Goal: Contribute content: Contribute content

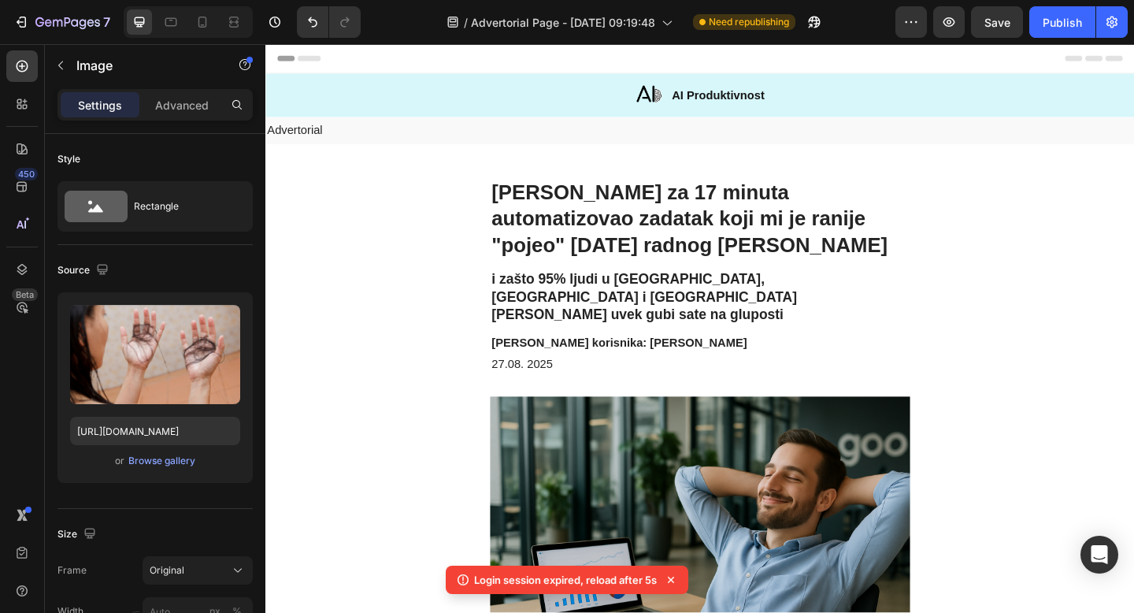
scroll to position [924, 0]
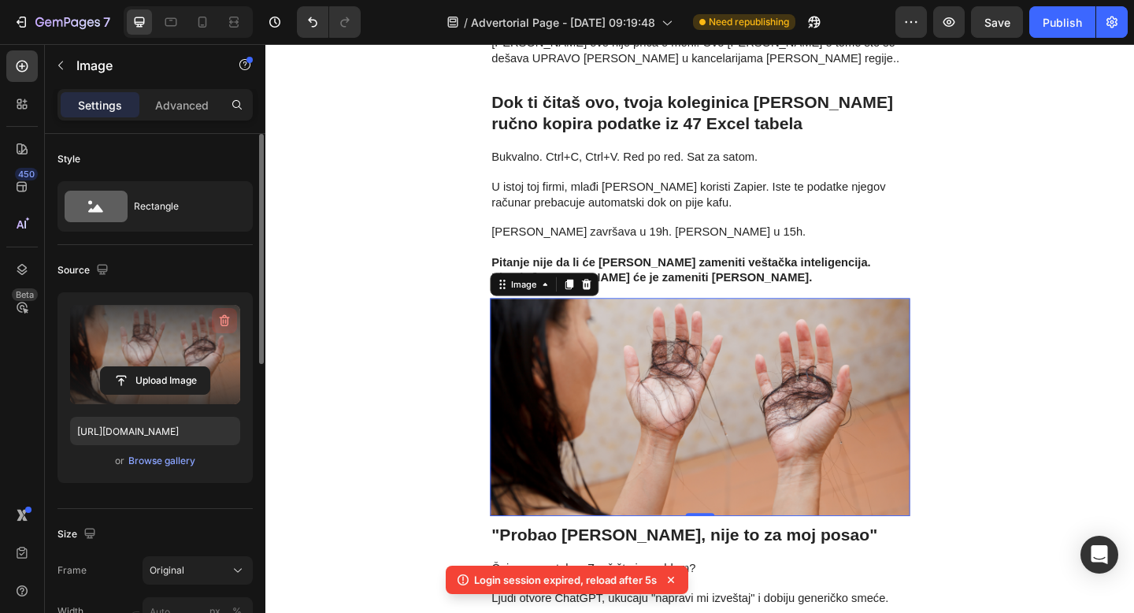
click at [220, 320] on icon "button" at bounding box center [225, 321] width 10 height 12
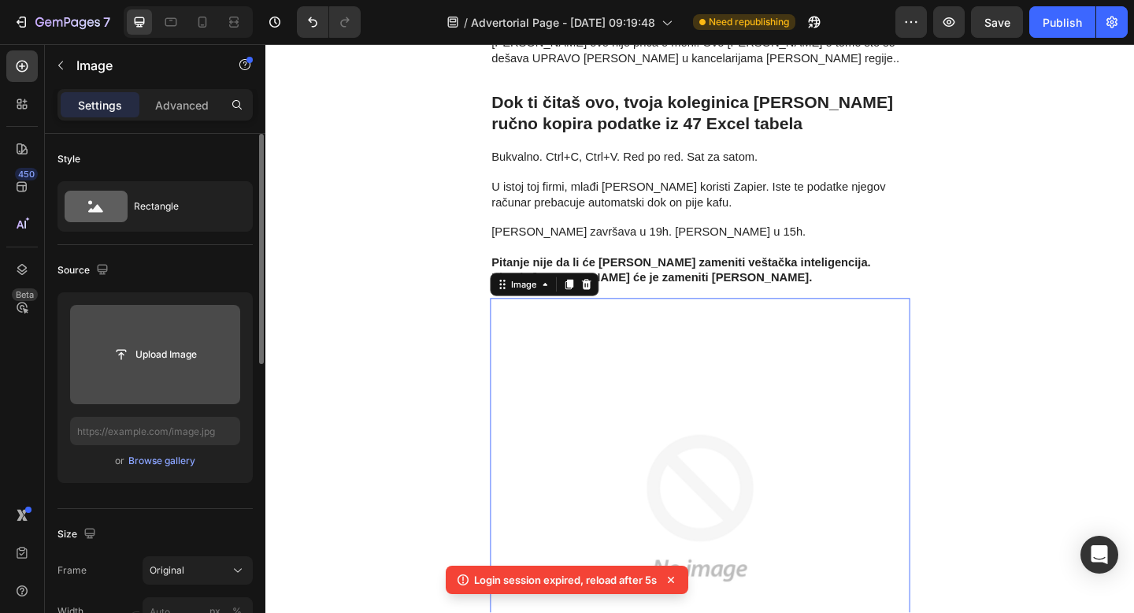
click at [147, 335] on input "file" at bounding box center [155, 354] width 170 height 99
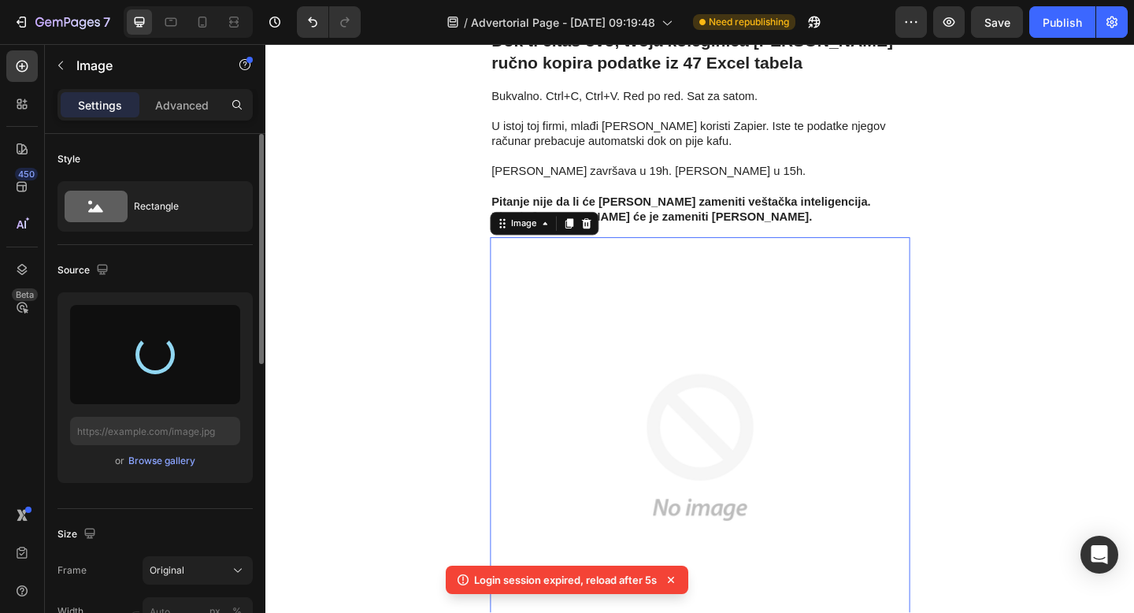
scroll to position [991, 0]
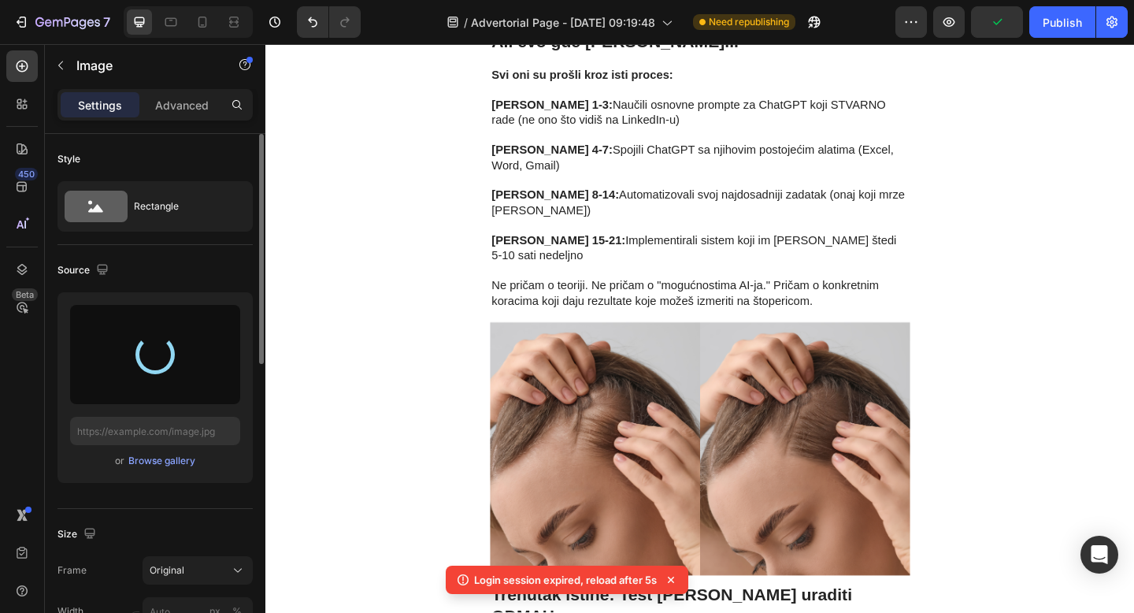
type input "[URL][DOMAIN_NAME]"
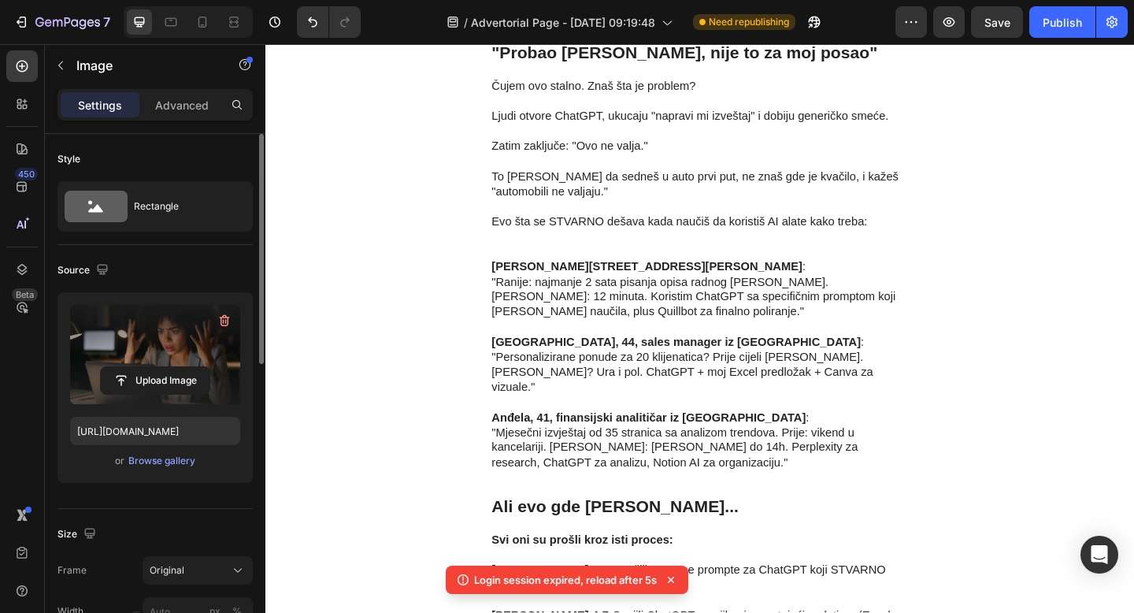
scroll to position [1239, 0]
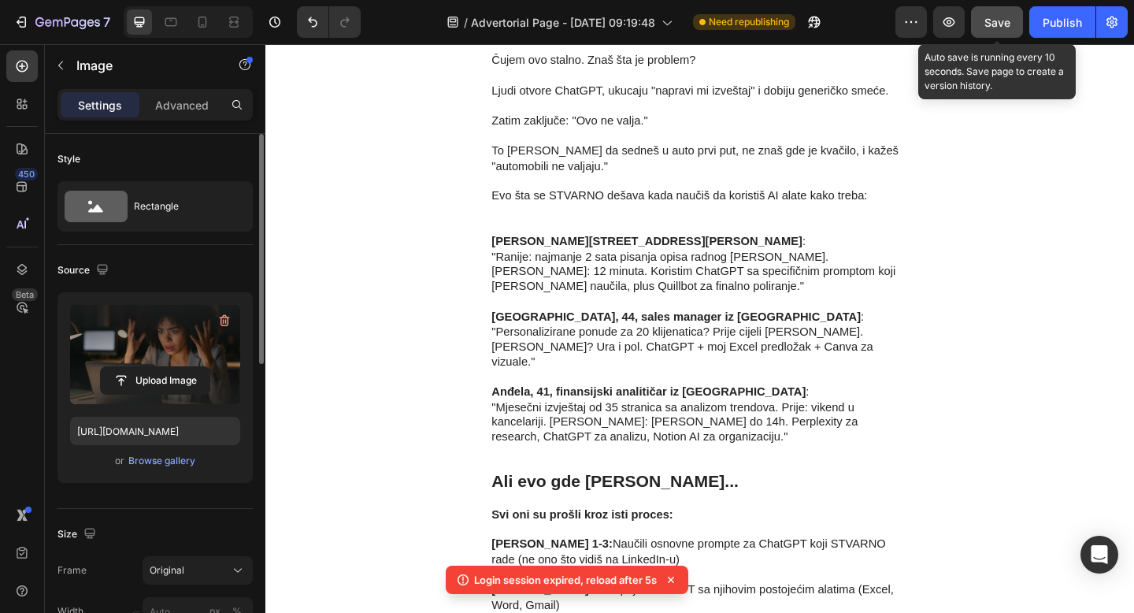
click at [999, 30] on button "Save" at bounding box center [997, 21] width 52 height 31
click at [991, 21] on span "Save" at bounding box center [997, 22] width 26 height 13
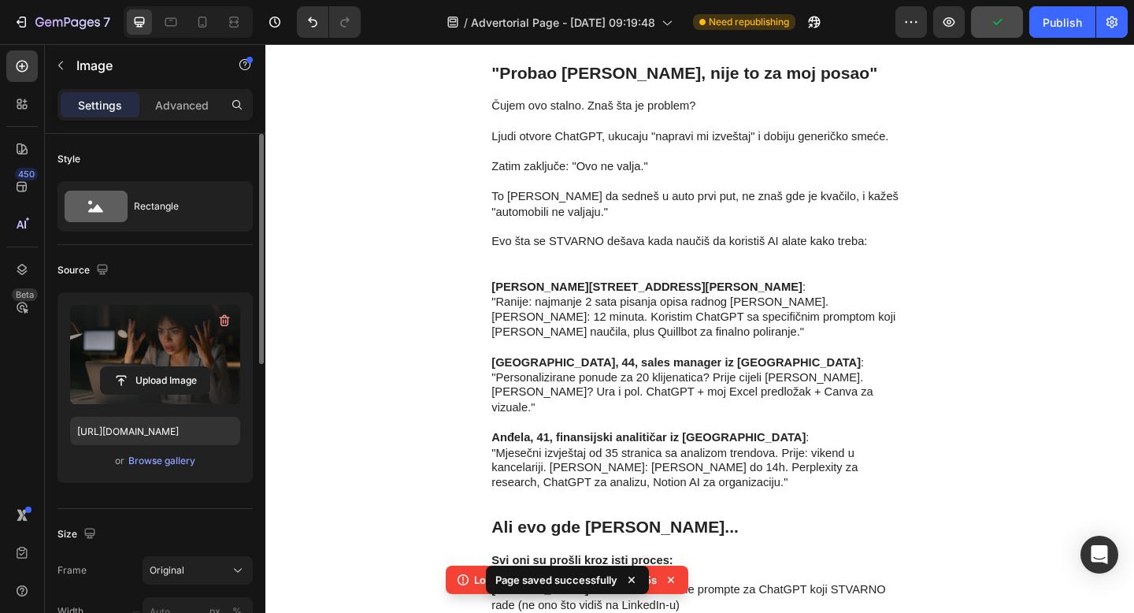
scroll to position [1201, 0]
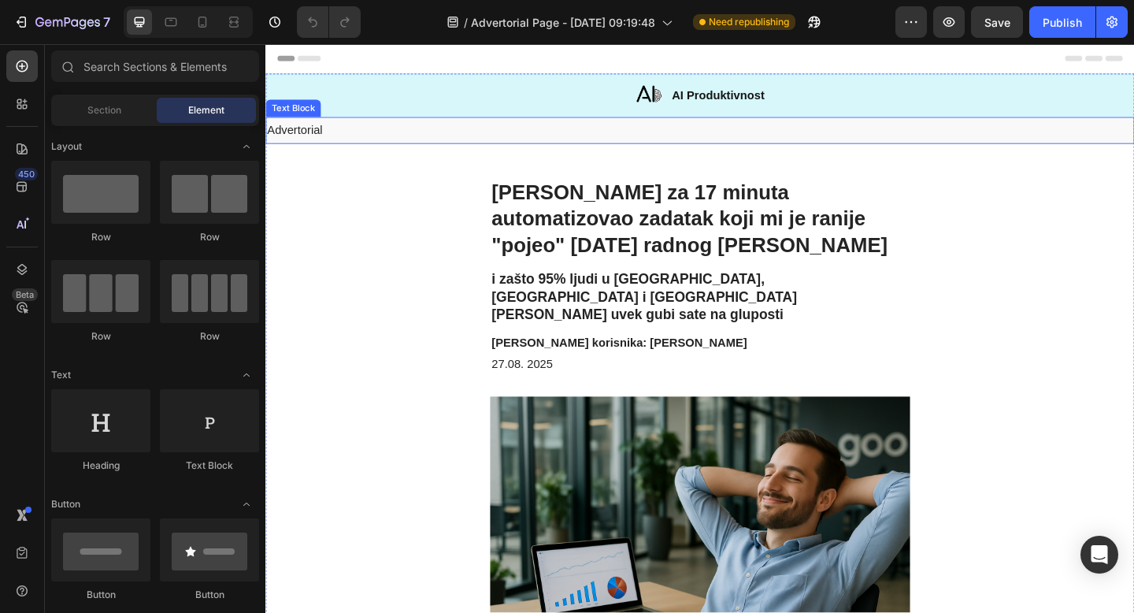
click at [549, 141] on p "Advertorial" at bounding box center [738, 138] width 942 height 17
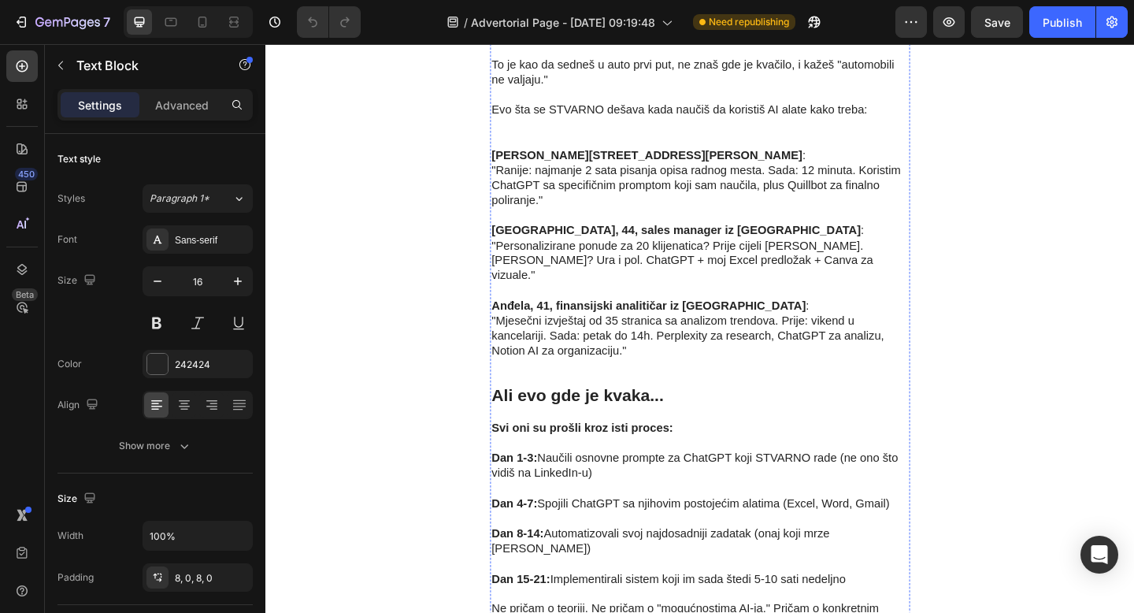
scroll to position [1339, 0]
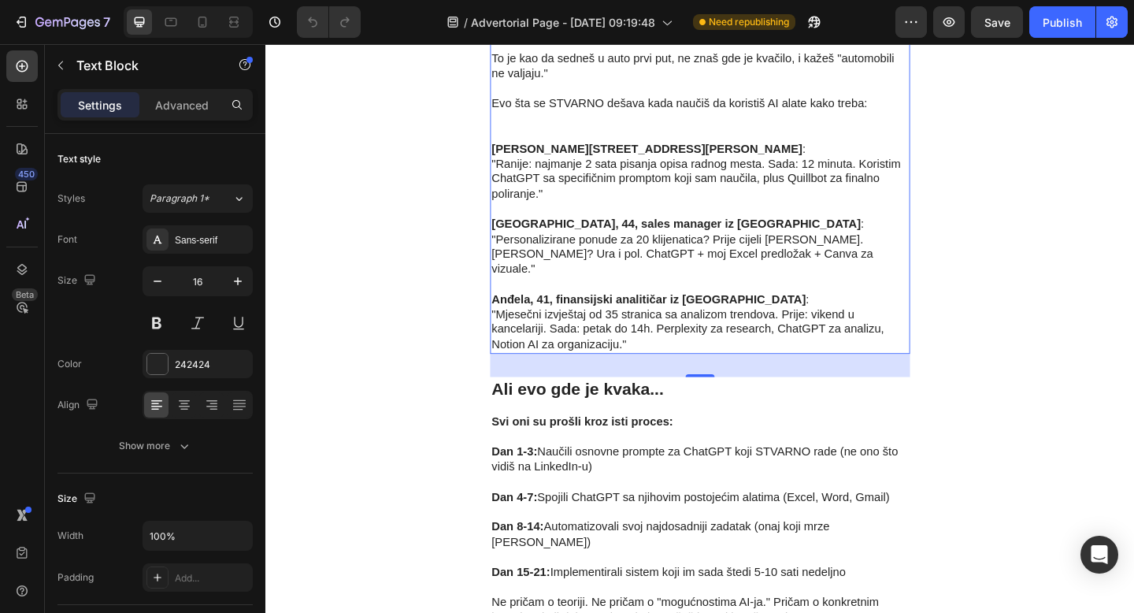
click at [535, 134] on p "Evo šta se STVARNO dešava kada naučiš da koristiš AI alate kako treba:" at bounding box center [738, 109] width 454 height 49
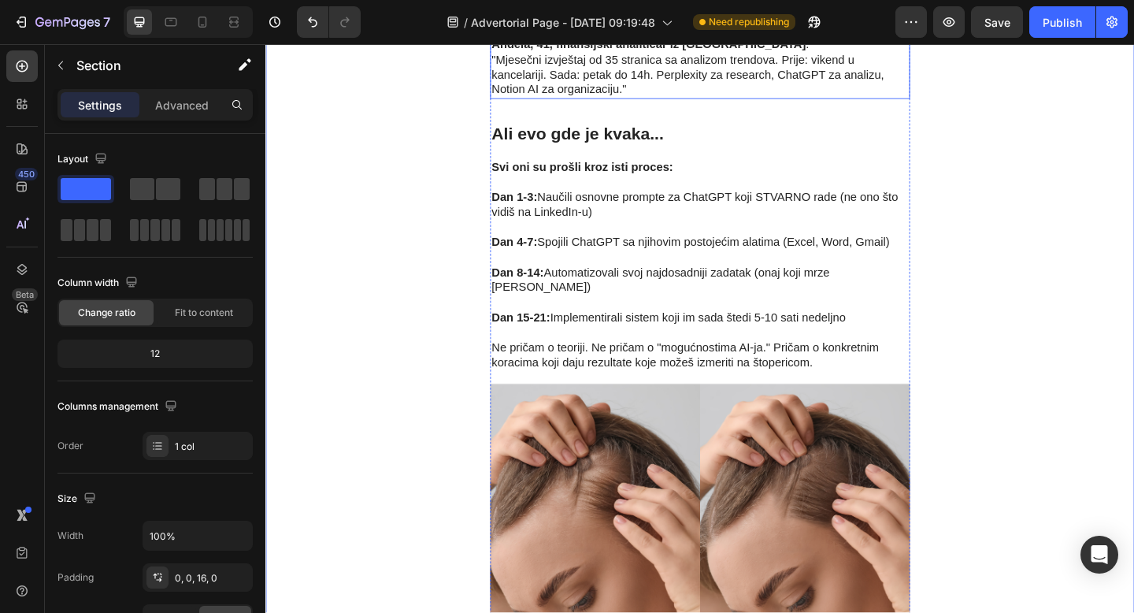
scroll to position [1599, 0]
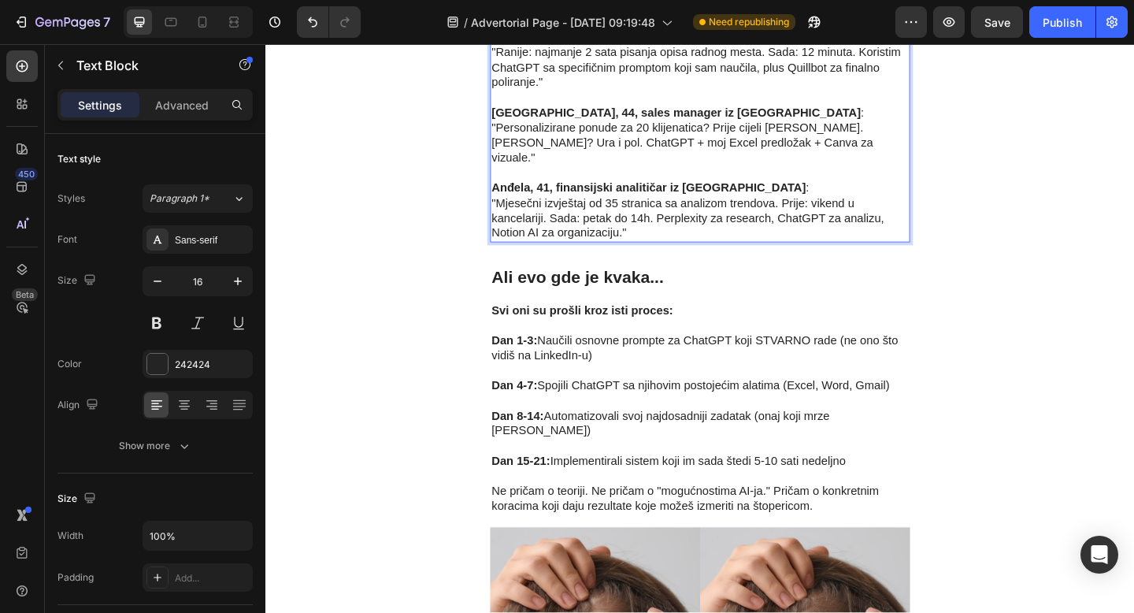
scroll to position [1461, 0]
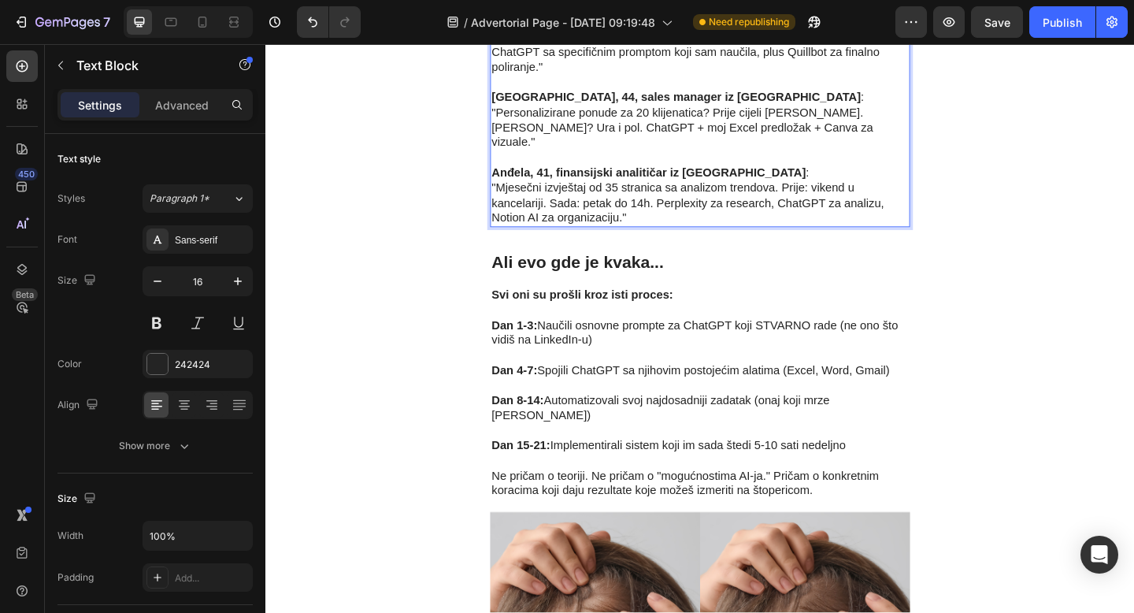
click at [724, 160] on p ""Personalizirane ponude za 20 klijenatica? Prije cijeli dan. Sada? Ura i pol. C…" at bounding box center [738, 135] width 454 height 49
click at [720, 160] on p ""Personalizirane ponude za 20 klijenatica? Prije cijeli dan. Sada? Ura i pol. C…" at bounding box center [738, 135] width 454 height 49
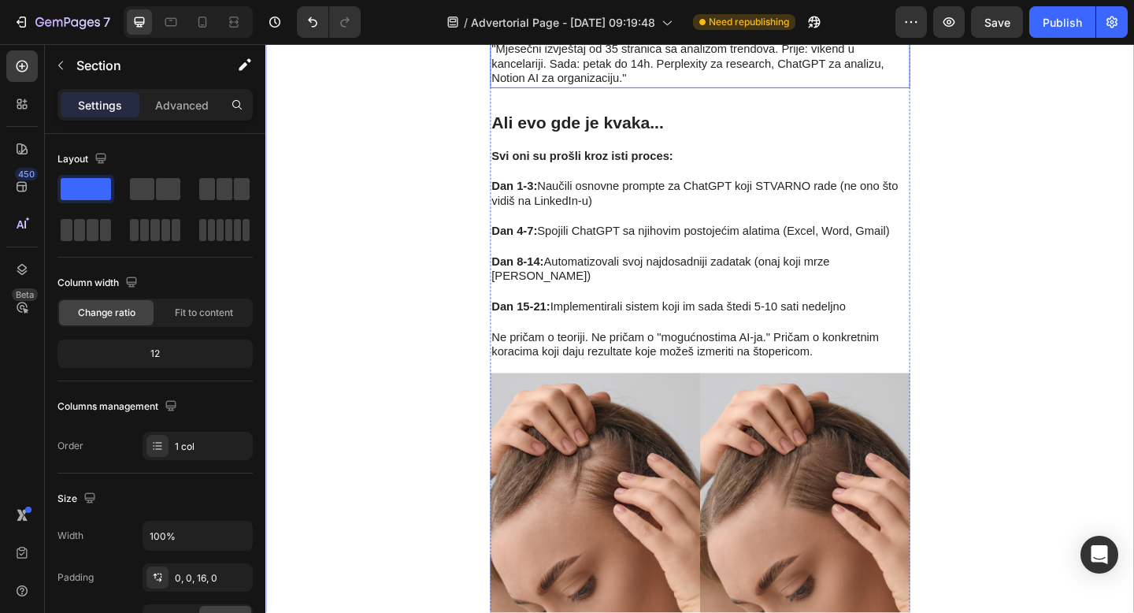
scroll to position [1613, 0]
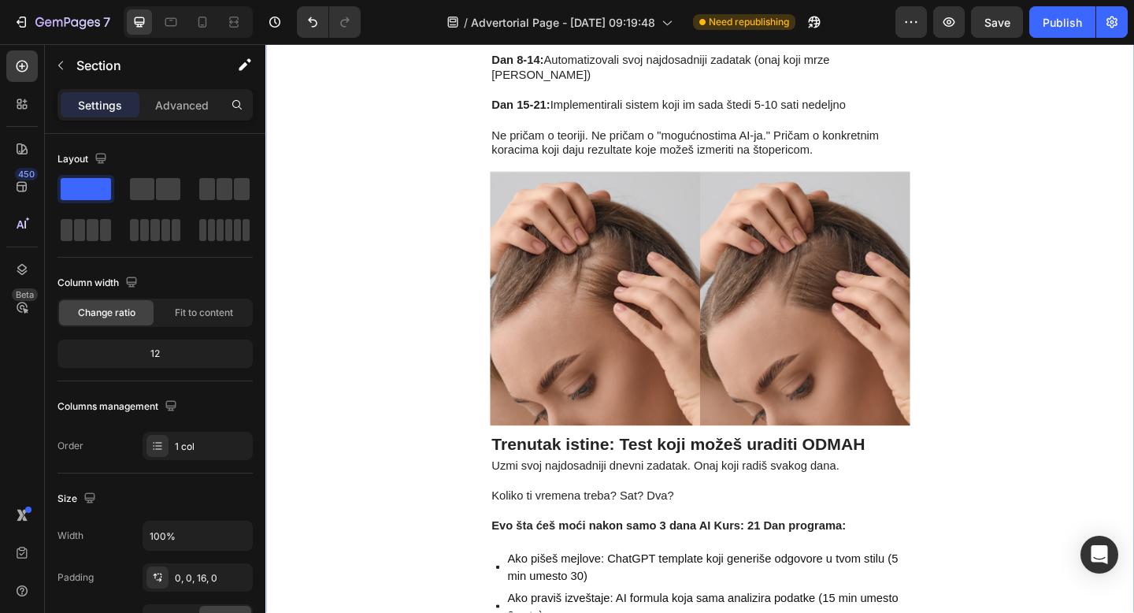
scroll to position [1832, 0]
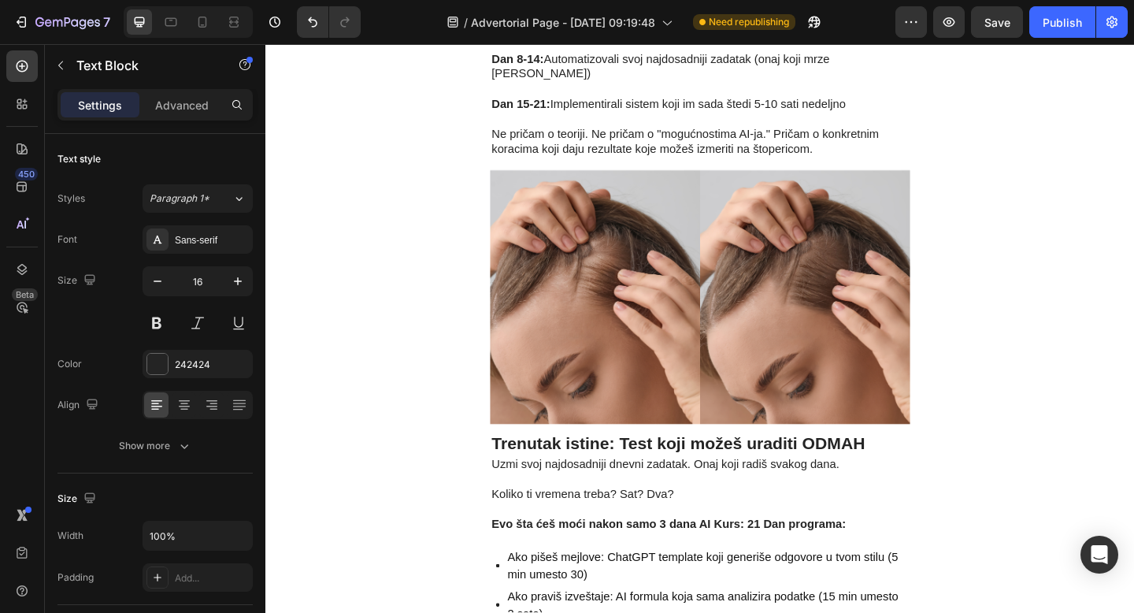
drag, startPoint x: 743, startPoint y: 203, endPoint x: 748, endPoint y: 189, distance: 15.2
drag, startPoint x: 725, startPoint y: 202, endPoint x: 718, endPoint y: 123, distance: 79.1
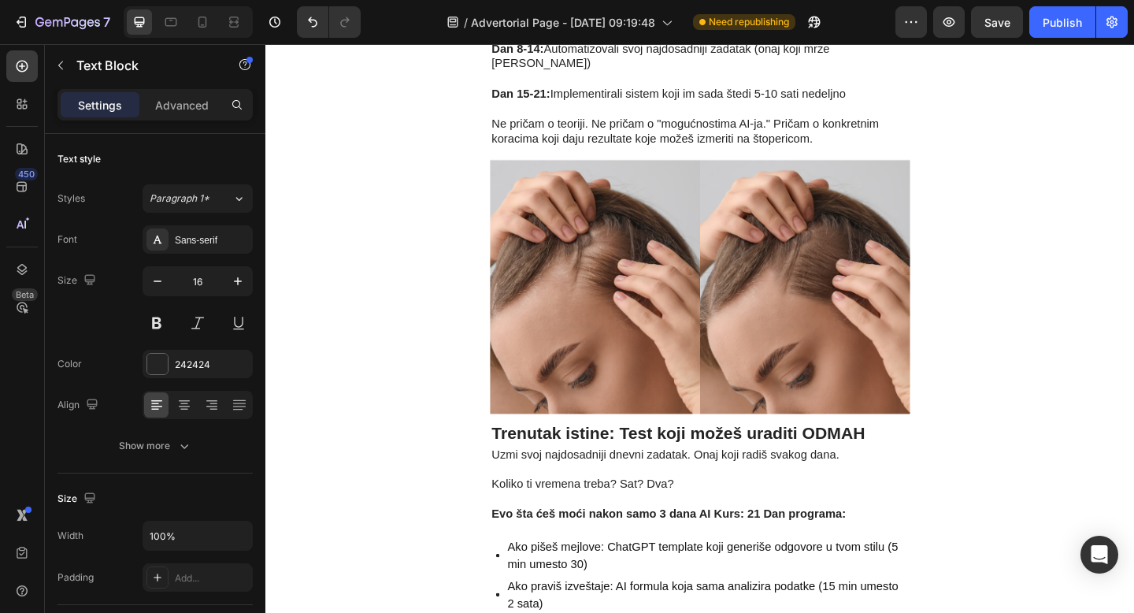
drag, startPoint x: 743, startPoint y: 205, endPoint x: 751, endPoint y: 194, distance: 13.5
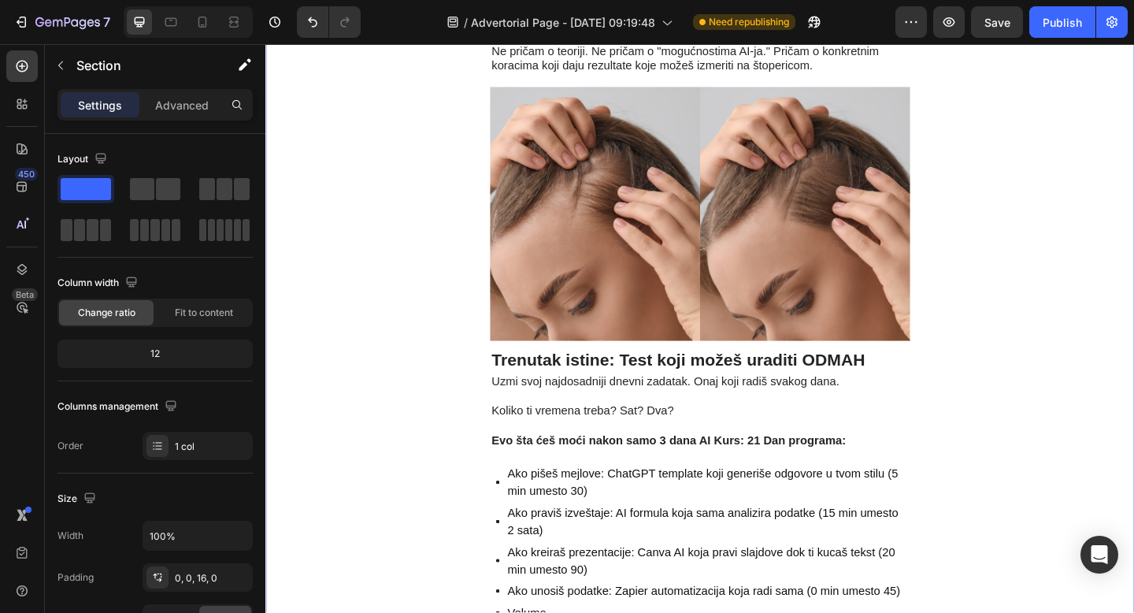
scroll to position [1926, 0]
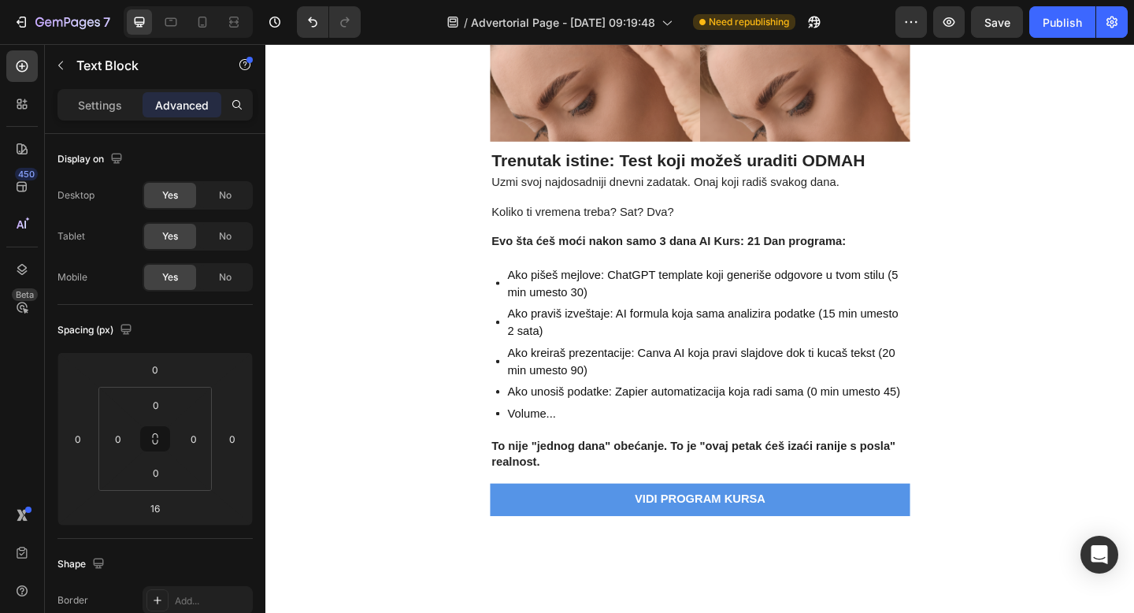
scroll to position [2102, 0]
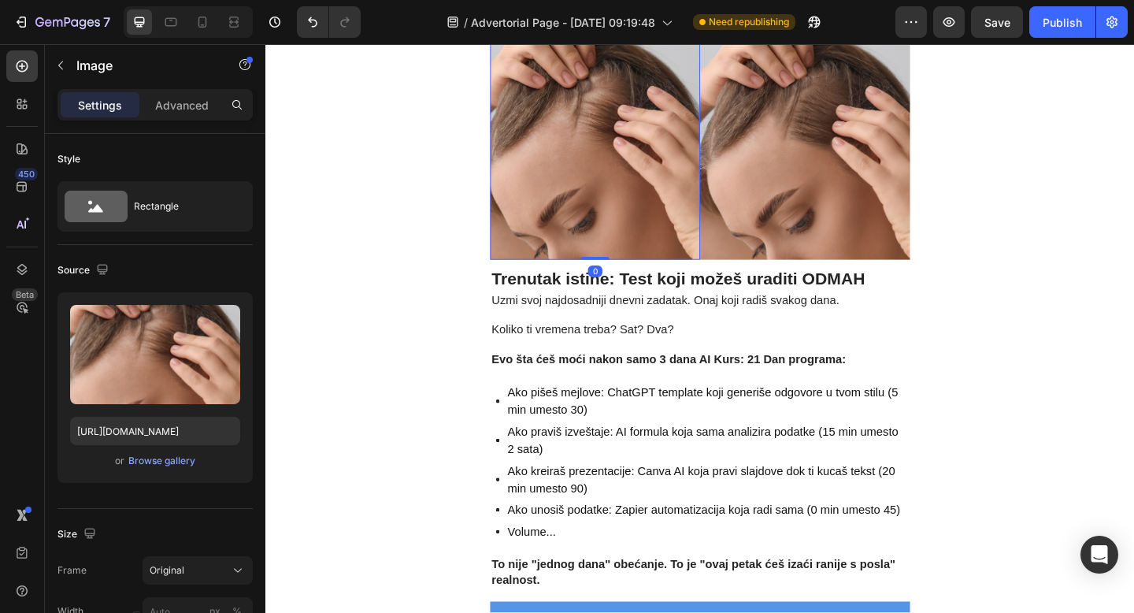
scroll to position [2011, 0]
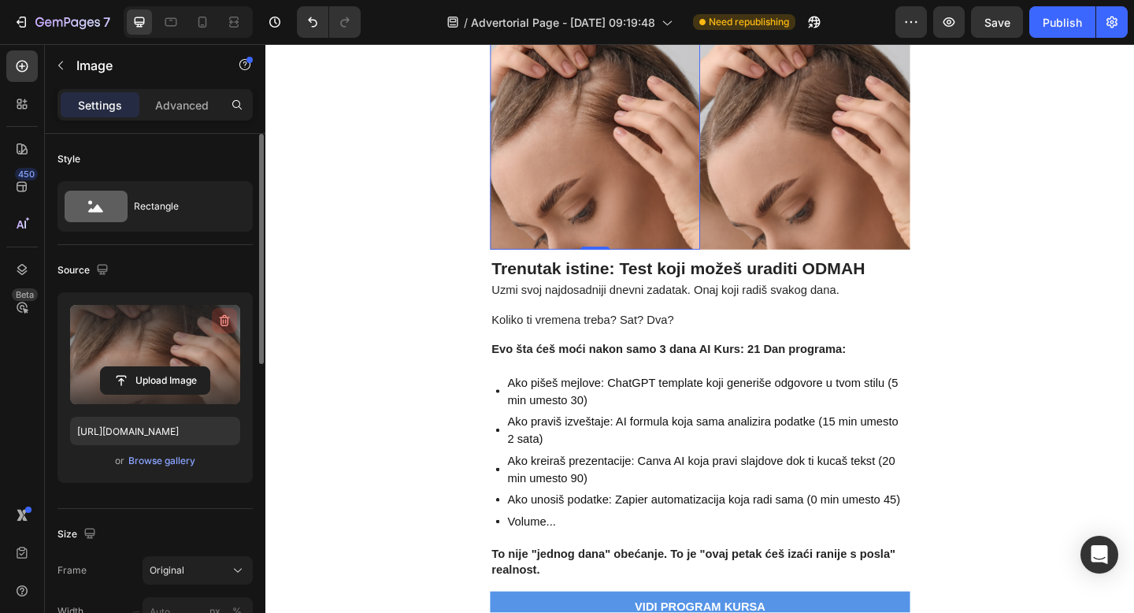
click at [221, 316] on icon "button" at bounding box center [225, 321] width 16 height 16
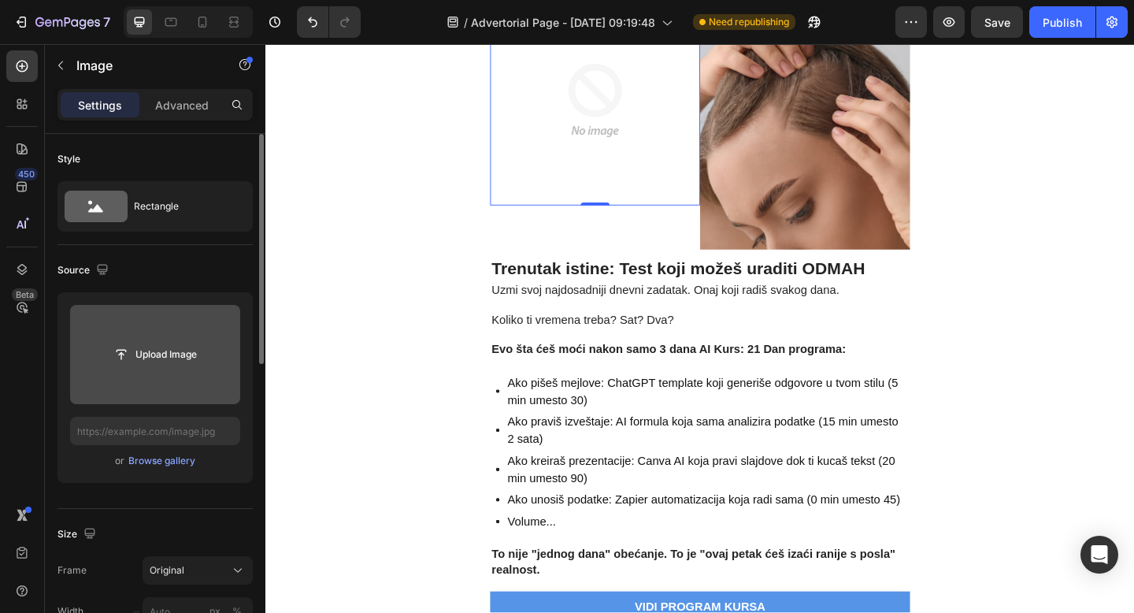
click at [139, 335] on input "file" at bounding box center [155, 354] width 170 height 99
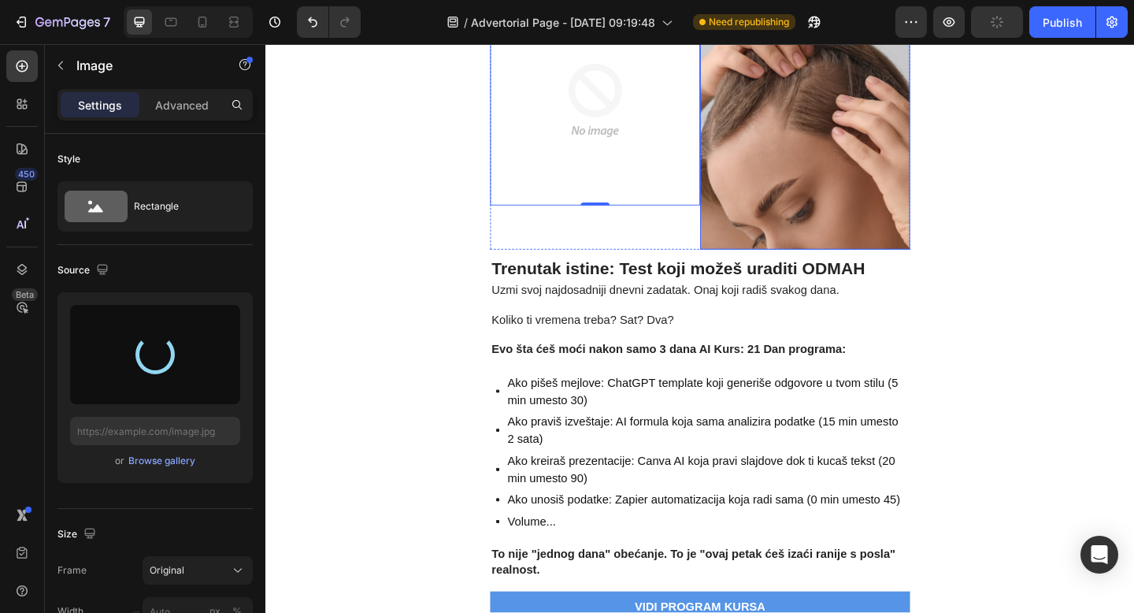
type input "https://cdn.shopify.com/s/files/1/0716/7085/7885/files/gempages_581513023265440…"
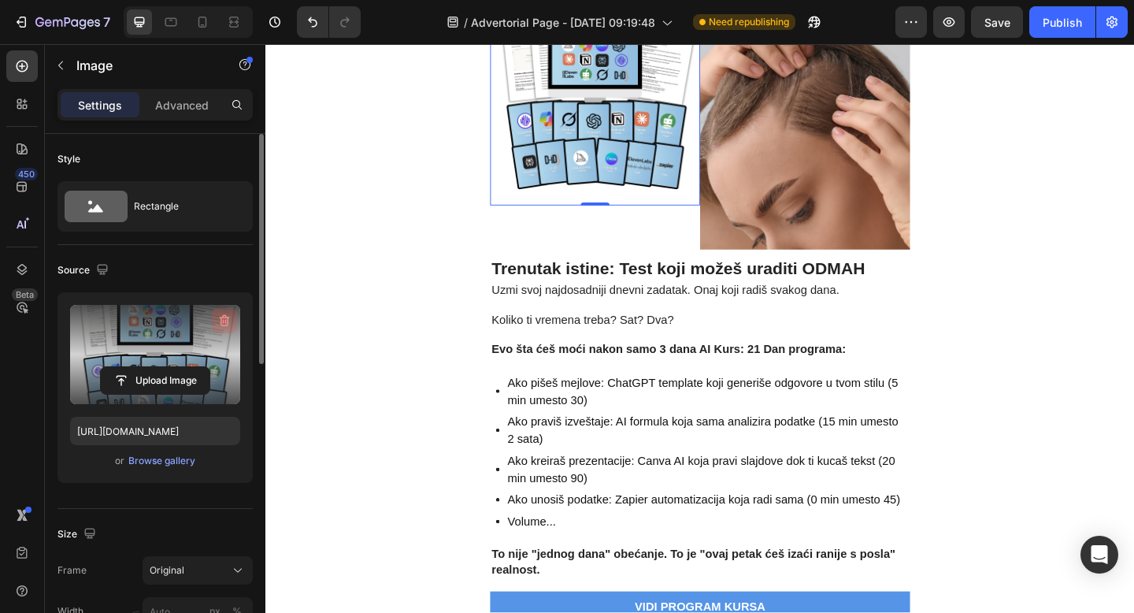
click at [224, 321] on icon "button" at bounding box center [225, 321] width 16 height 16
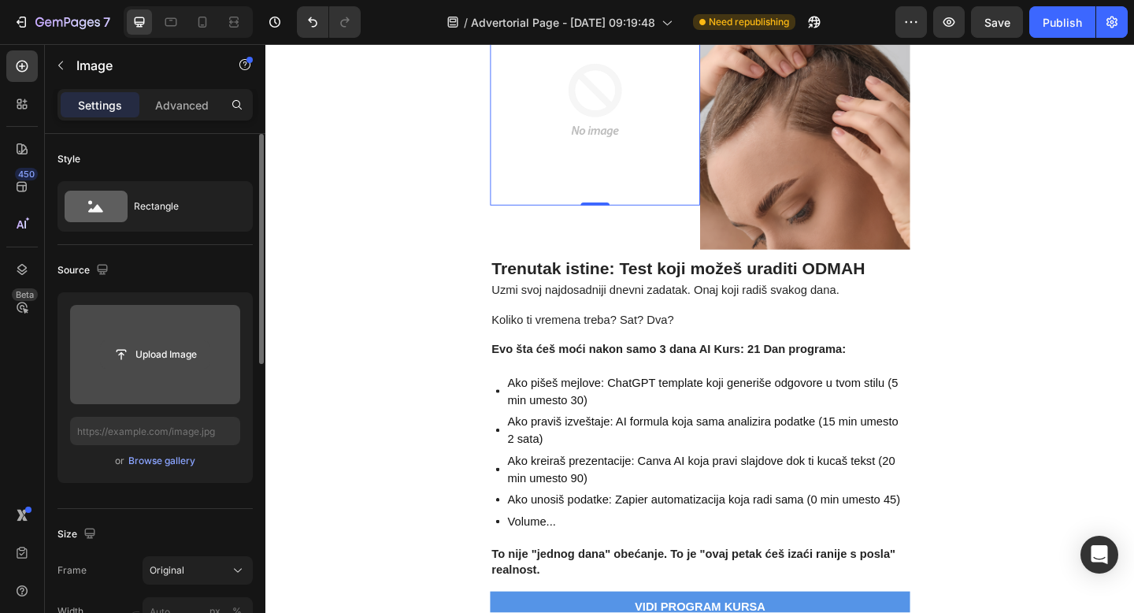
click at [161, 353] on input "file" at bounding box center [155, 354] width 109 height 27
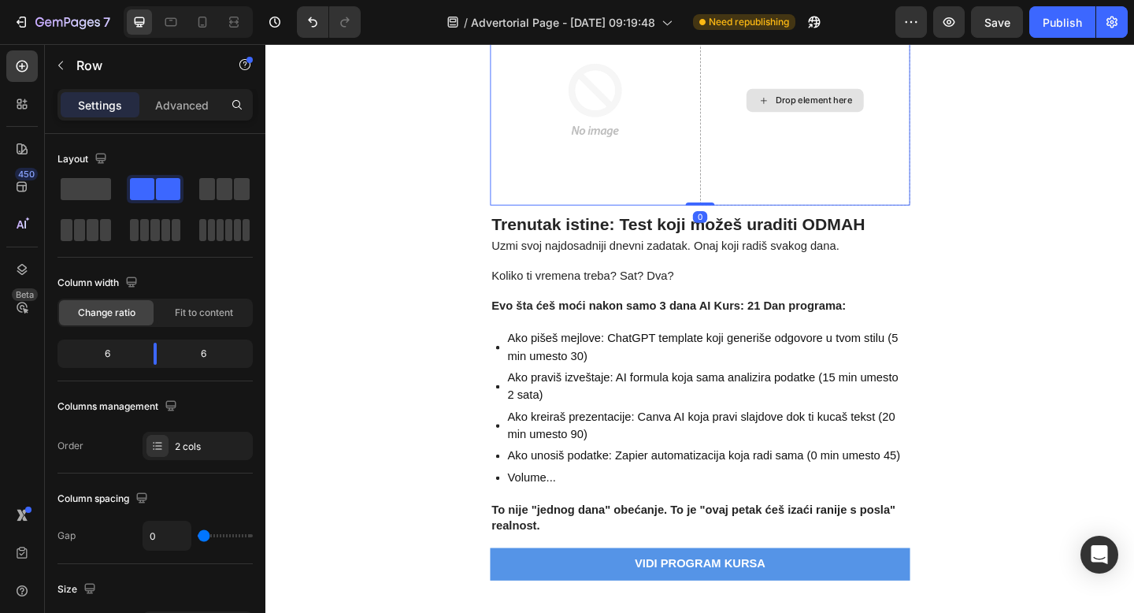
click at [841, 220] on div "Drop element here" at bounding box center [852, 105] width 228 height 228
click at [92, 185] on span at bounding box center [86, 189] width 50 height 22
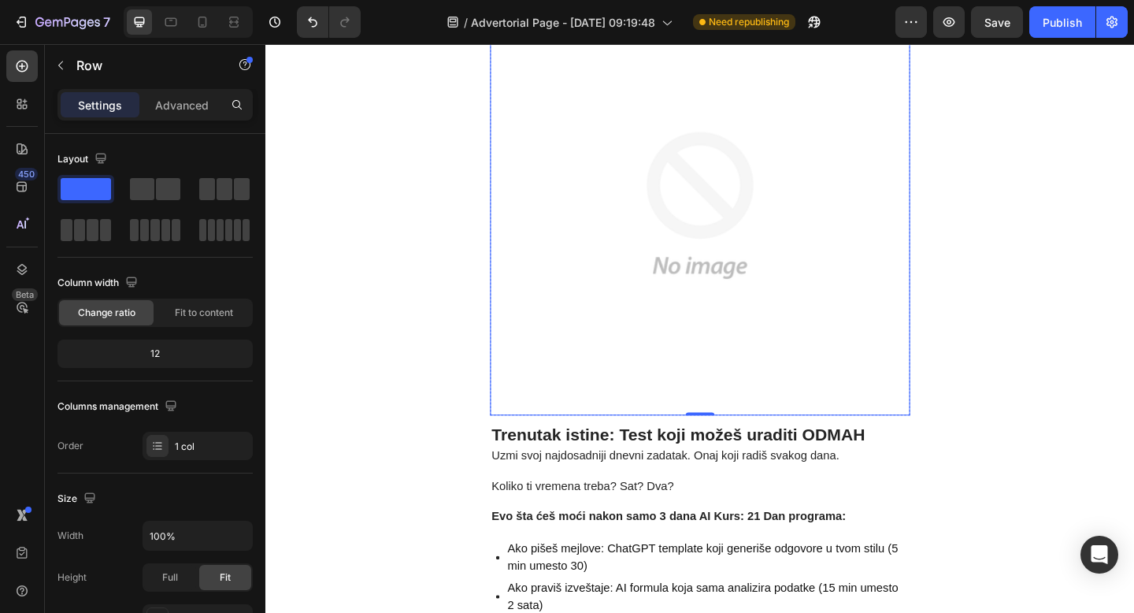
click at [708, 389] on img at bounding box center [737, 219] width 457 height 457
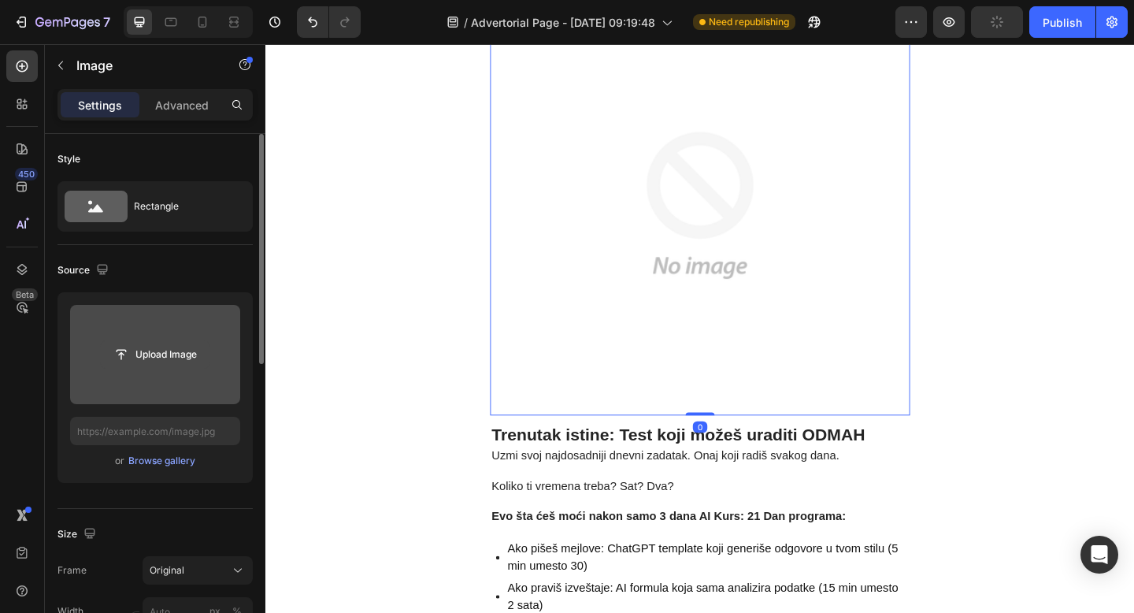
click at [187, 344] on input "file" at bounding box center [155, 354] width 109 height 27
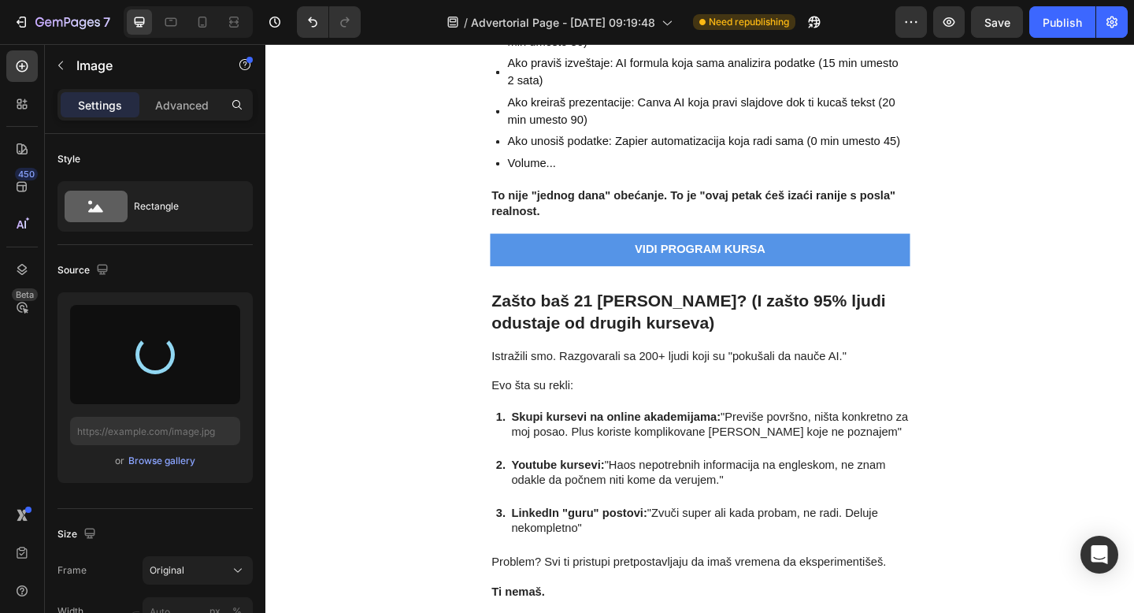
scroll to position [2583, 0]
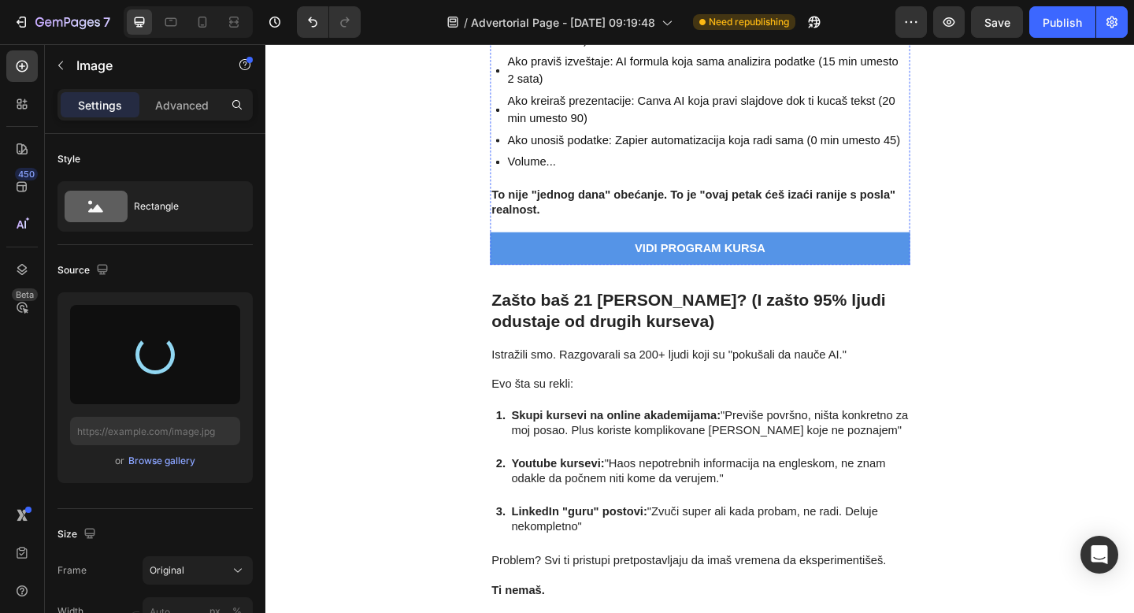
type input "https://cdn.shopify.com/s/files/1/0716/7085/7885/files/gempages_581513023265440…"
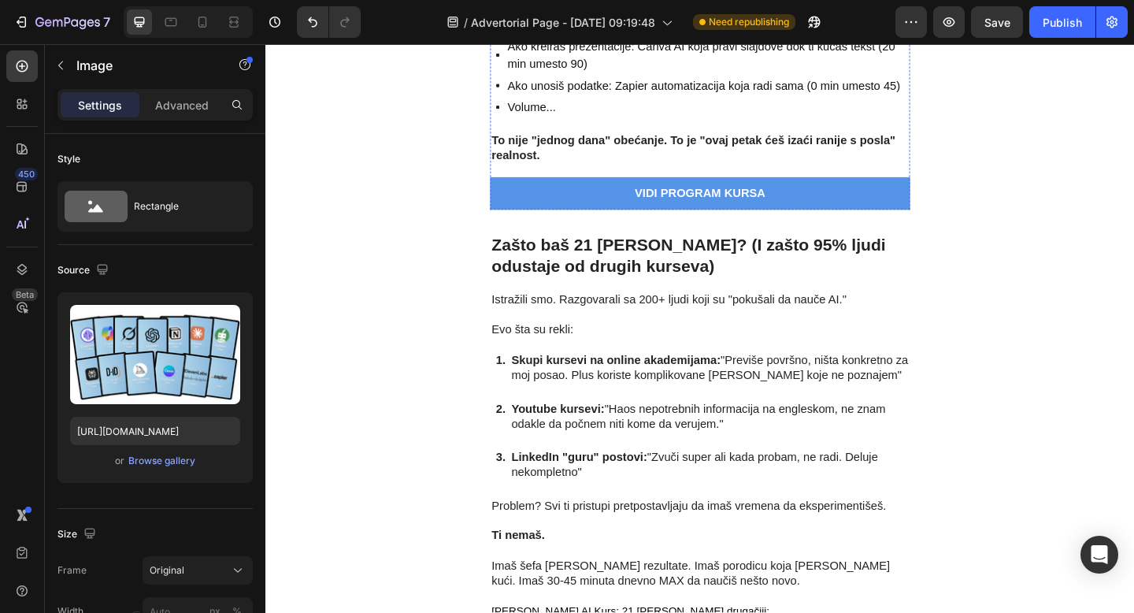
scroll to position [2456, 0]
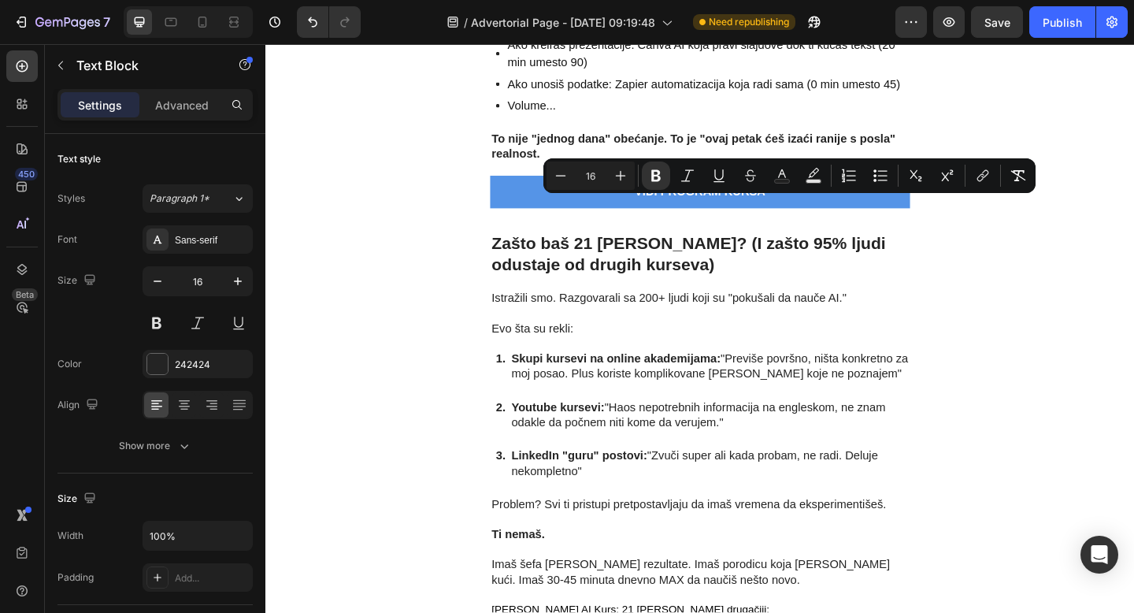
drag, startPoint x: 892, startPoint y: 221, endPoint x: 740, endPoint y: 217, distance: 152.0
drag, startPoint x: 828, startPoint y: 220, endPoint x: 739, endPoint y: 224, distance: 89.0
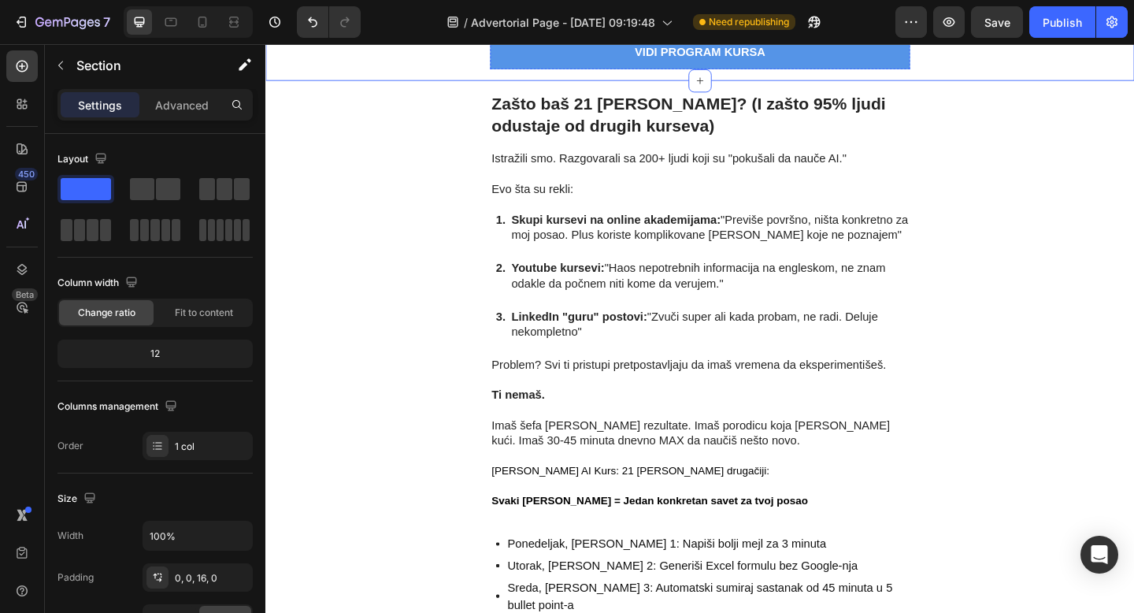
scroll to position [2609, 0]
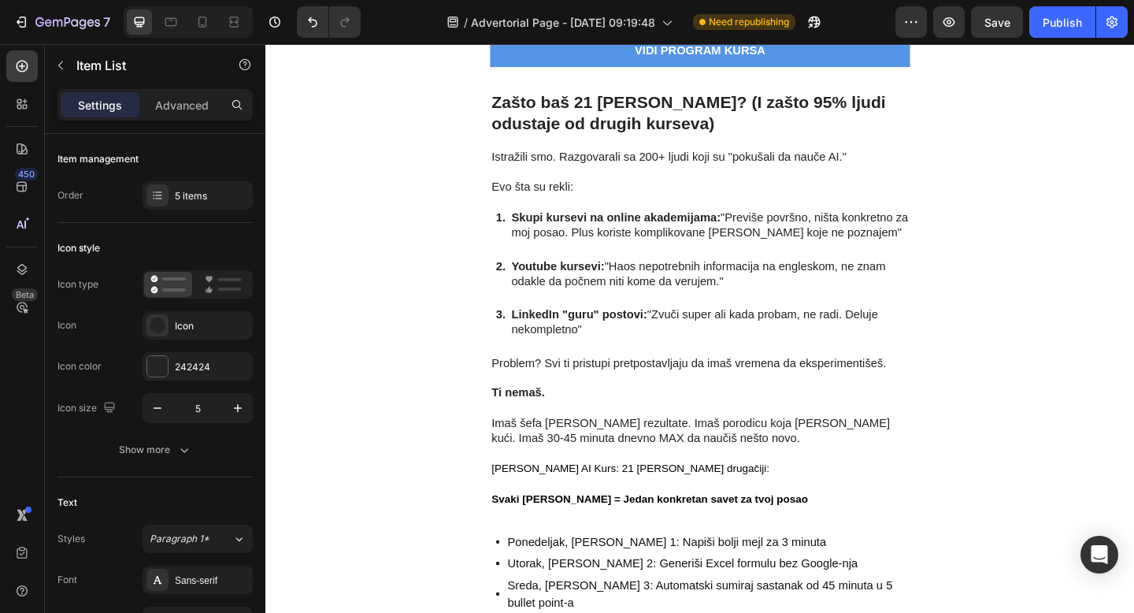
click at [187, 190] on div "5 items" at bounding box center [212, 196] width 74 height 14
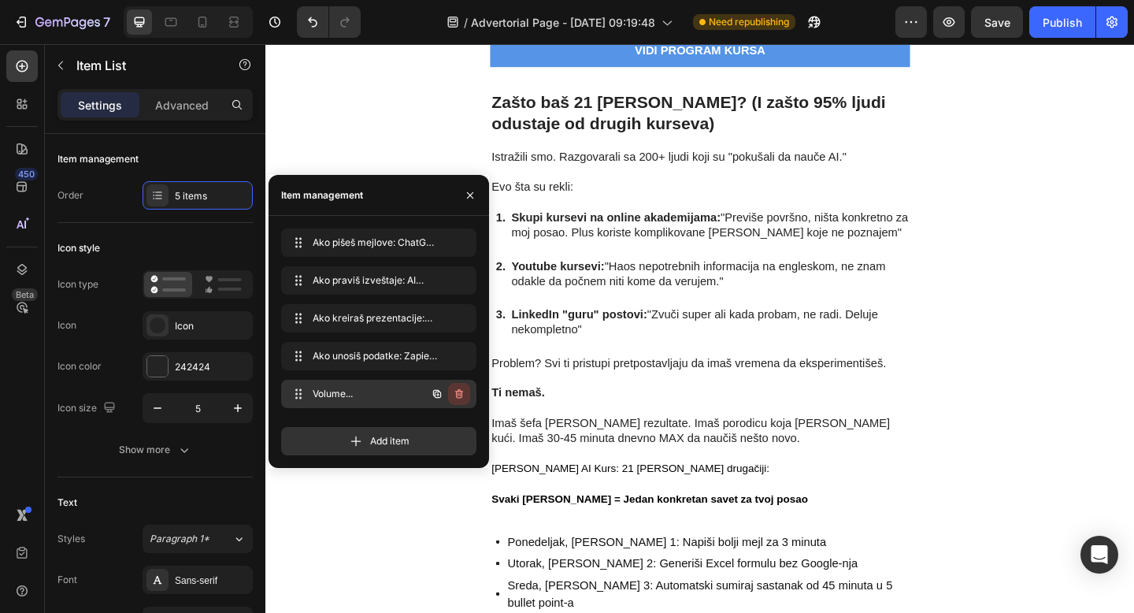
click at [460, 393] on icon "button" at bounding box center [460, 395] width 1 height 4
click at [450, 390] on div "Delete" at bounding box center [448, 394] width 29 height 14
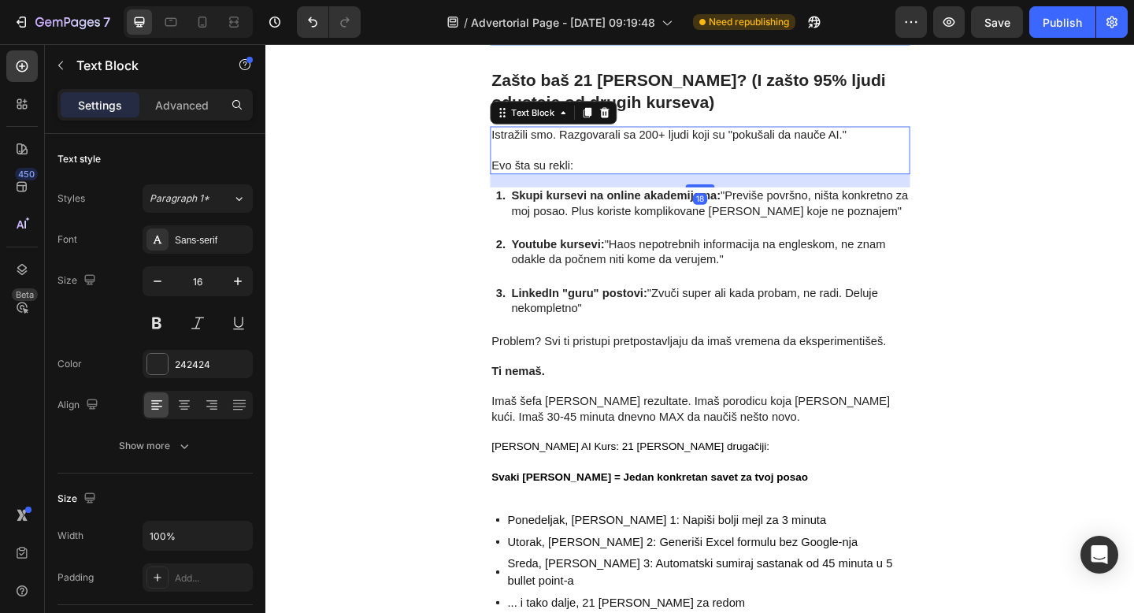
click at [639, 169] on p "Istražili smo. Razgovarali sa 200+ ljudi koji su "pokušali da nauče AI."" at bounding box center [738, 151] width 454 height 33
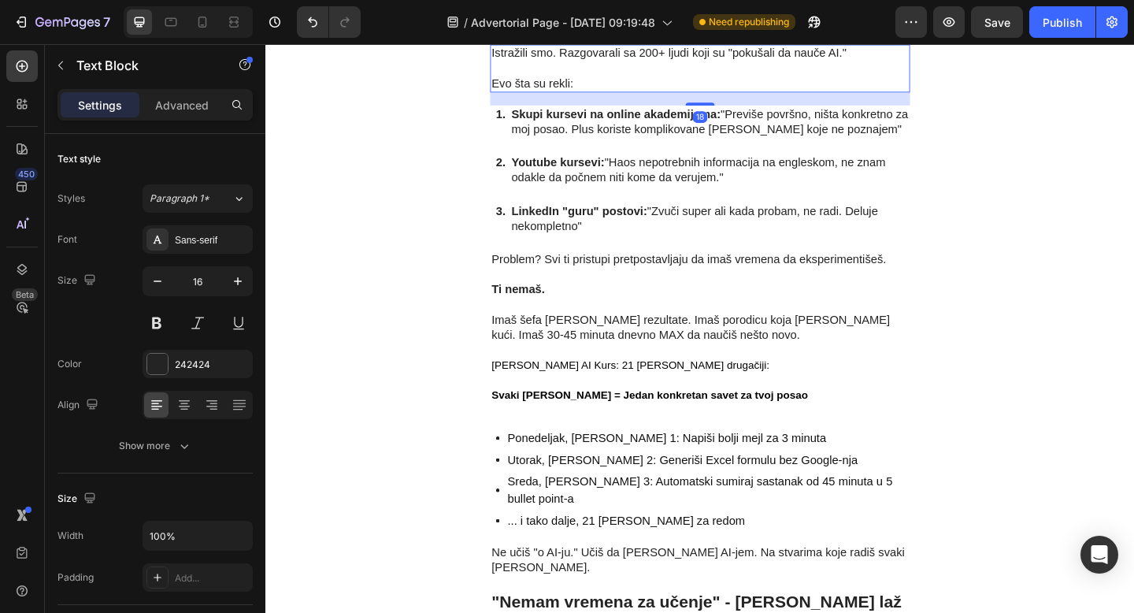
scroll to position [2699, 0]
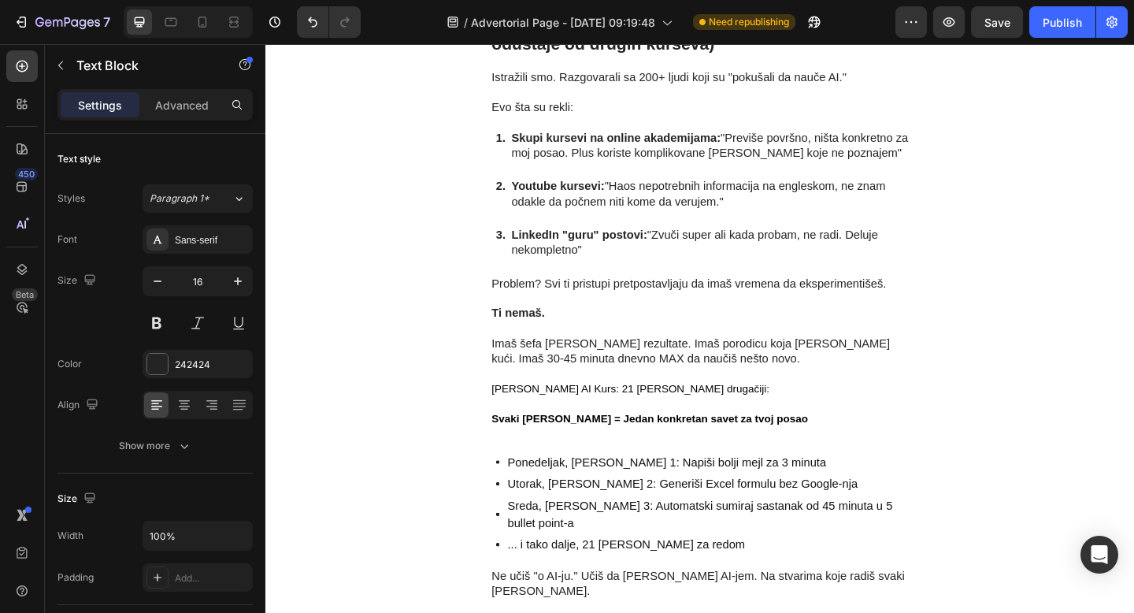
scroll to position [2676, 0]
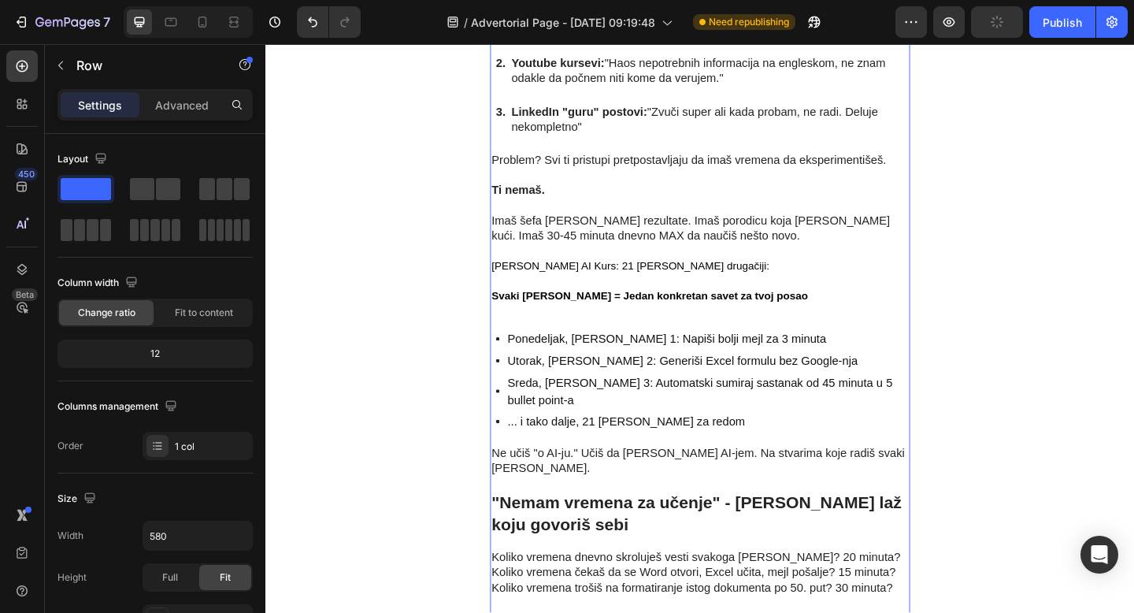
scroll to position [2796, 0]
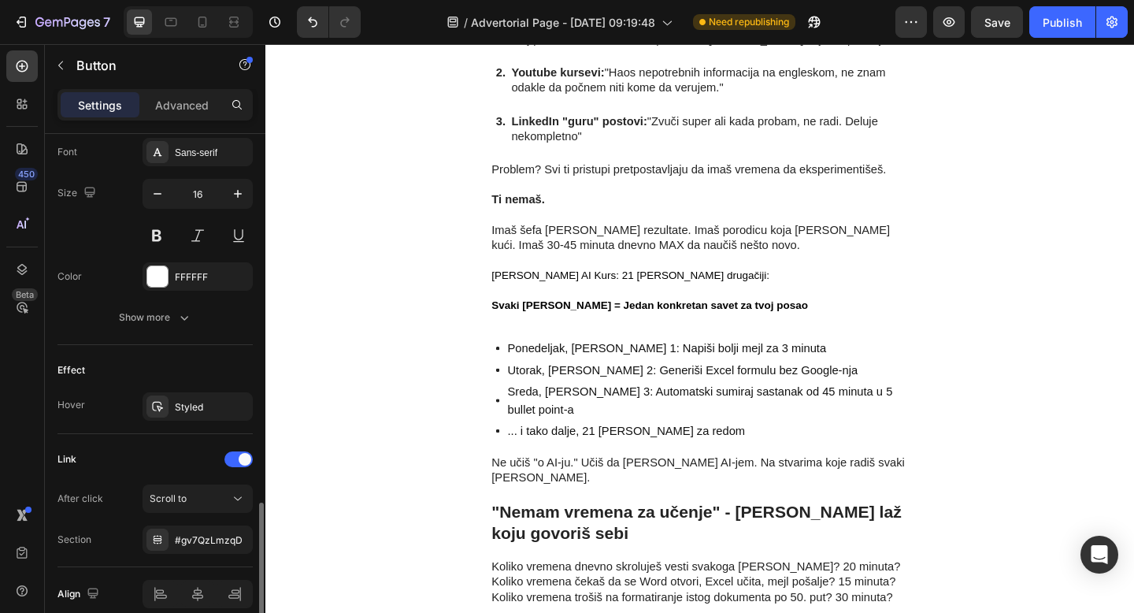
scroll to position [687, 0]
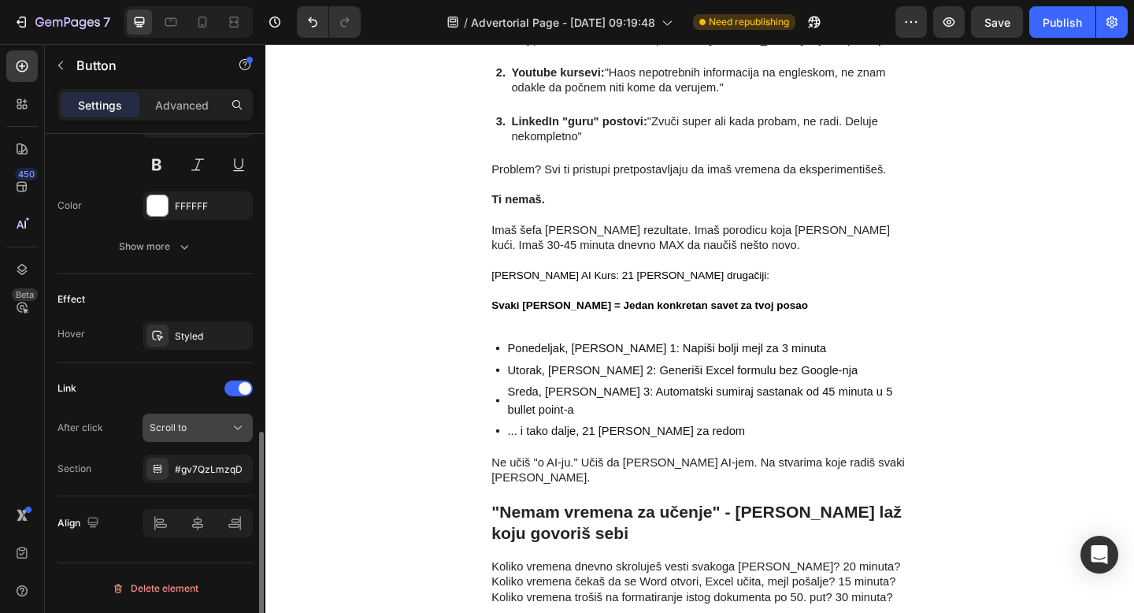
click at [191, 422] on div "Scroll to" at bounding box center [190, 427] width 80 height 14
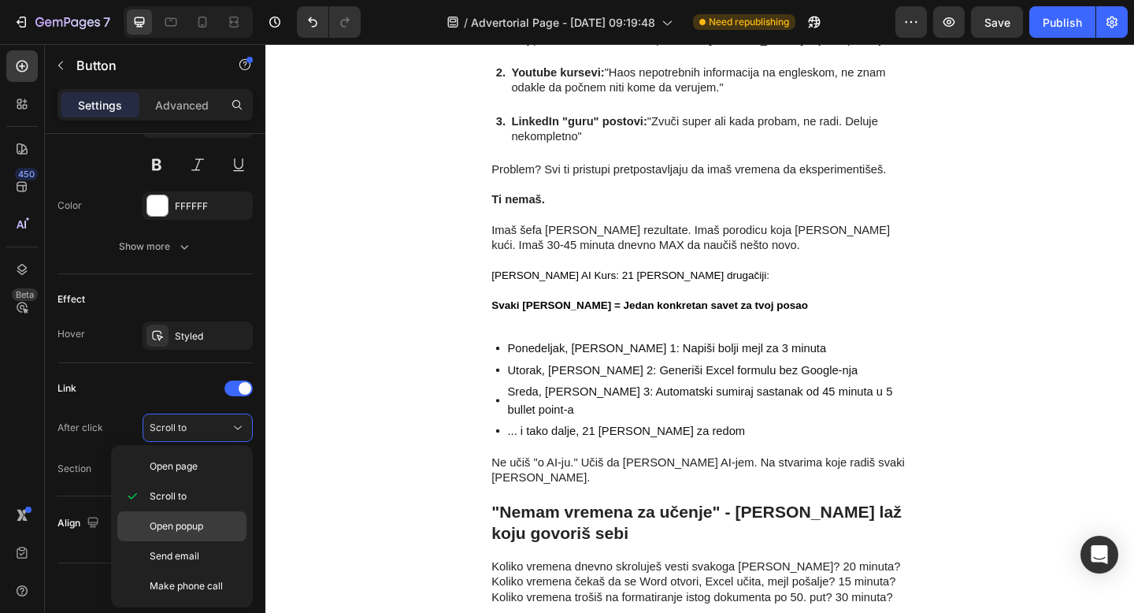
click at [183, 527] on span "Open popup" at bounding box center [177, 526] width 54 height 14
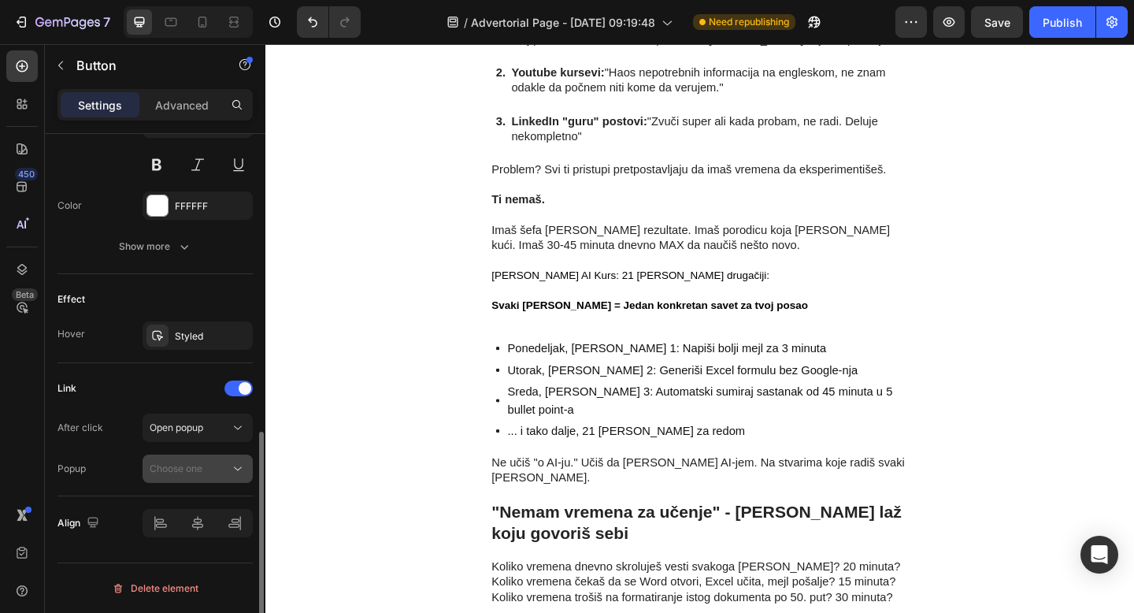
click at [189, 467] on span "Choose one" at bounding box center [176, 468] width 53 height 12
click at [189, 428] on span "Open popup" at bounding box center [177, 427] width 54 height 12
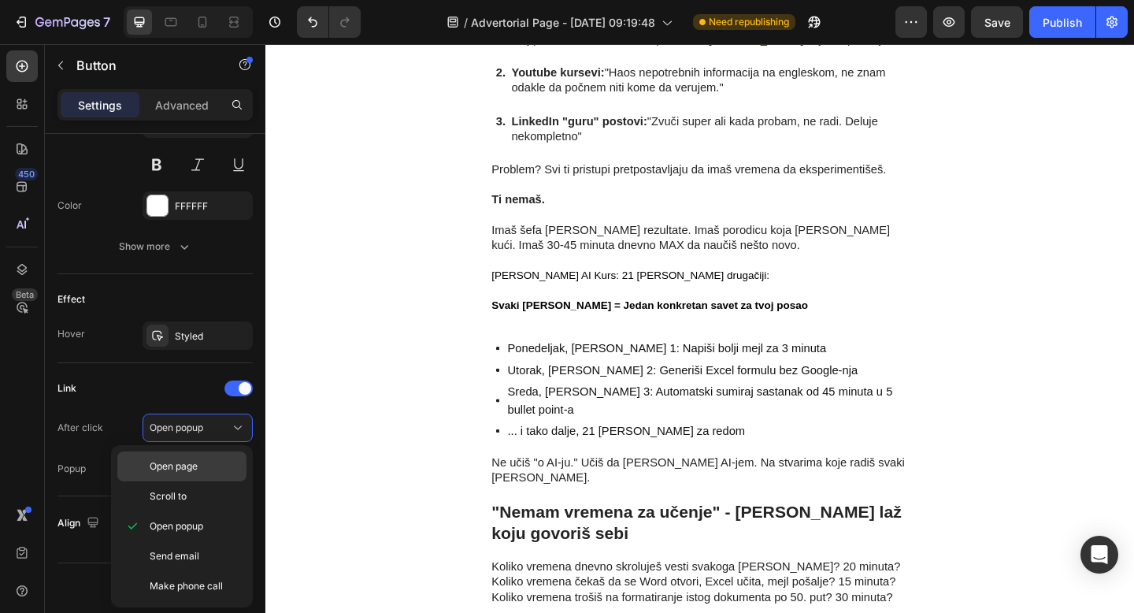
click at [185, 470] on span "Open page" at bounding box center [174, 466] width 48 height 14
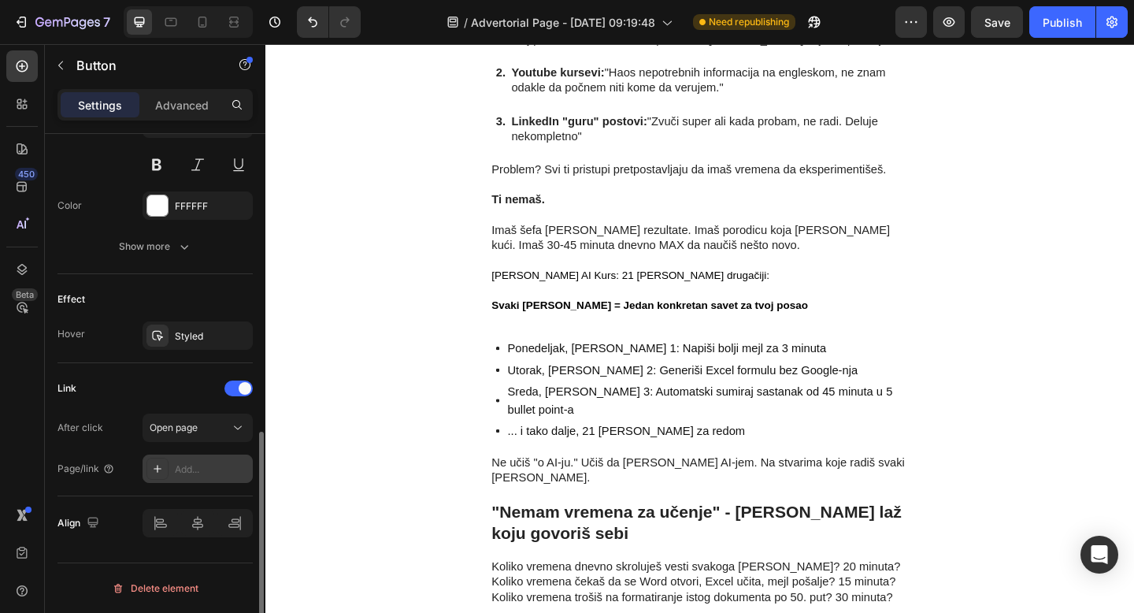
click at [187, 471] on div "Add..." at bounding box center [212, 469] width 74 height 14
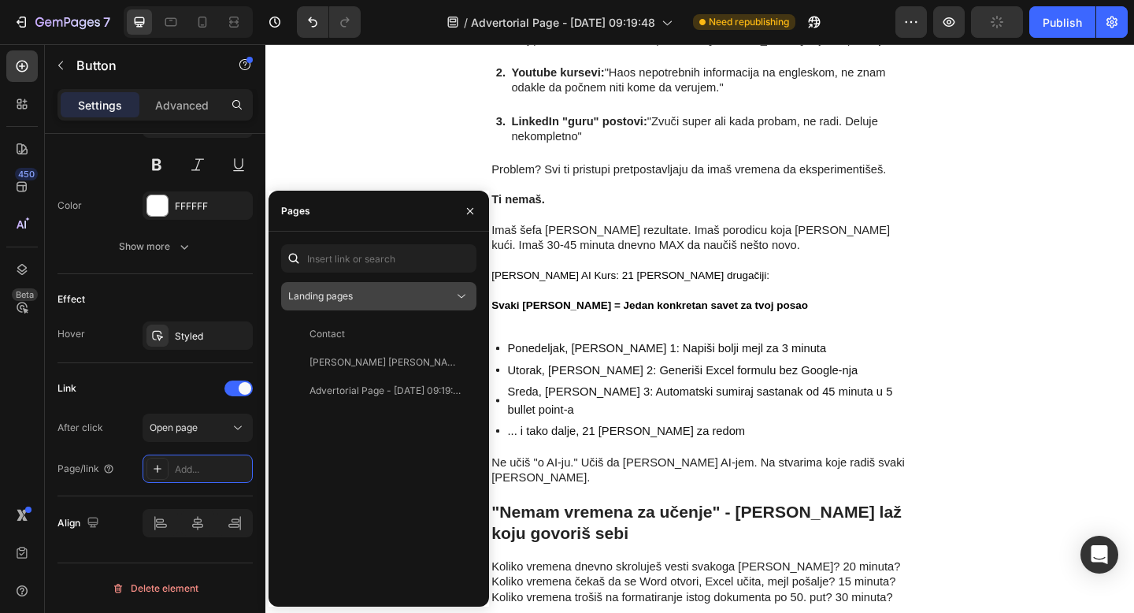
click at [395, 302] on div "Landing pages" at bounding box center [370, 296] width 165 height 14
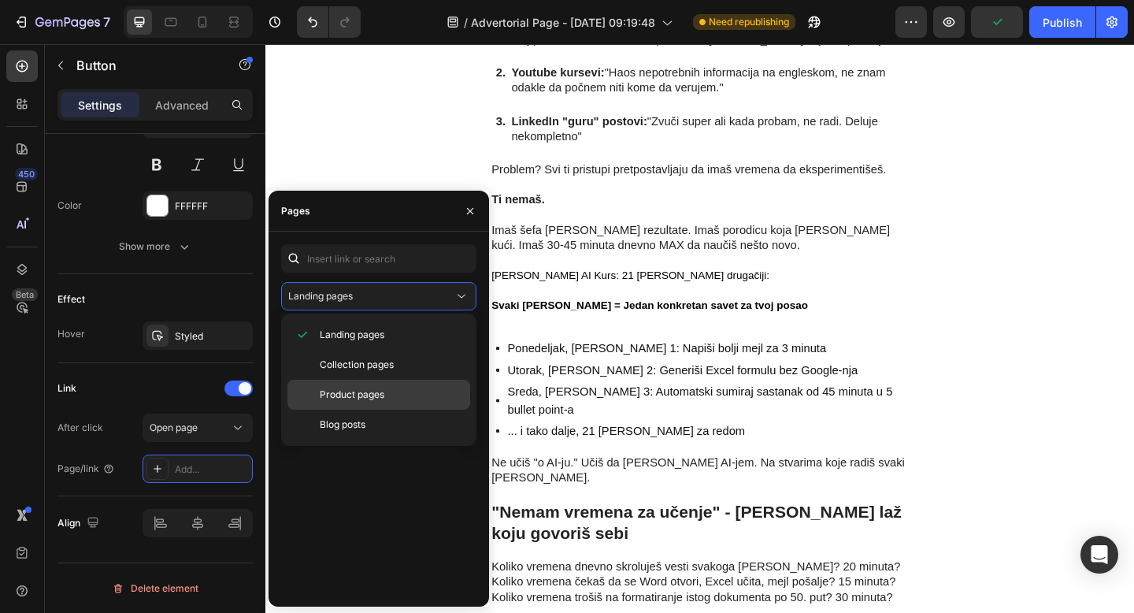
click at [379, 387] on span "Product pages" at bounding box center [352, 394] width 65 height 14
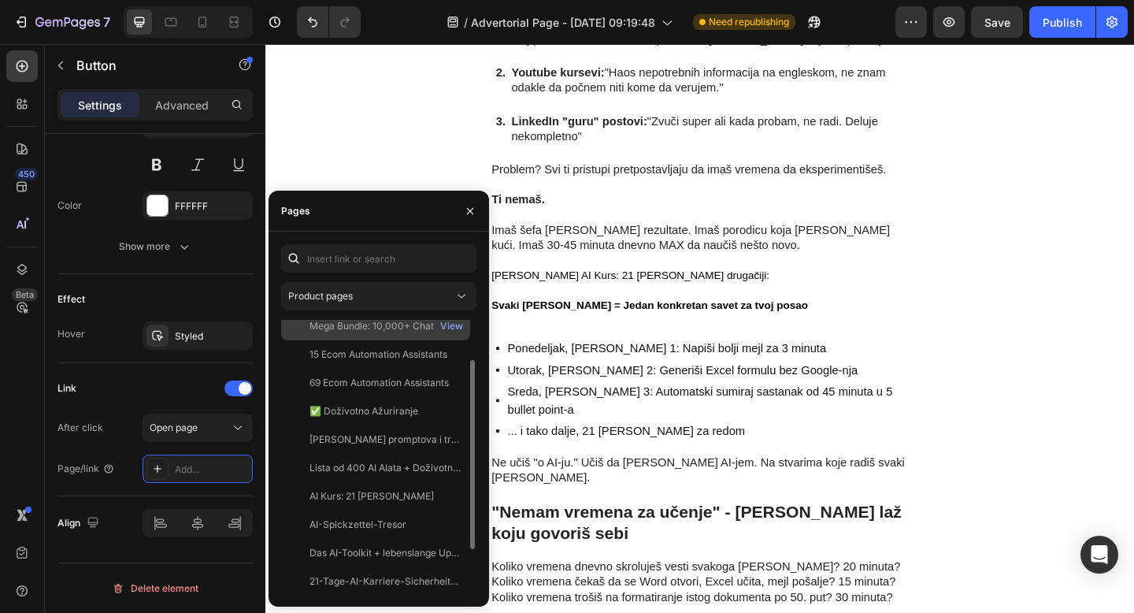
scroll to position [123, 0]
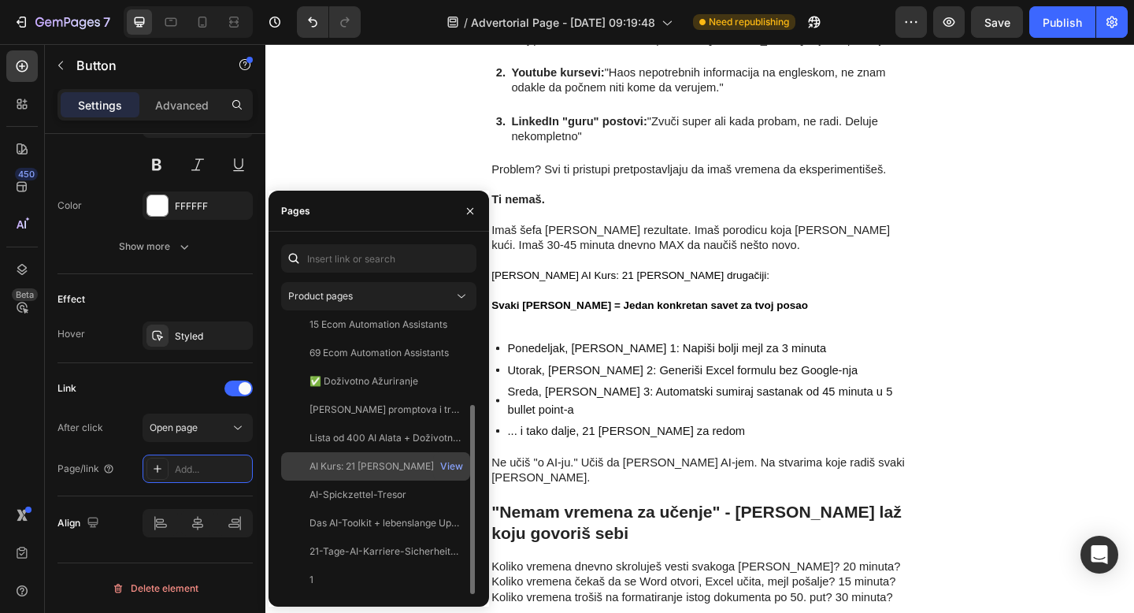
click at [361, 480] on div "AI Kurs: 21 Dan View" at bounding box center [375, 494] width 189 height 28
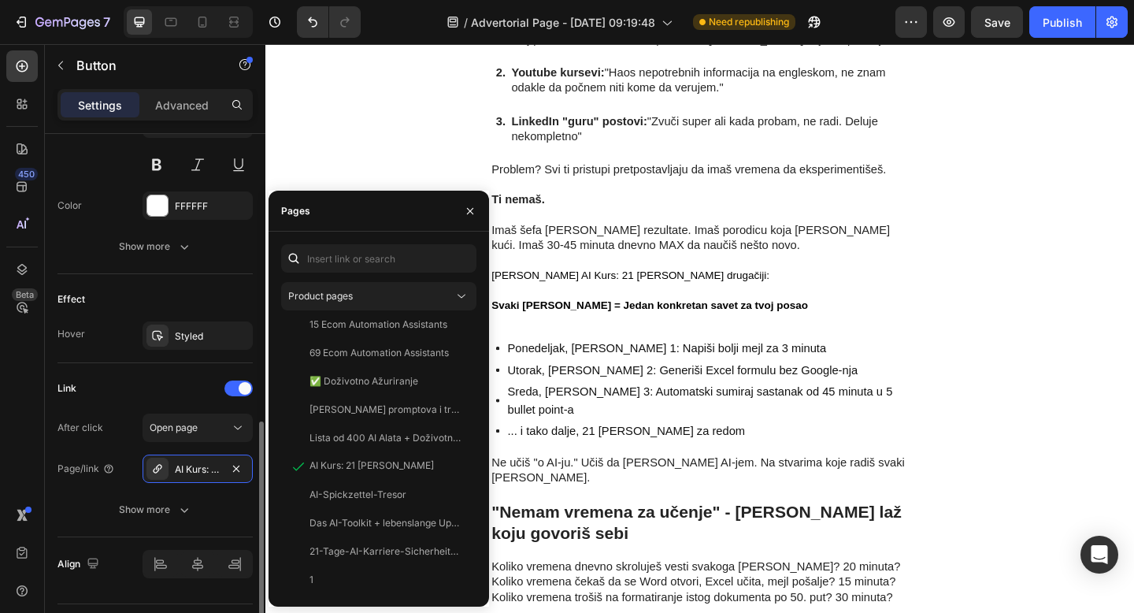
click at [185, 383] on div "Link" at bounding box center [154, 388] width 195 height 25
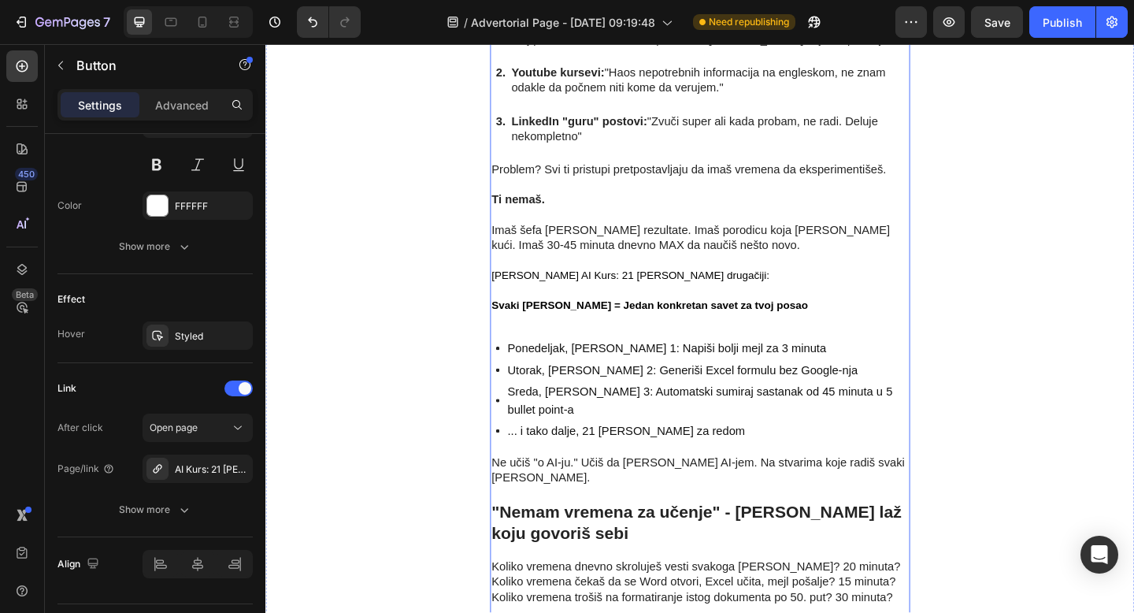
scroll to position [2756, 0]
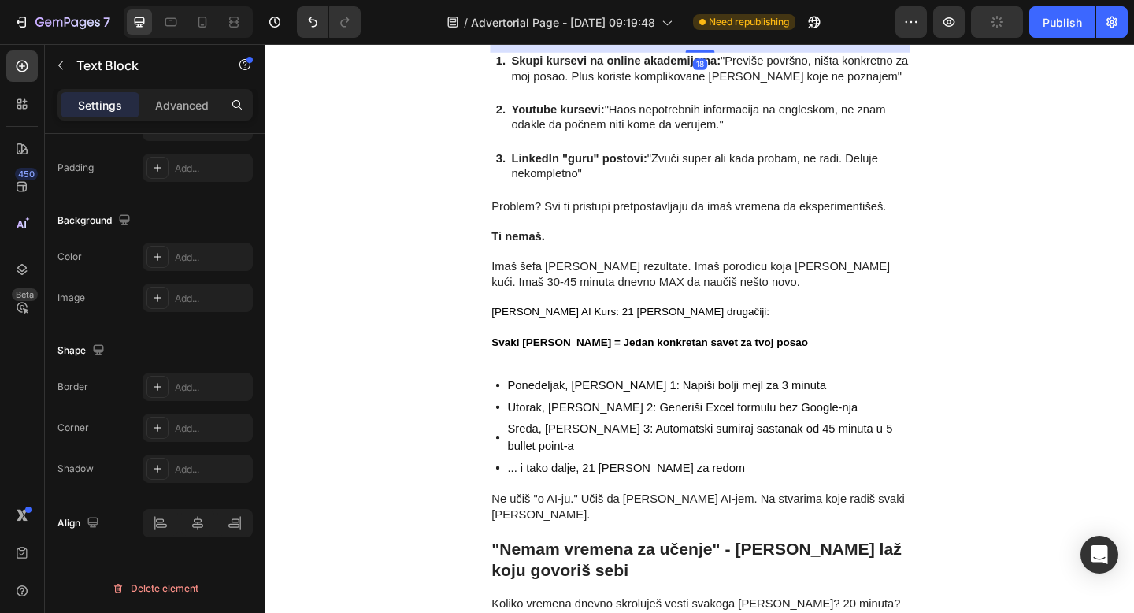
click at [592, 22] on p "Istražili smo. Razgovarali sa 200+ ljudi koji su "pokušali da nauče AI."" at bounding box center [738, 5] width 454 height 33
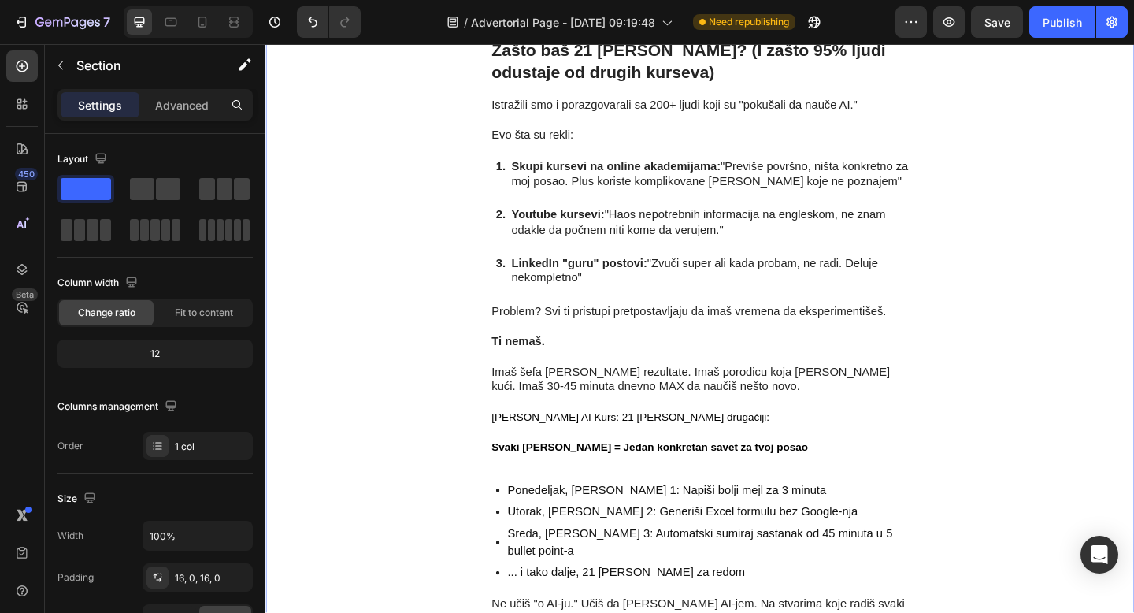
scroll to position [2978, 0]
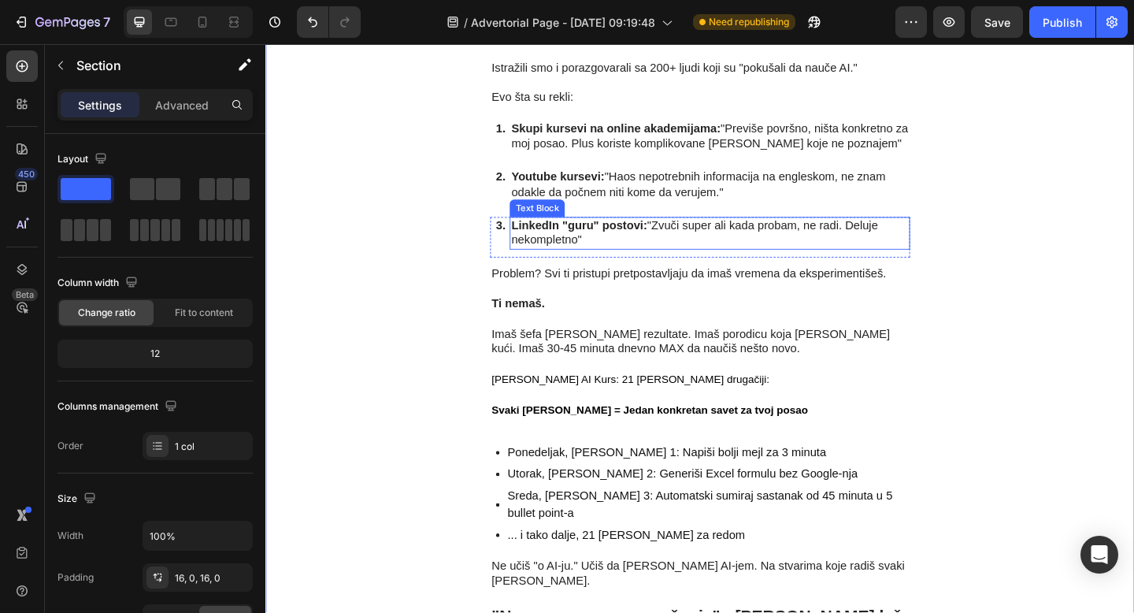
click at [587, 244] on strong "LinkedIn "guru" postovi:" at bounding box center [606, 241] width 148 height 13
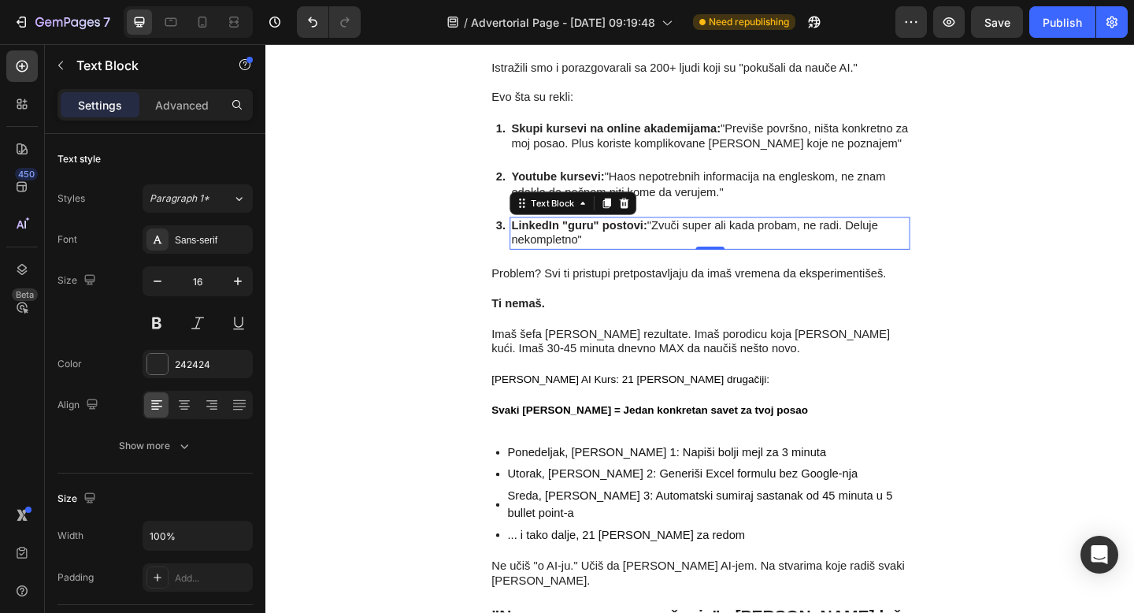
click at [583, 245] on strong "LinkedIn "guru" postovi:" at bounding box center [606, 241] width 148 height 13
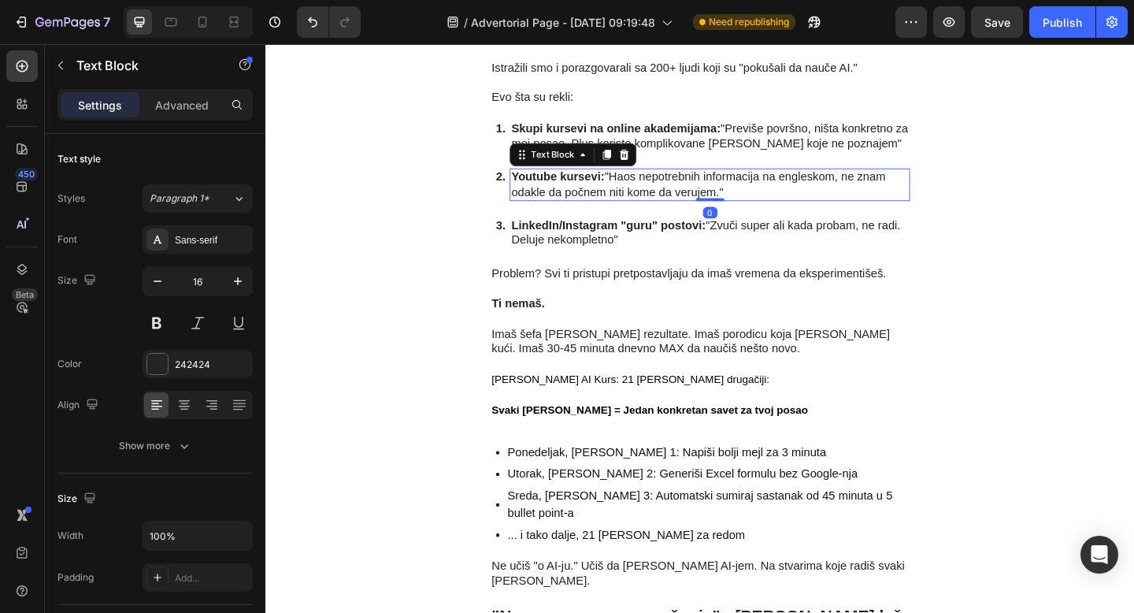
click at [894, 187] on p "Youtube kursevi: "Haos nepotrebnih informacija na engleskom, ne znam odakle da …" at bounding box center [748, 197] width 432 height 33
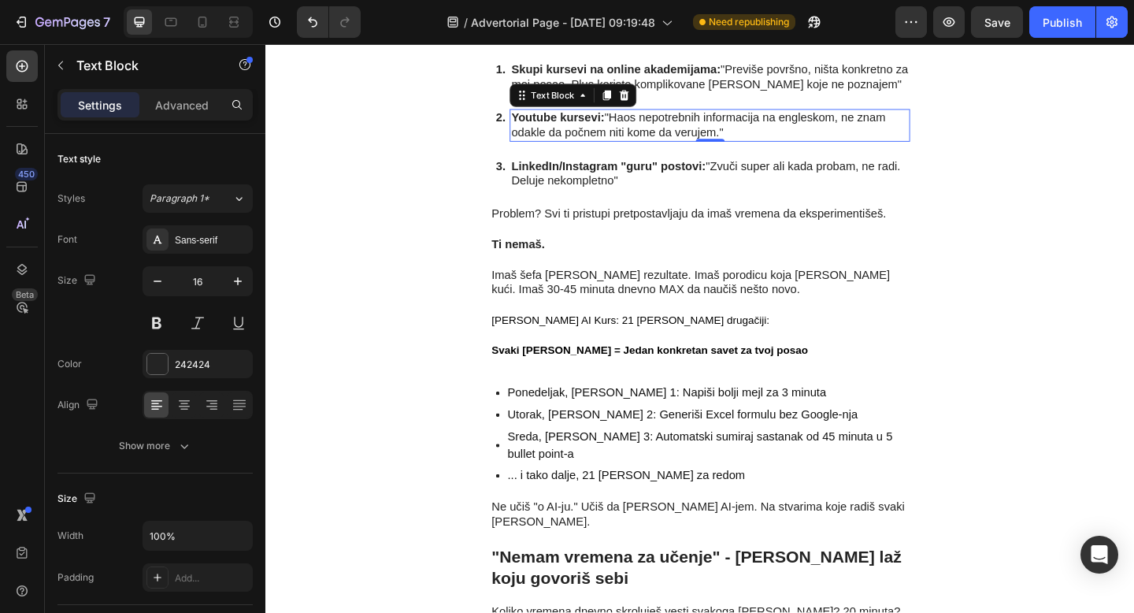
scroll to position [3039, 0]
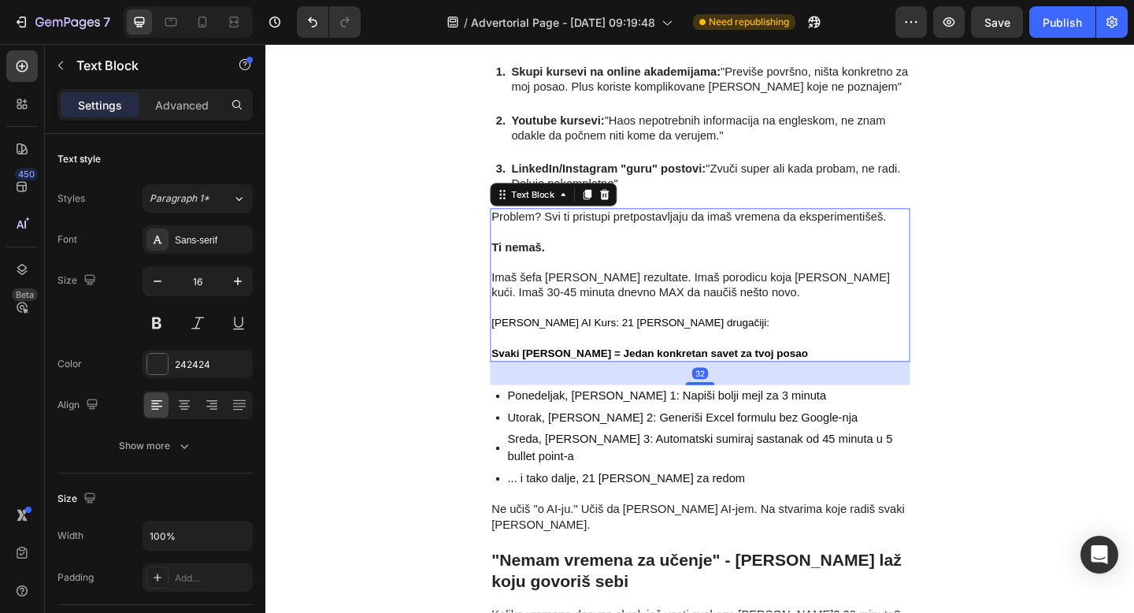
click at [683, 384] on strong "Svaki dan = Jedan konkretan savet za tvoj posao" at bounding box center [683, 380] width 344 height 13
click at [729, 327] on p "Rich Text Editor. Editing area: main" at bounding box center [738, 331] width 454 height 17
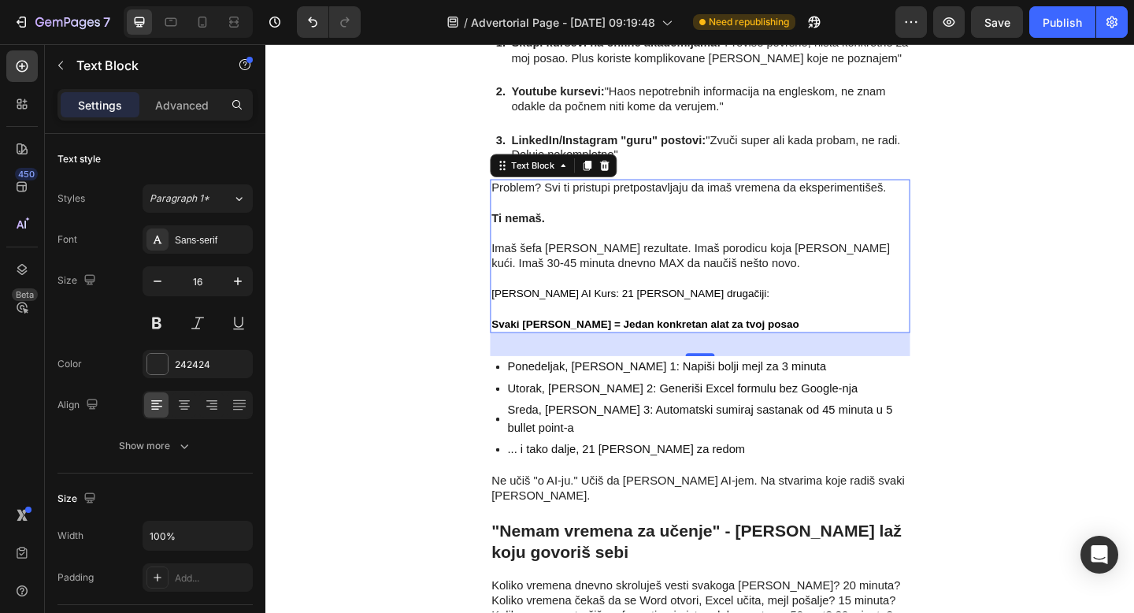
scroll to position [3085, 0]
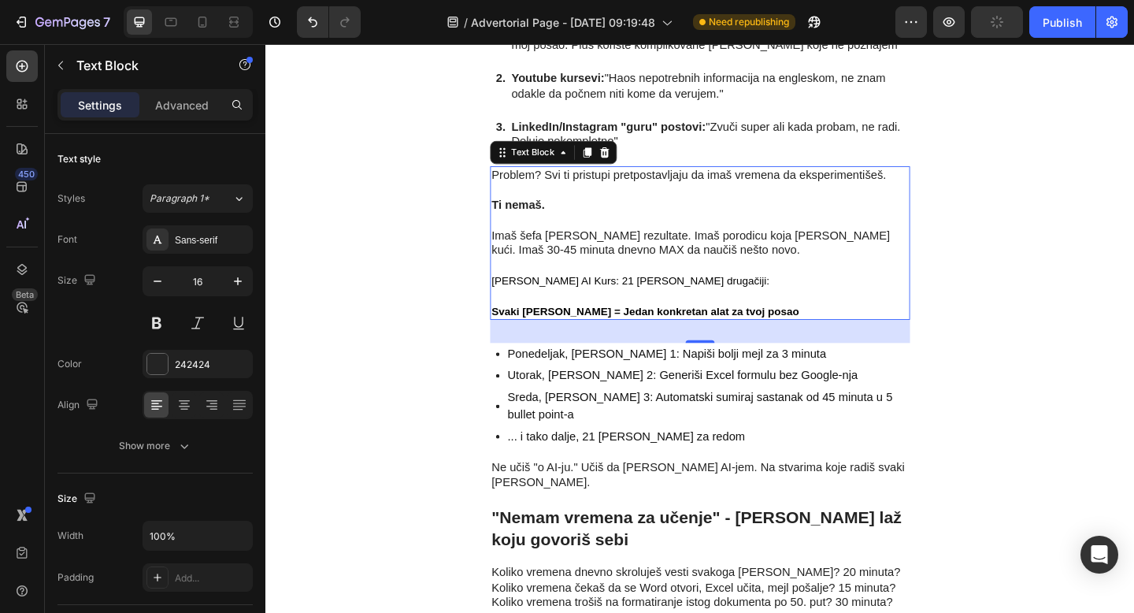
click at [784, 335] on p "Svaki dan = Jedan konkretan alat za tvoj posao" at bounding box center [738, 335] width 454 height 17
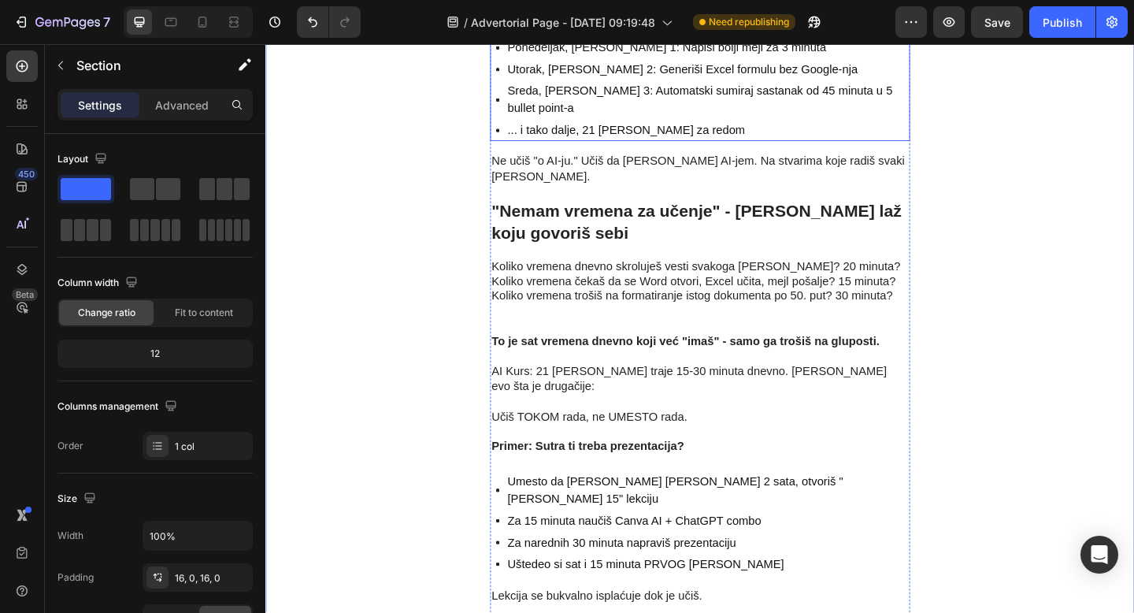
scroll to position [3420, 0]
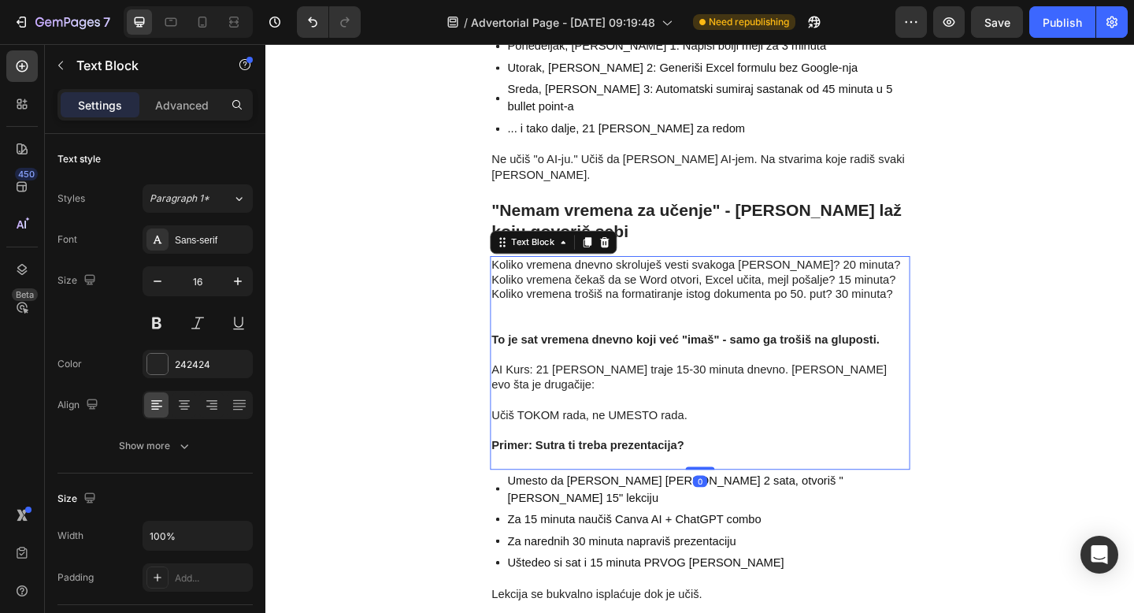
click at [744, 302] on p "Koliko vremena dnevno skroluješ vesti svakoga dana? 20 minuta? Koliko vremena č…" at bounding box center [738, 317] width 454 height 82
click at [654, 310] on p "Koliko vremena dnevno skroluješ vesti svakoga dana? 20 minuta? Koliko vremena č…" at bounding box center [738, 317] width 454 height 82
click at [655, 309] on p "Koliko vremena dnevno skroluješ vesti svakoga dana? 20 minuta? Koliko vremena č…" at bounding box center [738, 317] width 454 height 82
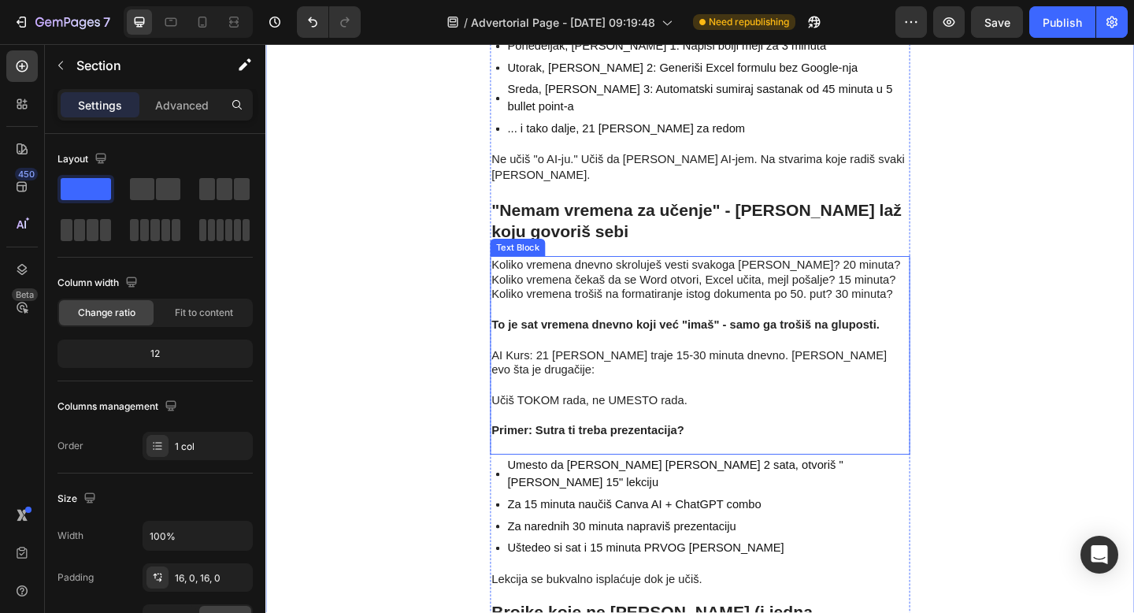
click at [687, 276] on p "Koliko vremena dnevno skroluješ vesti svakoga dana? 20 minuta? Koliko vremena č…" at bounding box center [738, 308] width 454 height 65
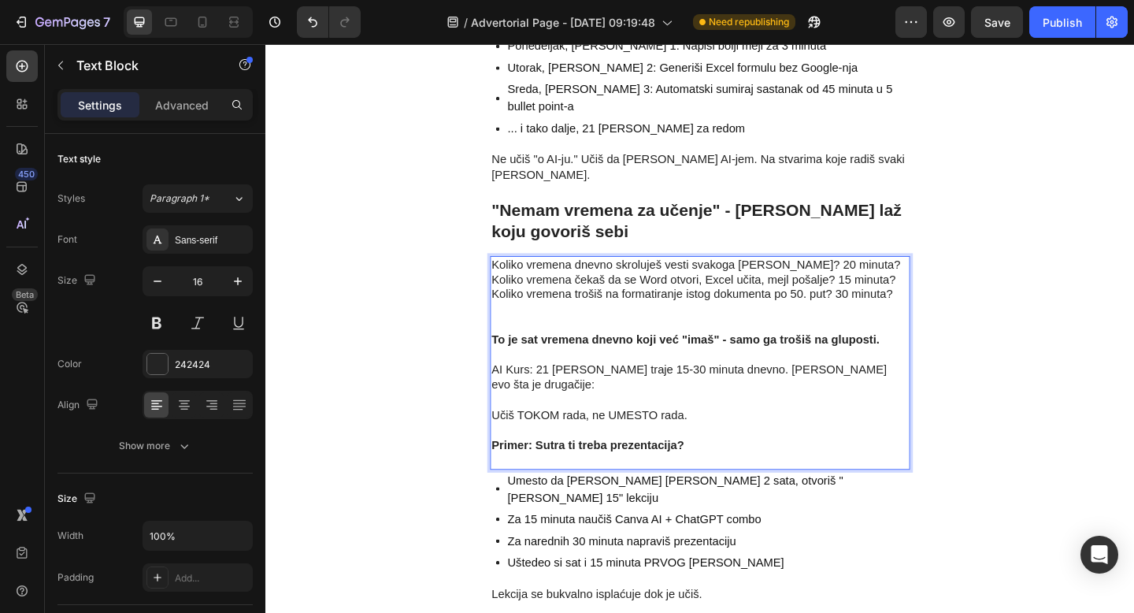
click at [702, 300] on p "Koliko vremena dnevno skroluješ vesti svakoga dana? 20 minuta? Koliko vremena č…" at bounding box center [738, 317] width 454 height 82
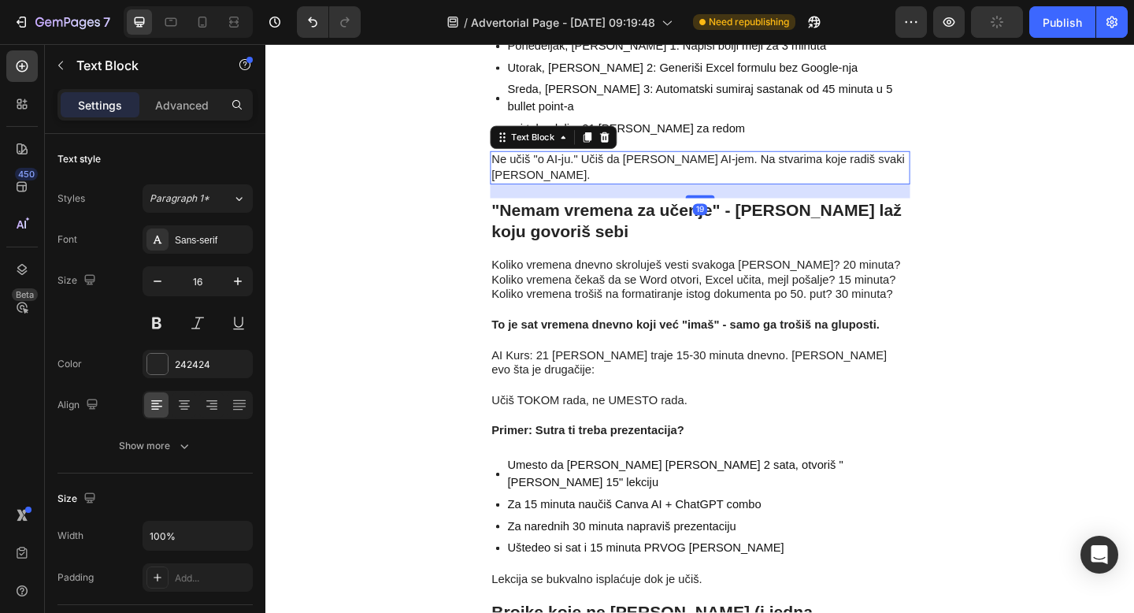
click at [546, 162] on p "Ne učiš "o AI-ju." Učiš da radiš SA AI-jem. Na stvarima koje radiš svaki dan." at bounding box center [738, 178] width 454 height 33
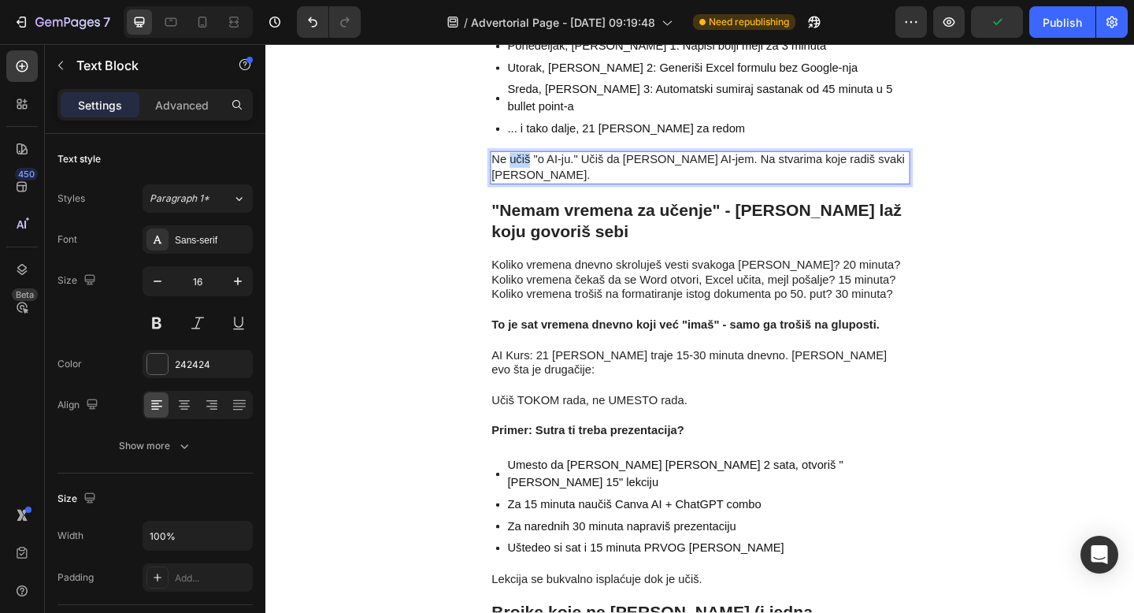
click at [546, 162] on p "Ne učiš "o AI-ju." Učiš da radiš SA AI-jem. Na stvarima koje radiš svaki dan." at bounding box center [738, 178] width 454 height 33
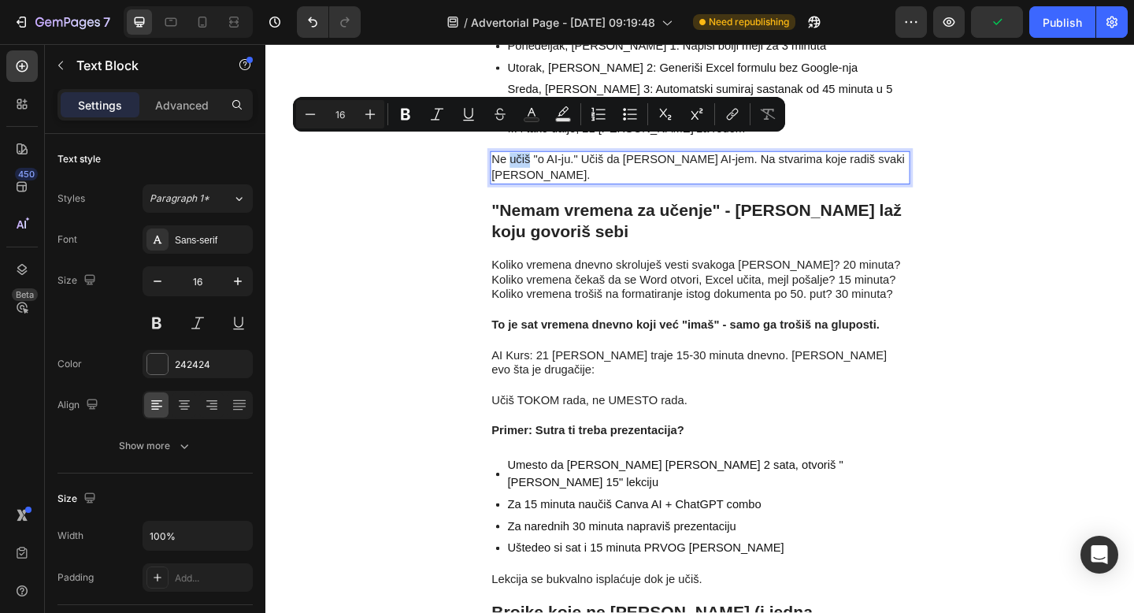
click at [543, 162] on p "Ne učiš "o AI-ju." Učiš da radiš SA AI-jem. Na stvarima koje radiš svaki dan." at bounding box center [738, 178] width 454 height 33
click at [539, 162] on p "Ne učiš "o AI-ju." Učiš da radiš SA AI-jem. Na stvarima koje radiš svaki dan." at bounding box center [738, 178] width 454 height 33
copy p "č"
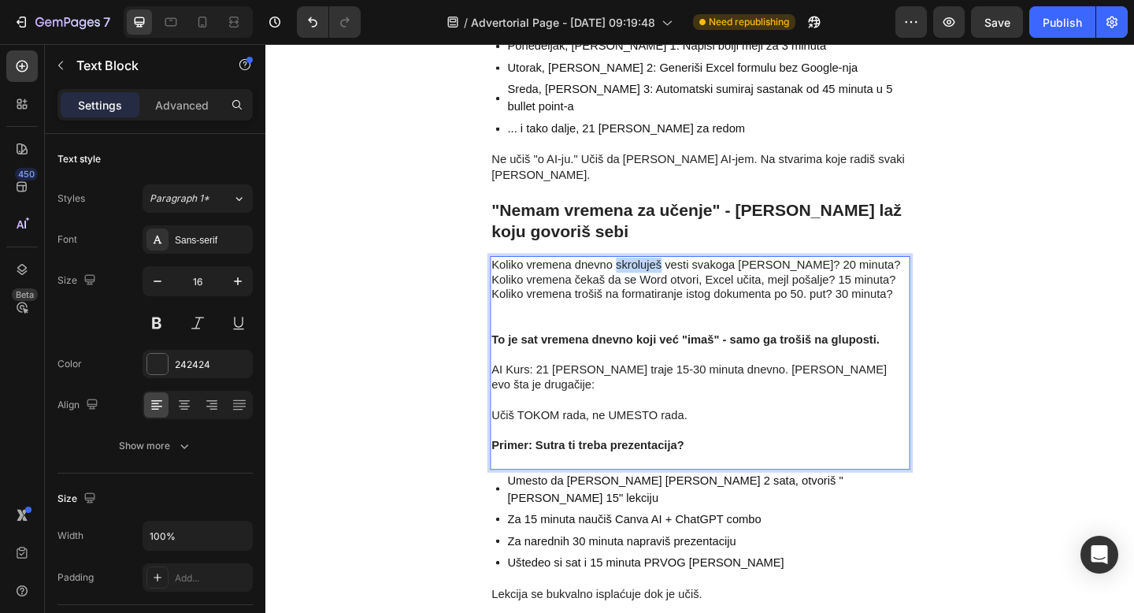
click at [680, 276] on p "Koliko vremena dnevno skroluješ vesti svakoga dana? 20 minuta? Koliko vremena č…" at bounding box center [738, 317] width 454 height 82
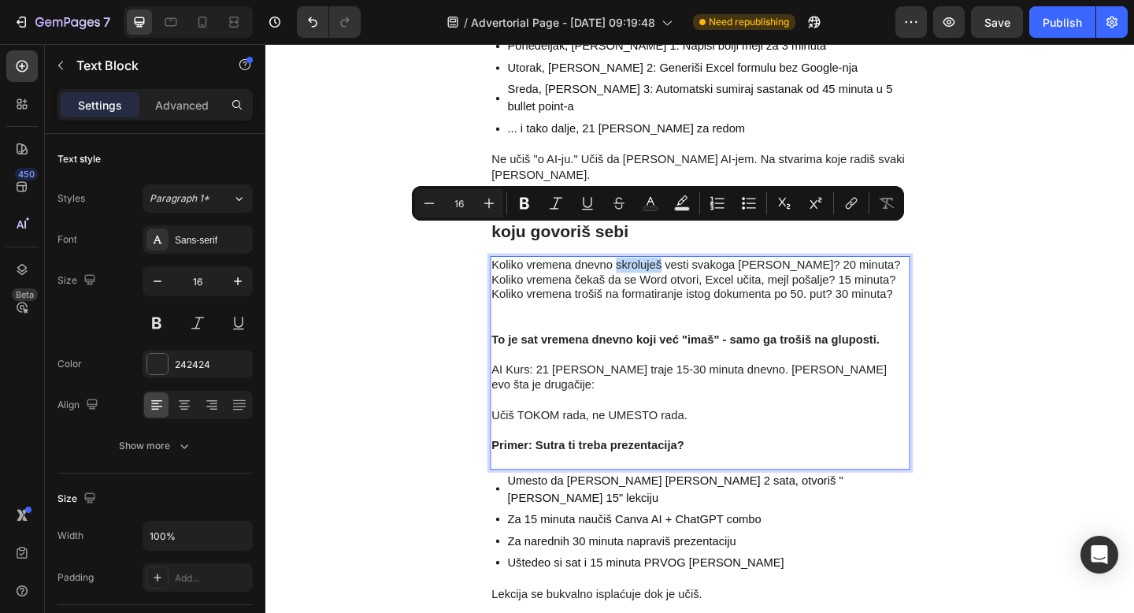
click at [691, 276] on p "Koliko vremena dnevno skroluješ vesti svakoga dana? 20 minuta? Koliko vremena č…" at bounding box center [738, 317] width 454 height 82
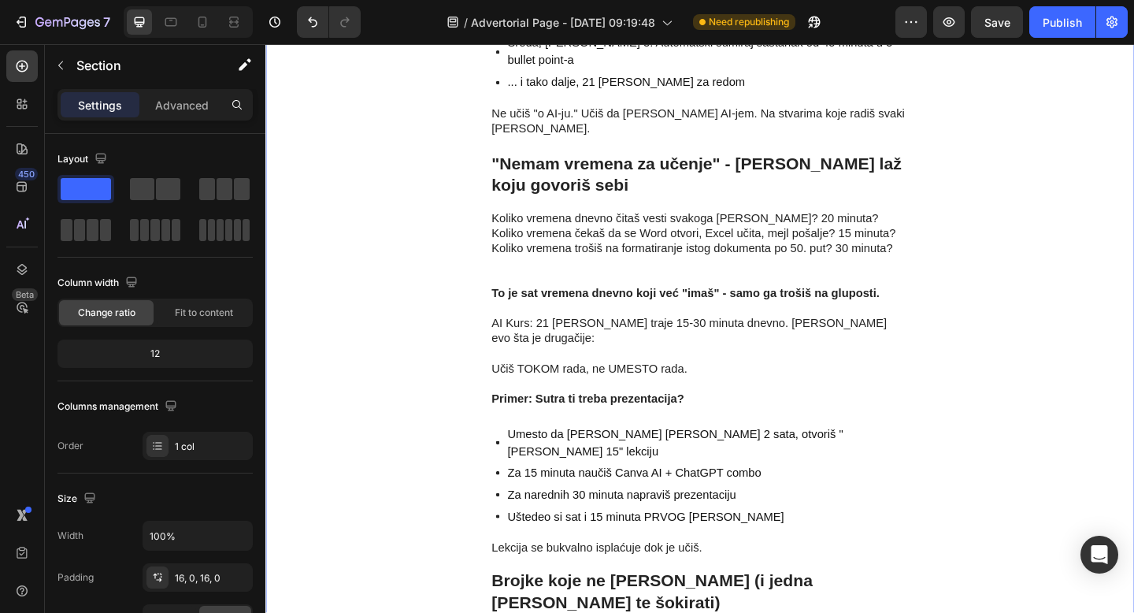
scroll to position [3472, 0]
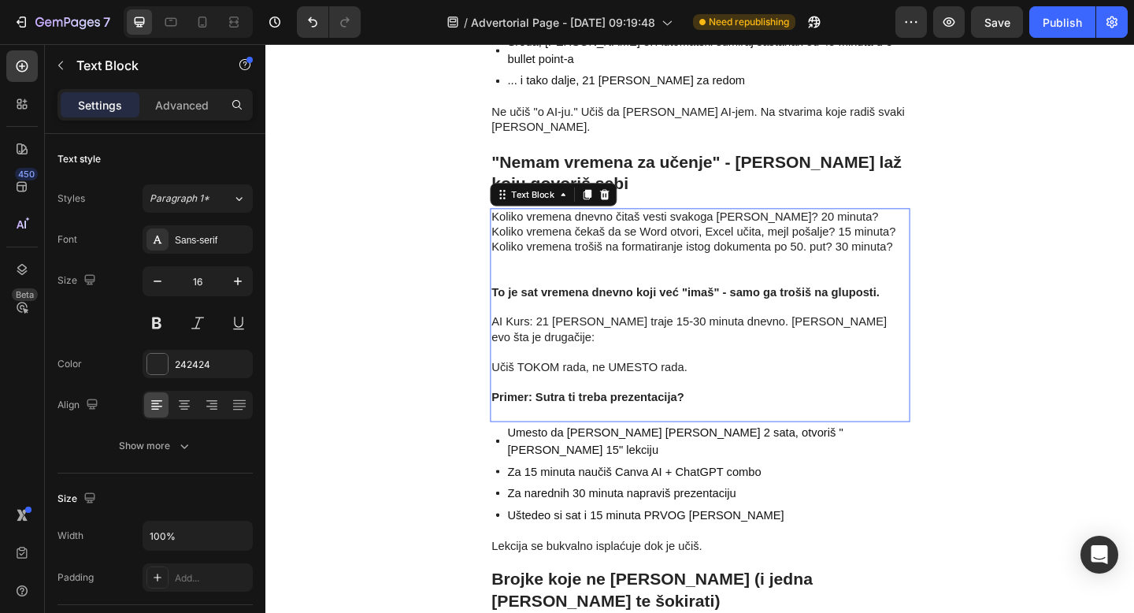
click at [690, 255] on p "Koliko vremena dnevno čitaš vesti svakoga dana? 20 minuta? Koliko vremena čekaš…" at bounding box center [738, 265] width 454 height 82
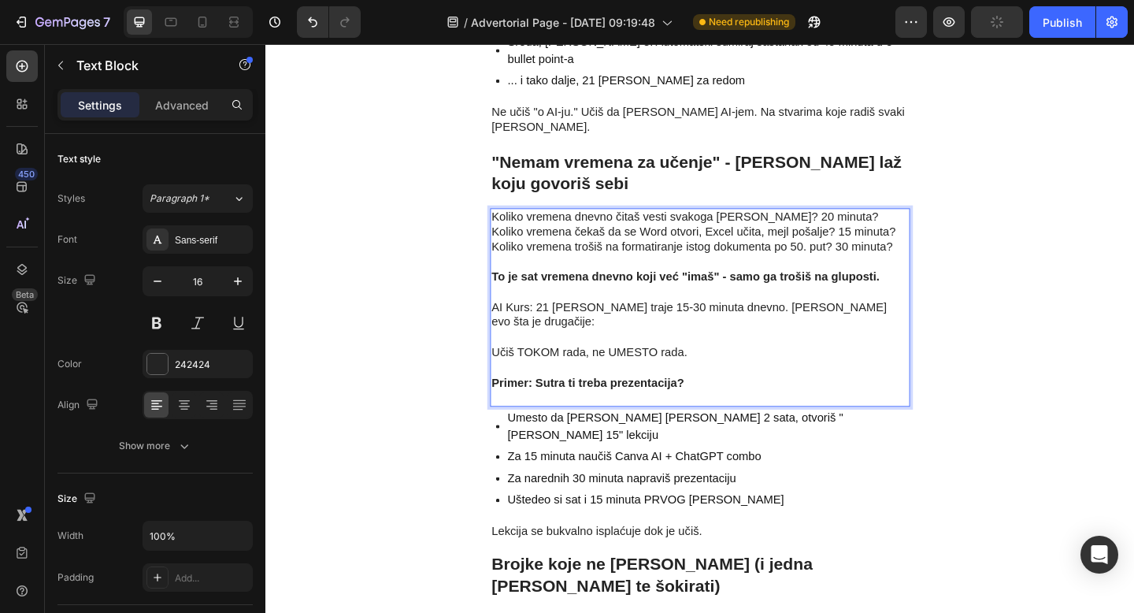
click at [924, 405] on p "Primer: Sutra ti treba prezentacija?" at bounding box center [738, 421] width 454 height 33
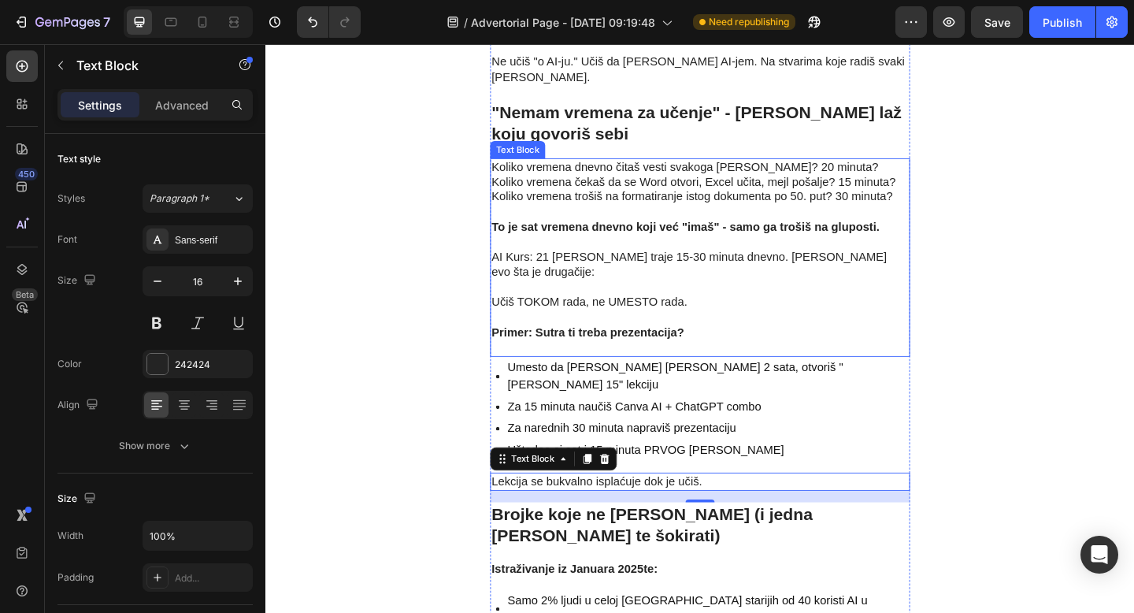
scroll to position [3535, 0]
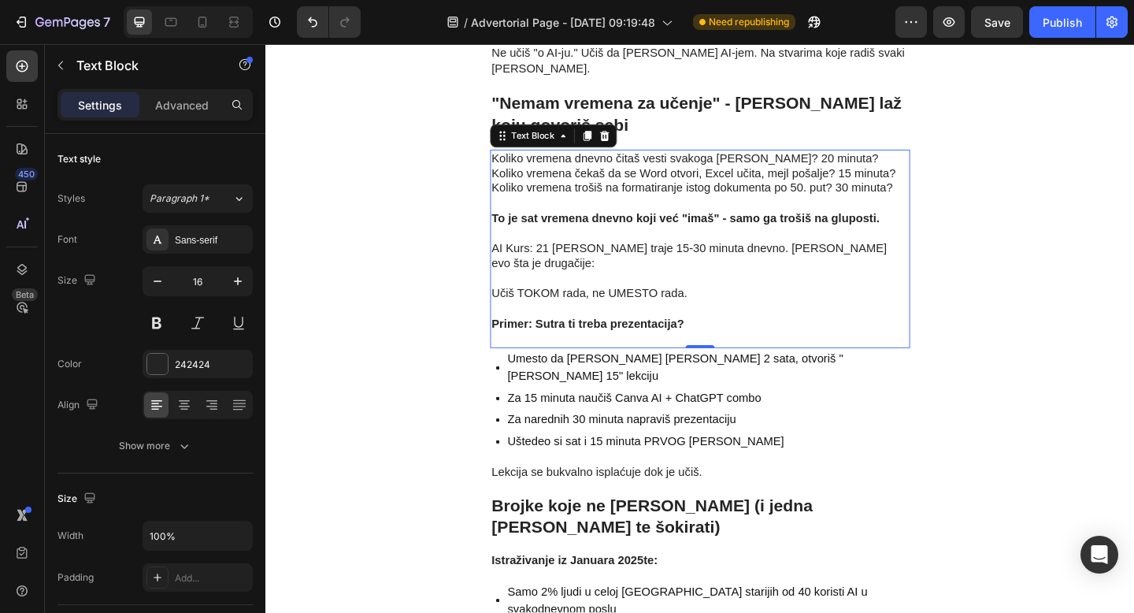
click at [676, 291] on p "Učiš TOKOM rada, ne UMESTO rada." at bounding box center [738, 307] width 454 height 33
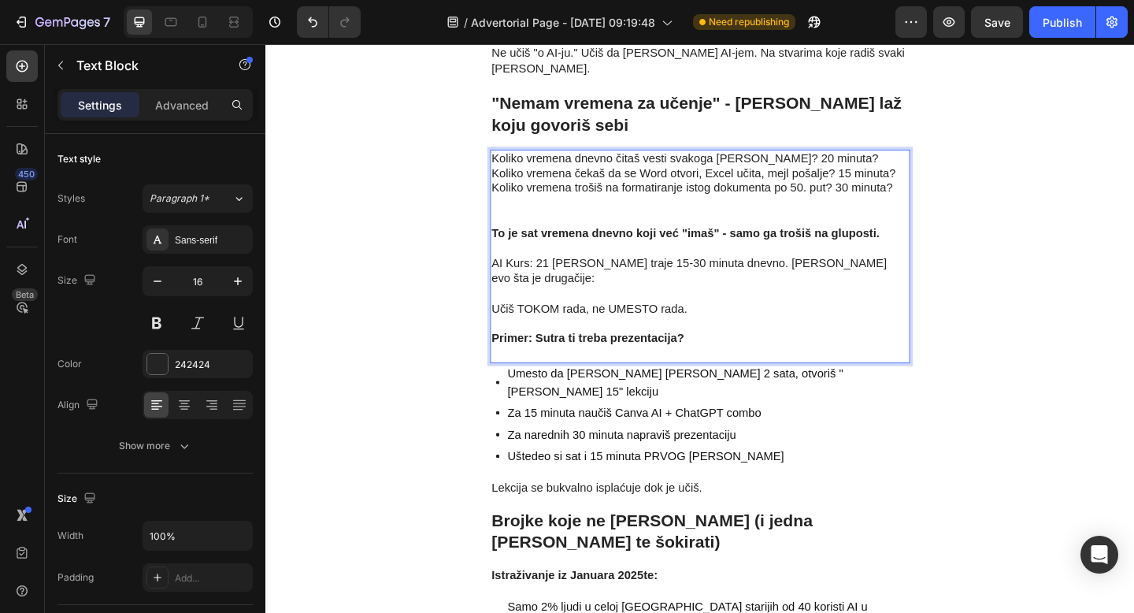
click at [676, 308] on p "Učiš TOKOM rada, ne UMESTO rada." at bounding box center [738, 324] width 454 height 33
click at [586, 357] on strong "Primer: Sutra ti treba prezentacija?" at bounding box center [615, 363] width 209 height 13
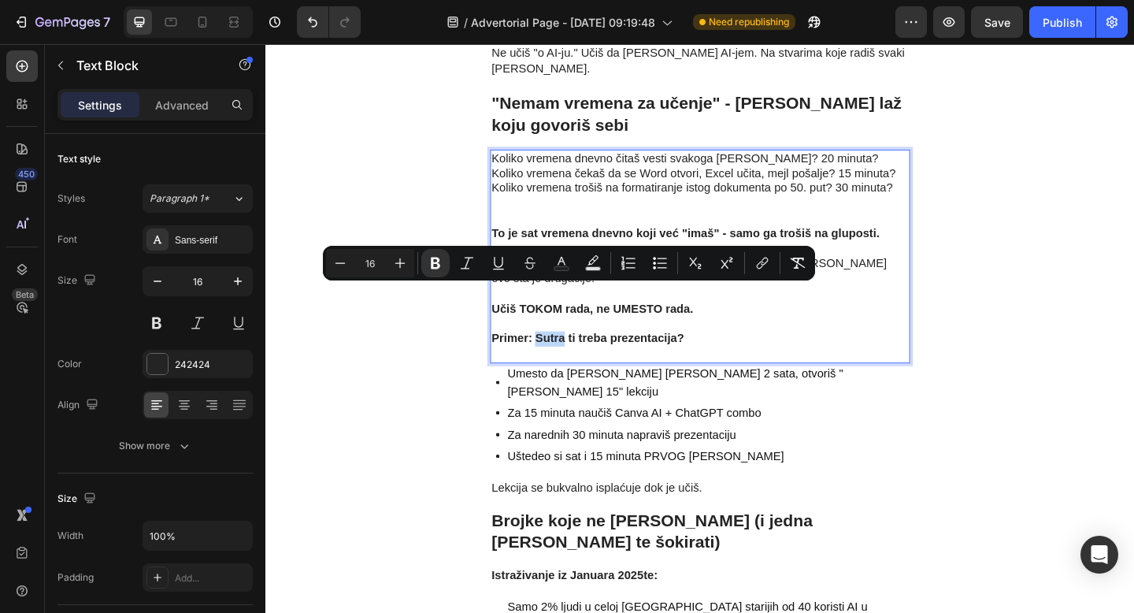
click at [570, 357] on strong "Primer: Sutra ti treba prezentacija?" at bounding box center [615, 363] width 209 height 13
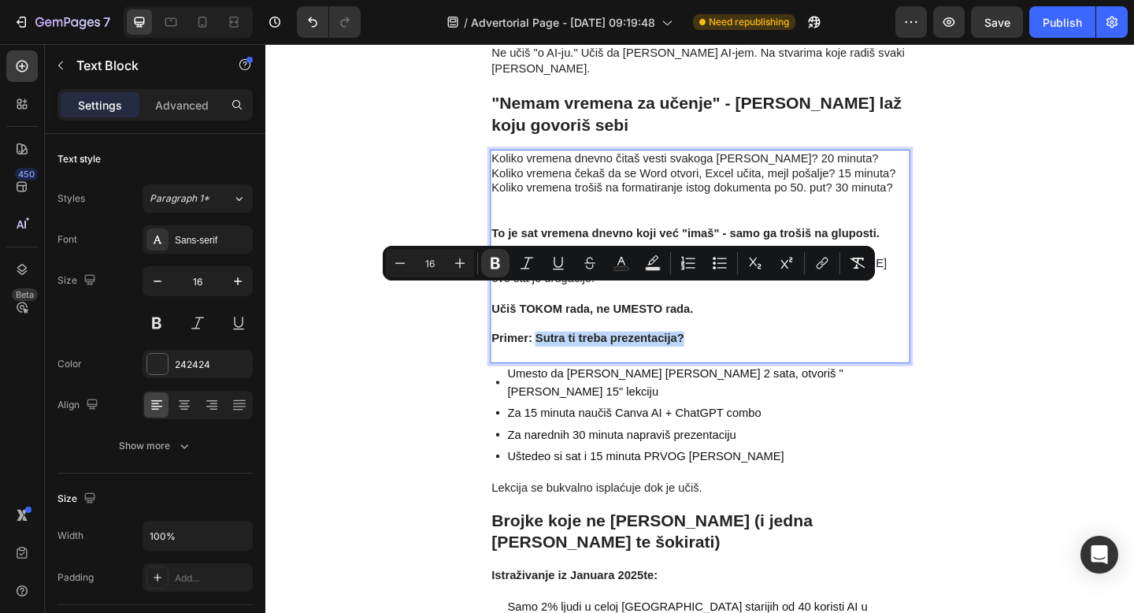
drag, startPoint x: 561, startPoint y: 315, endPoint x: 719, endPoint y: 315, distance: 157.5
click at [719, 357] on strong "Primer: Sutra ti treba prezentacija?" at bounding box center [615, 363] width 209 height 13
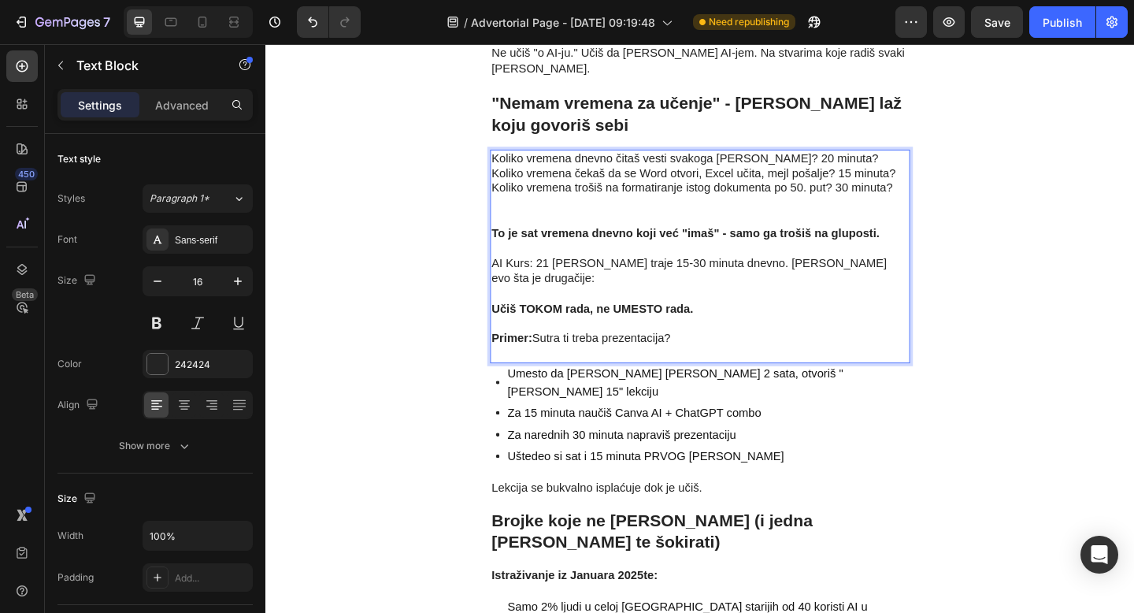
click at [685, 181] on p "Koliko vremena dnevno čitaš vesti svakoga dana? 20 minuta? Koliko vremena čekaš…" at bounding box center [738, 202] width 454 height 82
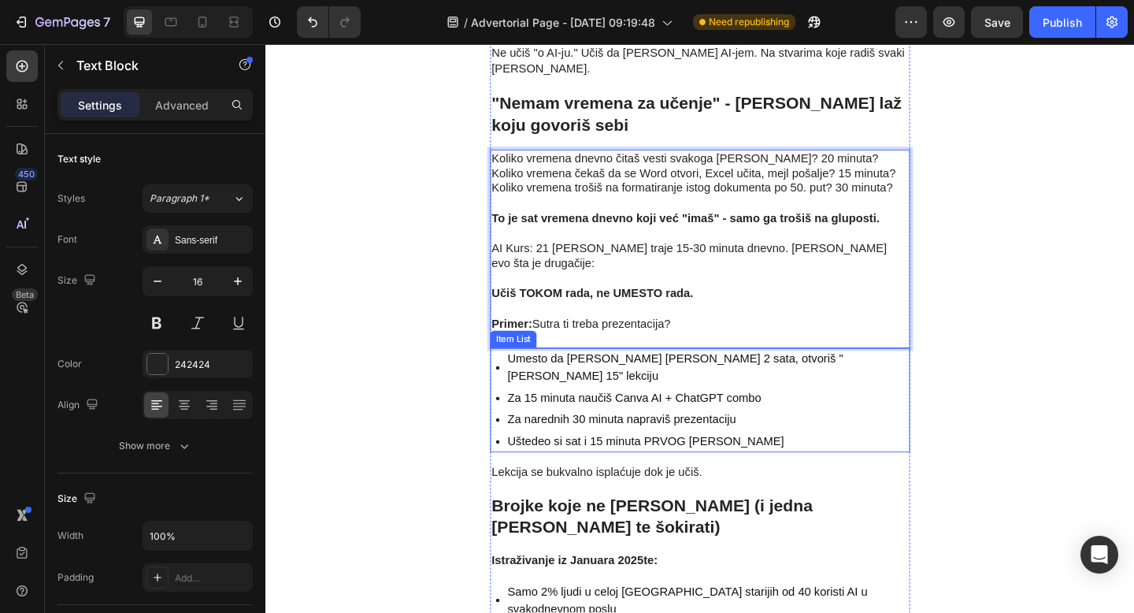
click at [831, 467] on p "Uštedeo si sat i 15 minuta PRVOG dana" at bounding box center [745, 476] width 435 height 19
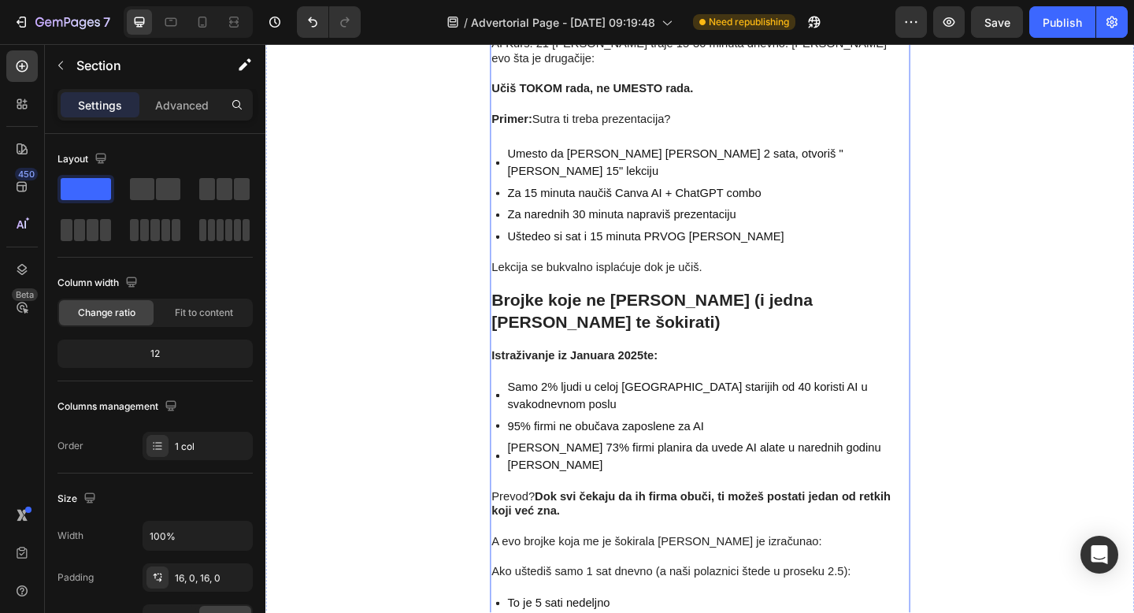
scroll to position [3802, 0]
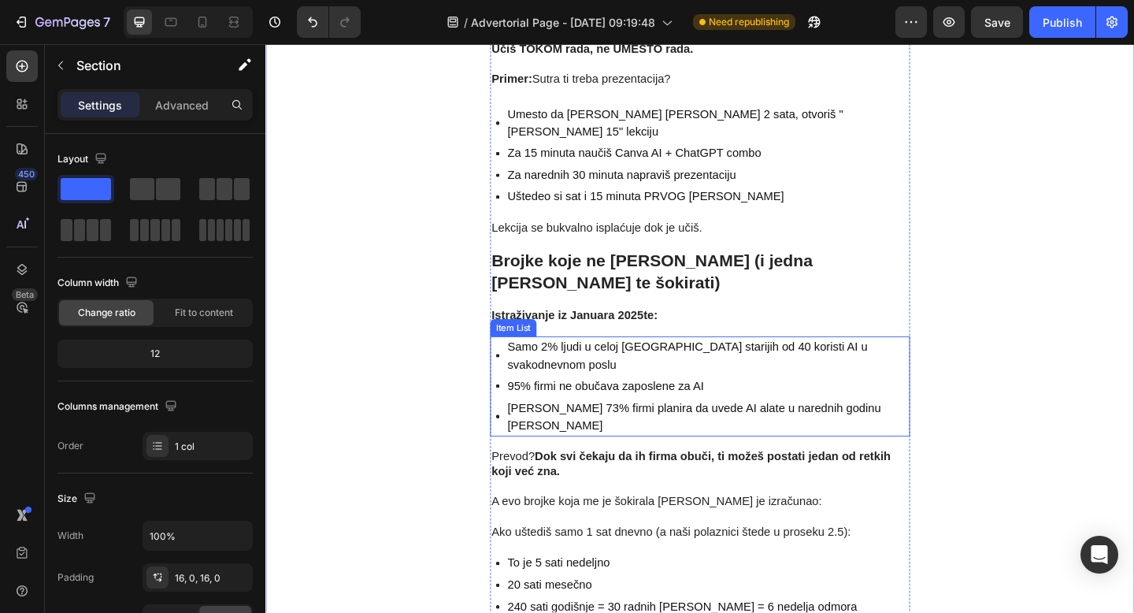
click at [808, 365] on p "Samo 2% ljudi u celoj Srbiji starijih od 40 koristi AI u svakodnevnom poslu" at bounding box center [745, 384] width 435 height 38
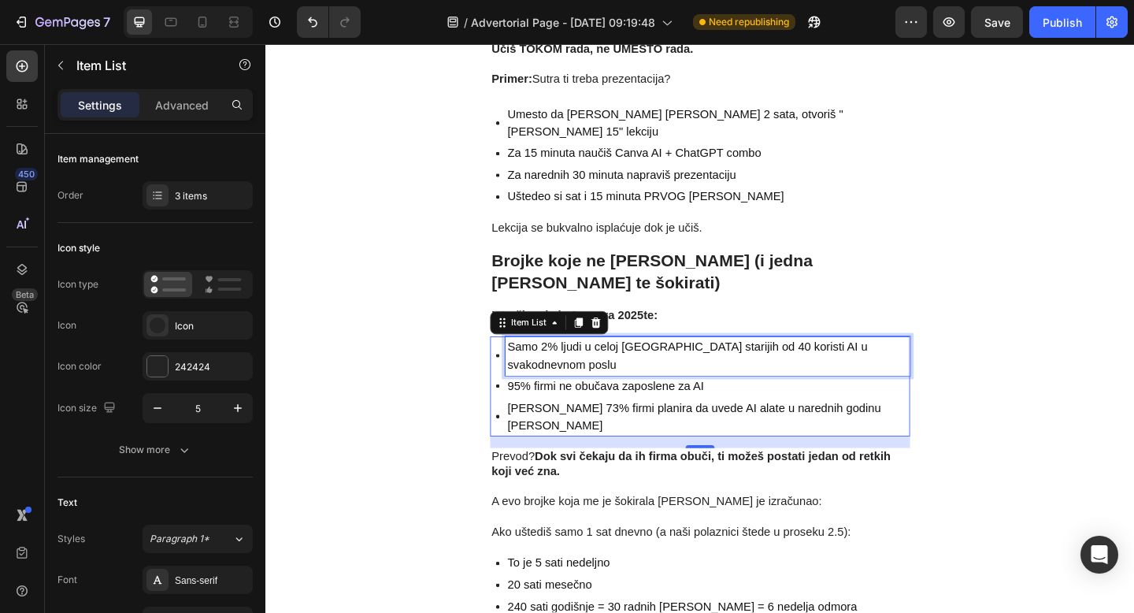
click at [759, 365] on p "Samo 2% ljudi u celoj Srbiji starijih od 40 koristi AI u svakodnevnom poslu" at bounding box center [745, 384] width 435 height 38
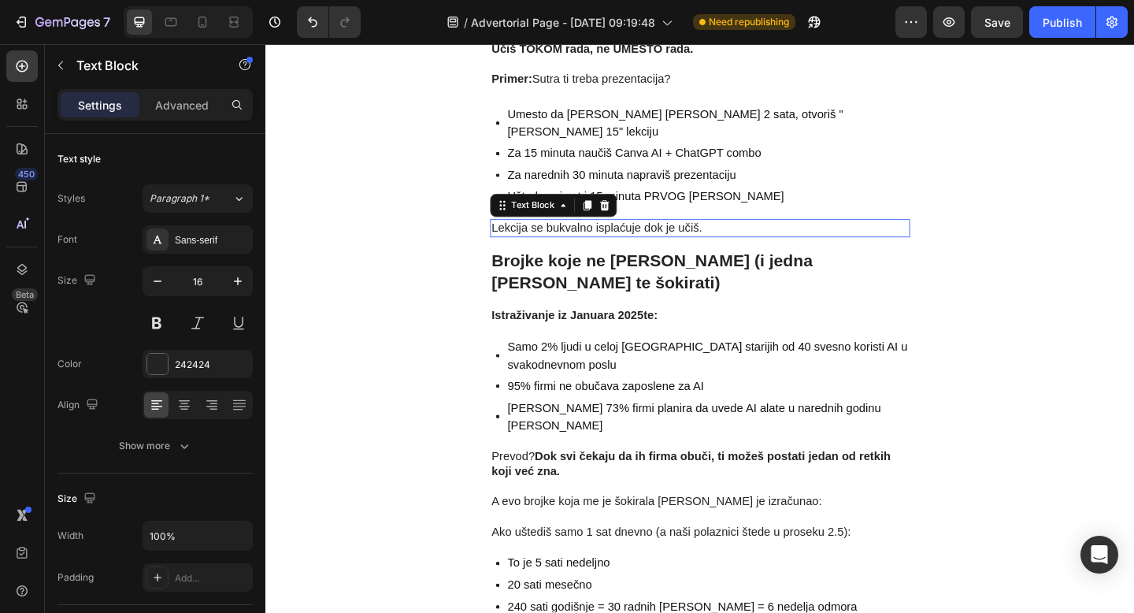
click at [886, 236] on p "Lekcija se bukvalno isplaćuje dok je učiš." at bounding box center [738, 244] width 454 height 17
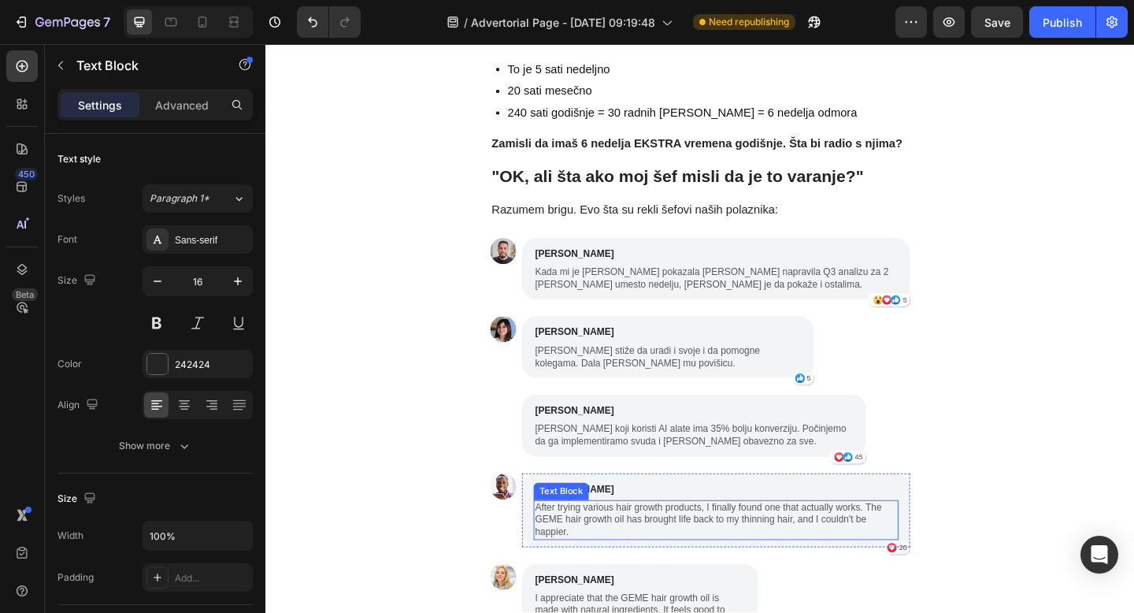
scroll to position [4340, 0]
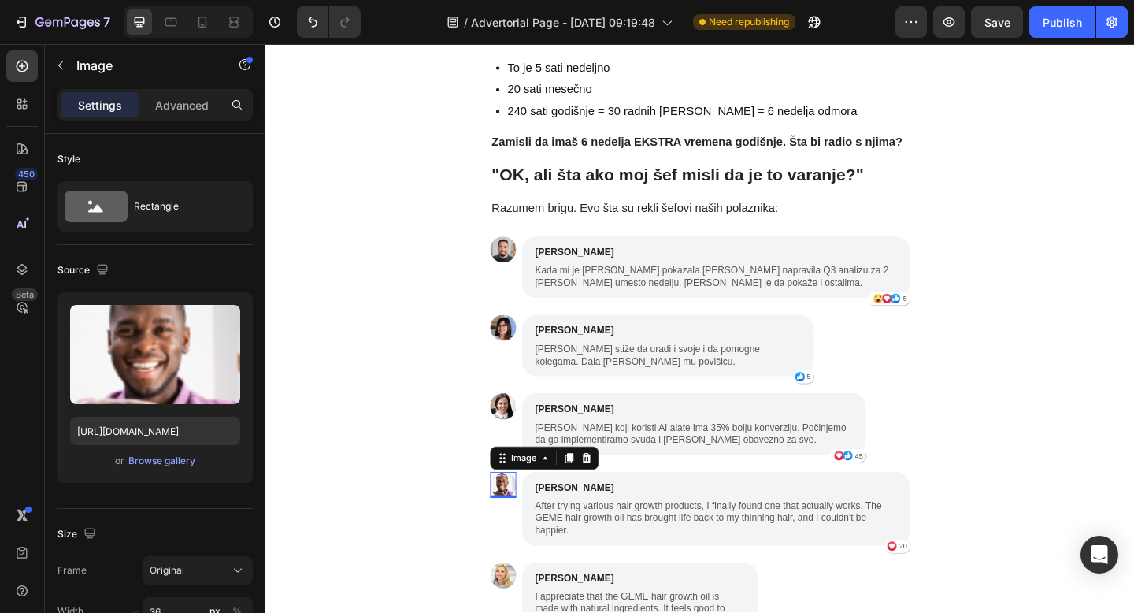
click at [524, 509] on img at bounding box center [523, 523] width 28 height 28
click at [171, 463] on div "Browse gallery" at bounding box center [161, 461] width 67 height 14
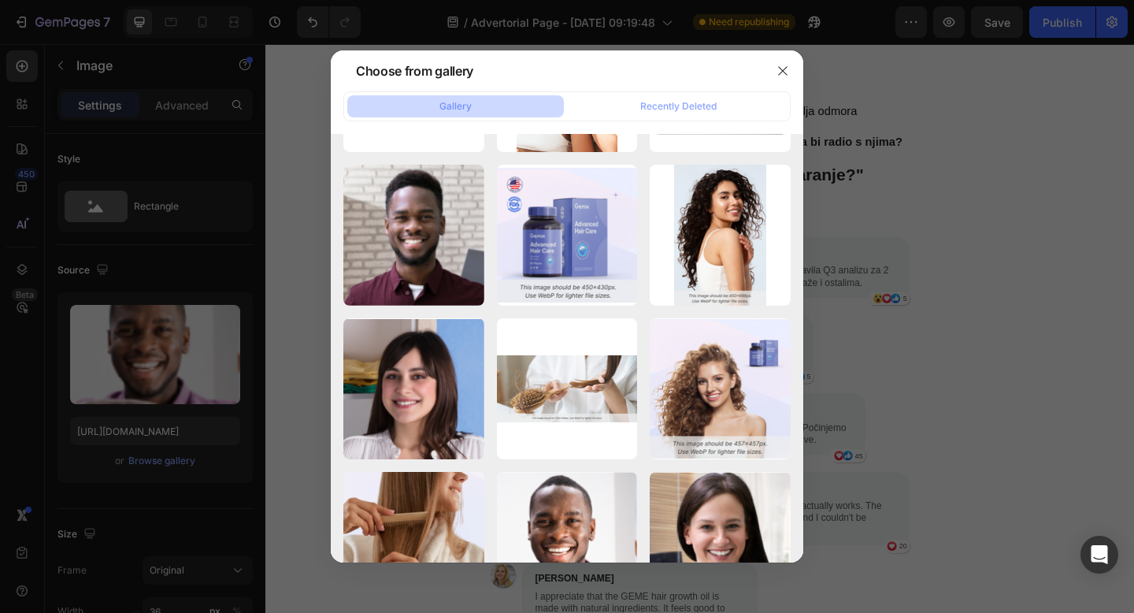
scroll to position [0, 0]
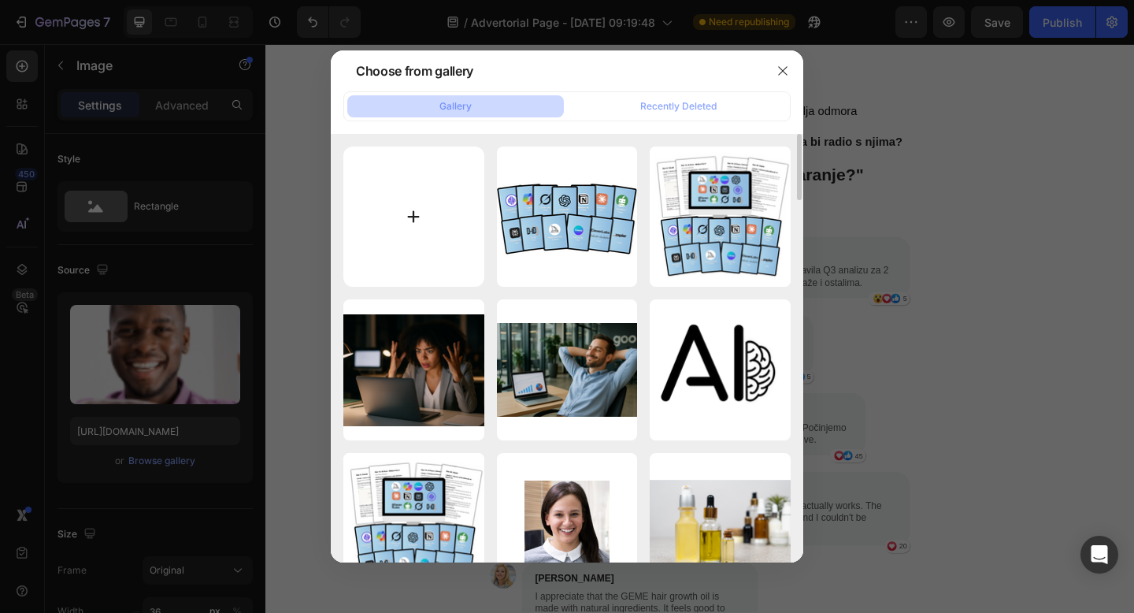
click at [454, 221] on input "file" at bounding box center [413, 216] width 141 height 141
type input "C:\fakepath\123456.png"
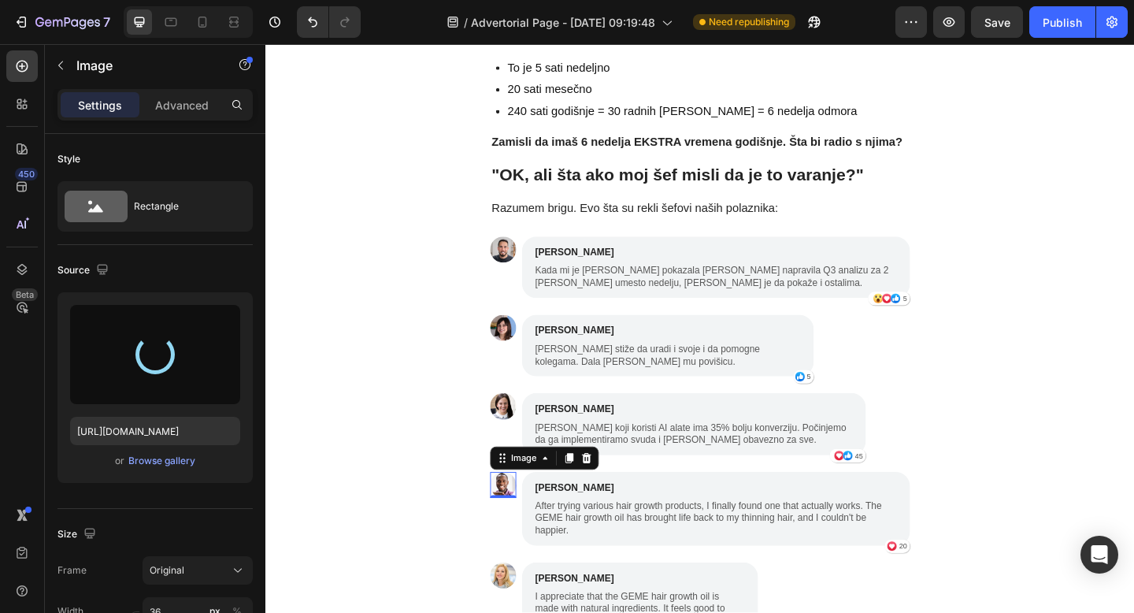
type input "[URL][DOMAIN_NAME]"
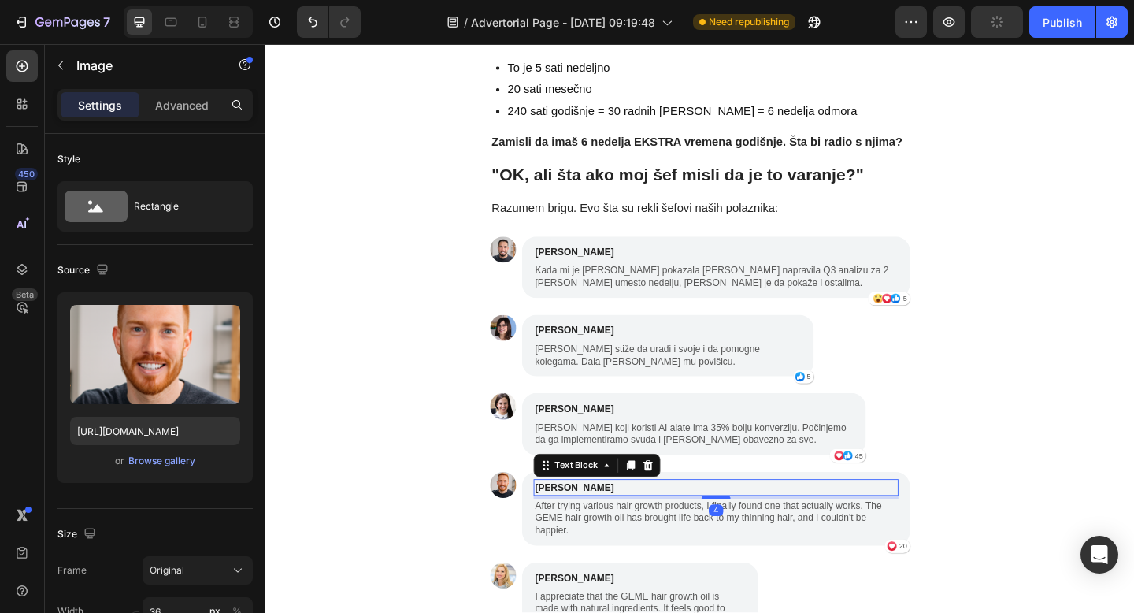
click at [613, 519] on p "Benjamin Brown" at bounding box center [755, 527] width 394 height 16
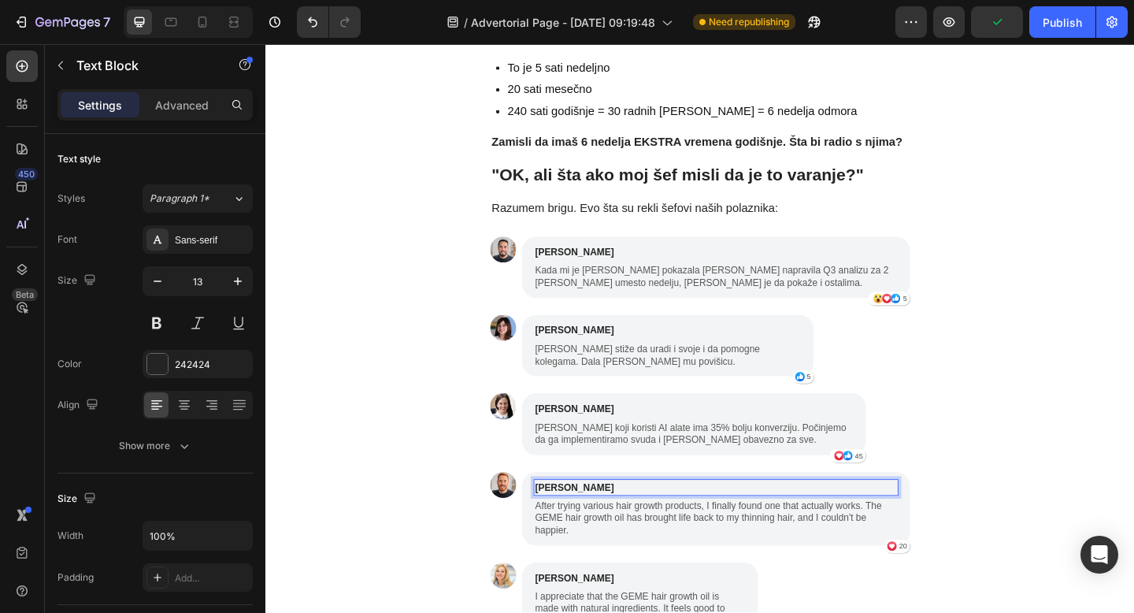
click at [613, 519] on p "Benjamin Brown" at bounding box center [755, 527] width 394 height 16
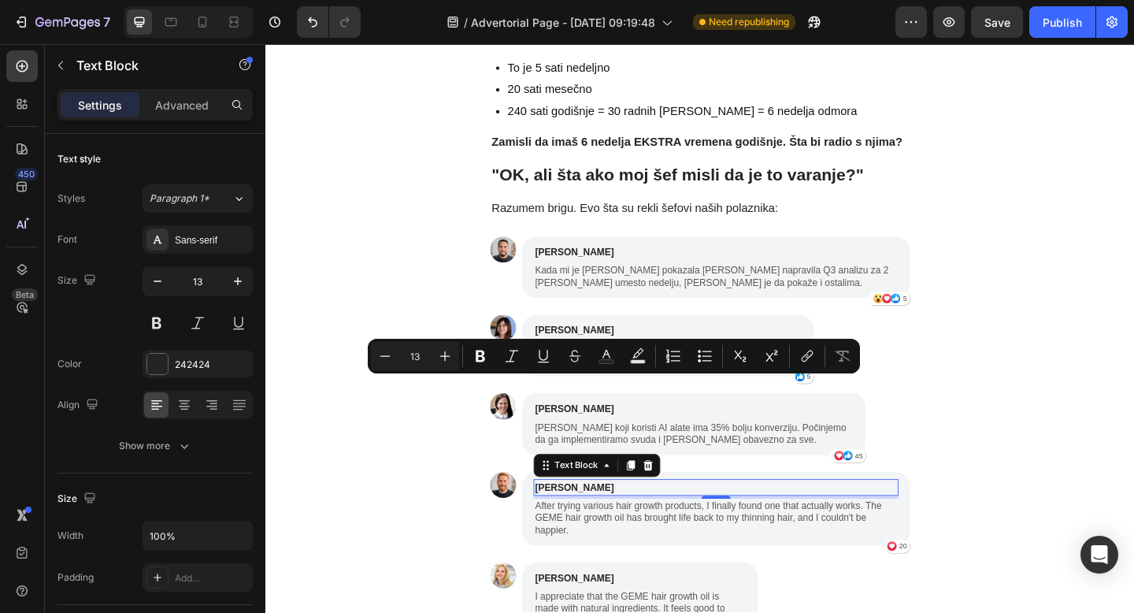
click at [613, 519] on p "Benjamin Brown" at bounding box center [755, 527] width 394 height 16
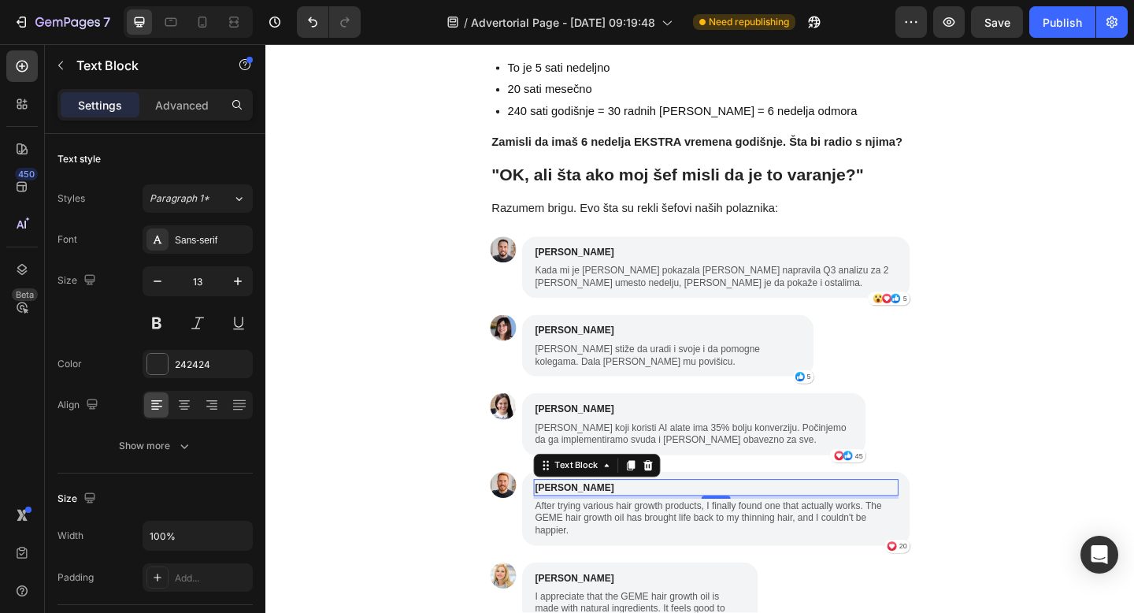
click at [613, 519] on p "Benjamin Brown" at bounding box center [755, 527] width 394 height 16
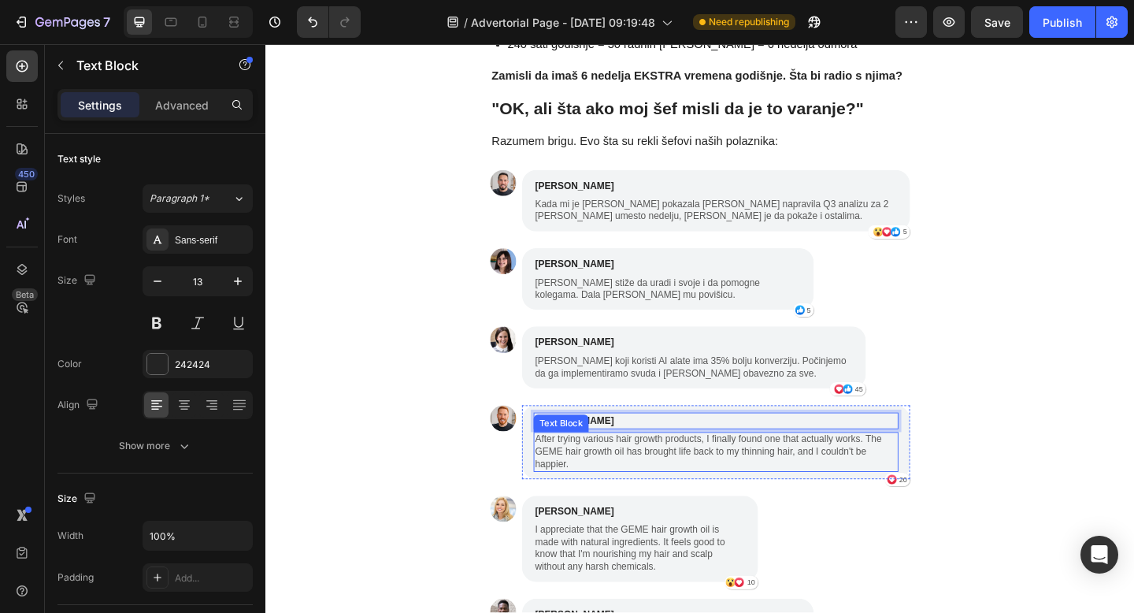
click at [656, 468] on p "After trying various hair growth products, I finally found one that actually wo…" at bounding box center [755, 488] width 394 height 40
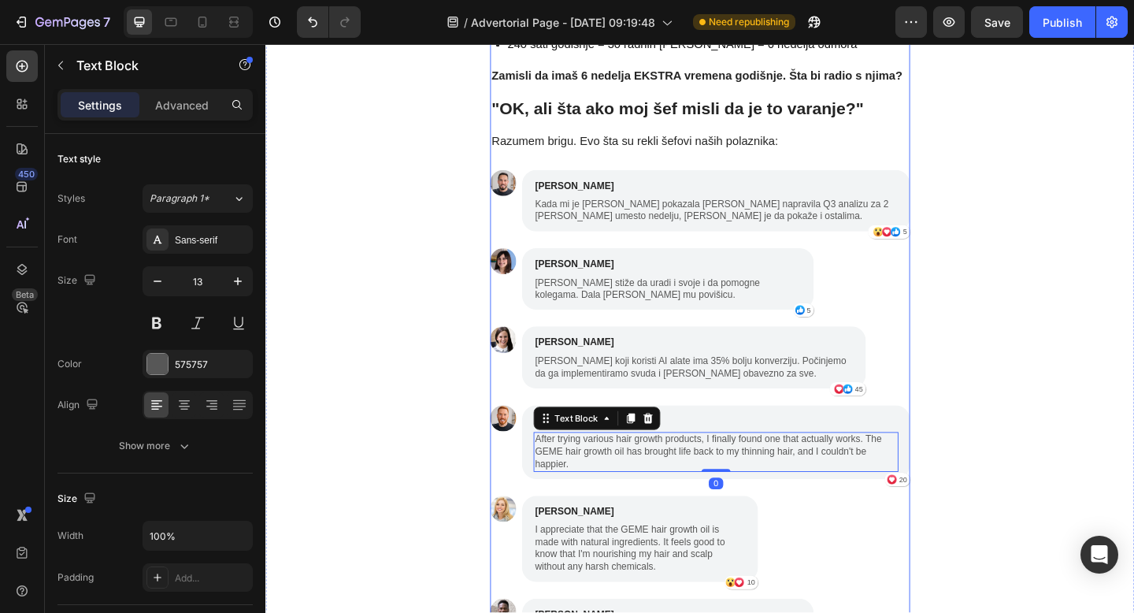
click at [685, 237] on div "Zašto baš 21 dan? (I zašto 95% ljudi odustaje od drugih kurseva) Text Block Ist…" at bounding box center [737, 275] width 457 height 3424
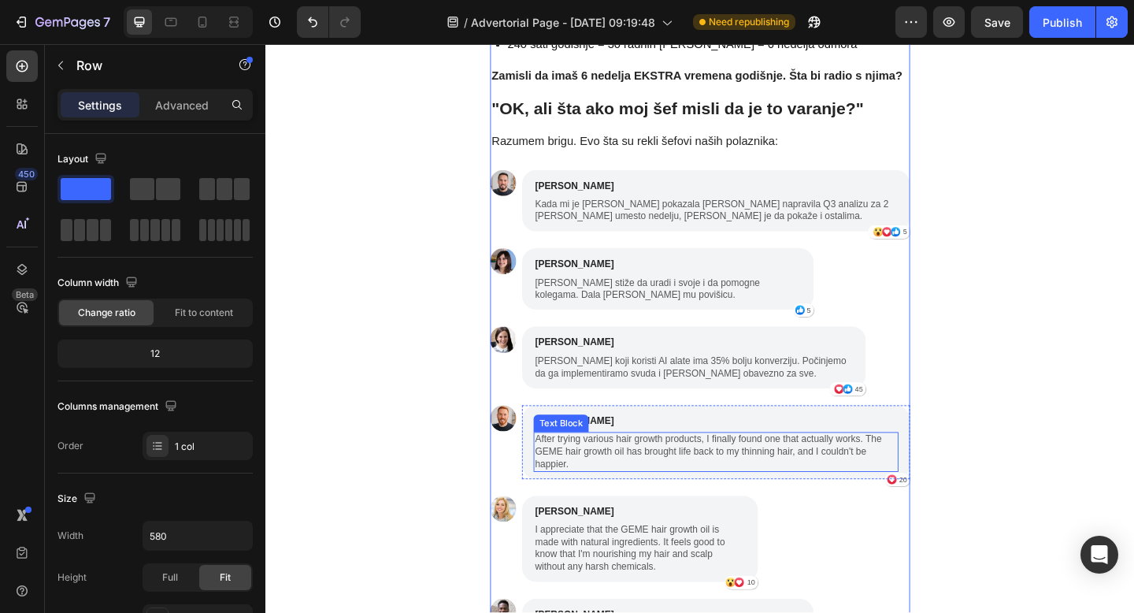
click at [638, 468] on p "After trying various hair growth products, I finally found one that actually wo…" at bounding box center [755, 488] width 394 height 40
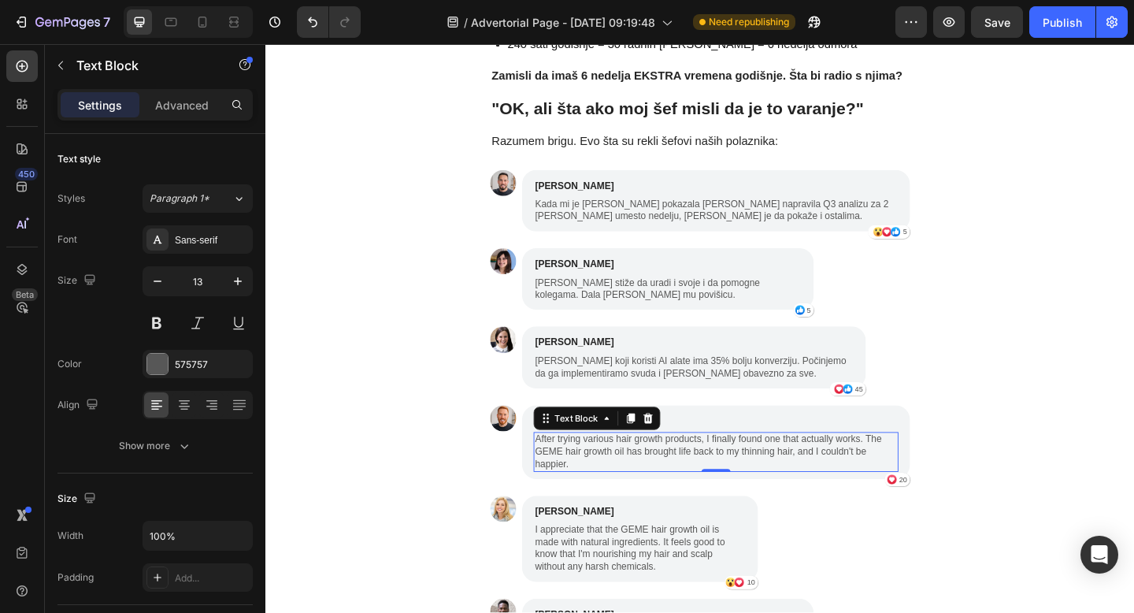
click at [565, 468] on p "After trying various hair growth products, I finally found one that actually wo…" at bounding box center [755, 488] width 394 height 40
click at [560, 468] on p "After trying various hair growth products, I finally found one that actually wo…" at bounding box center [755, 488] width 394 height 40
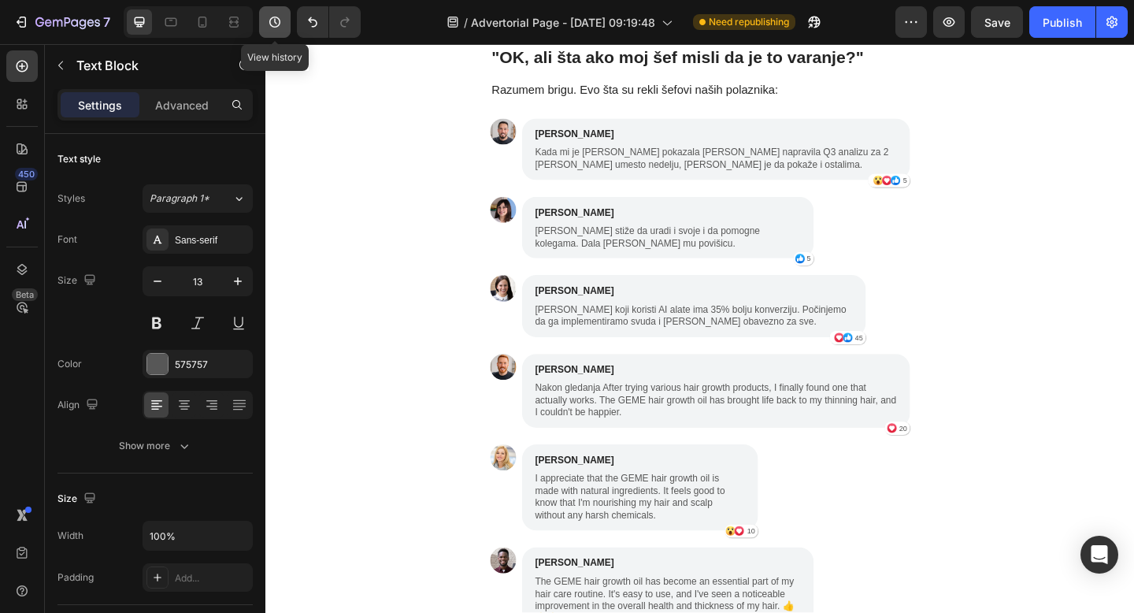
scroll to position [4469, 0]
click at [597, 411] on p "Nakon gledanja After trying various hair growth products, I finally found one t…" at bounding box center [755, 431] width 394 height 40
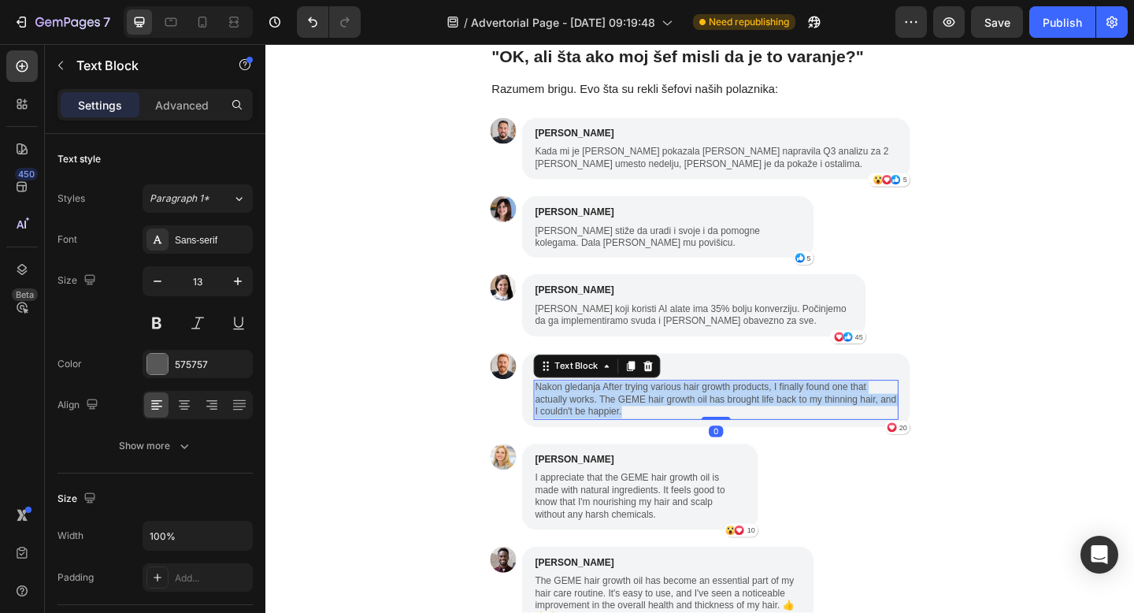
click at [597, 411] on p "Nakon gledanja After trying various hair growth products, I finally found one t…" at bounding box center [755, 431] width 394 height 40
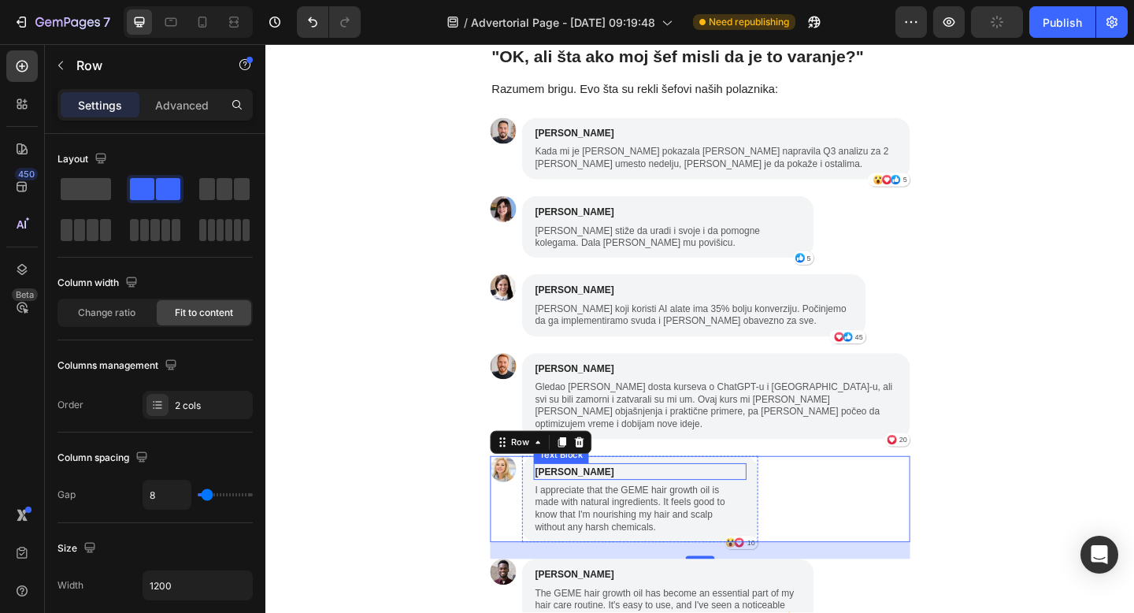
click at [586, 502] on p "Sophia Davis" at bounding box center [672, 510] width 228 height 16
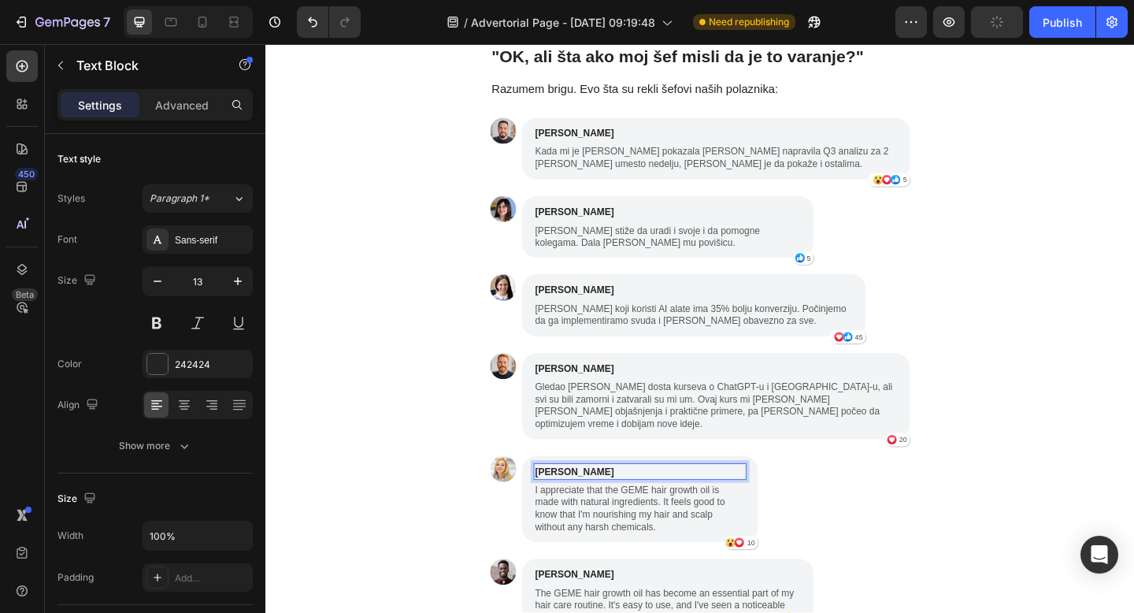
click at [586, 502] on p "Sophia Davis" at bounding box center [672, 510] width 228 height 16
click at [671, 523] on p "I appreciate that the GEME hair growth oil is made with natural ingredients. It…" at bounding box center [672, 550] width 228 height 54
click at [623, 523] on p "I appreciate that the GEME hair growth oil is made with natural ingredients. It…" at bounding box center [672, 550] width 228 height 54
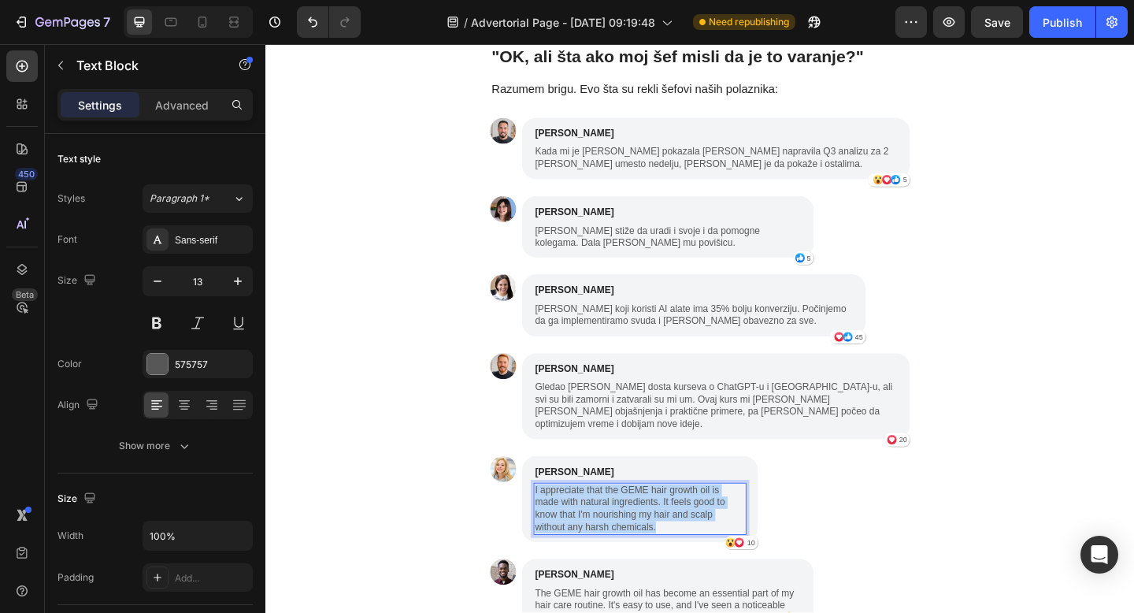
click at [623, 523] on p "I appreciate that the GEME hair growth oil is made with natural ingredients. It…" at bounding box center [672, 550] width 228 height 54
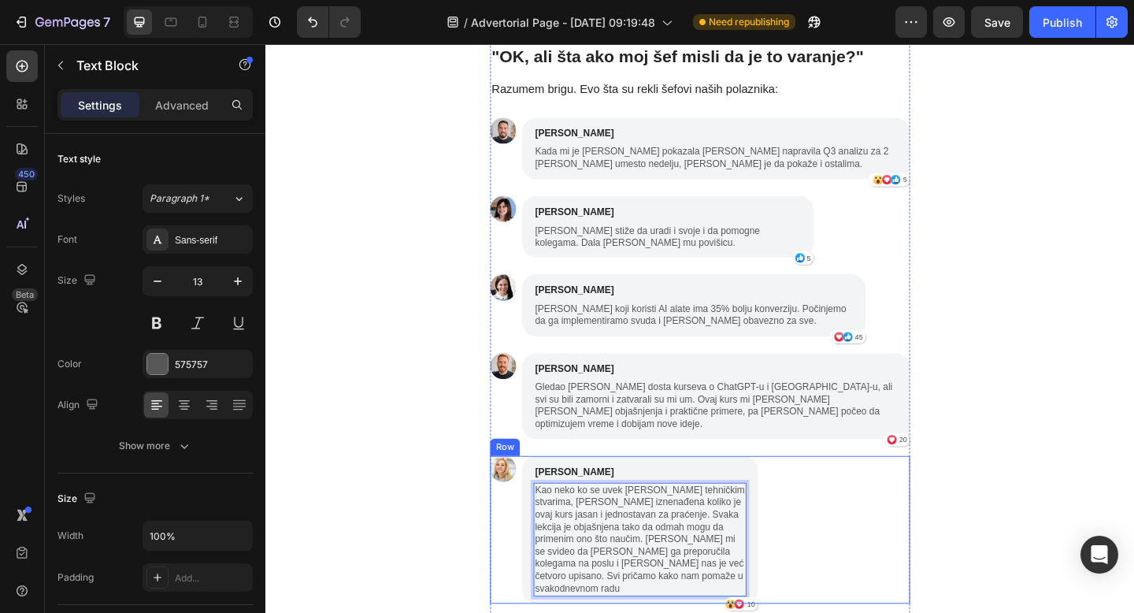
click at [907, 492] on div "Image Lucija Grdić Text Block Kao neko ko se uvek muči sa tehničkim stvarima, b…" at bounding box center [737, 572] width 457 height 161
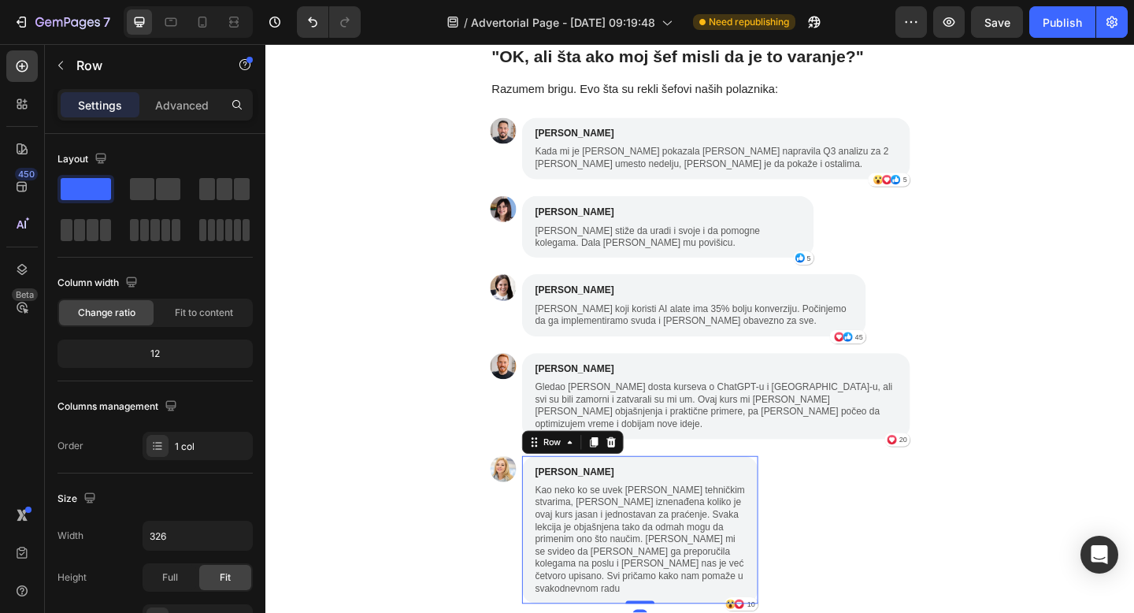
click at [794, 492] on div "Lucija Grdić Text Block Kao neko ko se uvek muči sa tehničkim stvarima, bila sa…" at bounding box center [672, 572] width 257 height 161
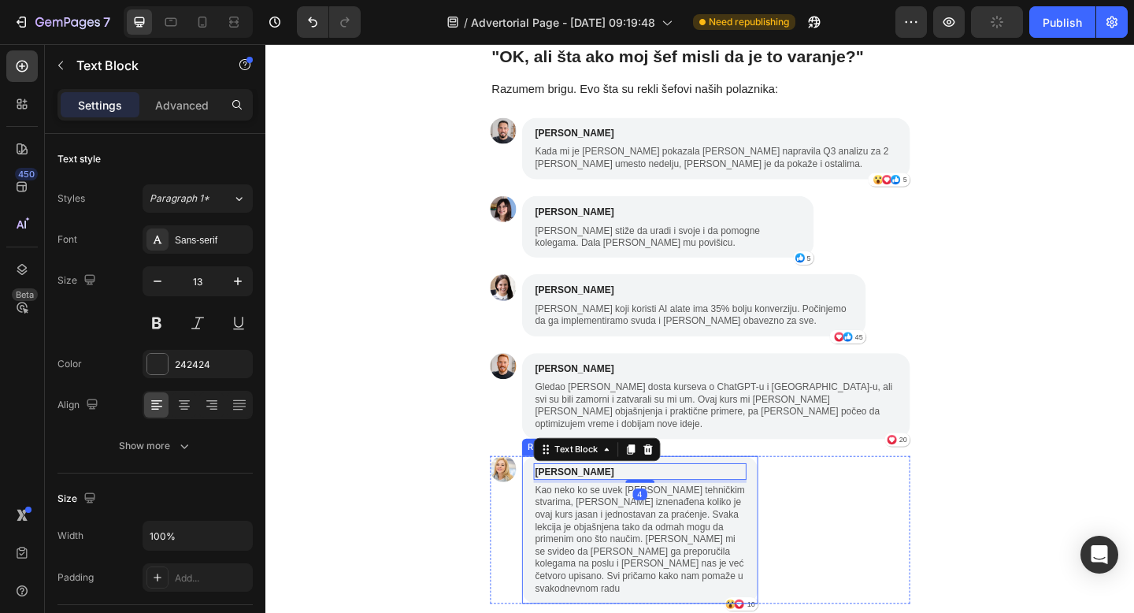
click at [794, 492] on div "Lucija Grdić Text Block 4 Kao neko ko se uvek muči sa tehničkim stvarima, bila …" at bounding box center [672, 572] width 257 height 161
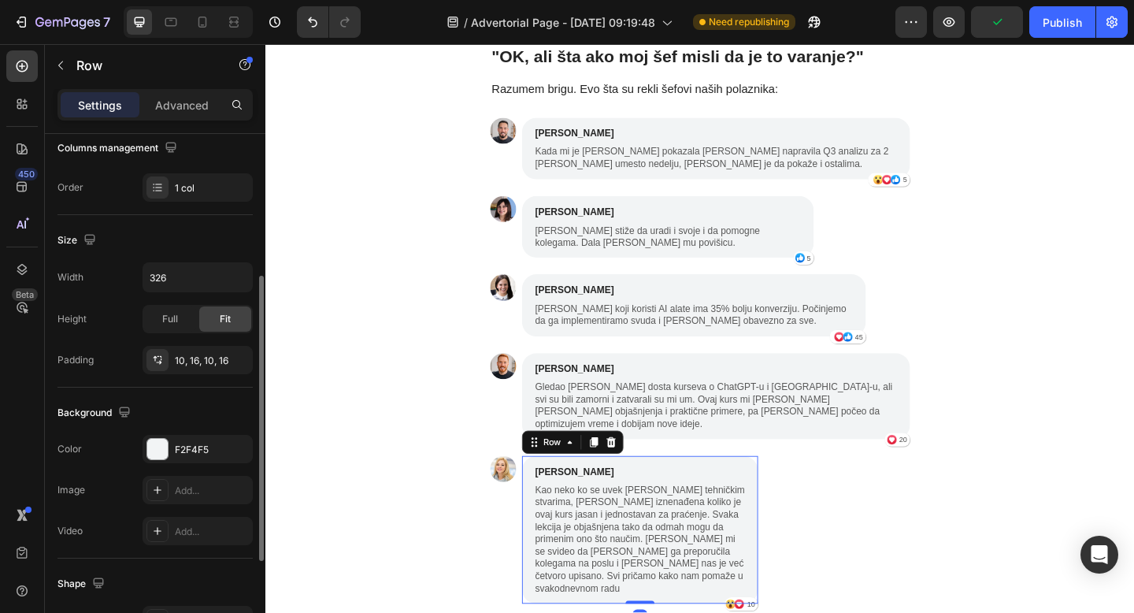
scroll to position [261, 0]
click at [213, 276] on input "326" at bounding box center [197, 275] width 109 height 28
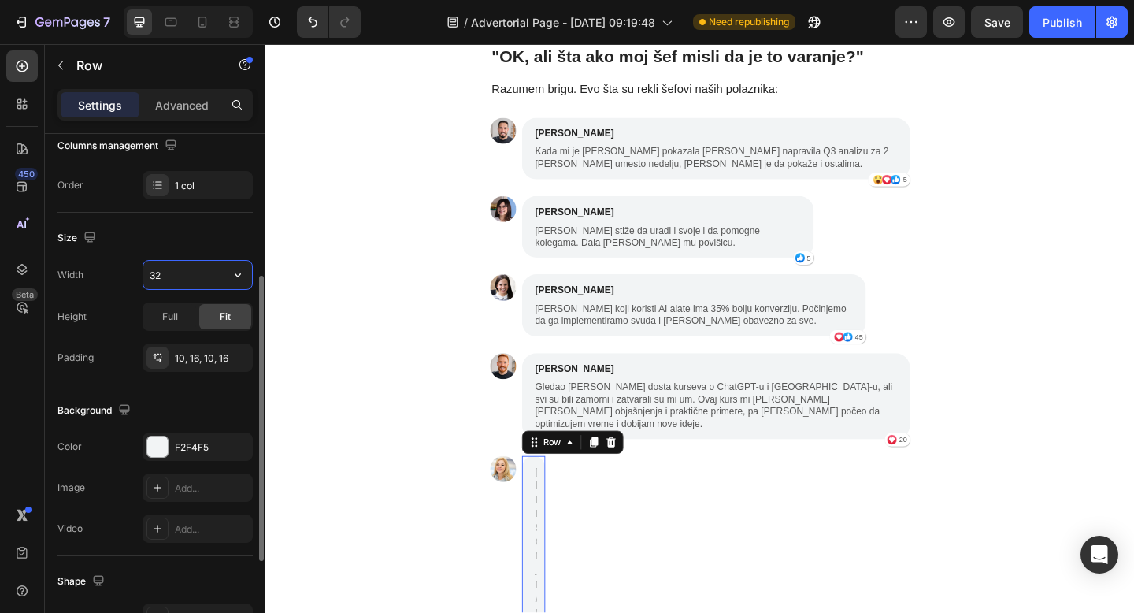
type input "3"
type input "6"
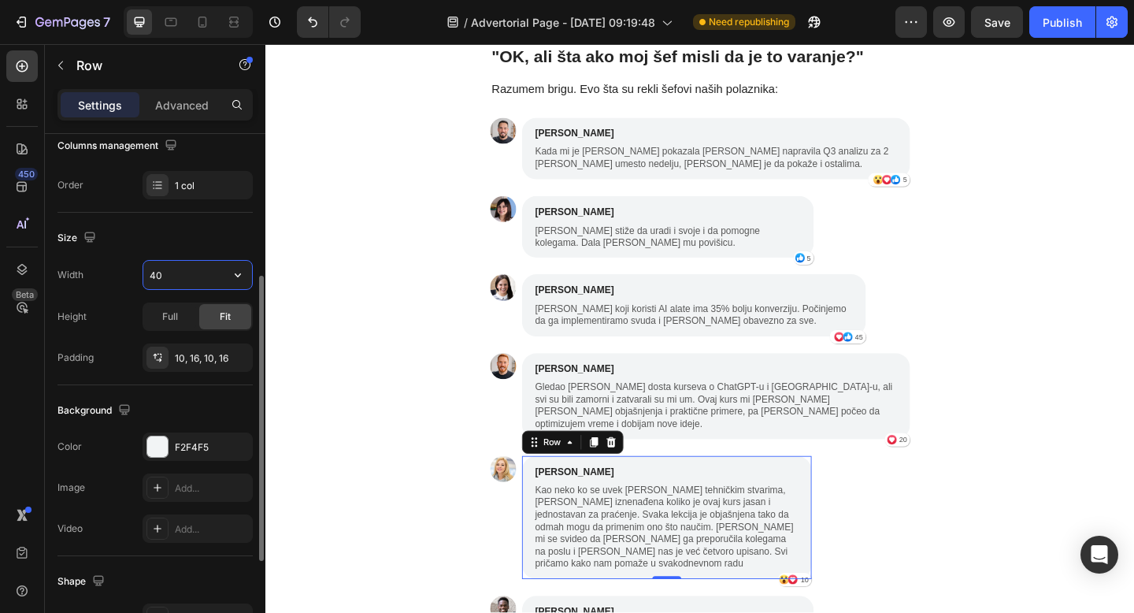
type input "4"
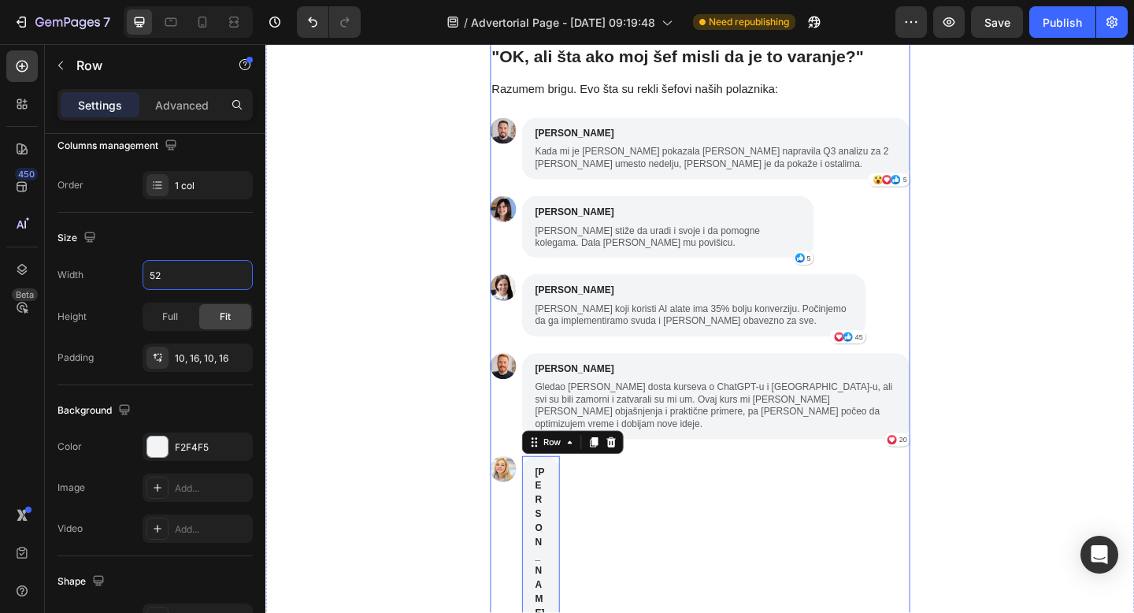
type input "520"
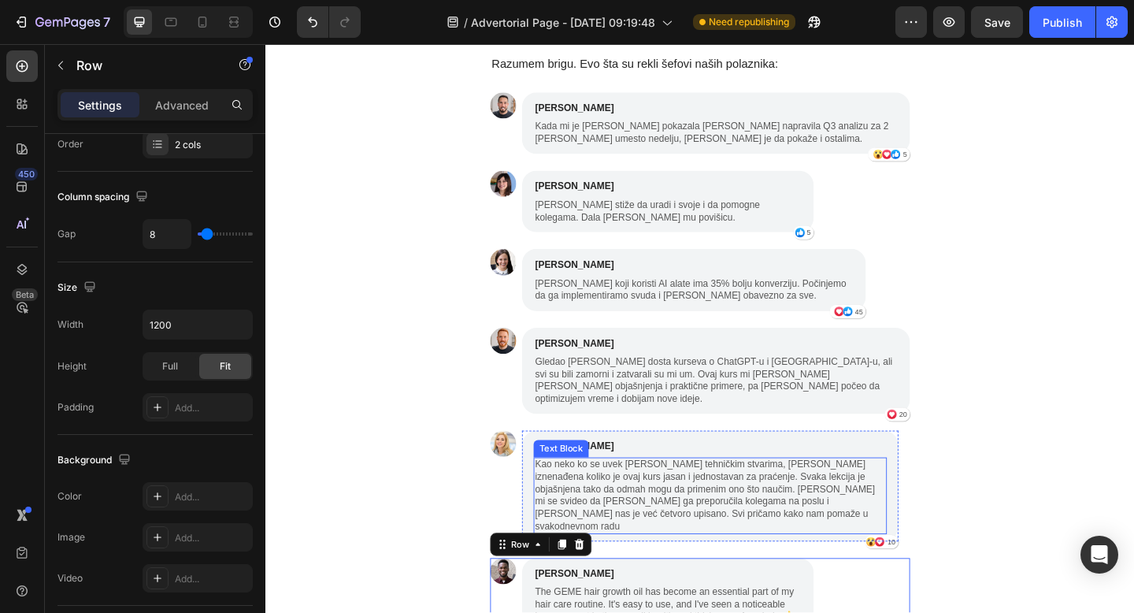
scroll to position [4498, 0]
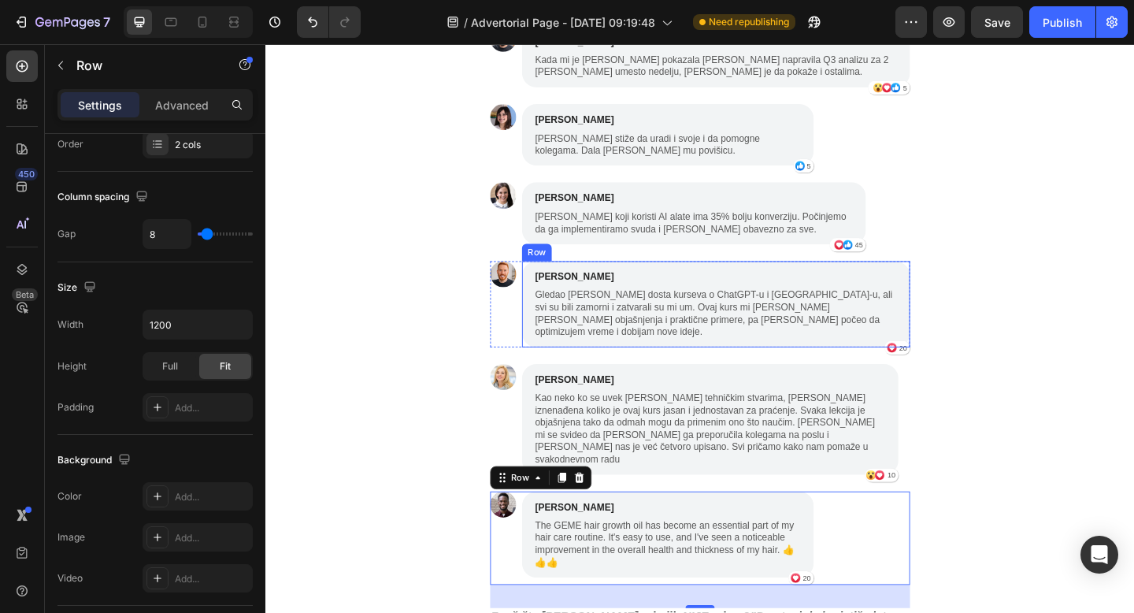
scroll to position [4576, 0]
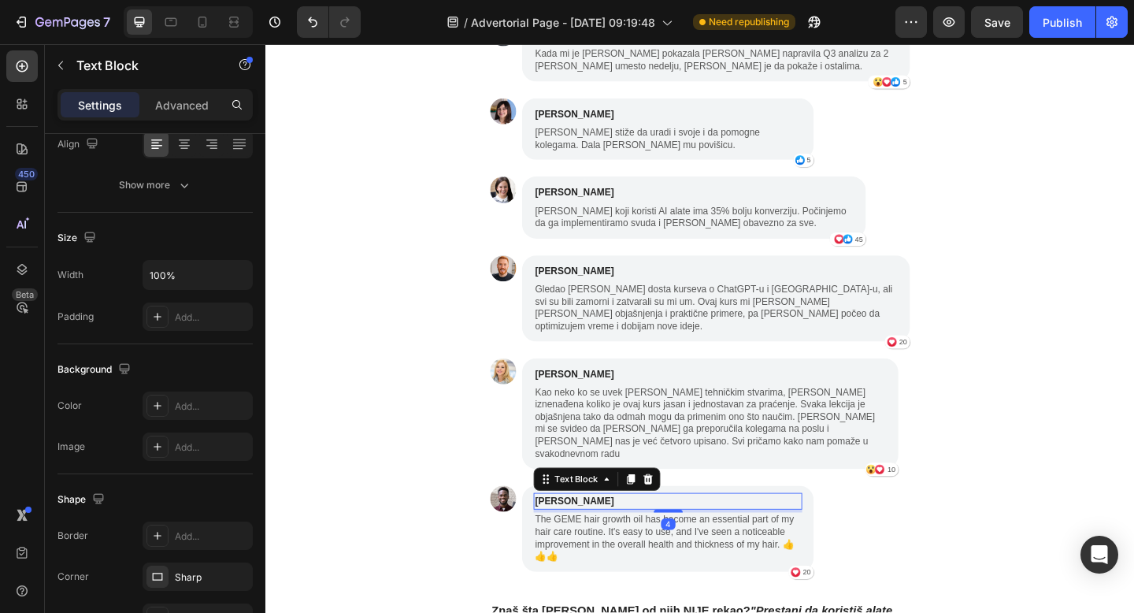
click at [591, 534] on p "Michael Miller" at bounding box center [702, 542] width 289 height 16
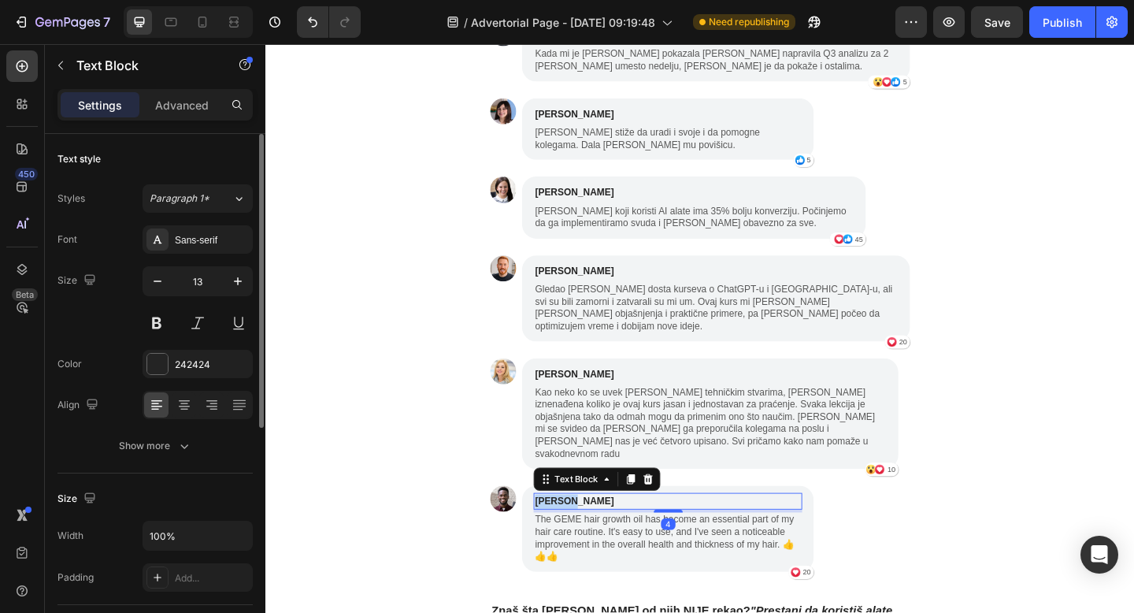
click at [591, 534] on p "Michael Miller" at bounding box center [702, 542] width 289 height 16
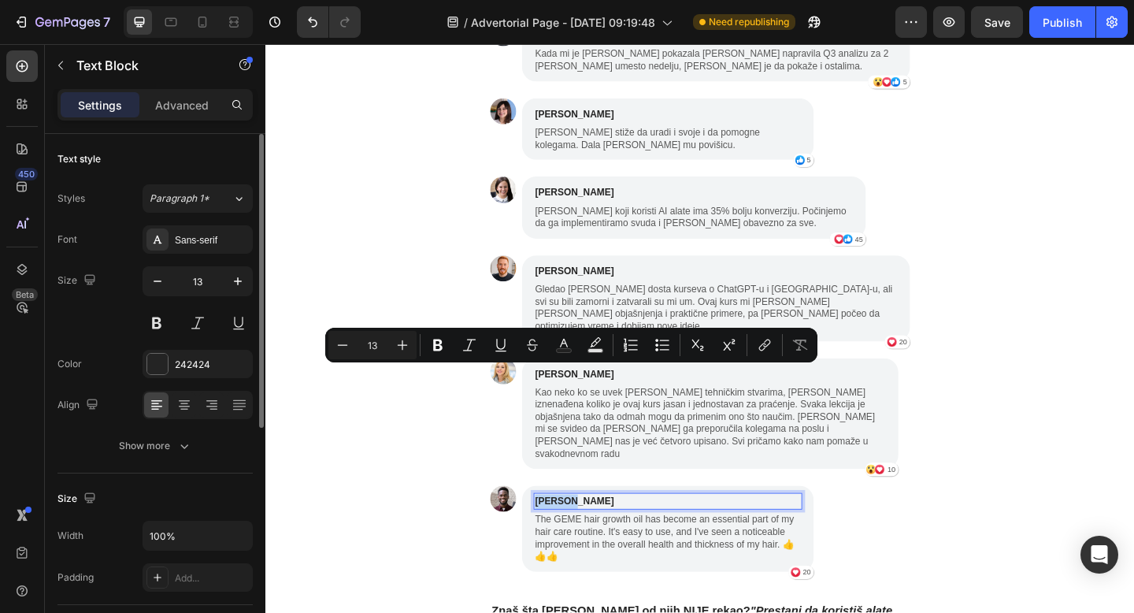
click at [591, 534] on p "Michael Miller" at bounding box center [702, 542] width 289 height 16
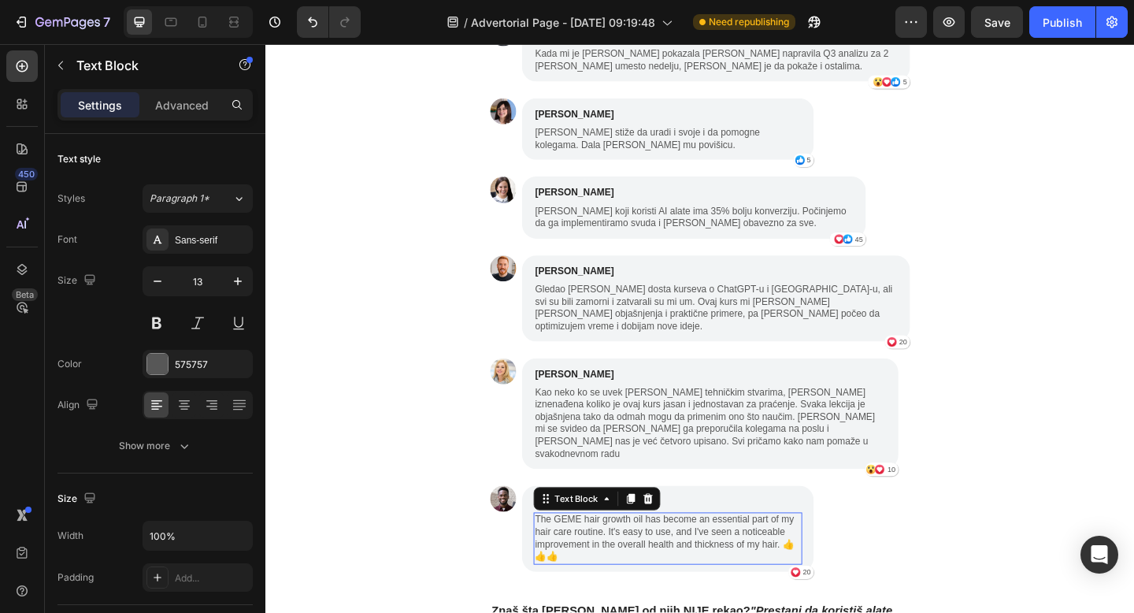
click at [660, 555] on p "The GEME hair growth oil has become an essential part of my hair care routine. …" at bounding box center [702, 582] width 289 height 54
click at [636, 555] on p "The GEME hair growth oil has become an essential part of my hair care routine. …" at bounding box center [702, 582] width 289 height 54
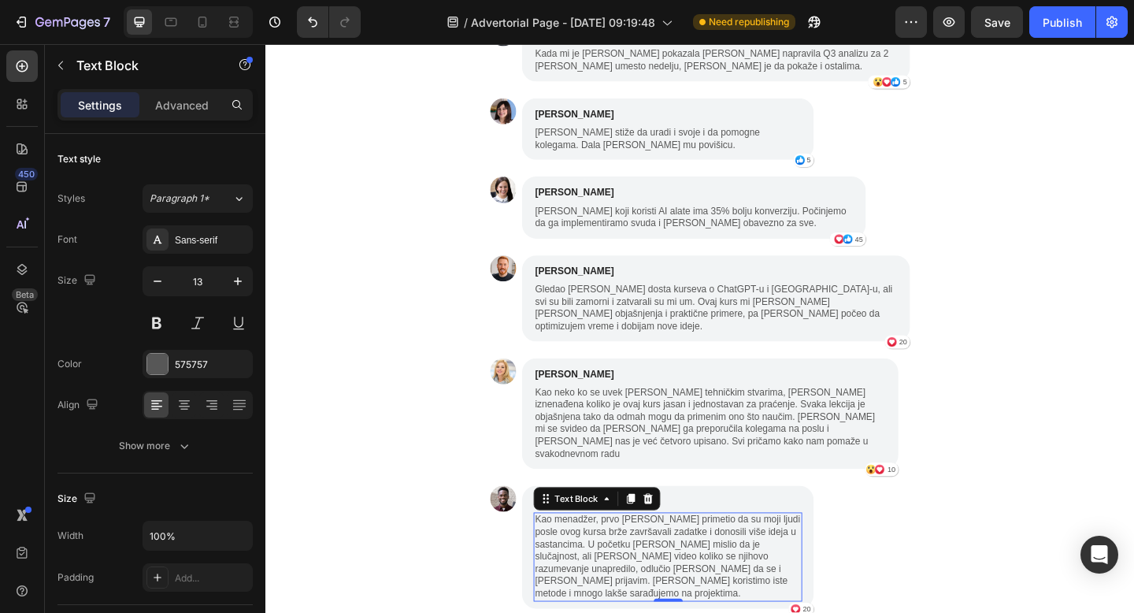
click at [770, 555] on p "Kao menadžer, prvo sam primetio da su moji ljudi posle ovog kursa brže završava…" at bounding box center [702, 601] width 289 height 93
click at [794, 555] on p "Kao menadžer, prvo sam primetio da su moji ljudi posle ovog kursa brže završava…" at bounding box center [702, 601] width 289 height 93
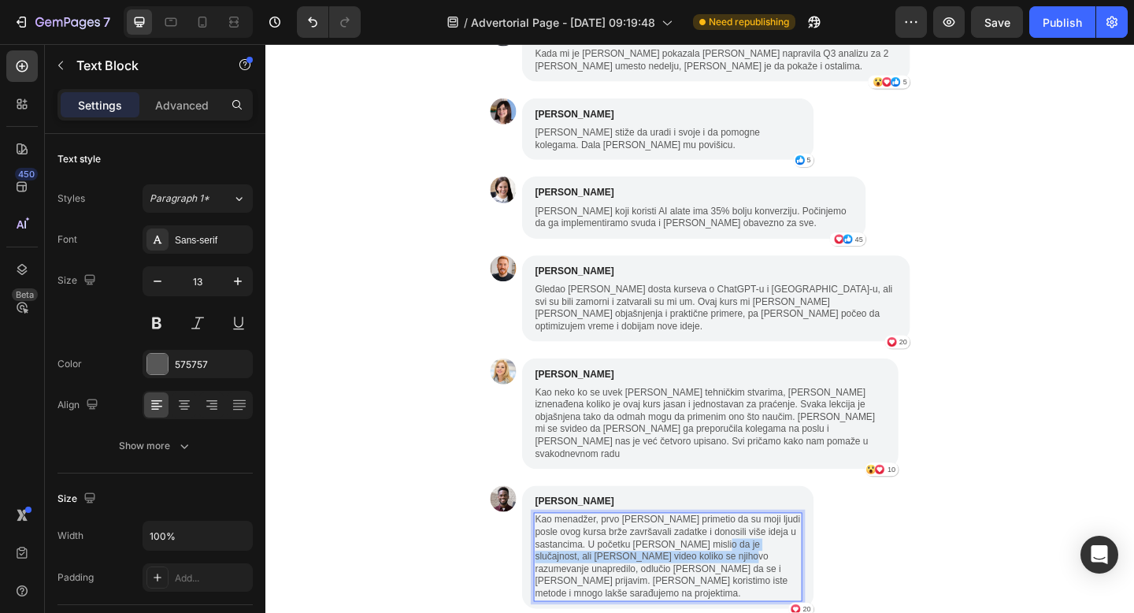
click at [794, 555] on p "Kao menadžer, prvo sam primetio da su moji ljudi posle ovog kursa brže završava…" at bounding box center [702, 601] width 289 height 93
click at [714, 555] on p "Kao menadžer, prvo sam primetio da su moji ljudi posle ovog kursa brže završava…" at bounding box center [702, 601] width 289 height 93
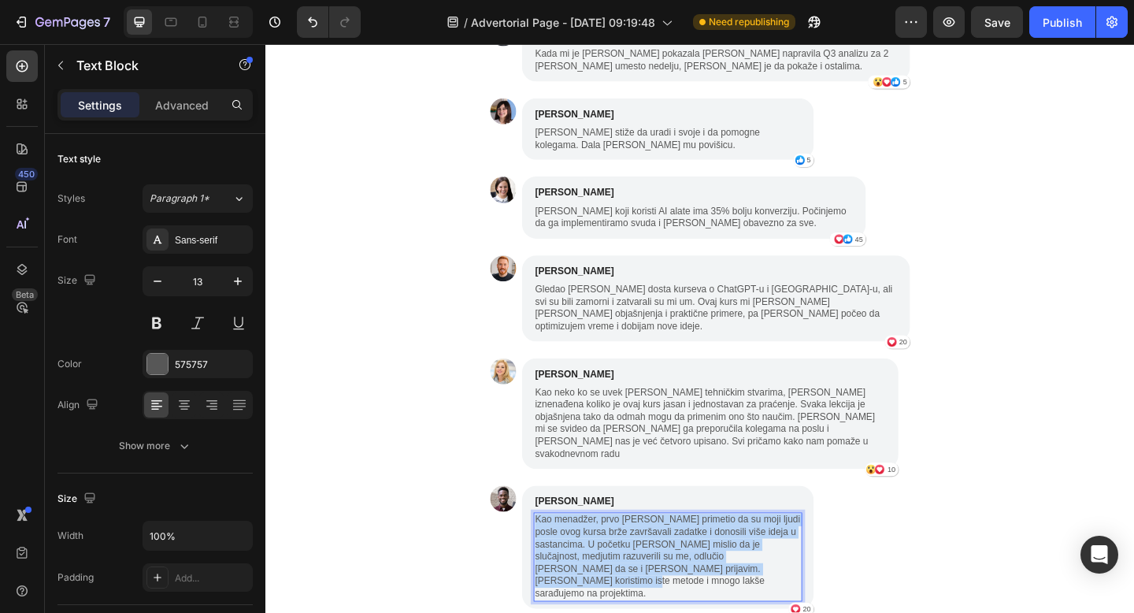
click at [714, 555] on p "Kao menadžer, prvo sam primetio da su moji ljudi posle ovog kursa brže završava…" at bounding box center [702, 601] width 289 height 93
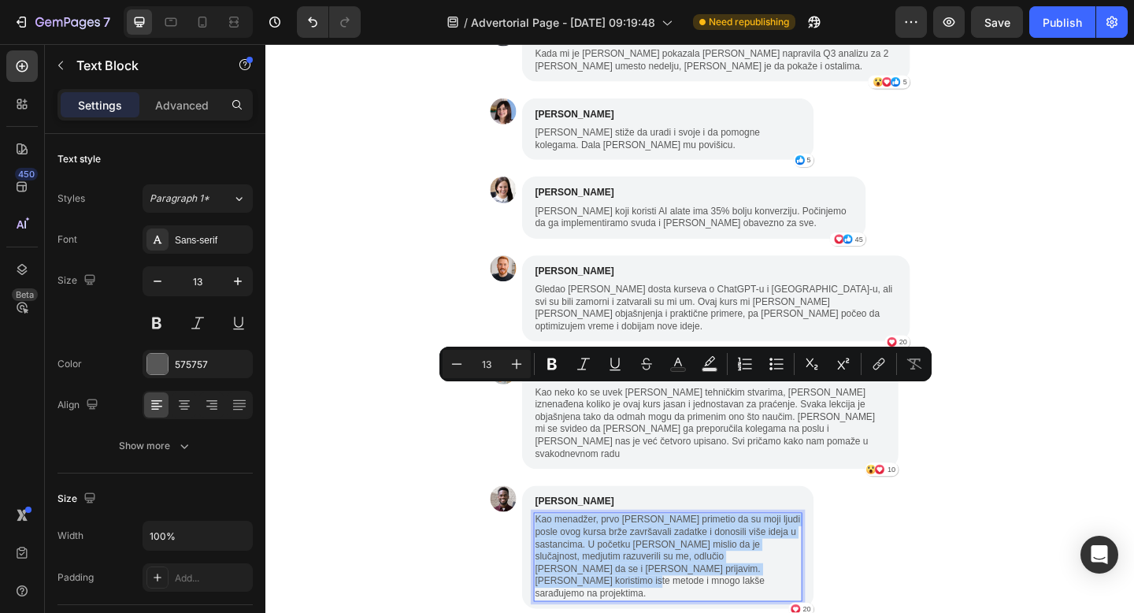
copy p "Kao menadžer, prvo sam primetio da su moji ljudi posle ovog kursa brže završava…"
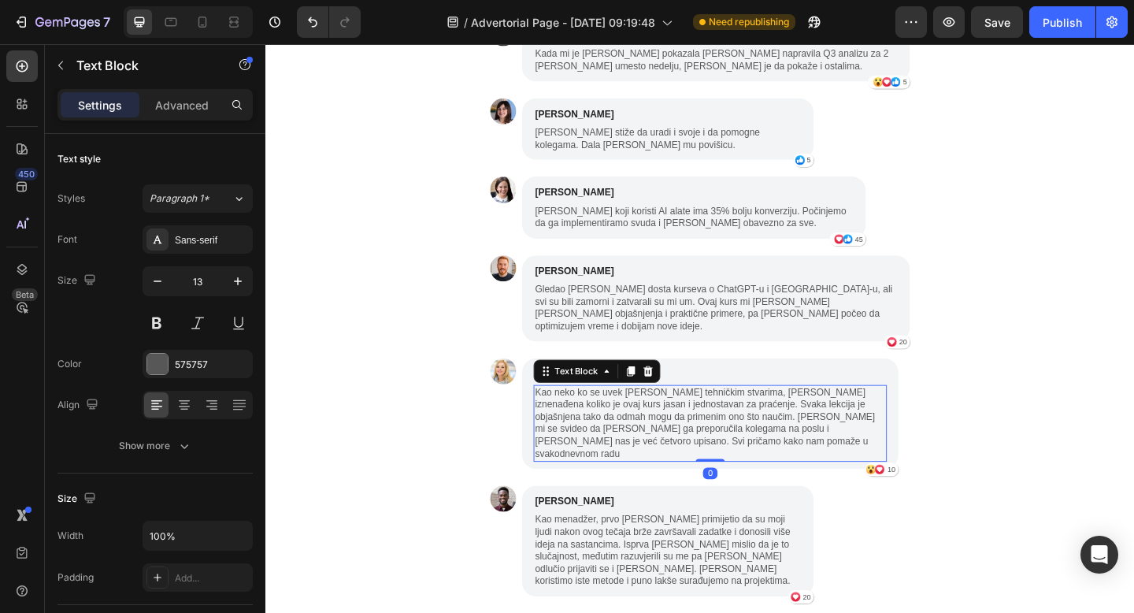
click at [668, 417] on p "Kao neko ko se uvek muči sa tehničkim stvarima, bila sam iznenađena koliko je o…" at bounding box center [748, 457] width 381 height 80
click at [670, 417] on p "Kao neko ko se uvek muči sa tehničkim stvarima, bila sam iznenađena koliko je o…" at bounding box center [748, 457] width 381 height 80
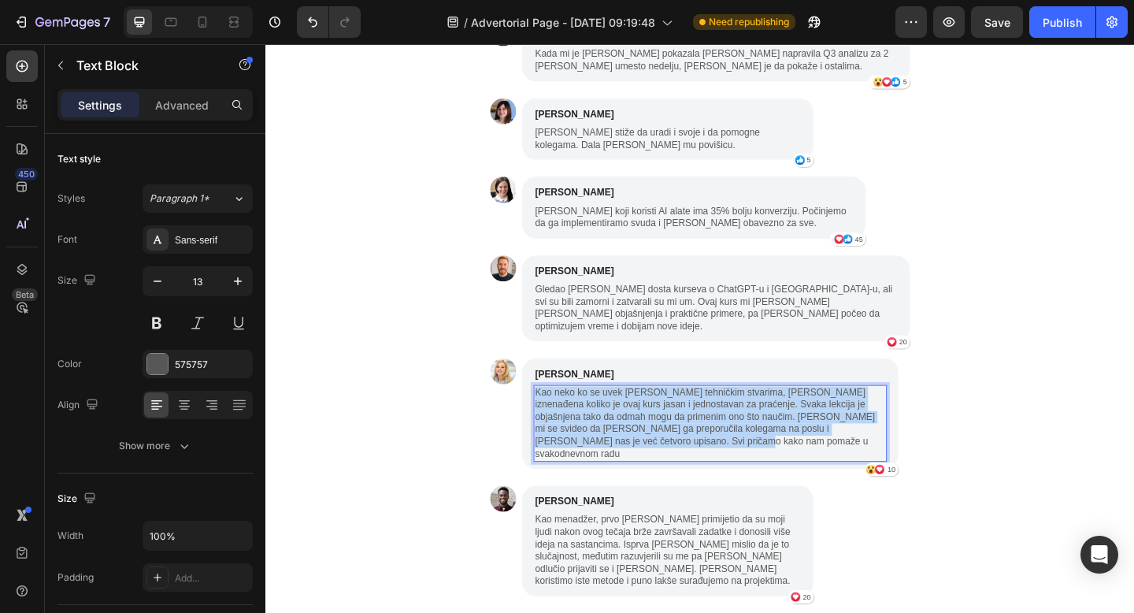
click at [670, 417] on p "Kao neko ko se uvek muči sa tehničkim stvarima, bila sam iznenađena koliko je o…" at bounding box center [748, 457] width 381 height 80
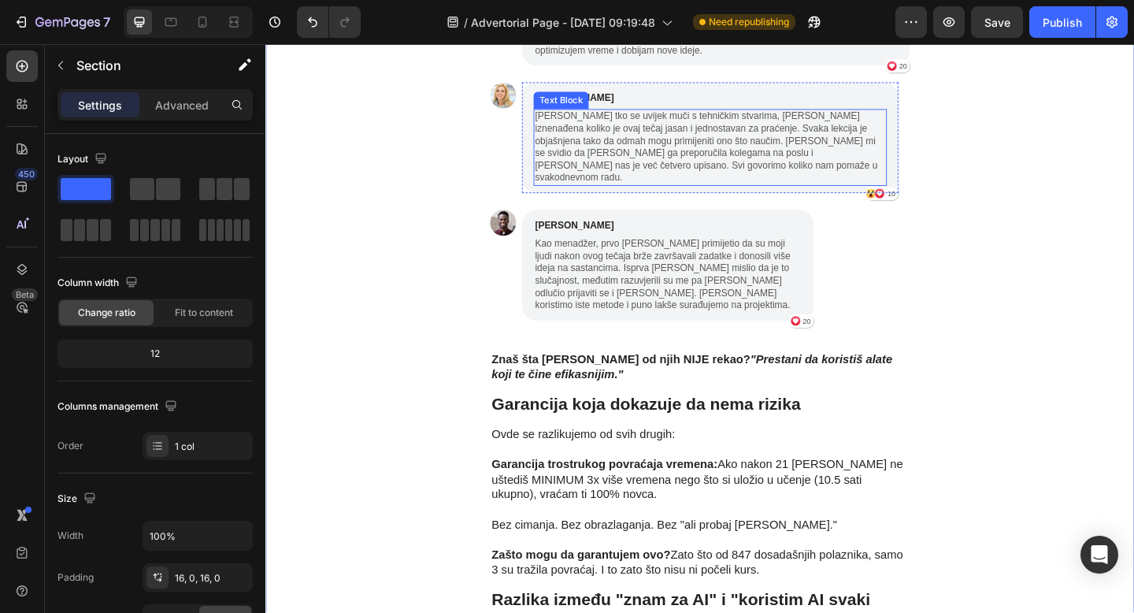
scroll to position [4783, 0]
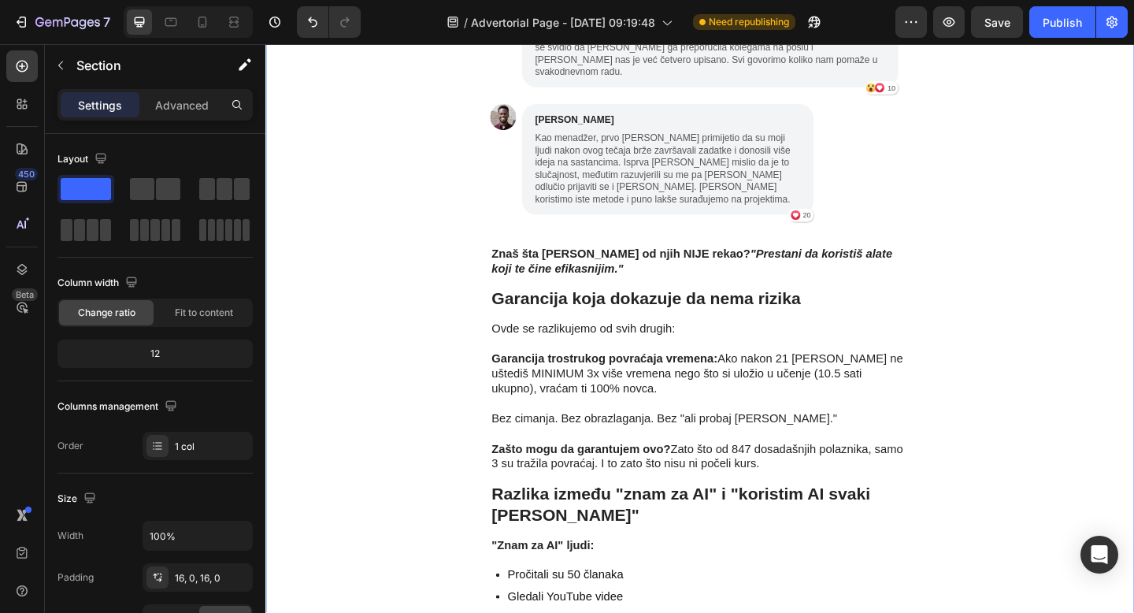
scroll to position [4994, 0]
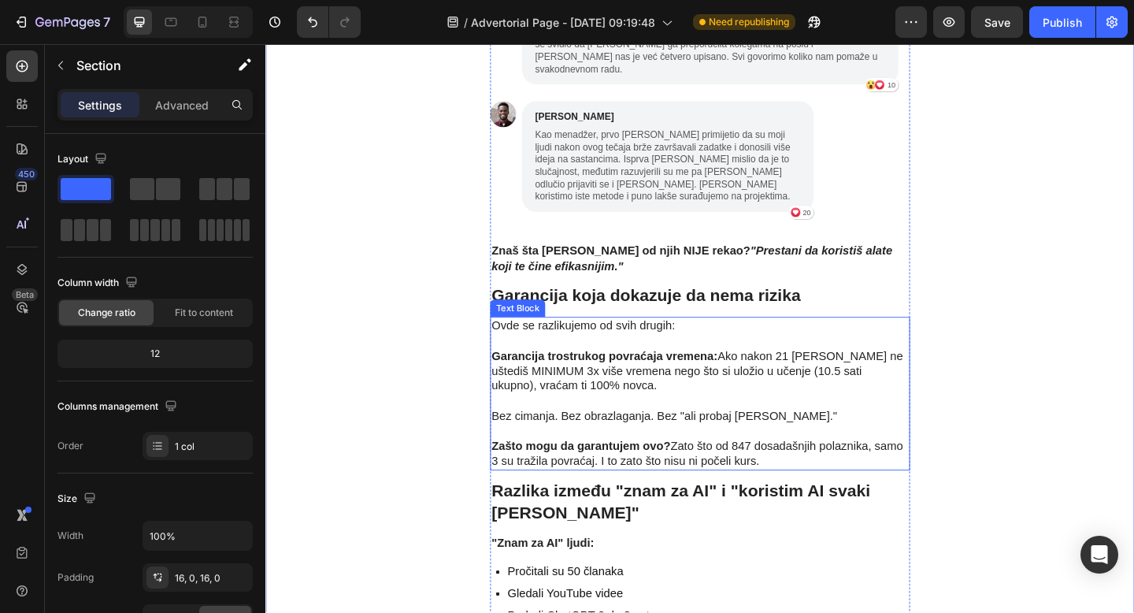
click at [565, 359] on p "Garancija trostrukog povraćaja vremena: Ako nakon 21 dan ne uštediš MINIMUM 3x …" at bounding box center [738, 391] width 454 height 65
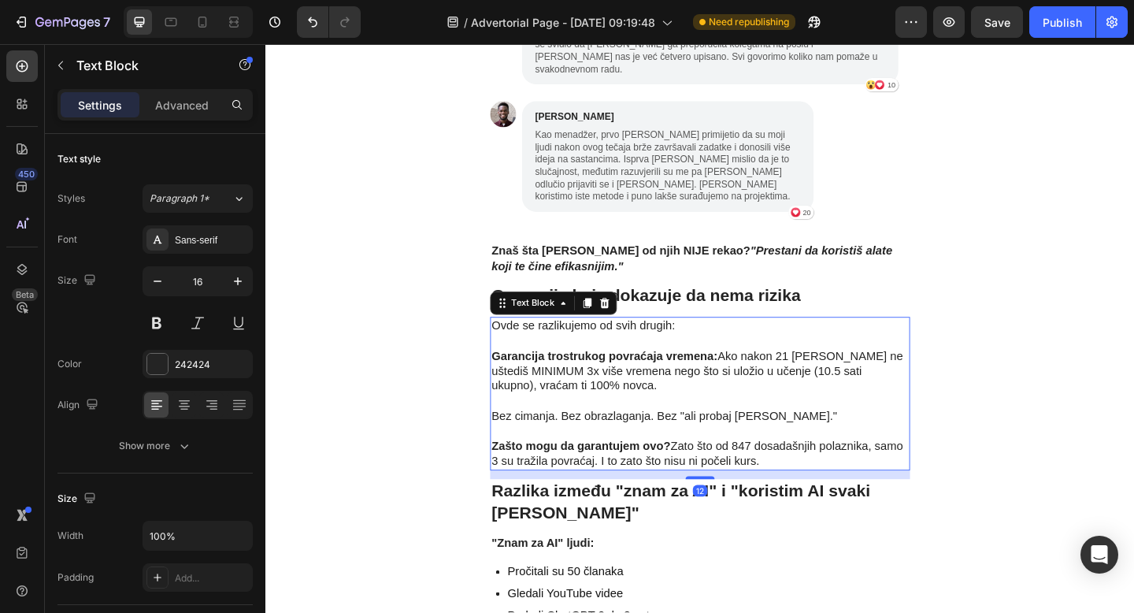
click at [551, 359] on p "Garancija trostrukog povraćaja vremena: Ako nakon 21 dan ne uštediš MINIMUM 3x …" at bounding box center [738, 391] width 454 height 65
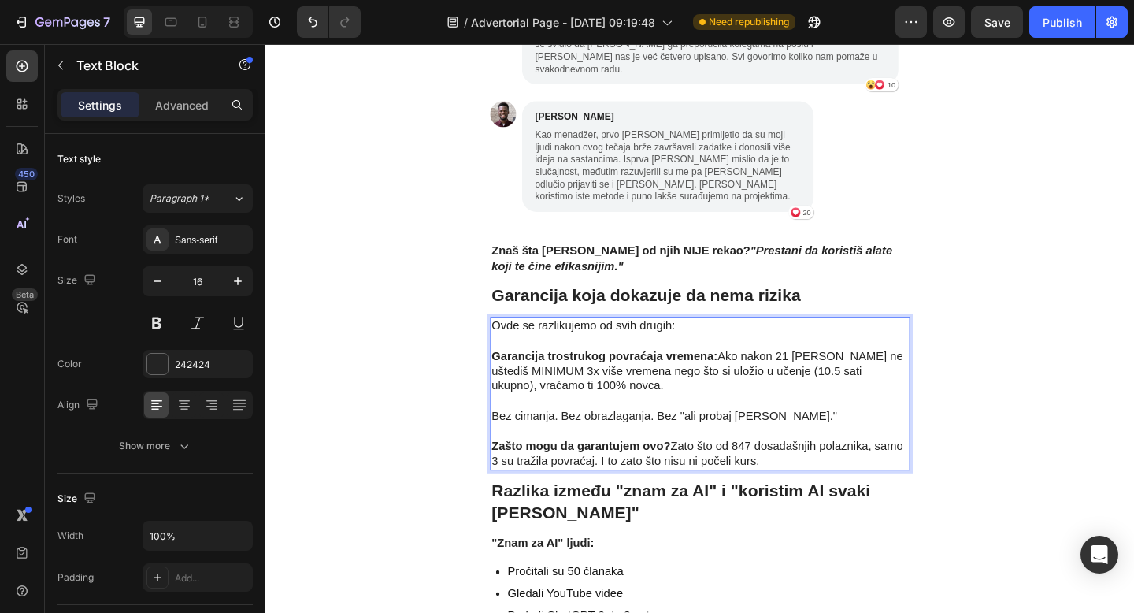
click at [669, 424] on p "Bez cimanja. Bez obrazlaganja. Bez "ali probaj još malo."" at bounding box center [738, 440] width 454 height 33
click at [632, 424] on p "Bez cimanja. Bez obrazlaganja. Bez "ali probaj još malo."" at bounding box center [738, 440] width 454 height 33
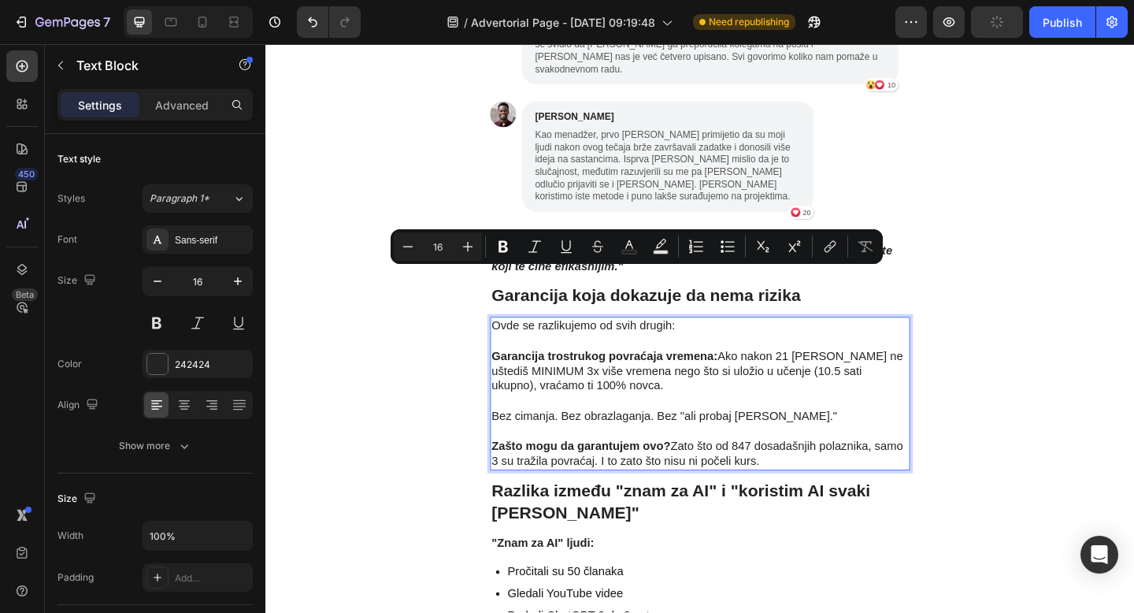
click at [736, 359] on p "Garancija trostrukog povraćaja vremena: Ako nakon 21 dan ne uštediš MINIMUM 3x …" at bounding box center [738, 391] width 454 height 65
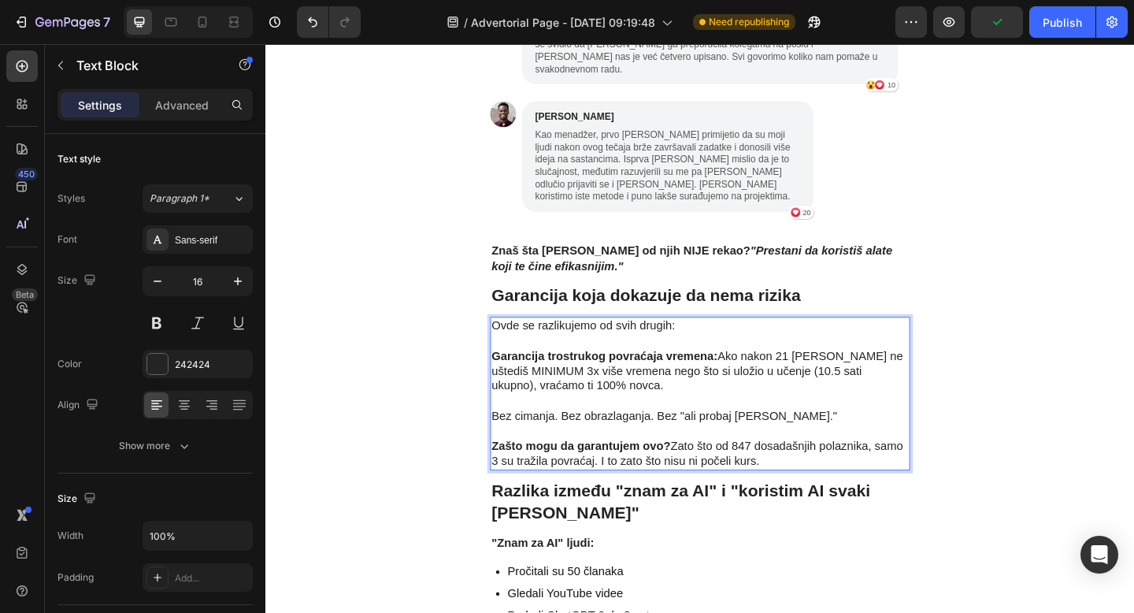
click at [514, 359] on p "⁠⁠⁠⁠⁠⁠⁠ Garancija trostrukog povraćaja vremena: Ako nakon 21 dan ne uštediš MIN…" at bounding box center [738, 391] width 454 height 65
click at [575, 359] on p "Garancija trostrukog povraćaja vremena: Ako nakon 21 dan ne uštediš MINIMUM 3x …" at bounding box center [738, 391] width 454 height 65
click at [580, 359] on p "Garancija trostrukog povraćaja vremena: Ako nakon 21 dan ne uštediš MINIMUM 3x …" at bounding box center [738, 391] width 454 height 65
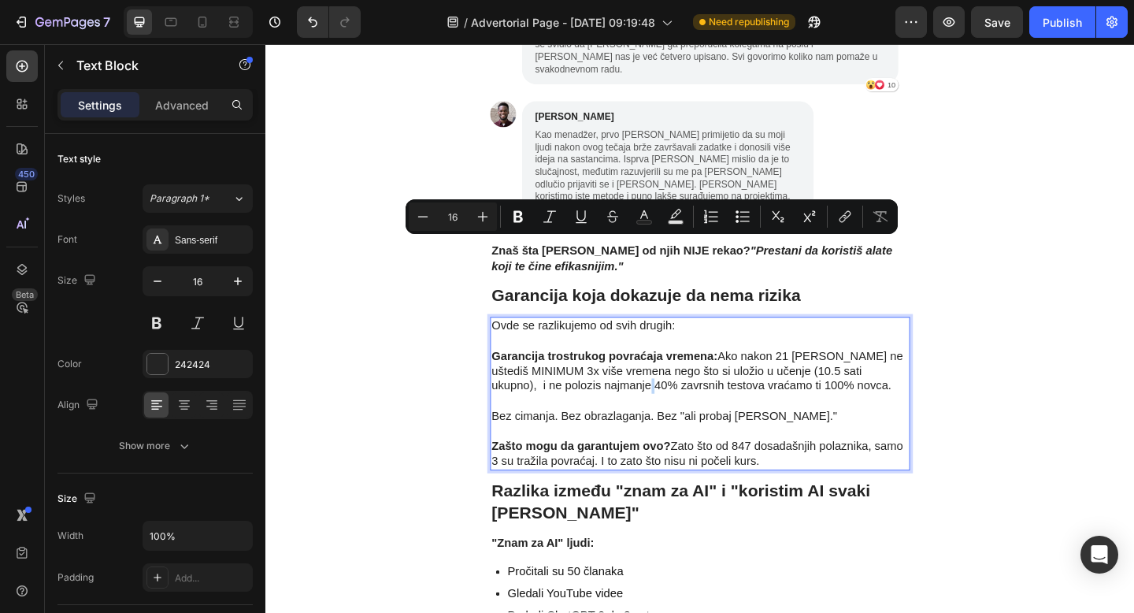
click at [666, 359] on p "Garancija trostrukog povraćaja vremena: Ako nakon 21 dan ne uštediš MINIMUM 3x …" at bounding box center [738, 391] width 454 height 65
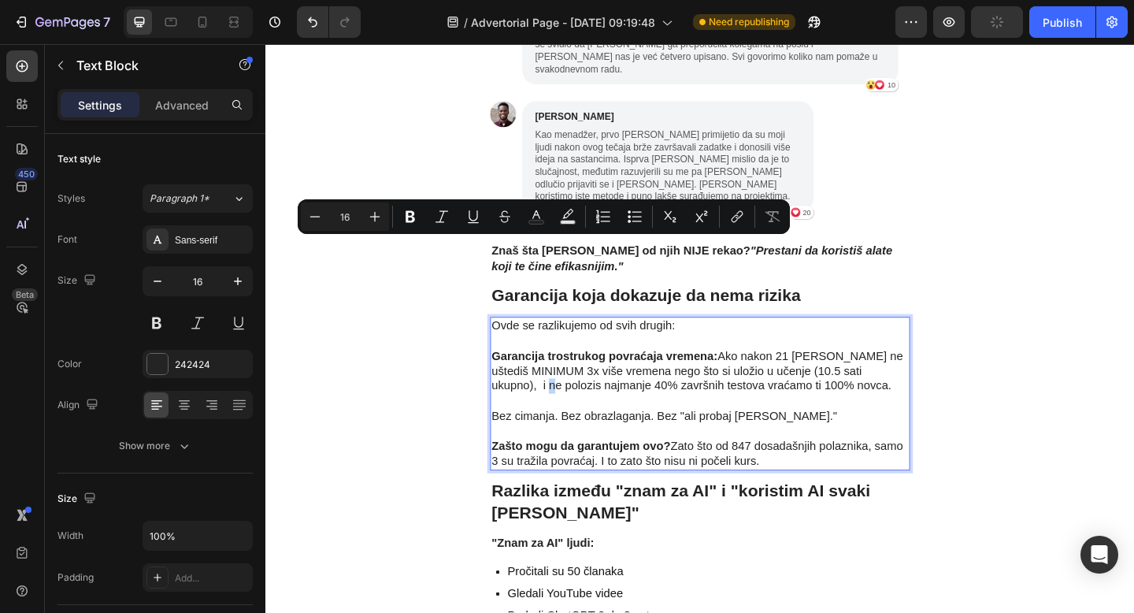
click at [546, 359] on p "Garancija trostrukog povraćaja vremena: Ako nakon 21 dan ne uštediš MINIMUM 3x …" at bounding box center [738, 391] width 454 height 65
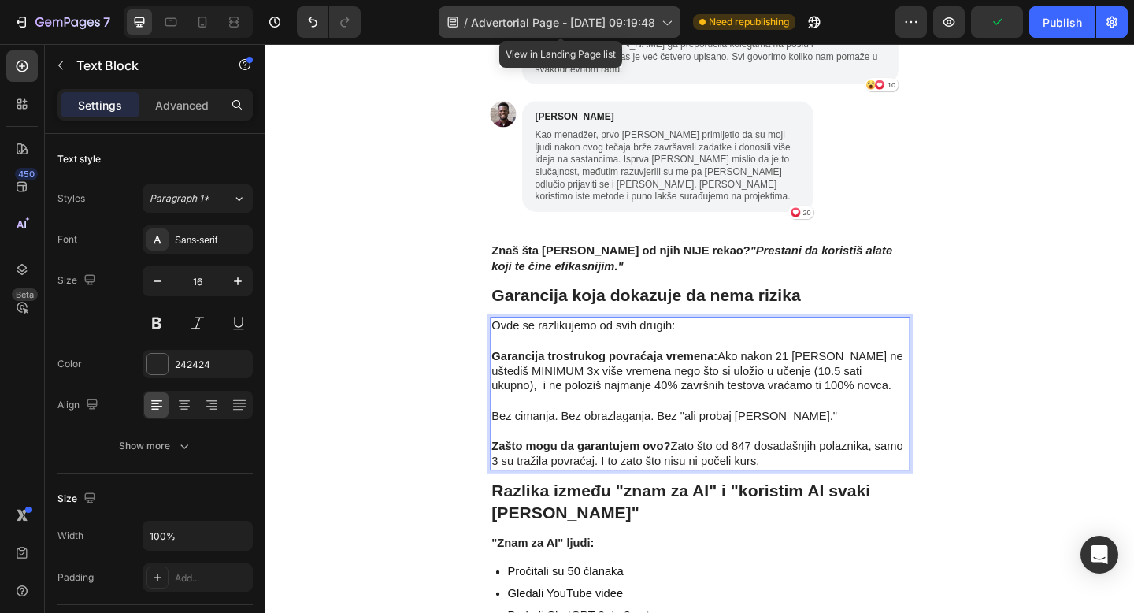
drag, startPoint x: 280, startPoint y: 224, endPoint x: 520, endPoint y: 20, distance: 315.1
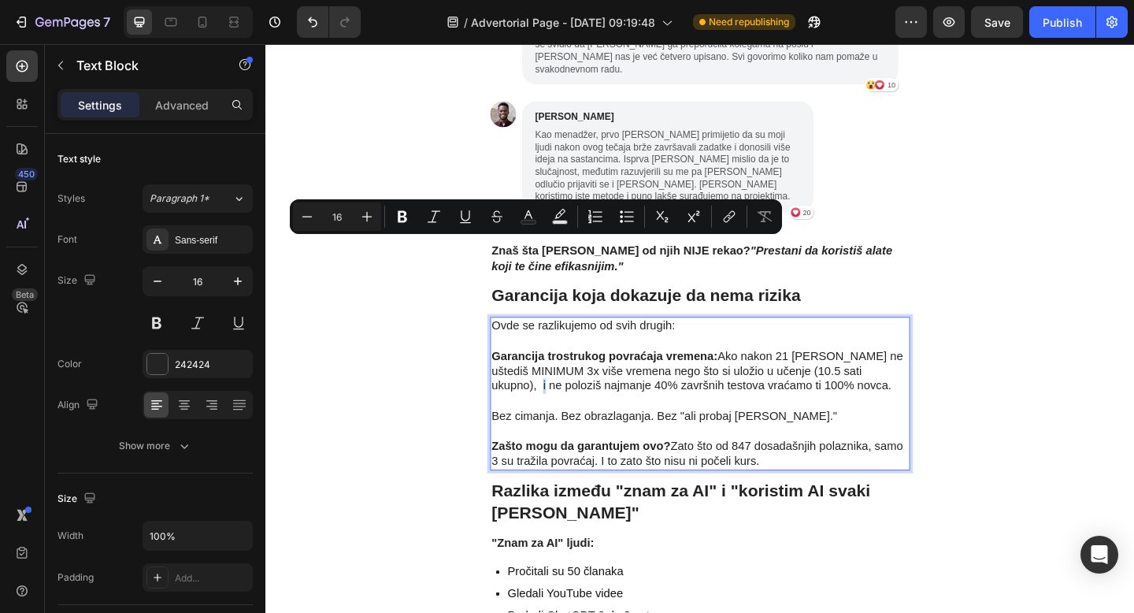
click at [540, 359] on p "Garancija trostrukog povraćaja vremena: Ako nakon 21 dan ne uštediš MINIMUM 3x …" at bounding box center [738, 391] width 454 height 65
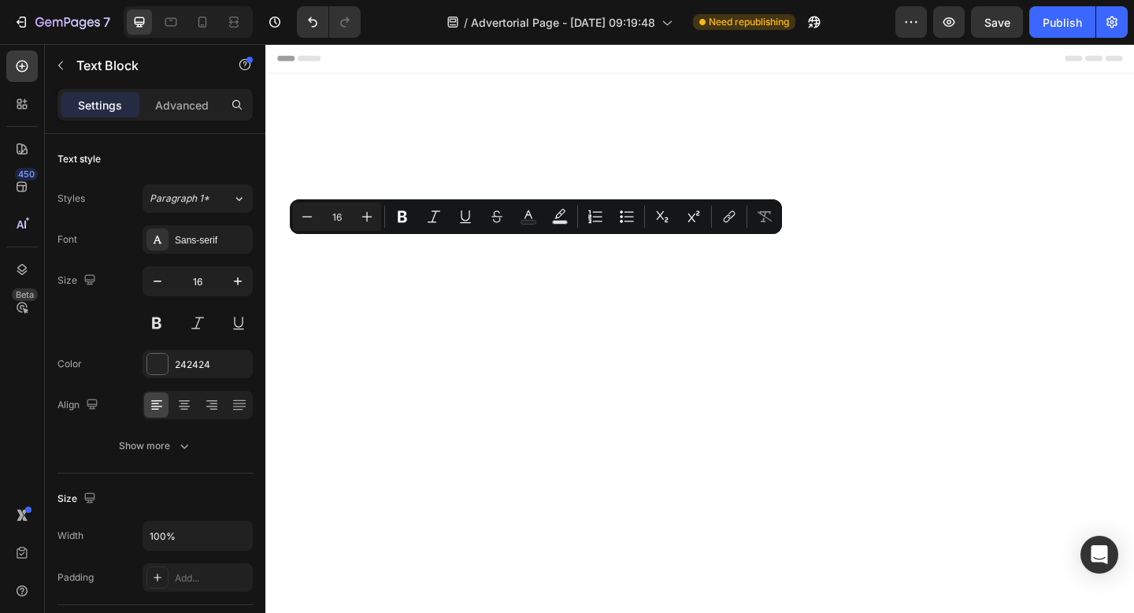
scroll to position [4994, 0]
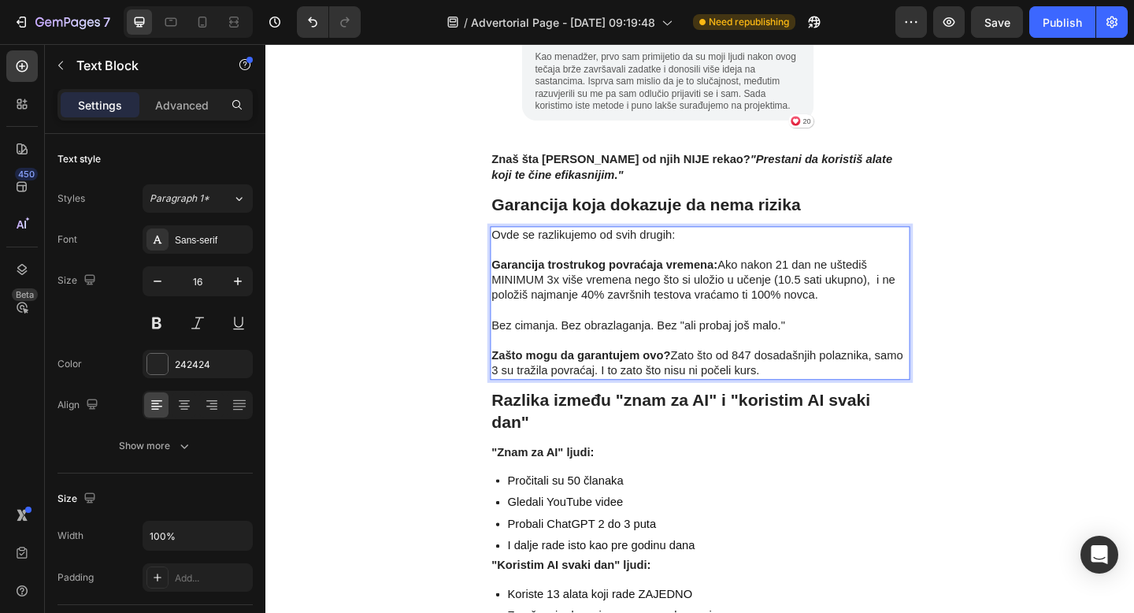
click at [927, 261] on p "Garancija trostrukog povraćaja vremena: Ako nakon 21 dan ne uštediš MINIMUM 3x …" at bounding box center [738, 293] width 454 height 65
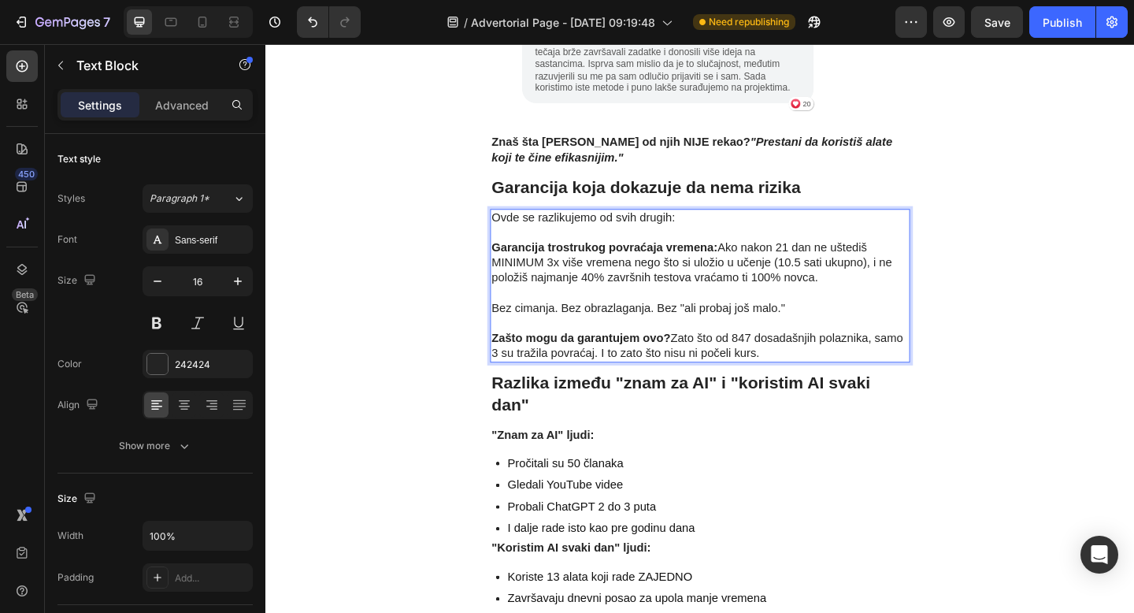
scroll to position [5016, 0]
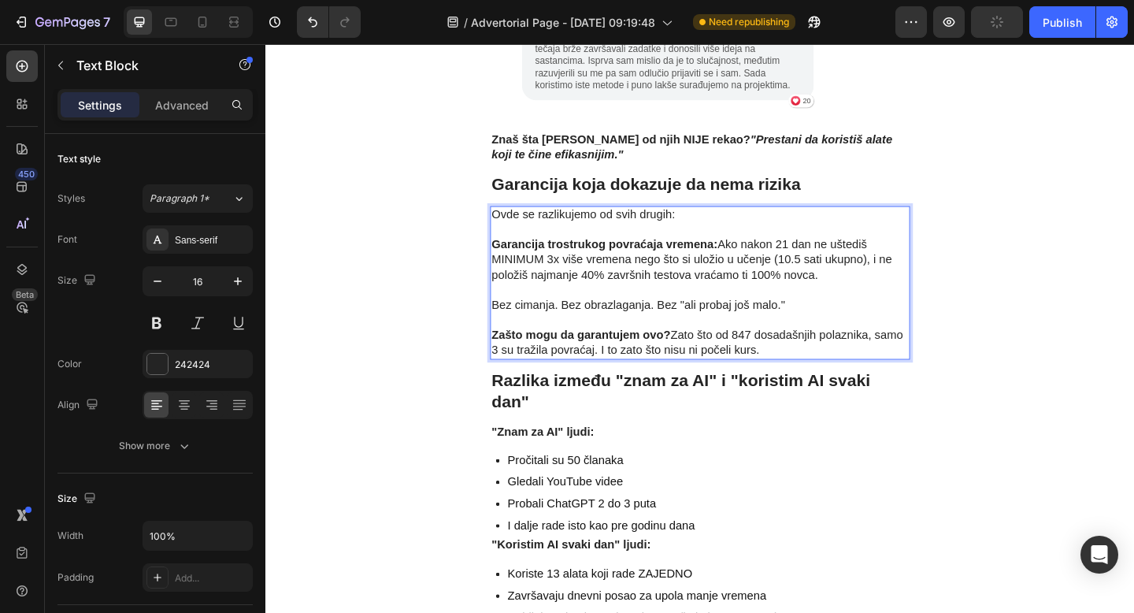
click at [661, 304] on p "Bez cimanja. Bez obrazlaganja. Bez "ali probaj još malo."" at bounding box center [738, 320] width 454 height 33
click at [636, 304] on p "Bez cimanja. Bez odugovlacenja. Bez "ali probaj još malo."" at bounding box center [738, 320] width 454 height 33
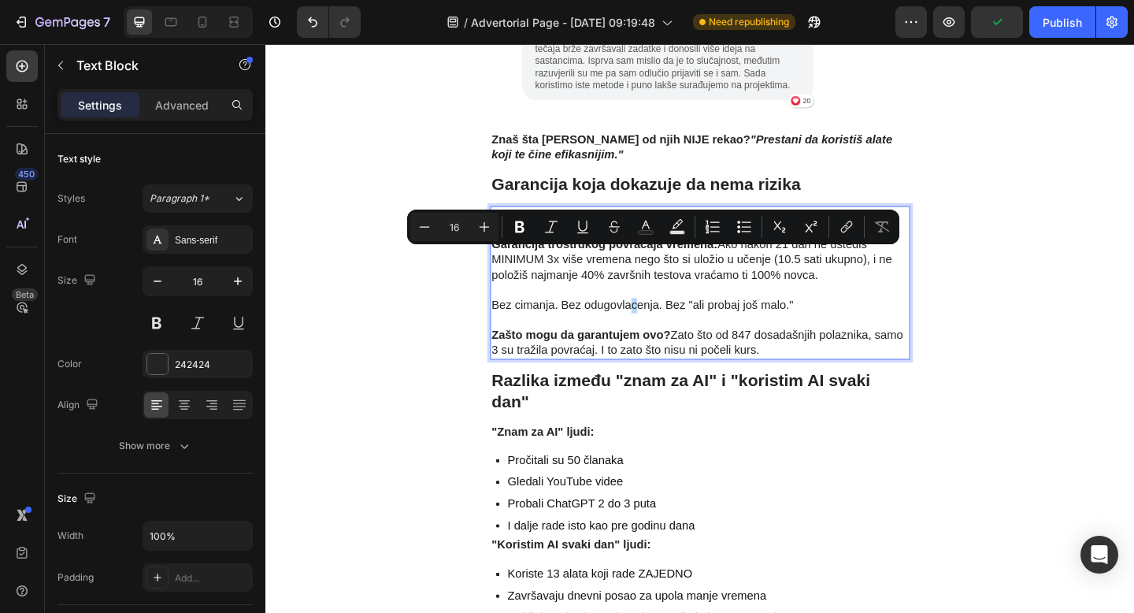
click at [664, 304] on p "Bez cimanja. Bez odugovlacenja. Bez "ali probaj još malo."" at bounding box center [738, 320] width 454 height 33
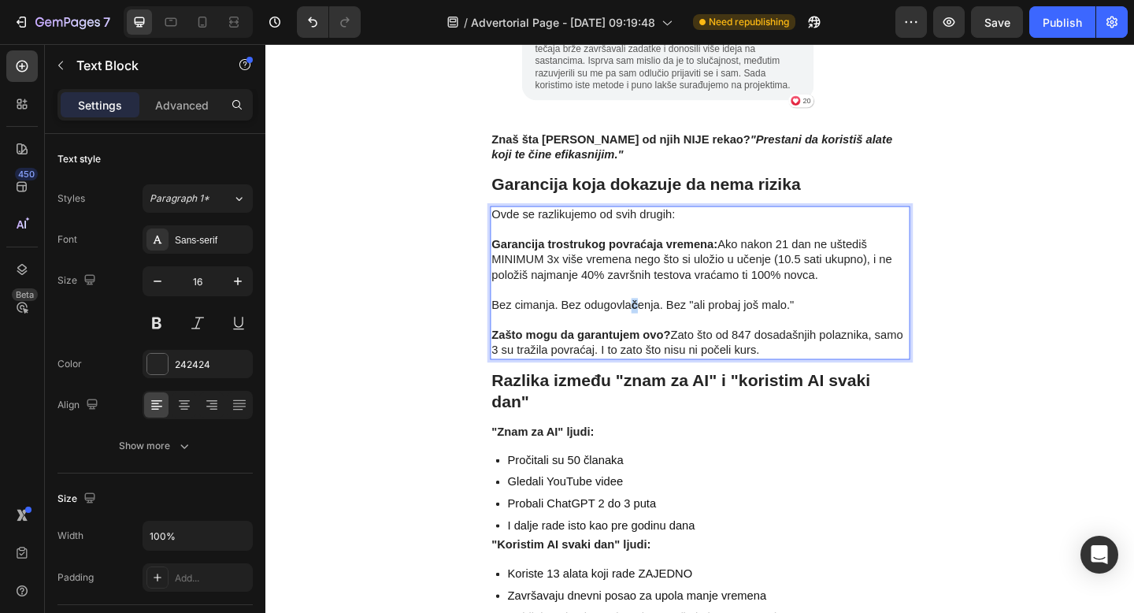
click at [663, 321] on strong "č" at bounding box center [666, 327] width 7 height 13
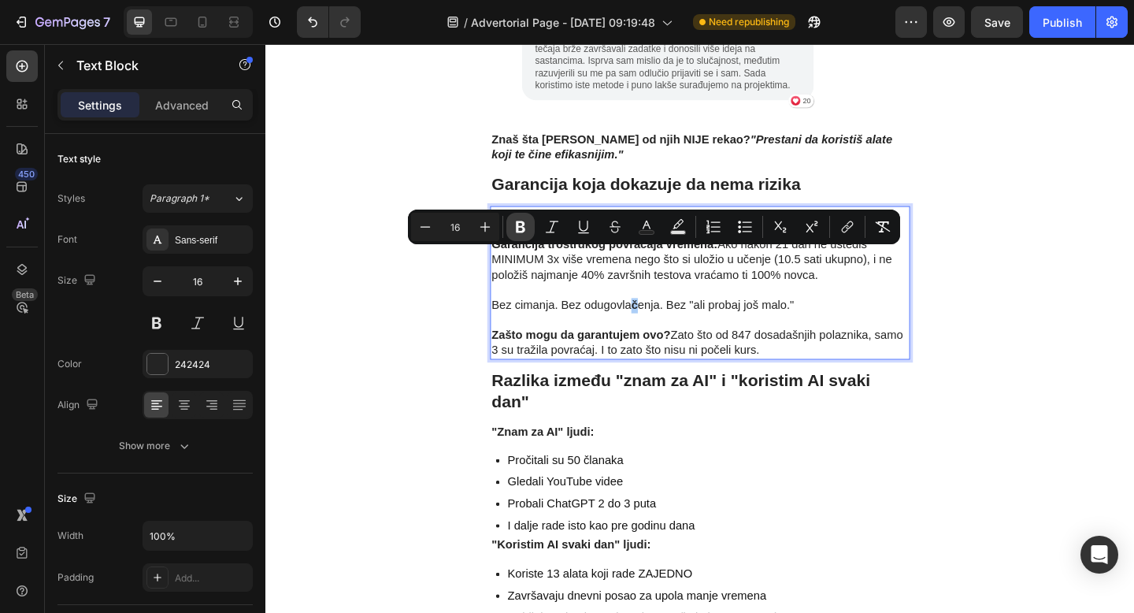
click at [524, 227] on icon "Editor contextual toolbar" at bounding box center [521, 227] width 16 height 16
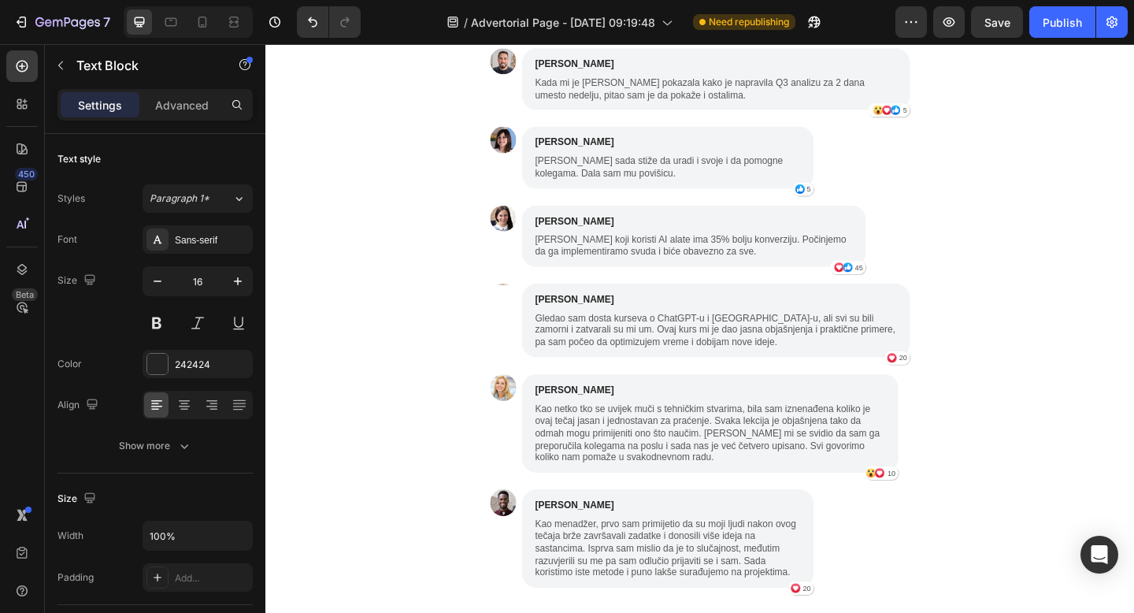
scroll to position [4463, 0]
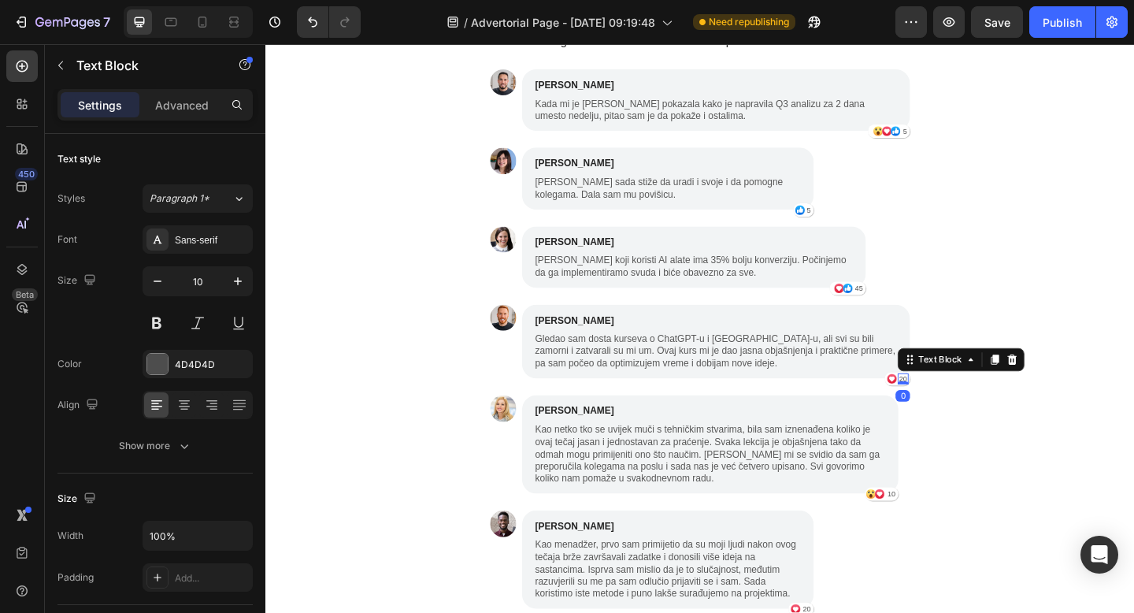
click at [960, 375] on div "Text Block" at bounding box center [1022, 387] width 138 height 25
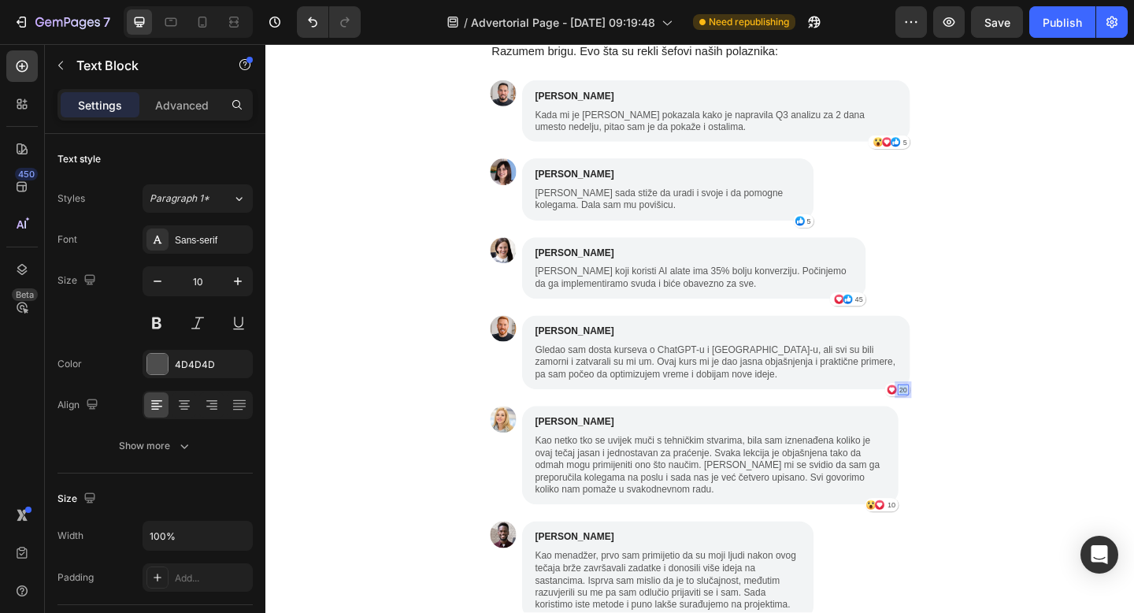
click at [957, 414] on p "20" at bounding box center [958, 420] width 9 height 12
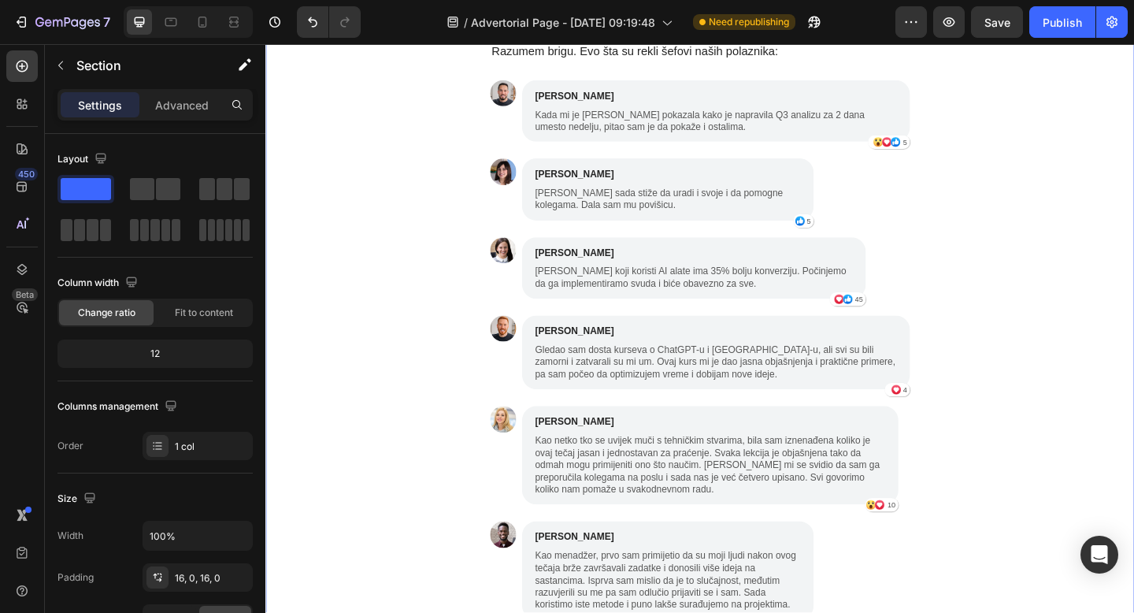
click at [997, 417] on div "Zašto baš 21 dan? (I zašto 95% ljudi odustaje od drugih kurseva) Text Block Ist…" at bounding box center [737, 219] width 945 height 3391
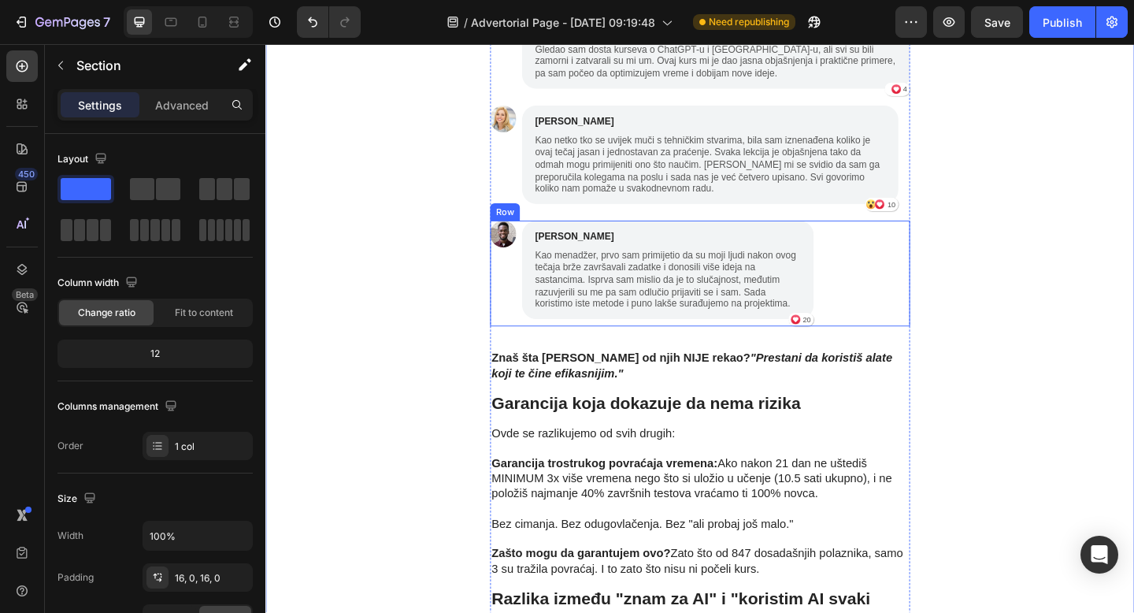
scroll to position [4779, 0]
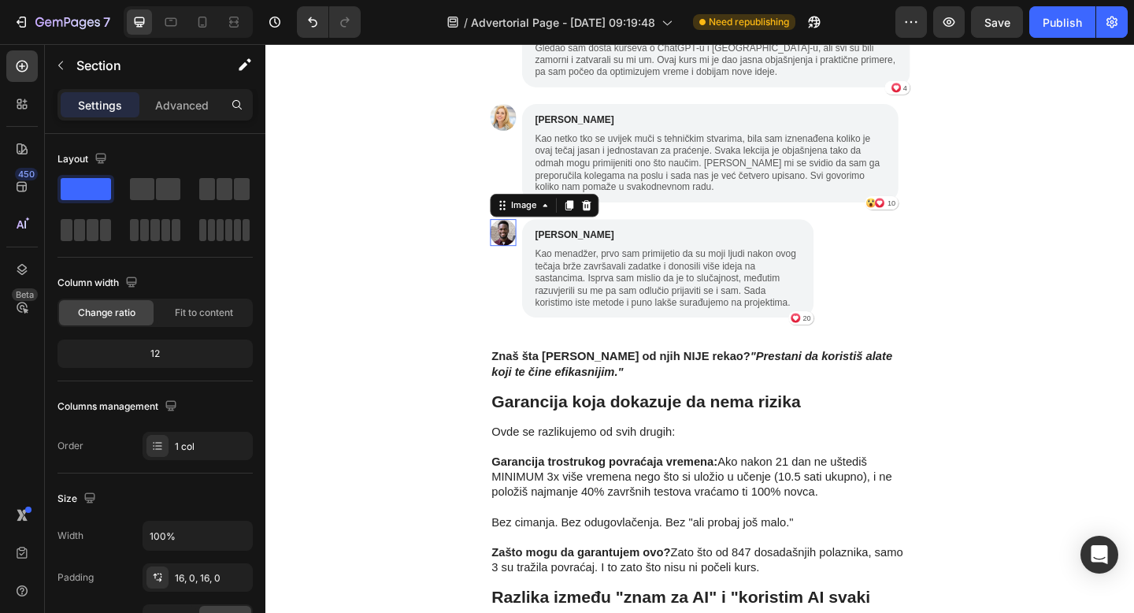
click at [522, 235] on img at bounding box center [523, 249] width 28 height 28
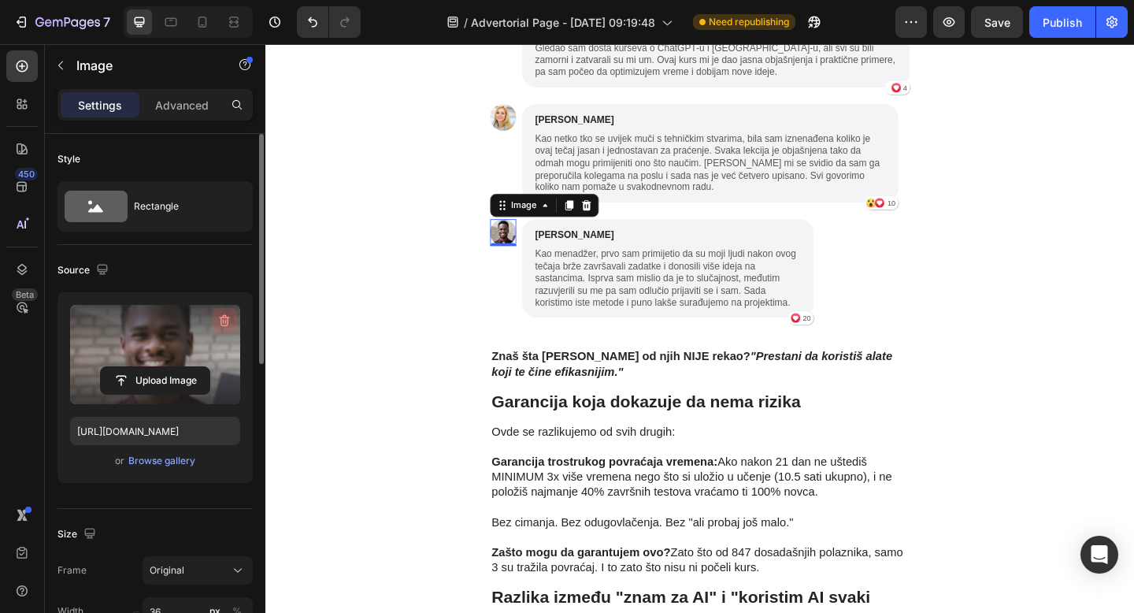
click at [231, 320] on icon "button" at bounding box center [225, 321] width 16 height 16
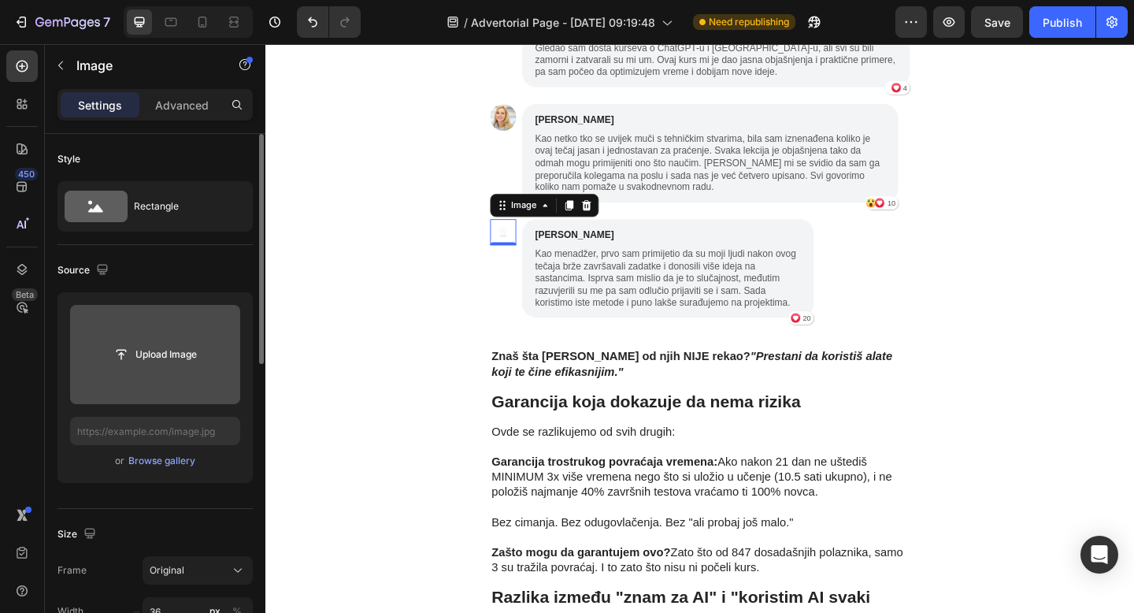
click at [171, 350] on input "file" at bounding box center [155, 354] width 109 height 27
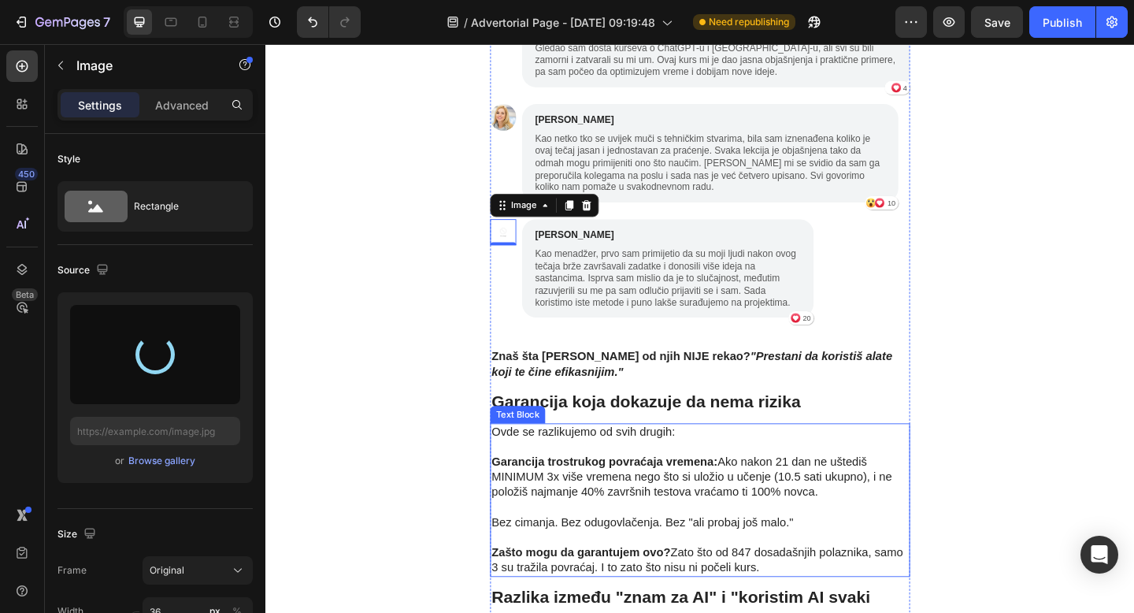
type input "[URL][DOMAIN_NAME]"
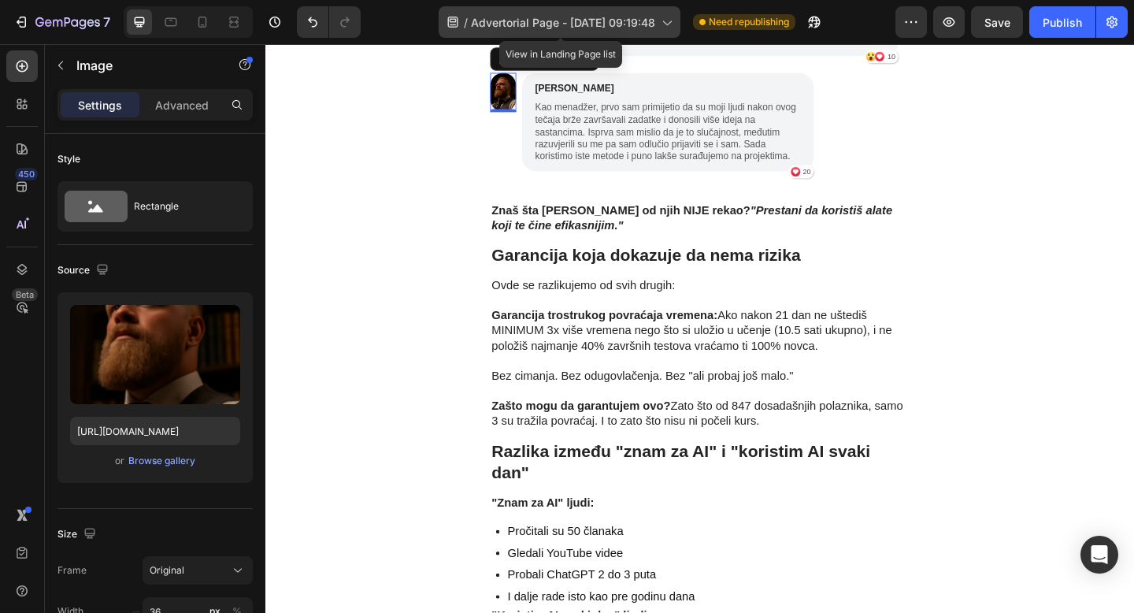
scroll to position [4942, 0]
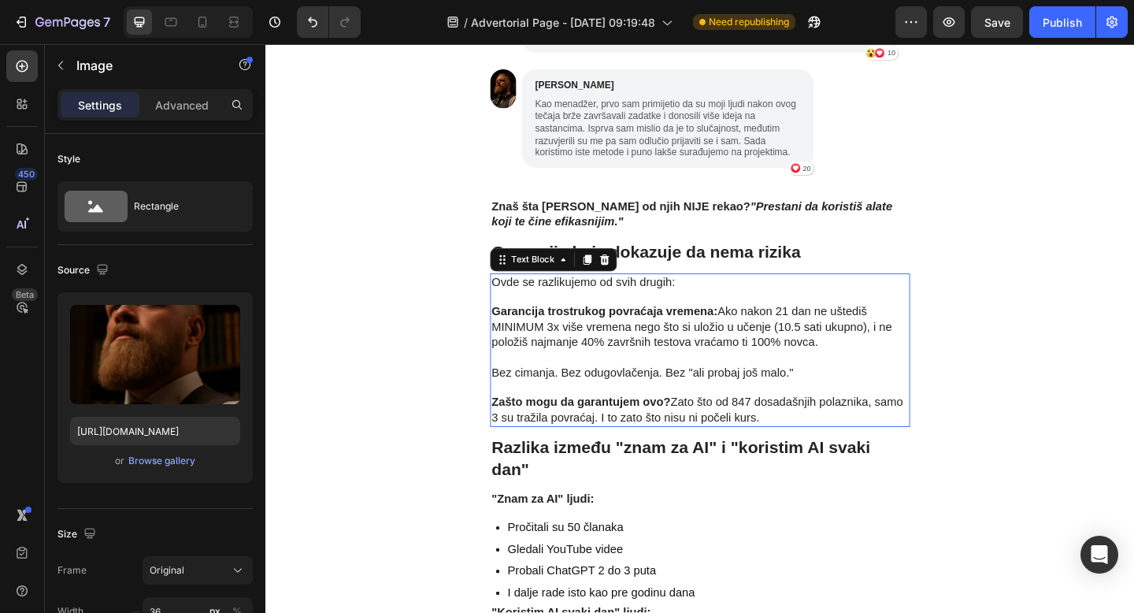
click at [655, 427] on strong "Zašto mogu da garantujem ovo?" at bounding box center [608, 433] width 194 height 13
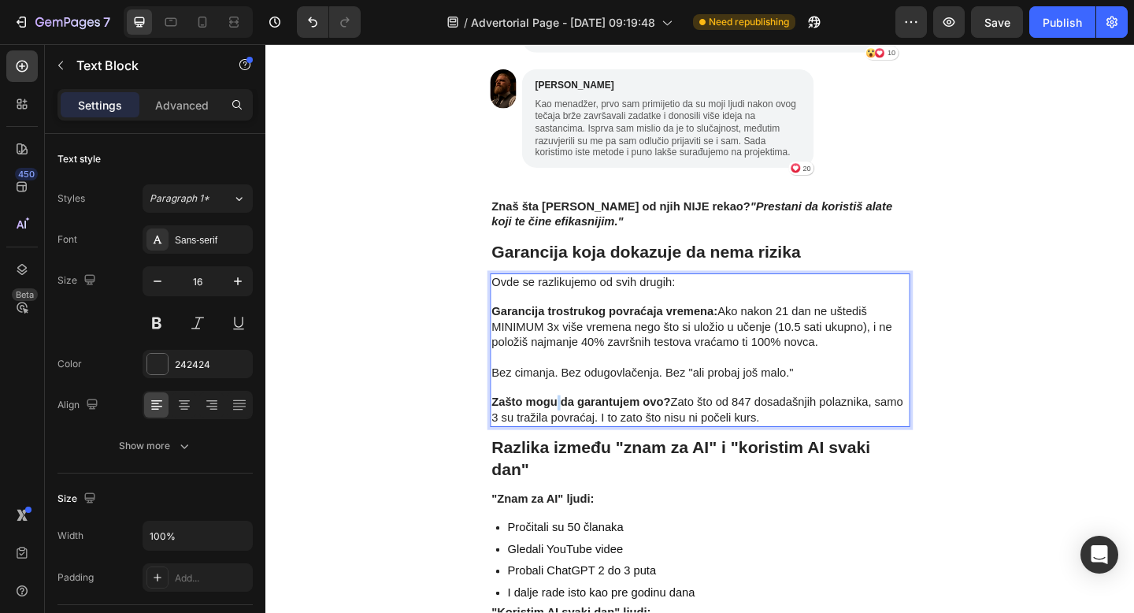
click at [580, 427] on strong "Zašto mogu da garantujem ovo?" at bounding box center [608, 433] width 194 height 13
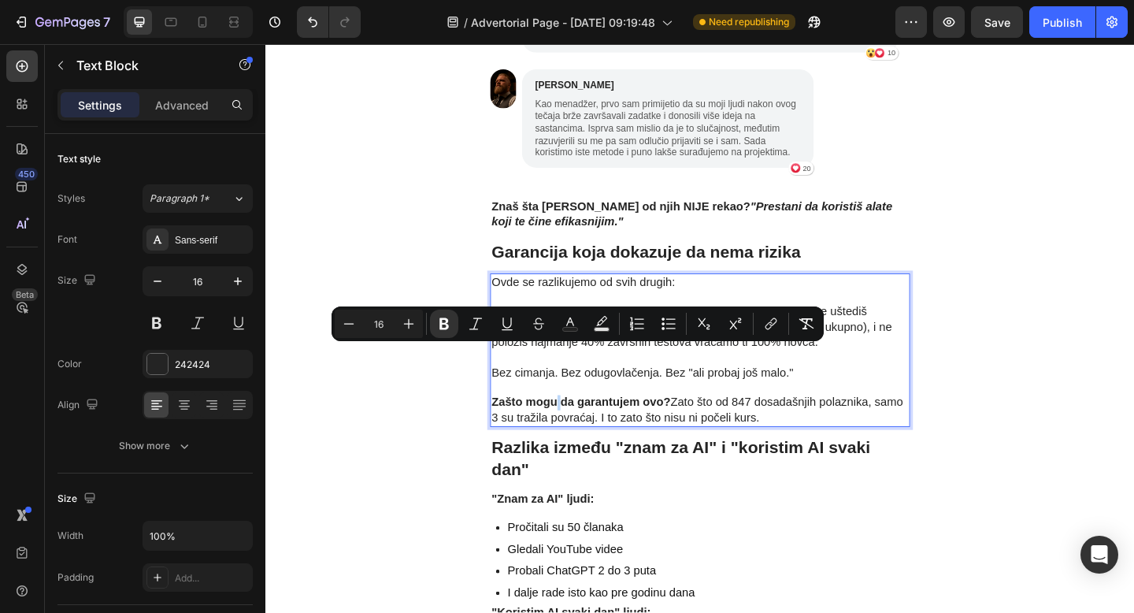
click at [580, 427] on strong "Zašto mogu da garantujem ovo?" at bounding box center [608, 433] width 194 height 13
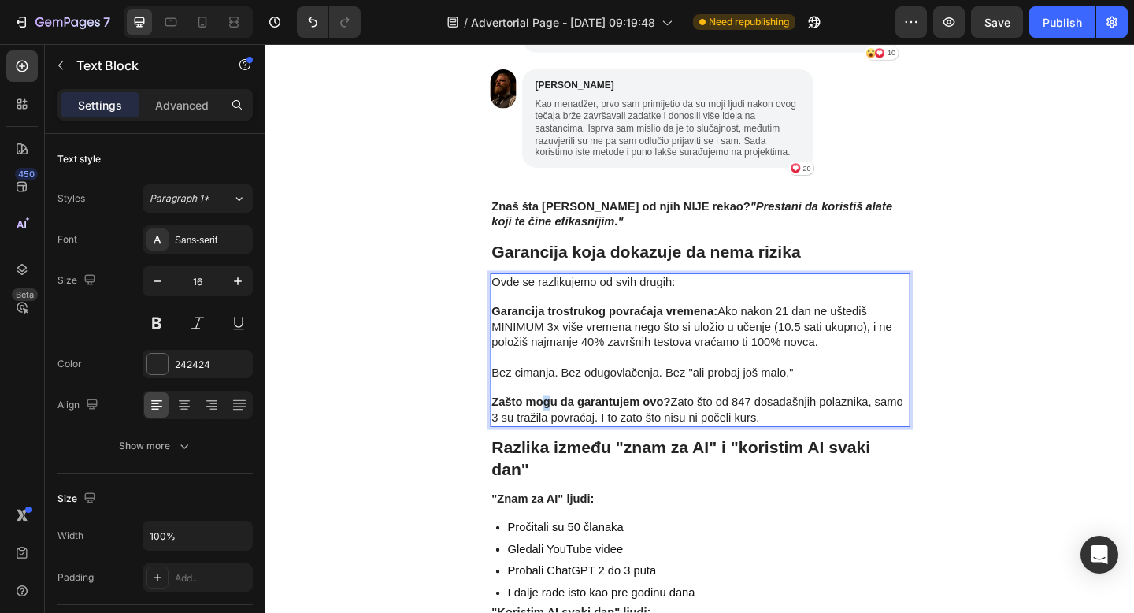
click at [573, 427] on strong "Zašto mogu da garantujem ovo?" at bounding box center [608, 433] width 194 height 13
click at [687, 427] on strong "Zašto možemo da garantujem ovo?" at bounding box center [616, 433] width 211 height 13
click at [757, 377] on p "Bez cimanja. Bez odugovlačenja. Bez "ali probaj još malo."" at bounding box center [738, 393] width 454 height 33
click at [813, 409] on p "Zašto možemo da garantujemo ovo? Zato što od 847 dosadašnjih polaznika, samo 3 …" at bounding box center [738, 433] width 454 height 49
click at [809, 409] on p "Zašto možemo da garantujemo ovo? Zato što od 847 dosadašnjih polaznika, samo 3 …" at bounding box center [738, 433] width 454 height 49
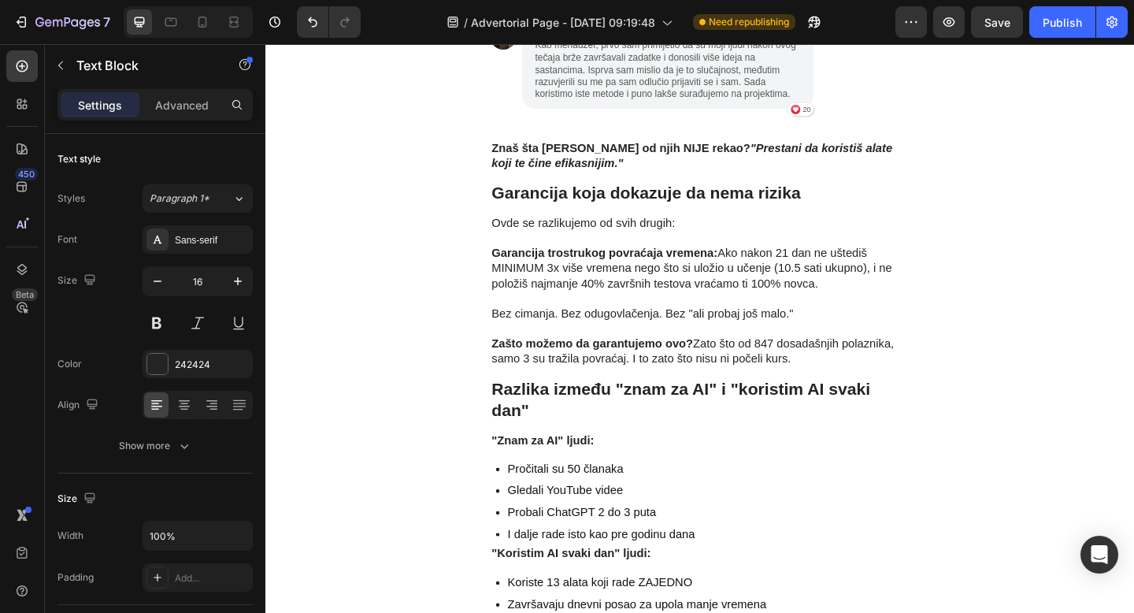
scroll to position [5016, 0]
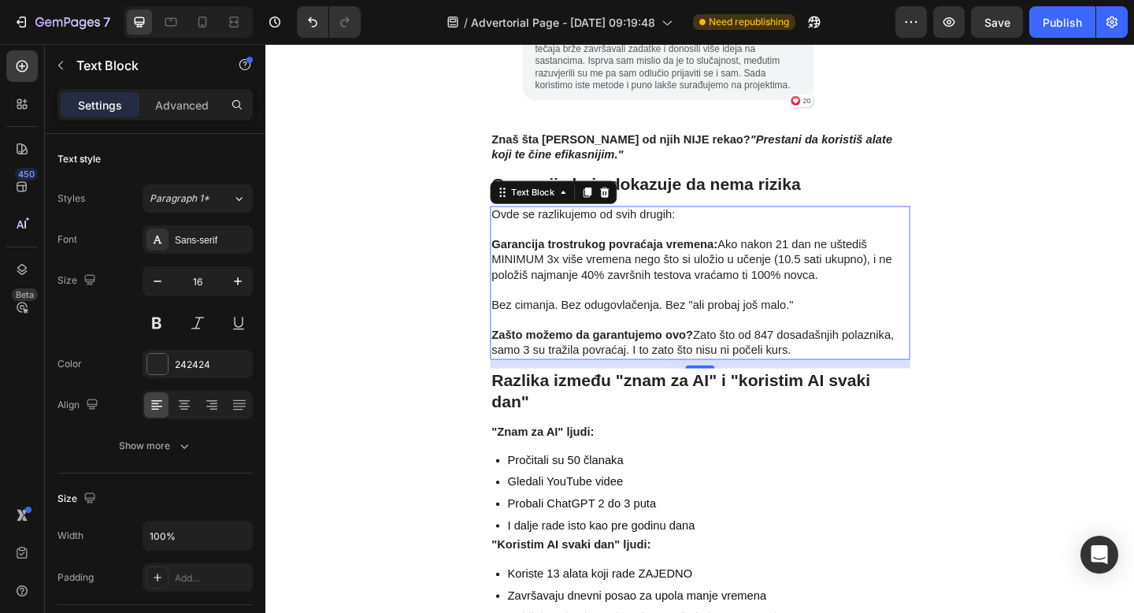
click at [839, 336] on p "Zašto možemo da garantujemo ovo? Zato što od 847 dosadašnjih polaznika, samo 3 …" at bounding box center [738, 360] width 454 height 49
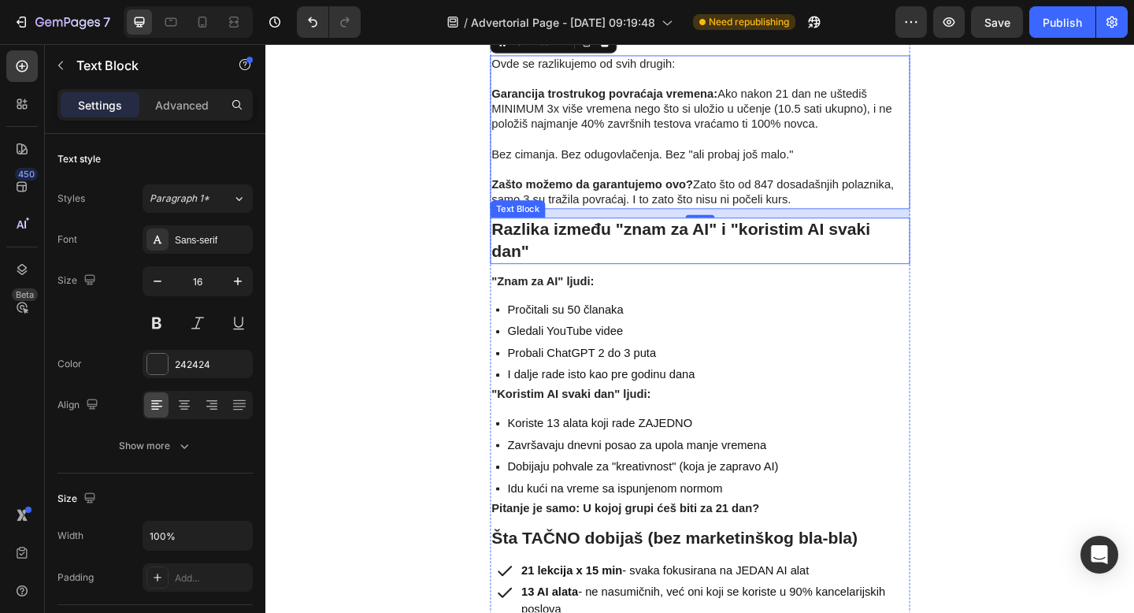
scroll to position [5180, 0]
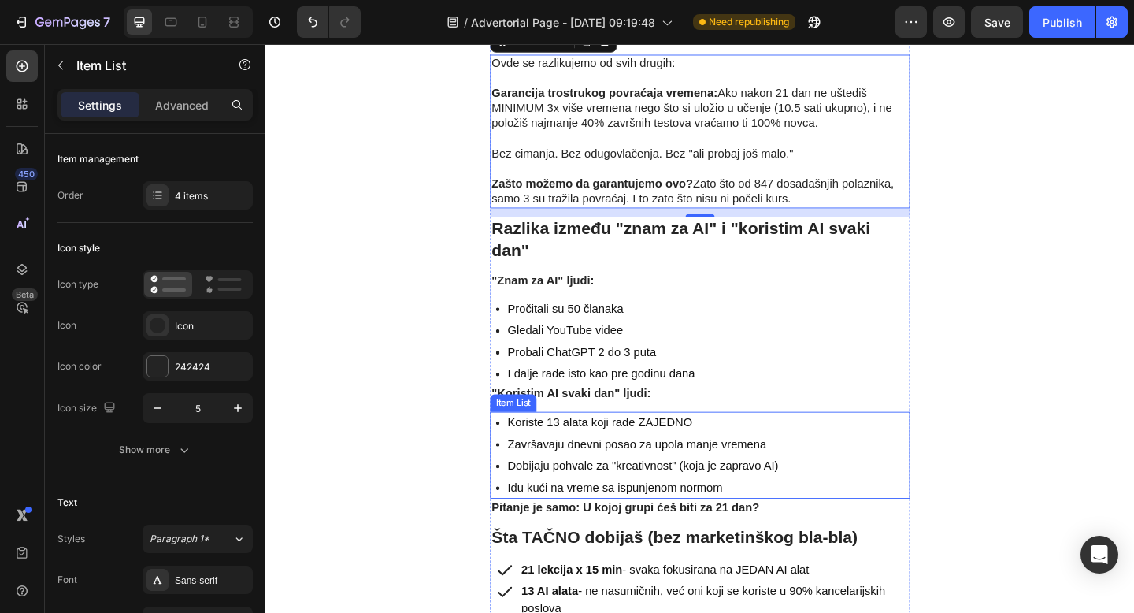
click at [574, 446] on p "Koriste 13 alata koji rade ZAJEDNO" at bounding box center [675, 455] width 294 height 19
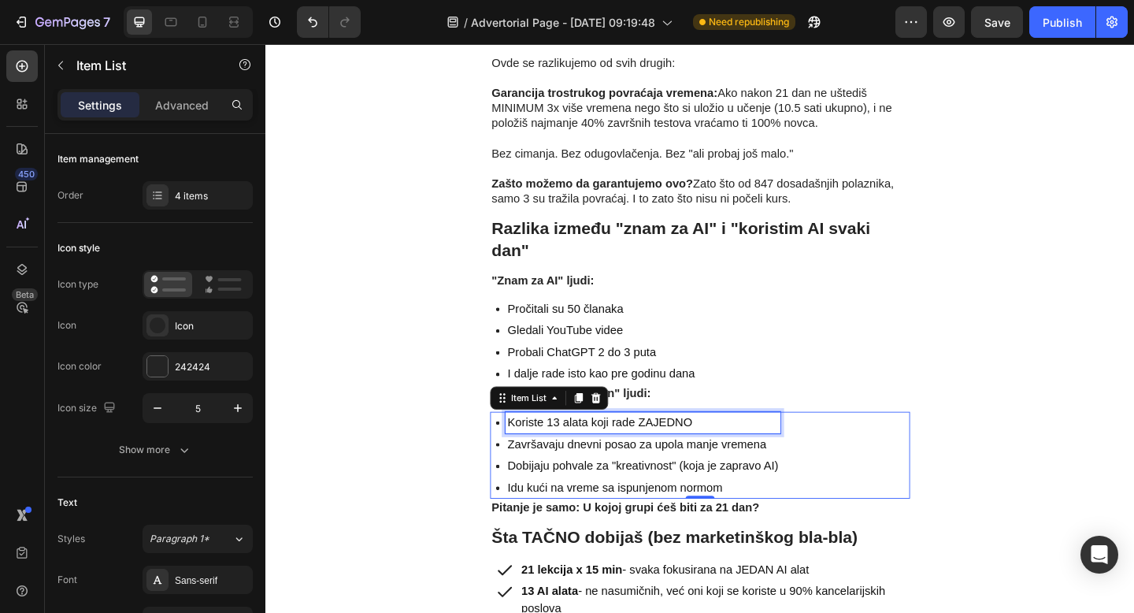
click at [574, 446] on p "Koriste 13 alata koji rade ZAJEDNO" at bounding box center [675, 455] width 294 height 19
click at [595, 470] on p "Završavaju dnevni posao za upola manje vremena" at bounding box center [675, 479] width 294 height 19
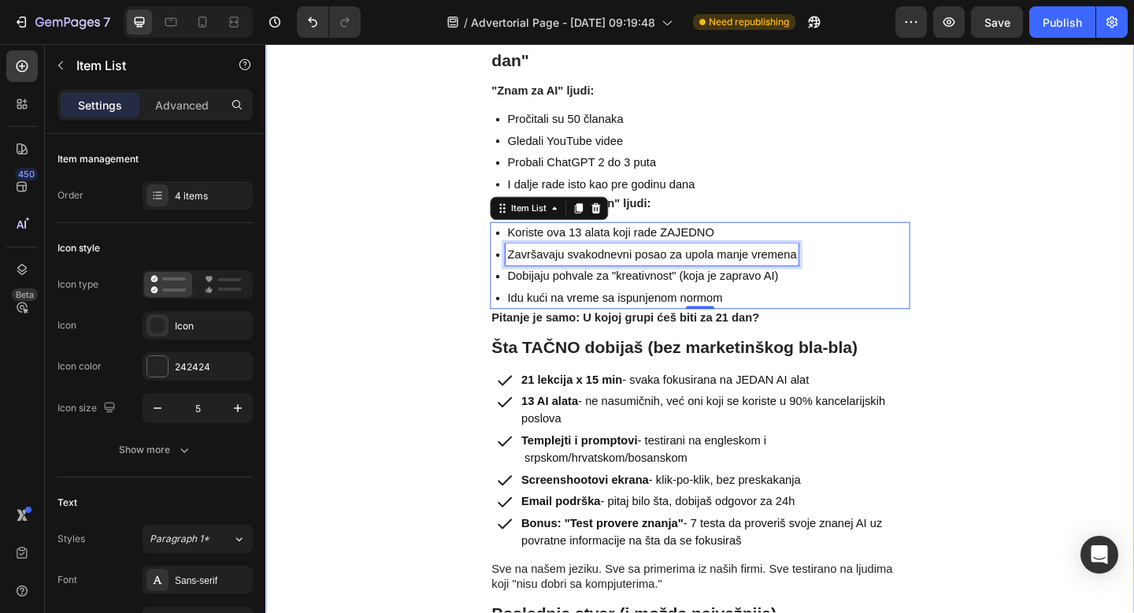
scroll to position [5395, 0]
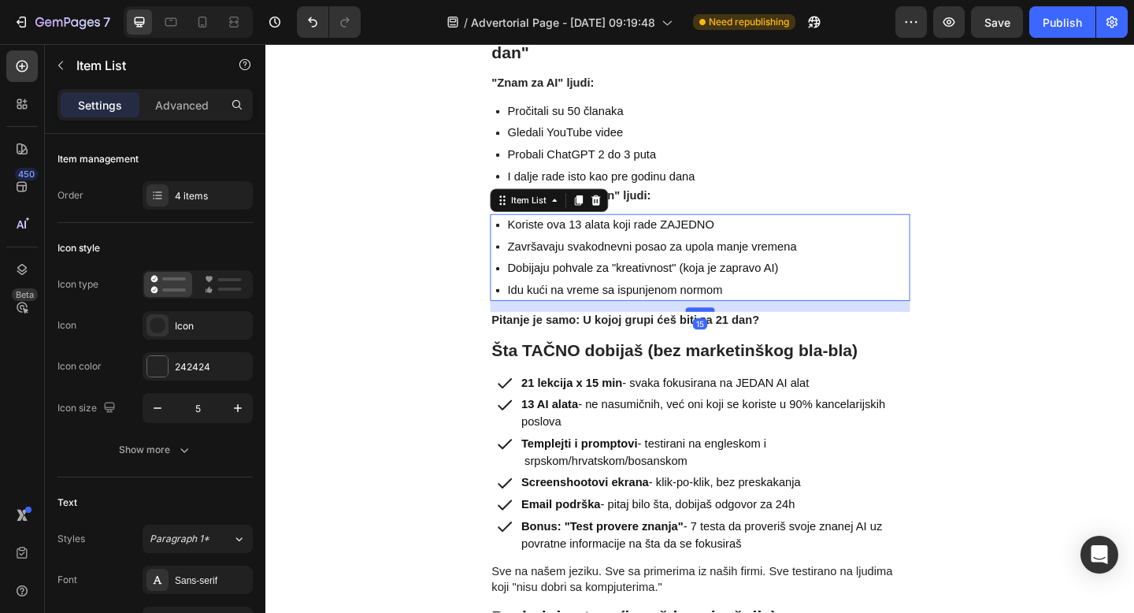
drag, startPoint x: 734, startPoint y: 268, endPoint x: 734, endPoint y: 280, distance: 11.8
click at [734, 331] on div at bounding box center [737, 333] width 31 height 5
type input "100%"
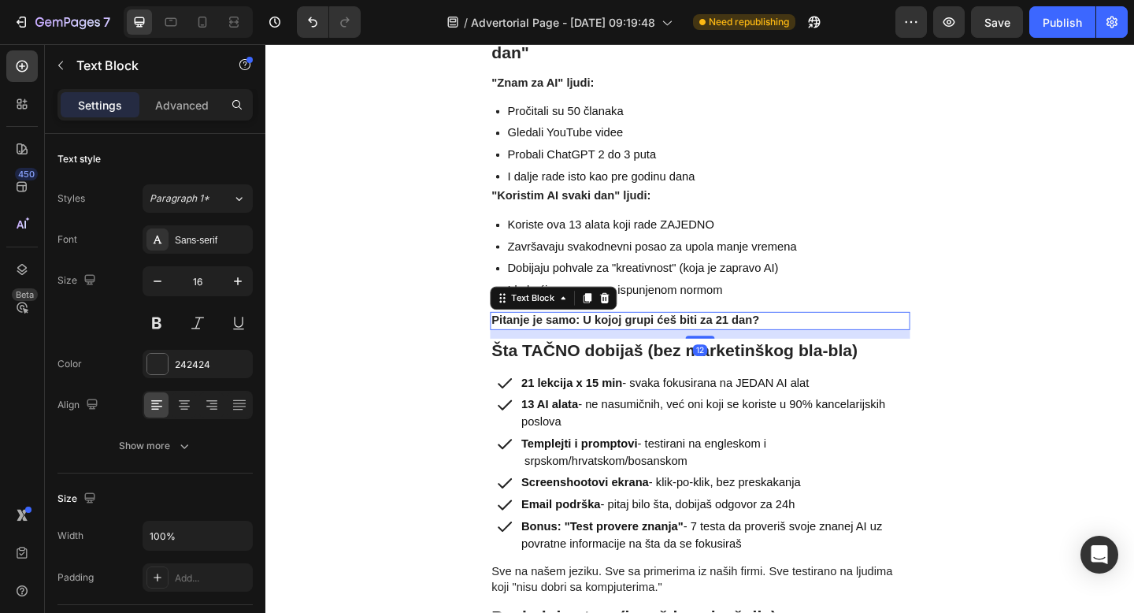
click at [792, 338] on strong "Pitanje je samo: U kojoj grupi ćeš biti za 21 dan?" at bounding box center [656, 344] width 291 height 13
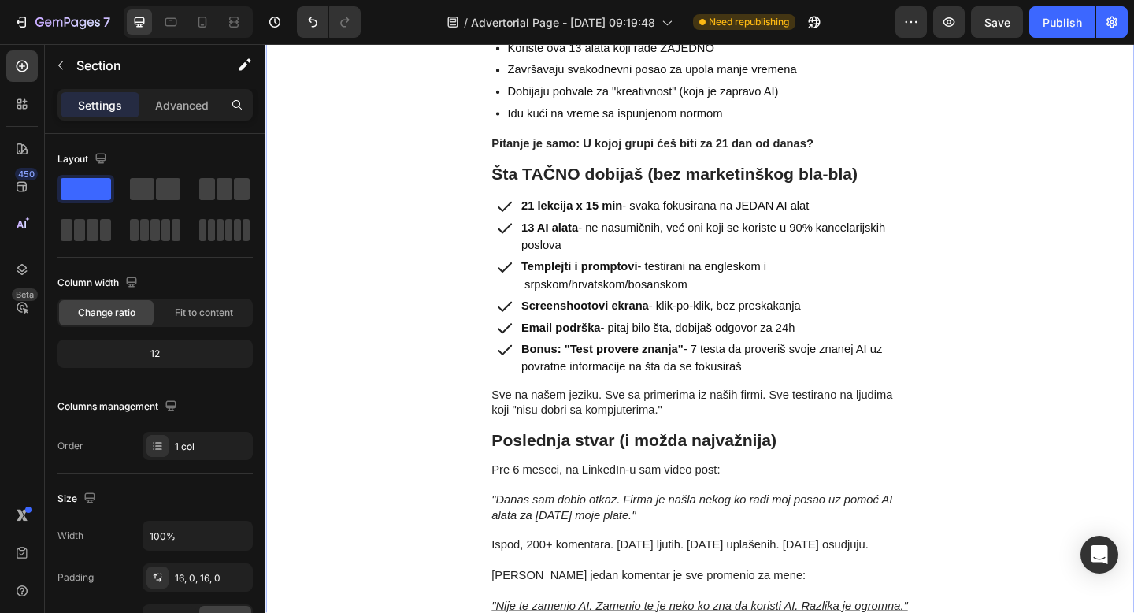
scroll to position [5605, 0]
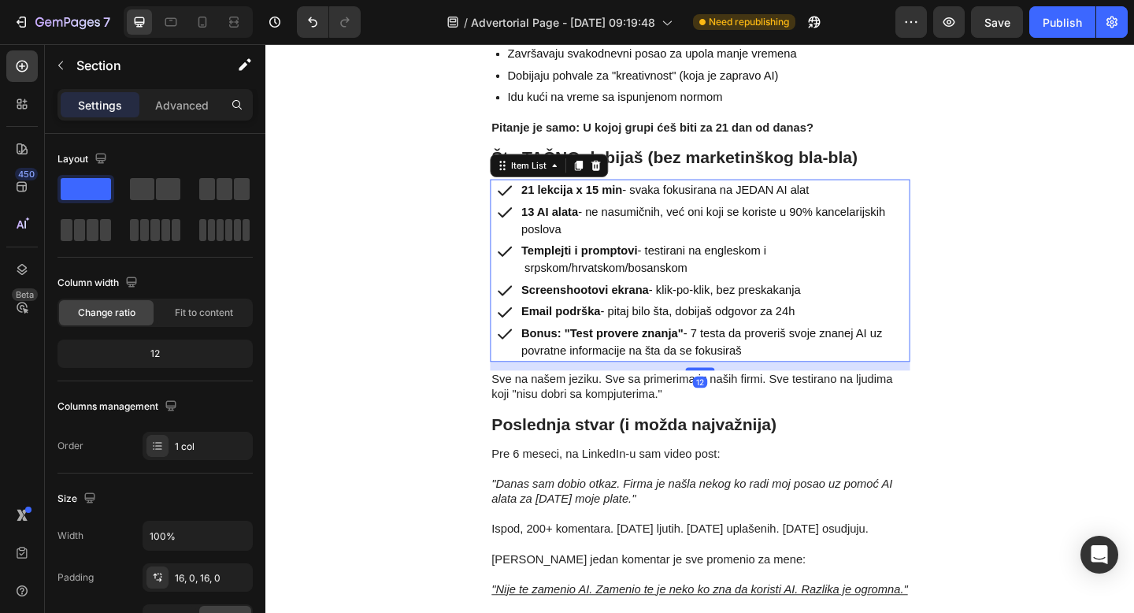
click at [898, 350] on p "Bonus: "Test provere znanja" - 7 testa da proveriš svoje znanej AI uz povratne …" at bounding box center [753, 369] width 420 height 38
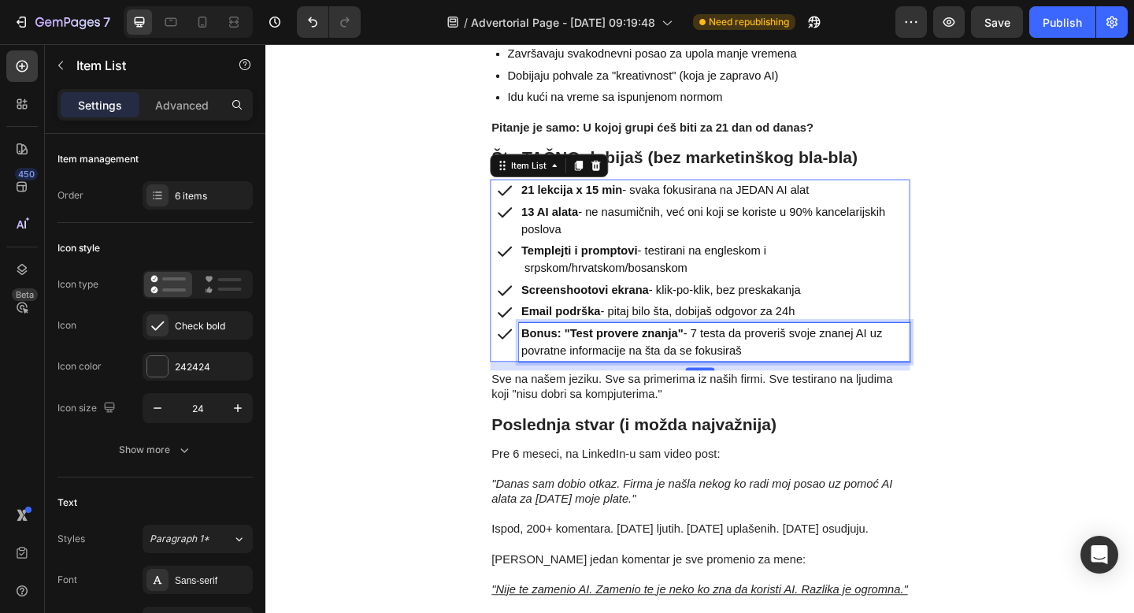
click at [904, 350] on p "Bonus: "Test provere znanja" - 7 testa da proveriš svoje znanej AI uz povratne …" at bounding box center [753, 369] width 420 height 38
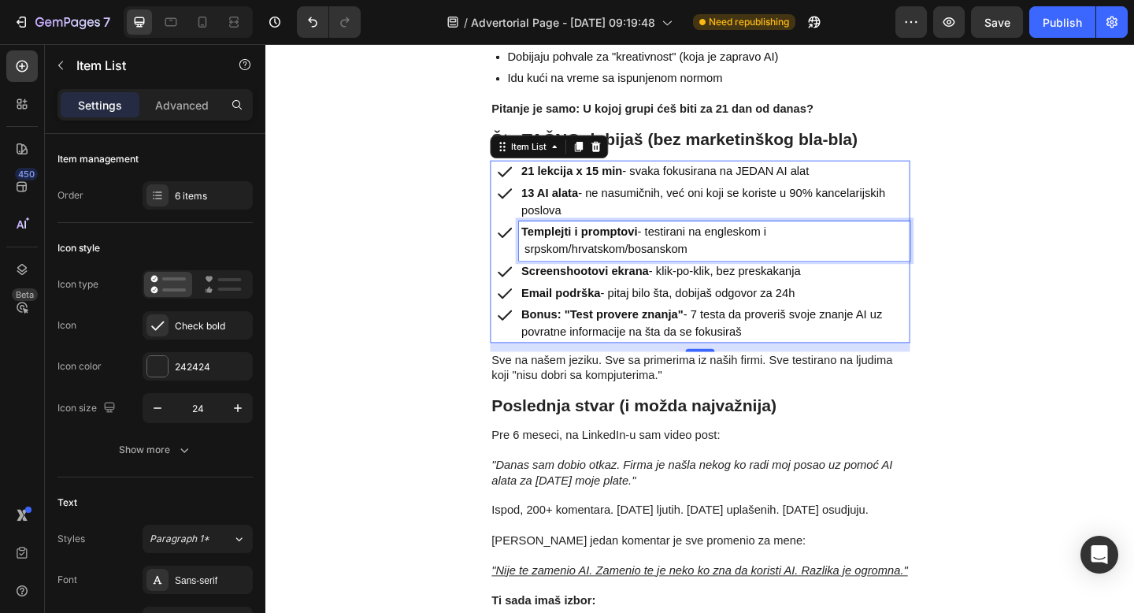
scroll to position [5637, 0]
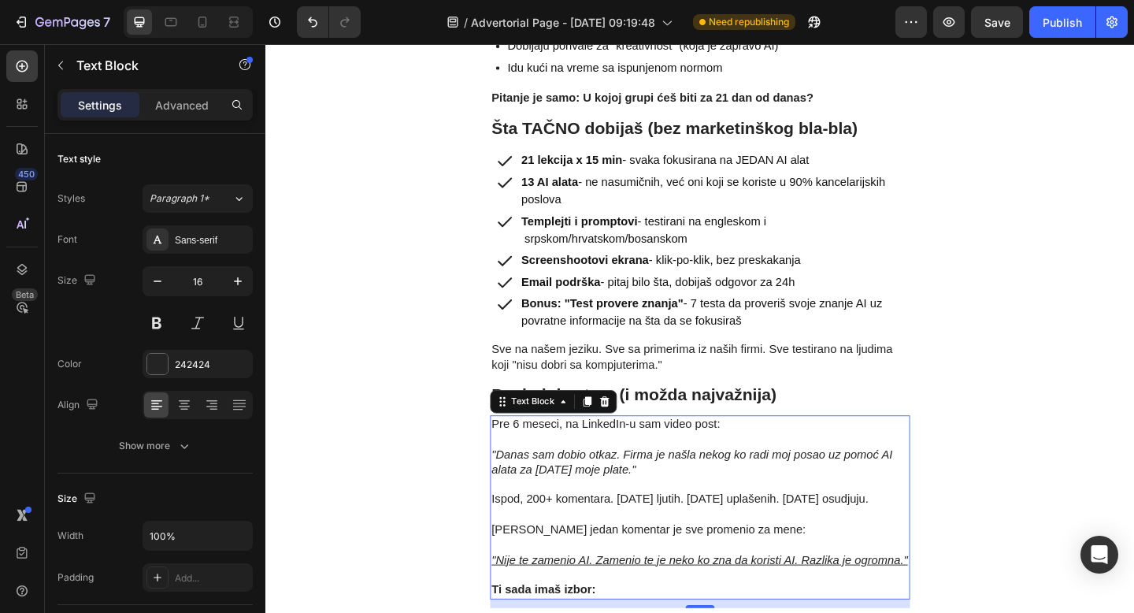
click at [937, 466] on p ""Danas sam dobio otkaz. Firma je našla nekog ko radi moj posao uz pomoć AI alat…" at bounding box center [738, 490] width 454 height 49
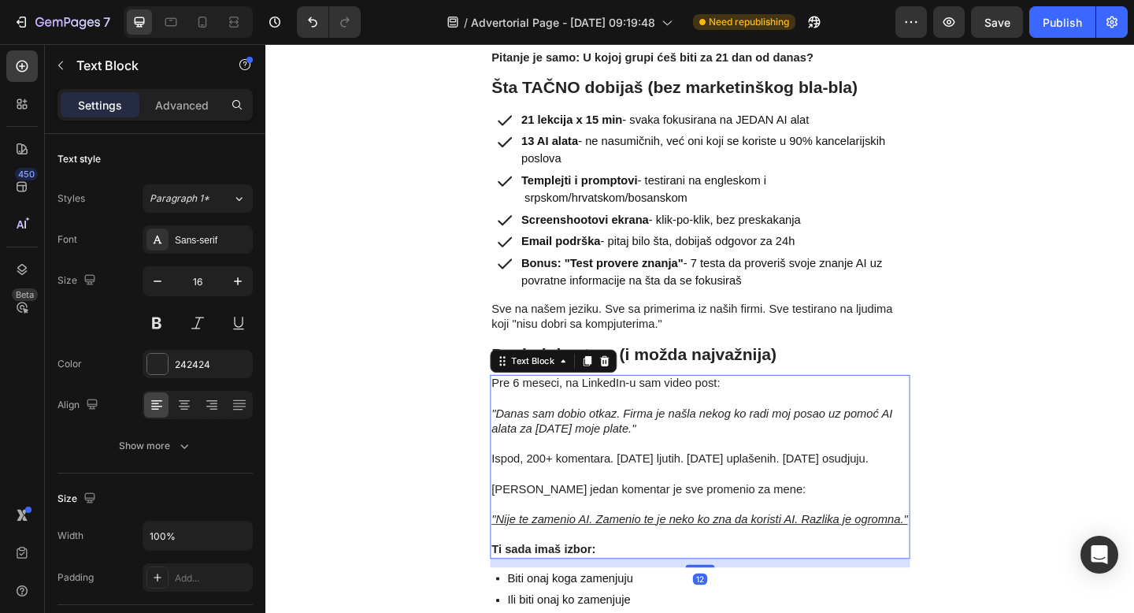
scroll to position [5686, 0]
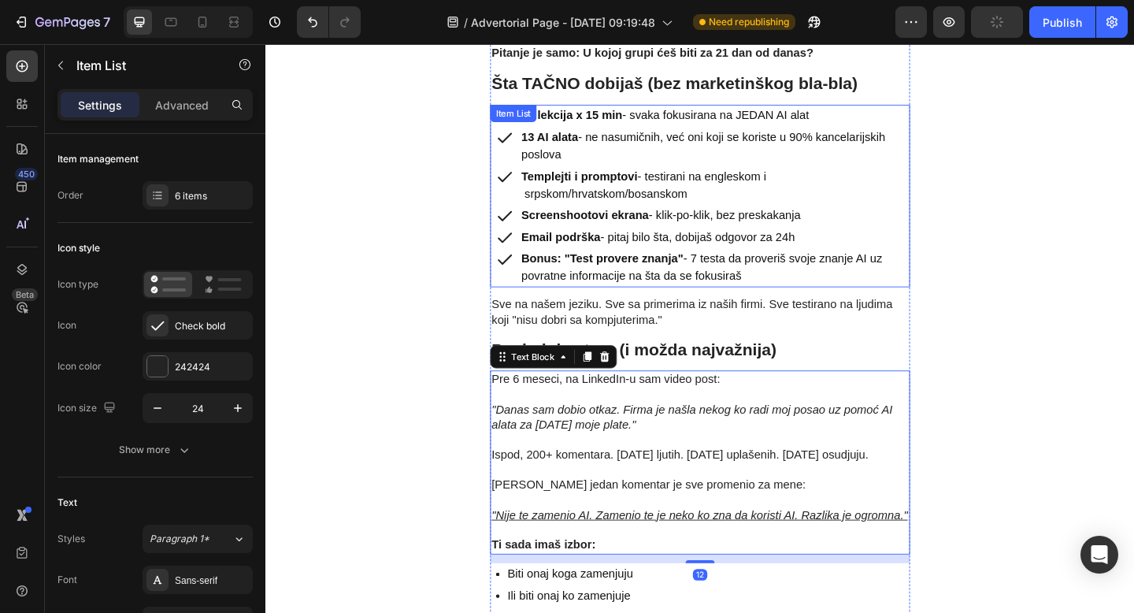
click at [809, 268] on p "Bonus: "Test provere znanja" - 7 testa da proveriš svoje znanje AI uz povratne …" at bounding box center [753, 287] width 420 height 38
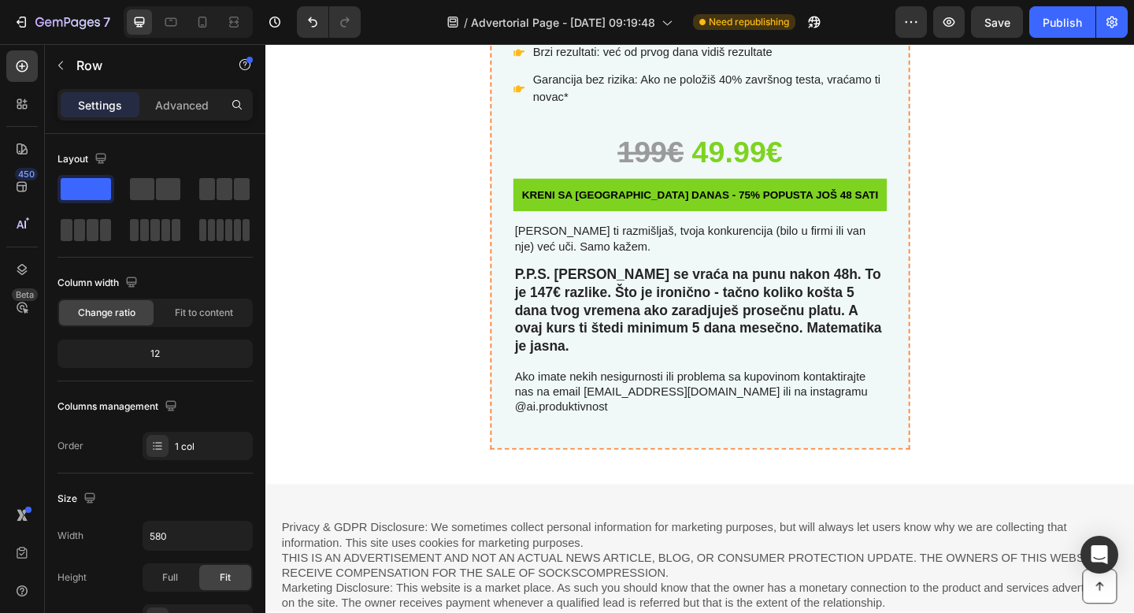
scroll to position [6953, 0]
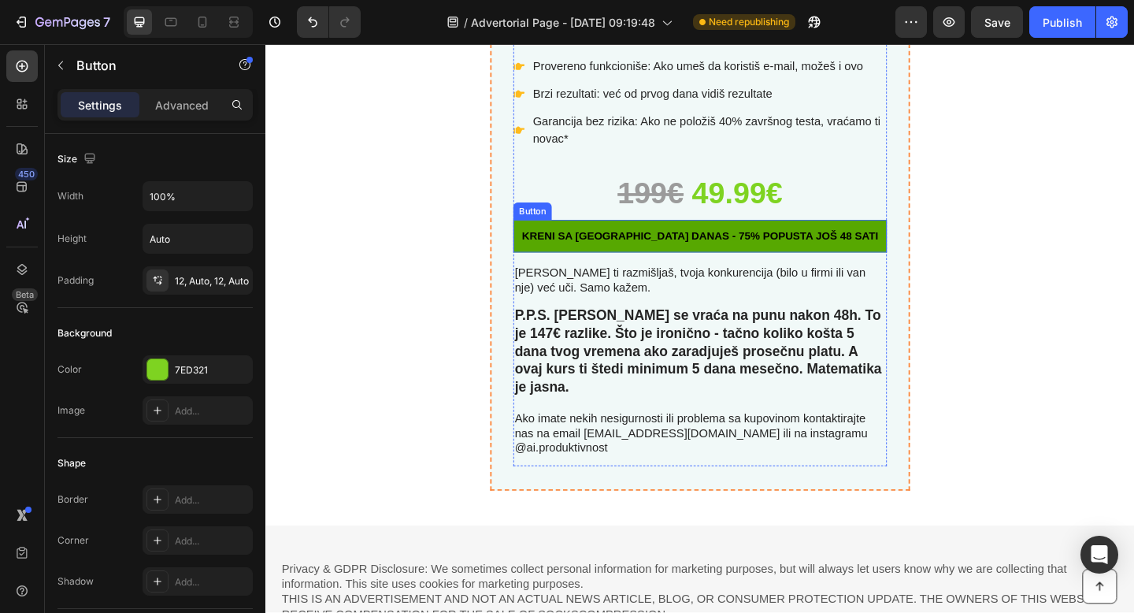
click at [554, 264] on link "KRENI SA KURSem danas - 75% POPUSTA JOŠ 48 SATI" at bounding box center [738, 252] width 406 height 35
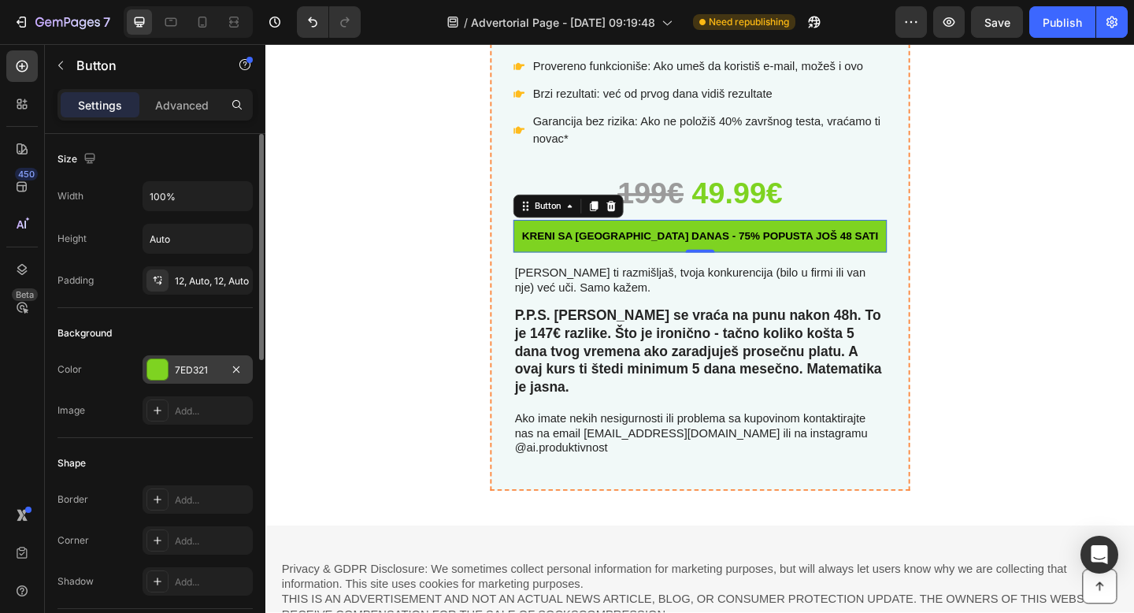
click at [190, 365] on div "7ED321" at bounding box center [198, 370] width 46 height 14
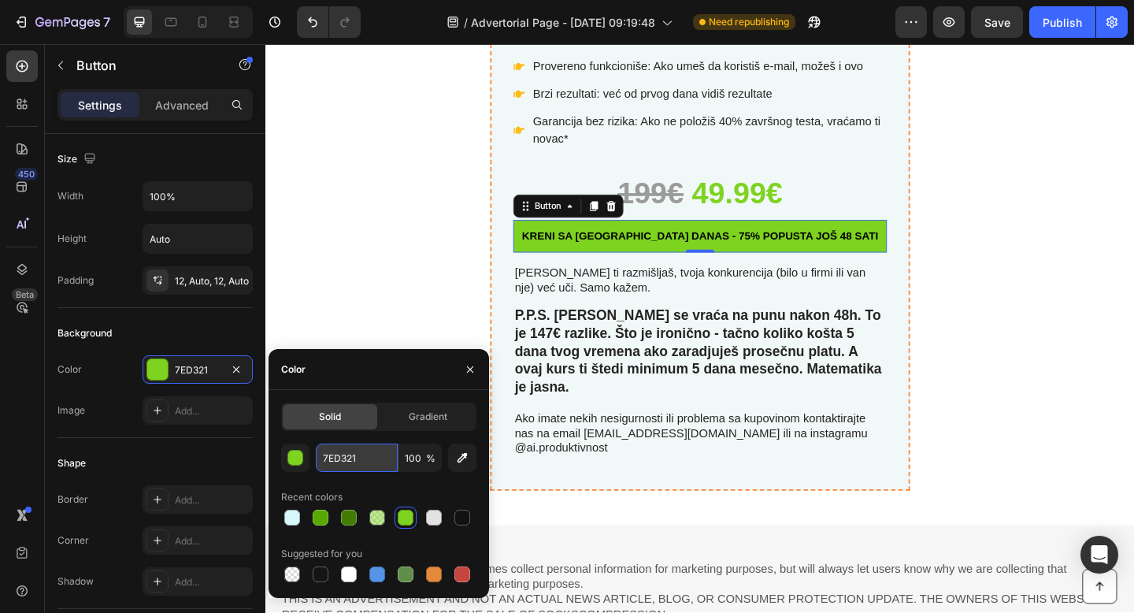
click at [348, 454] on input "7ED321" at bounding box center [357, 457] width 82 height 28
click at [348, 455] on input "7ED321" at bounding box center [357, 457] width 82 height 28
click at [350, 457] on input "7ED321" at bounding box center [357, 457] width 82 height 28
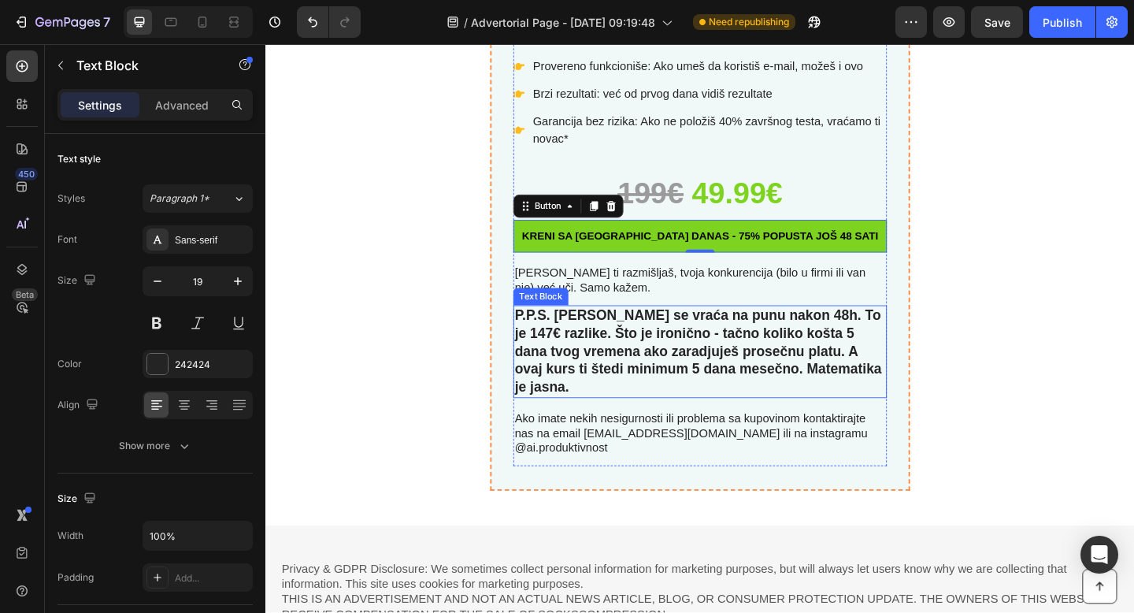
click at [571, 362] on p "P.P.S. [PERSON_NAME] se vraća na punu nakon 48h. To je 147€ razlike. Što je iro…" at bounding box center [737, 379] width 403 height 98
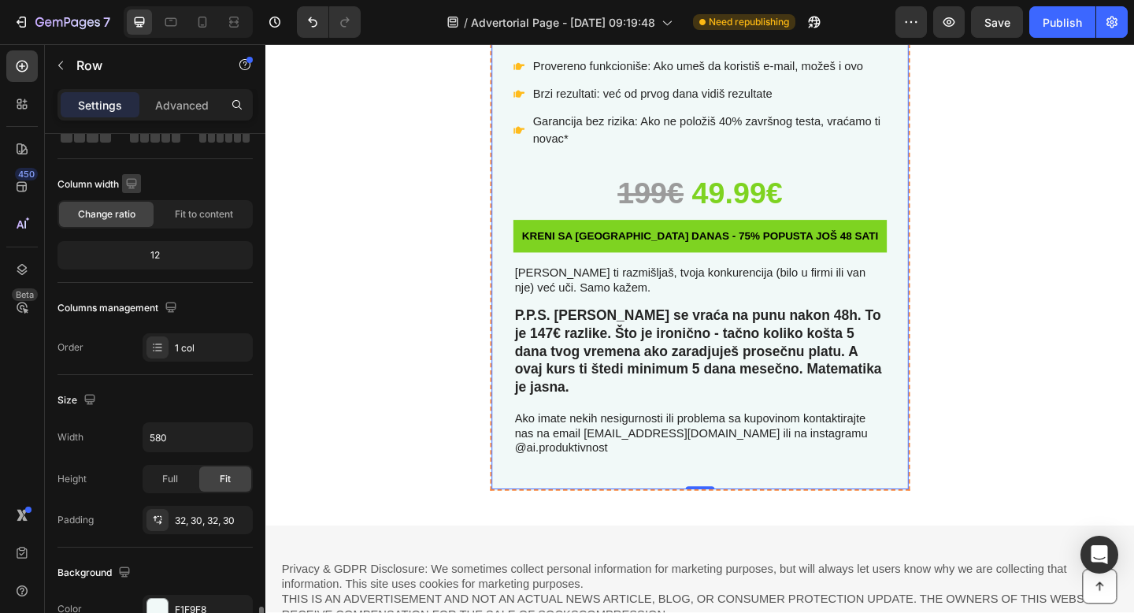
scroll to position [0, 0]
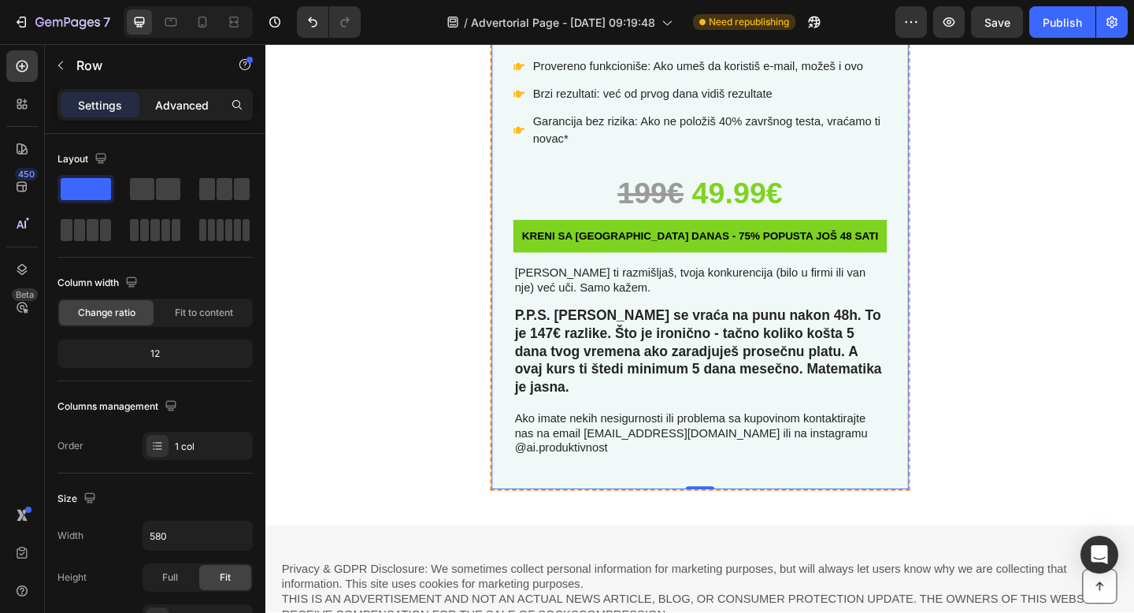
click at [161, 104] on p "Advanced" at bounding box center [182, 105] width 54 height 17
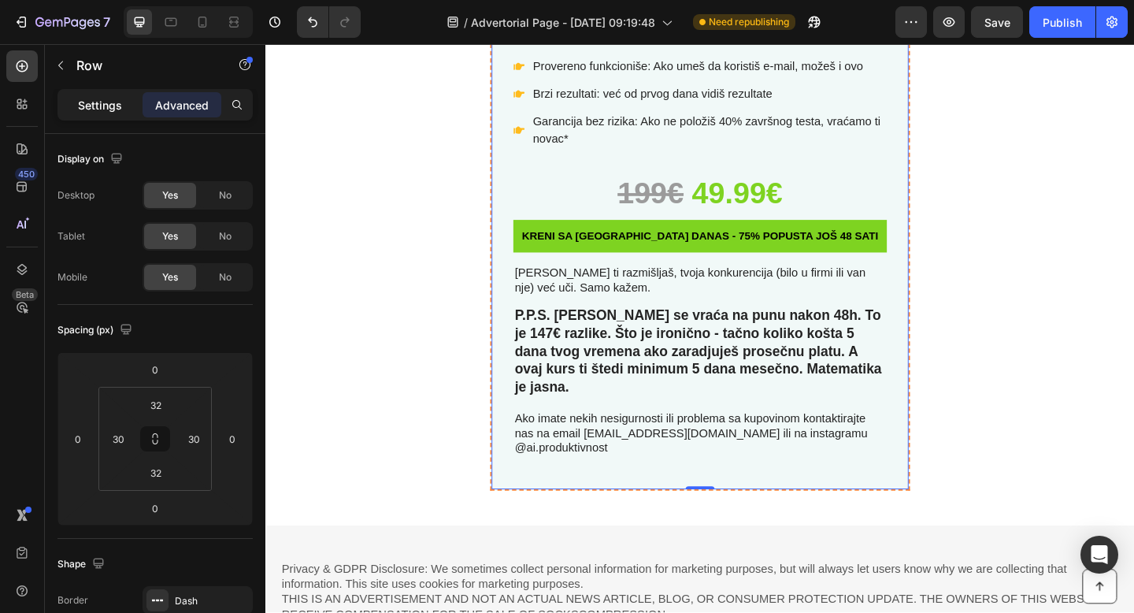
click at [100, 117] on div "Settings" at bounding box center [100, 104] width 79 height 25
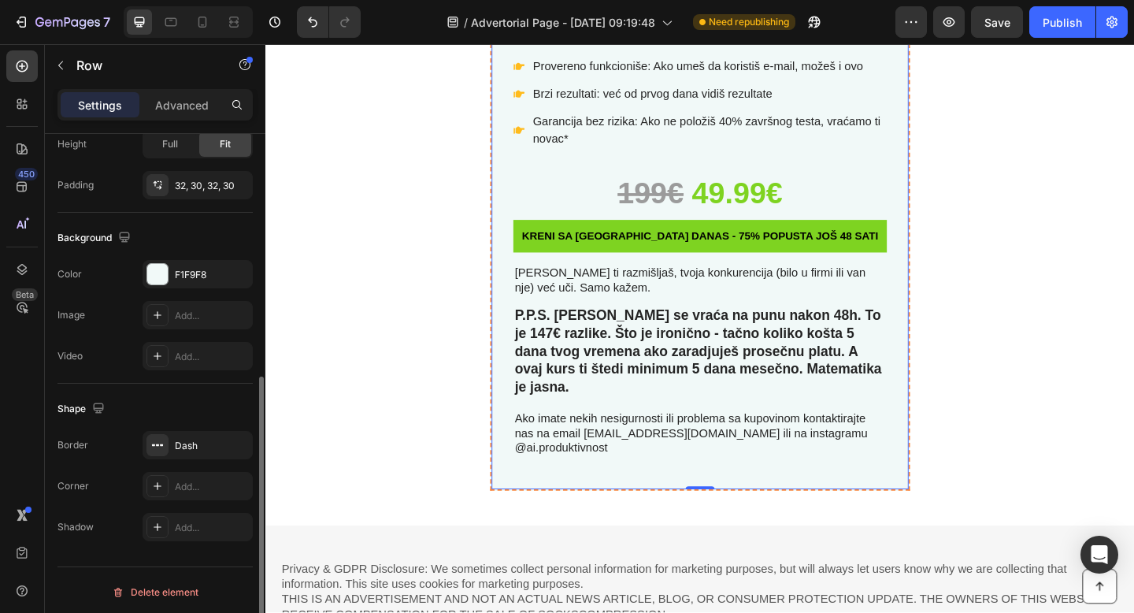
scroll to position [437, 0]
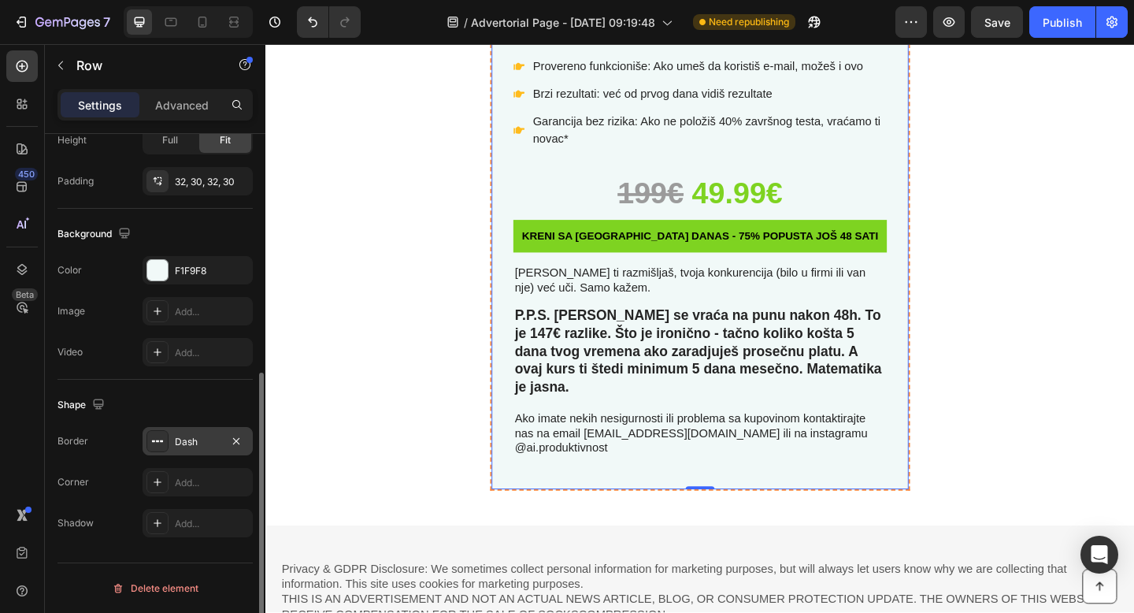
click at [180, 440] on div "Dash" at bounding box center [198, 442] width 46 height 14
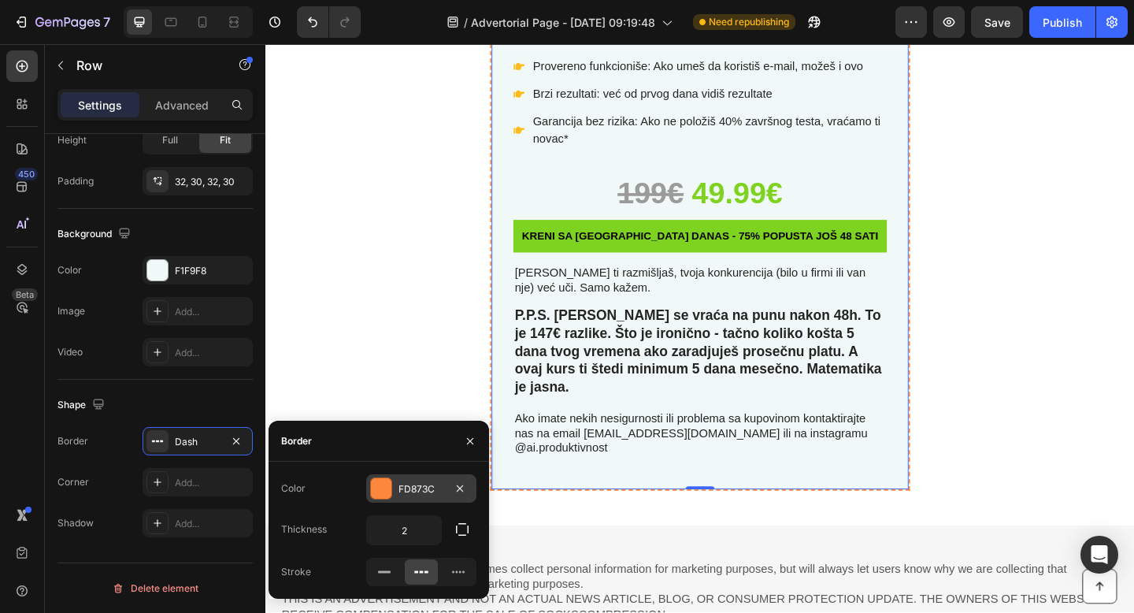
click at [413, 495] on div "FD873C" at bounding box center [421, 489] width 46 height 14
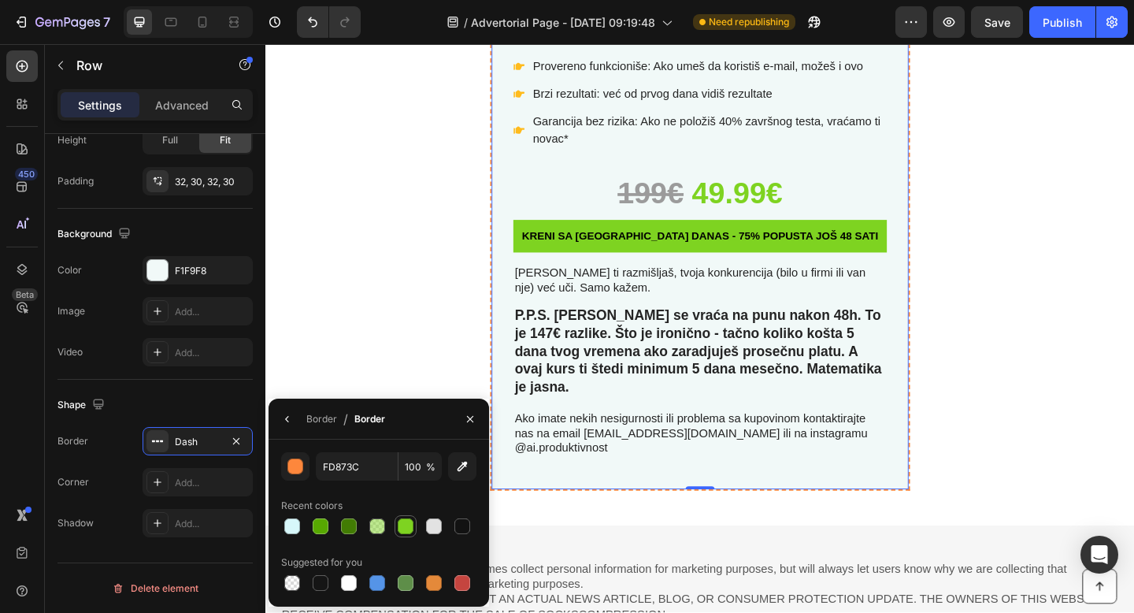
click at [409, 525] on div at bounding box center [406, 526] width 16 height 16
type input "7ED321"
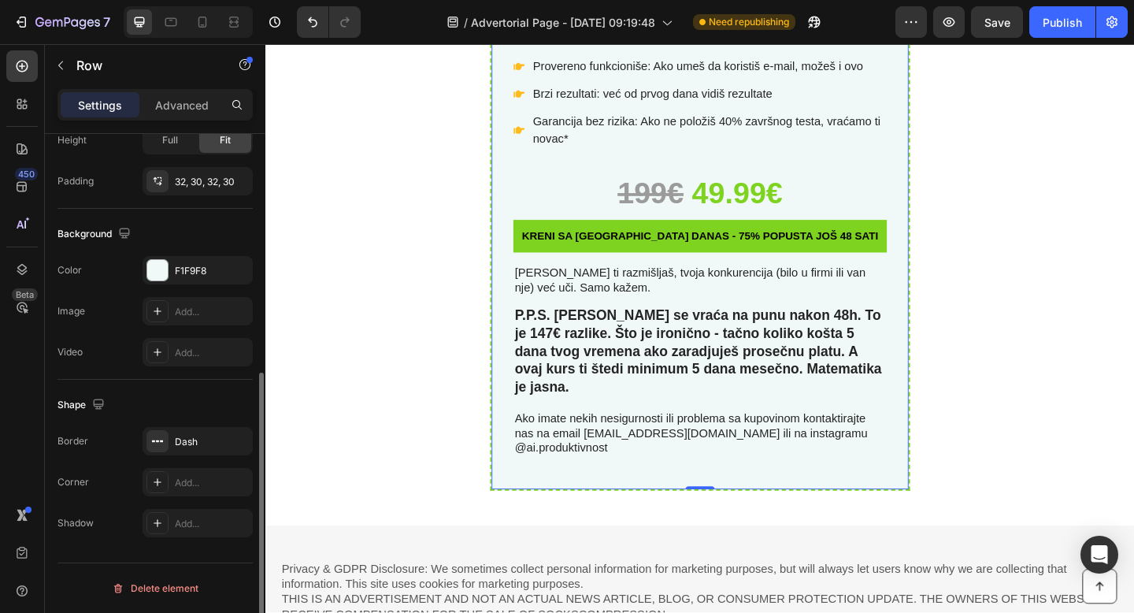
click at [172, 402] on div "Shape" at bounding box center [154, 404] width 195 height 25
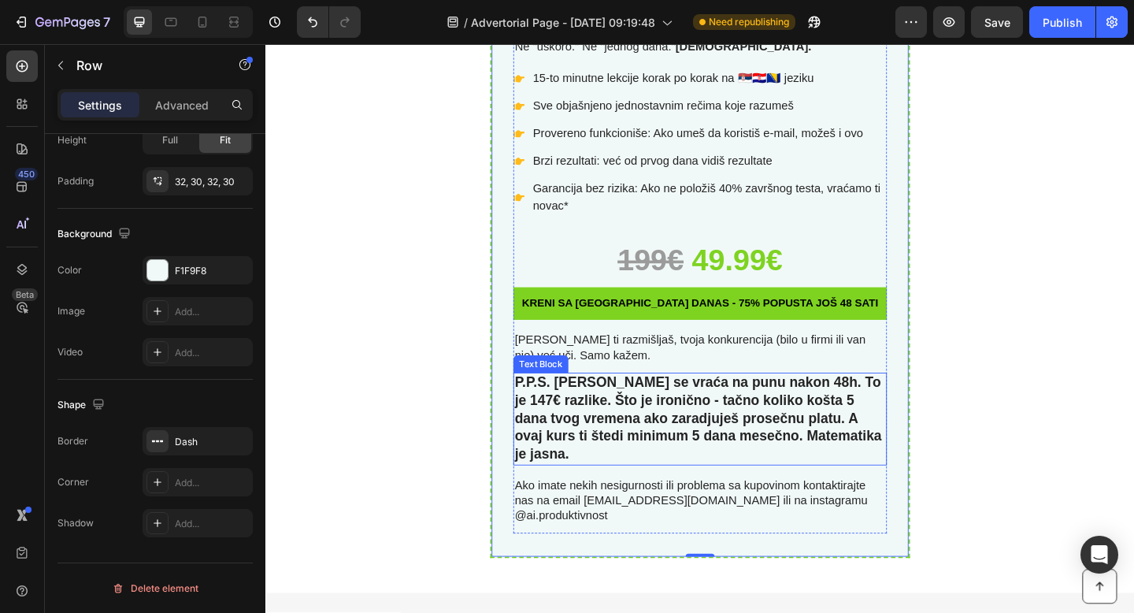
scroll to position [6878, 0]
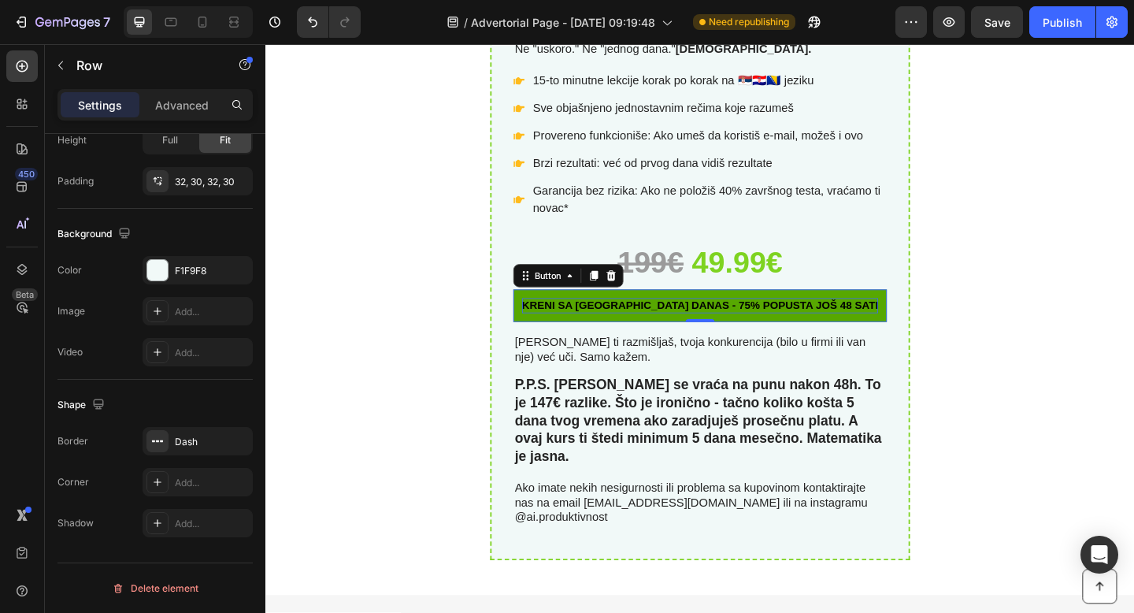
click at [622, 327] on span "KRENI SA KURSem danas - 75% POPUSTA JOŠ 48 SATI" at bounding box center [737, 328] width 387 height 13
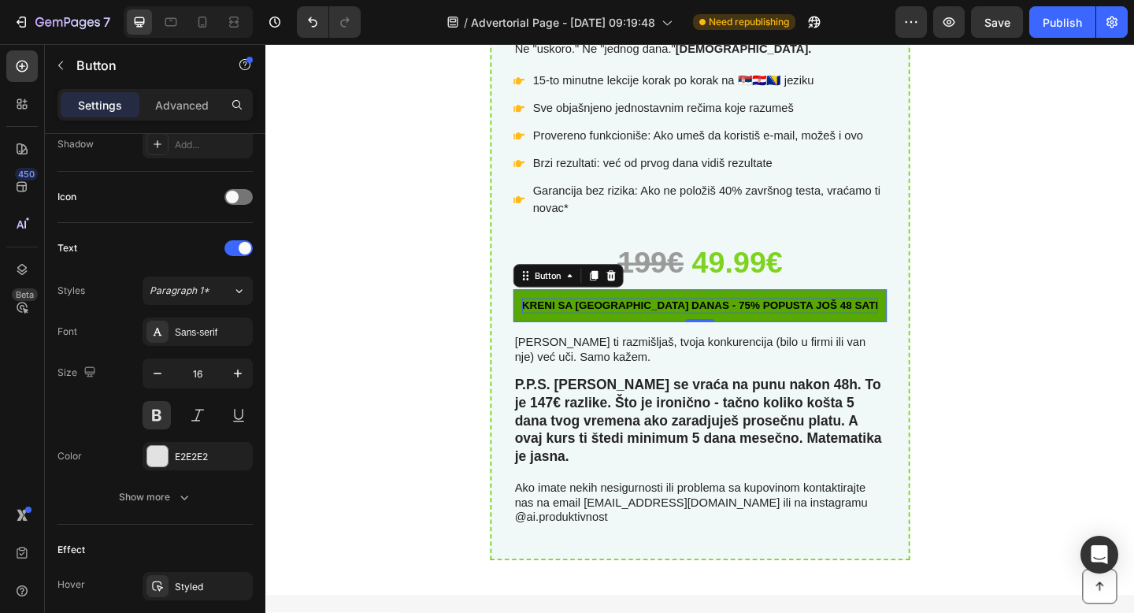
scroll to position [0, 0]
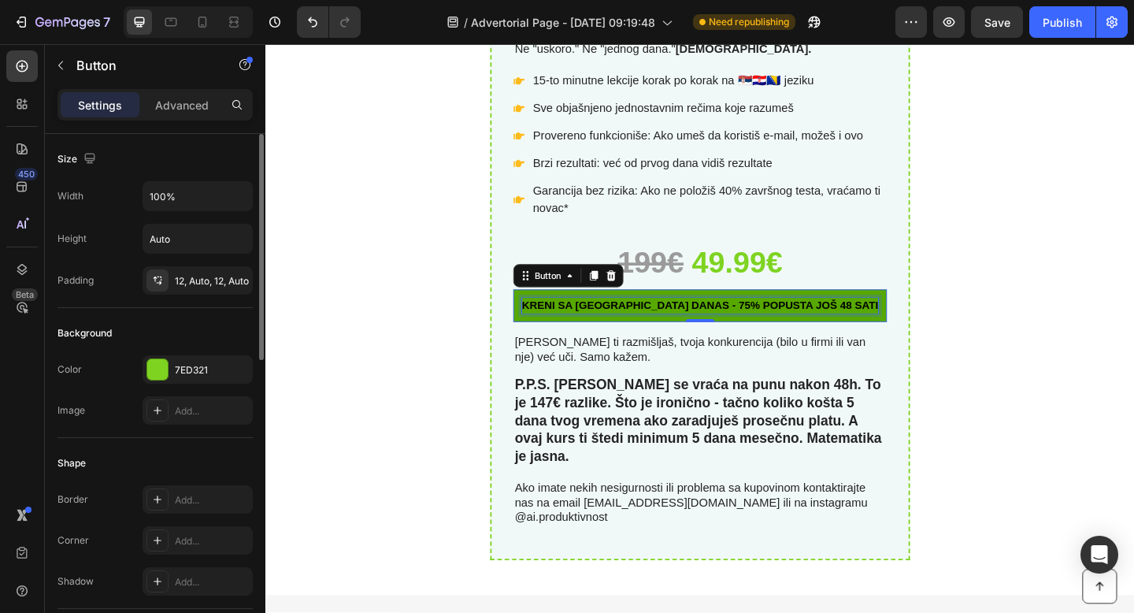
click at [604, 327] on span "KRENI SA KURSem danas - 75% POPUSTA JOŠ 48 SATI" at bounding box center [737, 328] width 387 height 13
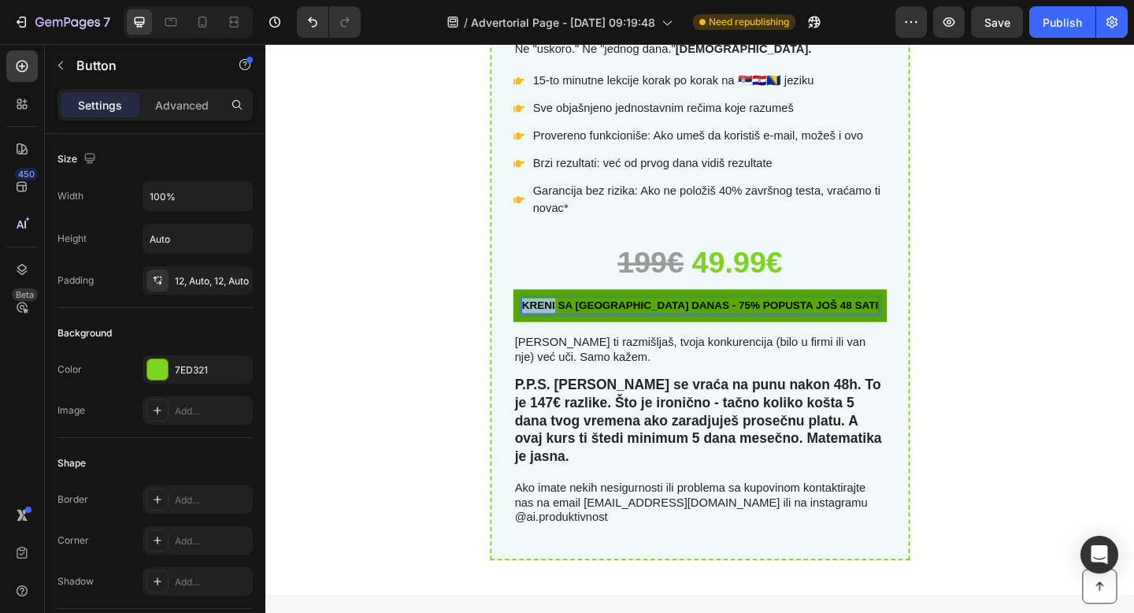
click at [604, 327] on span "KRENI SA KURSem danas - 75% POPUSTA JOŠ 48 SATI" at bounding box center [737, 328] width 387 height 13
click at [596, 331] on span "Č SA KURSem danas - 75% POPUSTA JOŠ 48 SATI" at bounding box center [737, 328] width 360 height 13
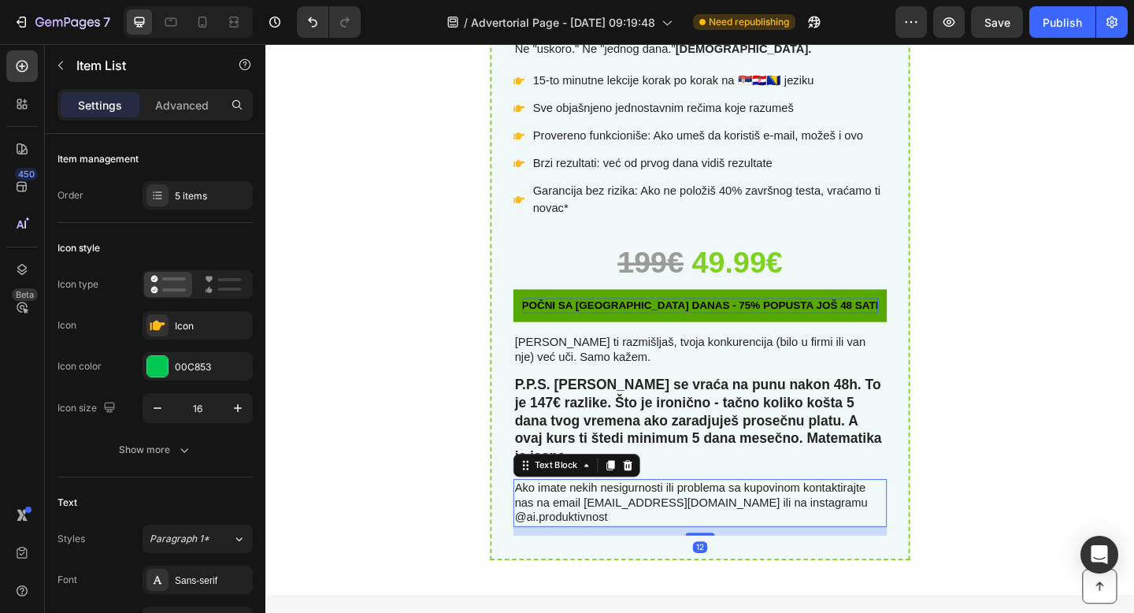
click at [707, 519] on p "Ako imate nekih nesigurnosti ili problema sa kupovinom kontaktirajte nas na ema…" at bounding box center [737, 543] width 403 height 49
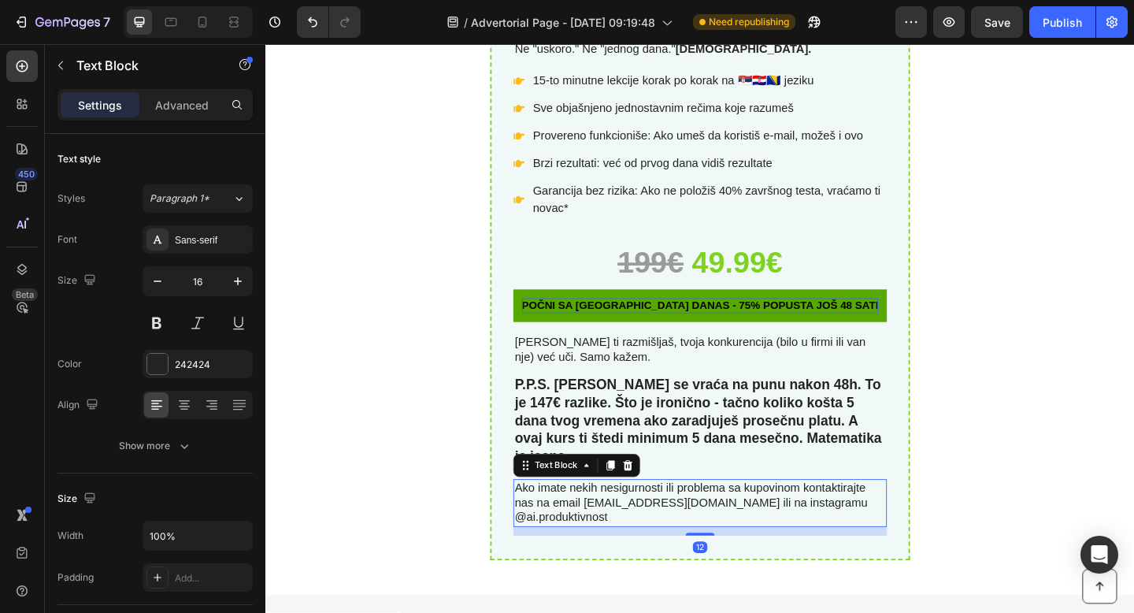
click at [650, 519] on p "Ako imate nekih nesigurnosti ili problema sa kupovinom kontaktirajte nas na ema…" at bounding box center [737, 543] width 403 height 49
click at [649, 519] on p "Ako imate nekih nesigurnosti ili problema sa kupovinom kontaktirajte nas na ema…" at bounding box center [737, 543] width 403 height 49
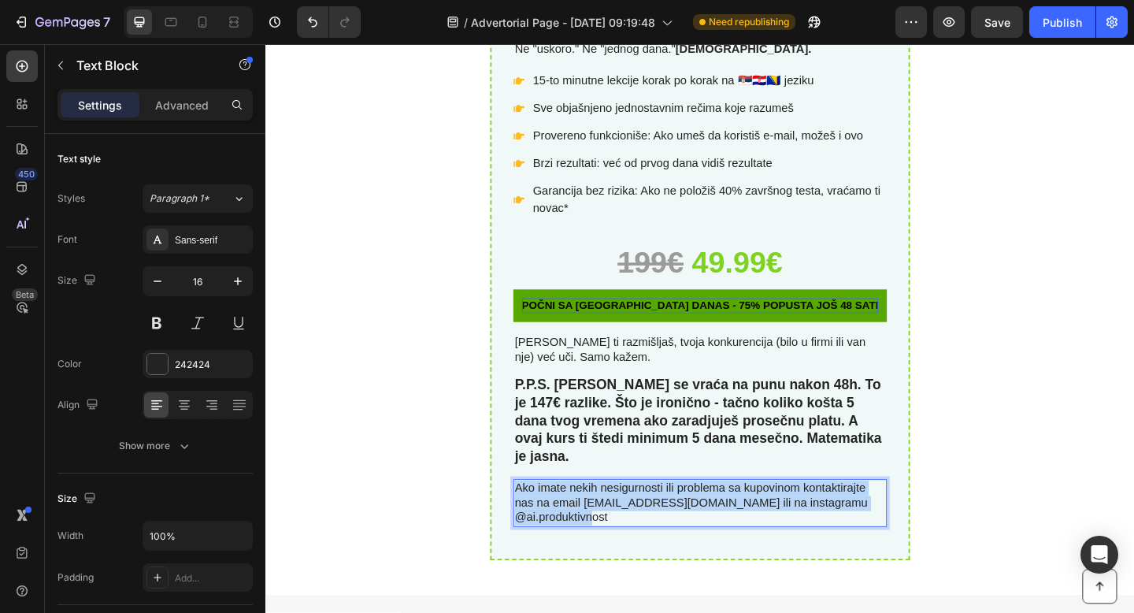
click at [649, 519] on p "Ako imate nekih nesigurnosti ili problema sa kupovinom kontaktirajte nas na ema…" at bounding box center [737, 543] width 403 height 49
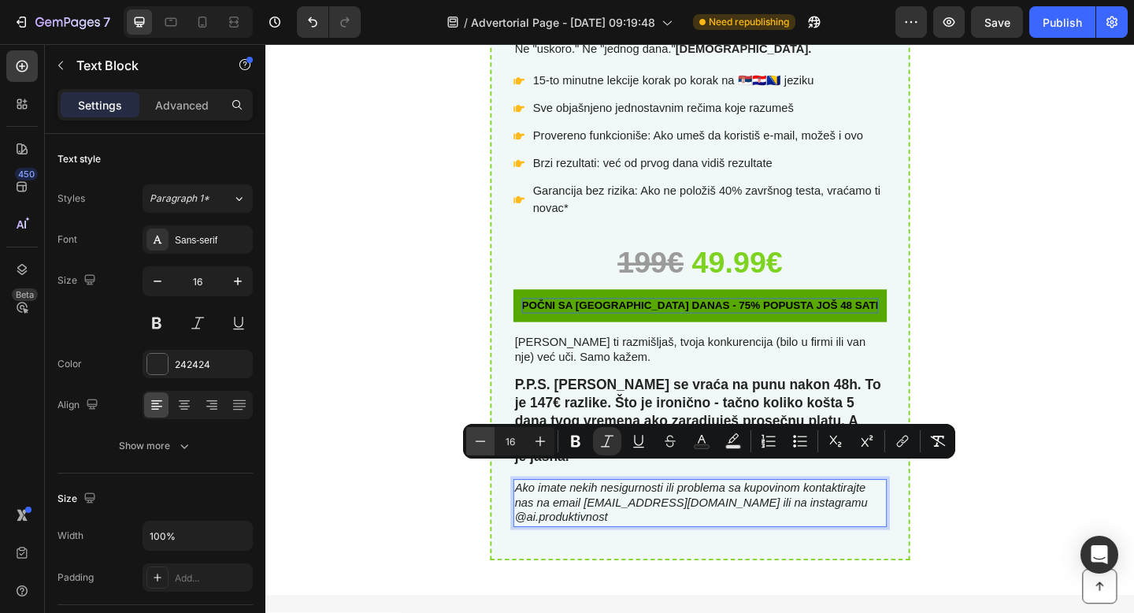
click at [477, 440] on icon "Editor contextual toolbar" at bounding box center [481, 440] width 10 height 1
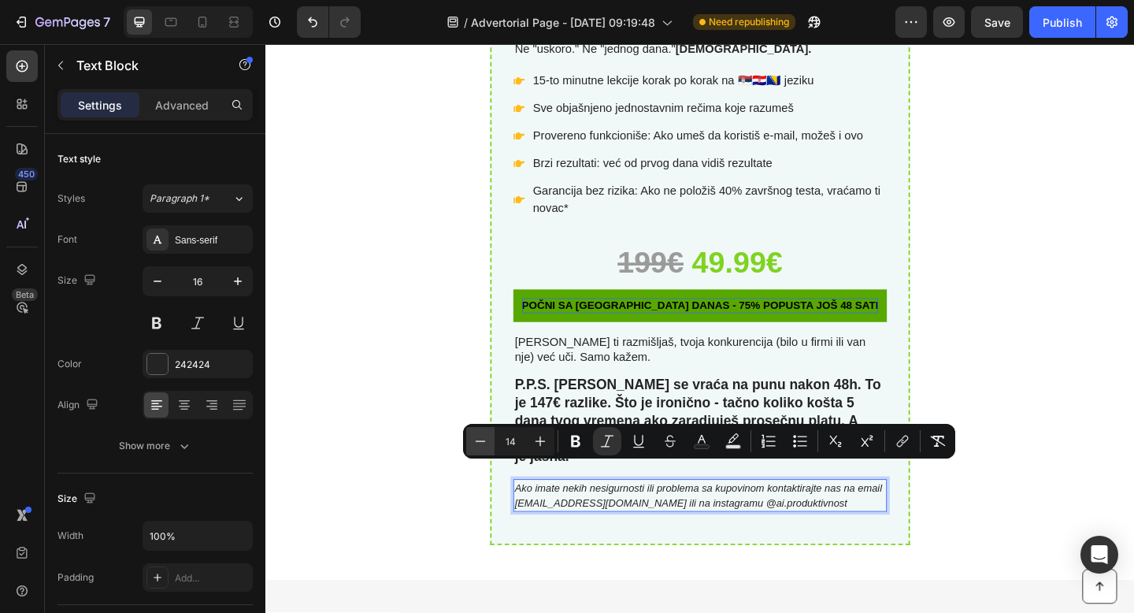
click at [477, 440] on icon "Editor contextual toolbar" at bounding box center [481, 440] width 10 height 1
type input "12"
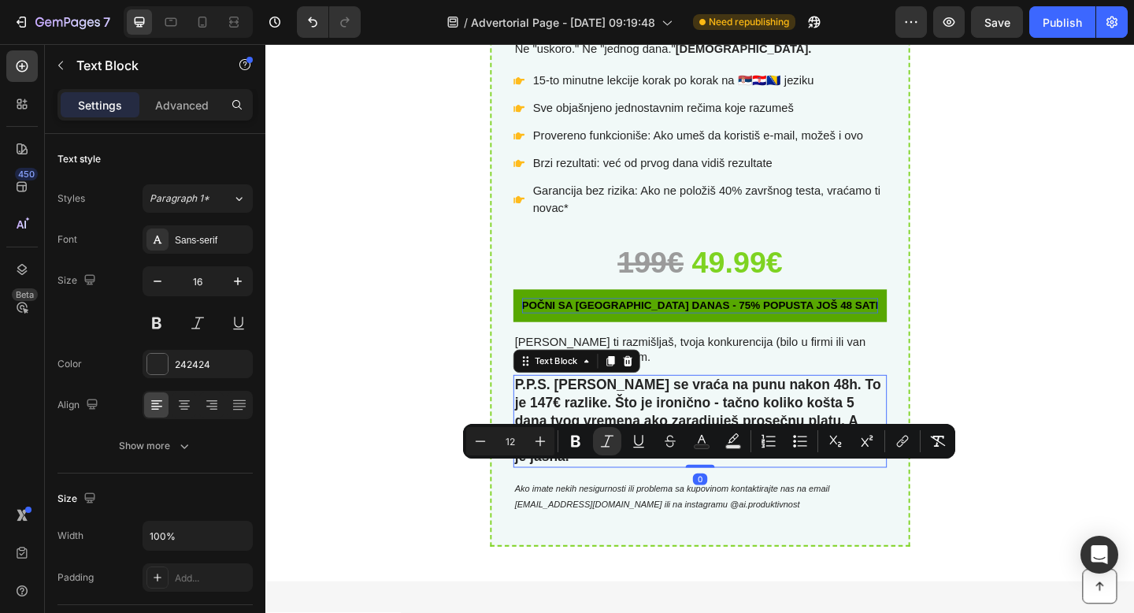
click at [845, 410] on p "P.P.S. [PERSON_NAME] se vraća na punu nakon 48h. To je 147€ razlike. Što je iro…" at bounding box center [737, 455] width 403 height 98
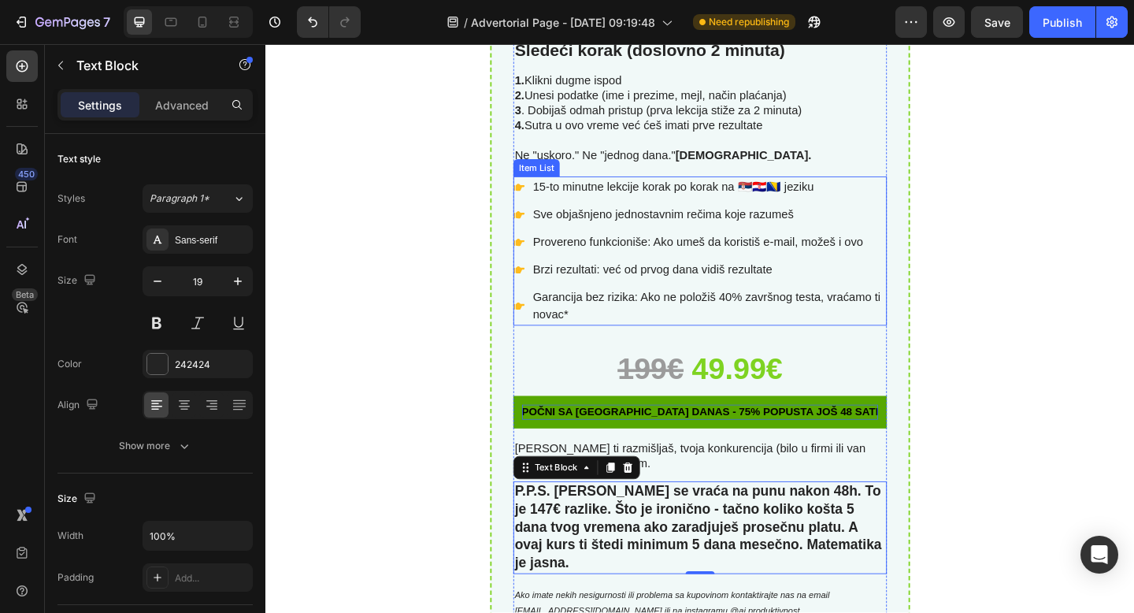
scroll to position [6761, 0]
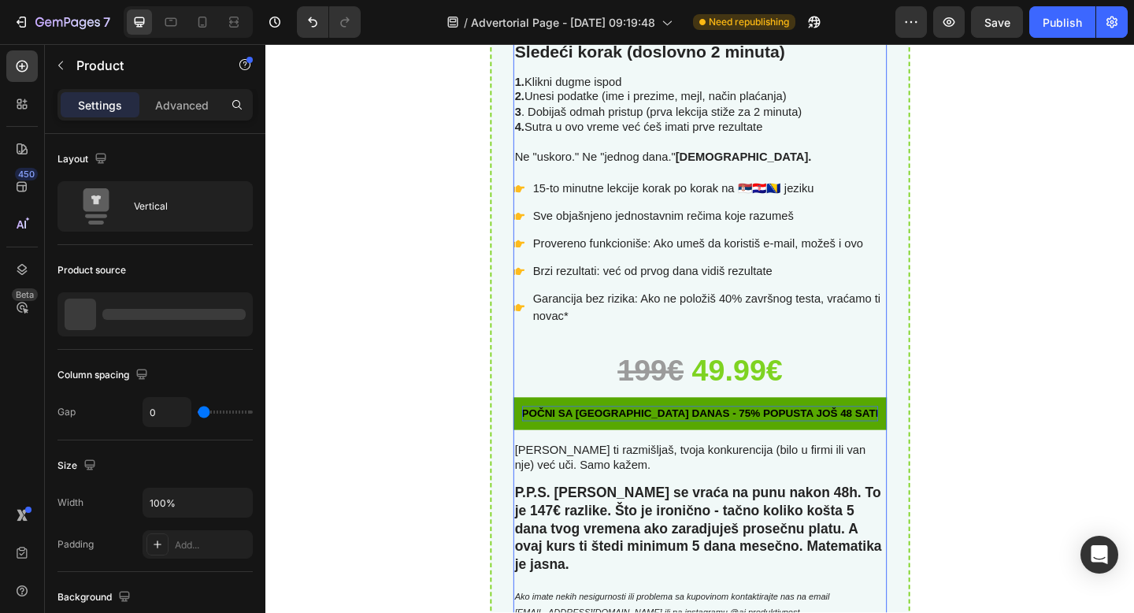
click at [845, 365] on div "Image Sledeći korak (doslovno 2 minuta) Text Block 1. Klikni dugme ispod 2. Une…" at bounding box center [738, 119] width 406 height 1005
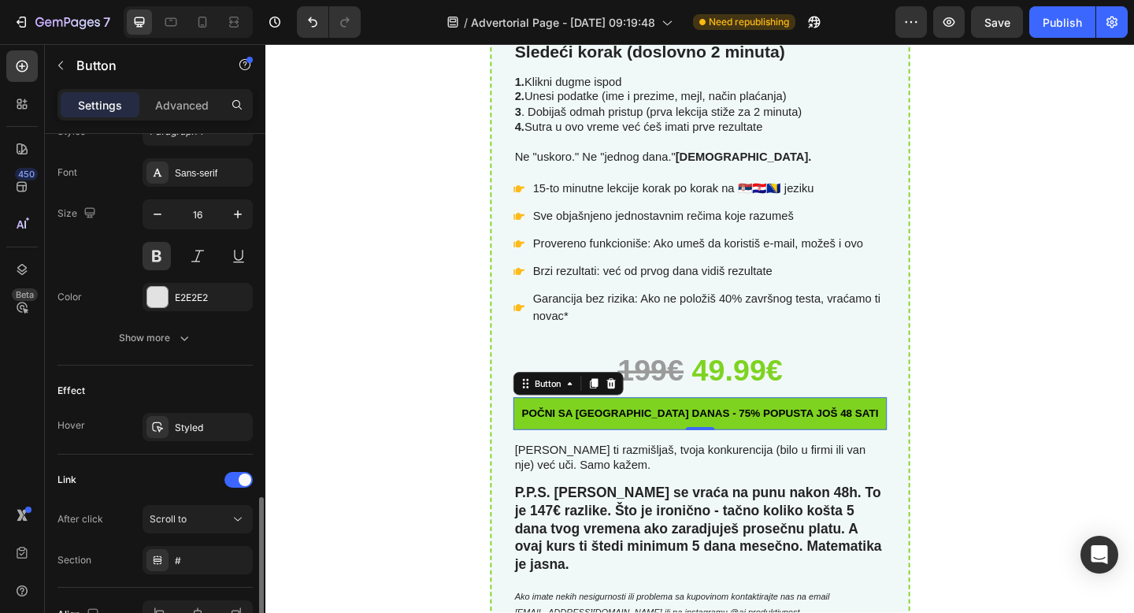
scroll to position [687, 0]
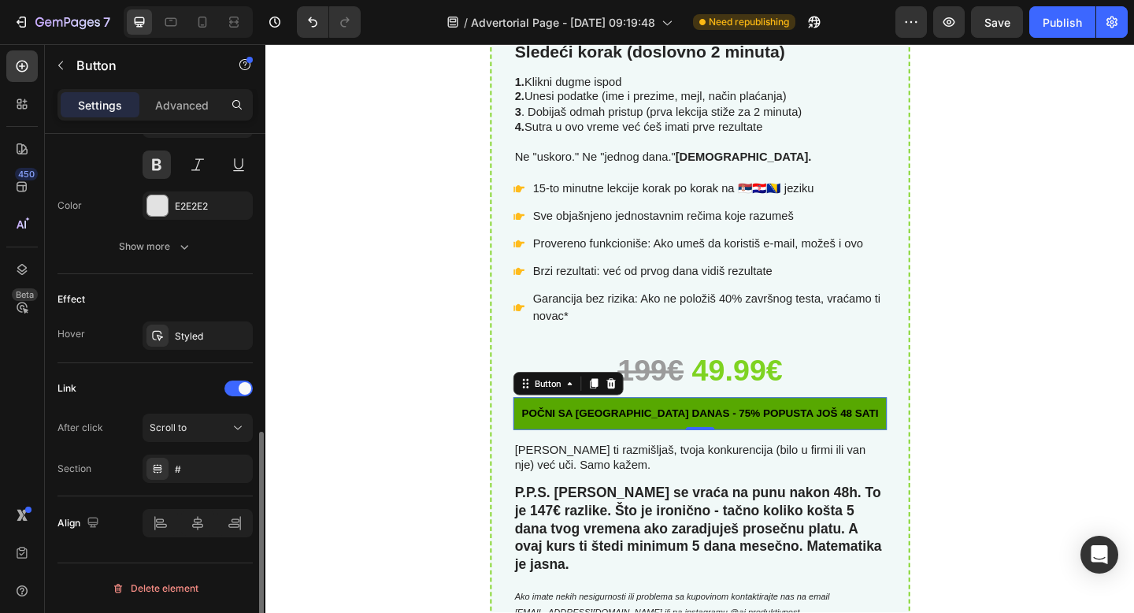
click at [550, 439] on link "poČni SA [GEOGRAPHIC_DATA] danas - 75% POPUSTA JOŠ 48 SATI" at bounding box center [738, 445] width 406 height 35
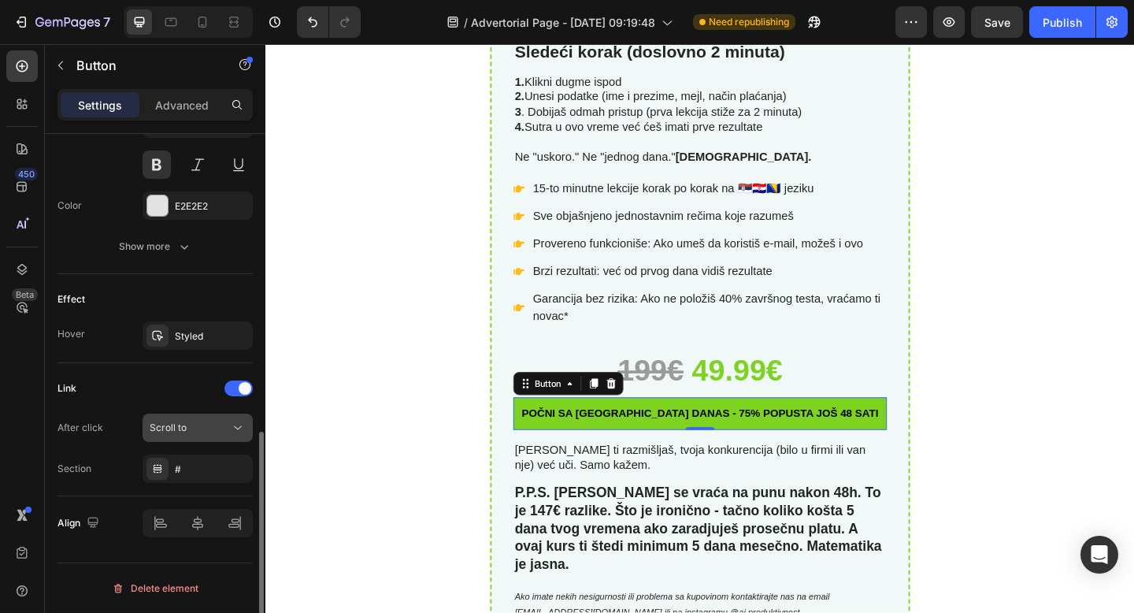
click at [198, 434] on div "Scroll to" at bounding box center [190, 427] width 80 height 14
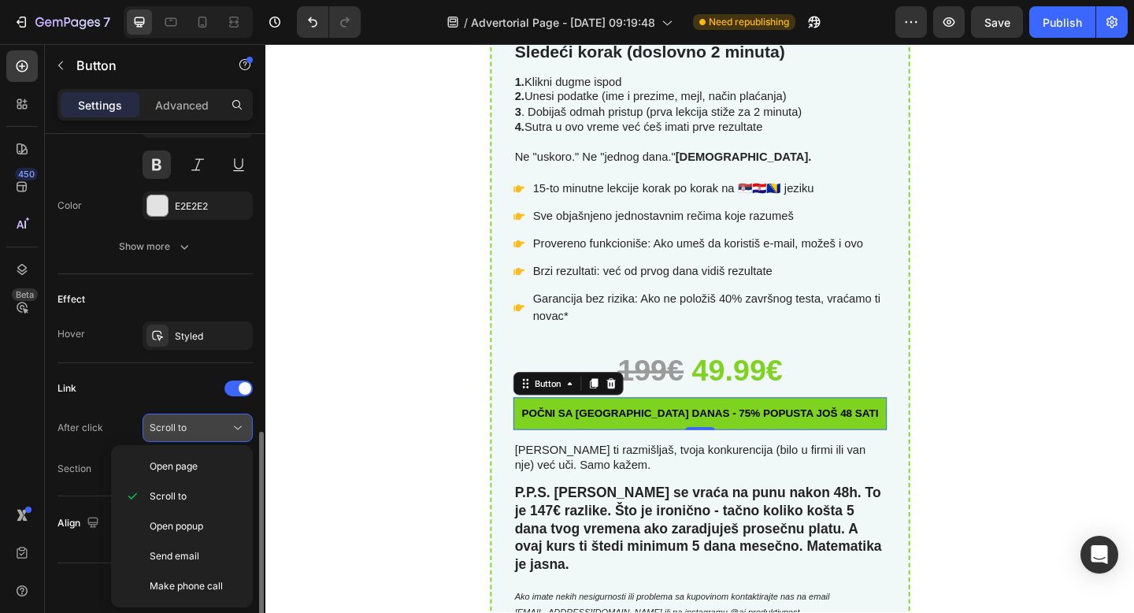
click at [176, 421] on span "Scroll to" at bounding box center [168, 427] width 37 height 12
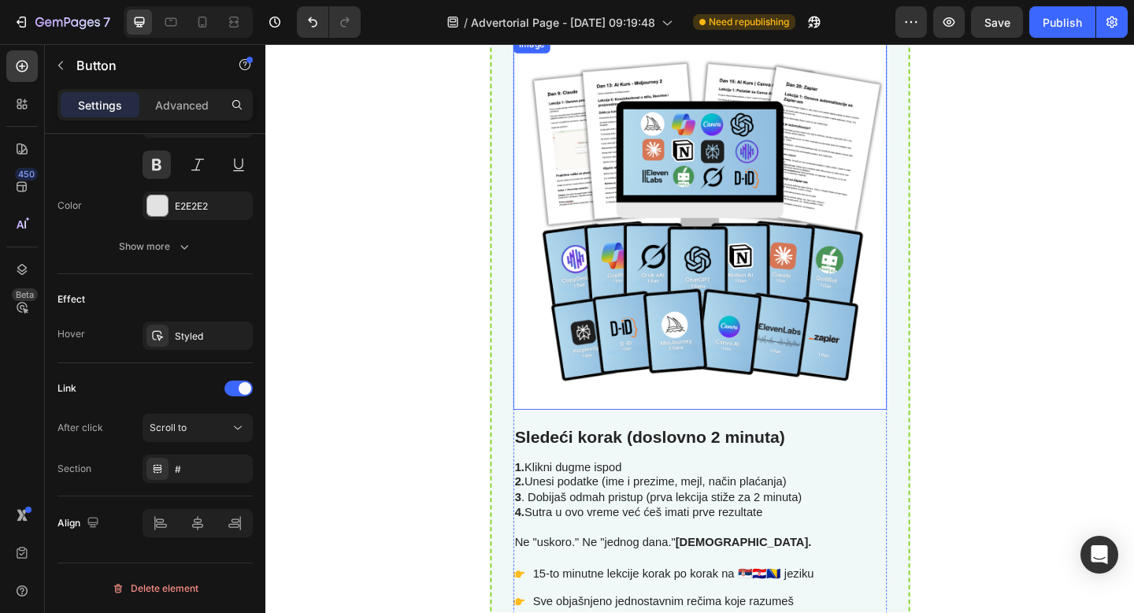
scroll to position [6090, 0]
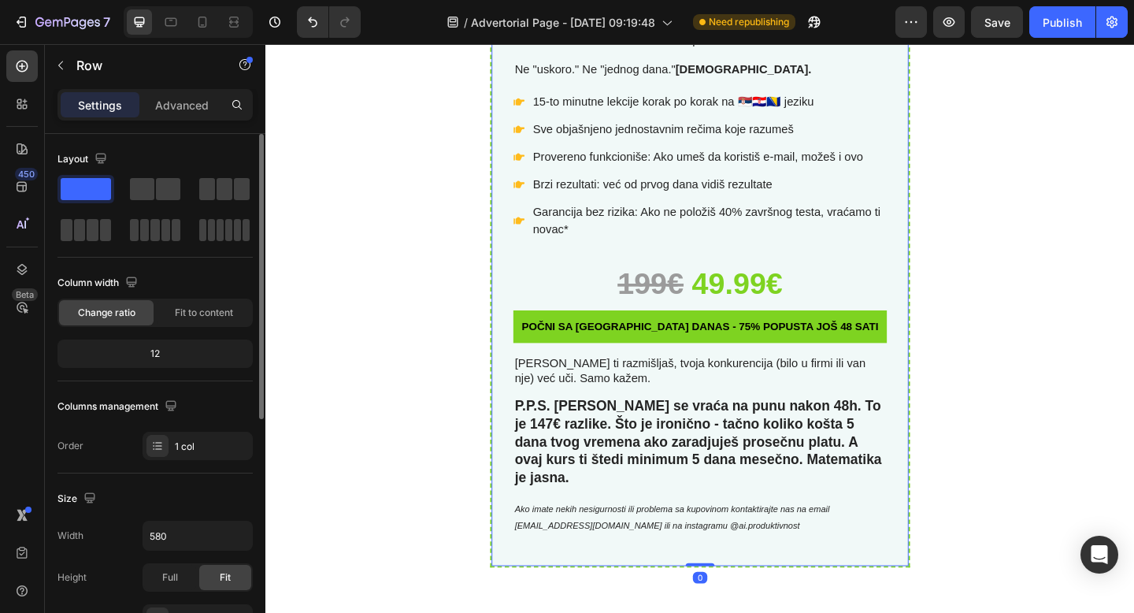
scroll to position [6912, 0]
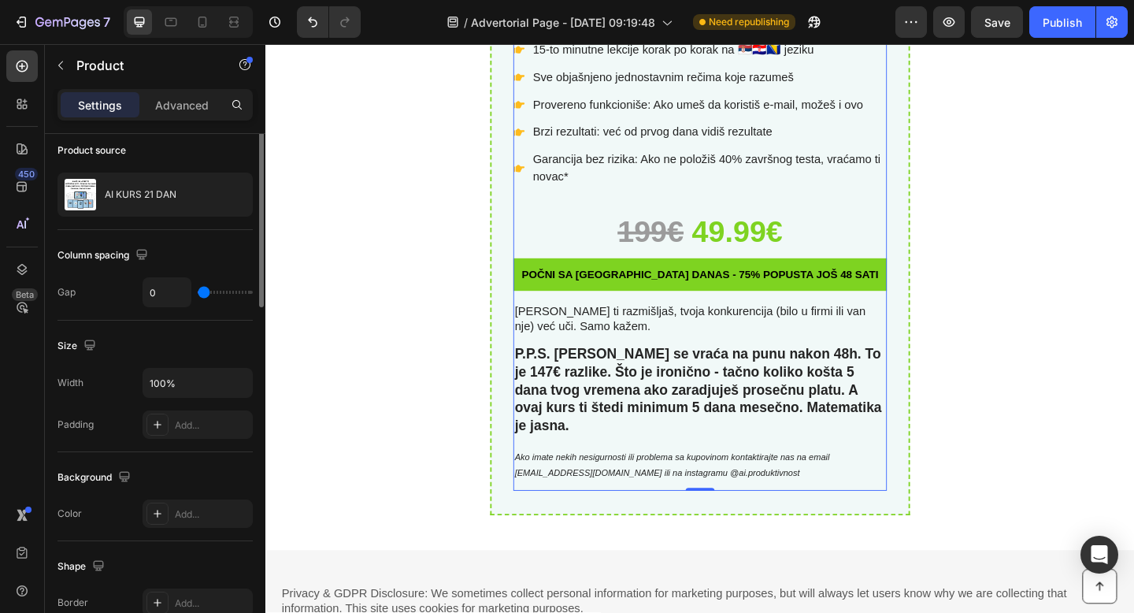
scroll to position [0, 0]
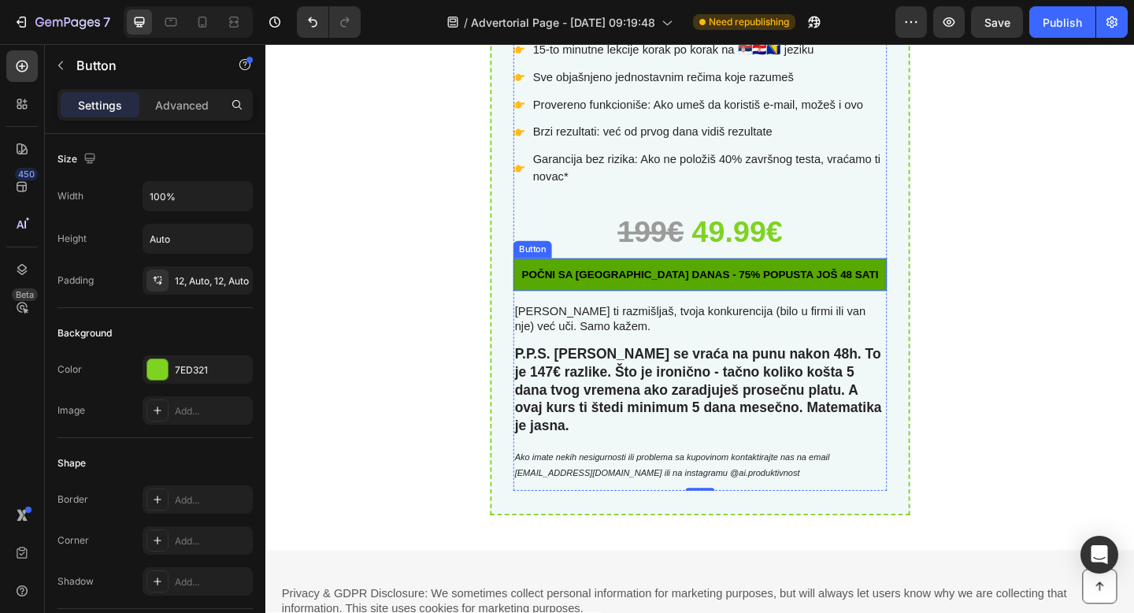
click at [561, 288] on link "poČni SA [GEOGRAPHIC_DATA] danas - 75% POPUSTA JOŠ 48 SATI" at bounding box center [738, 294] width 406 height 35
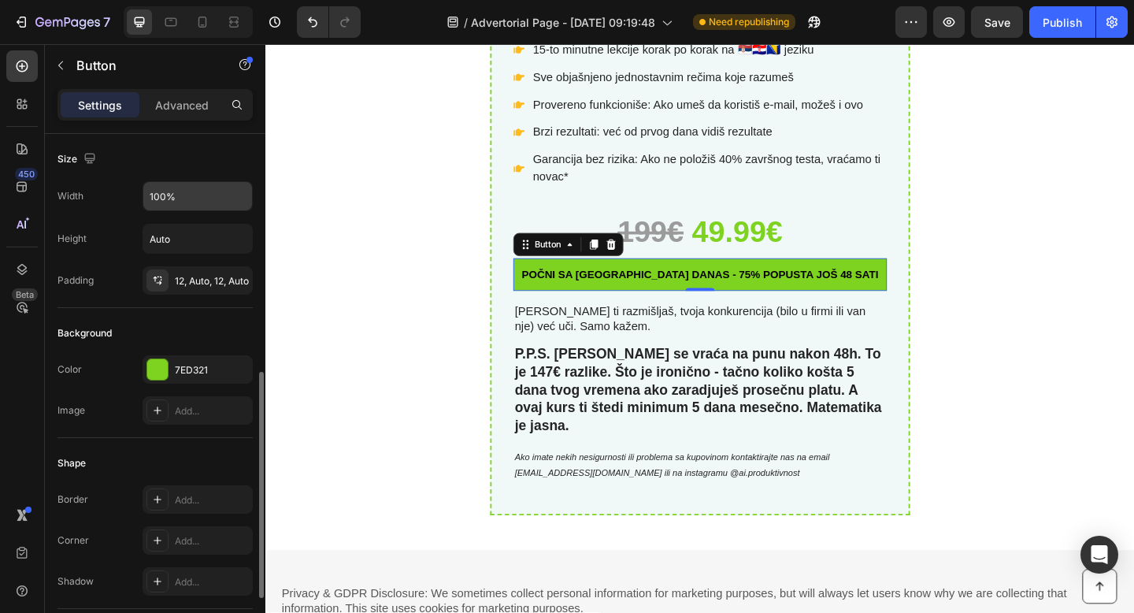
scroll to position [687, 0]
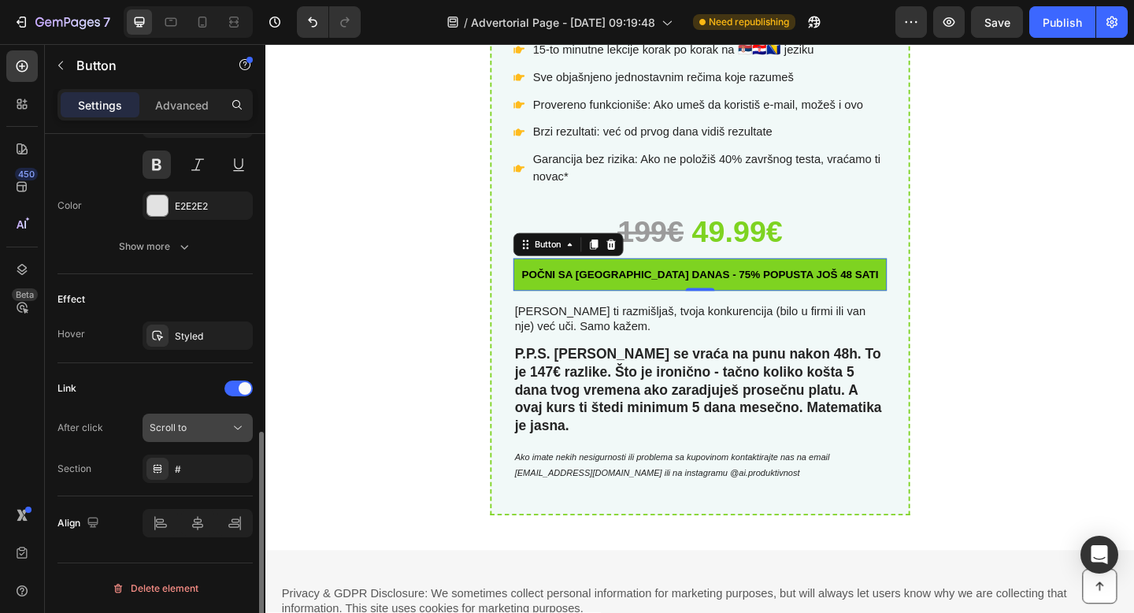
click at [179, 422] on span "Scroll to" at bounding box center [168, 427] width 37 height 12
click at [235, 392] on div at bounding box center [238, 388] width 28 height 16
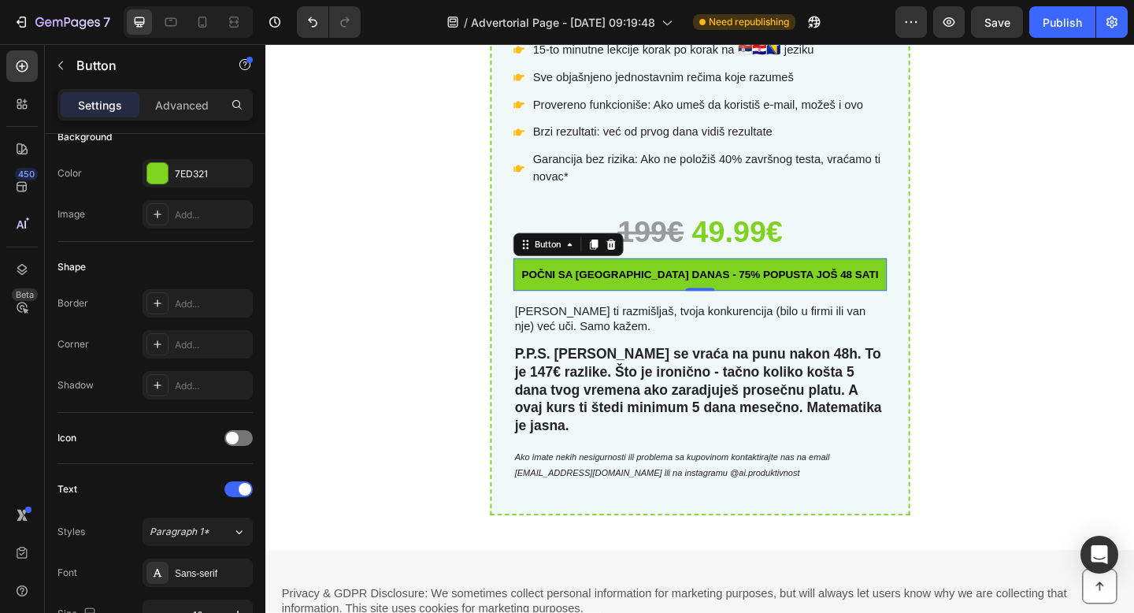
scroll to position [606, 0]
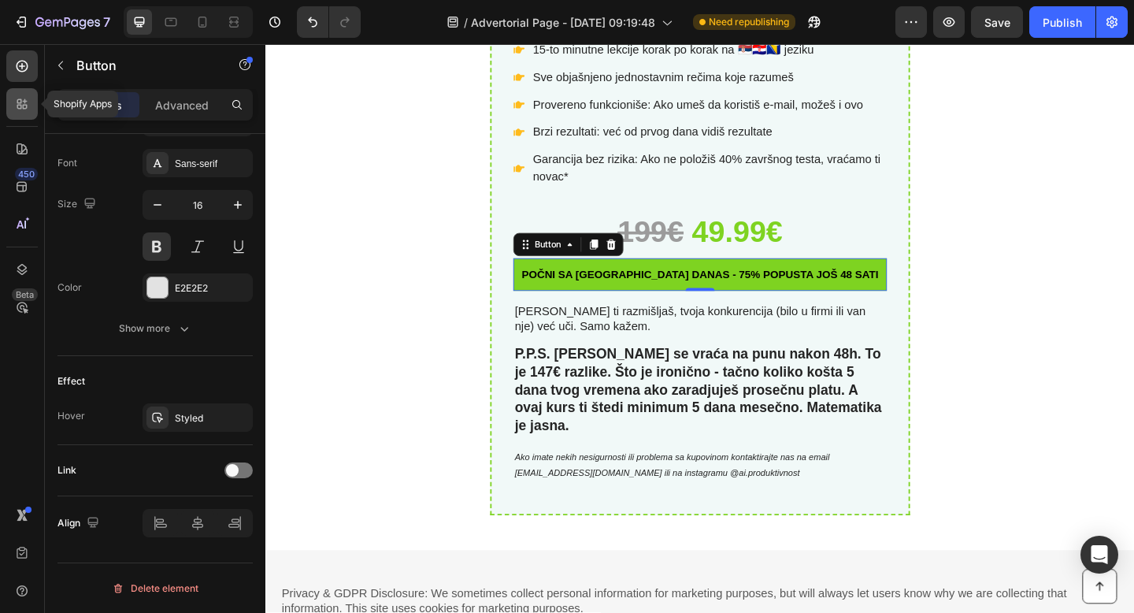
click at [24, 94] on div at bounding box center [21, 103] width 31 height 31
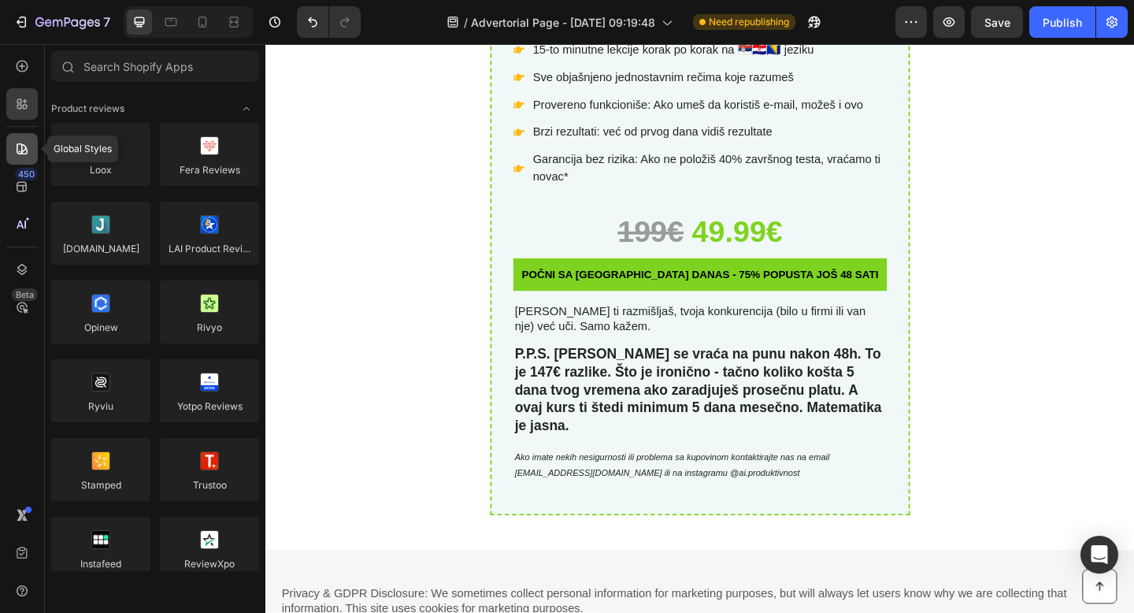
click at [24, 147] on icon at bounding box center [22, 149] width 16 height 16
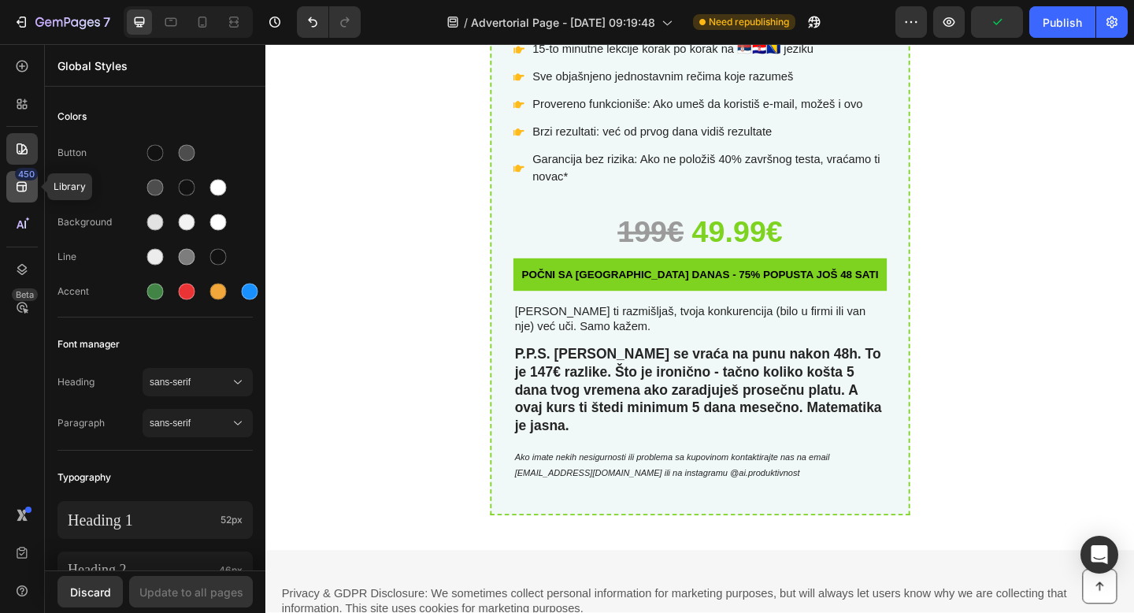
click at [20, 184] on icon at bounding box center [22, 187] width 10 height 10
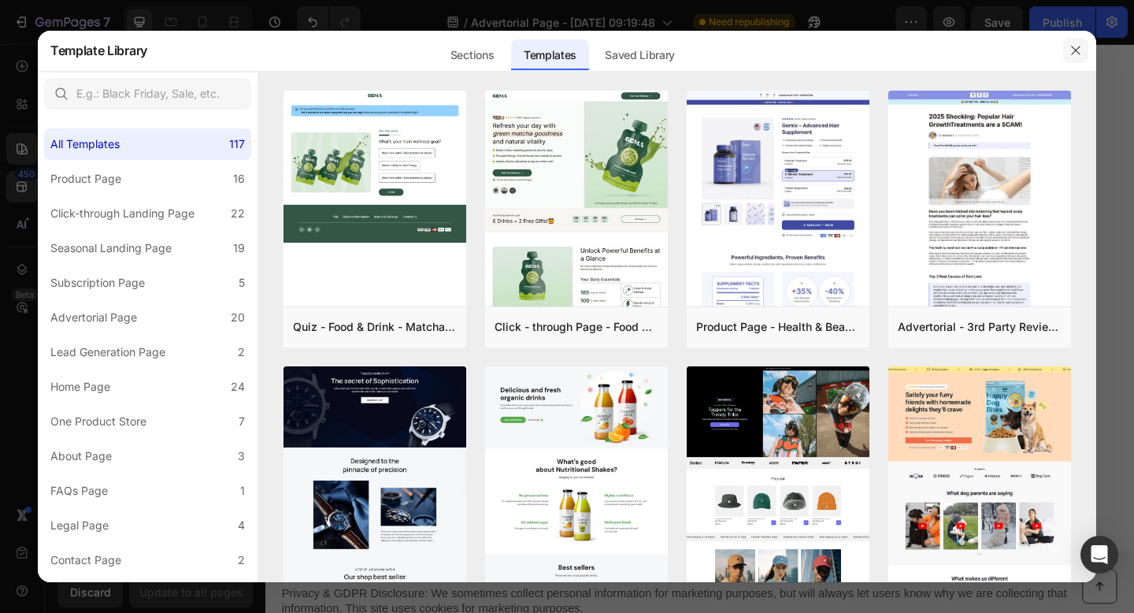
click at [1076, 46] on icon "button" at bounding box center [1075, 50] width 13 height 13
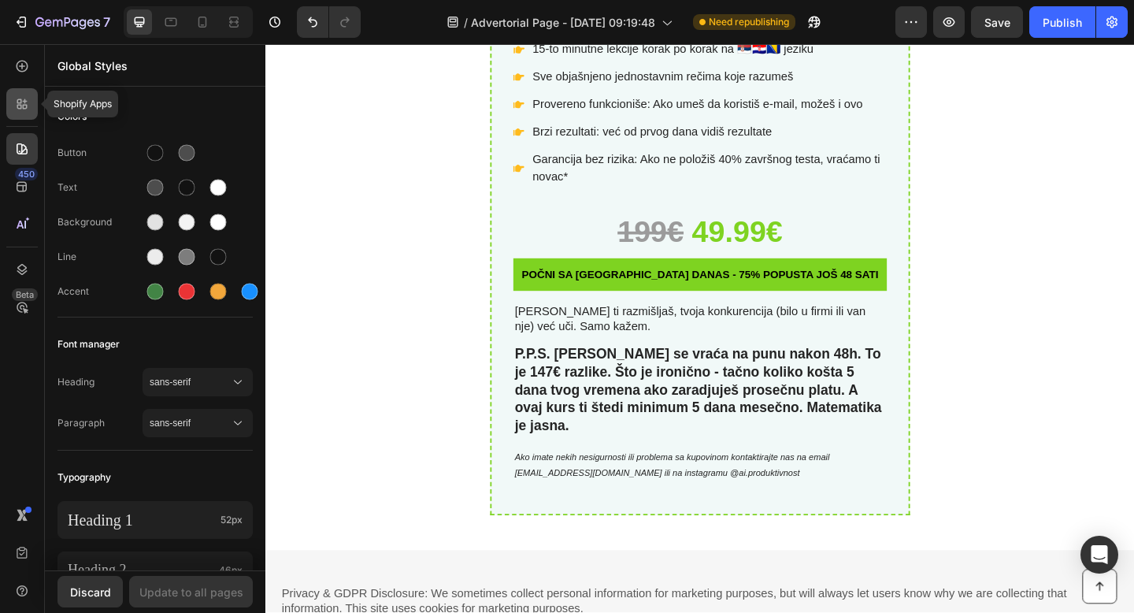
click at [13, 94] on div at bounding box center [21, 103] width 31 height 31
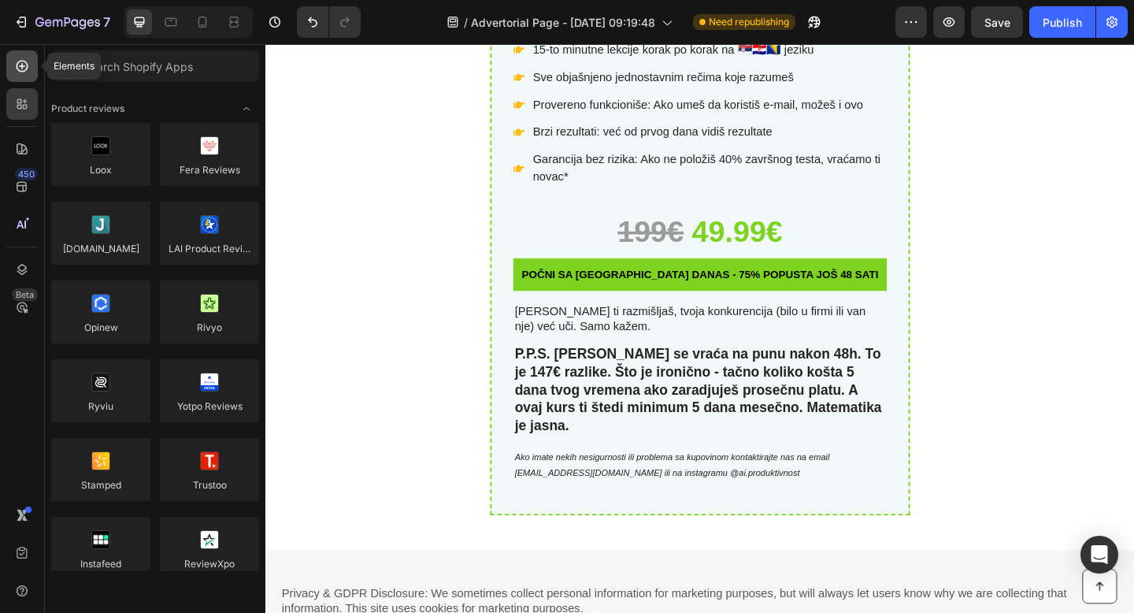
click at [23, 69] on icon at bounding box center [22, 66] width 16 height 16
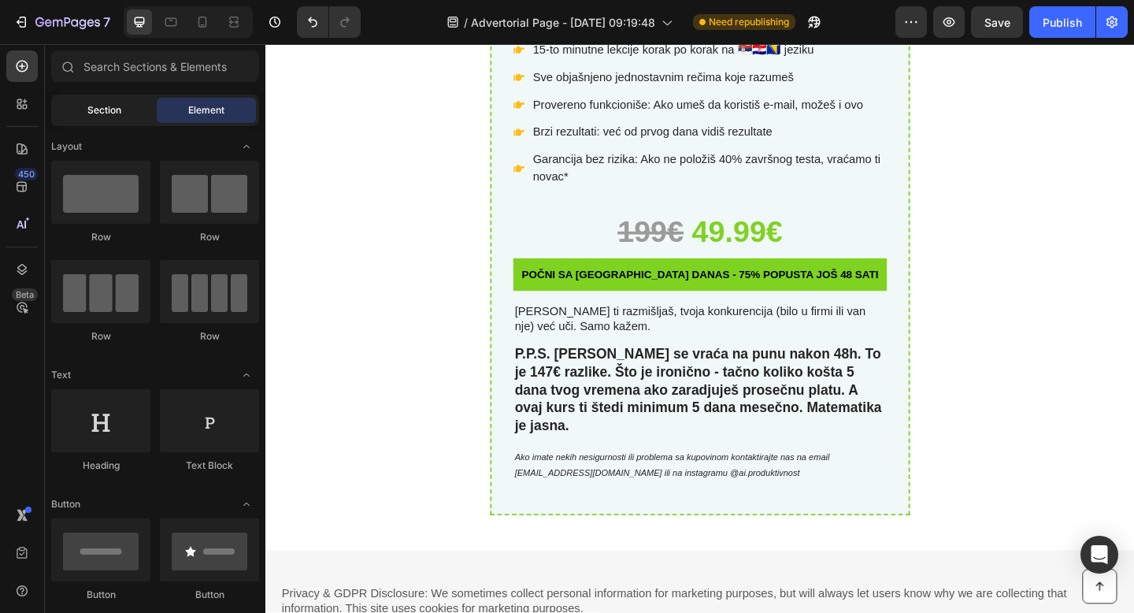
click at [109, 109] on span "Section" at bounding box center [104, 110] width 34 height 14
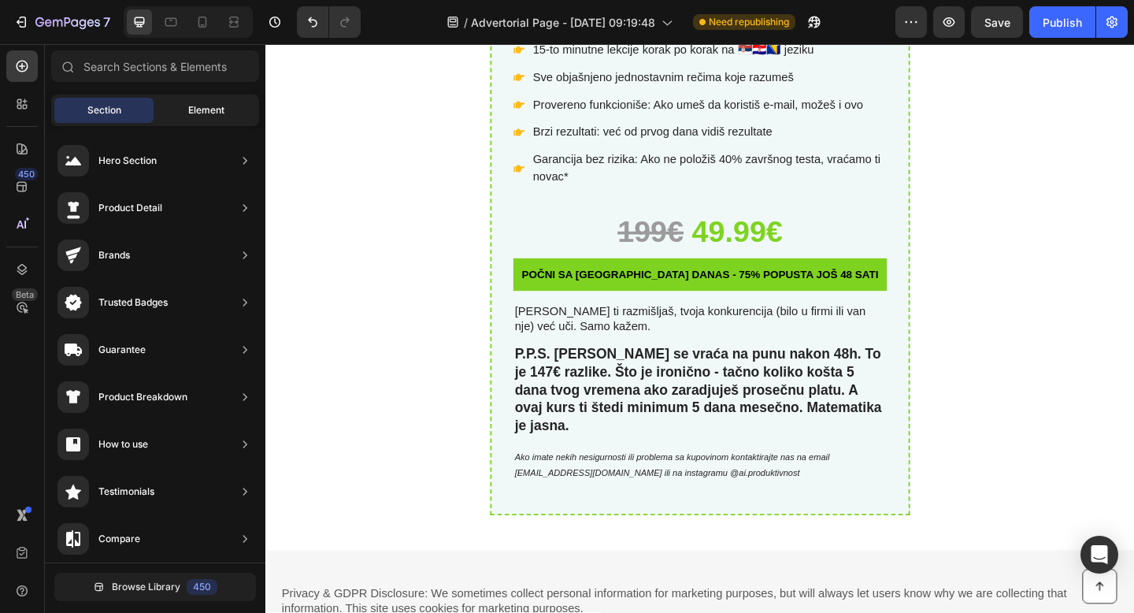
click at [209, 108] on span "Element" at bounding box center [206, 110] width 36 height 14
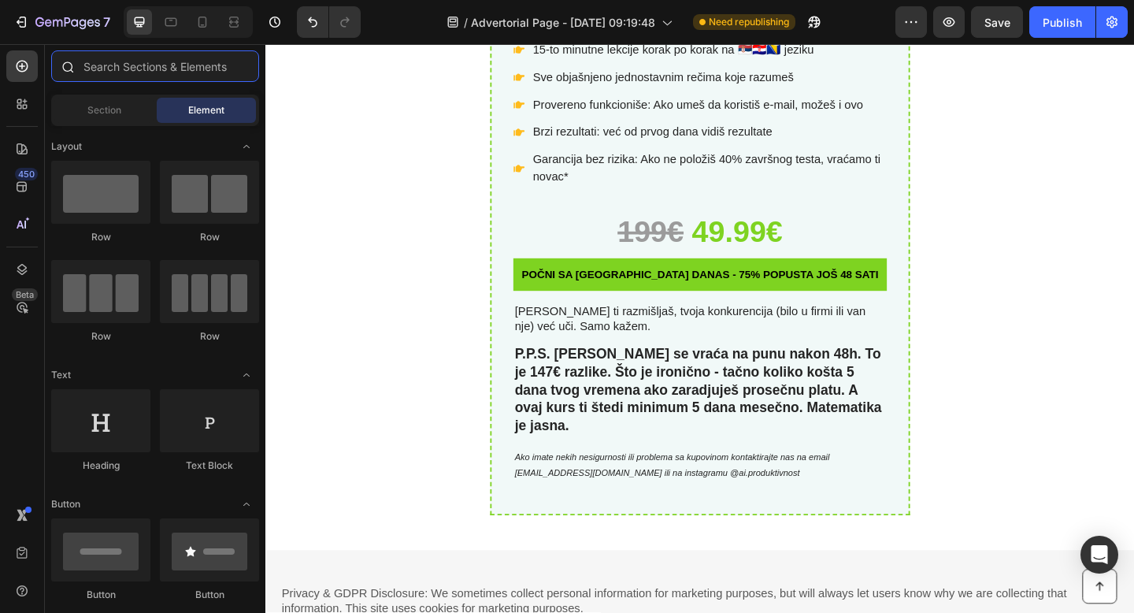
click at [194, 51] on input "text" at bounding box center [155, 65] width 208 height 31
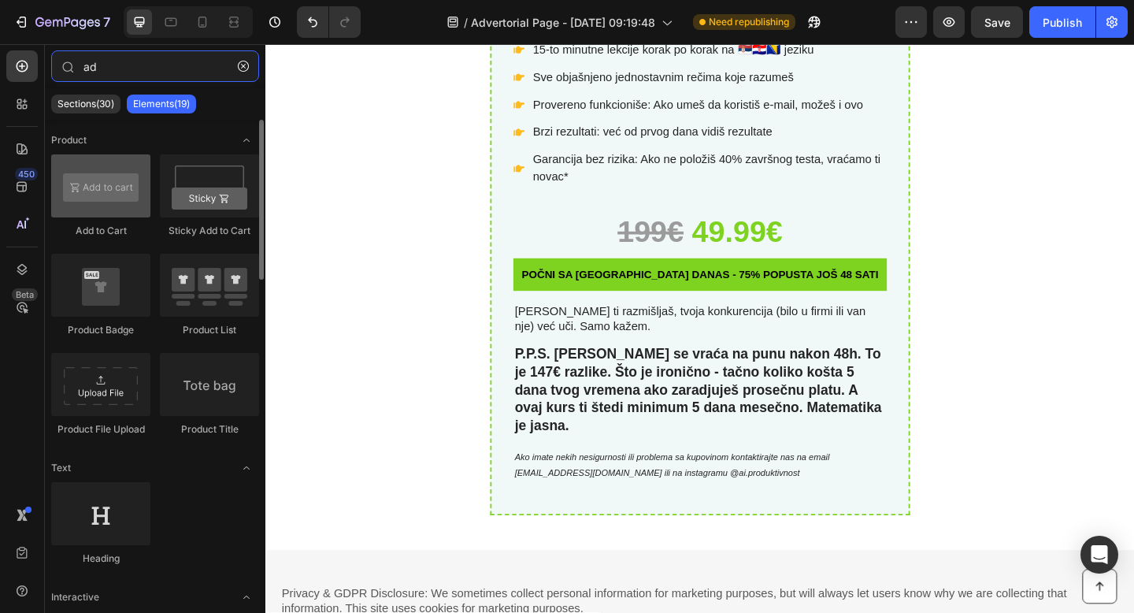
type input "ad"
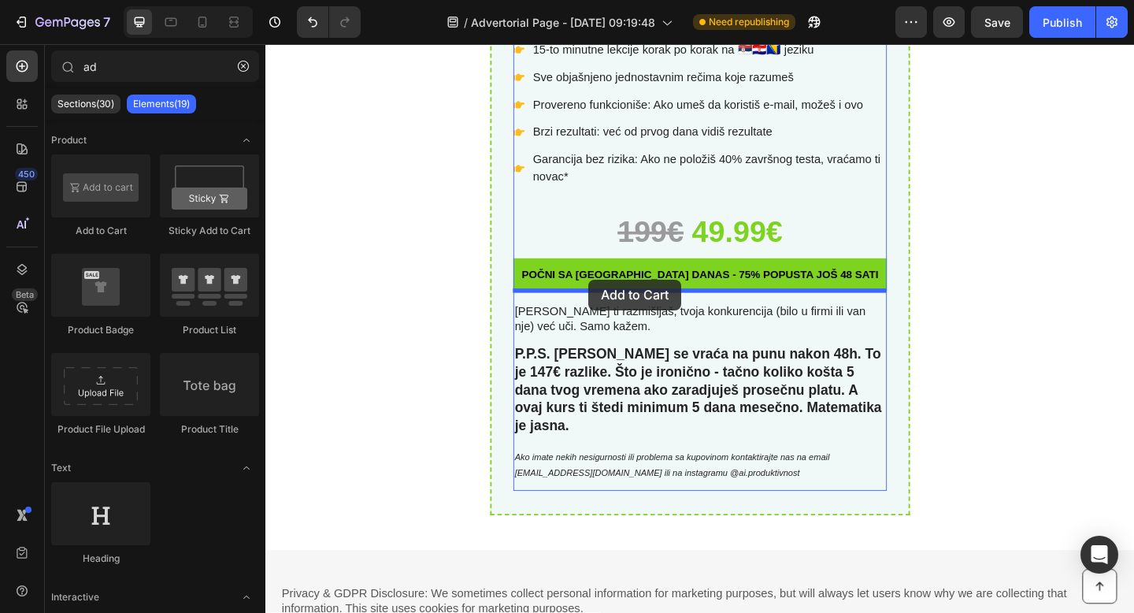
drag, startPoint x: 365, startPoint y: 245, endPoint x: 617, endPoint y: 300, distance: 257.2
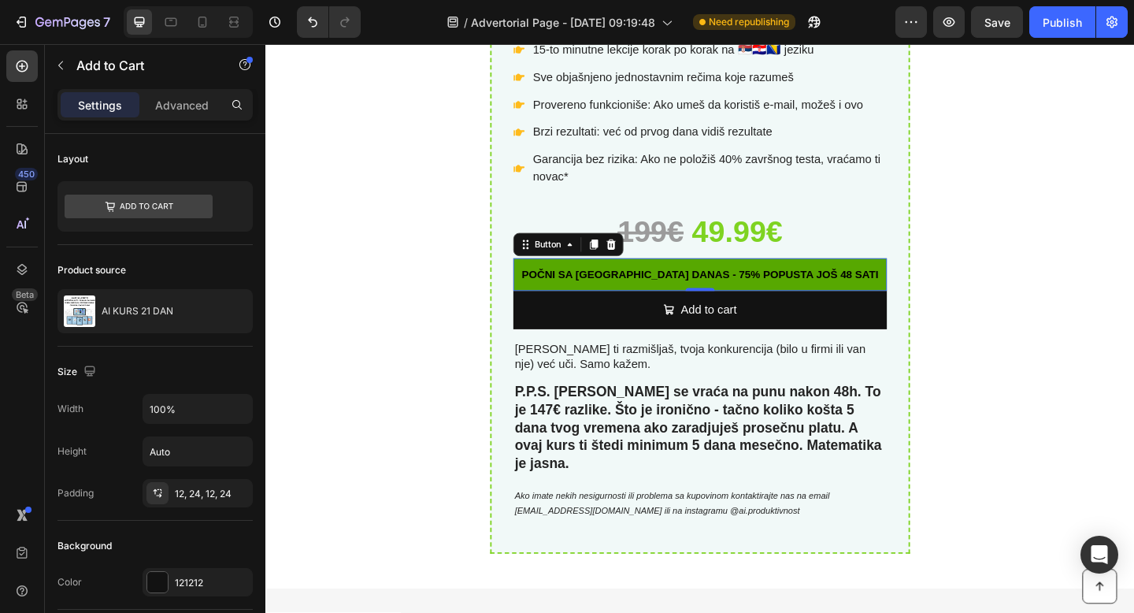
click at [727, 282] on button "poČni SA [GEOGRAPHIC_DATA] danas - 75% POPUSTA JOŠ 48 SATI" at bounding box center [738, 294] width 406 height 35
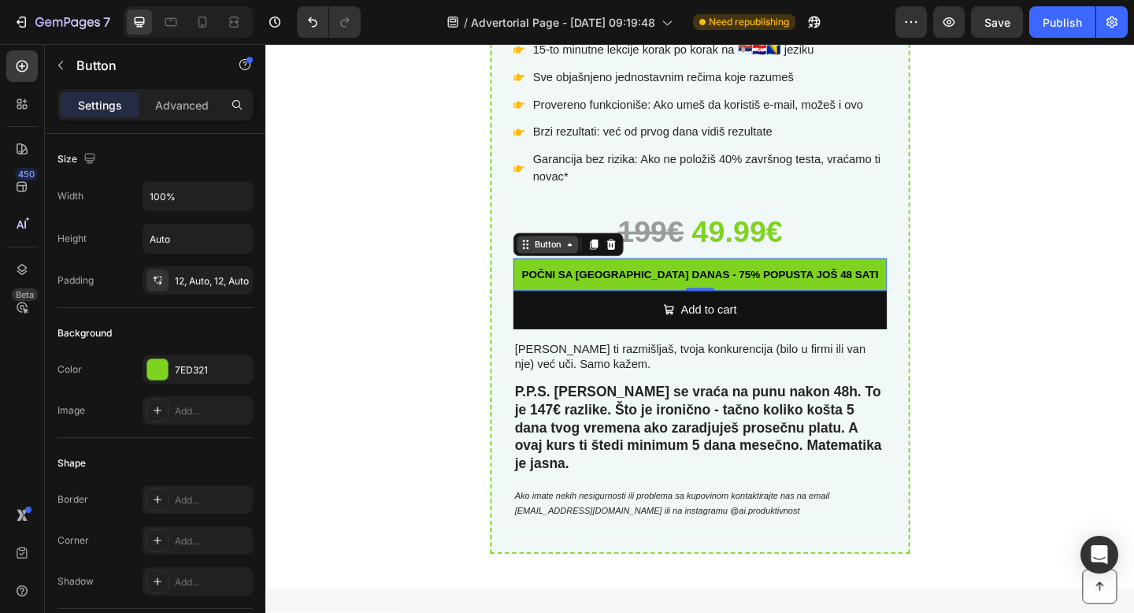
click at [605, 266] on div "Button" at bounding box center [572, 262] width 67 height 19
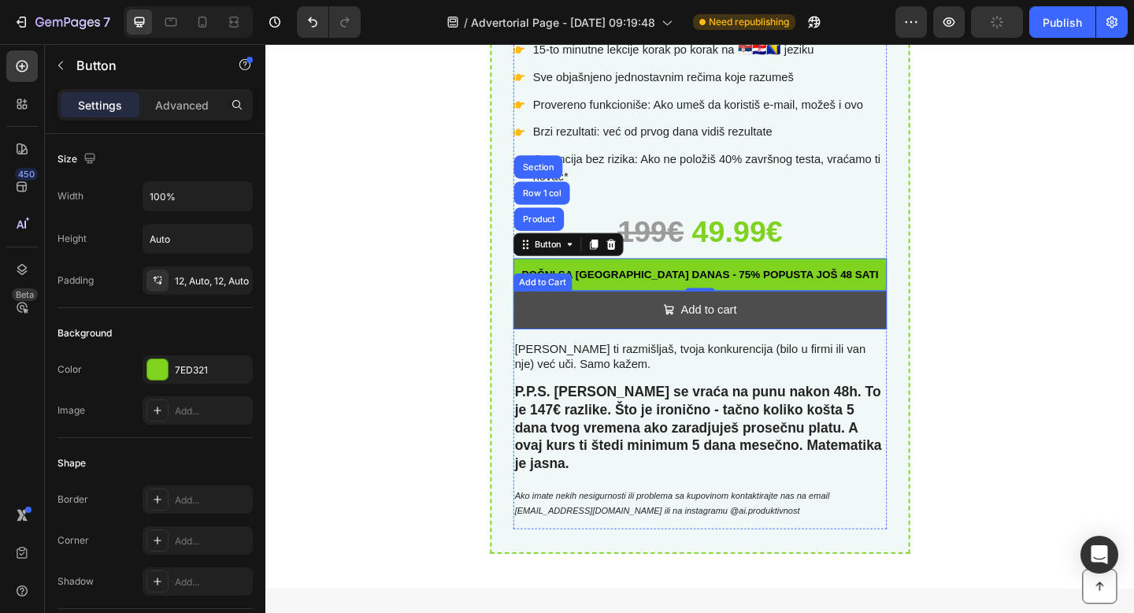
click at [572, 327] on button "Add to cart" at bounding box center [738, 334] width 406 height 42
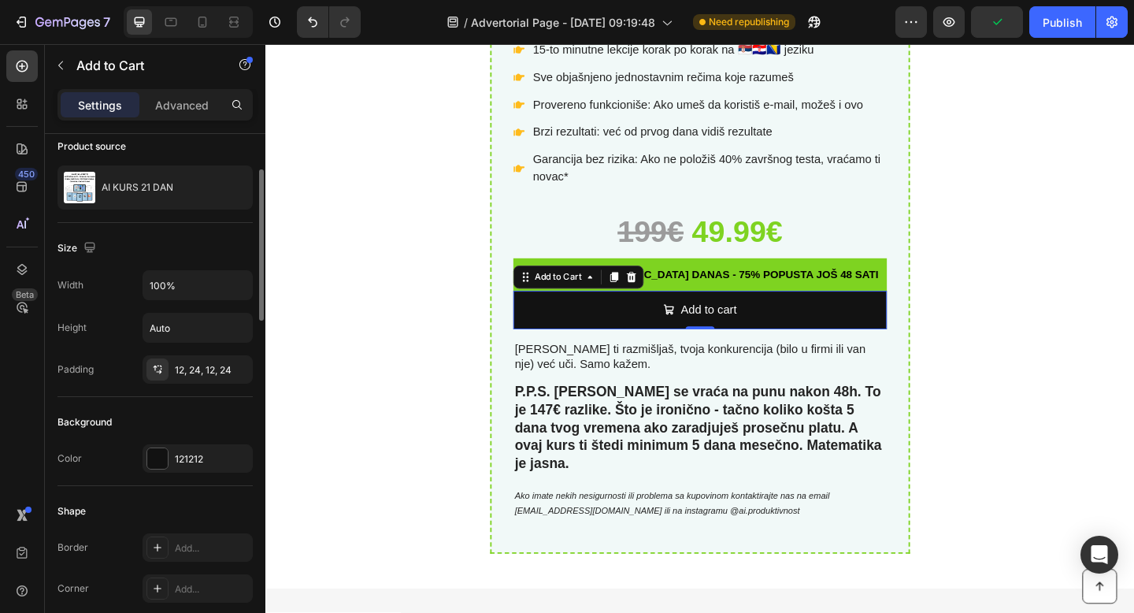
scroll to position [125, 0]
click at [194, 454] on div "121212" at bounding box center [198, 457] width 46 height 14
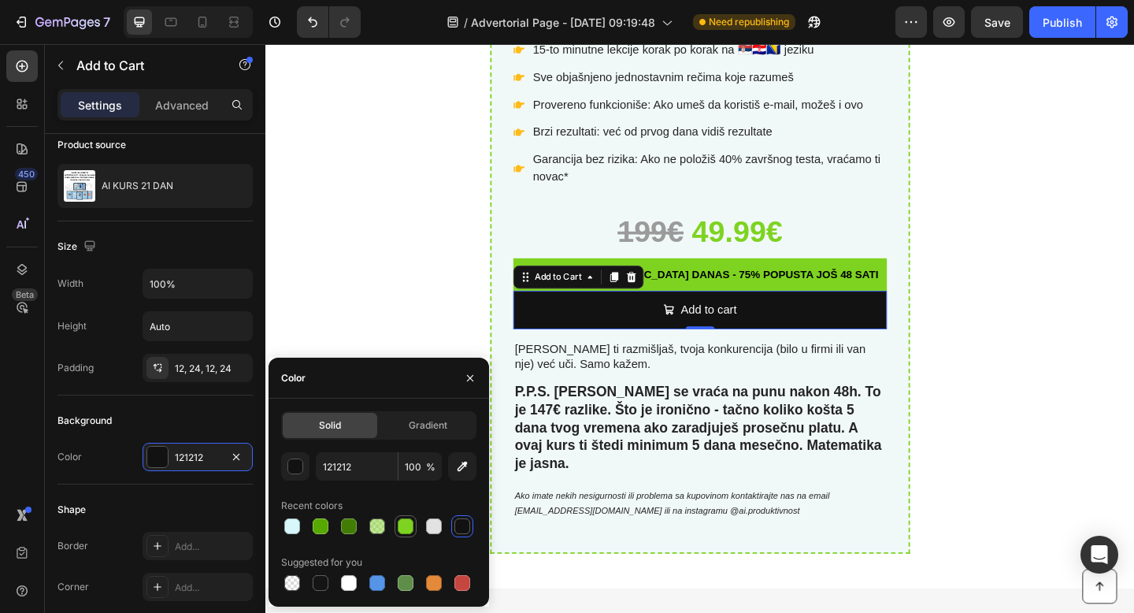
click at [399, 530] on div at bounding box center [406, 526] width 16 height 16
type input "7ED321"
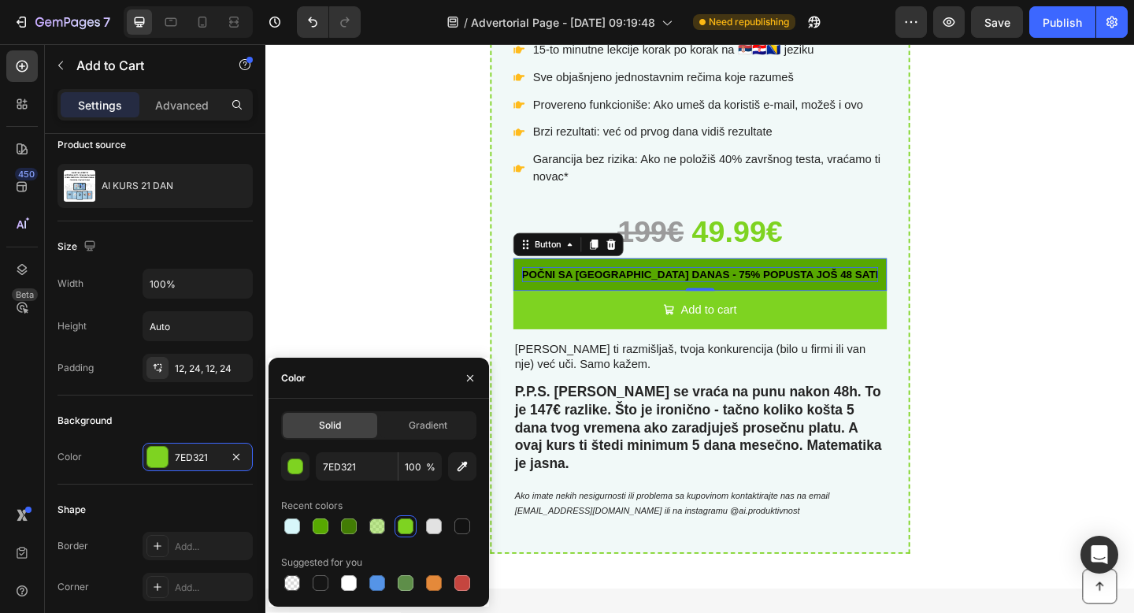
click at [726, 290] on span "poČni SA [GEOGRAPHIC_DATA] danas - 75% POPUSTA JOŠ 48 SATI" at bounding box center [738, 294] width 388 height 13
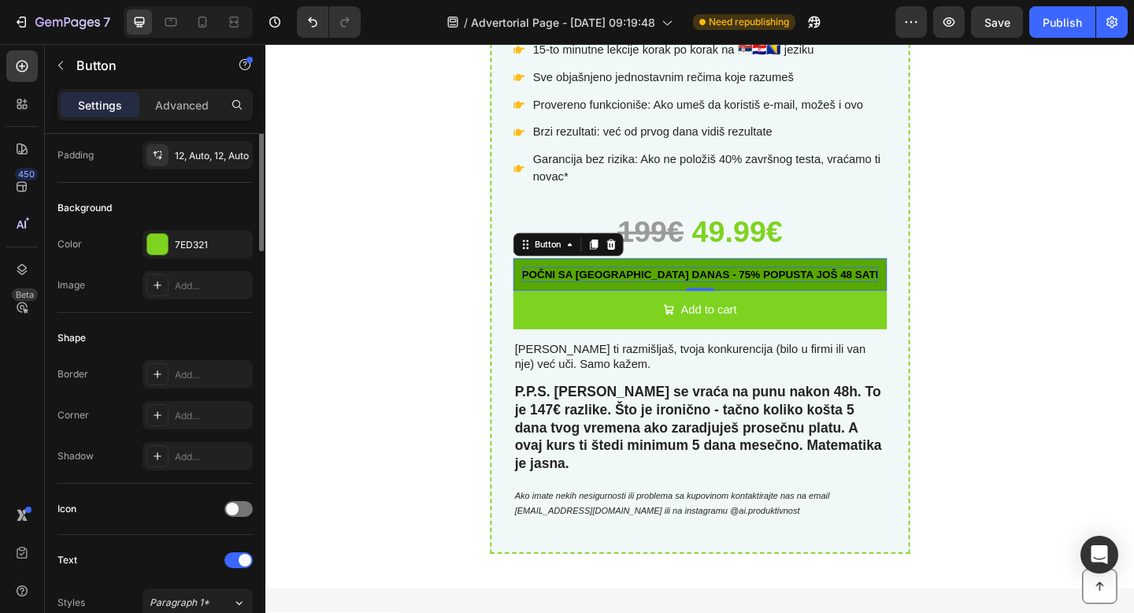
scroll to position [0, 0]
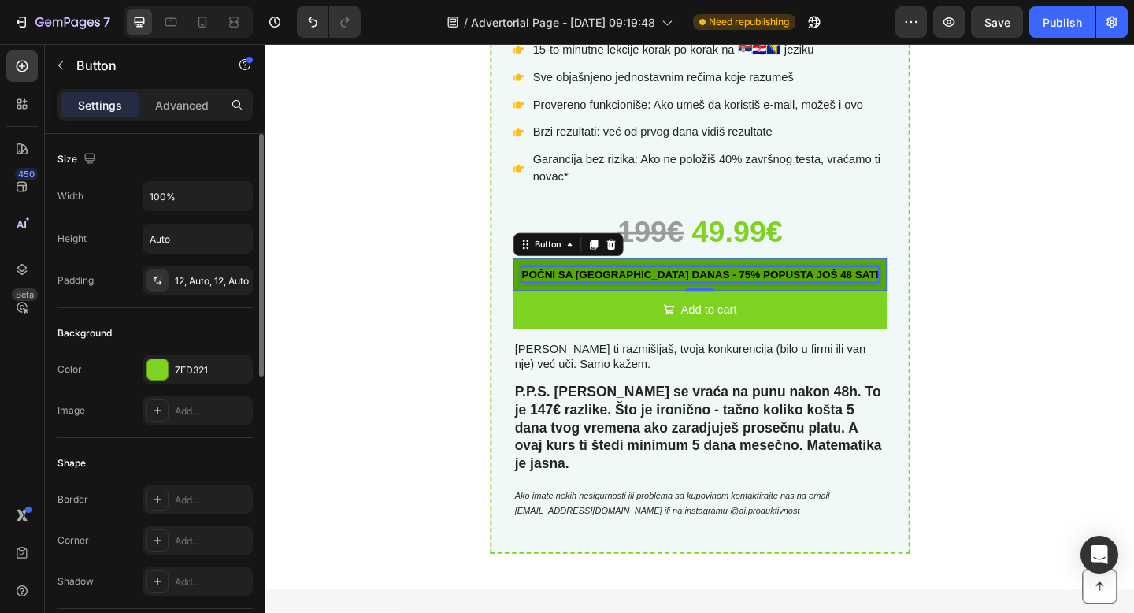
click at [726, 290] on span "poČni SA [GEOGRAPHIC_DATA] danas - 75% POPUSTA JOŠ 48 SATI" at bounding box center [738, 294] width 388 height 13
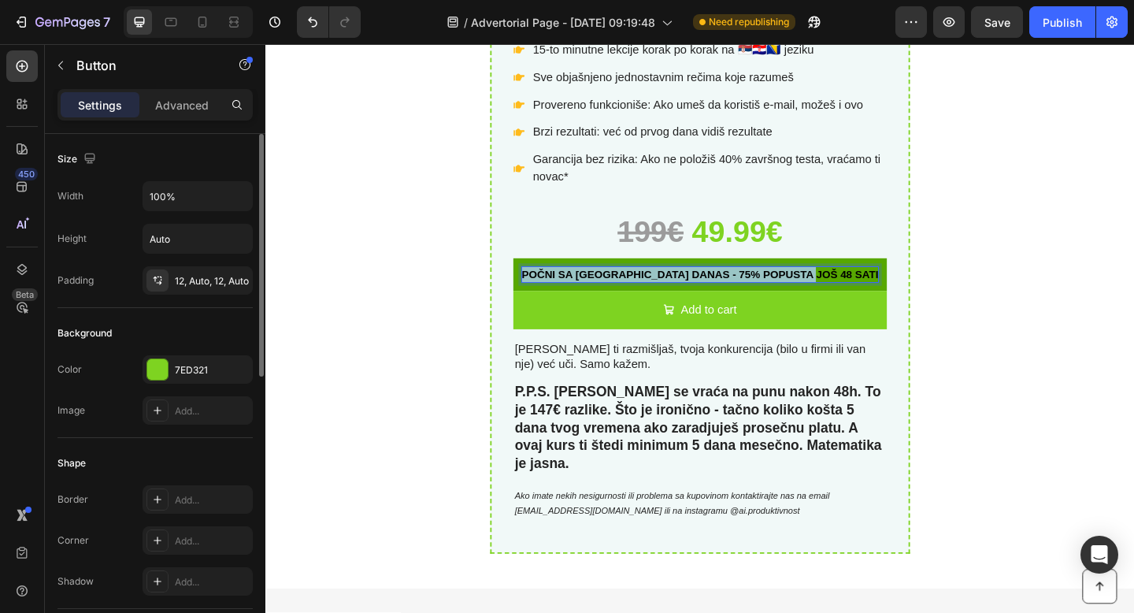
click at [726, 290] on span "poČni SA [GEOGRAPHIC_DATA] danas - 75% POPUSTA JOŠ 48 SATI" at bounding box center [738, 294] width 388 height 13
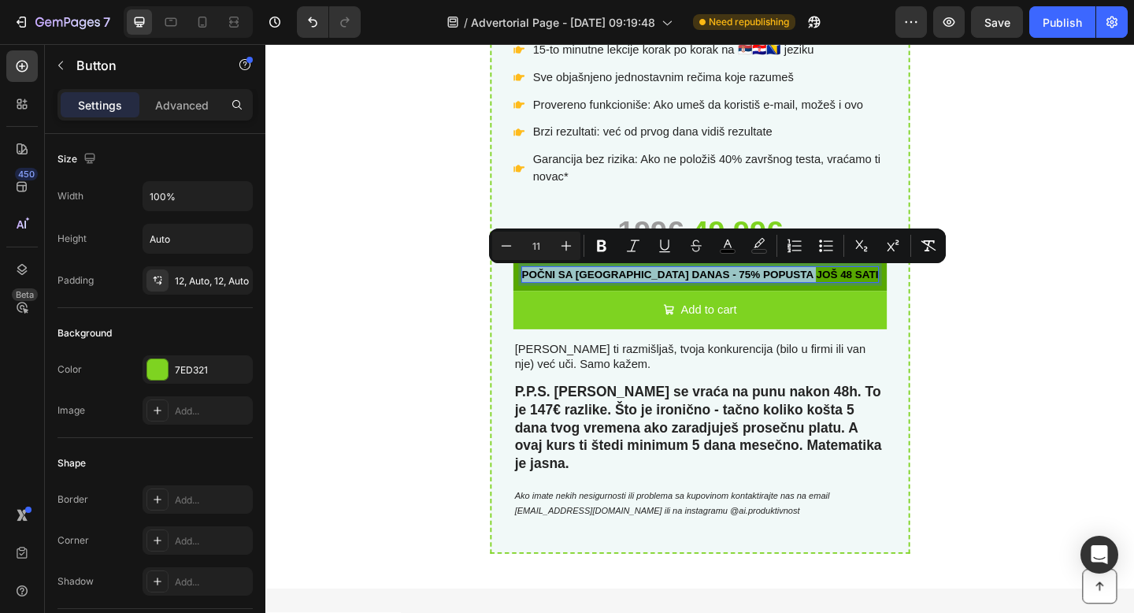
copy span "poČni SA [GEOGRAPHIC_DATA] danas - 75% POPUSTA JOŠ 48 SATI"
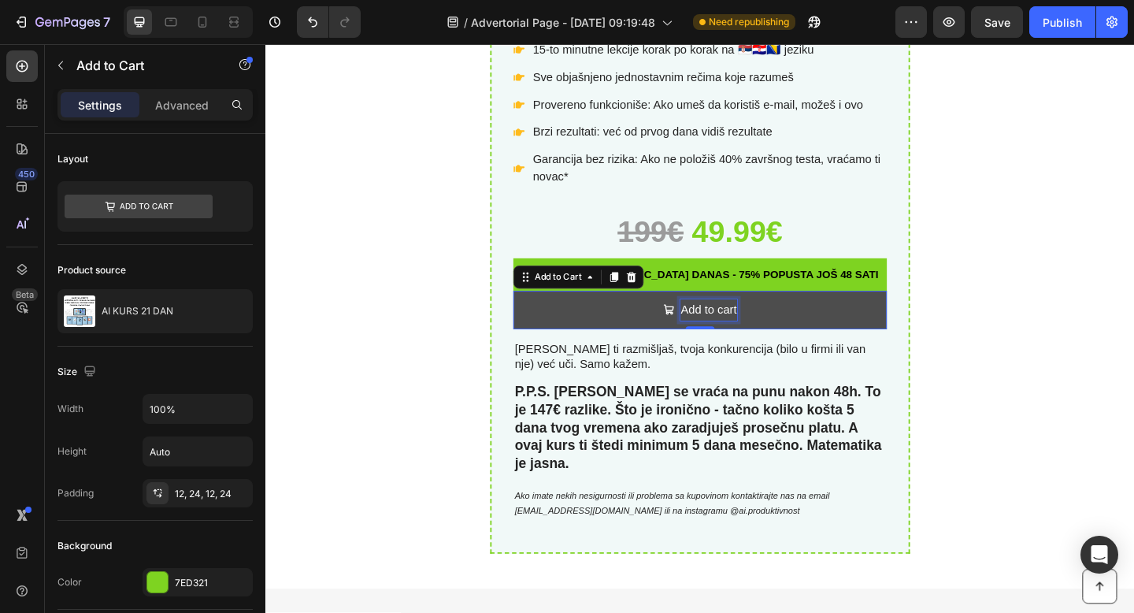
click at [743, 335] on div "Add to cart" at bounding box center [747, 333] width 61 height 23
click at [743, 335] on p "Add to cart" at bounding box center [747, 333] width 61 height 23
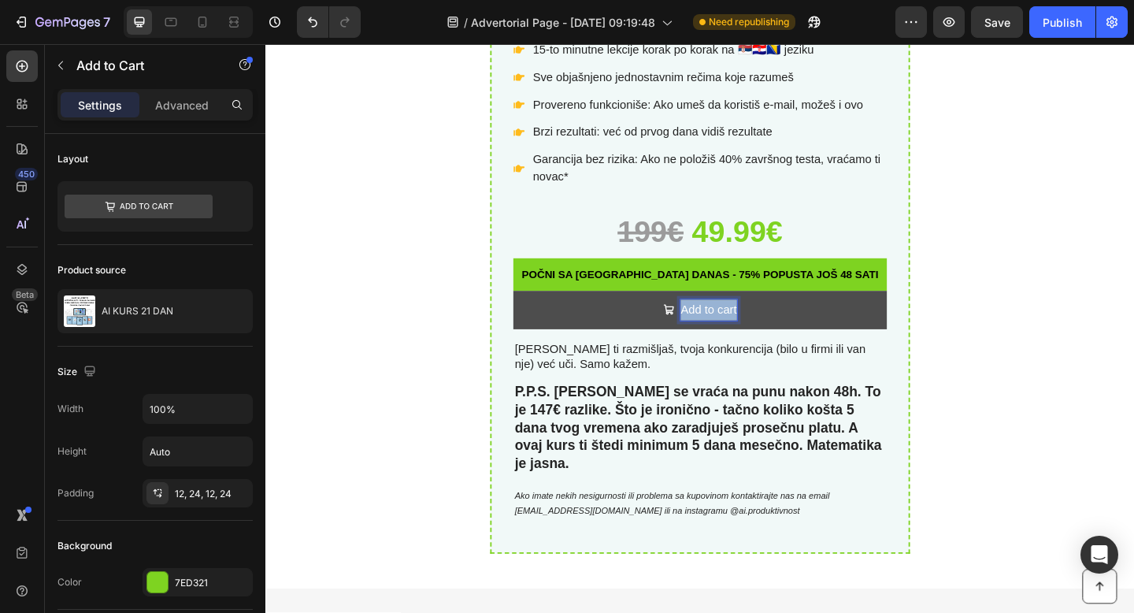
click at [743, 335] on p "Add to cart" at bounding box center [747, 333] width 61 height 23
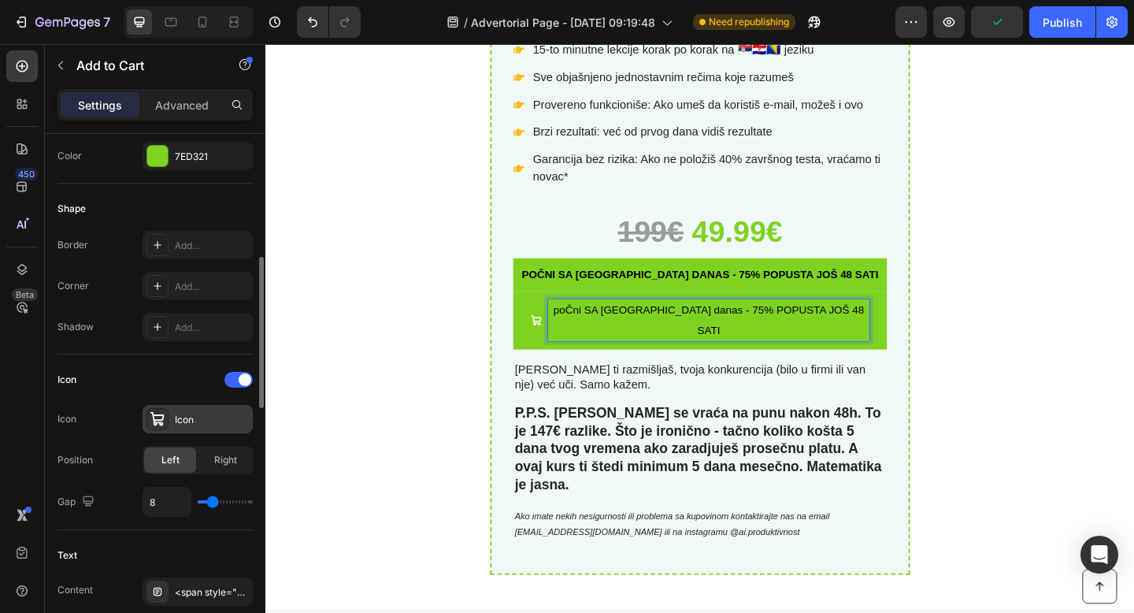
scroll to position [427, 0]
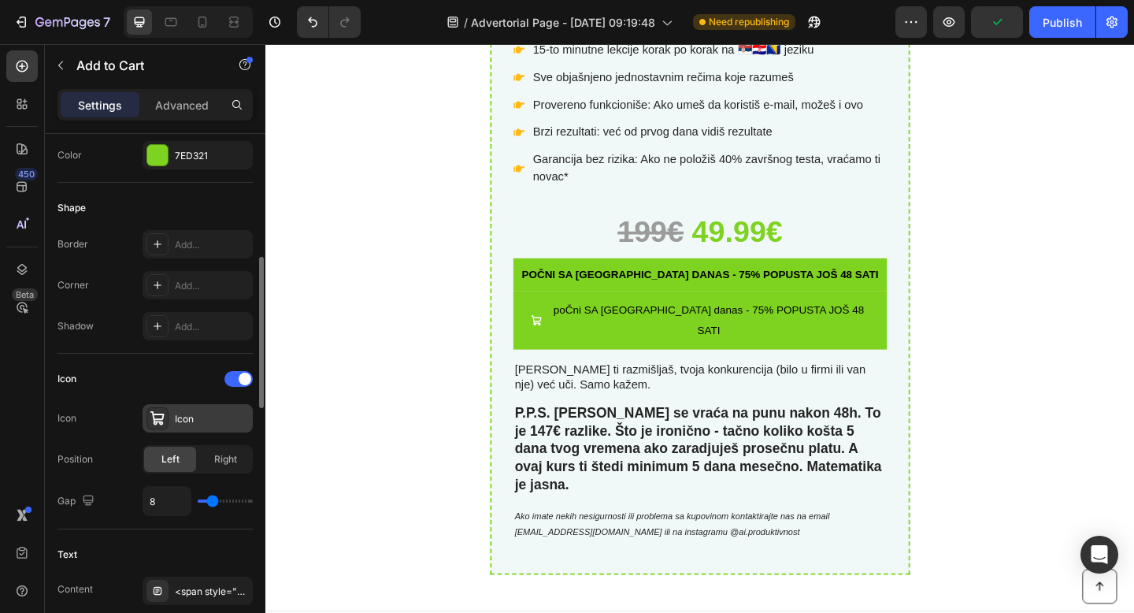
click at [178, 416] on div "Icon" at bounding box center [212, 419] width 74 height 14
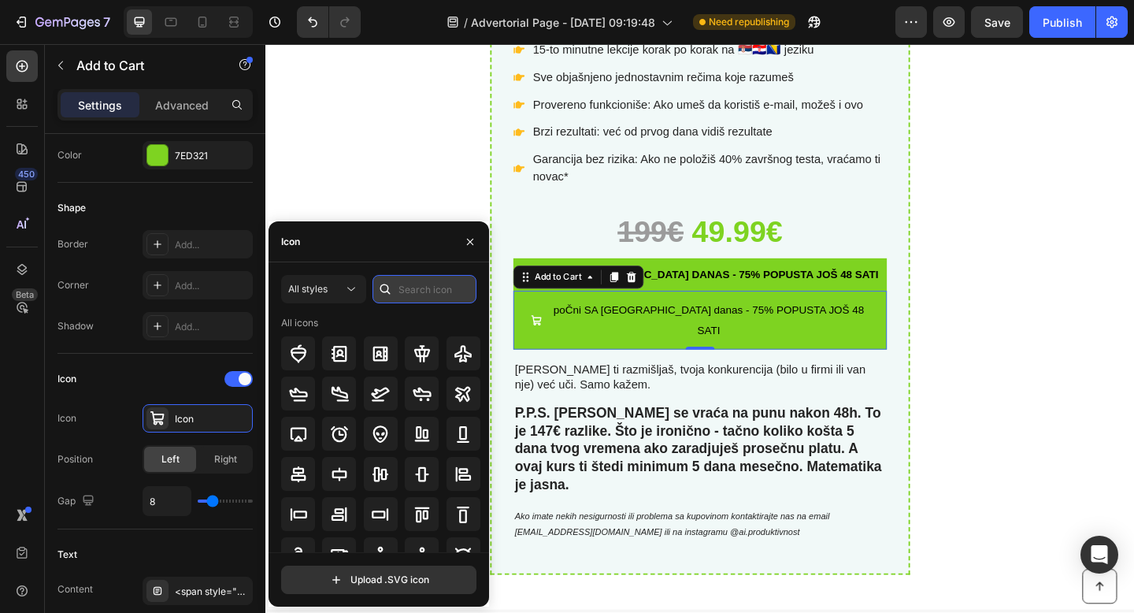
click at [398, 294] on input "text" at bounding box center [424, 289] width 104 height 28
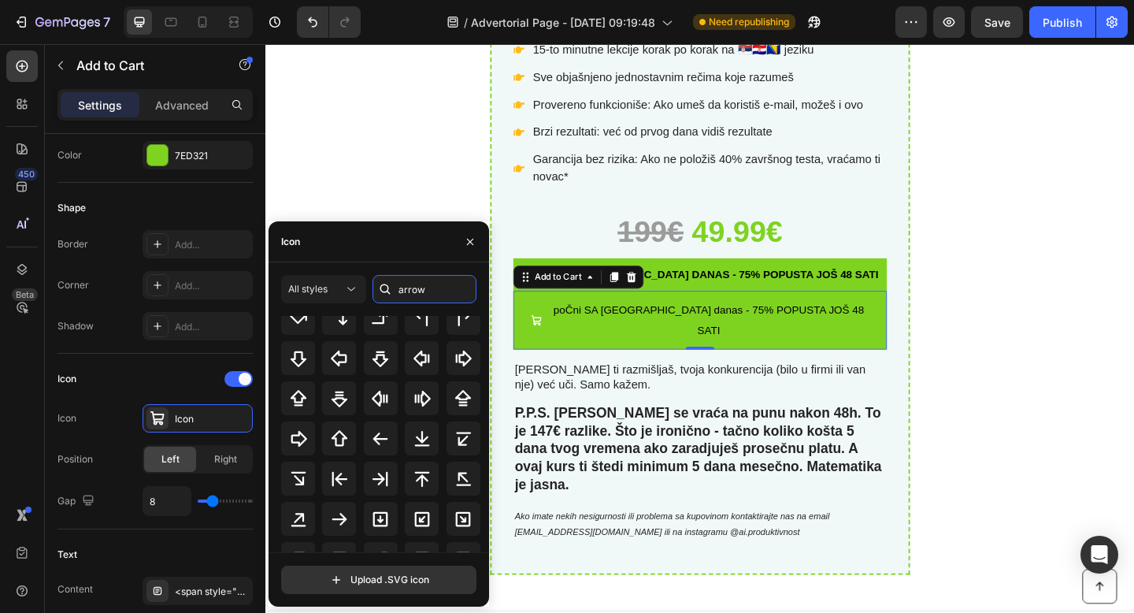
scroll to position [261, 0]
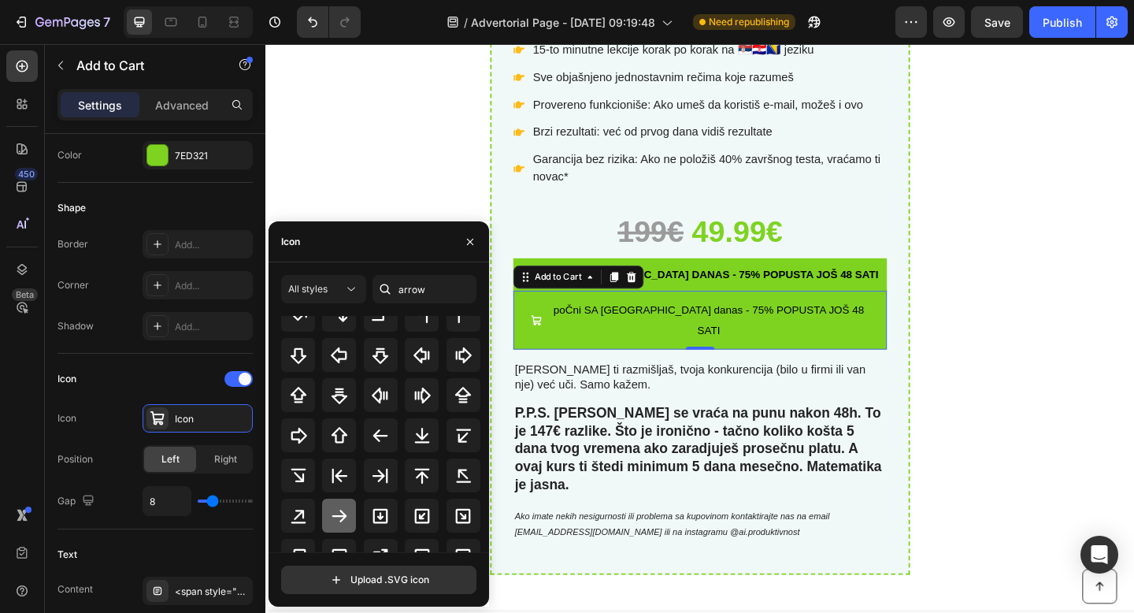
click at [339, 516] on icon at bounding box center [339, 515] width 19 height 19
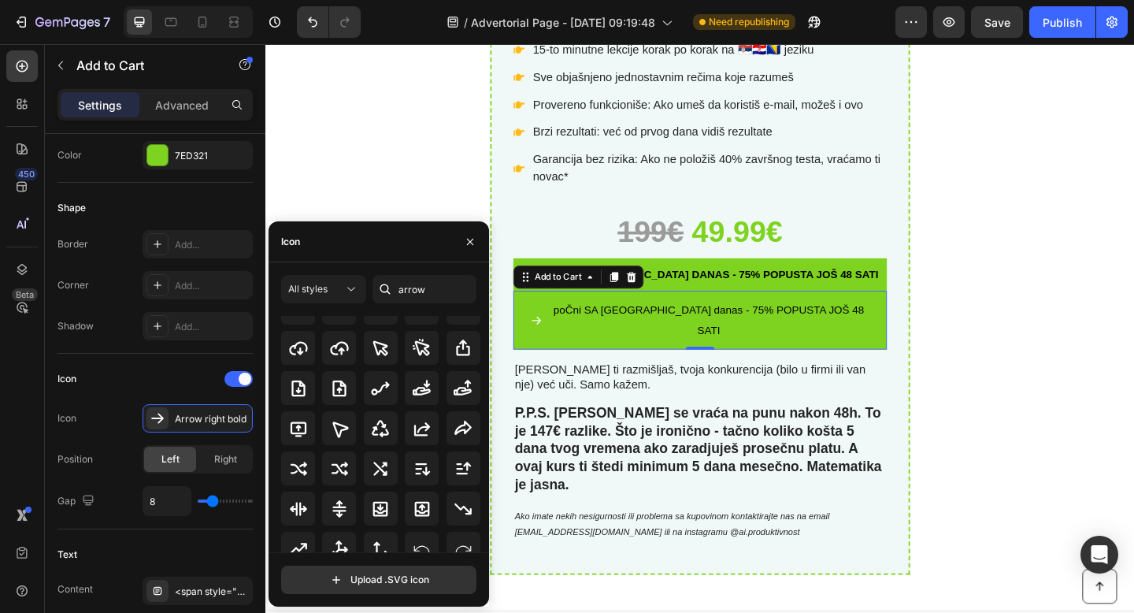
scroll to position [850, 0]
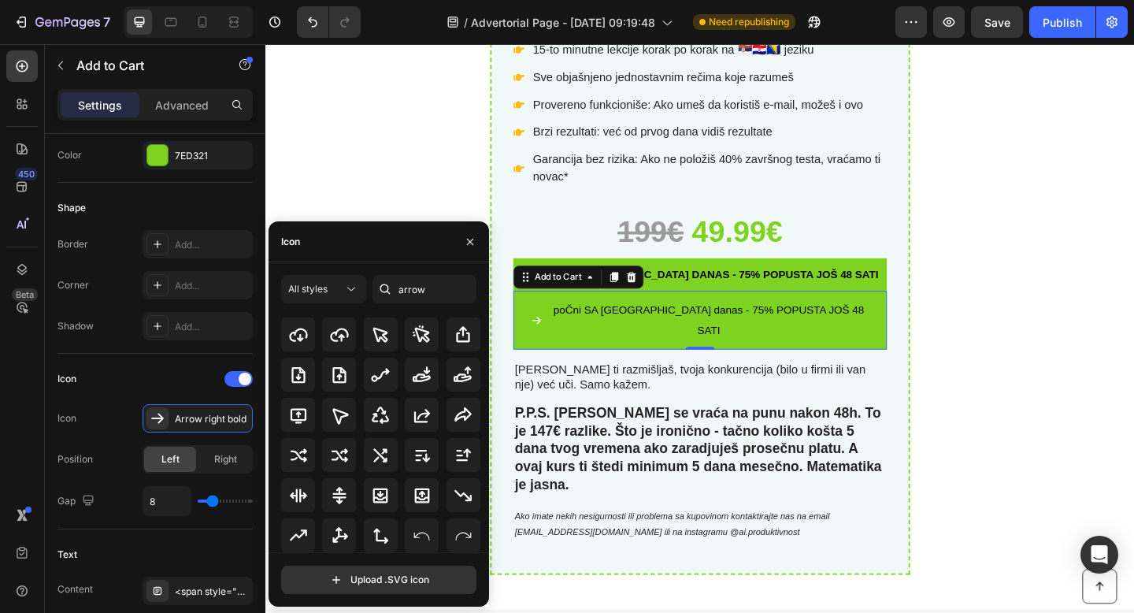
click at [336, 246] on div "Icon" at bounding box center [378, 241] width 220 height 41
click at [423, 287] on input "arrow" at bounding box center [424, 289] width 104 height 28
type input "right"
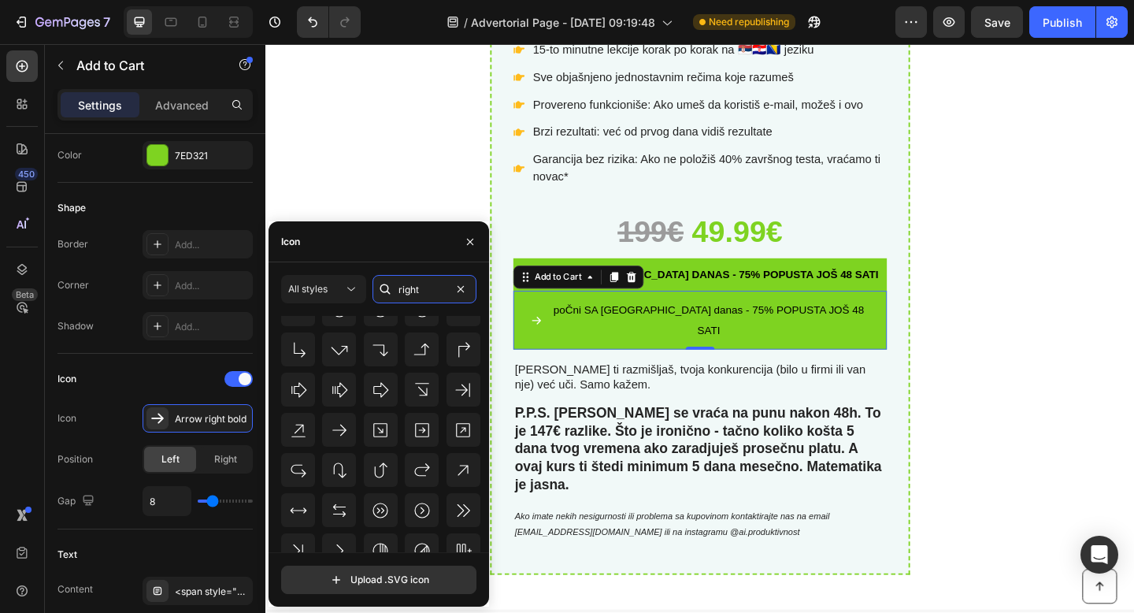
scroll to position [512, 0]
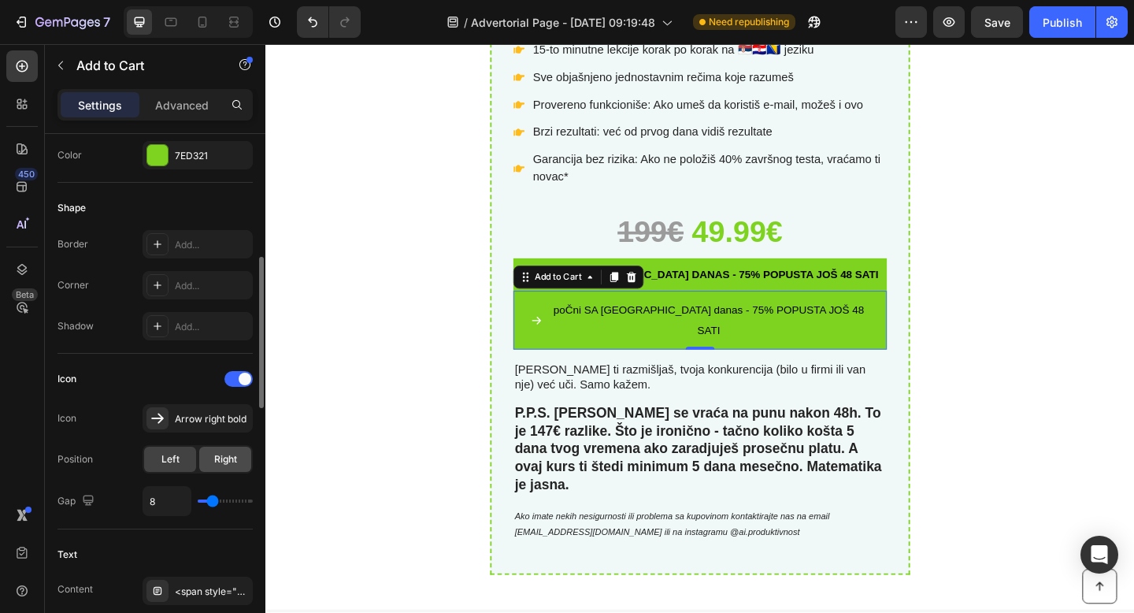
click at [228, 457] on span "Right" at bounding box center [225, 459] width 23 height 14
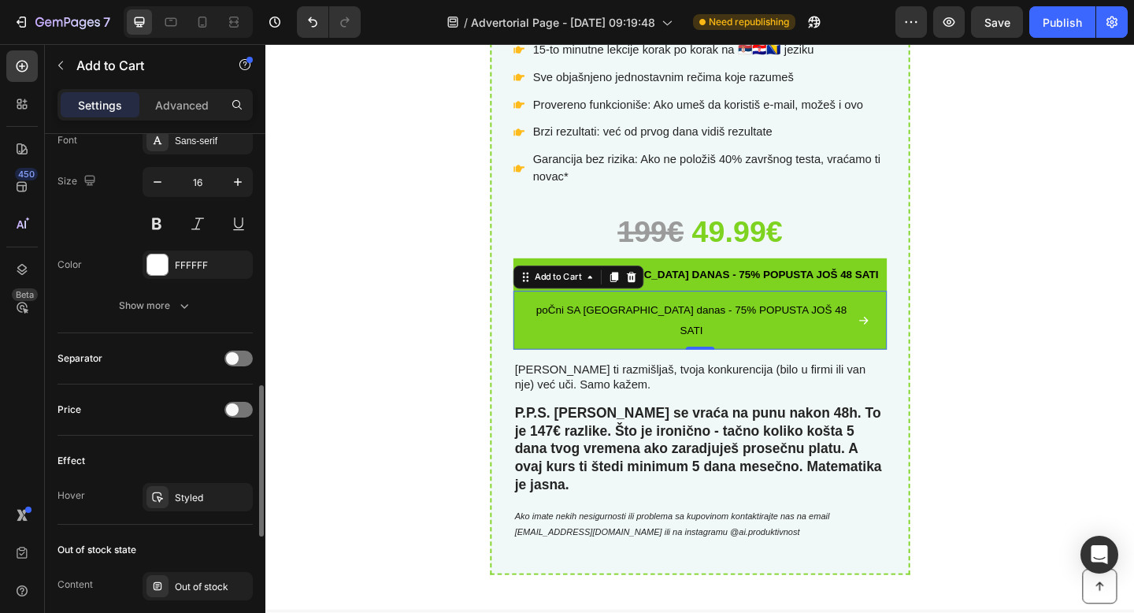
scroll to position [924, 0]
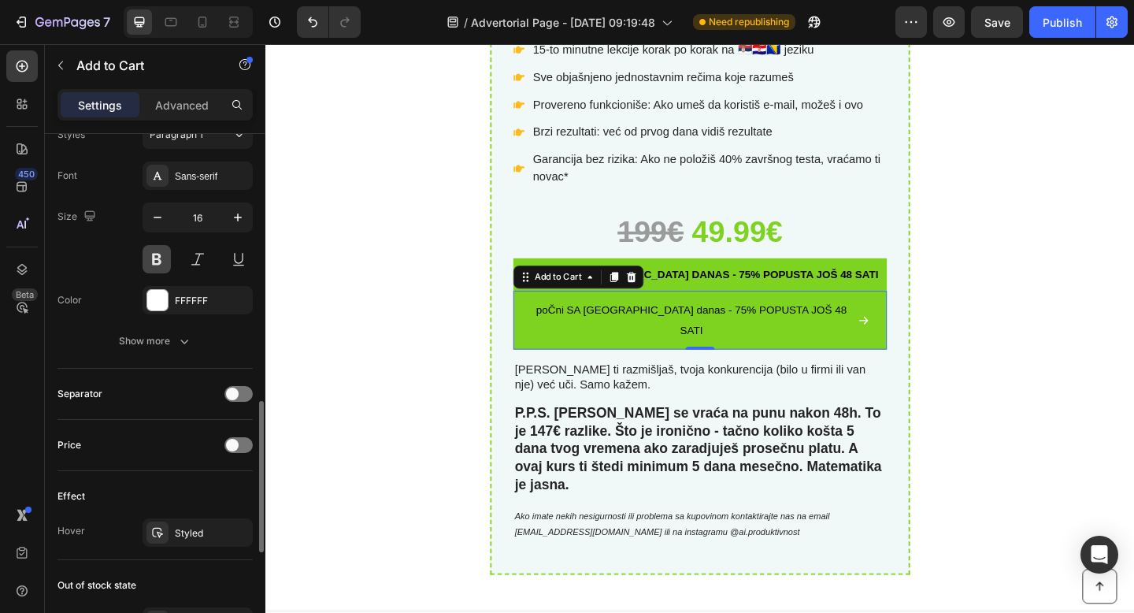
click at [152, 262] on button at bounding box center [157, 259] width 28 height 28
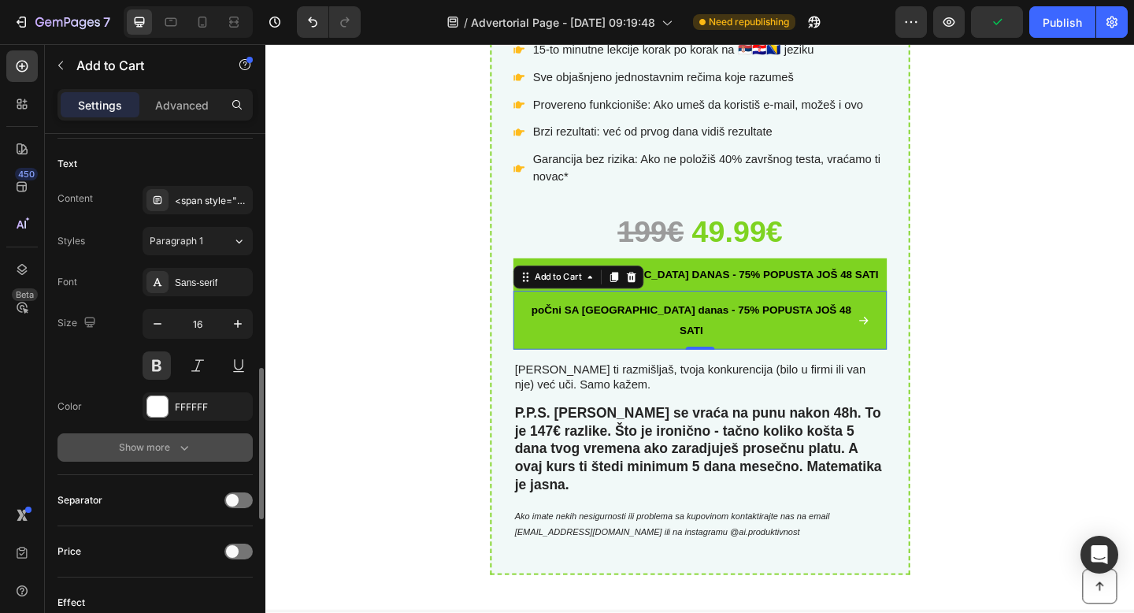
scroll to position [816, 0]
click at [171, 441] on div "Show more" at bounding box center [155, 449] width 73 height 16
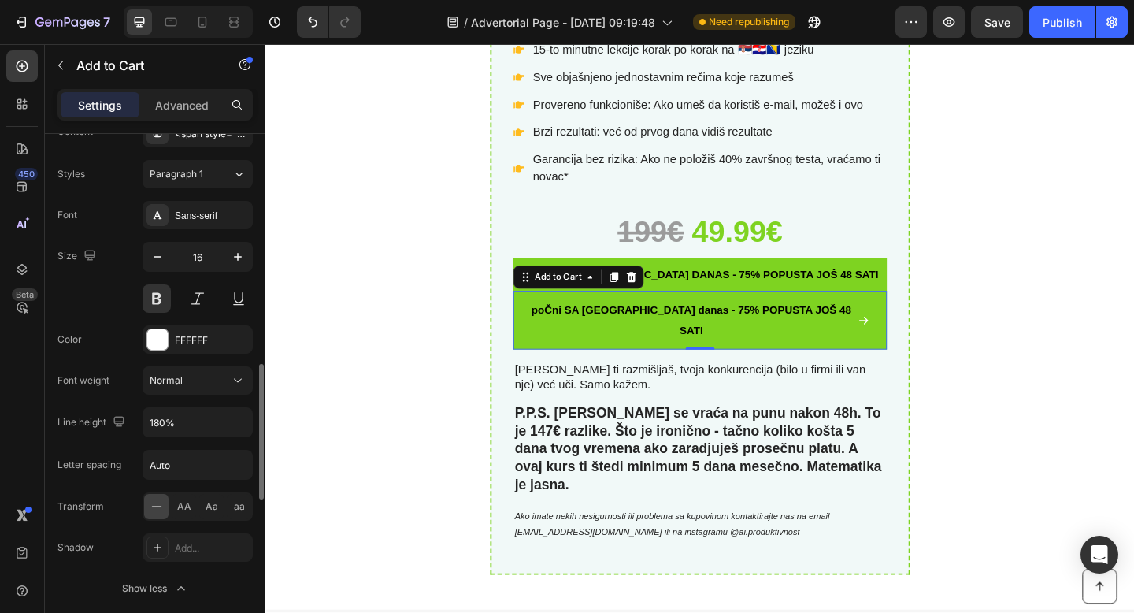
scroll to position [885, 0]
click at [178, 505] on span "AA" at bounding box center [184, 505] width 14 height 14
click at [230, 257] on icon "button" at bounding box center [238, 256] width 16 height 16
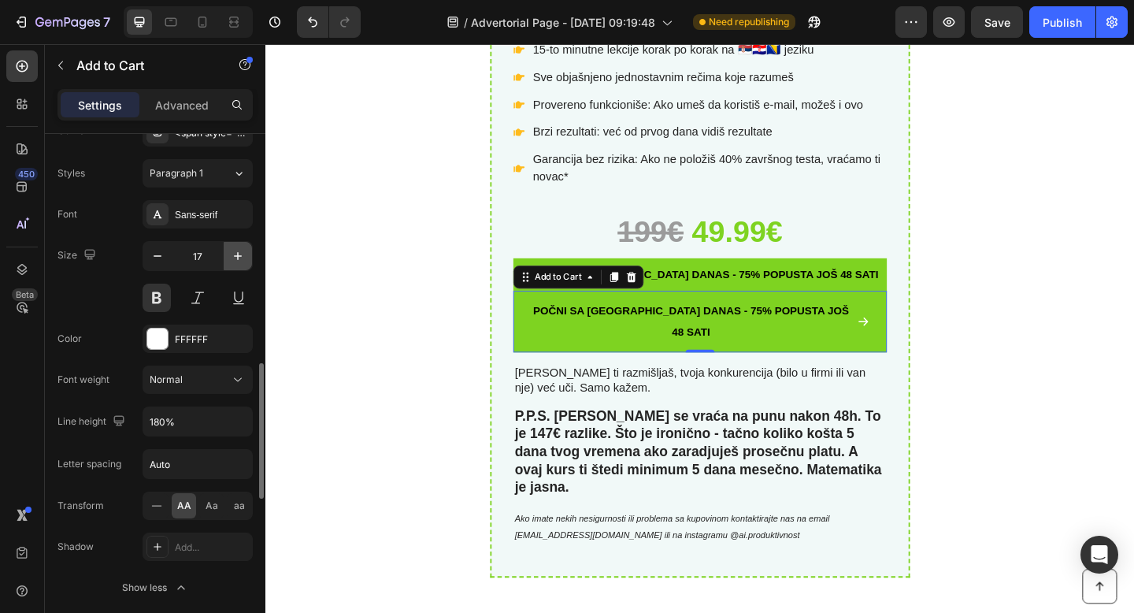
click at [234, 258] on icon "button" at bounding box center [238, 256] width 16 height 16
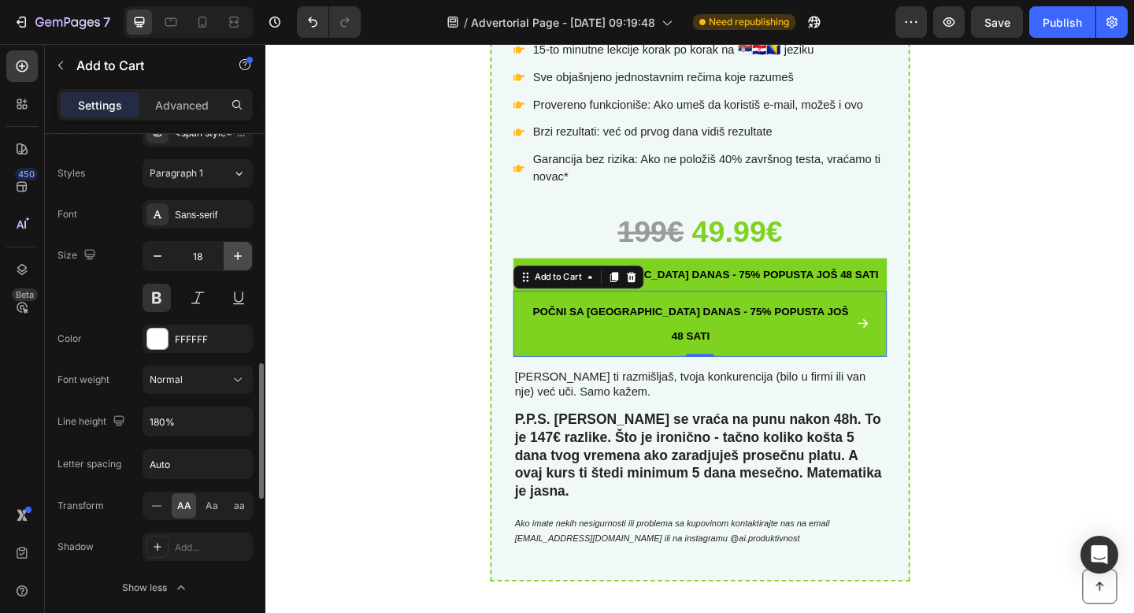
click at [237, 258] on icon "button" at bounding box center [238, 256] width 16 height 16
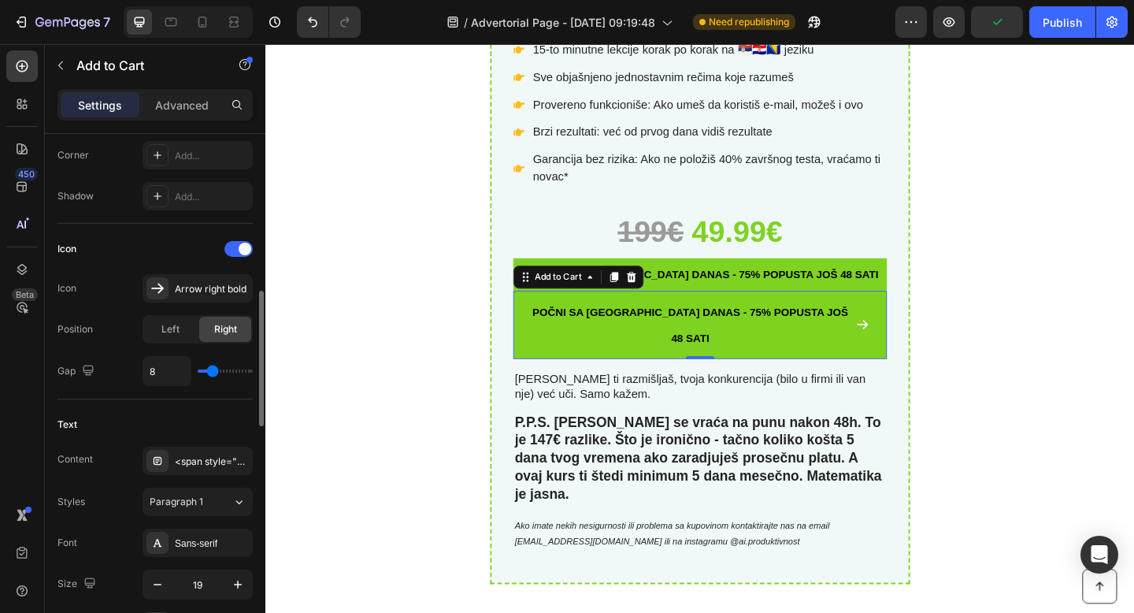
scroll to position [554, 0]
click at [150, 294] on icon at bounding box center [158, 291] width 16 height 16
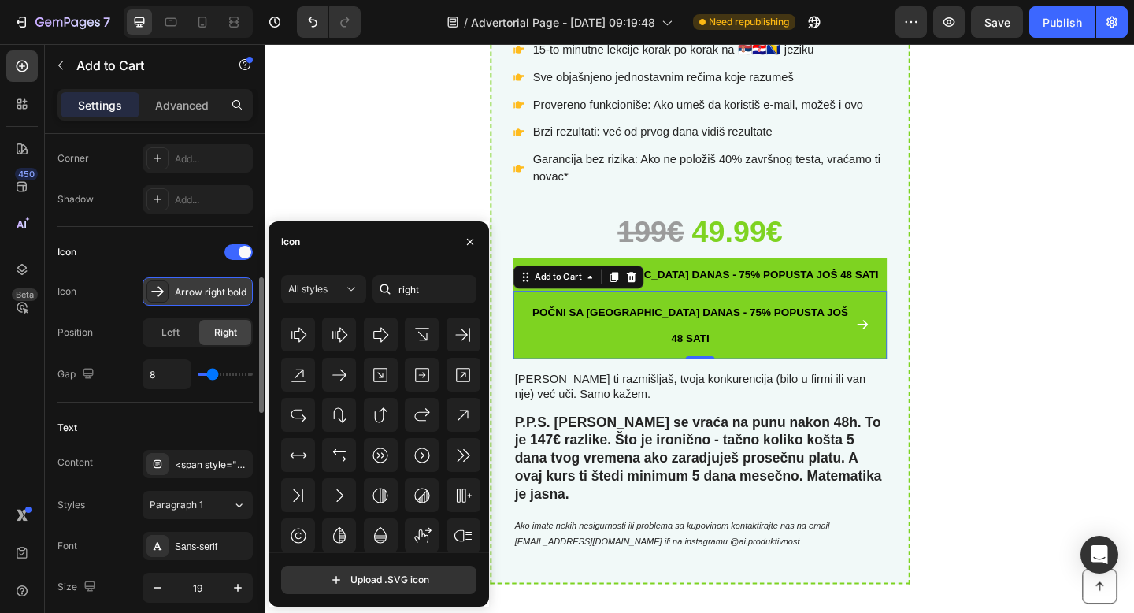
click at [150, 294] on icon at bounding box center [158, 291] width 16 height 16
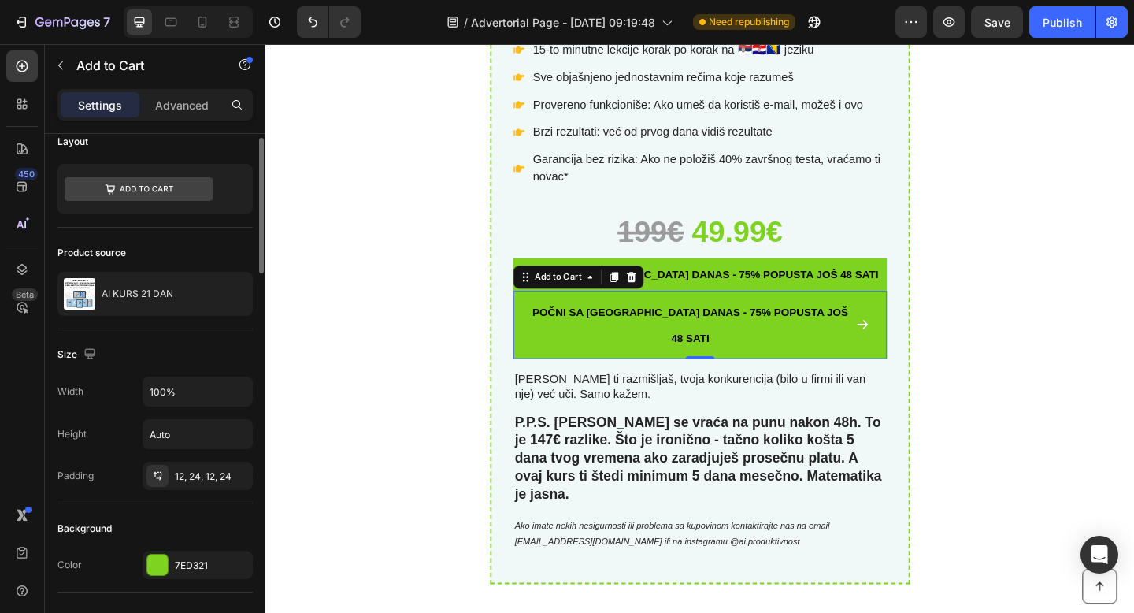
scroll to position [0, 0]
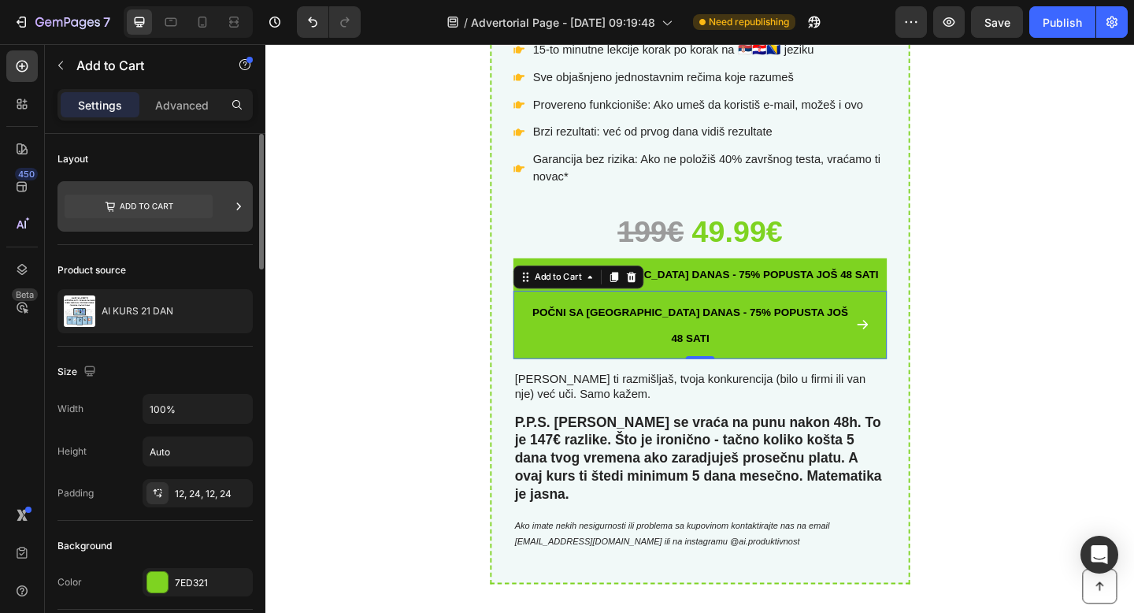
click at [244, 209] on icon at bounding box center [239, 206] width 16 height 16
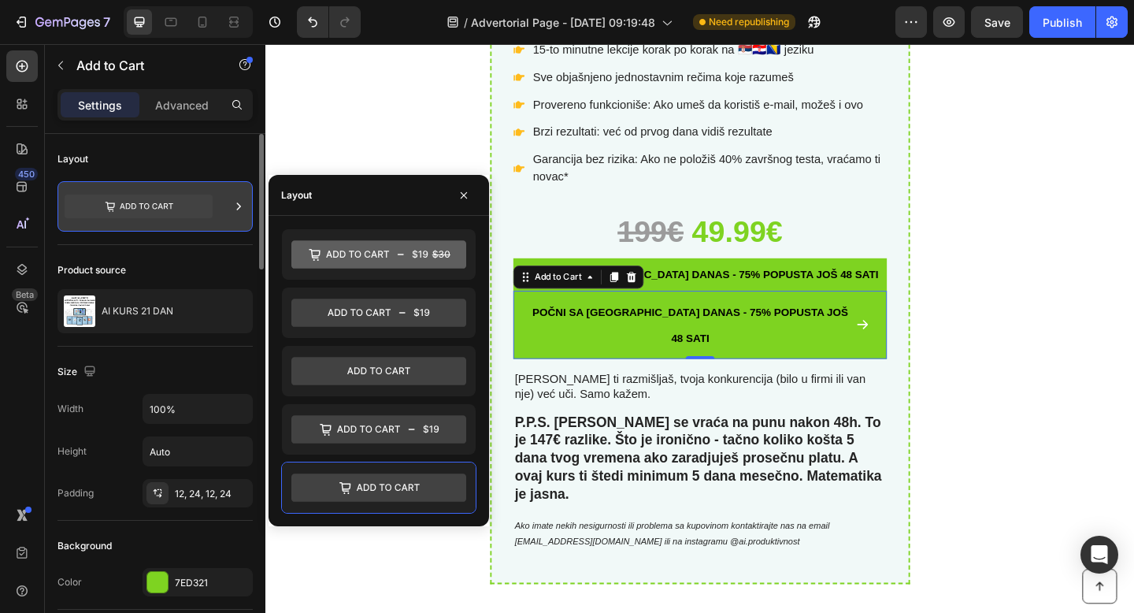
click at [239, 215] on div at bounding box center [239, 206] width 16 height 50
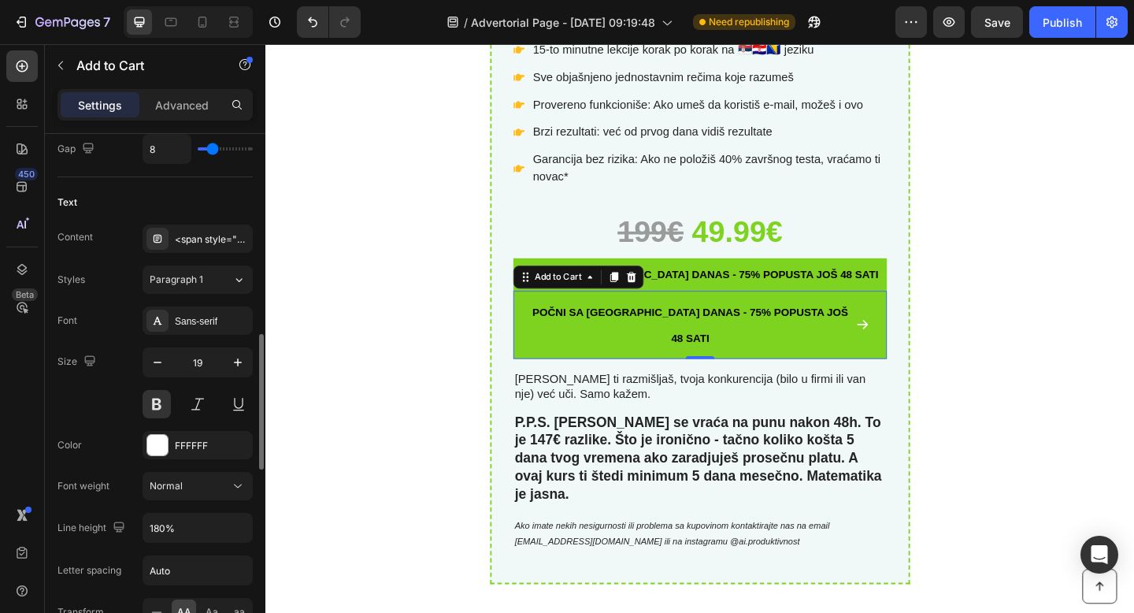
scroll to position [777, 0]
click at [235, 363] on icon "button" at bounding box center [238, 364] width 8 height 8
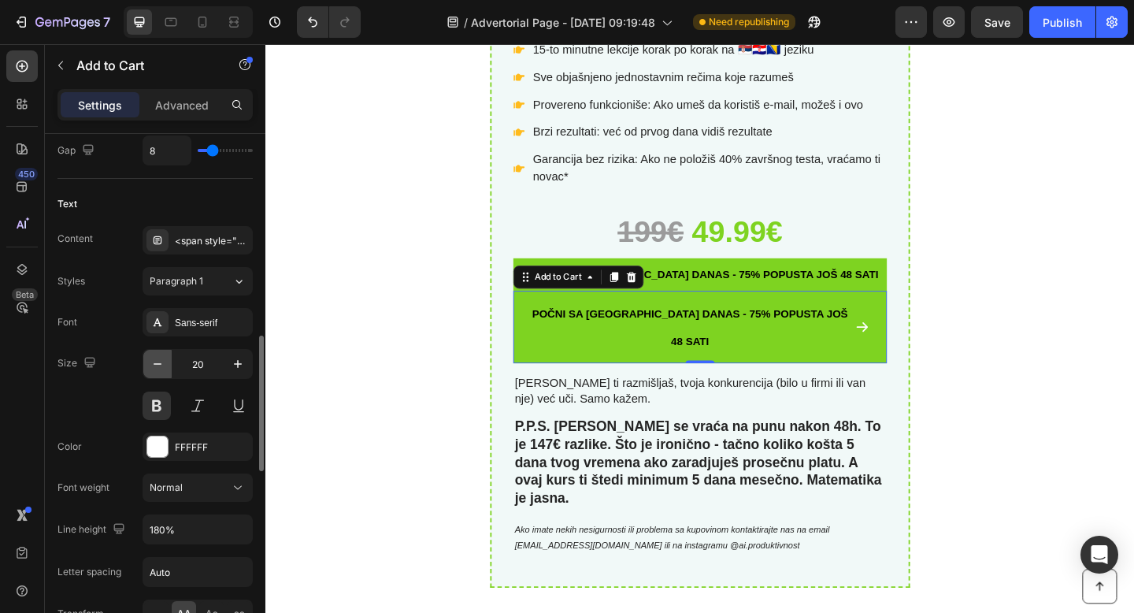
click at [148, 366] on button "button" at bounding box center [157, 364] width 28 height 28
type input "19"
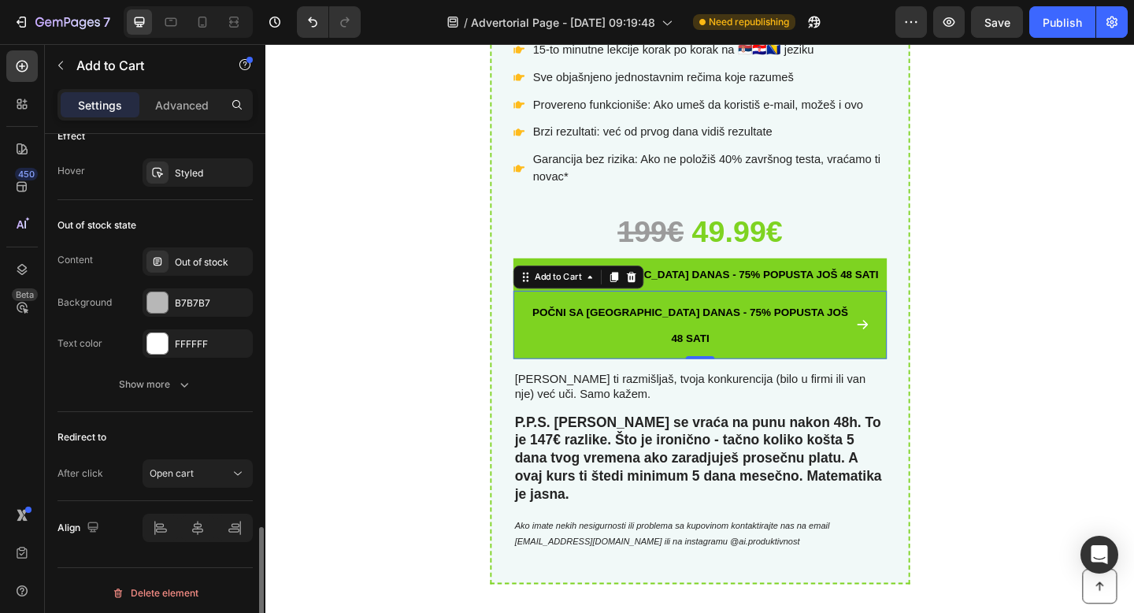
scroll to position [1496, 0]
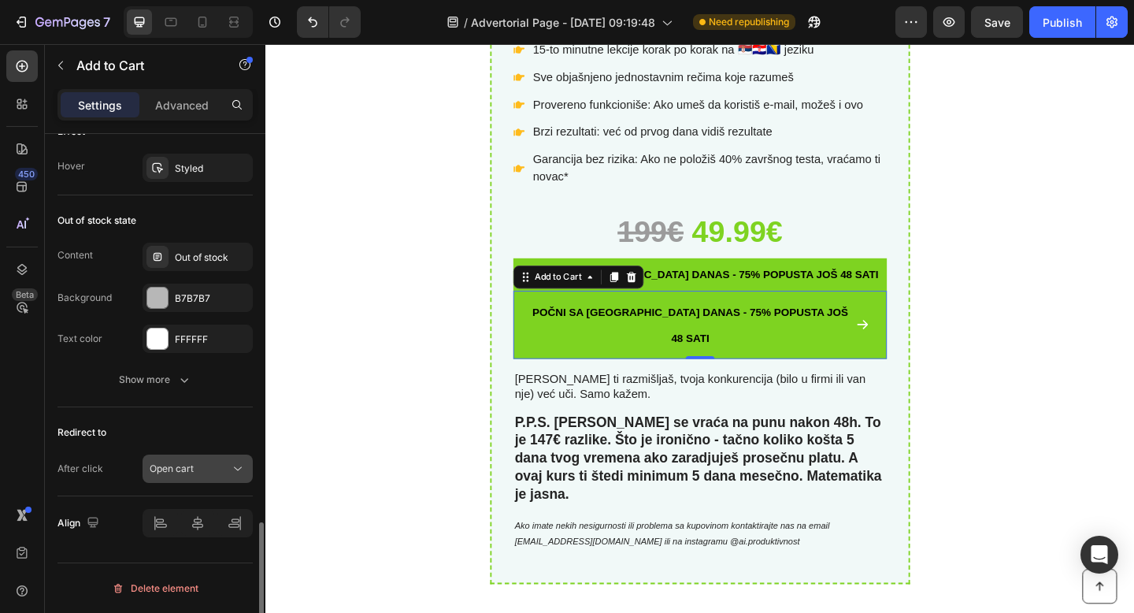
click at [175, 466] on span "Open cart" at bounding box center [172, 468] width 44 height 12
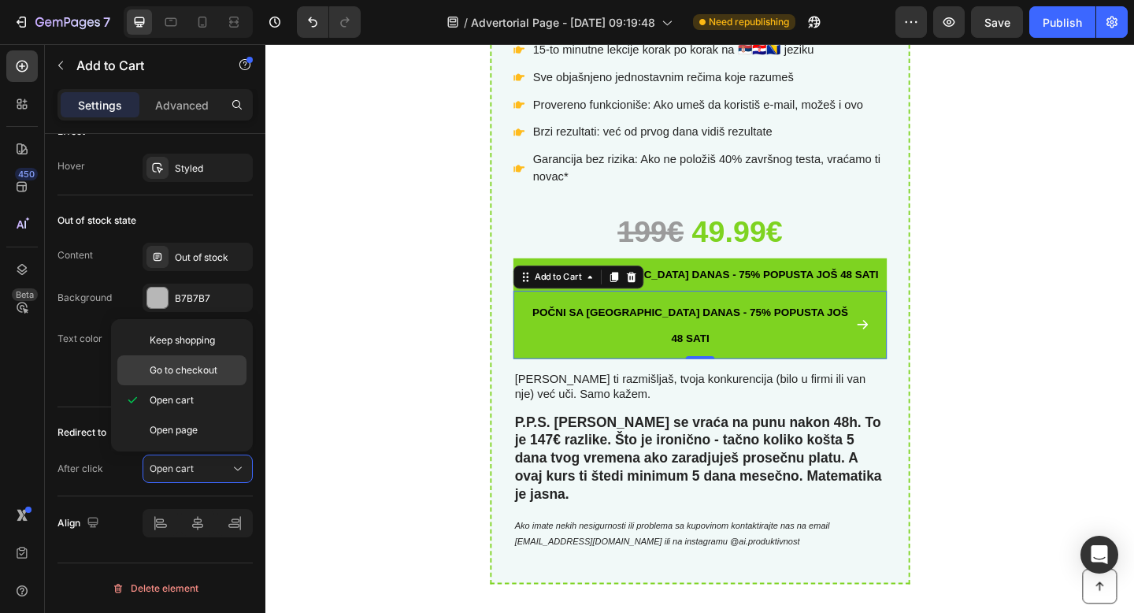
click at [207, 364] on span "Go to checkout" at bounding box center [184, 370] width 68 height 14
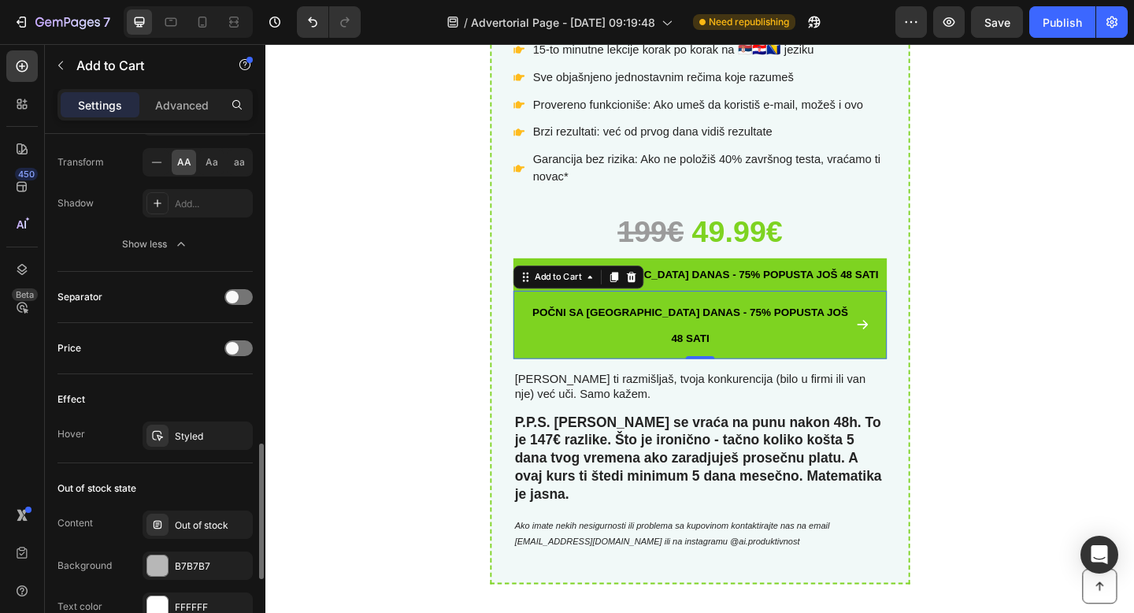
scroll to position [1221, 0]
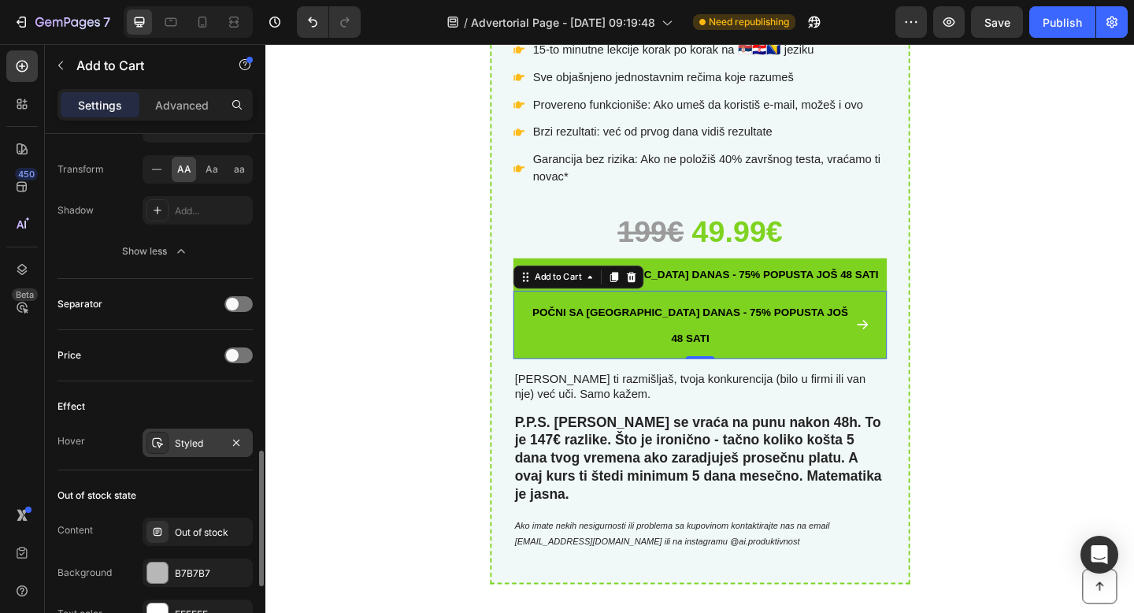
click at [168, 436] on div at bounding box center [157, 442] width 22 height 22
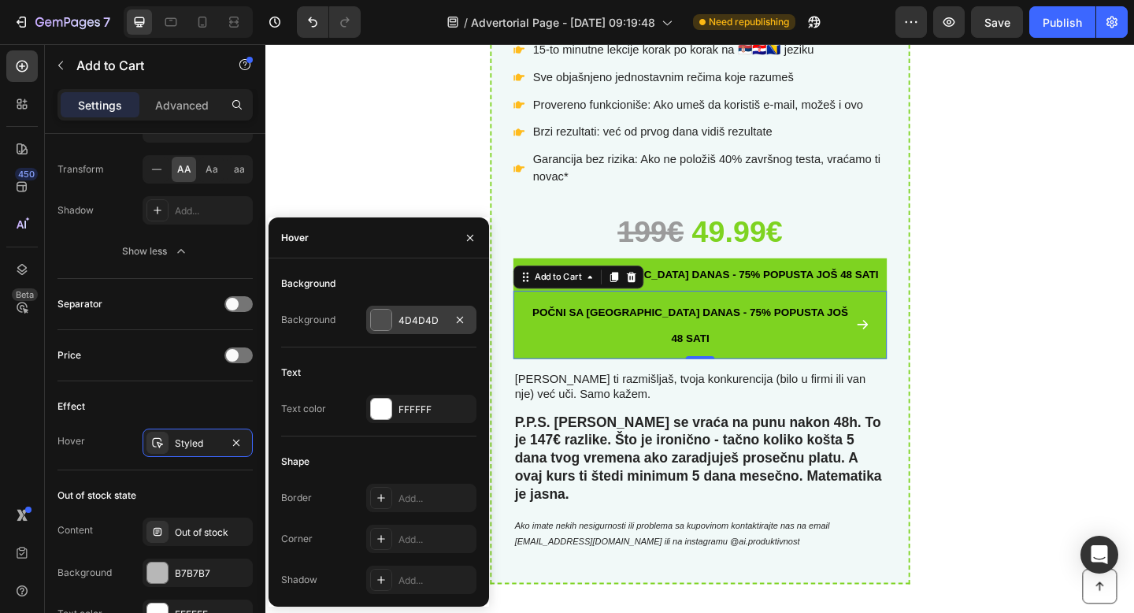
click at [391, 318] on div at bounding box center [381, 320] width 22 height 22
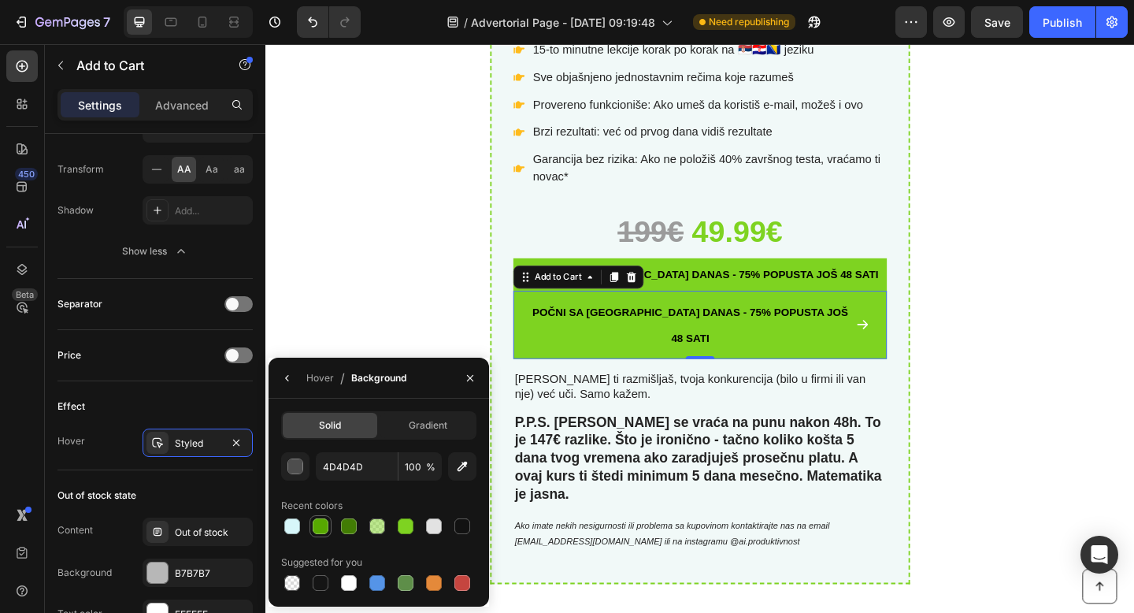
click at [319, 531] on div at bounding box center [321, 526] width 16 height 16
type input "57A801"
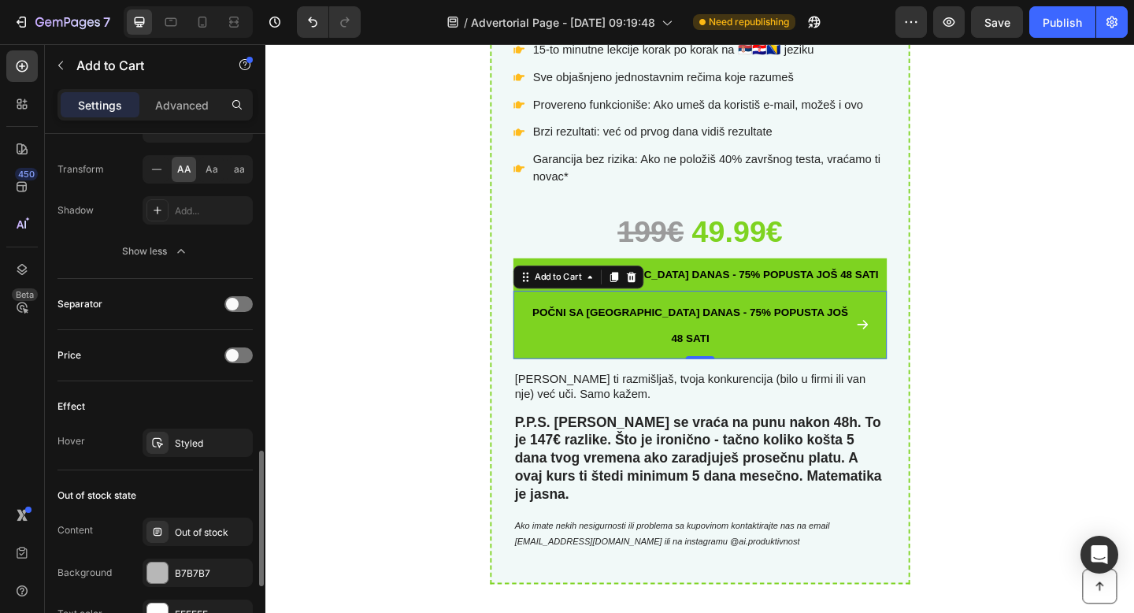
click at [205, 406] on div "Effect" at bounding box center [154, 406] width 195 height 25
click at [205, 443] on div "Styled" at bounding box center [198, 443] width 46 height 14
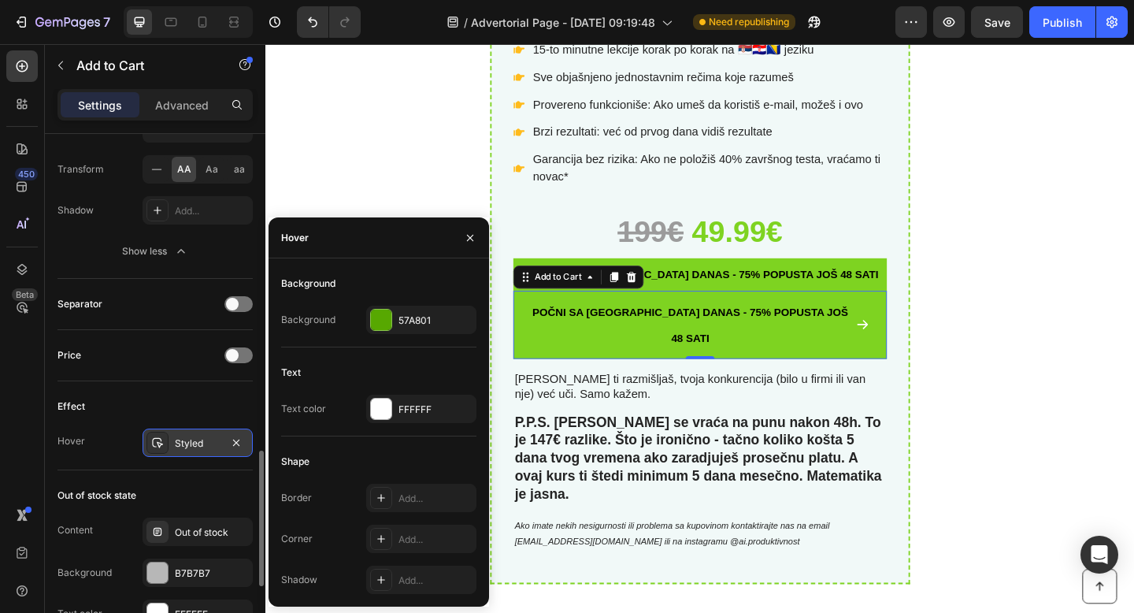
click at [151, 439] on icon at bounding box center [157, 442] width 13 height 13
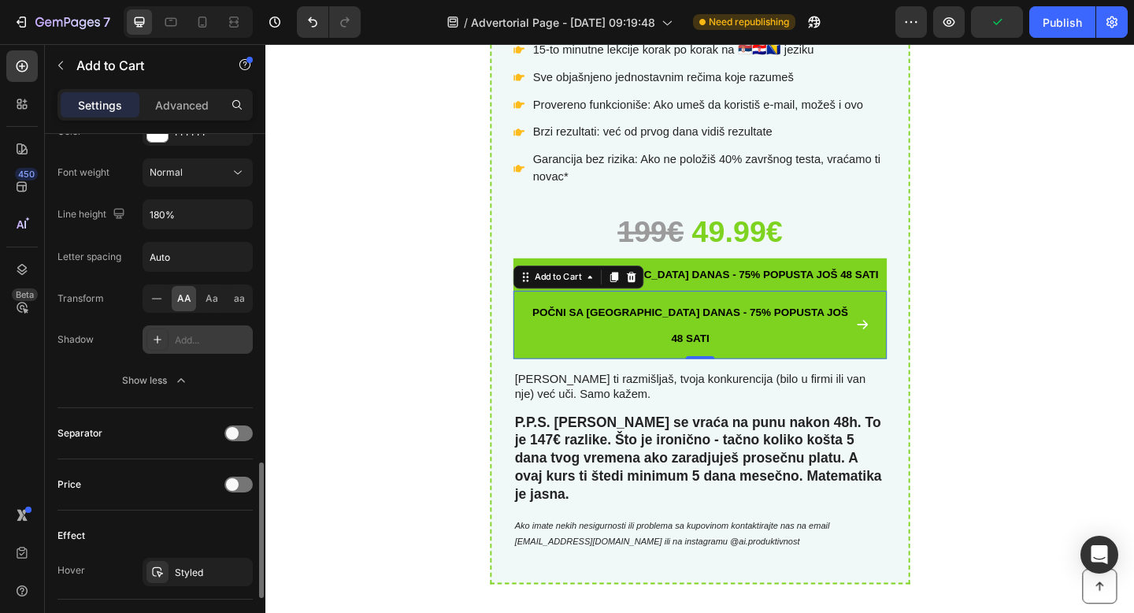
scroll to position [1067, 0]
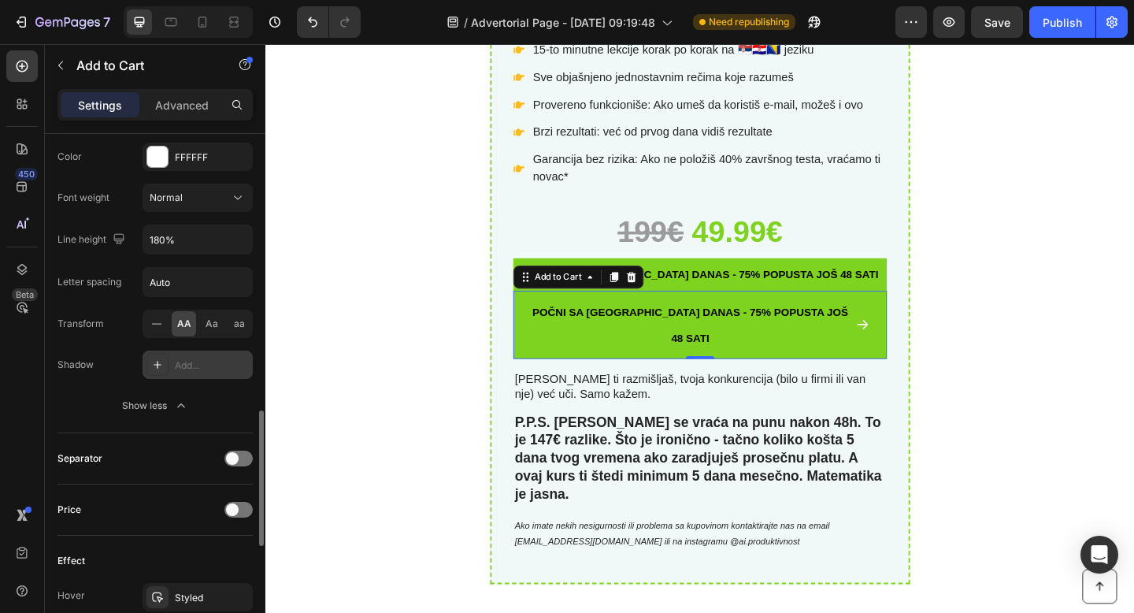
click at [157, 368] on icon at bounding box center [157, 364] width 13 height 13
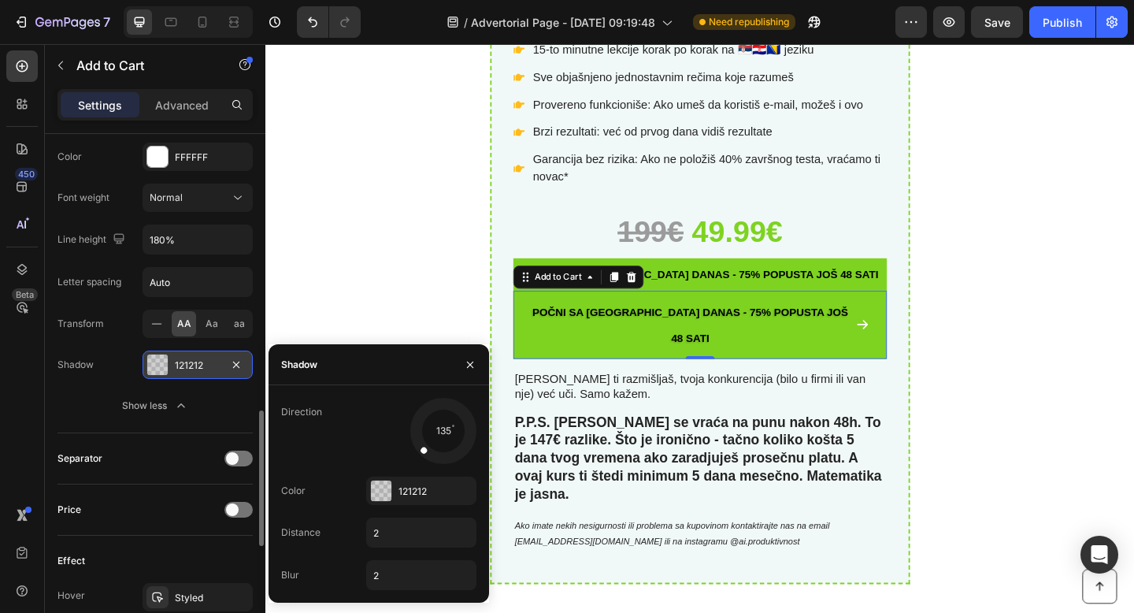
click at [157, 368] on div at bounding box center [157, 364] width 20 height 20
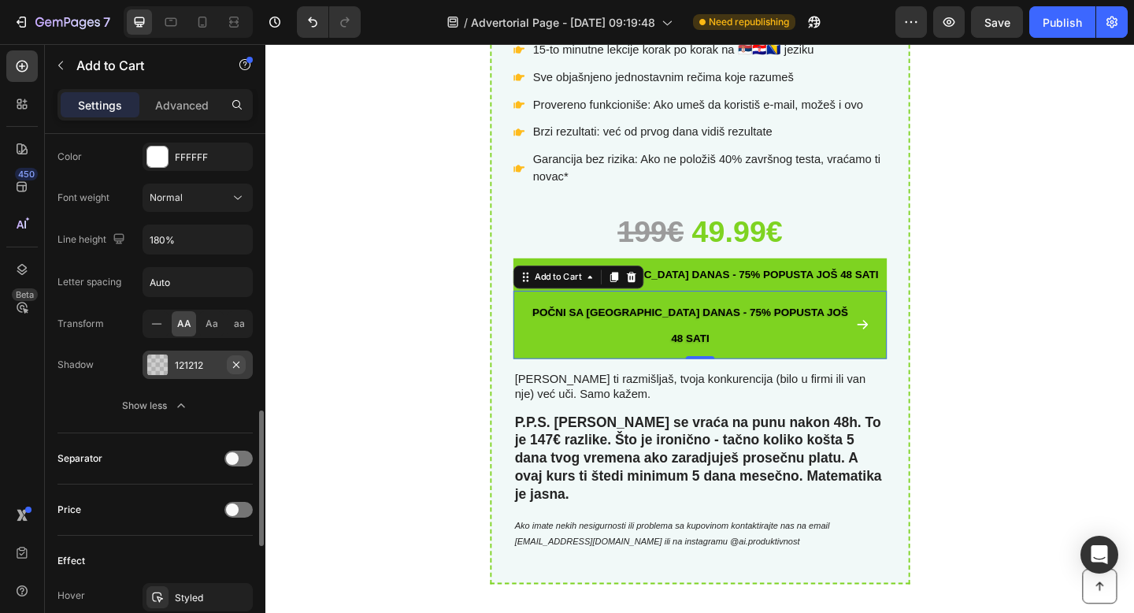
click at [238, 361] on icon "button" at bounding box center [236, 364] width 13 height 13
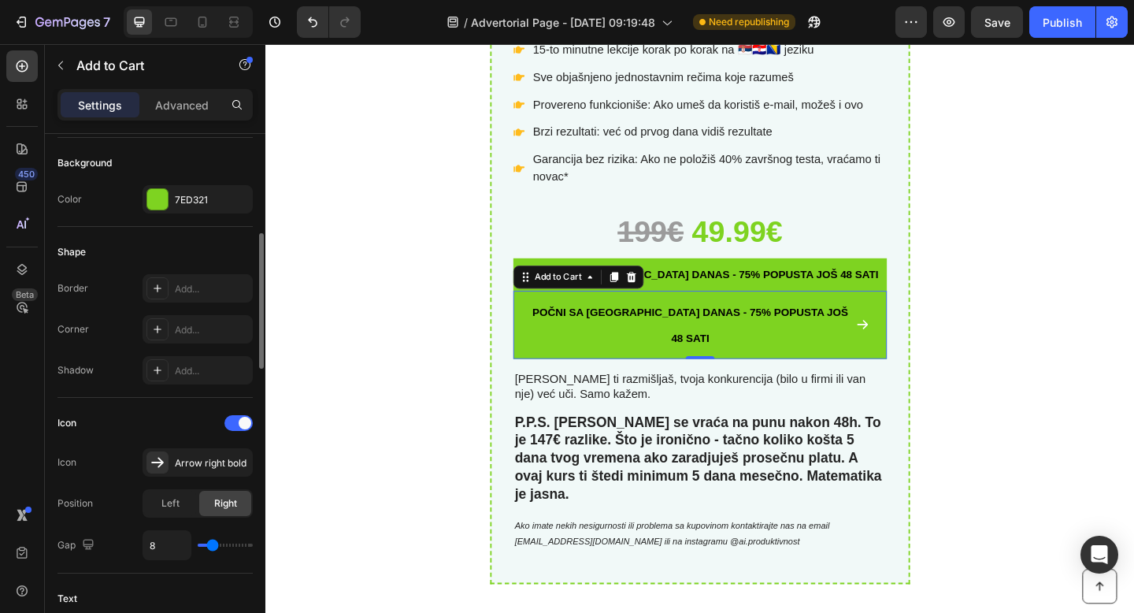
scroll to position [377, 0]
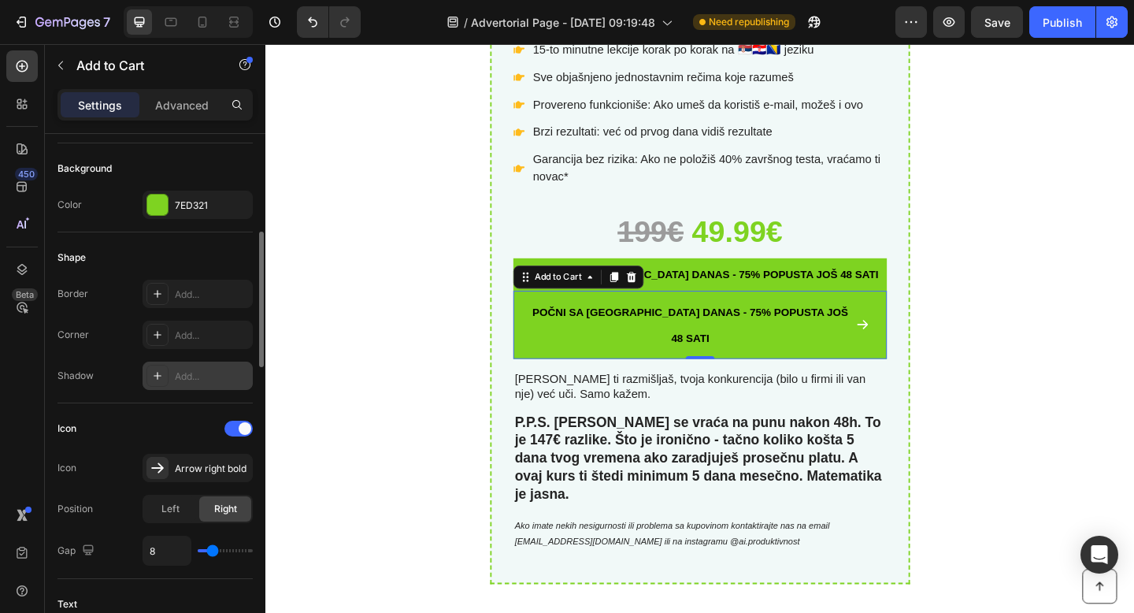
click at [157, 375] on icon at bounding box center [158, 376] width 8 height 8
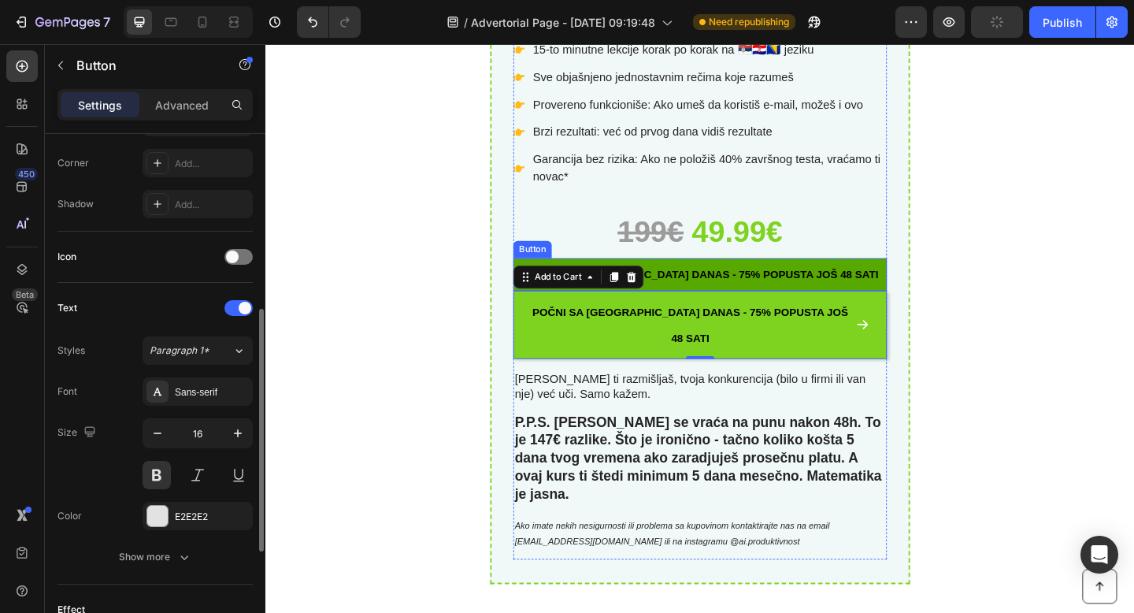
click at [927, 291] on button "poČni SA [GEOGRAPHIC_DATA] danas - 75% POPUSTA JOŠ 48 SATI" at bounding box center [738, 294] width 406 height 35
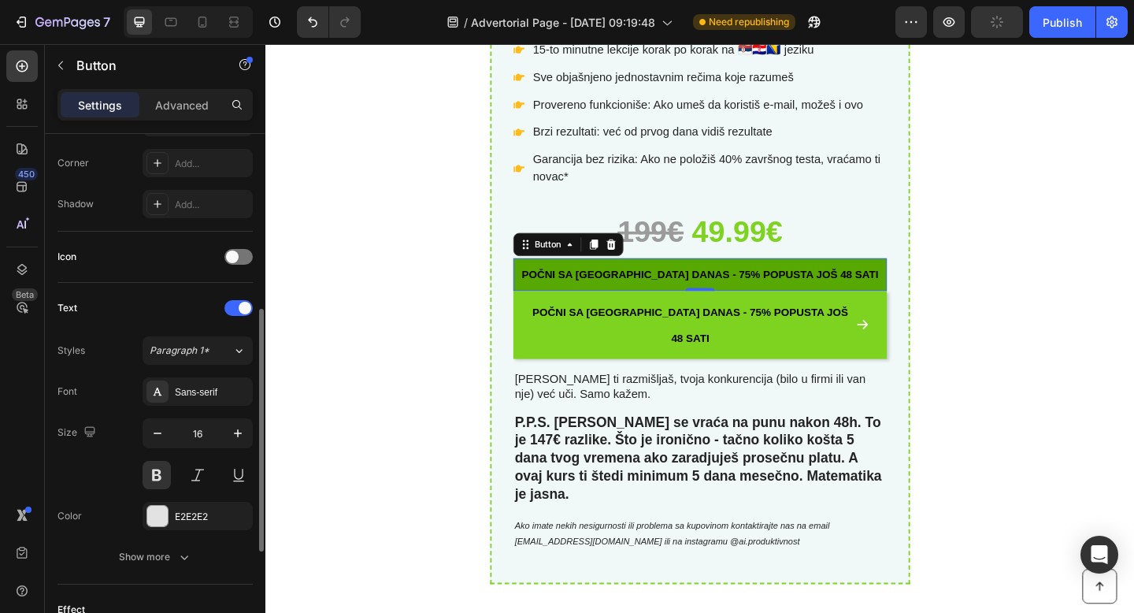
scroll to position [0, 0]
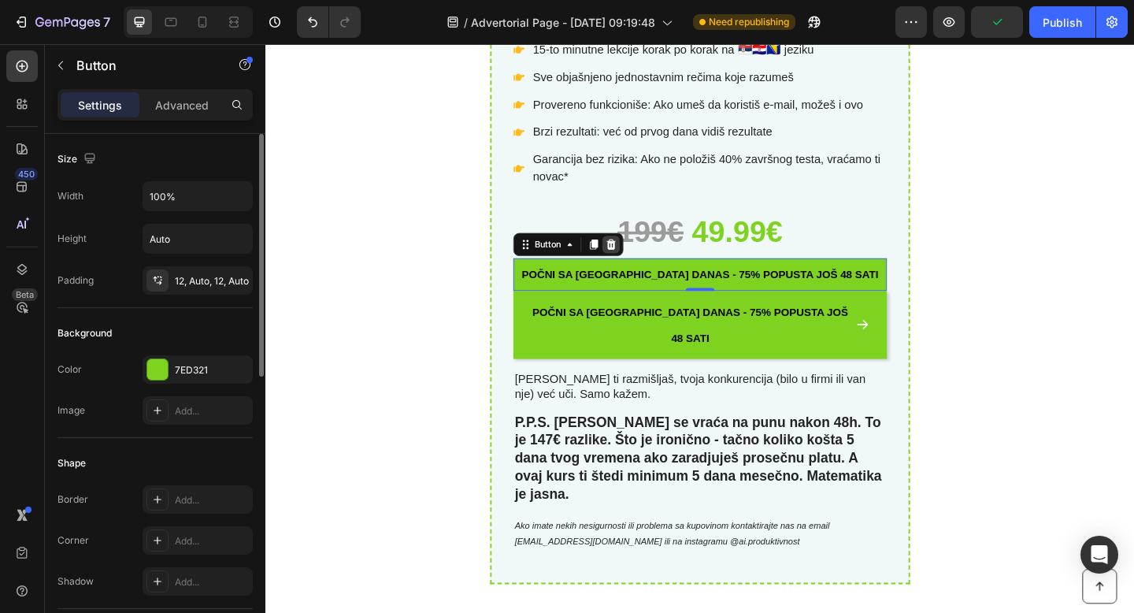
click at [642, 267] on icon at bounding box center [641, 262] width 10 height 11
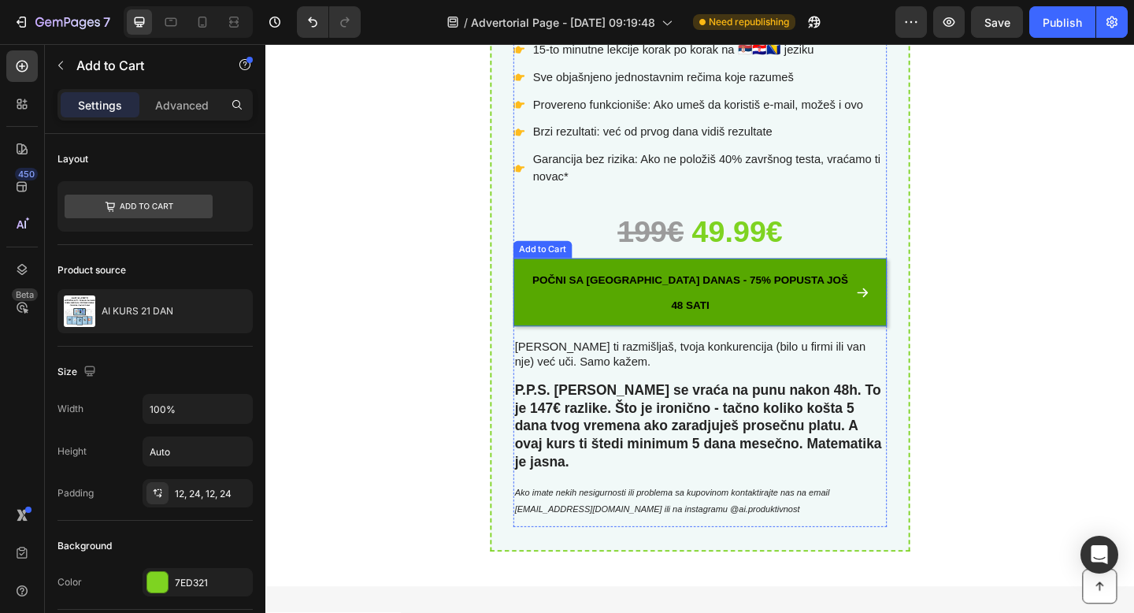
click at [907, 307] on icon at bounding box center [914, 314] width 15 height 15
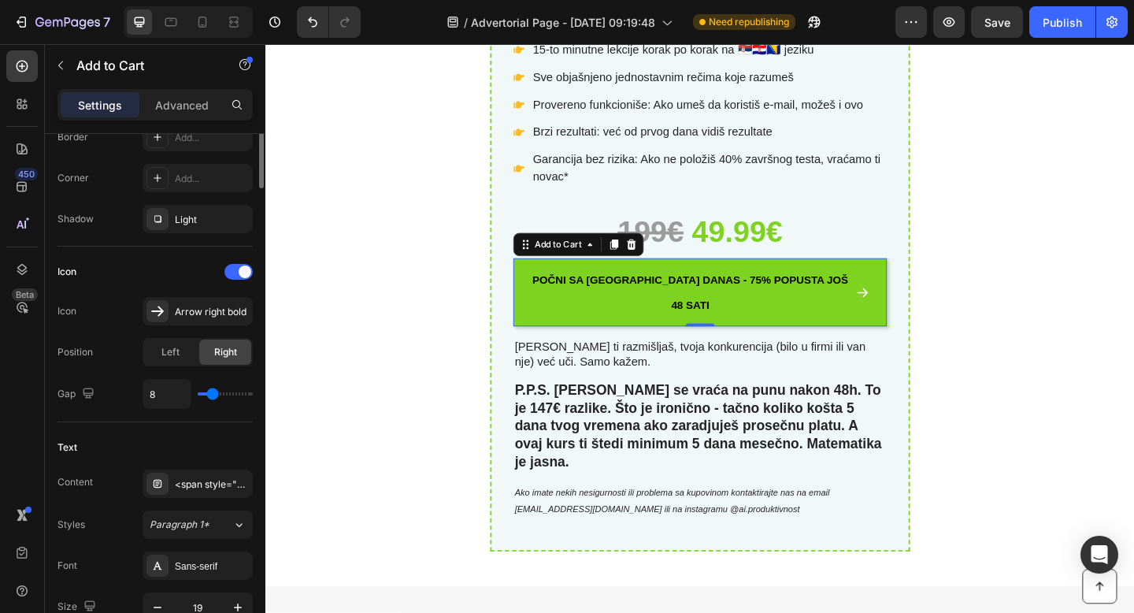
scroll to position [587, 0]
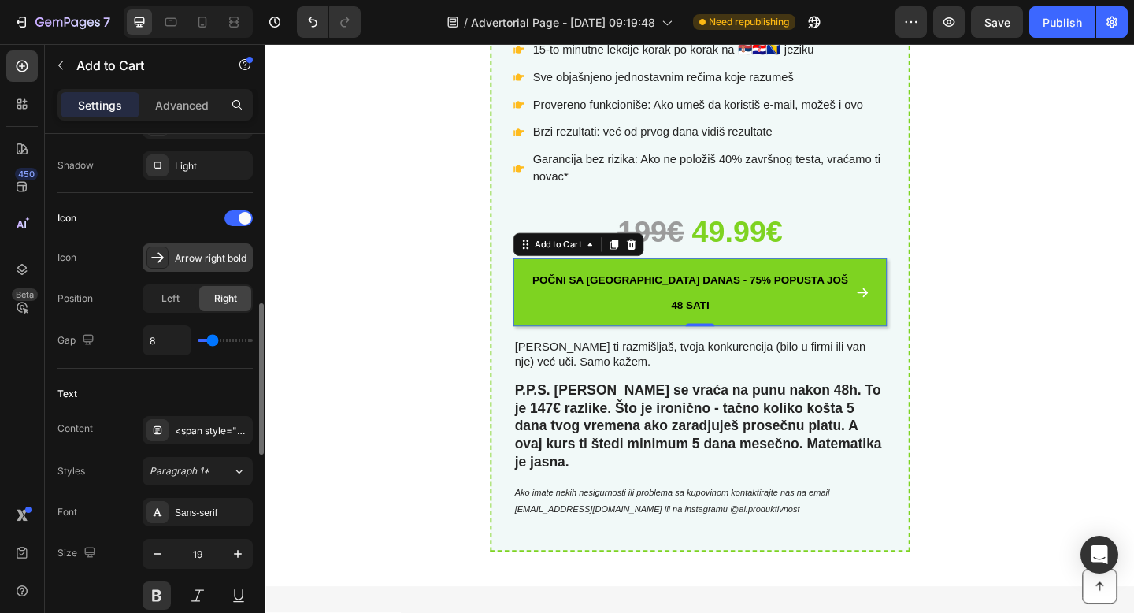
click at [182, 261] on div "Arrow right bold" at bounding box center [212, 258] width 74 height 14
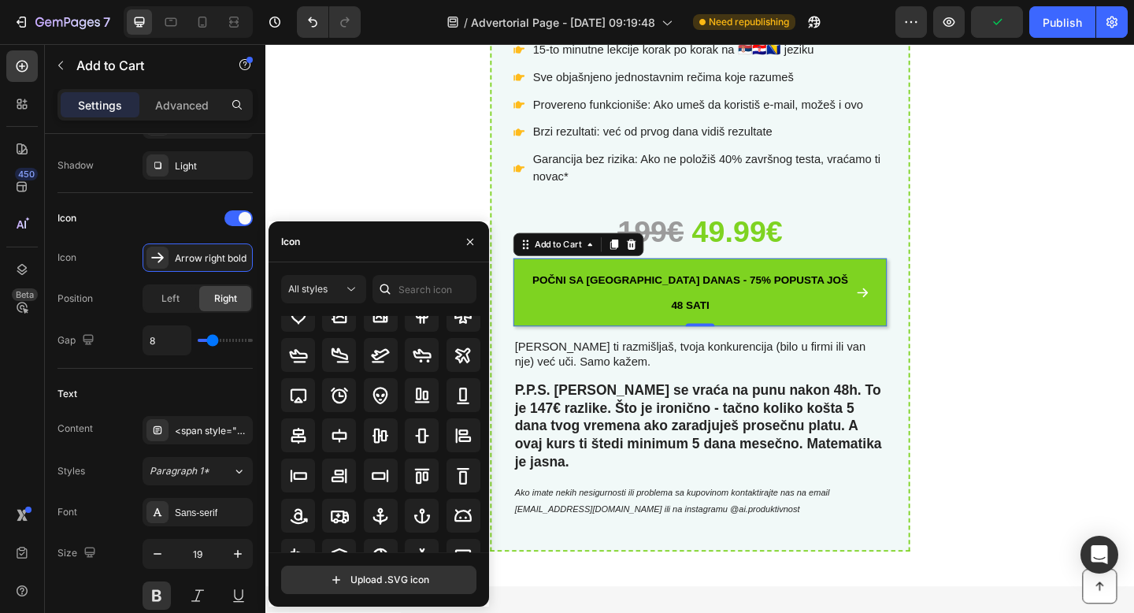
scroll to position [0, 0]
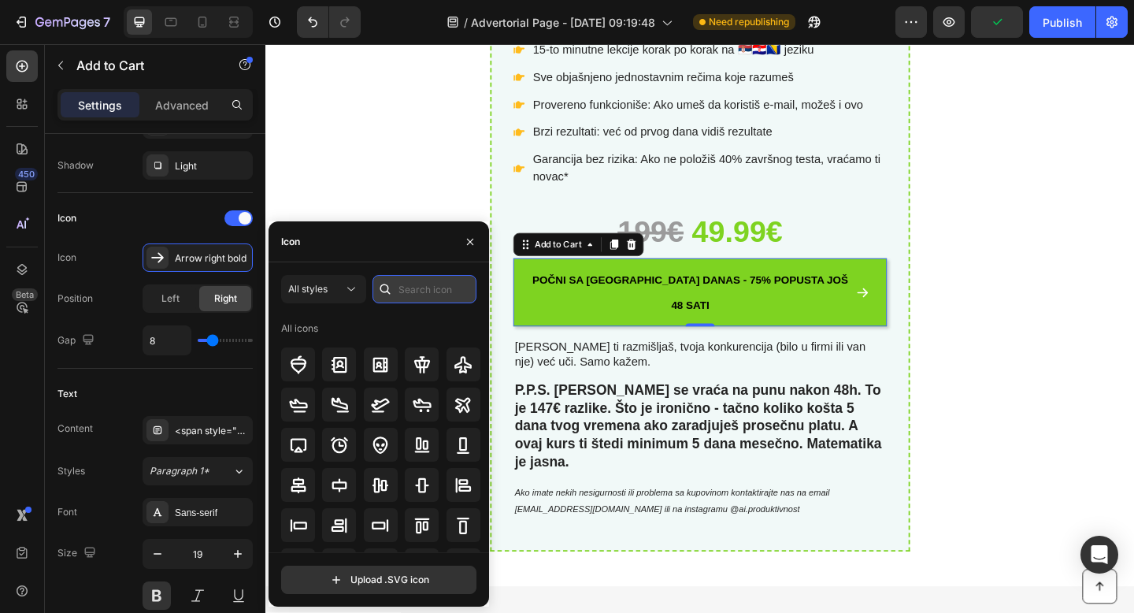
click at [417, 302] on input "text" at bounding box center [424, 289] width 104 height 28
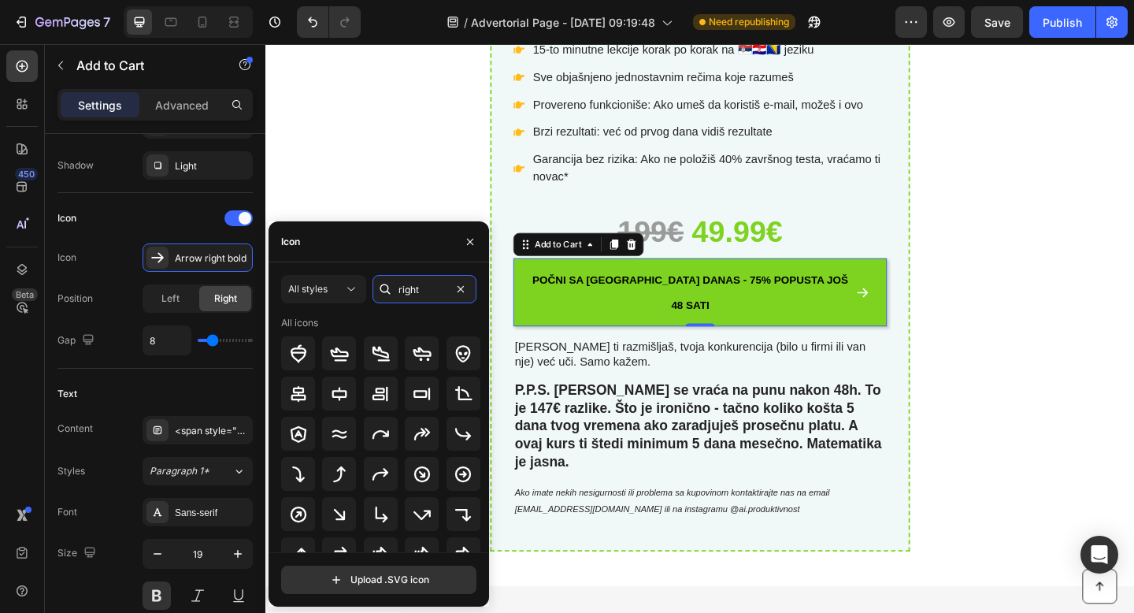
type input "right"
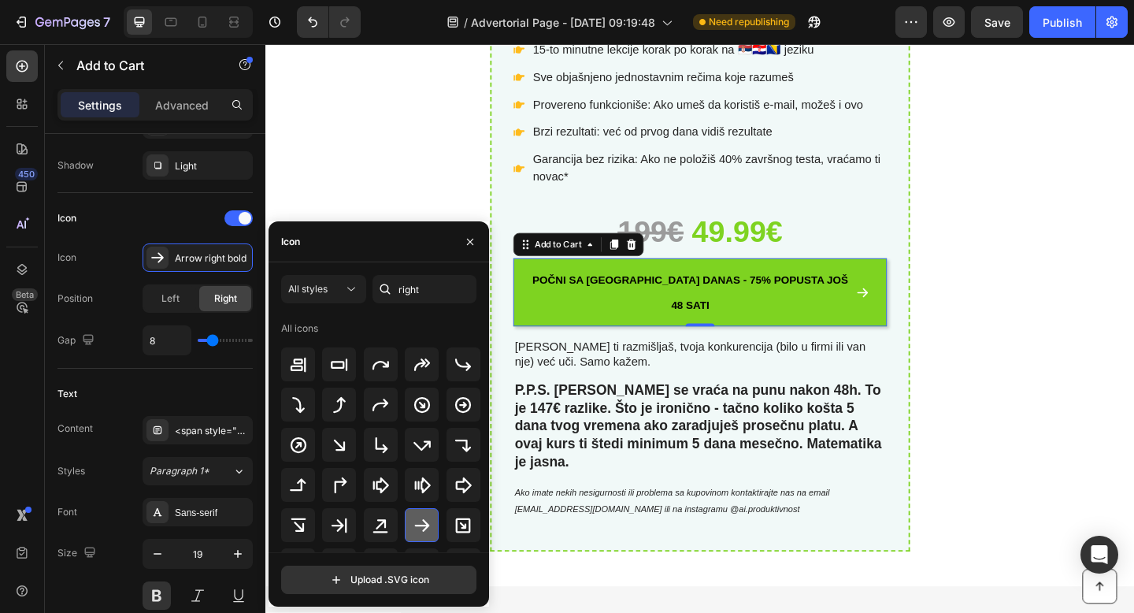
click at [429, 524] on div at bounding box center [422, 525] width 34 height 34
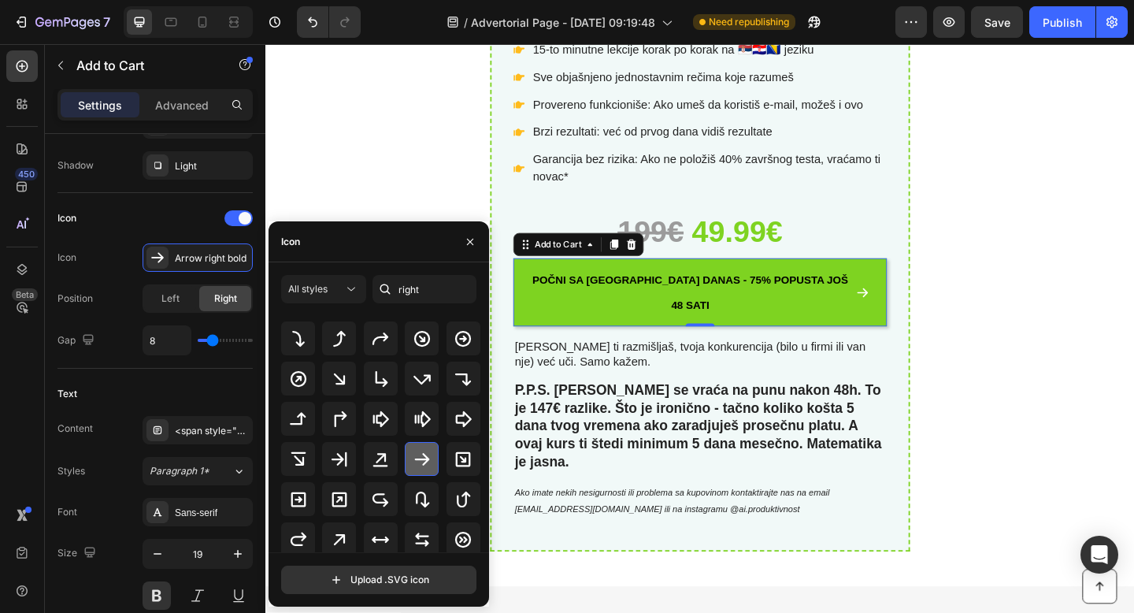
scroll to position [72, 0]
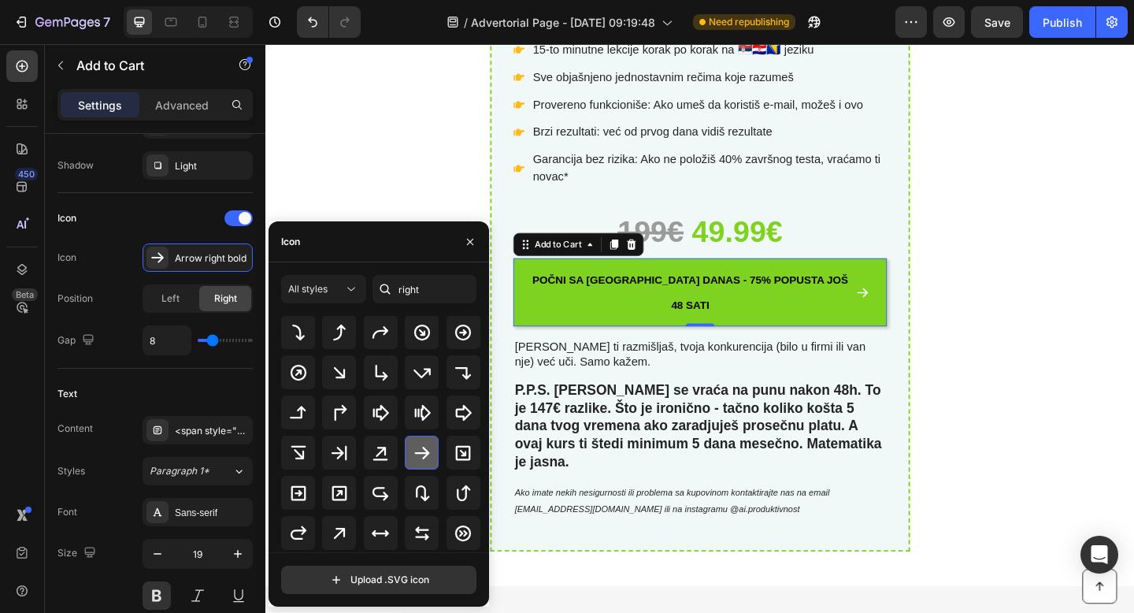
click at [425, 449] on icon at bounding box center [422, 452] width 19 height 19
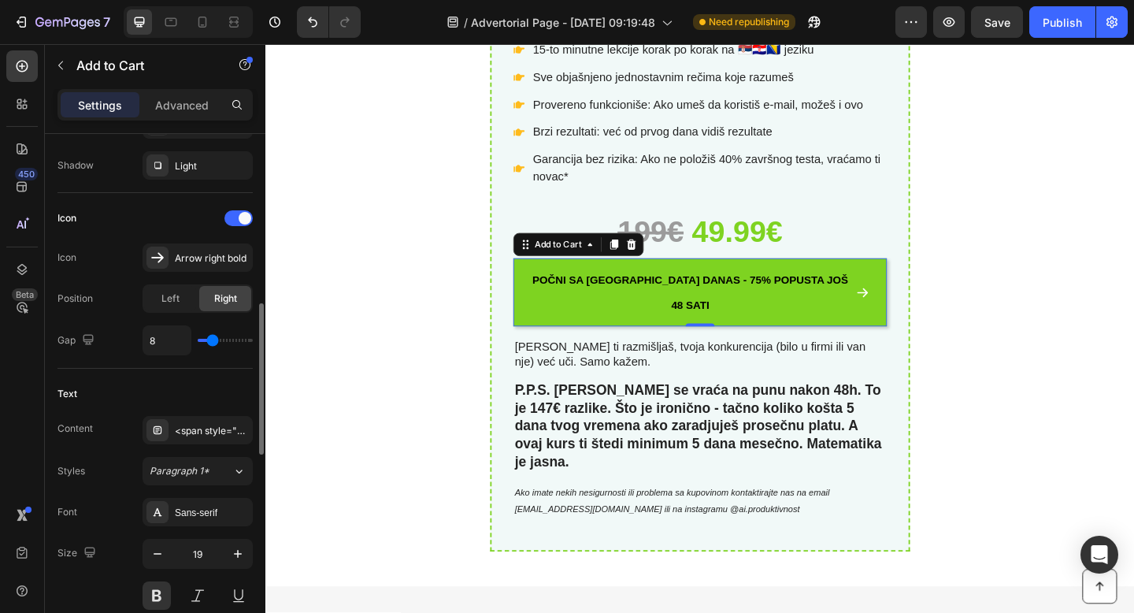
click at [166, 275] on div "Icon Icon Arrow right bold Position Left Right Gap 8" at bounding box center [154, 281] width 195 height 150
click at [78, 263] on div "Icon Arrow right bold" at bounding box center [154, 257] width 195 height 28
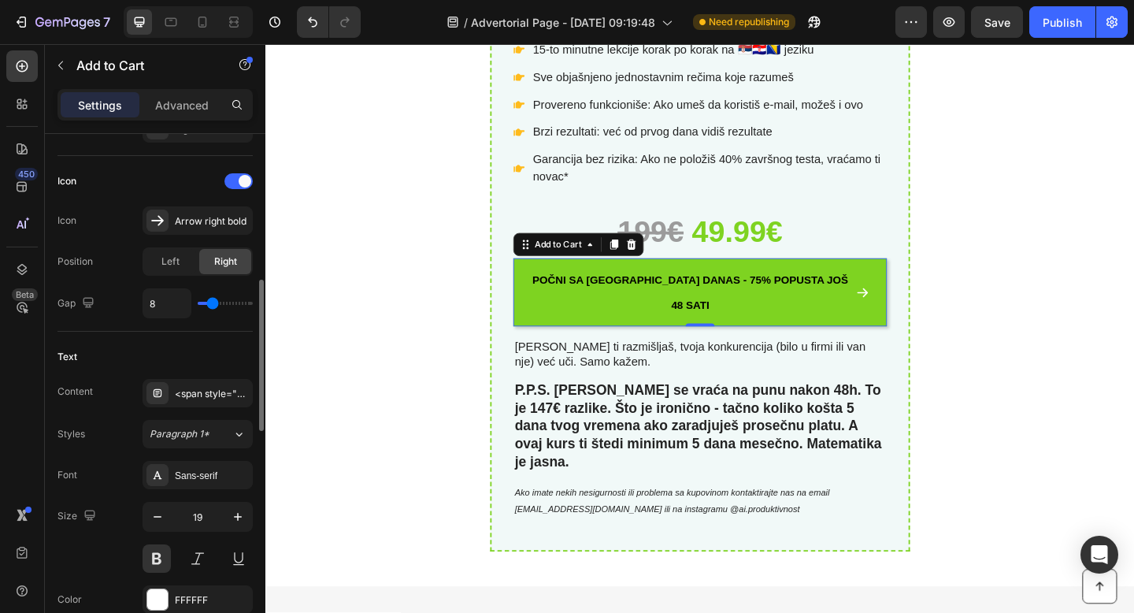
scroll to position [650, 0]
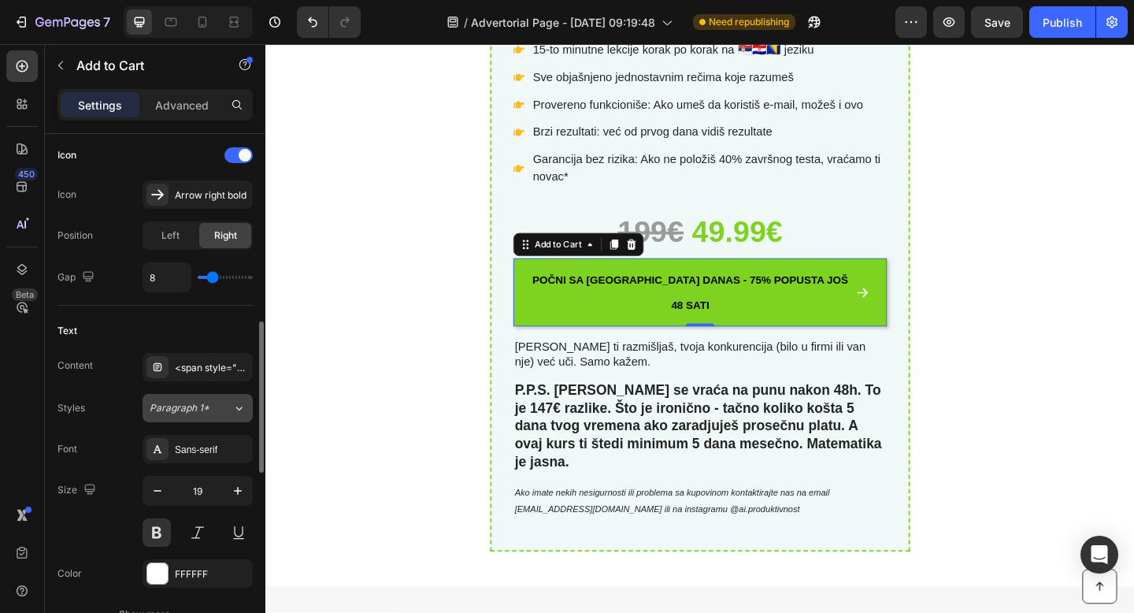
click at [193, 408] on span "Paragraph 1*" at bounding box center [180, 408] width 60 height 14
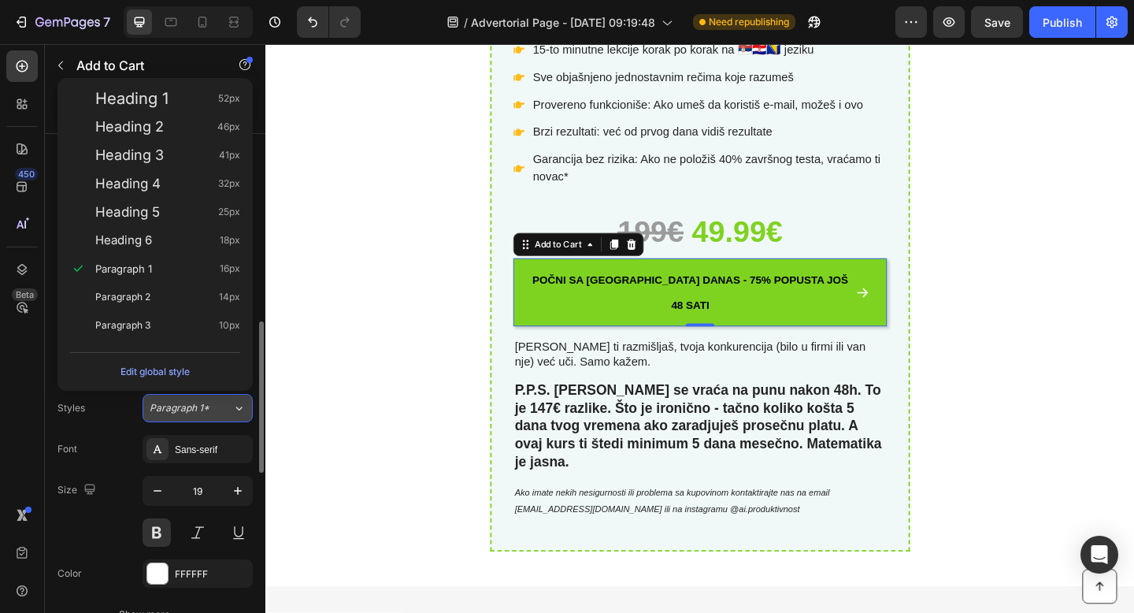
click at [193, 407] on span "Paragraph 1*" at bounding box center [180, 408] width 60 height 14
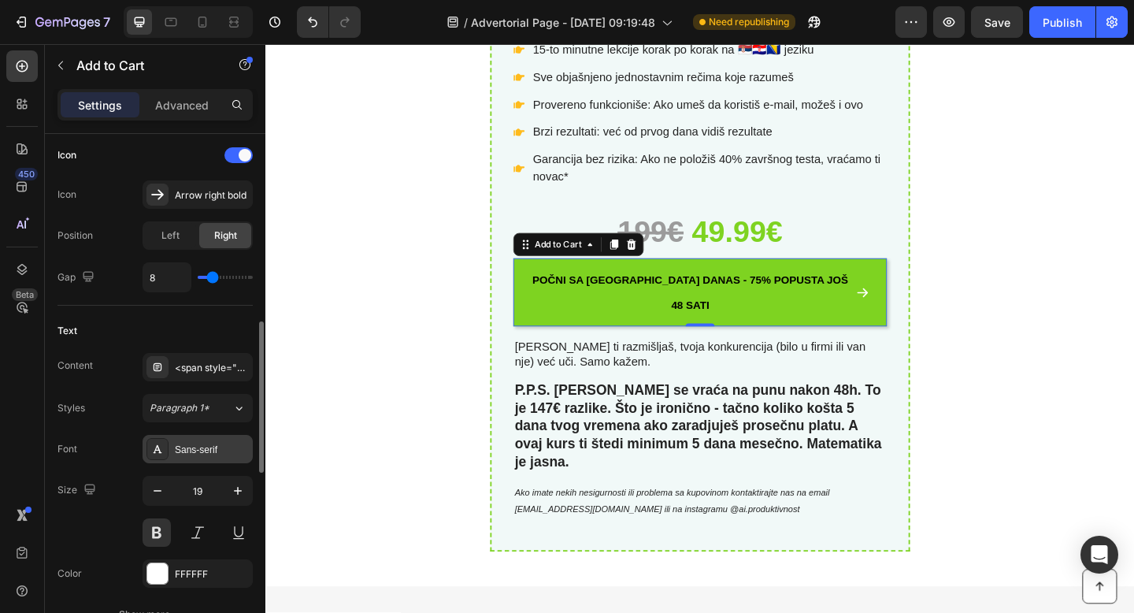
click at [199, 447] on div "Sans-serif" at bounding box center [212, 450] width 74 height 14
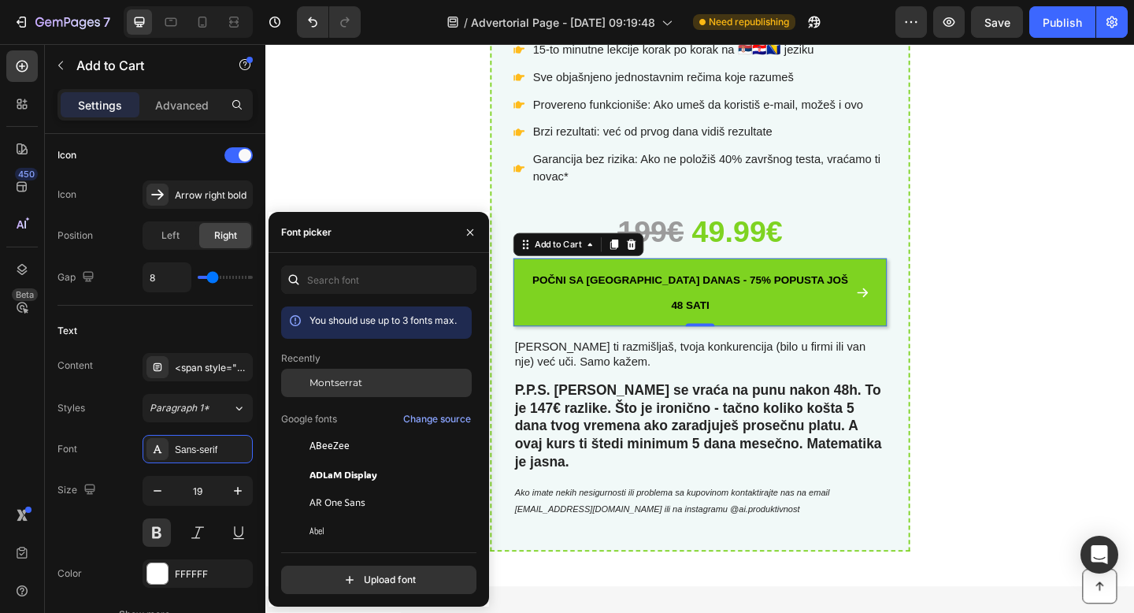
click at [347, 386] on span "Montserrat" at bounding box center [335, 383] width 53 height 14
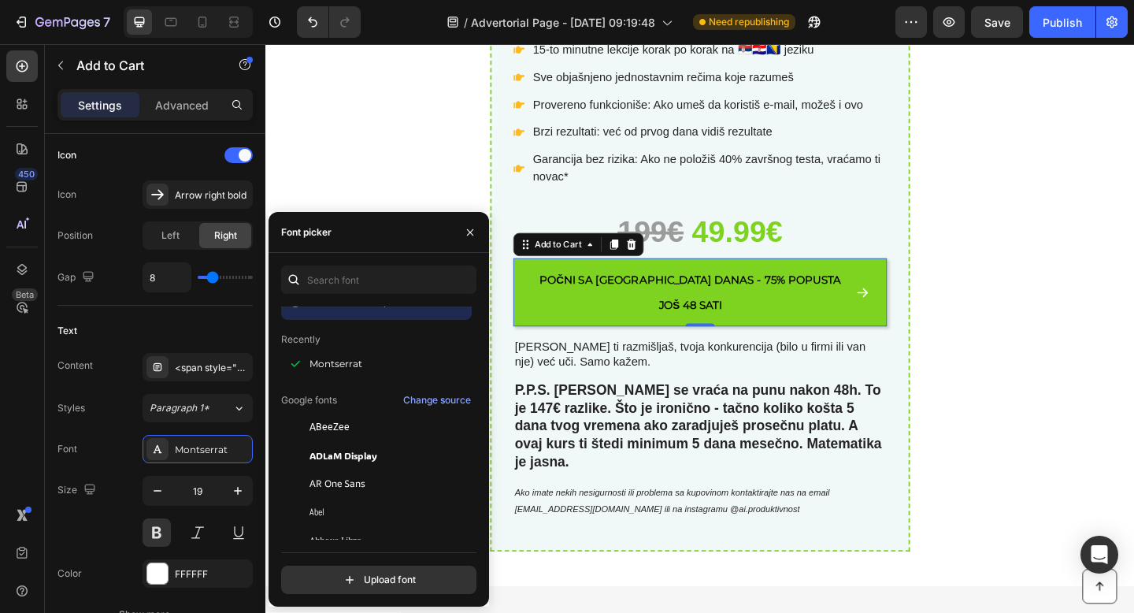
scroll to position [0, 0]
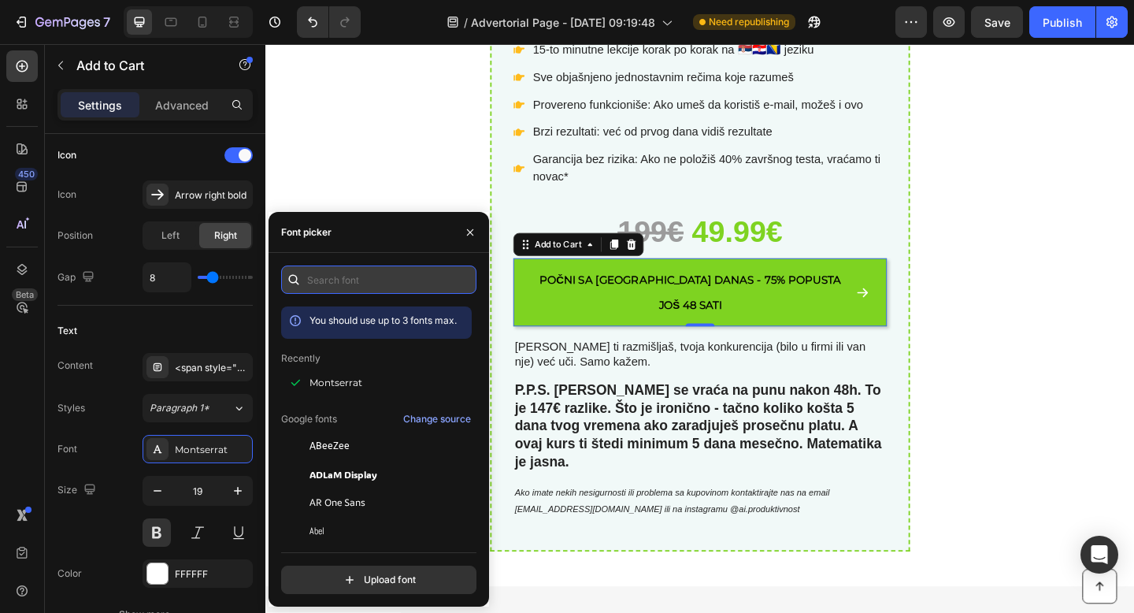
click at [355, 278] on input "text" at bounding box center [378, 279] width 195 height 28
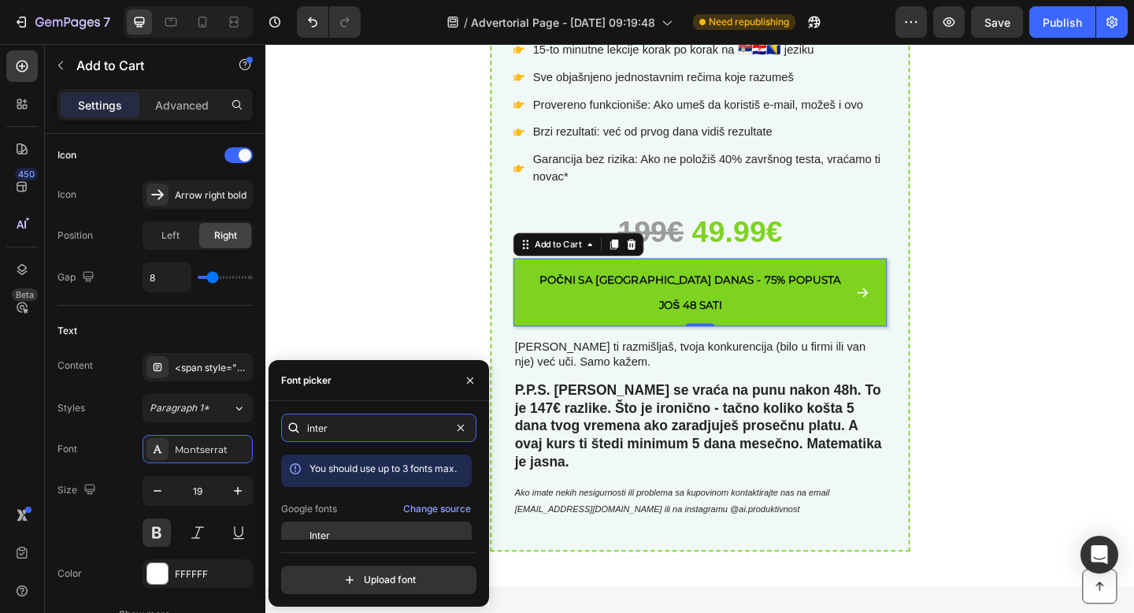
type input "inter"
click at [328, 530] on span "Inter" at bounding box center [319, 535] width 20 height 14
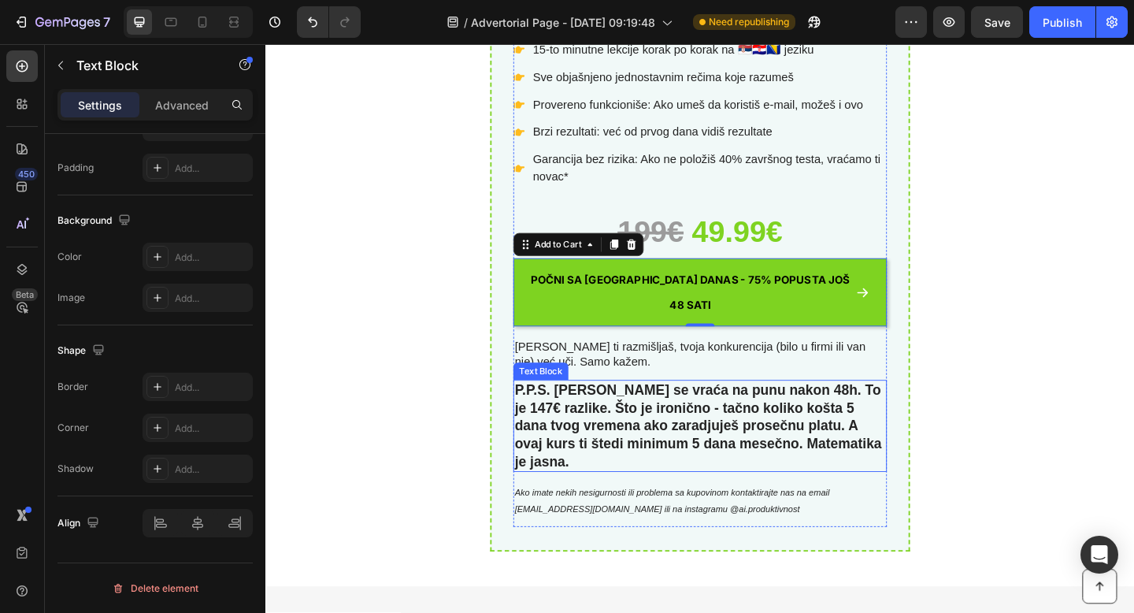
click at [698, 411] on p "P.P.S. [PERSON_NAME] se vraća na punu nakon 48h. To je 147€ razlike. Što je iro…" at bounding box center [737, 460] width 403 height 98
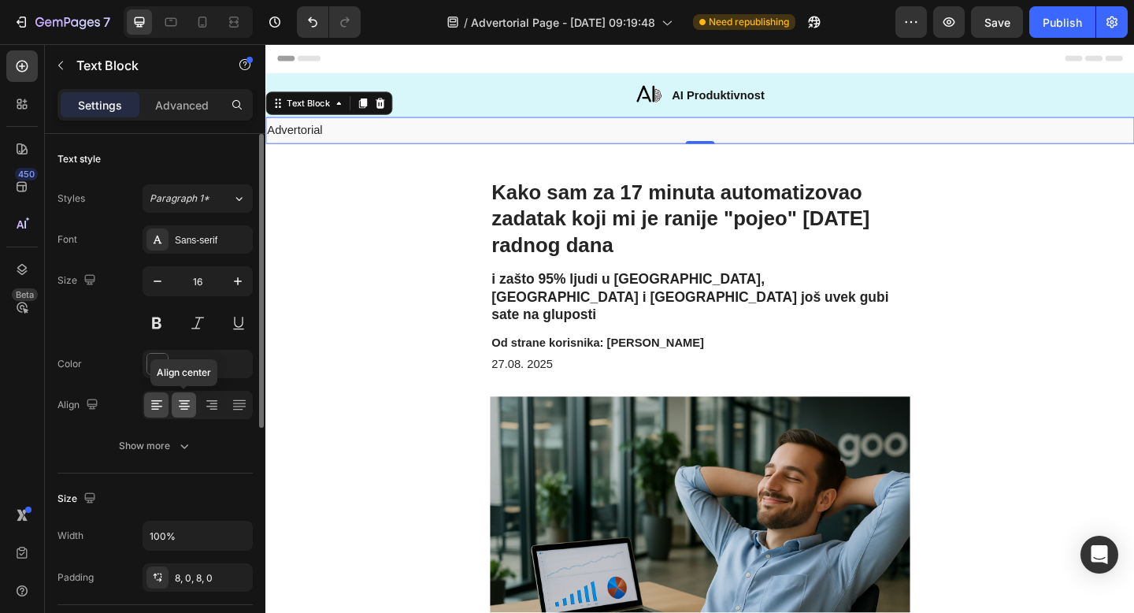
click at [179, 405] on icon at bounding box center [184, 405] width 16 height 16
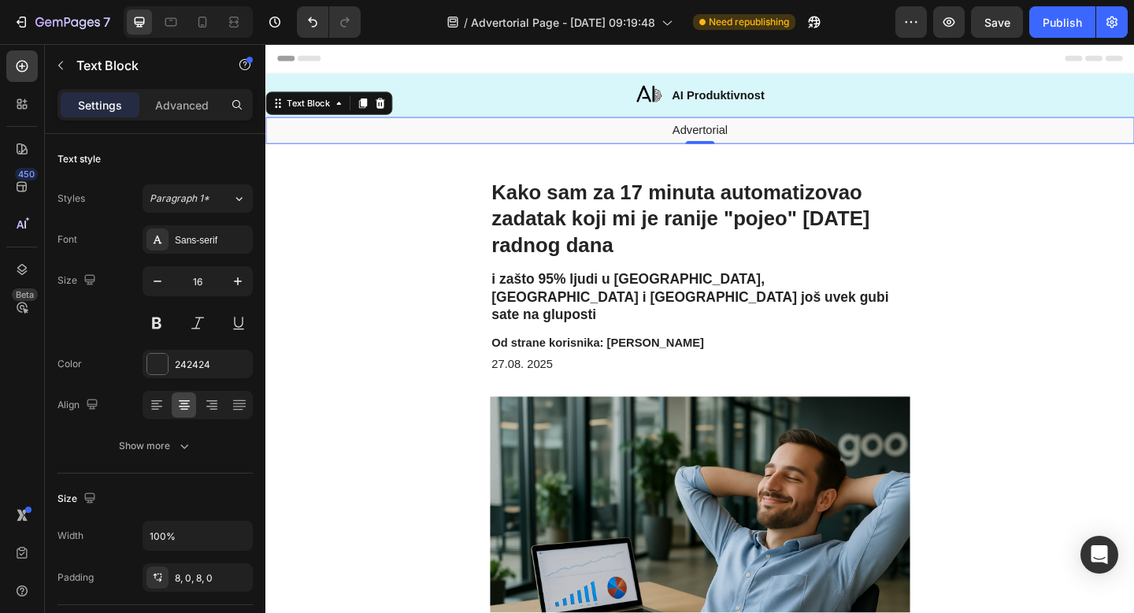
click at [535, 59] on div "Header" at bounding box center [738, 59] width 920 height 31
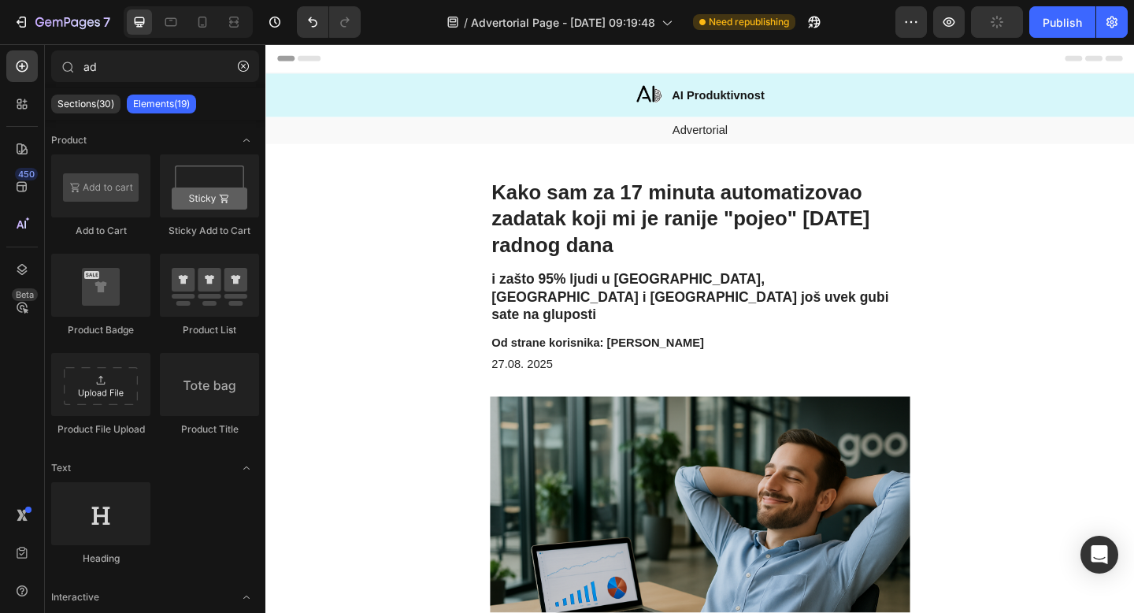
click at [307, 58] on span "Header" at bounding box center [312, 60] width 35 height 16
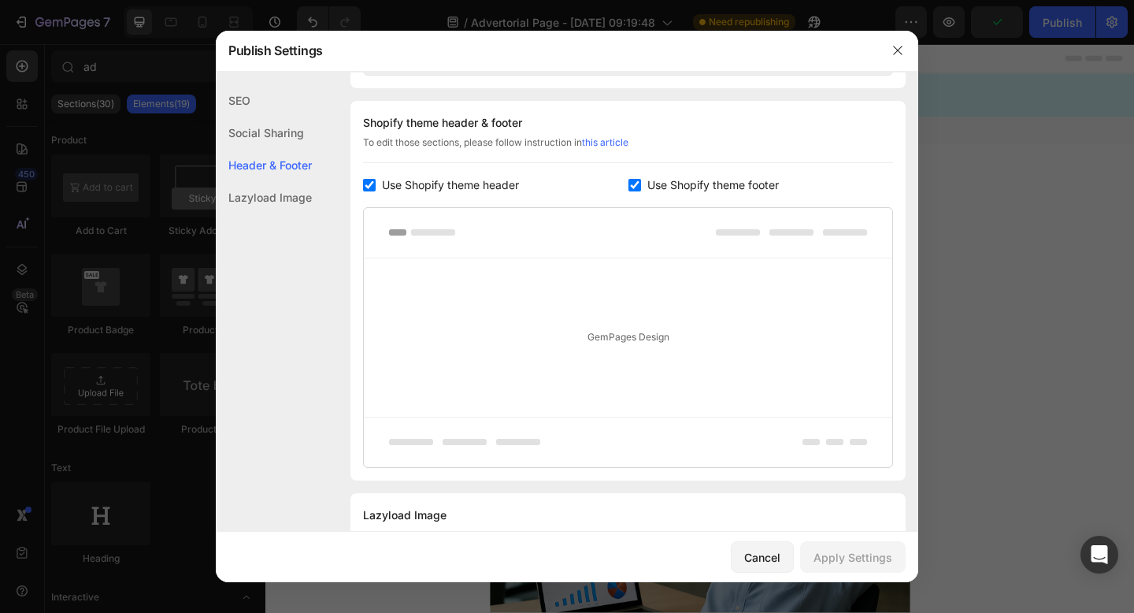
scroll to position [738, 0]
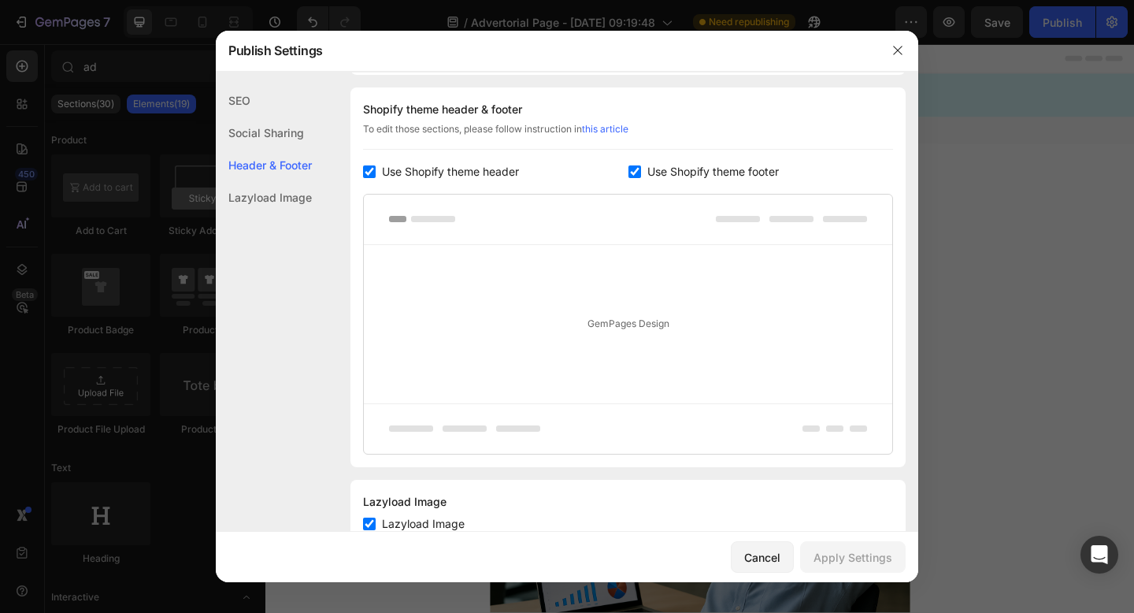
click at [446, 169] on span "Use Shopify theme header" at bounding box center [450, 171] width 137 height 19
checkbox input "false"
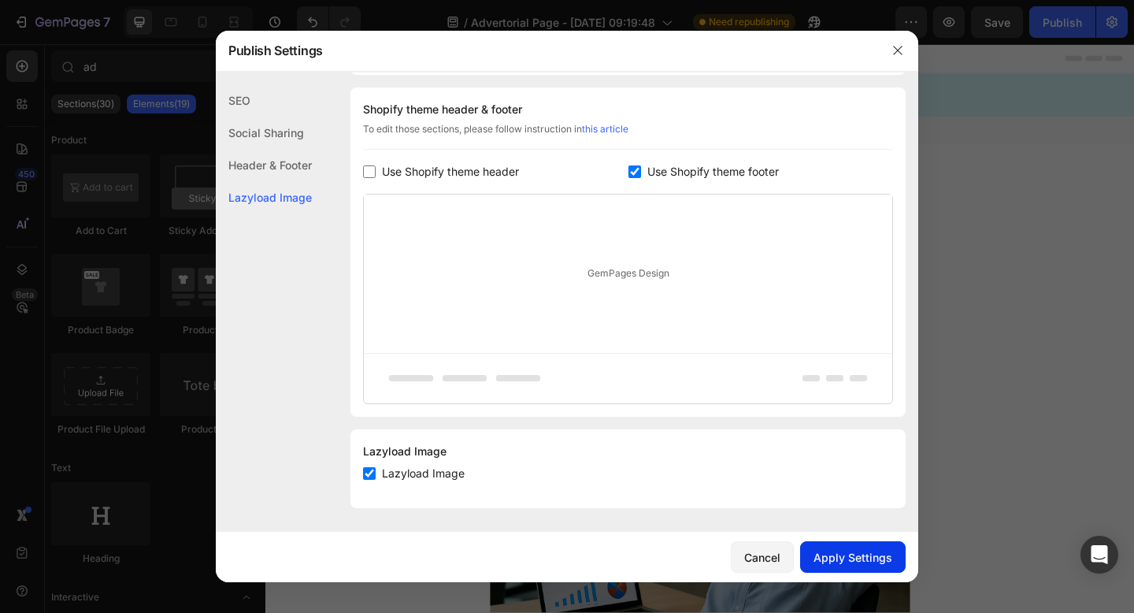
click at [868, 556] on div "Apply Settings" at bounding box center [852, 557] width 79 height 17
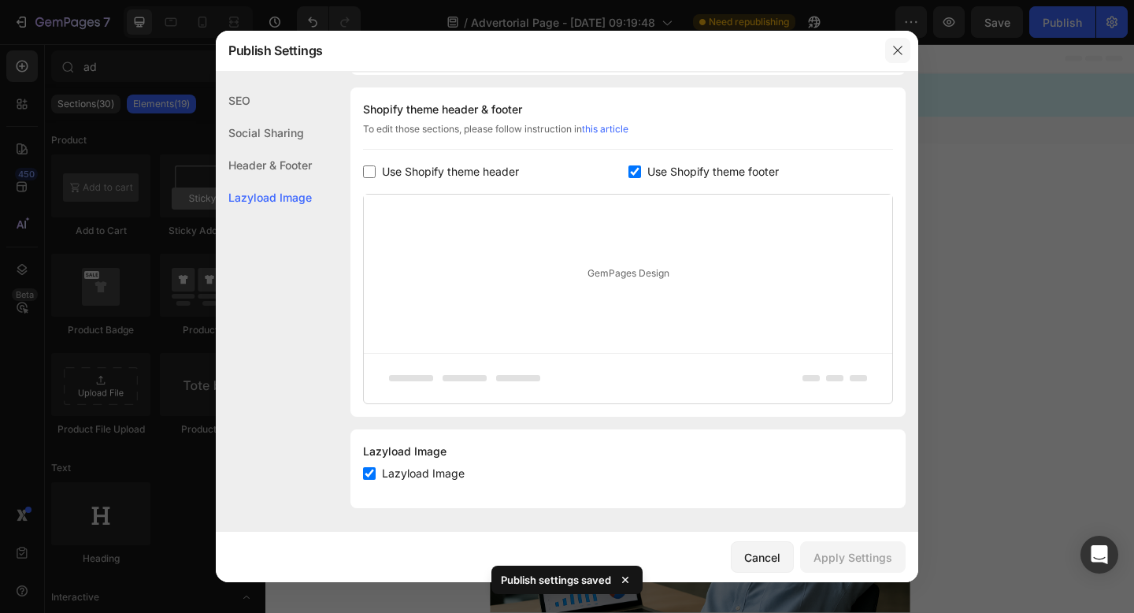
drag, startPoint x: 896, startPoint y: 50, endPoint x: 711, endPoint y: 6, distance: 190.2
click at [896, 50] on icon "button" at bounding box center [897, 50] width 13 height 13
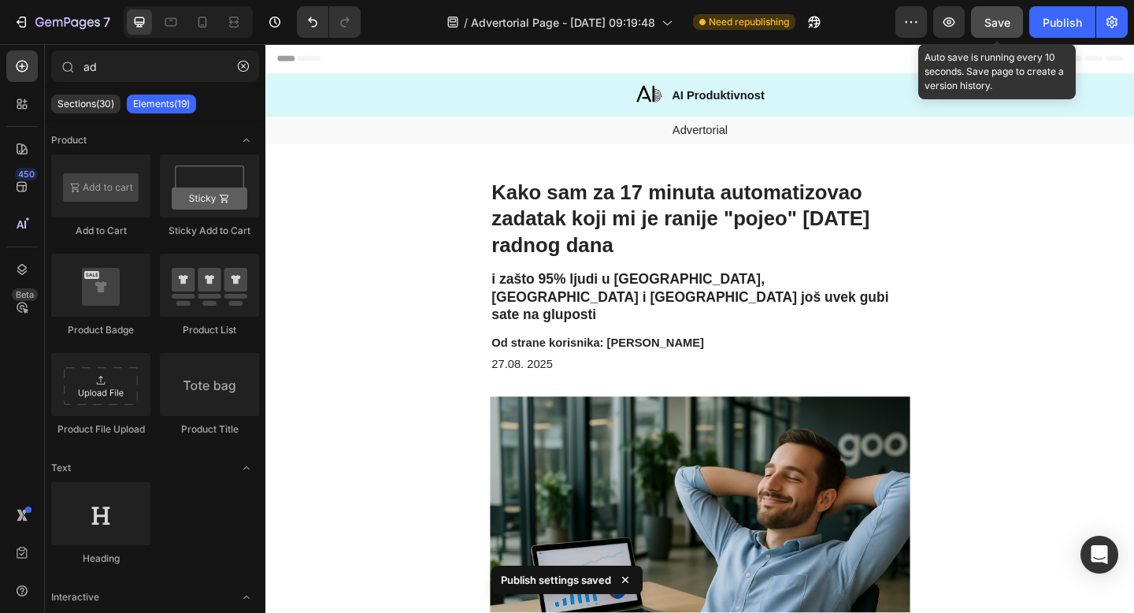
click at [1005, 24] on span "Save" at bounding box center [997, 22] width 26 height 13
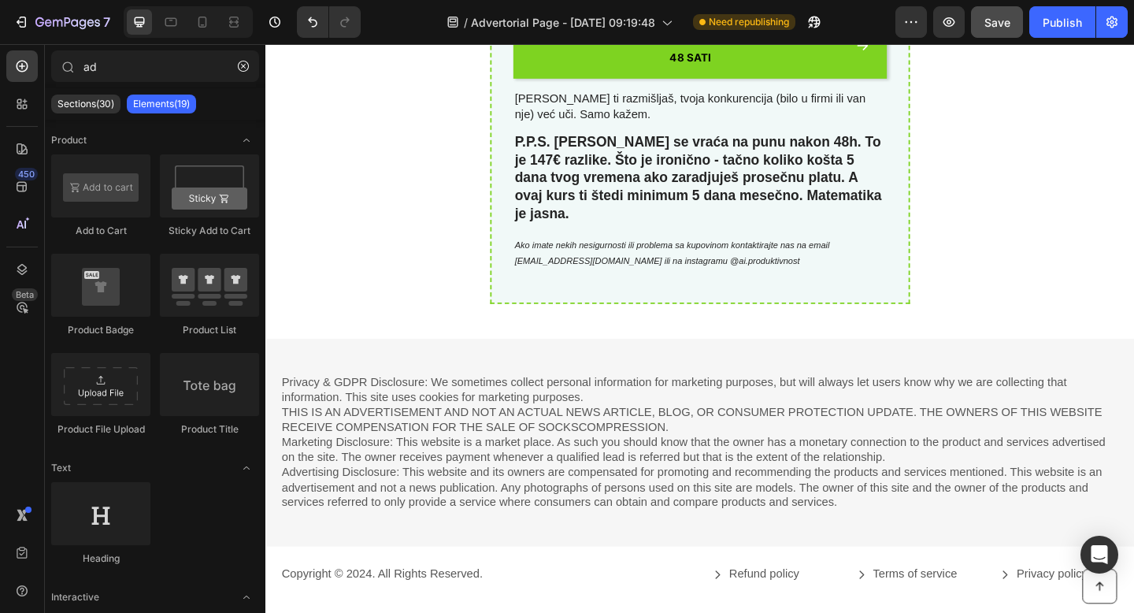
scroll to position [7192, 0]
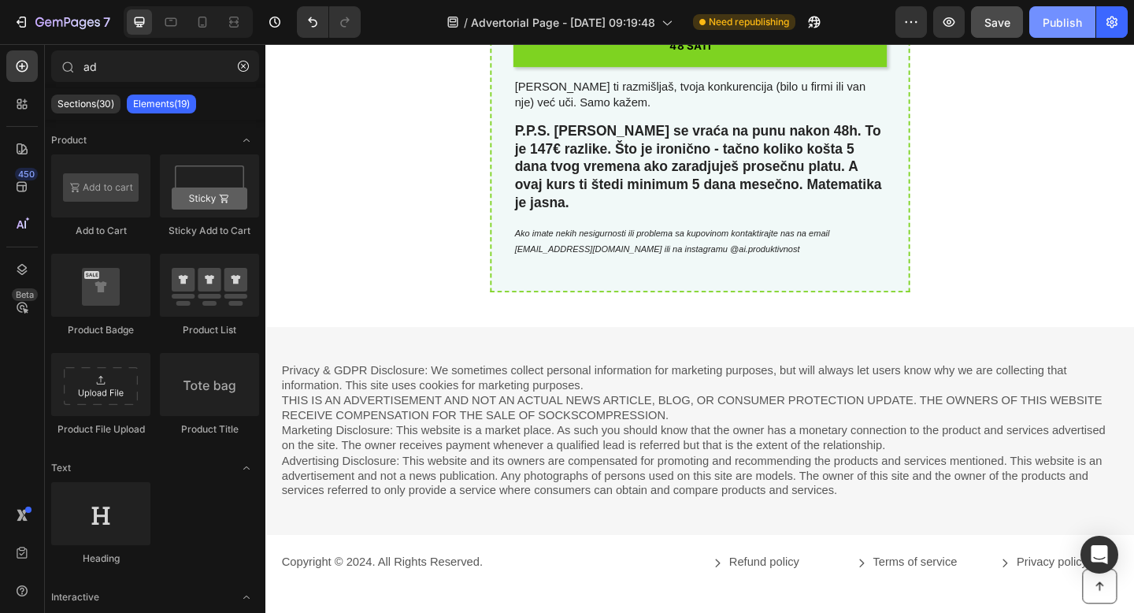
click at [1049, 7] on button "Publish" at bounding box center [1062, 21] width 66 height 31
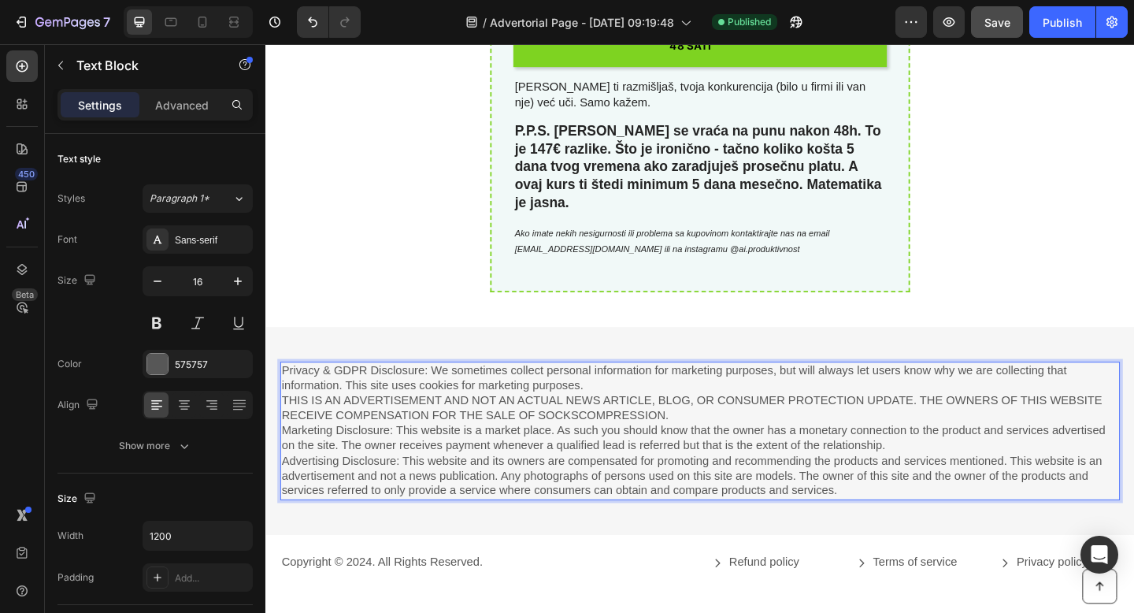
click at [468, 391] on p "Privacy & GDPR Disclosure: We sometimes collect personal information for market…" at bounding box center [738, 464] width 910 height 147
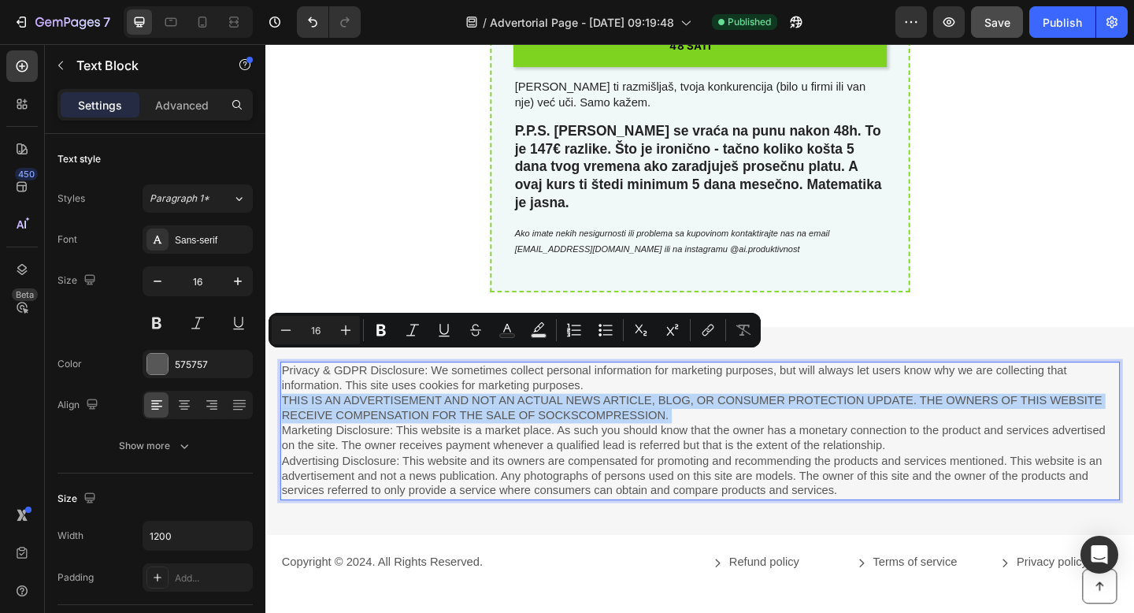
click at [468, 391] on p "Privacy & GDPR Disclosure: We sometimes collect personal information for market…" at bounding box center [738, 464] width 910 height 147
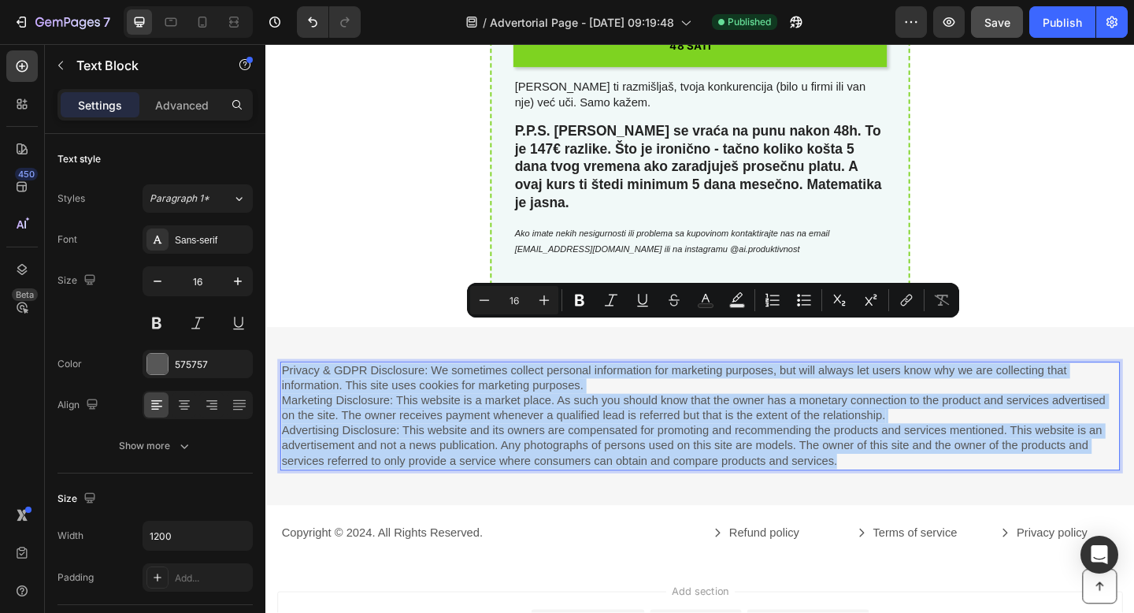
drag, startPoint x: 904, startPoint y: 456, endPoint x: 285, endPoint y: 354, distance: 627.2
click at [285, 391] on p "Privacy & GDPR Disclosure: We sometimes collect personal information for market…" at bounding box center [738, 448] width 910 height 115
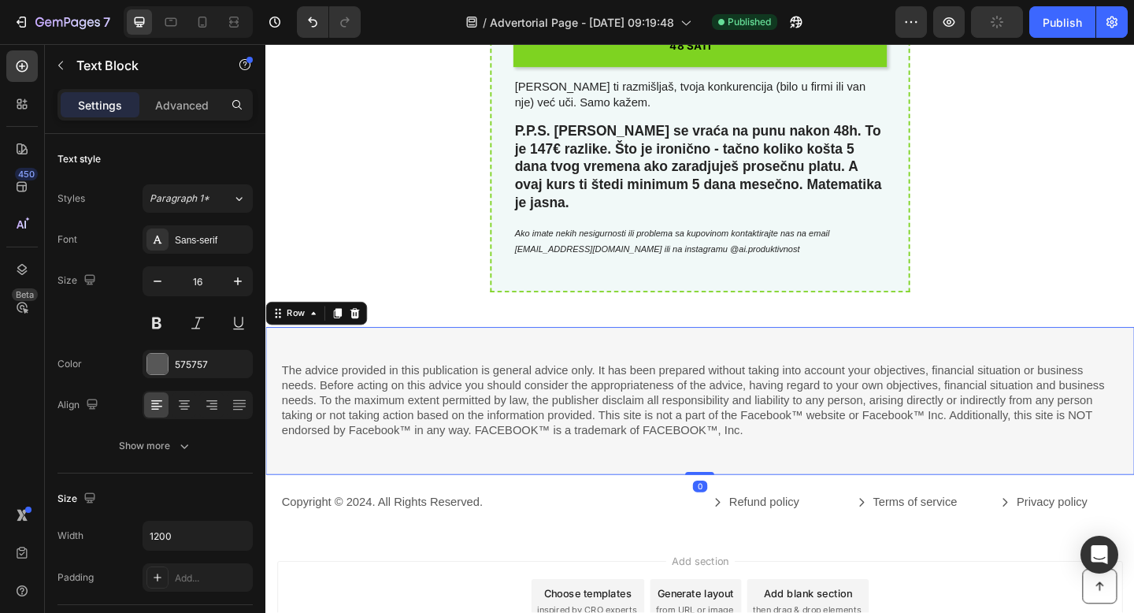
click at [375, 352] on div "The advice provided in this publication is general advice only. It has been pre…" at bounding box center [737, 432] width 945 height 161
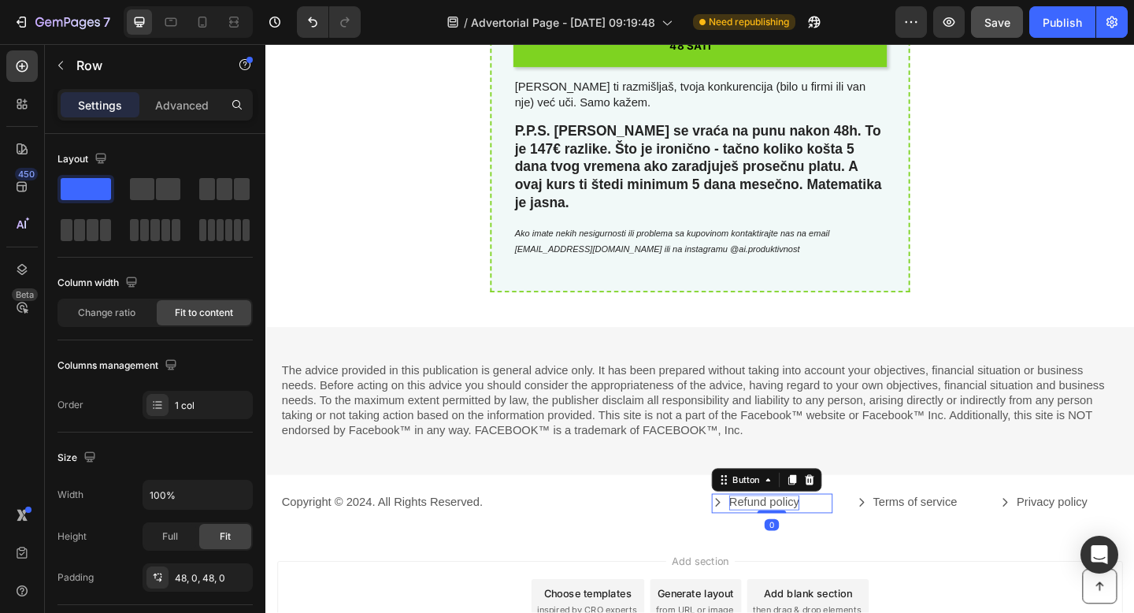
click at [802, 535] on div "Refund policy" at bounding box center [807, 543] width 76 height 17
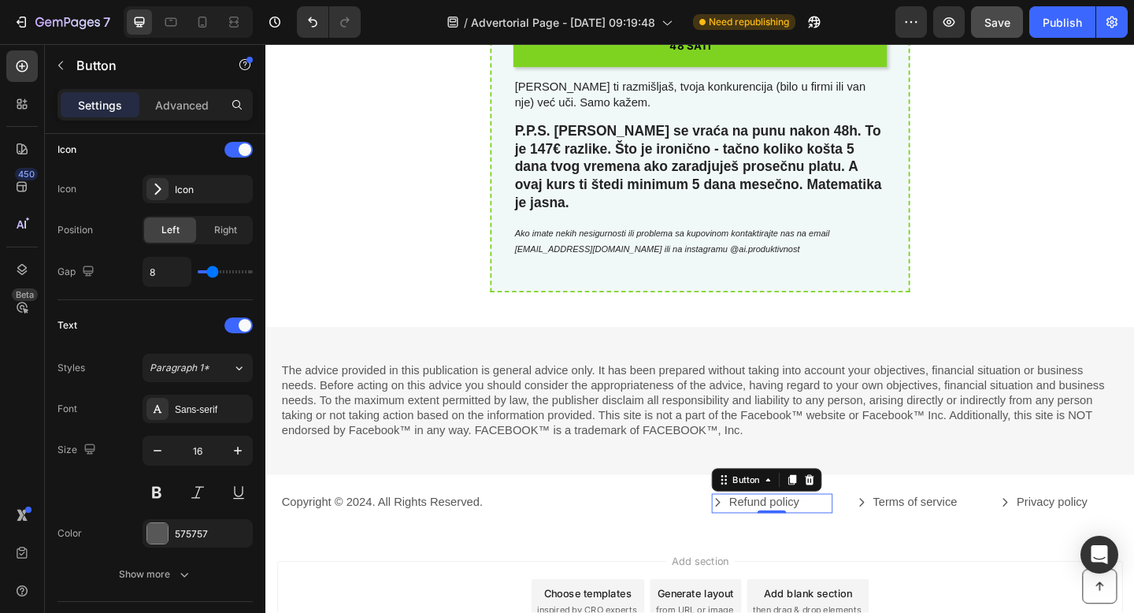
scroll to position [0, 0]
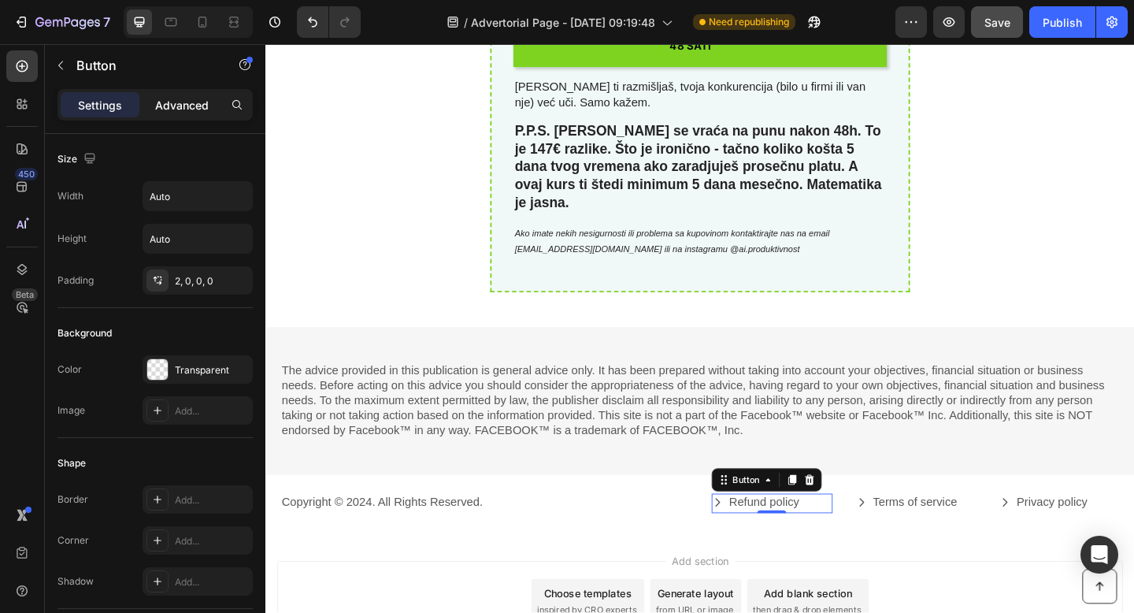
click at [183, 102] on p "Advanced" at bounding box center [182, 105] width 54 height 17
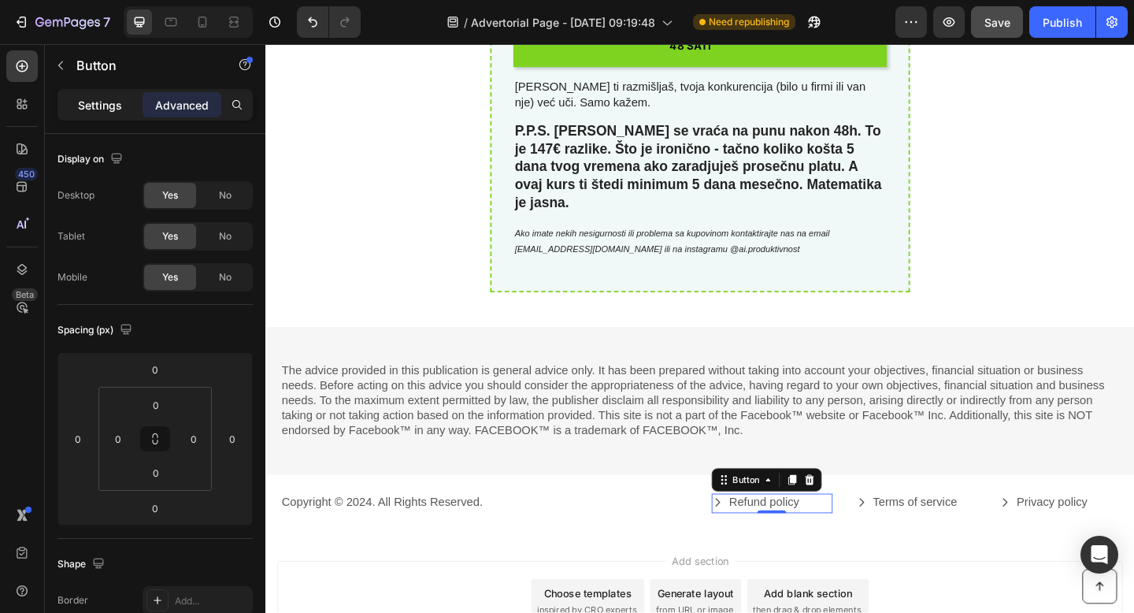
click at [89, 106] on p "Settings" at bounding box center [100, 105] width 44 height 17
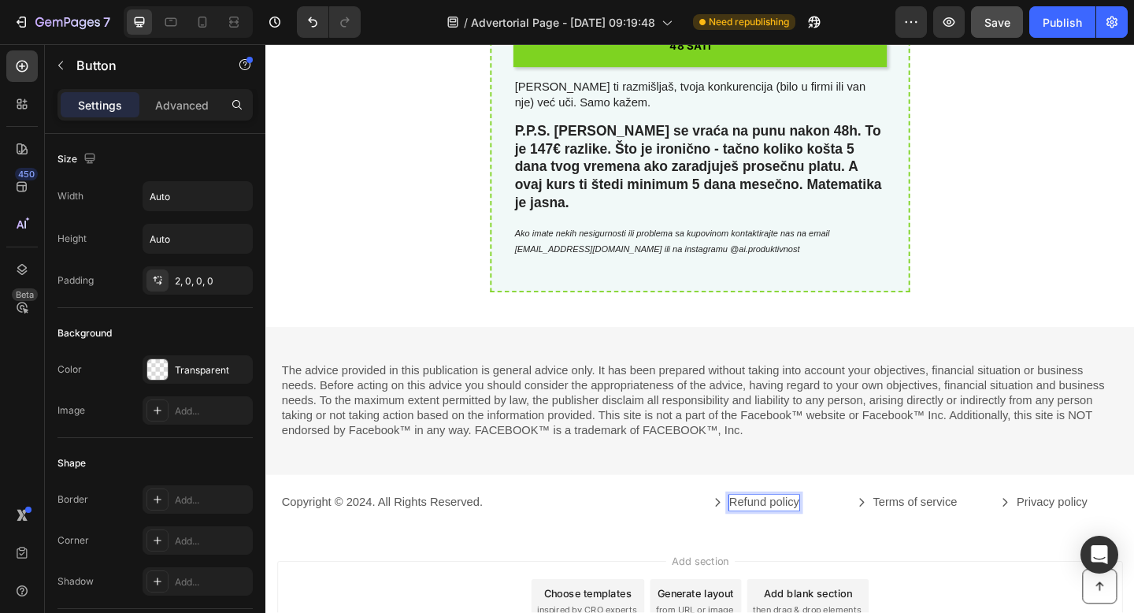
click at [831, 535] on div "Refund policy" at bounding box center [807, 543] width 76 height 17
click at [831, 535] on p "Refund policy" at bounding box center [807, 543] width 76 height 17
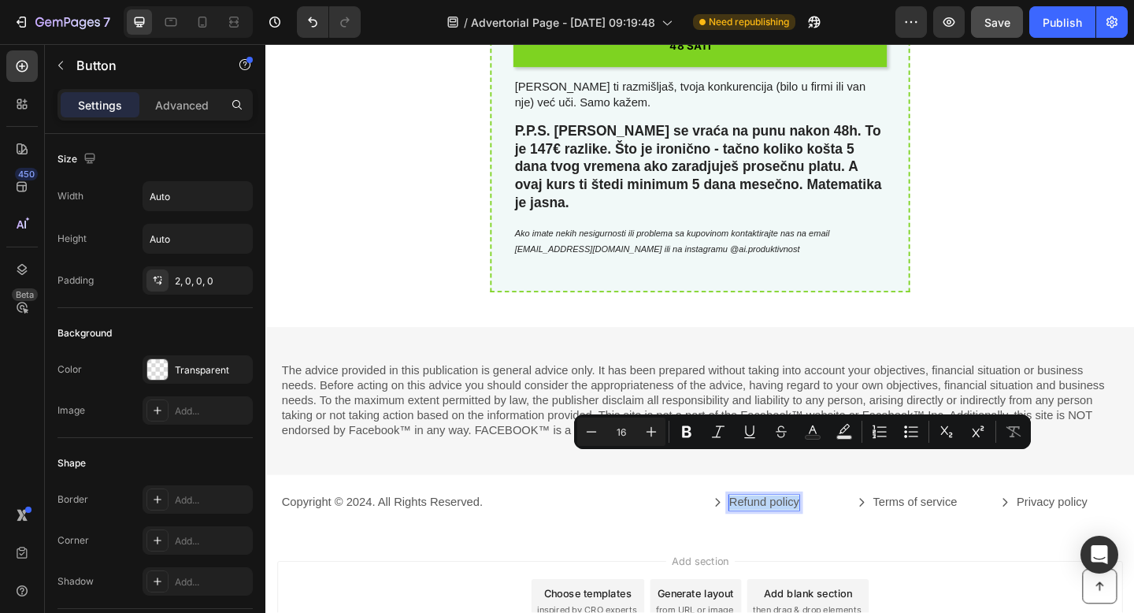
click at [831, 535] on p "Refund policy" at bounding box center [807, 543] width 76 height 17
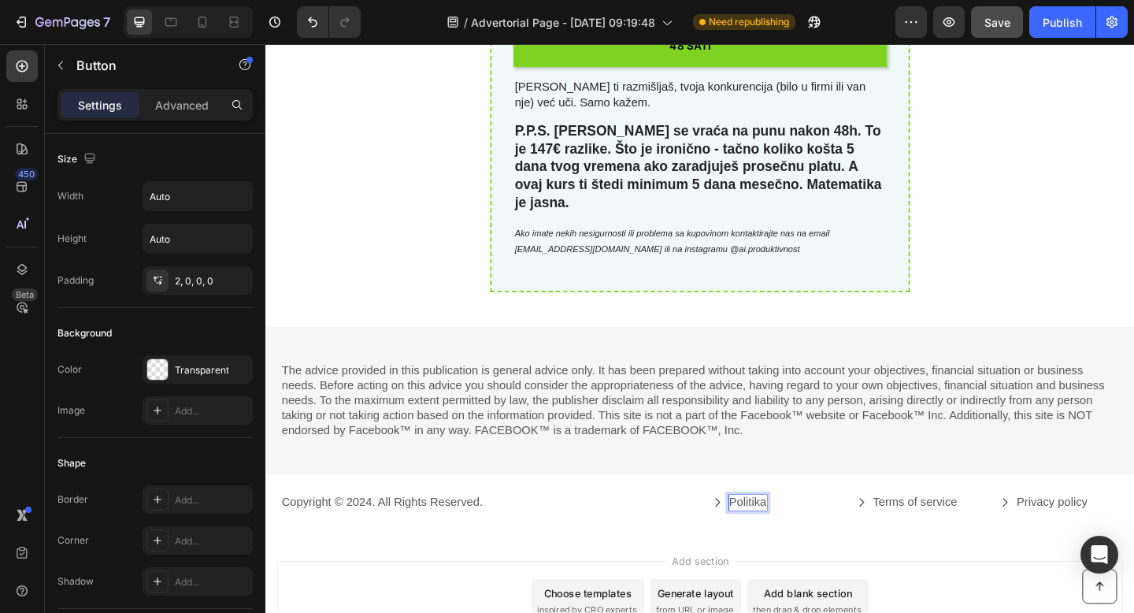
click at [750, 533] on button "Politika" at bounding box center [780, 542] width 60 height 18
click at [977, 535] on div "Terms of service" at bounding box center [971, 543] width 91 height 17
click at [977, 535] on p "Terms of service" at bounding box center [971, 543] width 91 height 17
click at [907, 533] on button "Uslovi" at bounding box center [934, 542] width 54 height 18
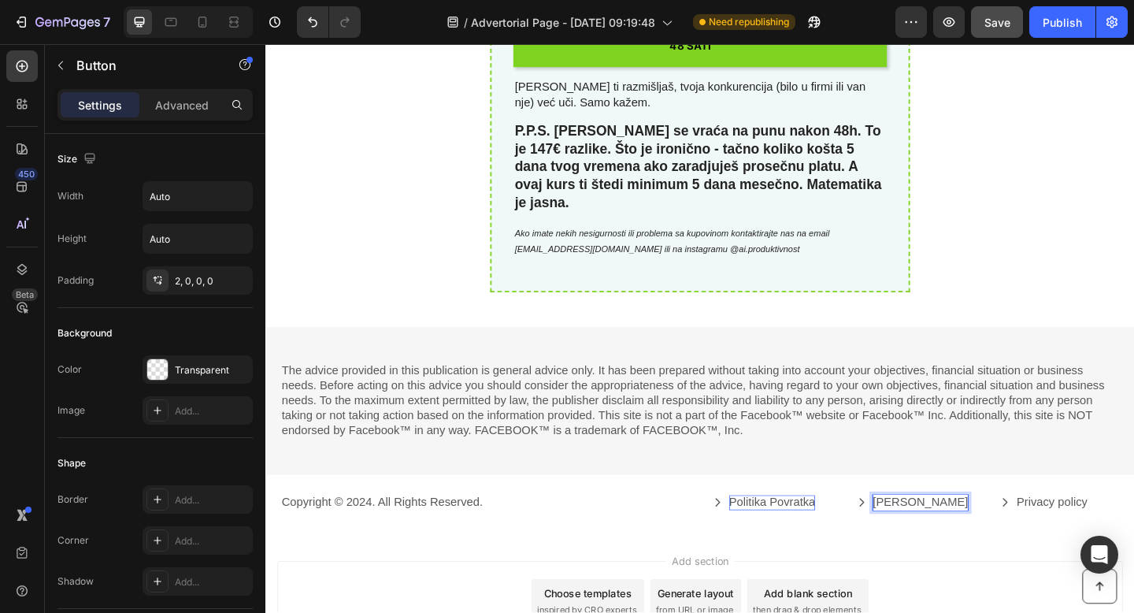
click at [968, 535] on p "Uslovi Koriscenja" at bounding box center [978, 543] width 104 height 17
click at [824, 535] on p "Politika Povratka" at bounding box center [816, 543] width 94 height 17
click at [821, 535] on p "Politika Povratka" at bounding box center [816, 543] width 94 height 17
click at [1117, 535] on div "Privacy policy" at bounding box center [1120, 543] width 77 height 17
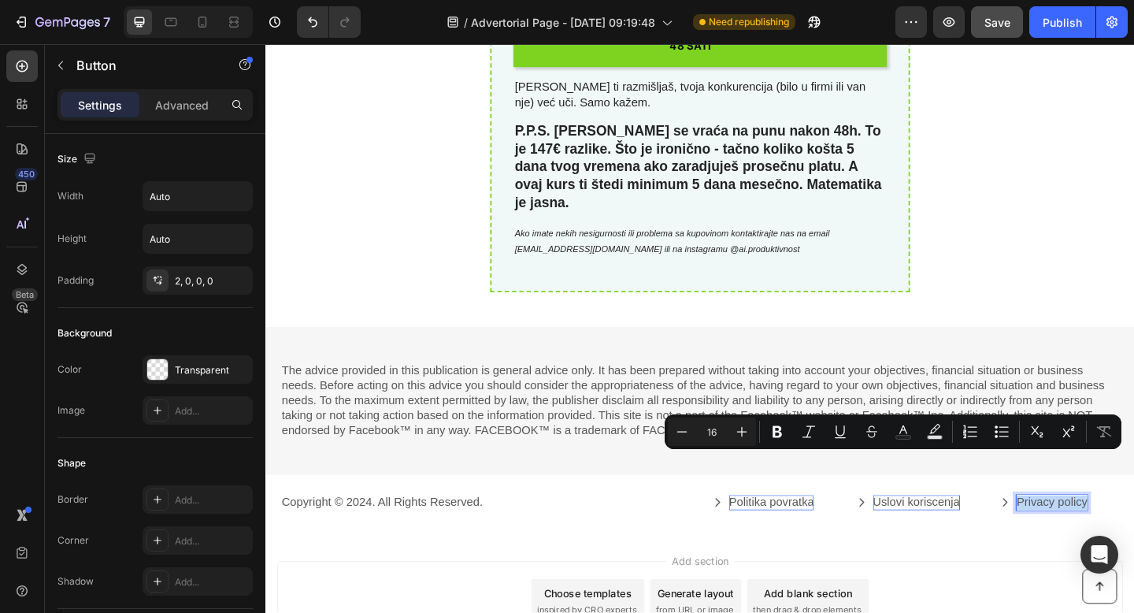
click at [1117, 535] on p "Privacy policy" at bounding box center [1120, 543] width 77 height 17
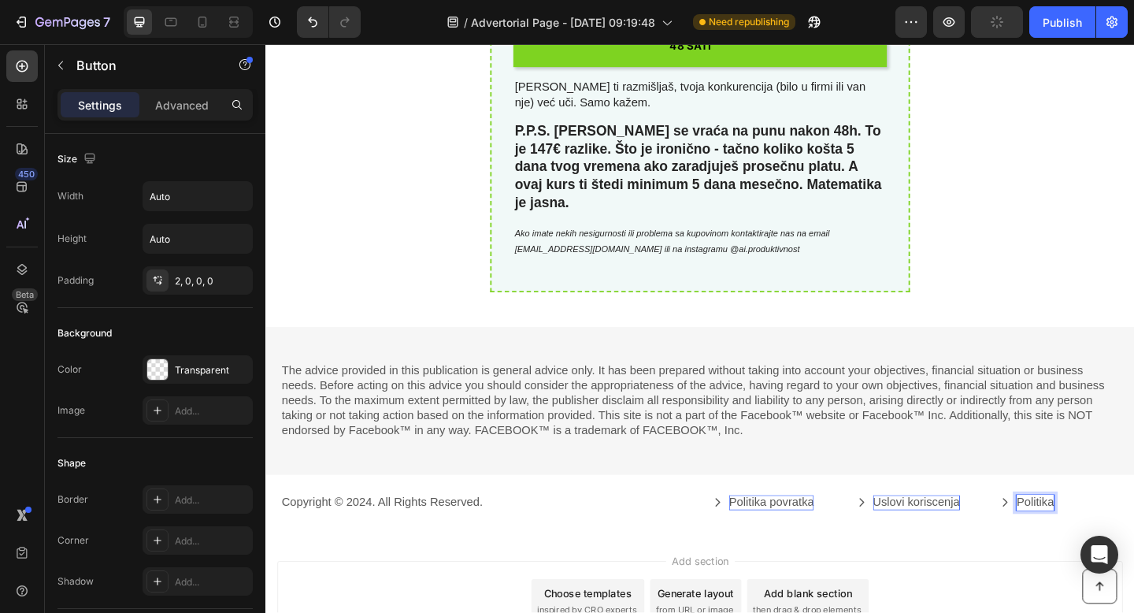
click at [1063, 533] on button "Politika" at bounding box center [1093, 542] width 60 height 18
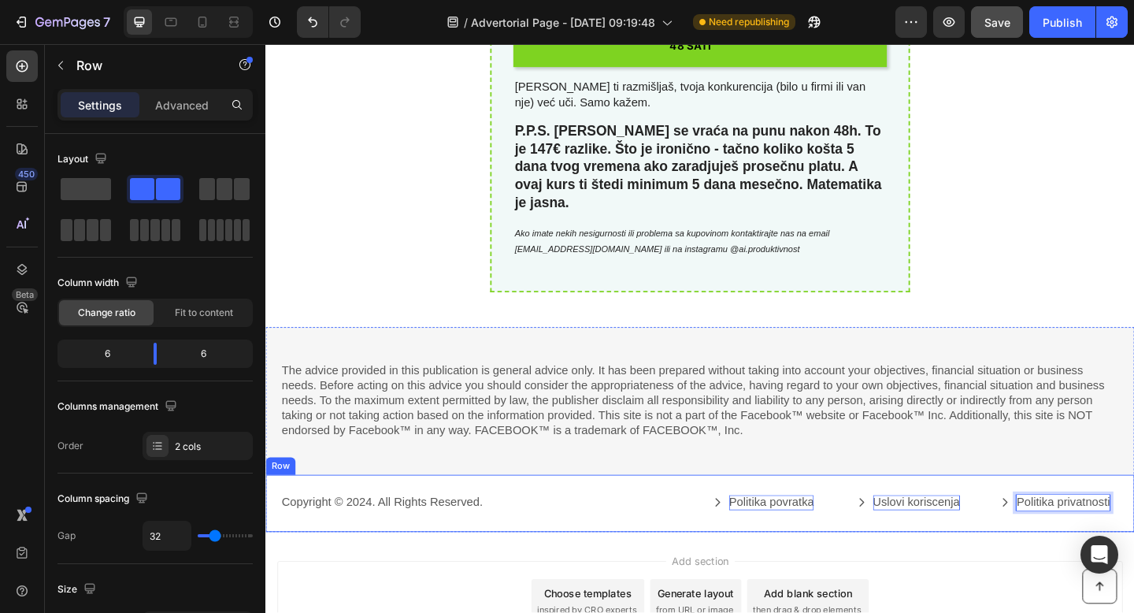
click at [1093, 513] on div "Copyright © 2024. All Rights Reserved. Text Block Politika povratka Button Uslo…" at bounding box center [737, 544] width 945 height 62
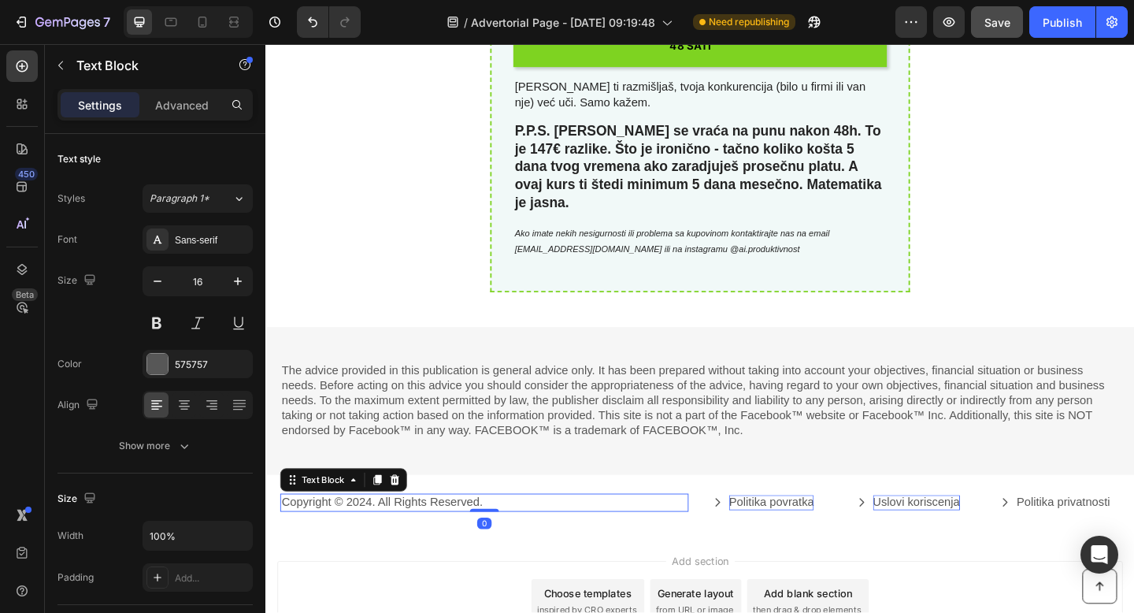
click at [372, 535] on p "Copyright © 2024. All Rights Reserved." at bounding box center [503, 543] width 441 height 17
click at [378, 535] on p "Copyright © 2024. All Rights Reserved." at bounding box center [503, 543] width 441 height 17
click at [520, 535] on p "Copyright © 2025. All Rights Reserved." at bounding box center [503, 543] width 441 height 17
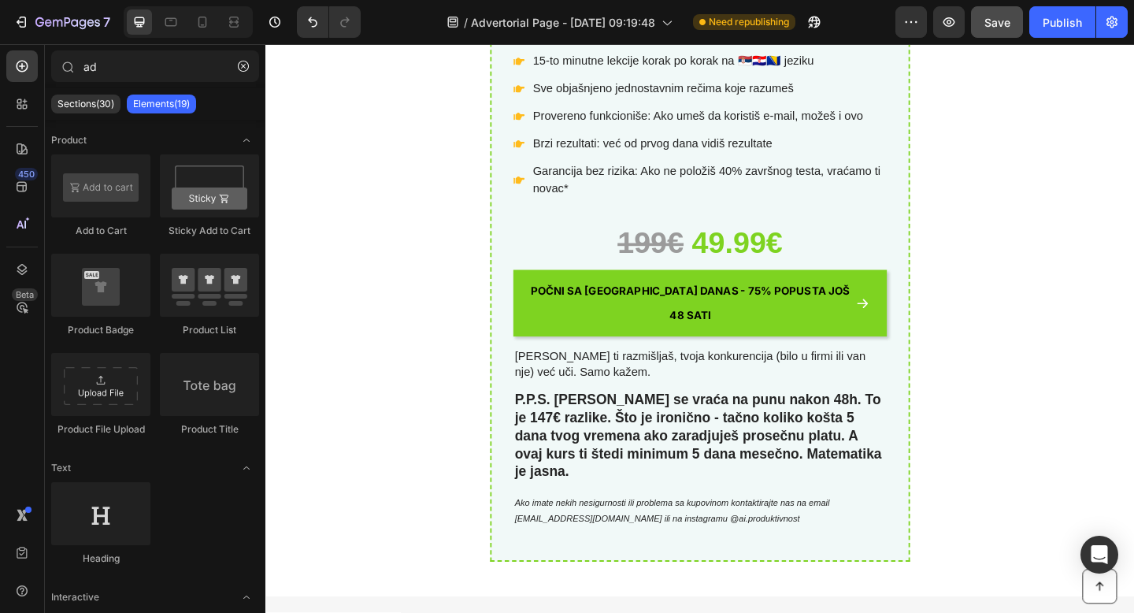
scroll to position [6896, 0]
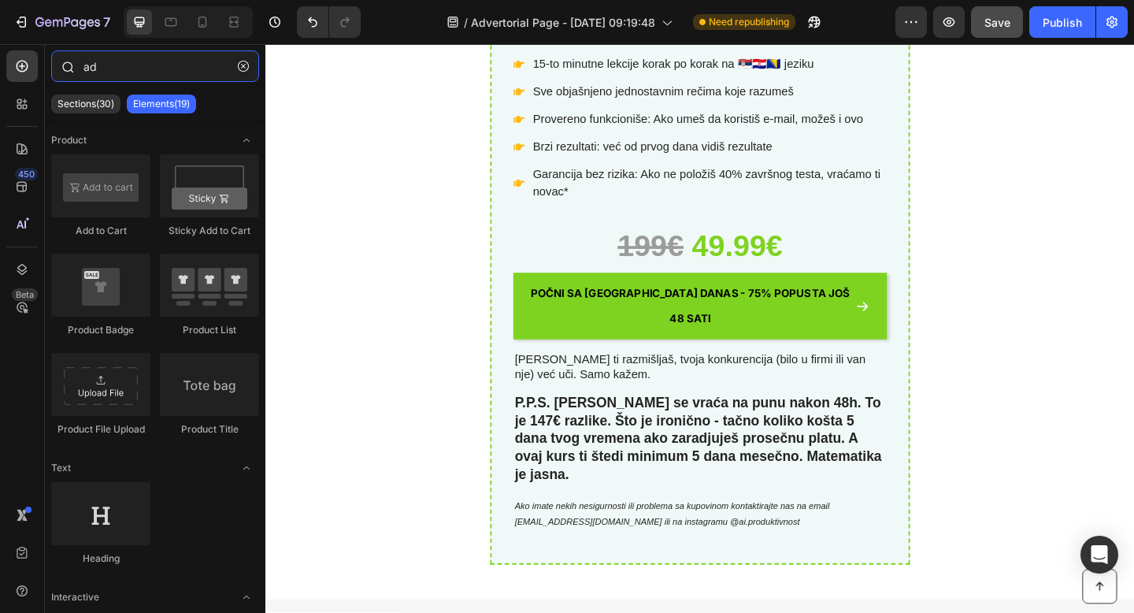
click at [121, 70] on input "ad" at bounding box center [155, 65] width 208 height 31
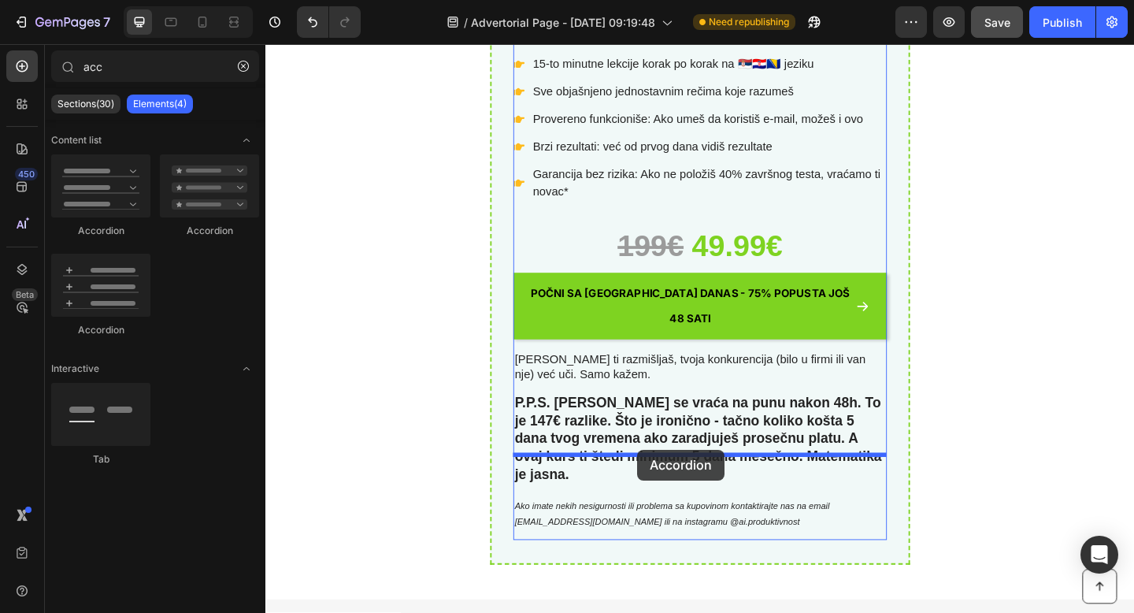
drag, startPoint x: 380, startPoint y: 253, endPoint x: 670, endPoint y: 485, distance: 371.4
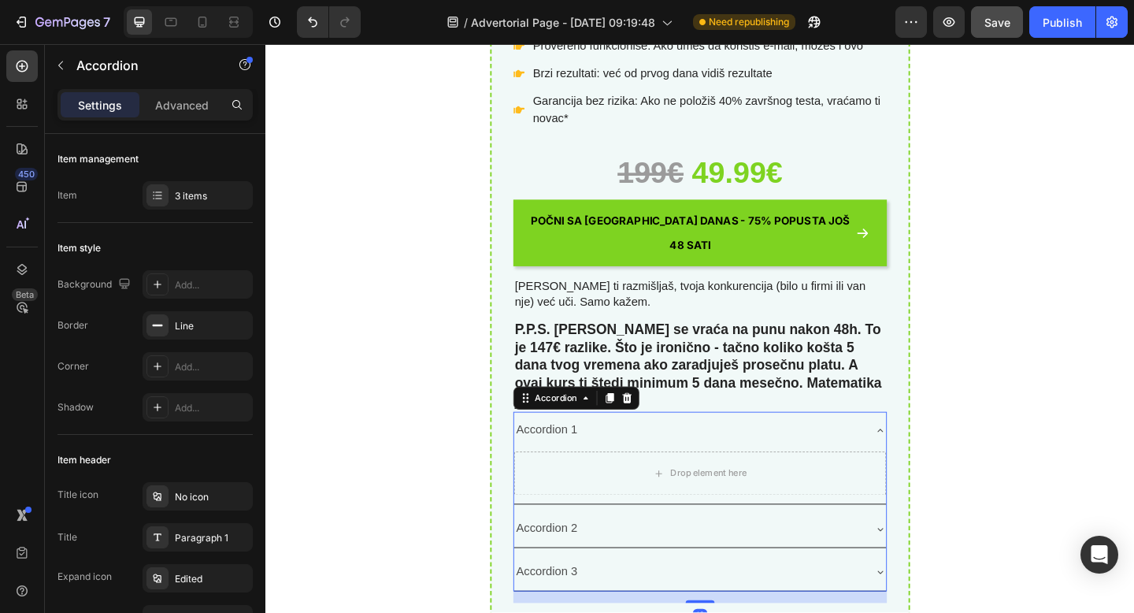
scroll to position [6991, 0]
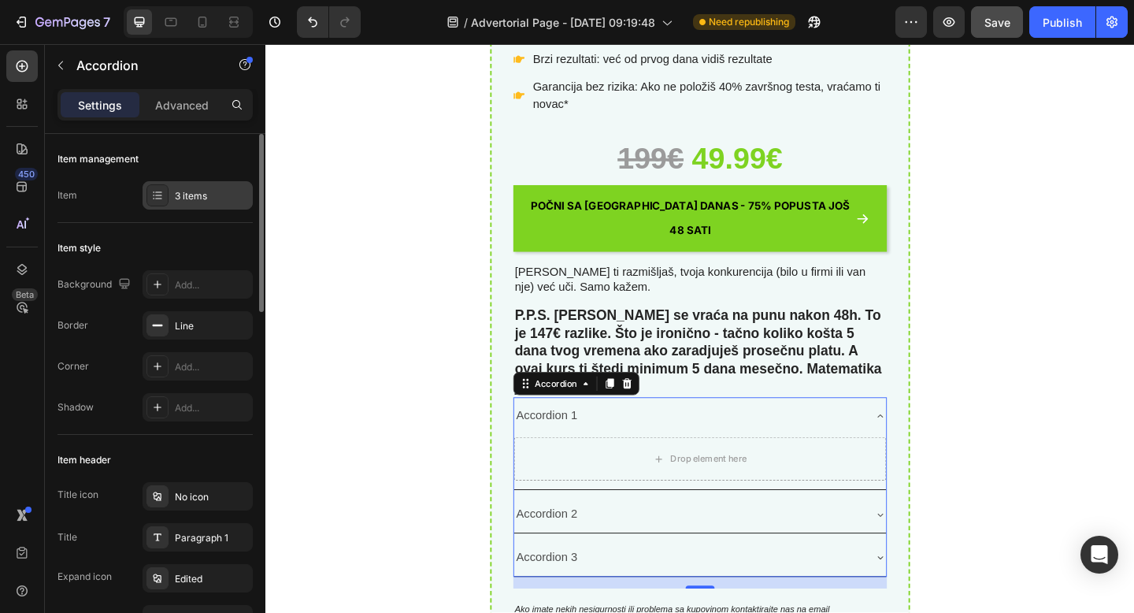
click at [187, 204] on div "3 items" at bounding box center [198, 195] width 110 height 28
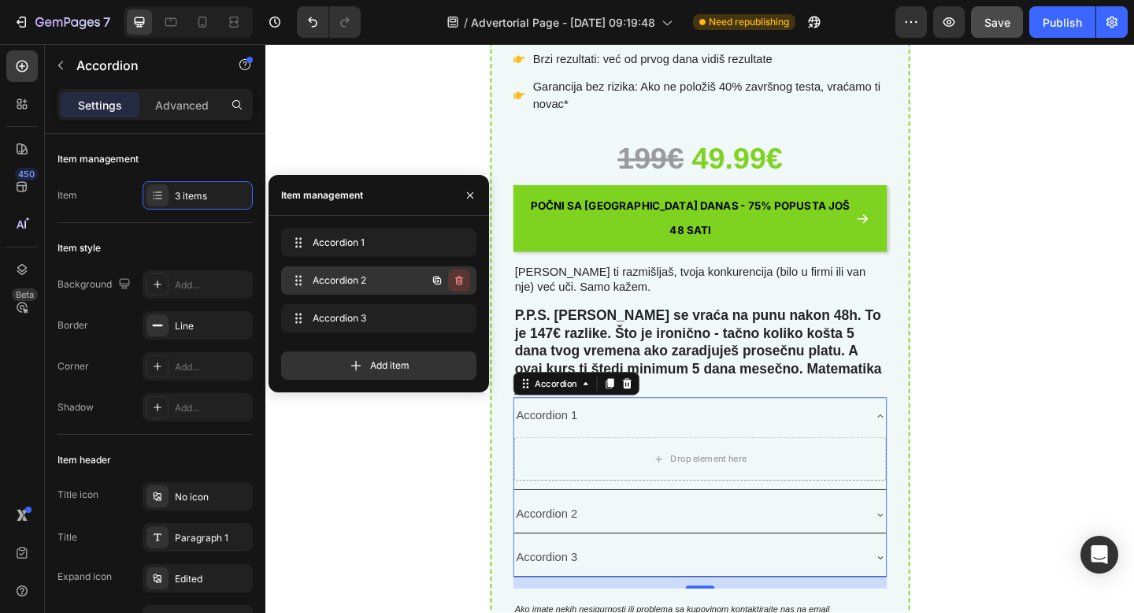
click at [464, 276] on icon "button" at bounding box center [459, 280] width 13 height 13
click at [460, 278] on div "Delete" at bounding box center [448, 280] width 29 height 14
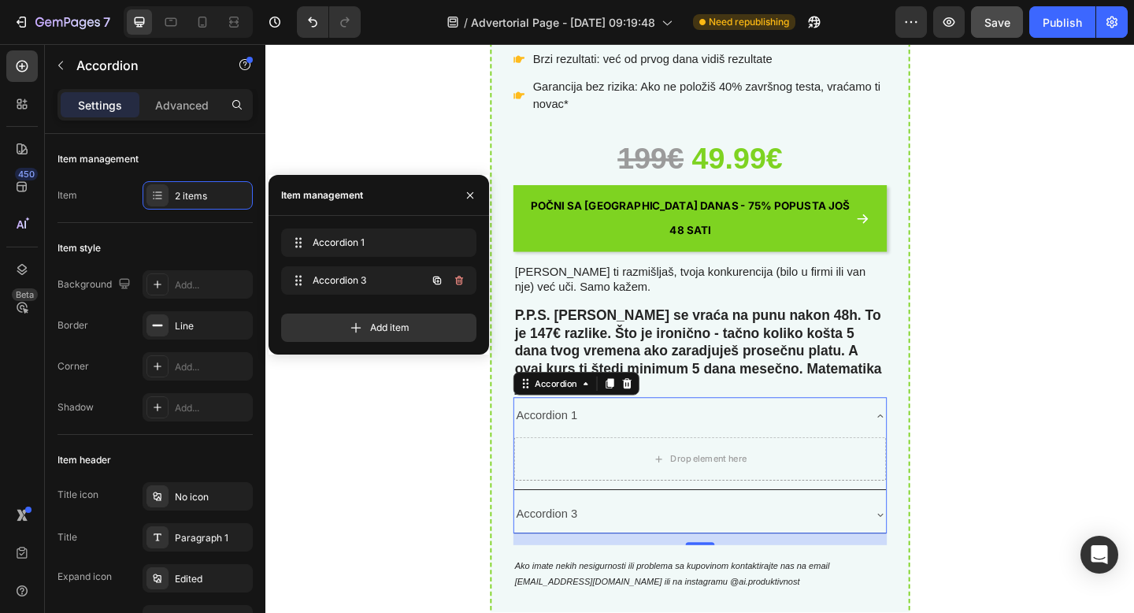
click at [460, 278] on icon "button" at bounding box center [459, 280] width 13 height 13
click at [460, 278] on div "Delete" at bounding box center [448, 280] width 29 height 14
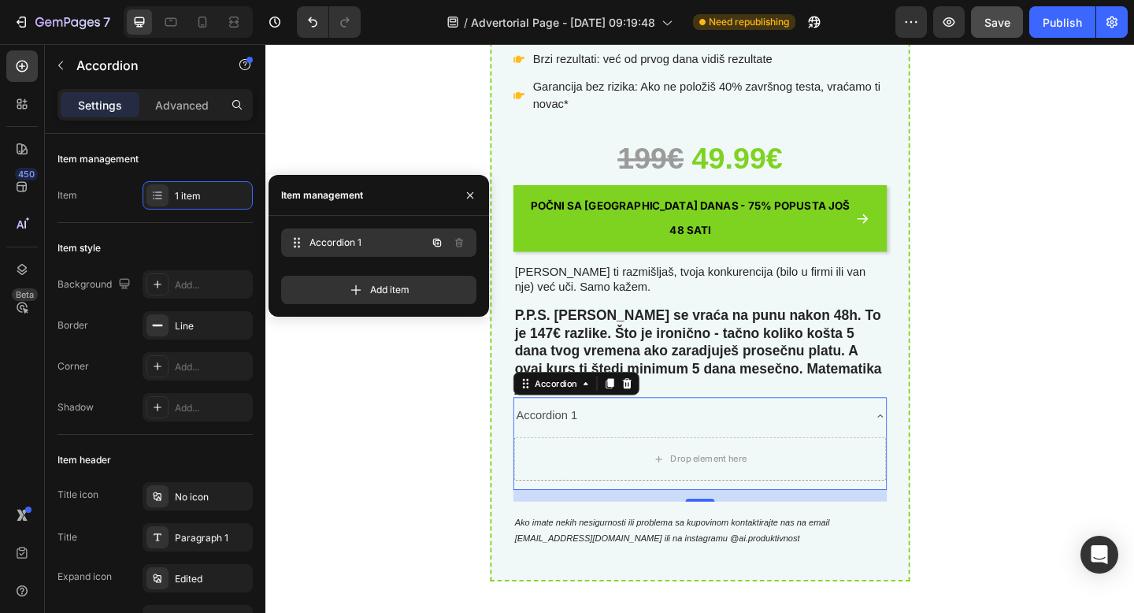
click at [352, 239] on span "Accordion 1" at bounding box center [367, 242] width 117 height 14
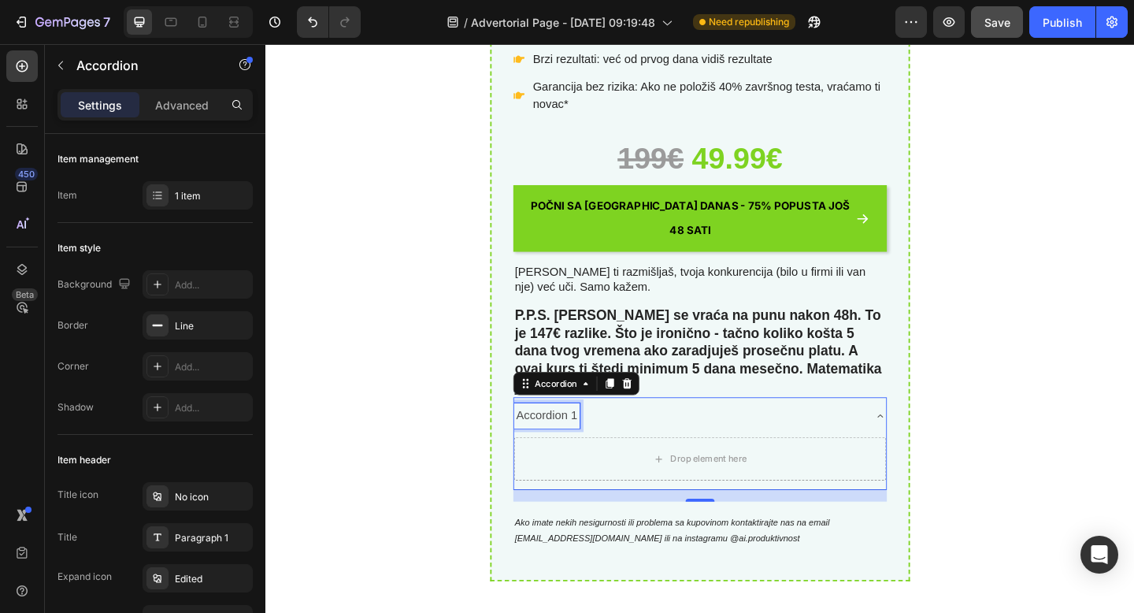
click at [585, 437] on p "Accordion 1" at bounding box center [571, 448] width 67 height 23
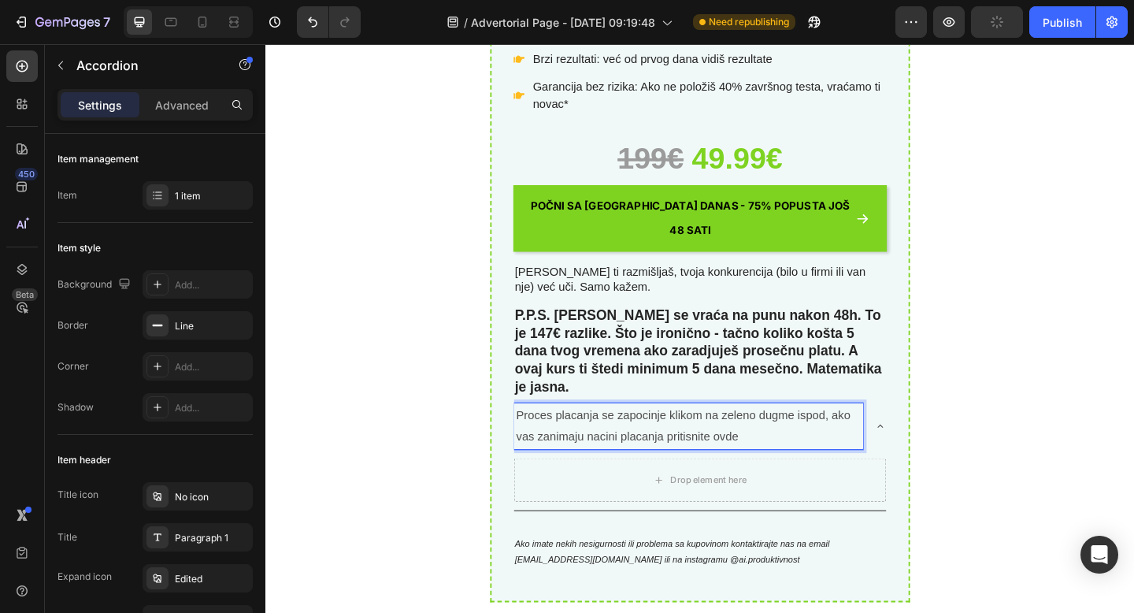
click at [766, 437] on p "Proces placanja se zapocinje klikom na zeleno dugme ispod, ako vas zanimaju nac…" at bounding box center [725, 460] width 375 height 46
click at [603, 437] on p "Proces placanja se zapocinje klikom na zeleno dugme ispod, ako vas zanimaju nac…" at bounding box center [725, 460] width 375 height 46
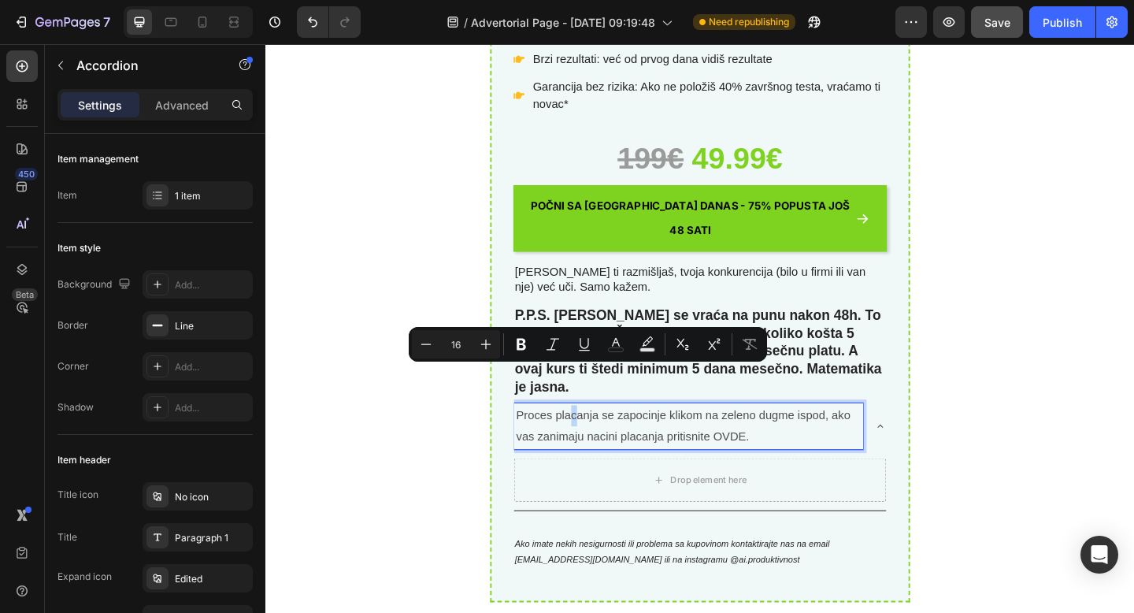
click at [598, 437] on p "Proces placanja se zapocinje klikom na zeleno dugme ispod, ako vas zanimaju nac…" at bounding box center [725, 460] width 375 height 46
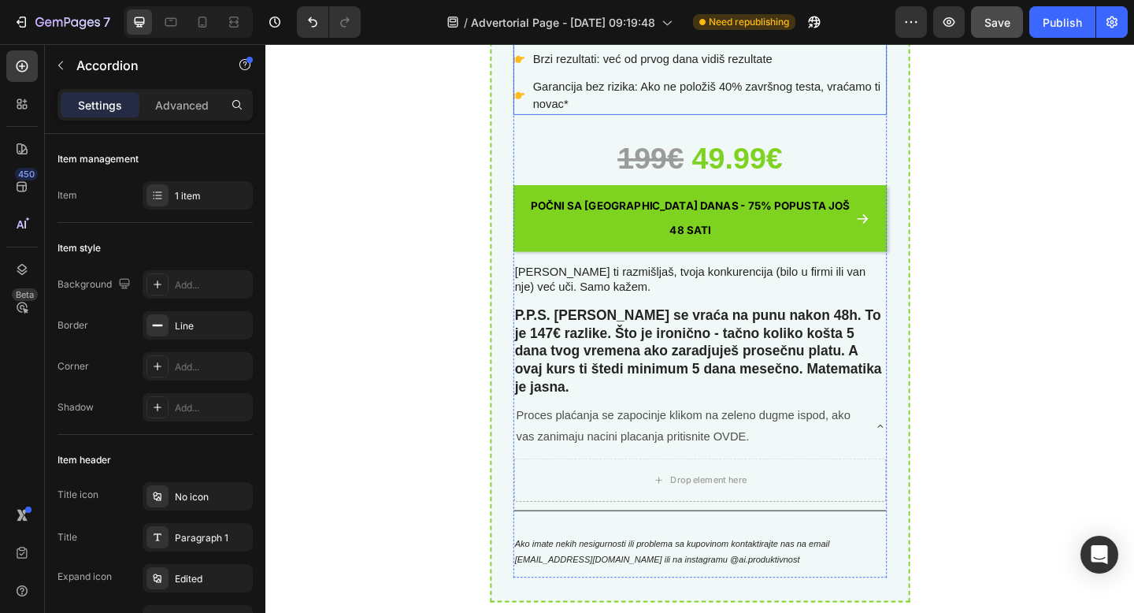
drag, startPoint x: 334, startPoint y: 360, endPoint x: 351, endPoint y: 70, distance: 290.3
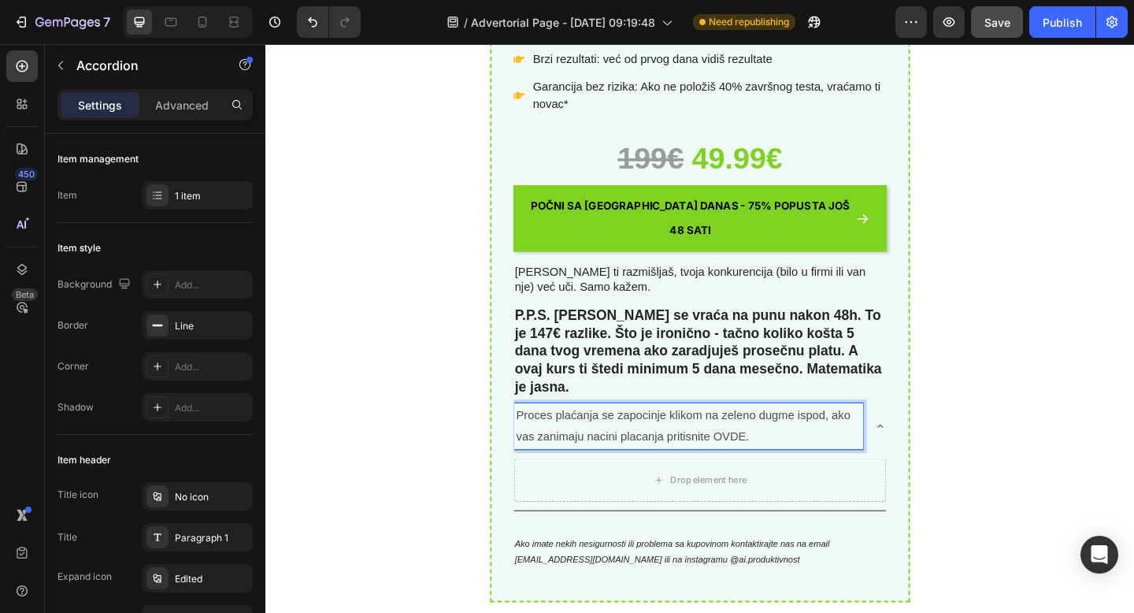
click at [677, 437] on p "Proces plaćanja se zapocinje klikom na zeleno dugme ispod, ako vas zanimaju nac…" at bounding box center [725, 460] width 375 height 46
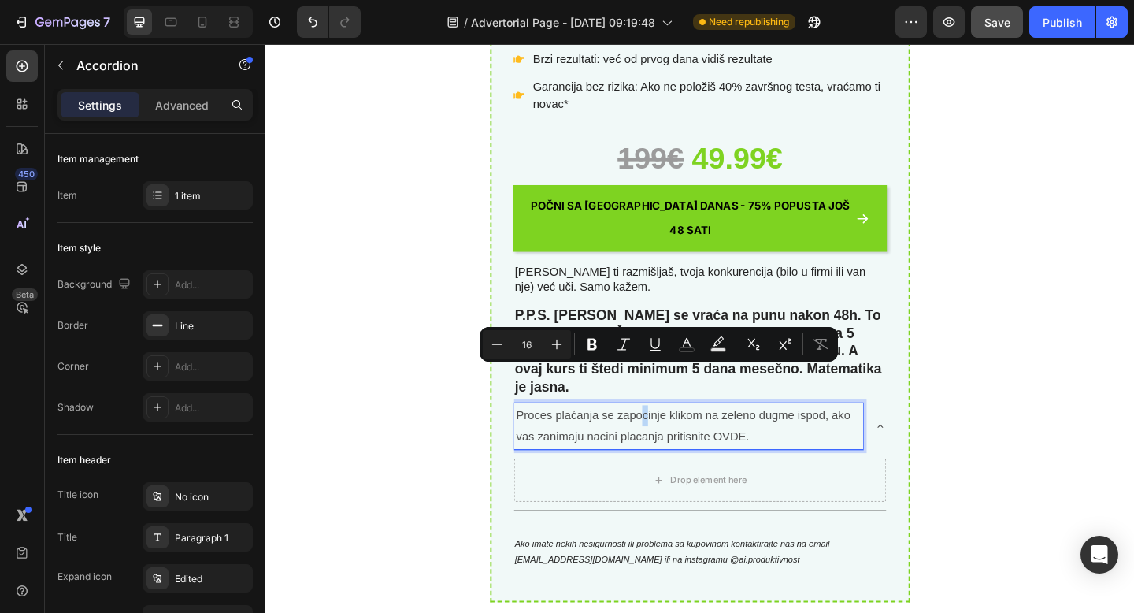
drag, startPoint x: 628, startPoint y: 539, endPoint x: 680, endPoint y: 403, distance: 145.1
click at [680, 437] on p "Proces plaćanja se zapocinje klikom na zeleno dugme ispod, ako vas zanimaju nac…" at bounding box center [725, 460] width 375 height 46
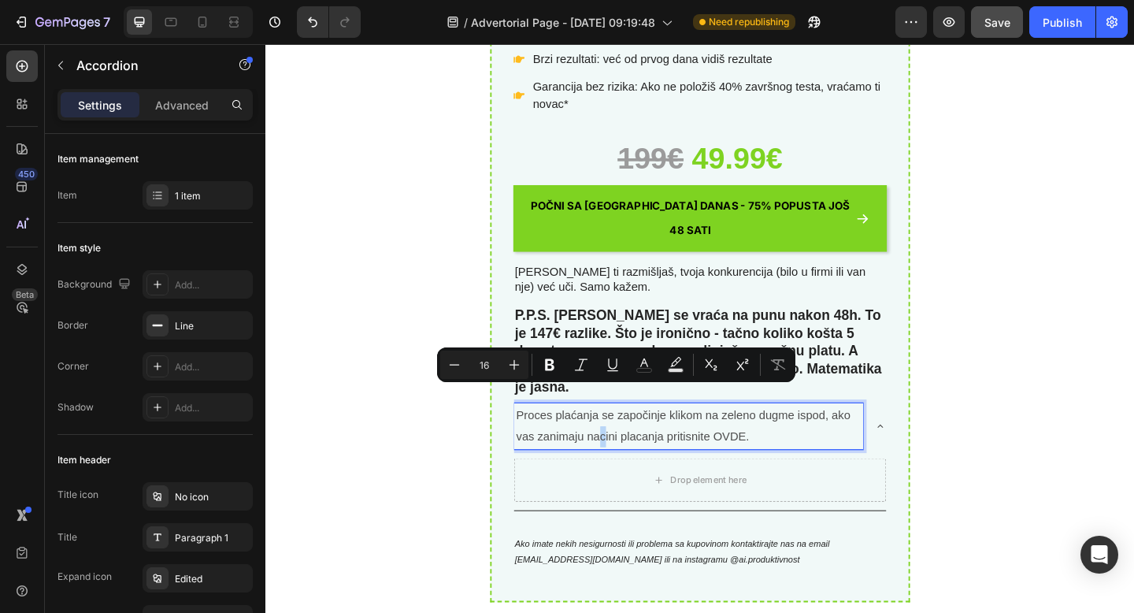
click at [630, 437] on p "Proces plaćanja se započinje klikom na zeleno dugme ispod, ako vas zanimaju nac…" at bounding box center [725, 460] width 375 height 46
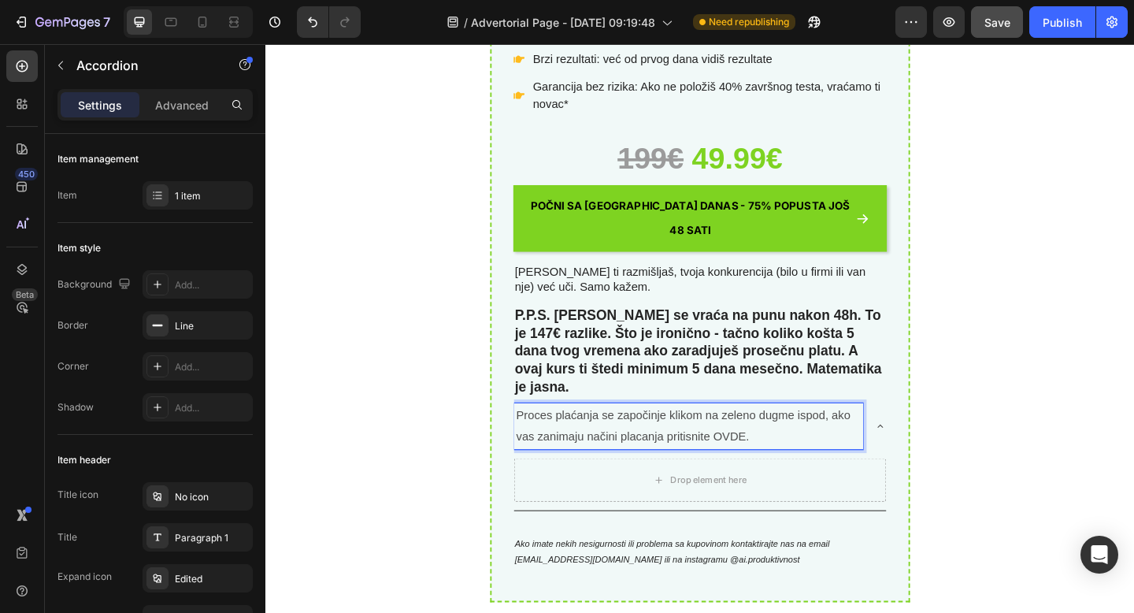
click at [603, 437] on p "Proces plaćanja se započinje klikom na zeleno dugme ispod, ako vas zanimaju nač…" at bounding box center [725, 460] width 375 height 46
copy p "plaćanja"
click at [674, 437] on p "Proces plaćanja se započinje klikom na zeleno dugme ispod, ako vas zanimaju nač…" at bounding box center [725, 460] width 375 height 46
click at [673, 437] on p "Proces plaćanja se započinje klikom na zeleno dugme ispod, ako vas zanimaju nač…" at bounding box center [725, 460] width 375 height 46
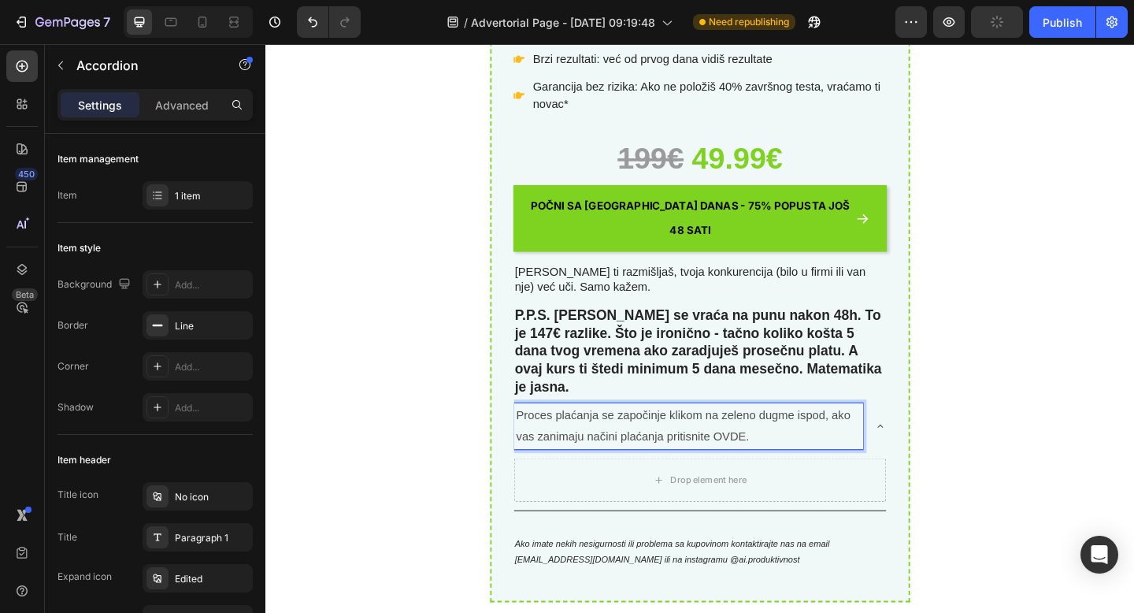
click at [736, 437] on p "Proces plaćanja se započinje klikom na zeleno dugme ispod, ako vas zanimaju nač…" at bounding box center [725, 460] width 375 height 46
click at [886, 437] on p "Proces plaćanja se započinje klikom na zeleno dugme ispod, ako vas zanimaju nač…" at bounding box center [725, 460] width 375 height 46
click at [815, 437] on p "Proces plaćanja se započinje klikom na zeleno dugme ispod. Ako vas zanimaju nač…" at bounding box center [725, 460] width 375 height 46
click at [702, 437] on p "Proces plaćanja se započinje klikom na zeleno dugme ispod. Ako vas zanimaju nač…" at bounding box center [725, 460] width 375 height 46
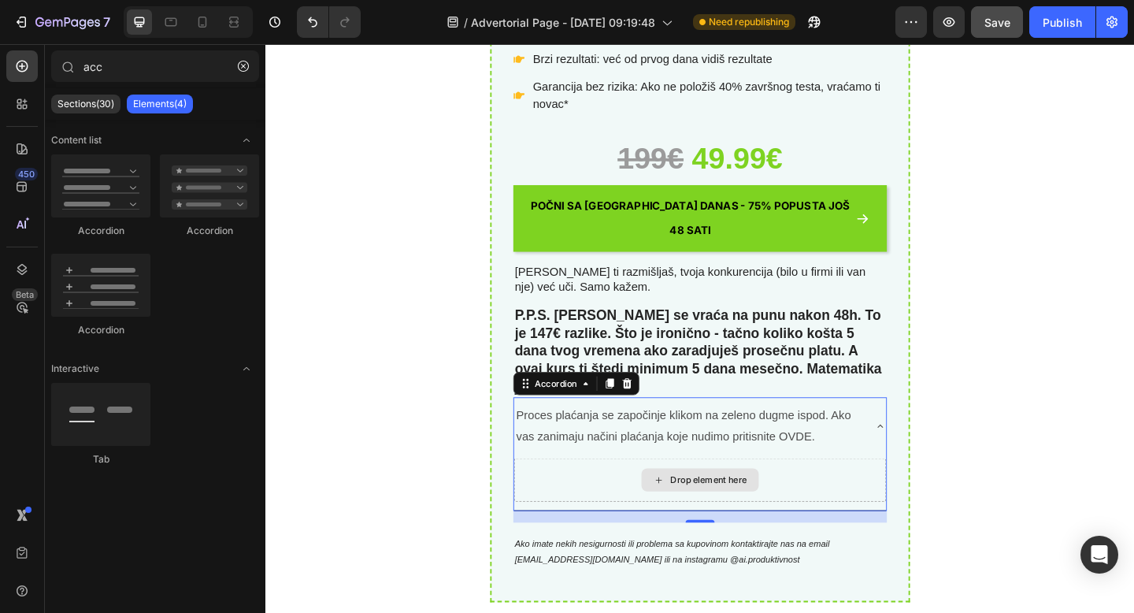
click at [714, 512] on div "Drop element here" at bounding box center [746, 518] width 83 height 13
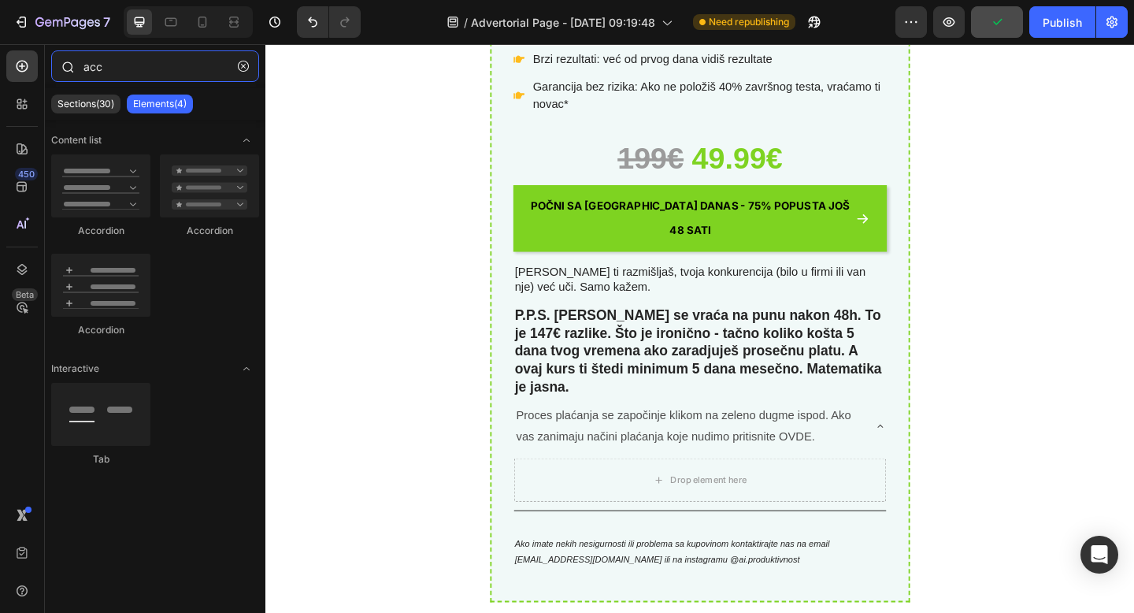
click at [114, 71] on input "acc" at bounding box center [155, 65] width 208 height 31
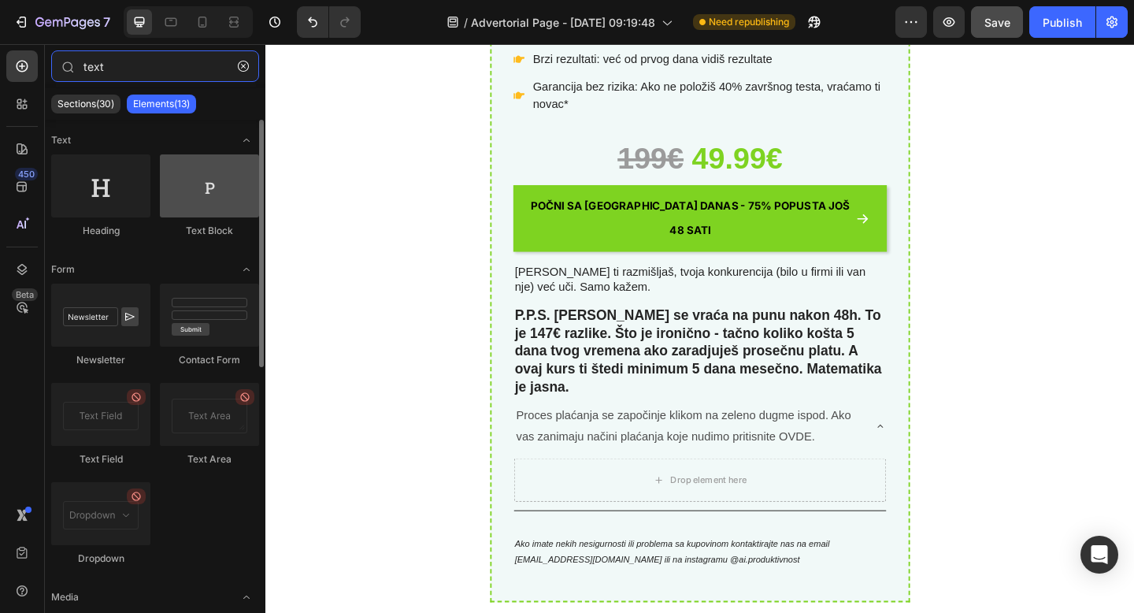
type input "text"
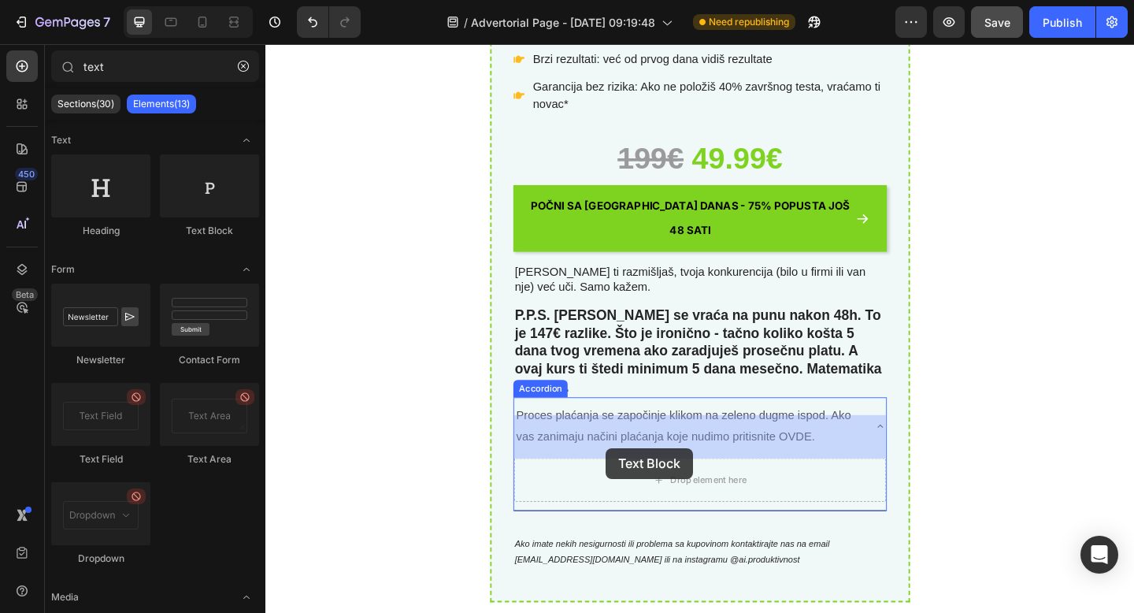
drag, startPoint x: 467, startPoint y: 241, endPoint x: 635, endPoint y: 483, distance: 295.3
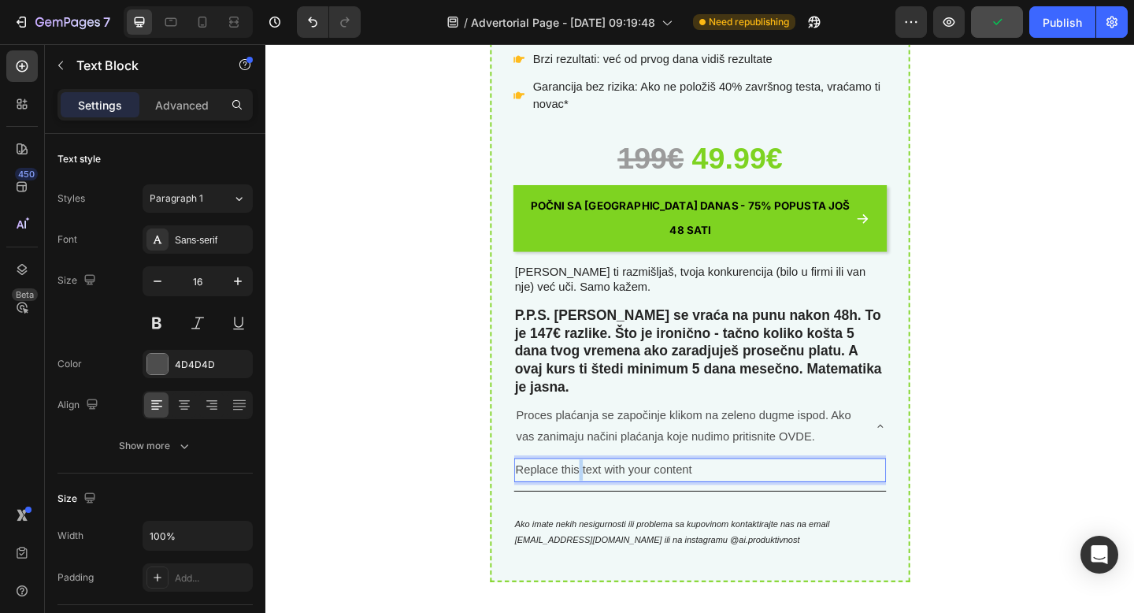
click at [605, 496] on p "Replace this text with your content" at bounding box center [738, 507] width 402 height 23
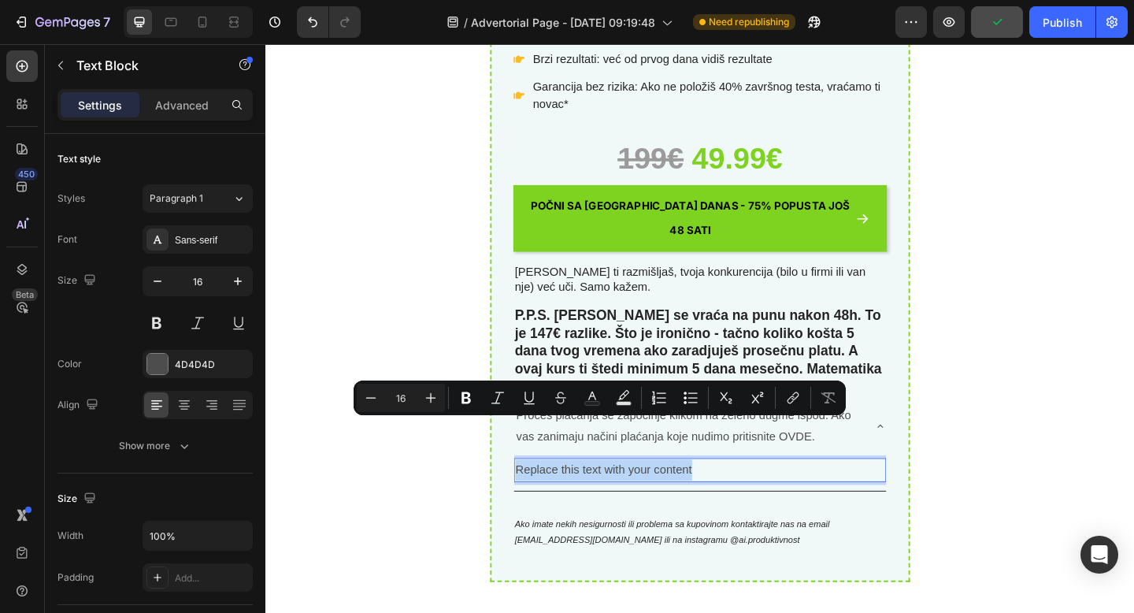
click at [605, 496] on p "Replace this text with your content" at bounding box center [738, 507] width 402 height 23
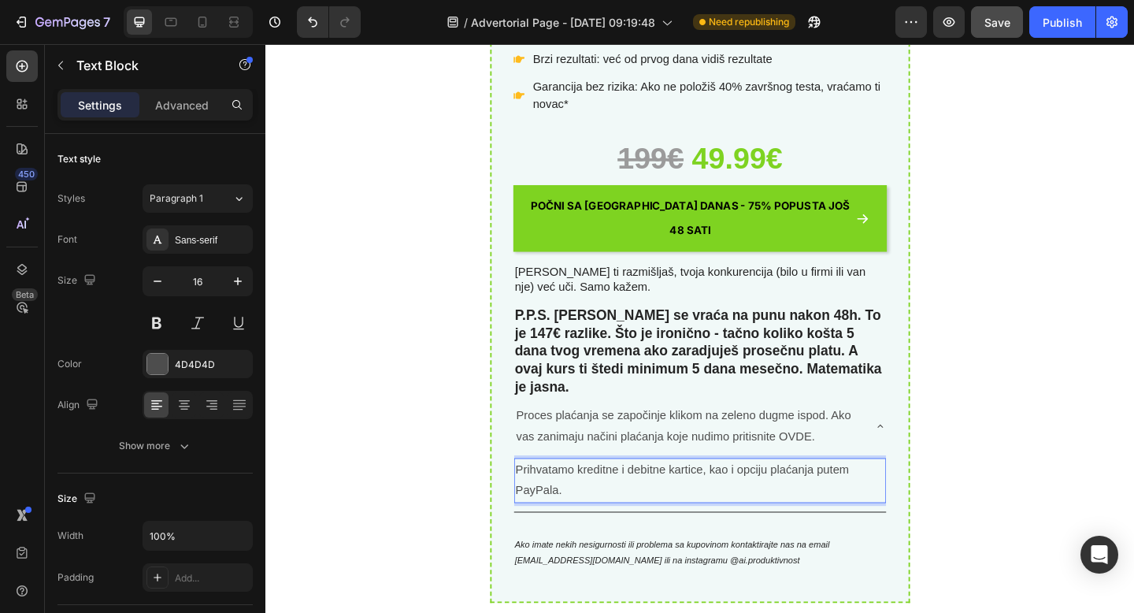
click at [586, 496] on p "Prihvatamo kreditne i debitne kartice, kao i opciju plaćanja putem PayPala." at bounding box center [738, 519] width 402 height 46
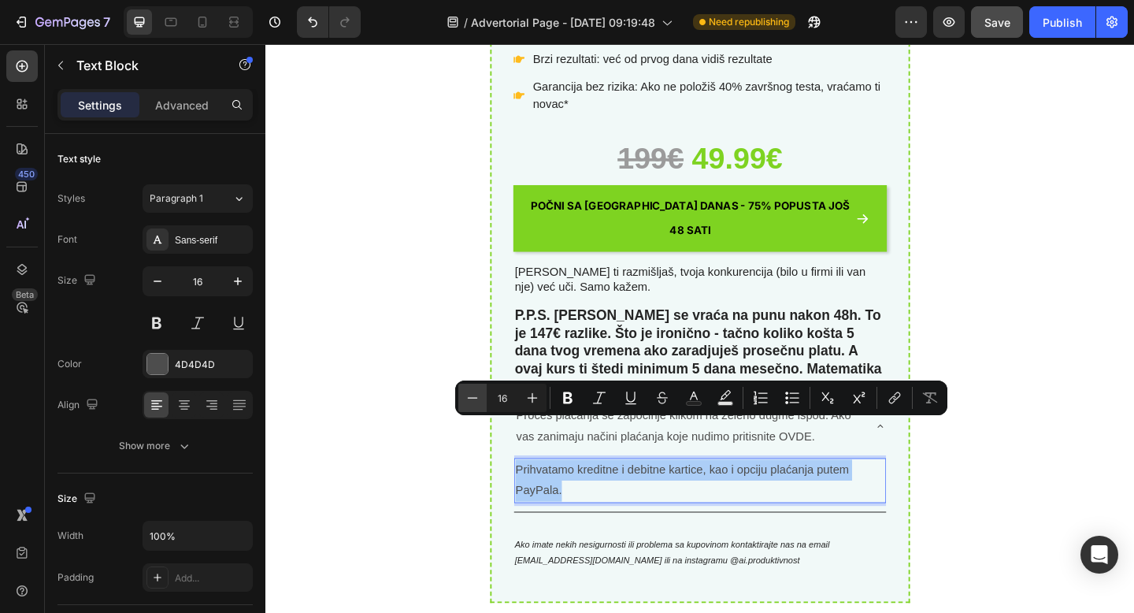
click at [472, 399] on icon "Editor contextual toolbar" at bounding box center [473, 398] width 16 height 16
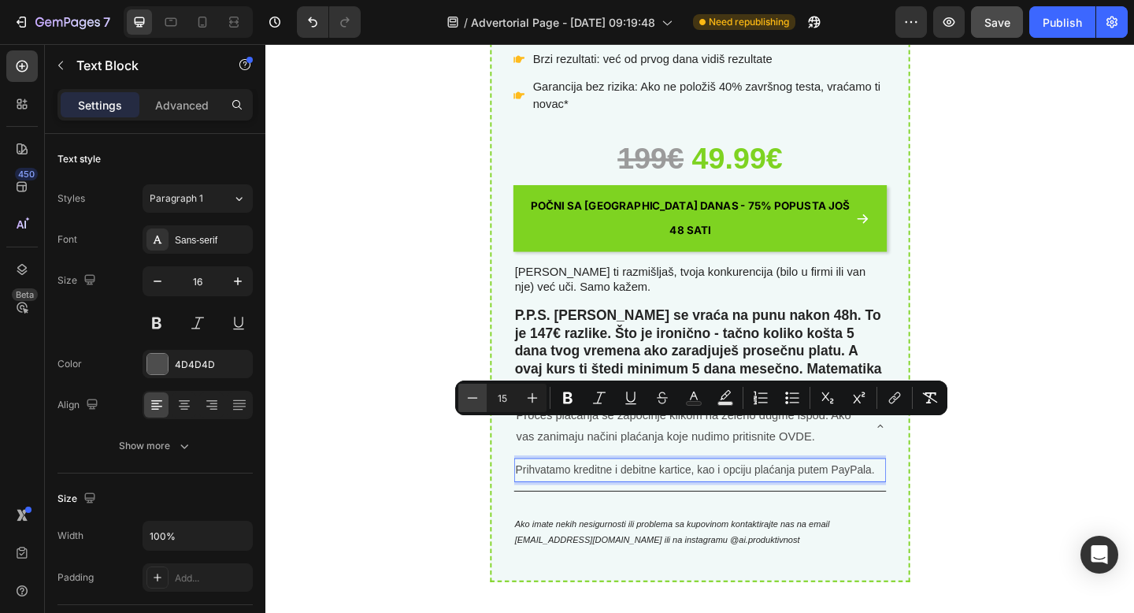
click at [472, 399] on icon "Editor contextual toolbar" at bounding box center [473, 398] width 16 height 16
type input "14"
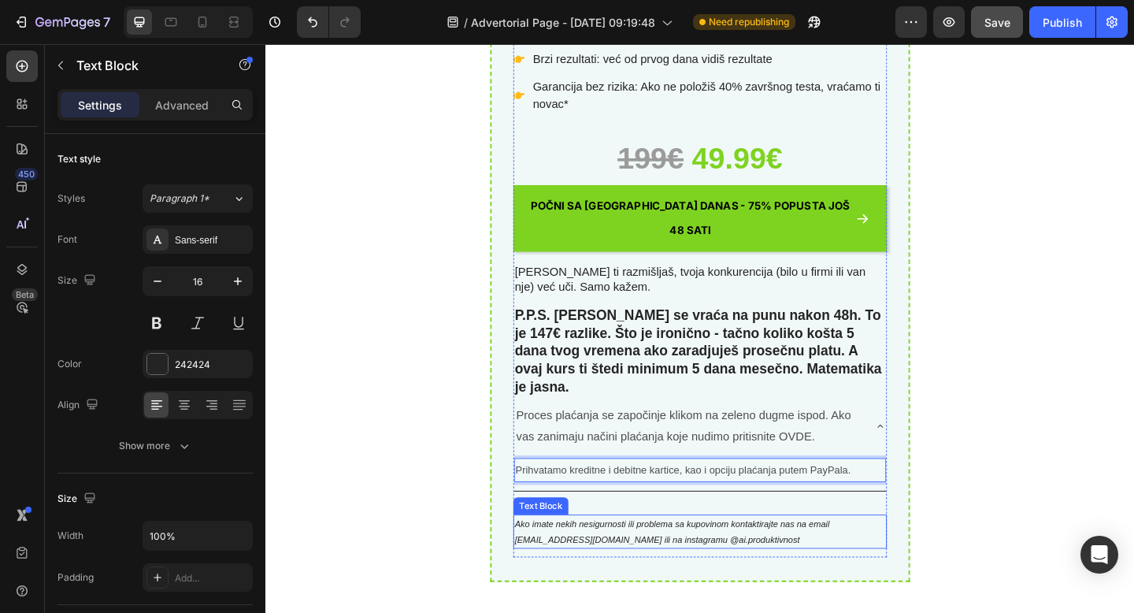
click at [751, 556] on div "Ako imate nekih nesigurnosti ili problema sa kupovinom kontaktirajte nas na ema…" at bounding box center [738, 575] width 406 height 38
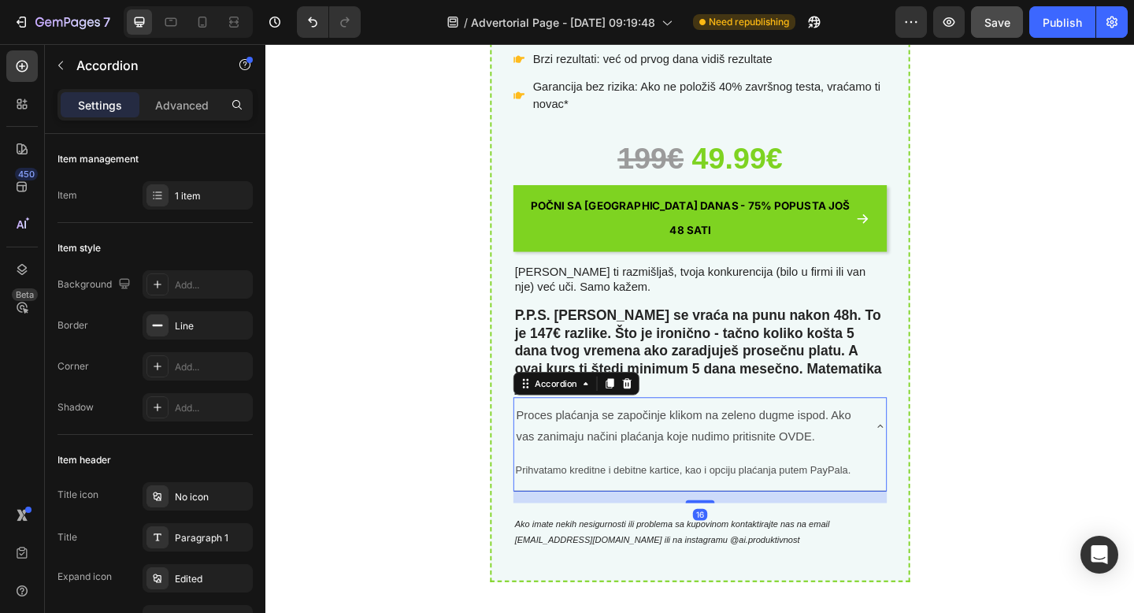
click at [937, 454] on icon at bounding box center [934, 460] width 13 height 13
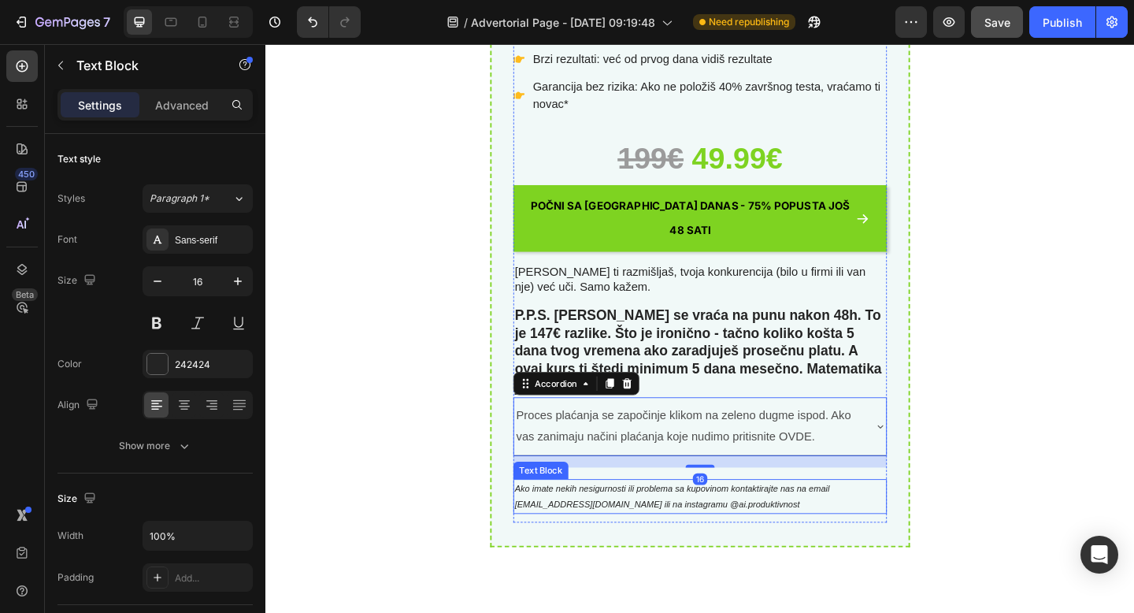
click at [917, 519] on p "Ako imate nekih nesigurnosti ili problema sa kupovinom kontaktirajte nas na ema…" at bounding box center [737, 536] width 403 height 35
click at [917, 442] on div "Proces plaćanja se započinje klikom na zeleno dugme ispod. Ako vas zanimaju nač…" at bounding box center [737, 459] width 405 height 63
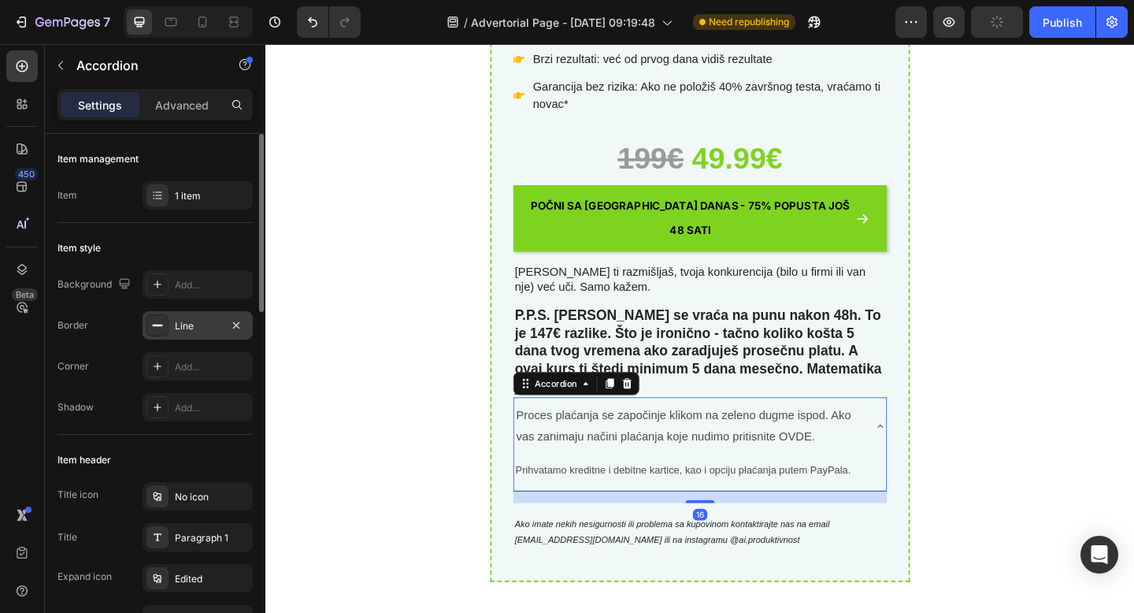
click at [154, 334] on div at bounding box center [157, 325] width 22 height 22
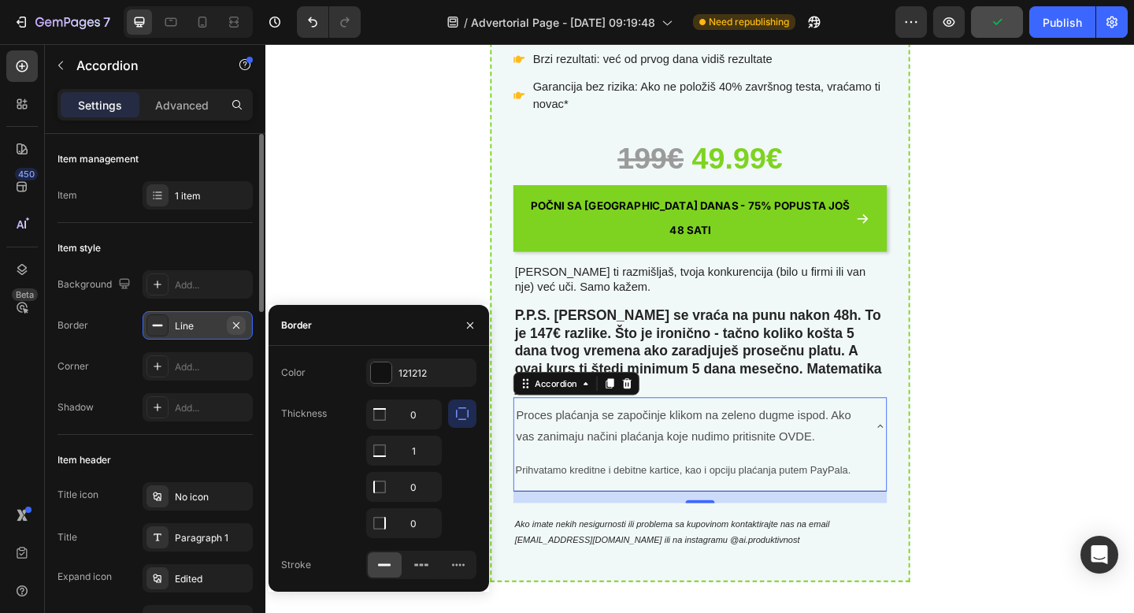
click at [234, 325] on icon "button" at bounding box center [236, 325] width 13 height 13
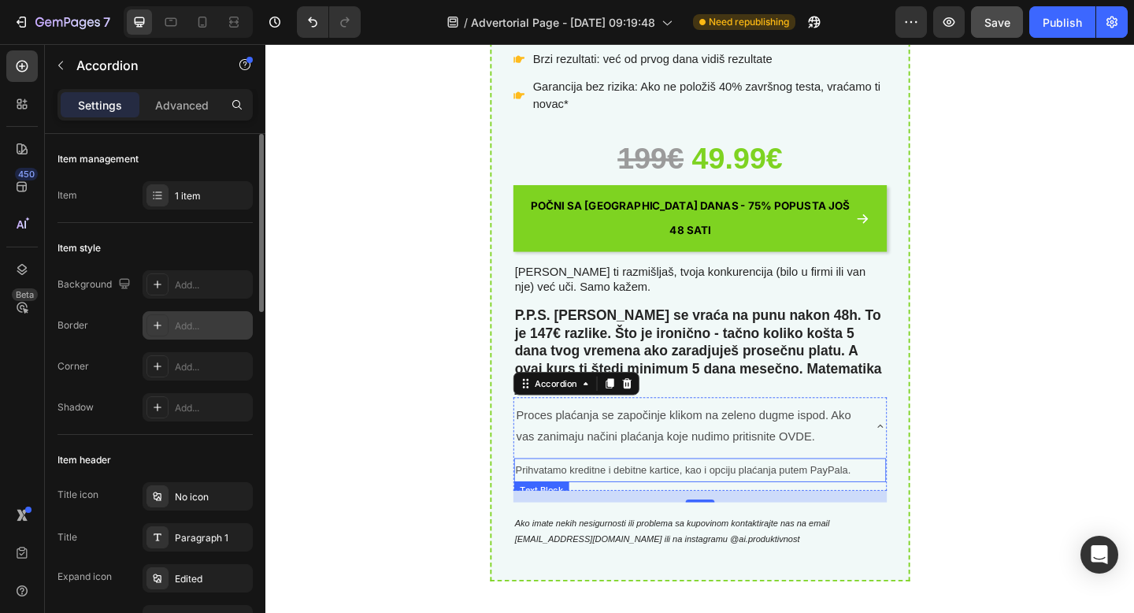
click at [928, 496] on p "Prihvatamo kreditne i debitne kartice, kao i opciju plaćanja putem PayPala." at bounding box center [738, 507] width 402 height 23
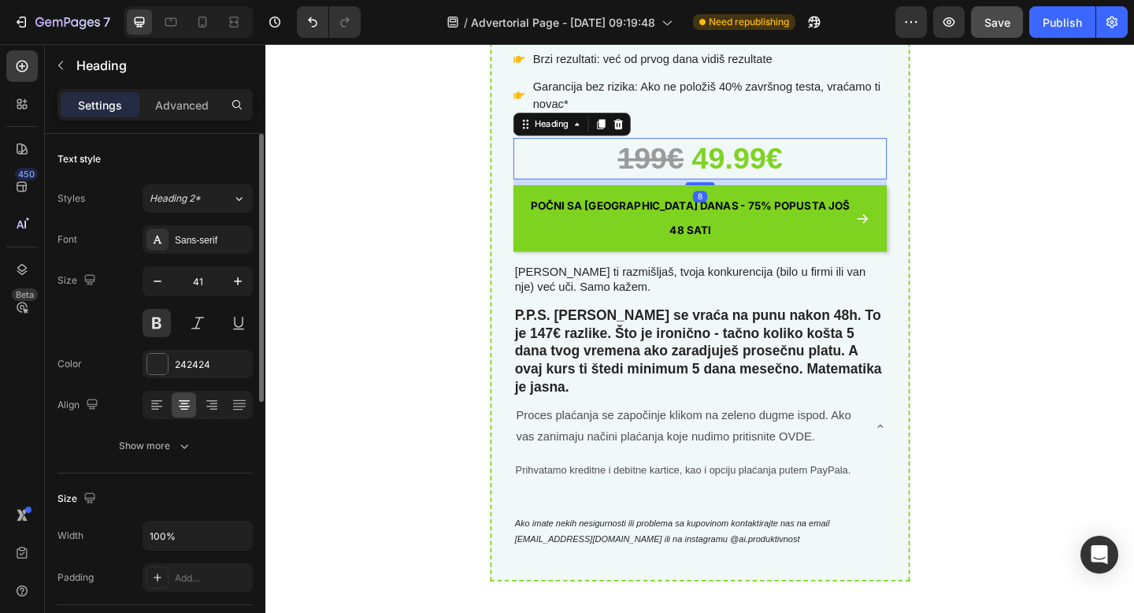
click at [715, 175] on strong "199€" at bounding box center [684, 168] width 72 height 36
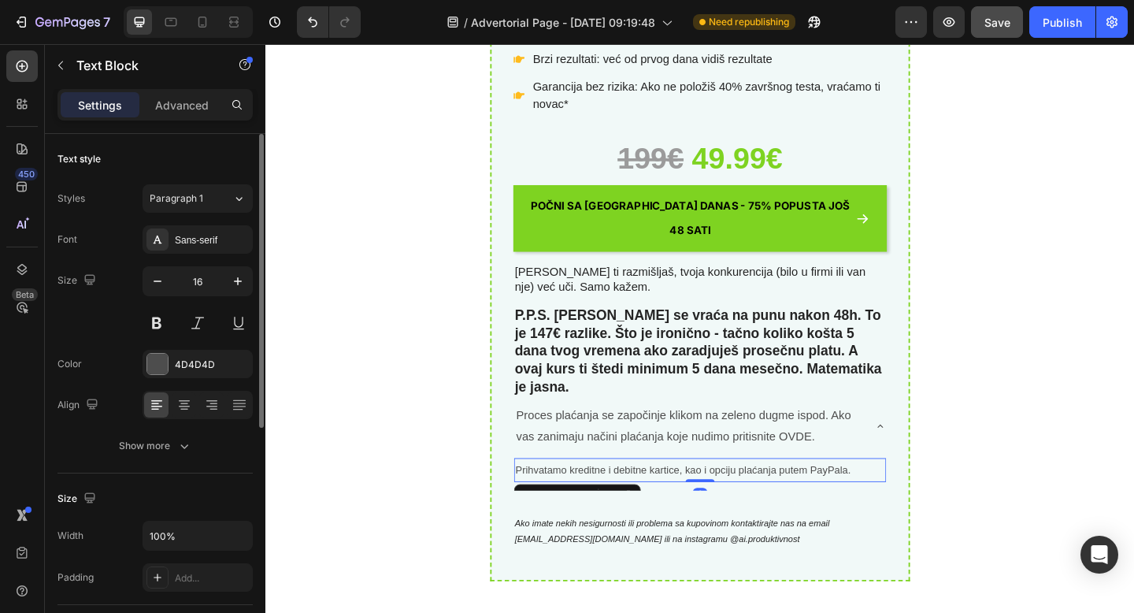
click at [643, 496] on p "Prihvatamo kreditne i debitne kartice, kao i opciju plaćanja putem PayPala." at bounding box center [738, 507] width 402 height 23
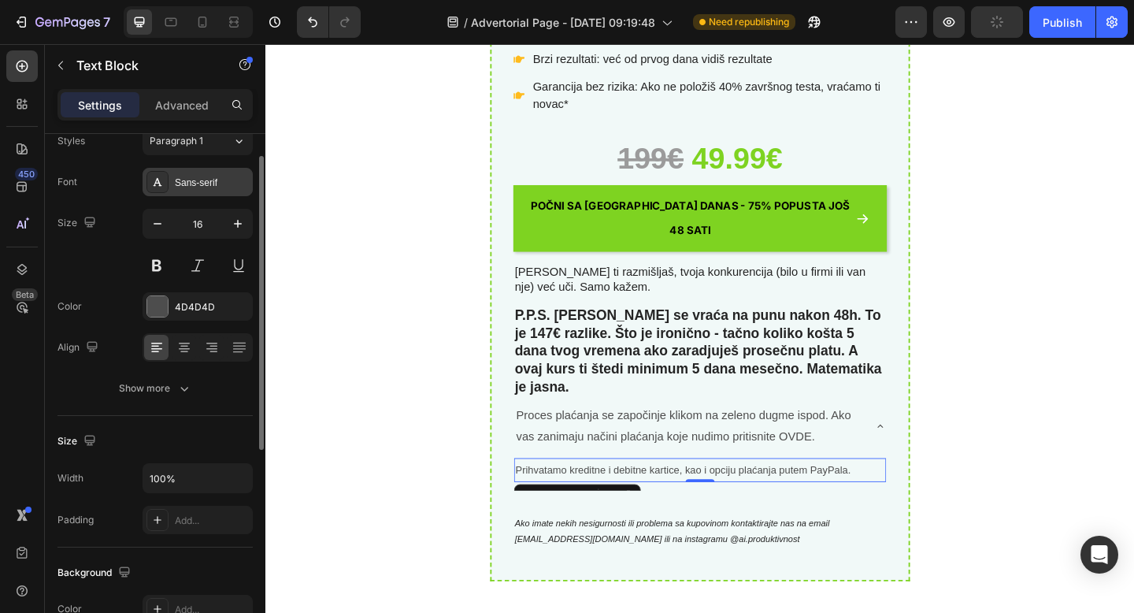
scroll to position [62, 0]
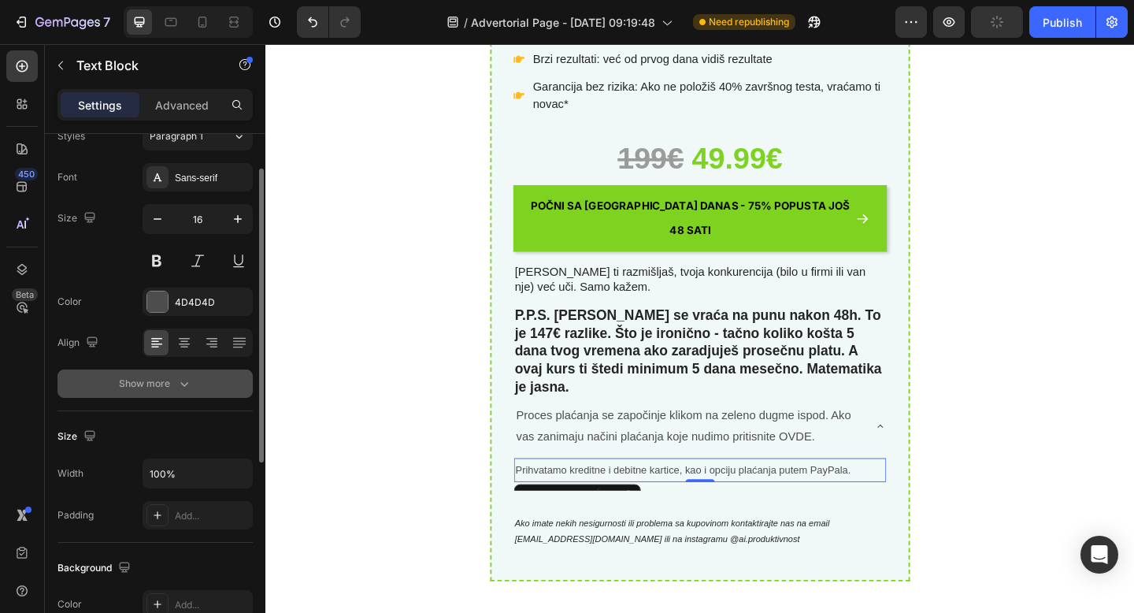
click at [160, 387] on div "Show more" at bounding box center [155, 384] width 73 height 16
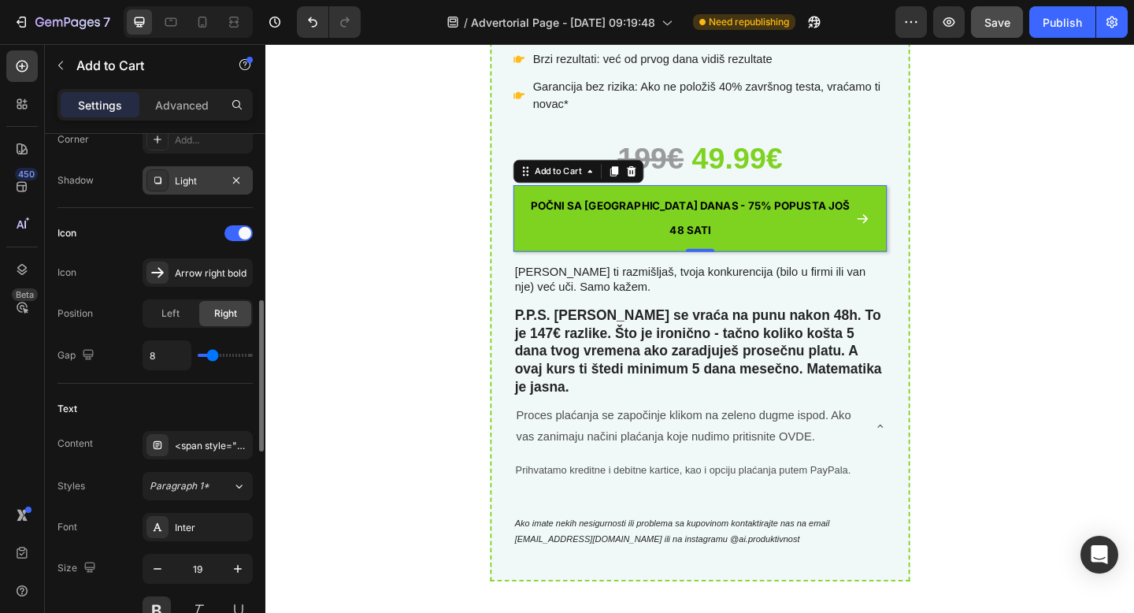
scroll to position [760, 0]
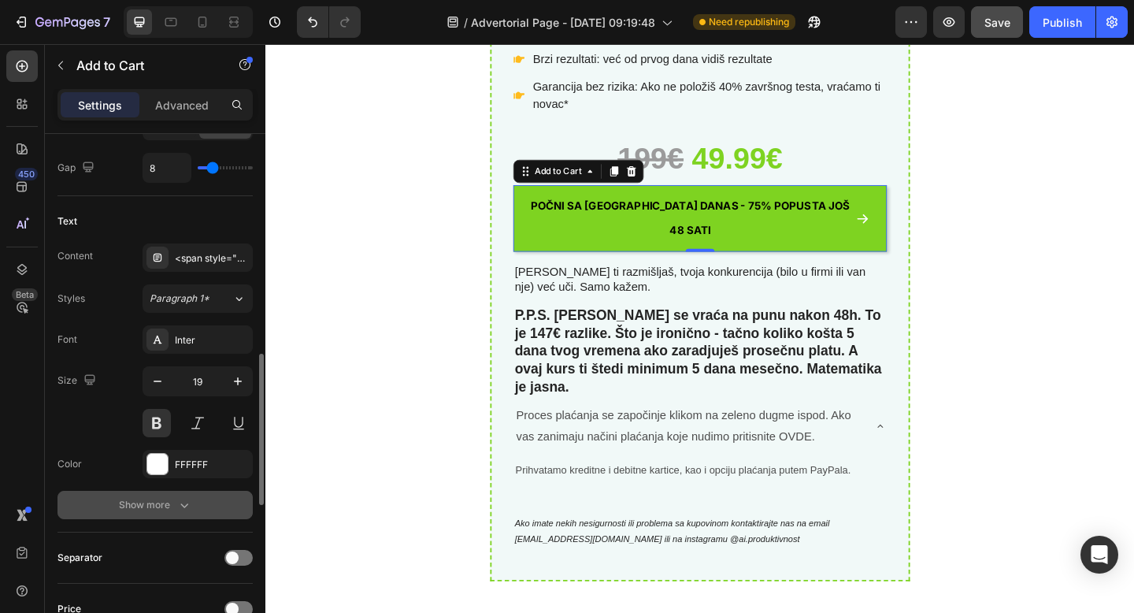
click at [178, 513] on button "Show more" at bounding box center [154, 505] width 195 height 28
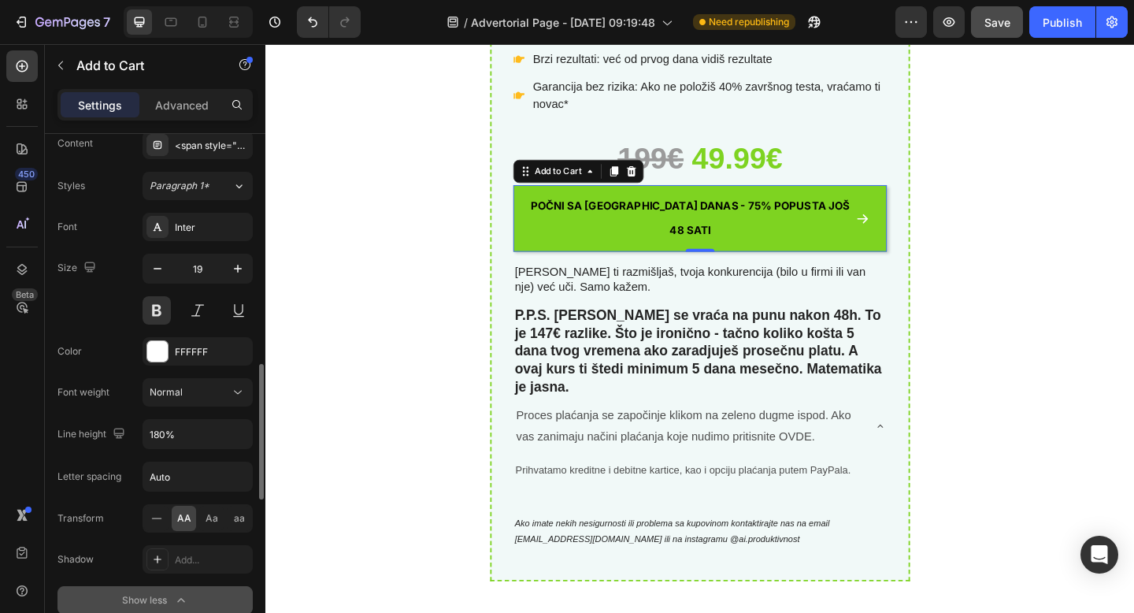
scroll to position [876, 0]
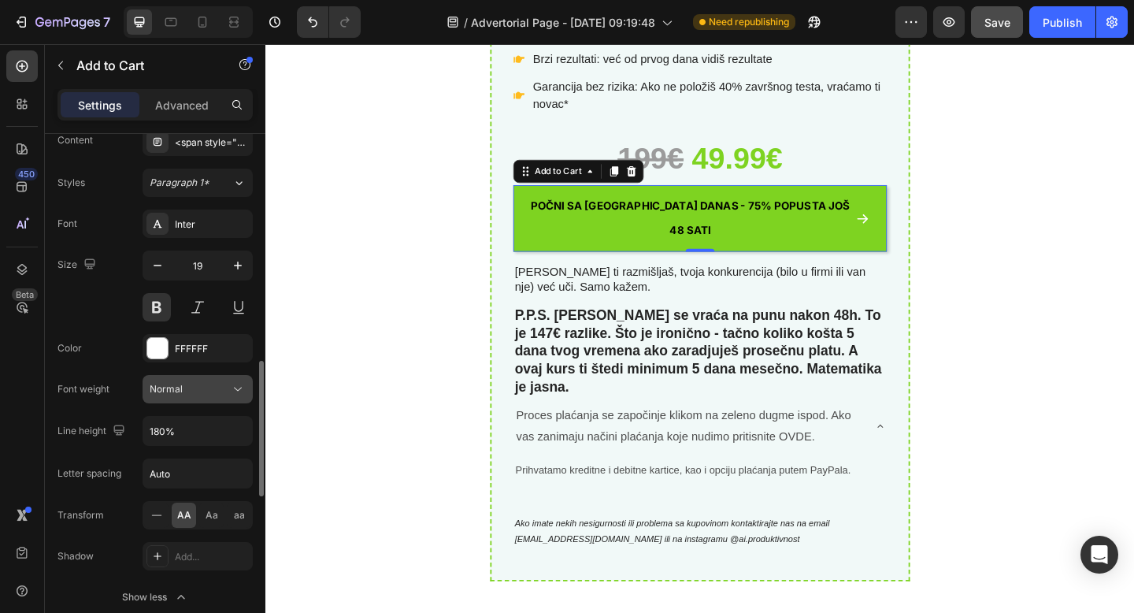
click at [172, 390] on span "Normal" at bounding box center [166, 389] width 33 height 12
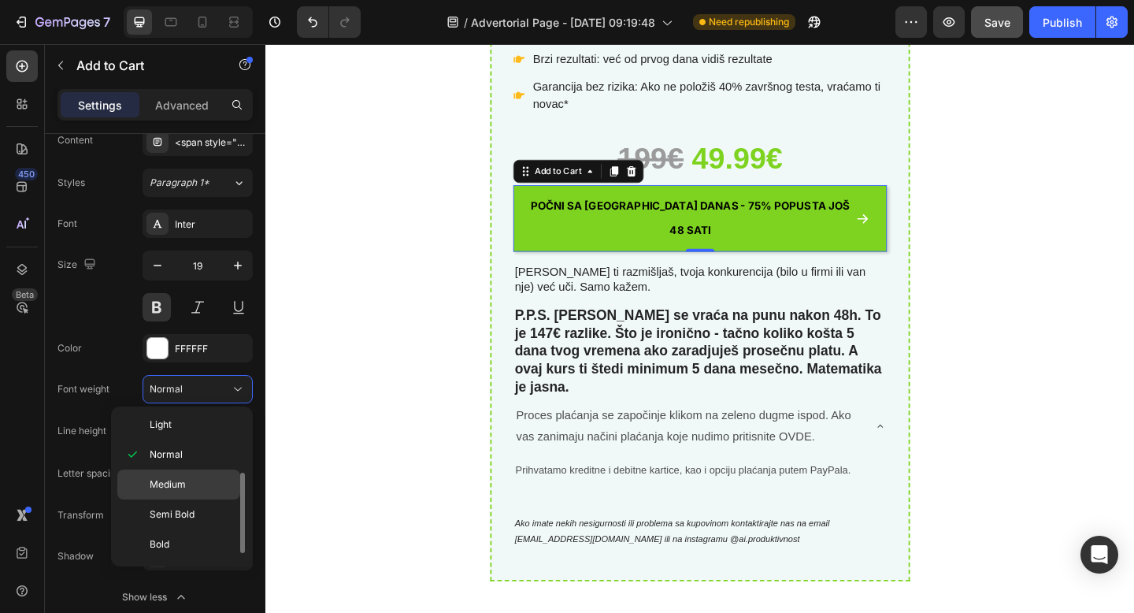
scroll to position [80, 0]
click at [187, 491] on span "Semi Bold" at bounding box center [172, 498] width 45 height 14
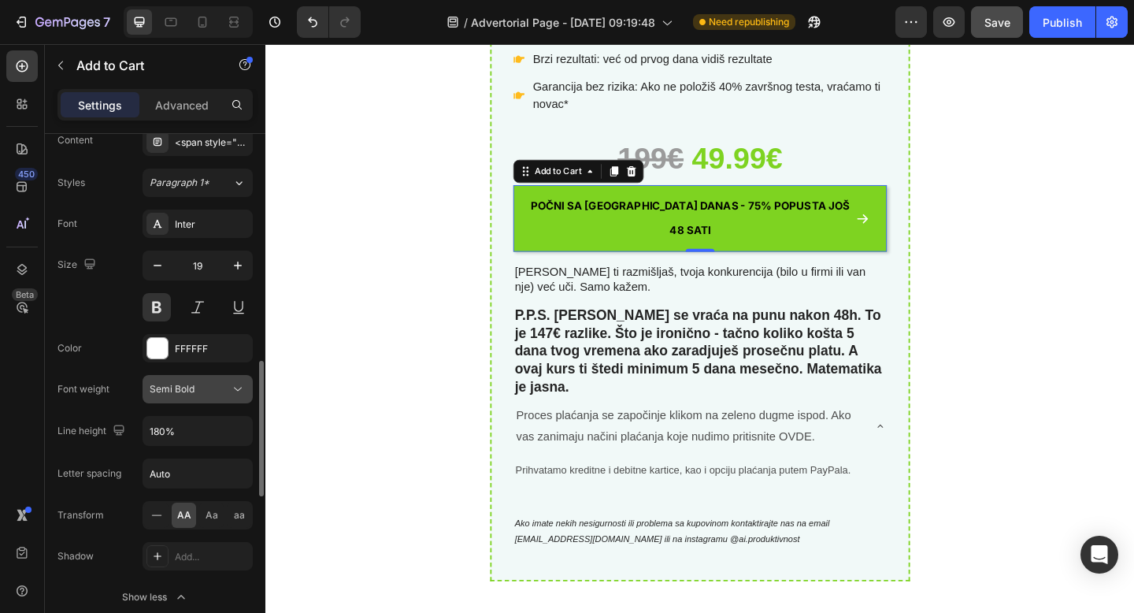
click at [194, 394] on span "Semi Bold" at bounding box center [172, 389] width 45 height 14
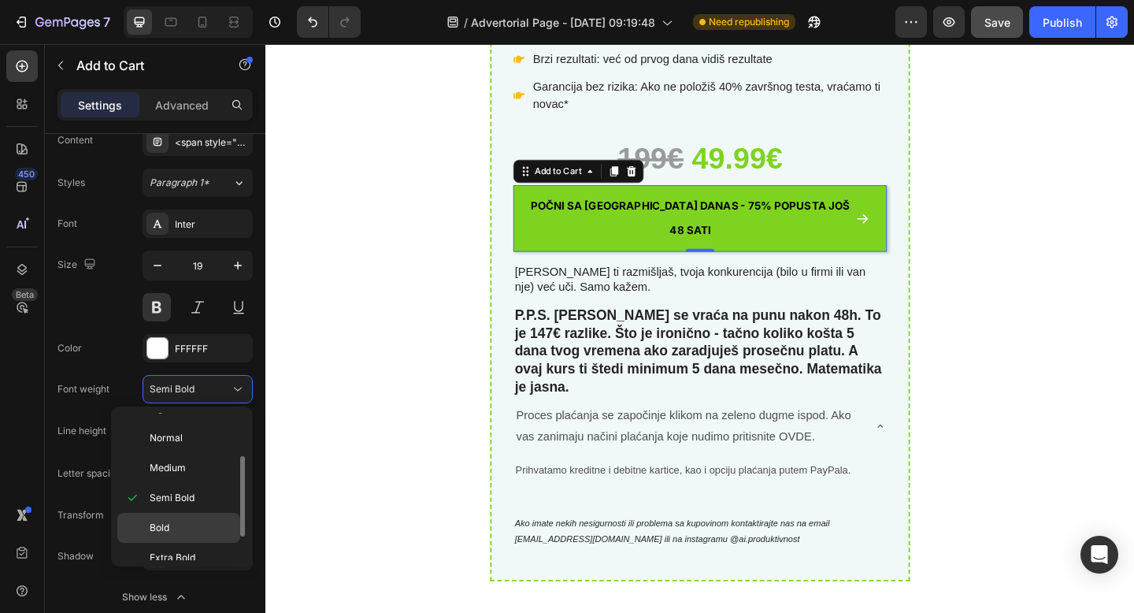
click at [175, 524] on p "Bold" at bounding box center [191, 527] width 83 height 14
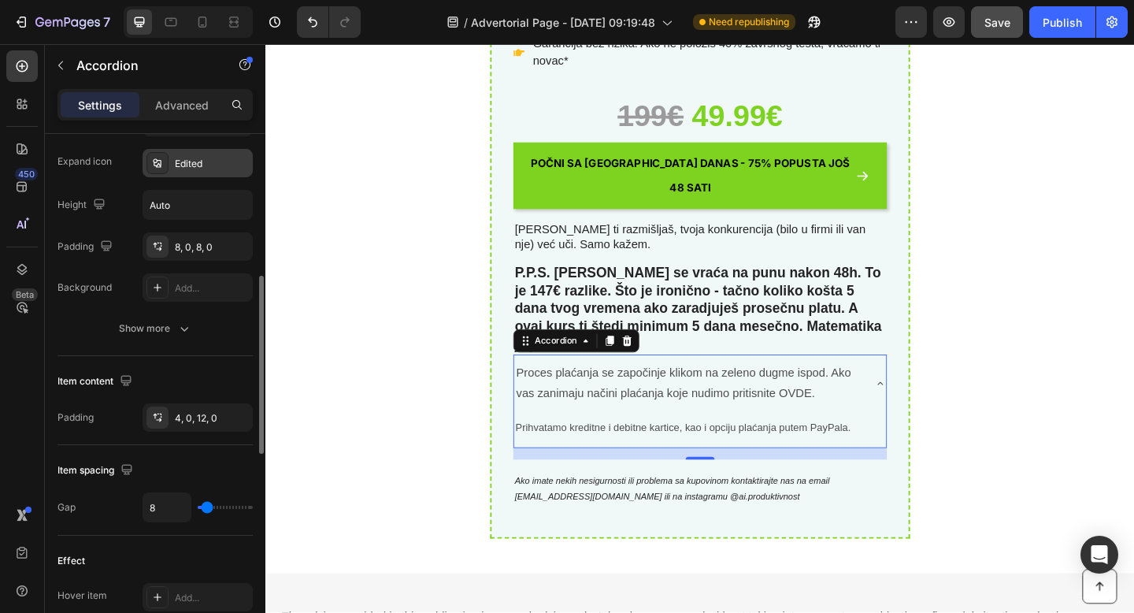
scroll to position [416, 0]
click at [189, 280] on div "Add..." at bounding box center [212, 287] width 74 height 14
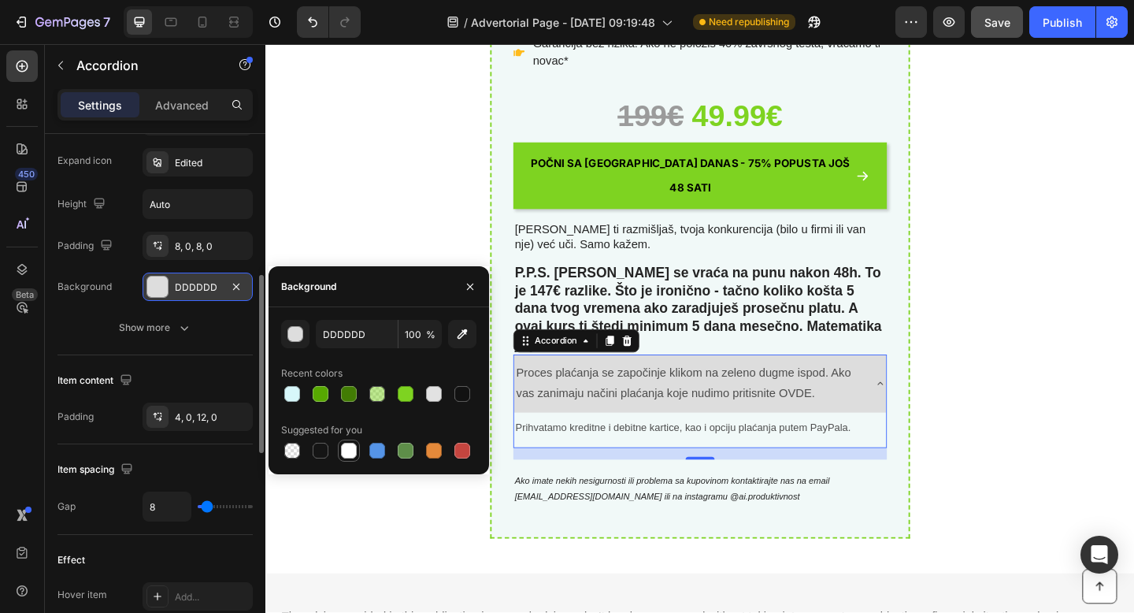
click at [347, 449] on div at bounding box center [349, 451] width 16 height 16
type input "FFFFFF"
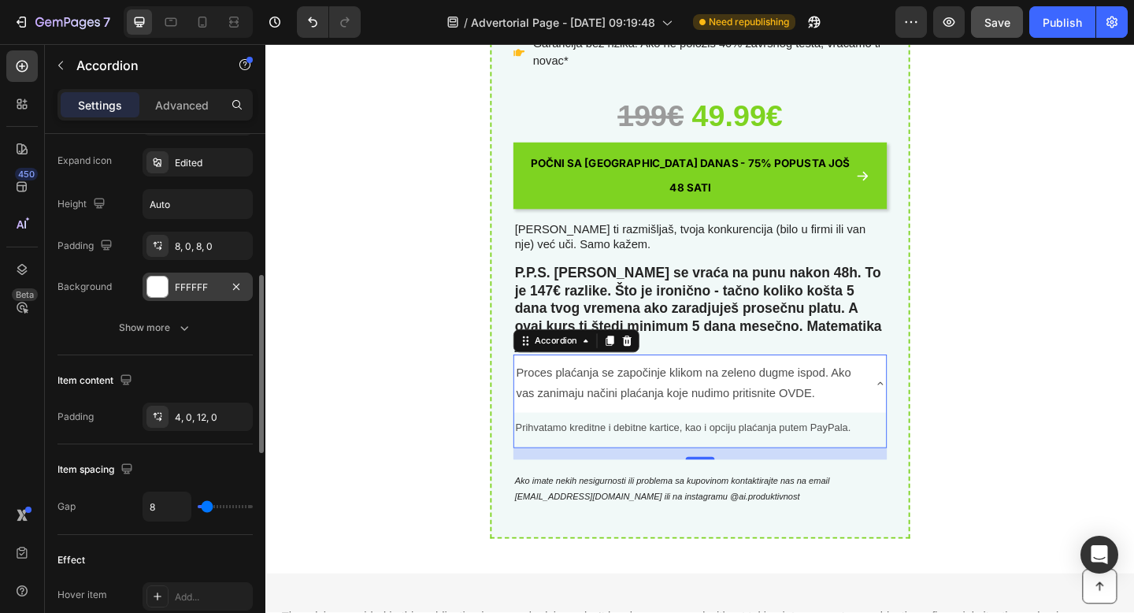
click at [928, 407] on icon at bounding box center [934, 413] width 13 height 13
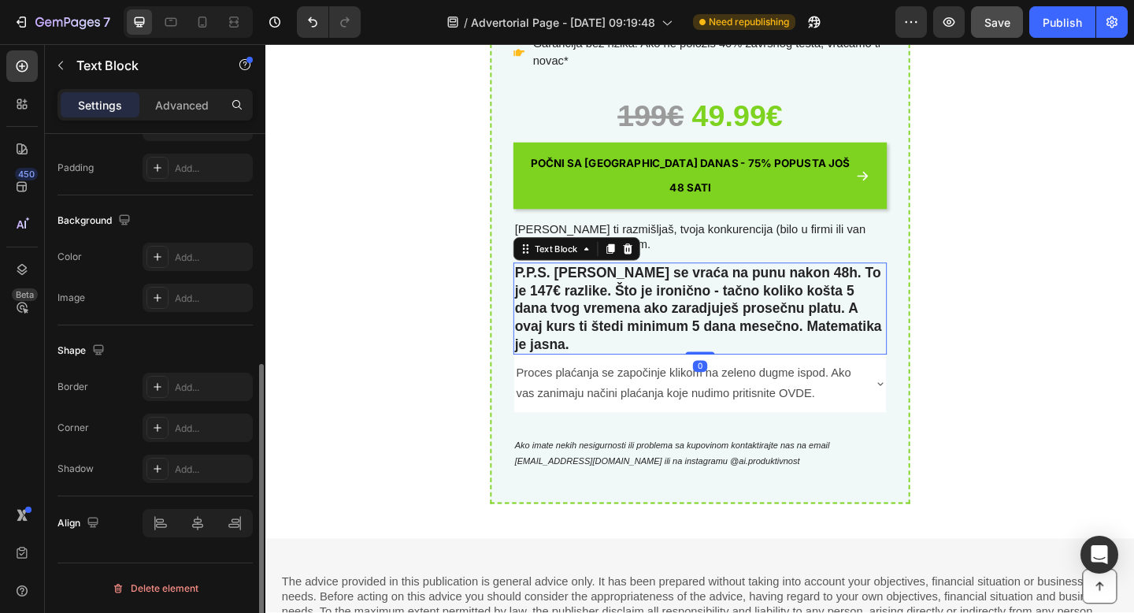
scroll to position [0, 0]
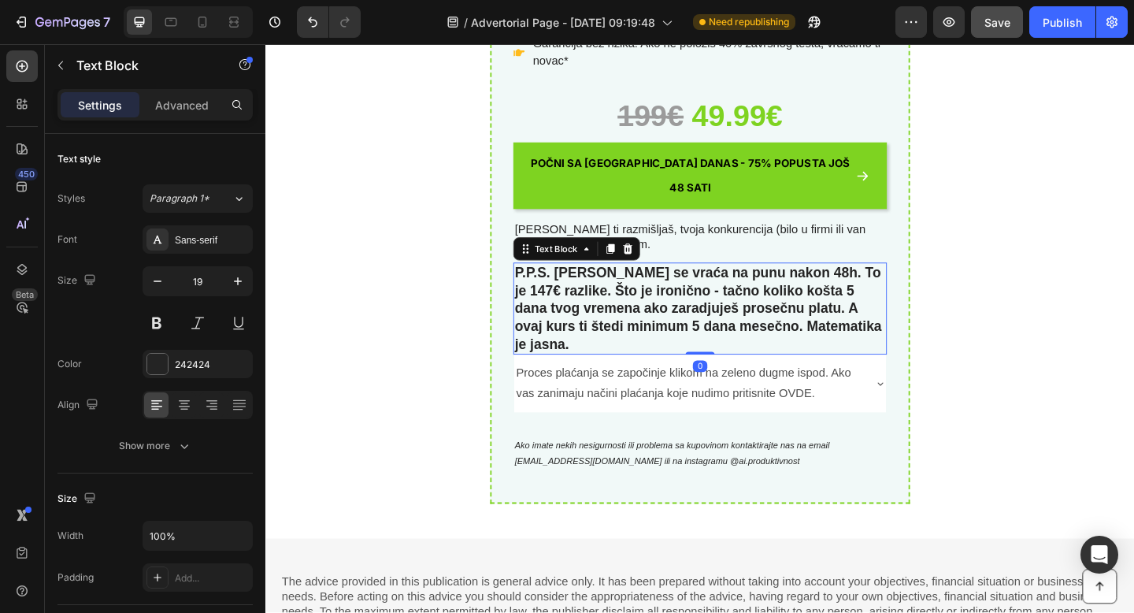
click at [915, 282] on div "P.P.S. [PERSON_NAME] se vraća na punu nakon 48h. To je 147€ razlike. Što je iro…" at bounding box center [738, 332] width 406 height 101
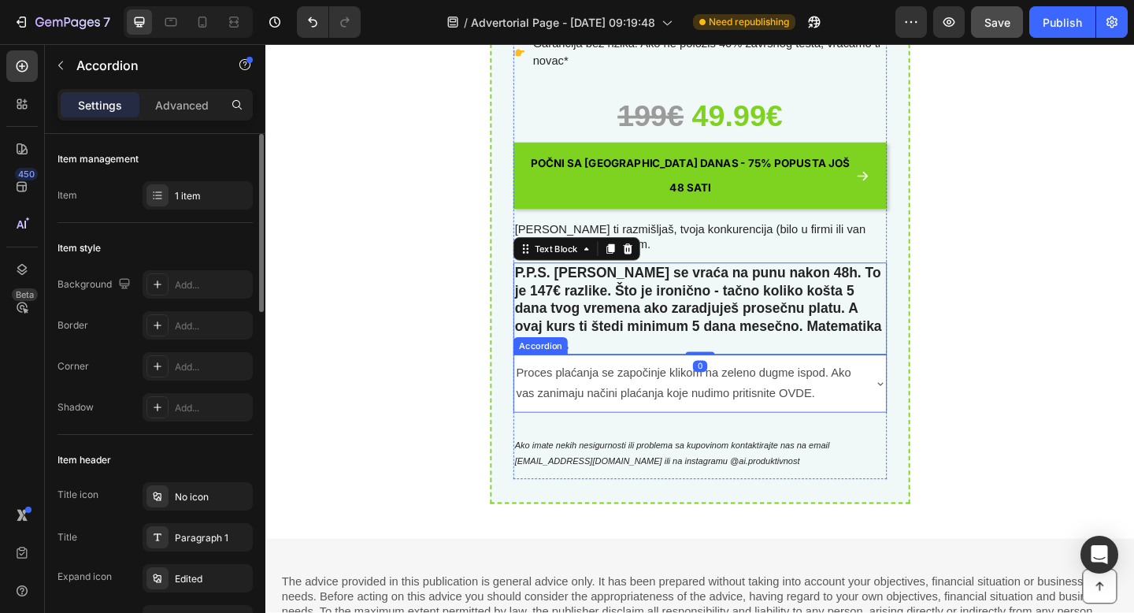
click at [927, 389] on div "Proces plaćanja se započinje klikom na zeleno dugme ispod. Ako vas zanimaju nač…" at bounding box center [737, 413] width 405 height 63
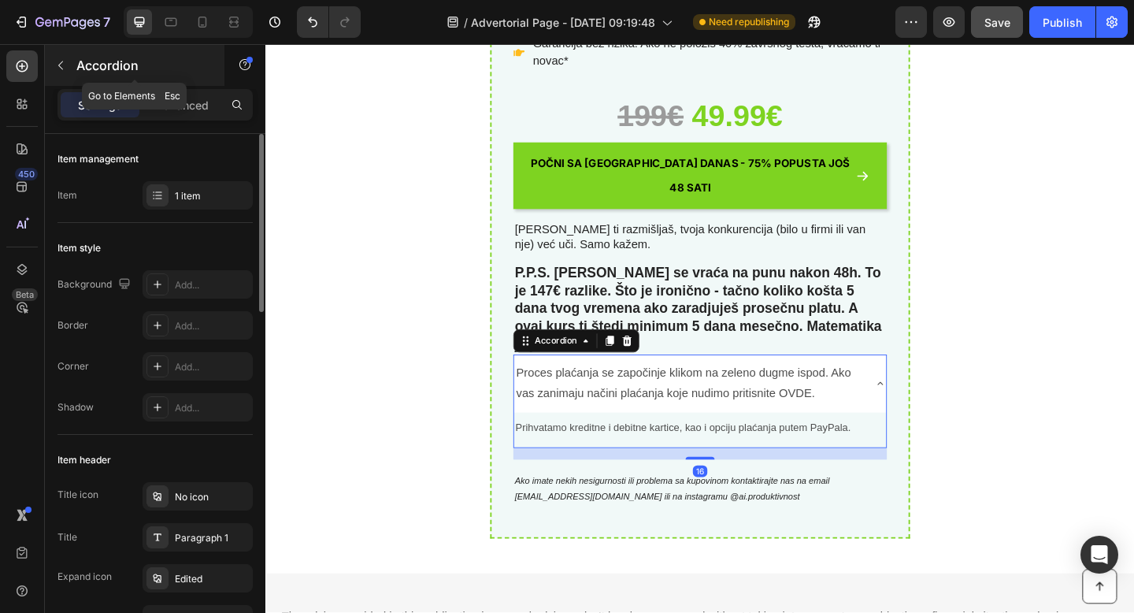
click at [60, 76] on button "button" at bounding box center [60, 65] width 25 height 25
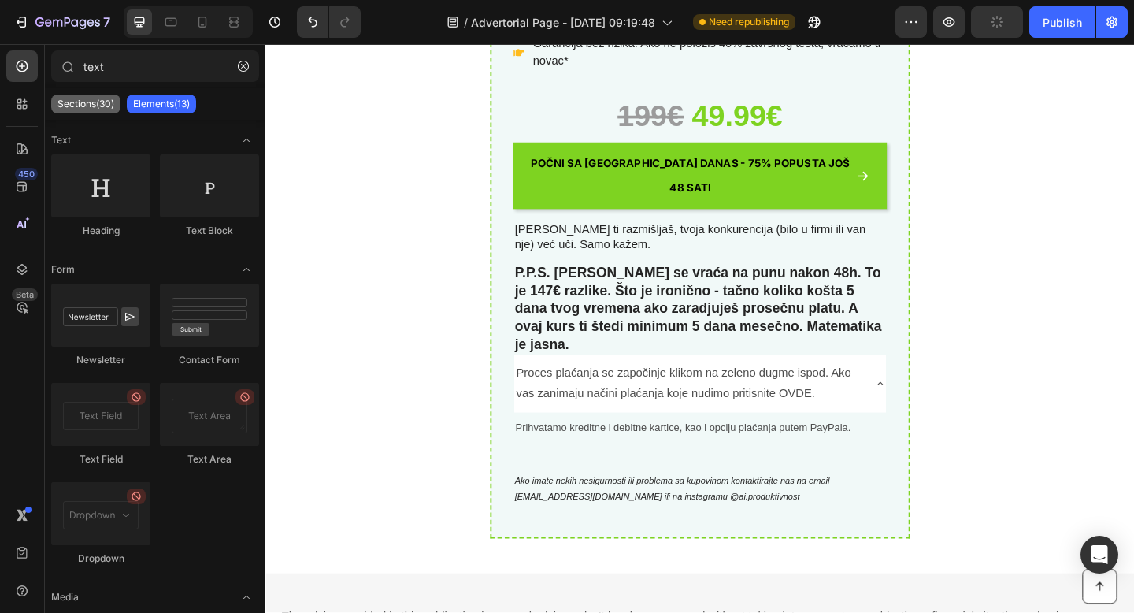
click at [82, 105] on p "Sections(30)" at bounding box center [85, 104] width 57 height 13
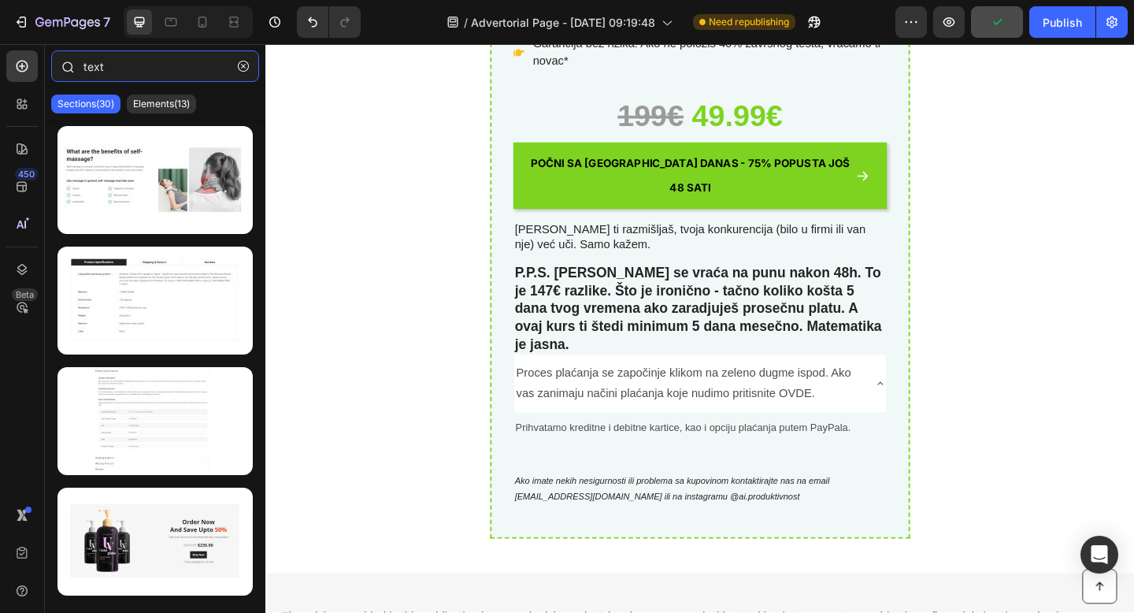
click at [104, 76] on input "text" at bounding box center [155, 65] width 208 height 31
click at [104, 75] on input "text" at bounding box center [155, 65] width 208 height 31
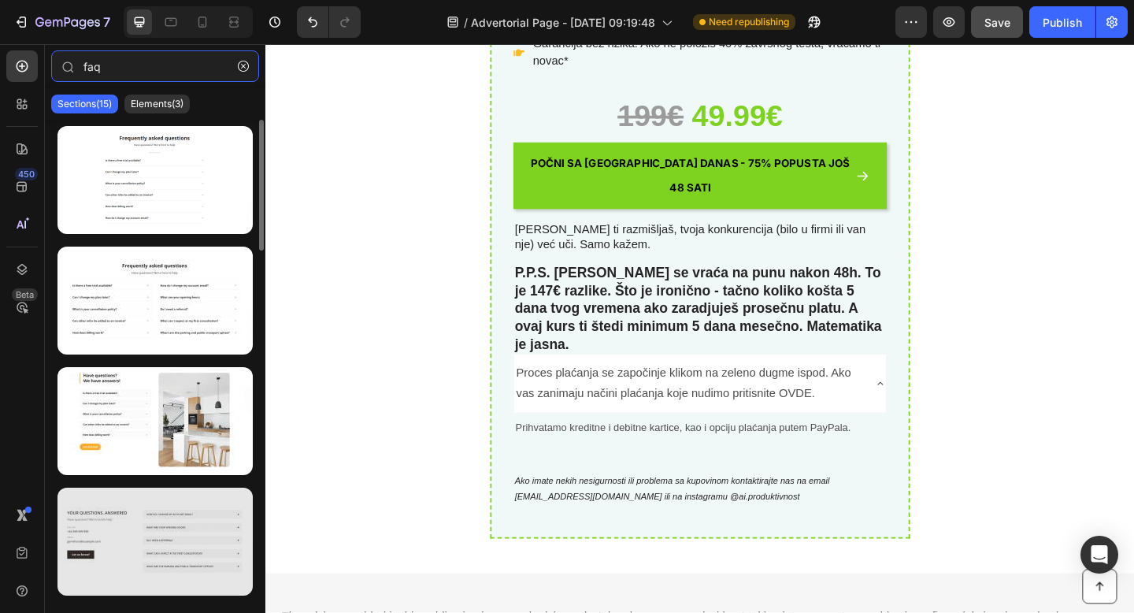
type input "faq"
click at [196, 516] on div at bounding box center [154, 541] width 195 height 108
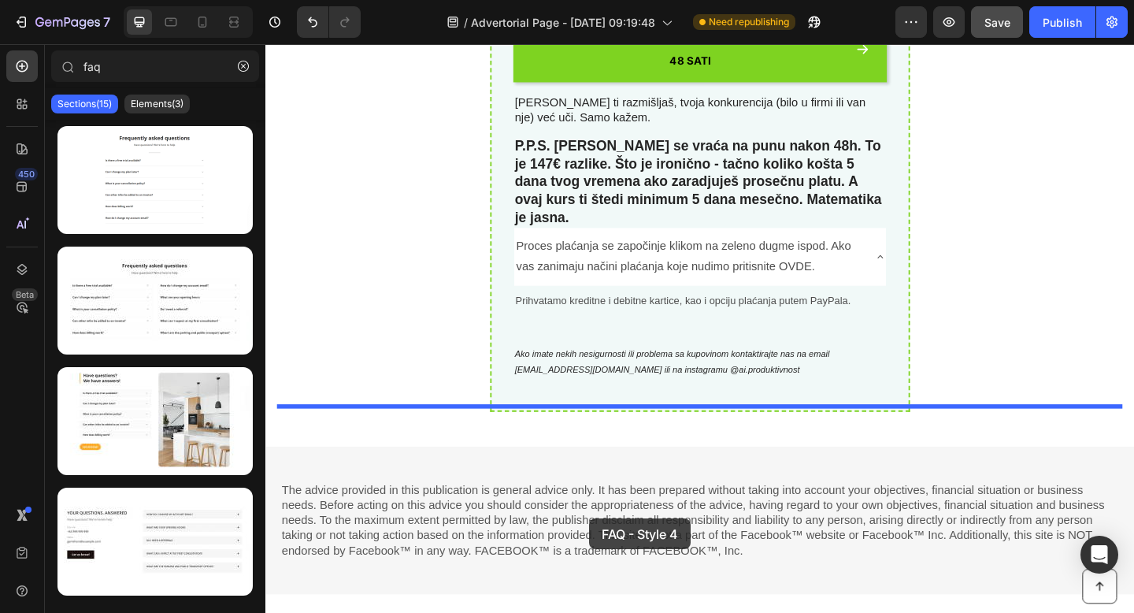
scroll to position [7195, 0]
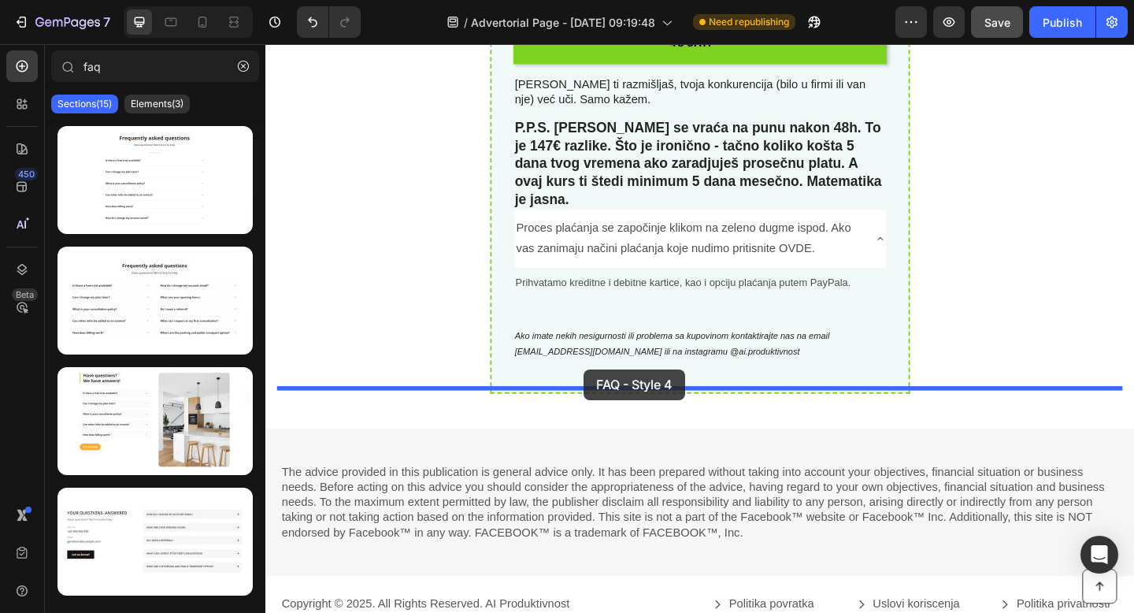
drag, startPoint x: 396, startPoint y: 562, endPoint x: 612, endPoint y: 399, distance: 270.4
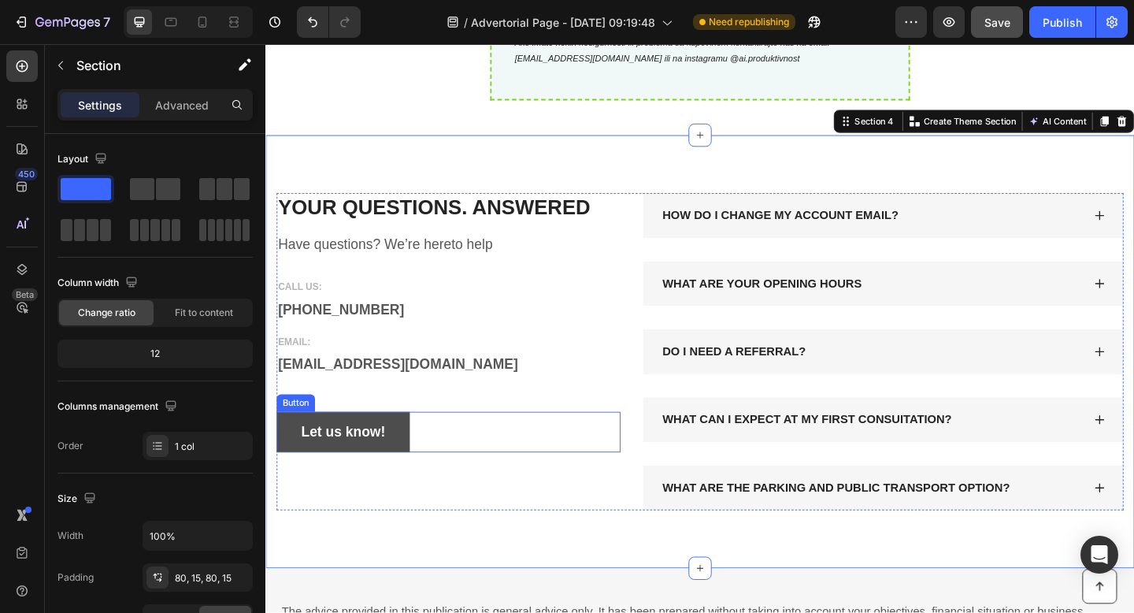
scroll to position [7238, 0]
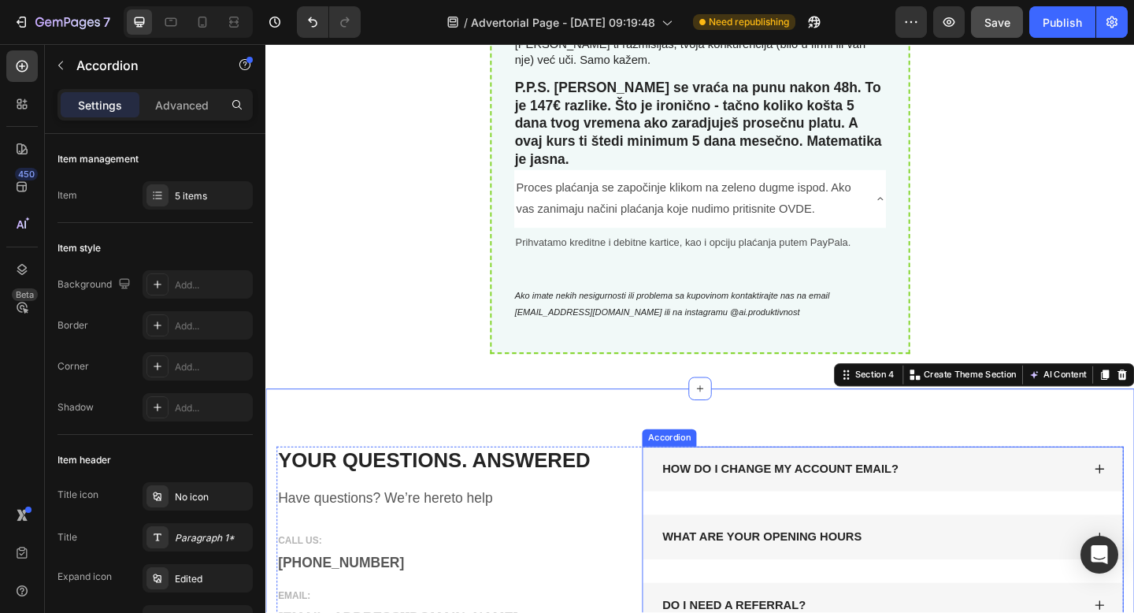
click at [724, 482] on div "HOW DO I CHANGE MY ACCOUNT EMAIL?" at bounding box center [937, 506] width 522 height 49
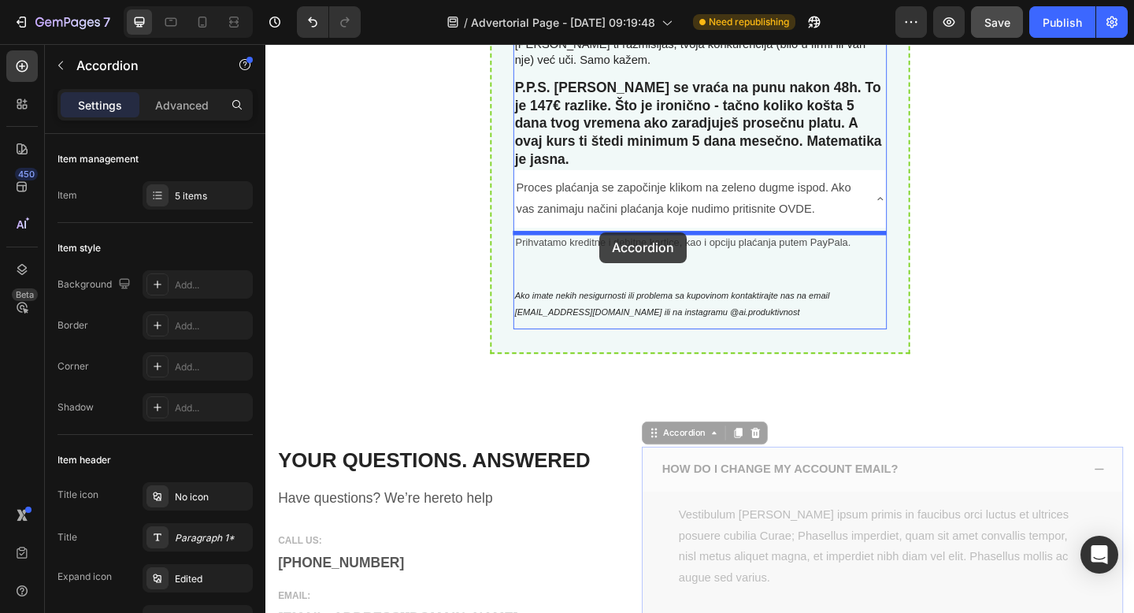
drag, startPoint x: 690, startPoint y: 427, endPoint x: 628, endPoint y: 249, distance: 188.2
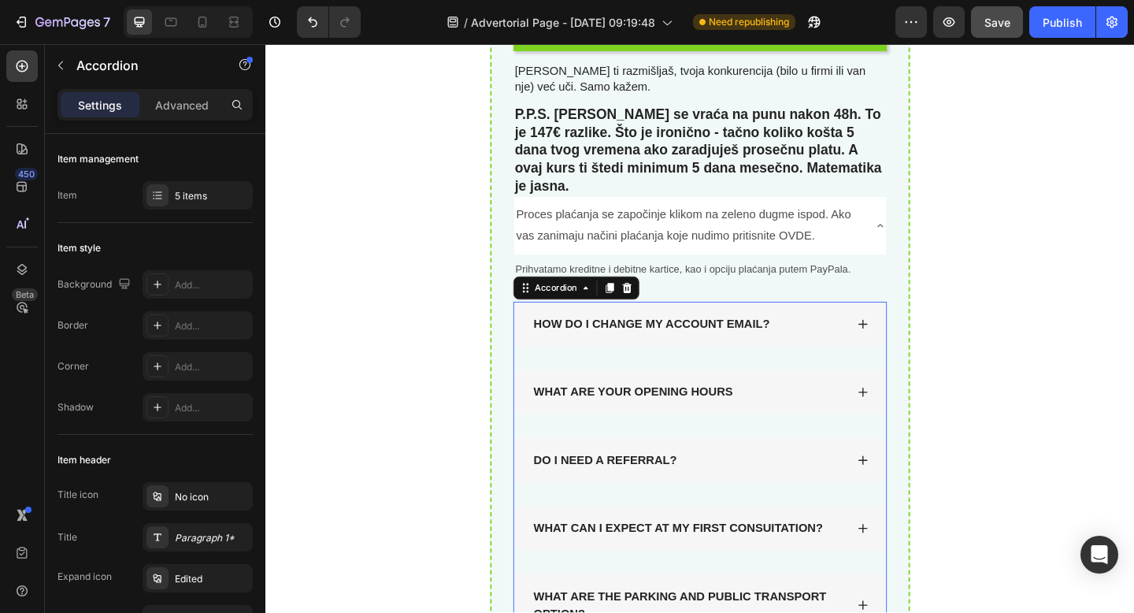
scroll to position [7200, 0]
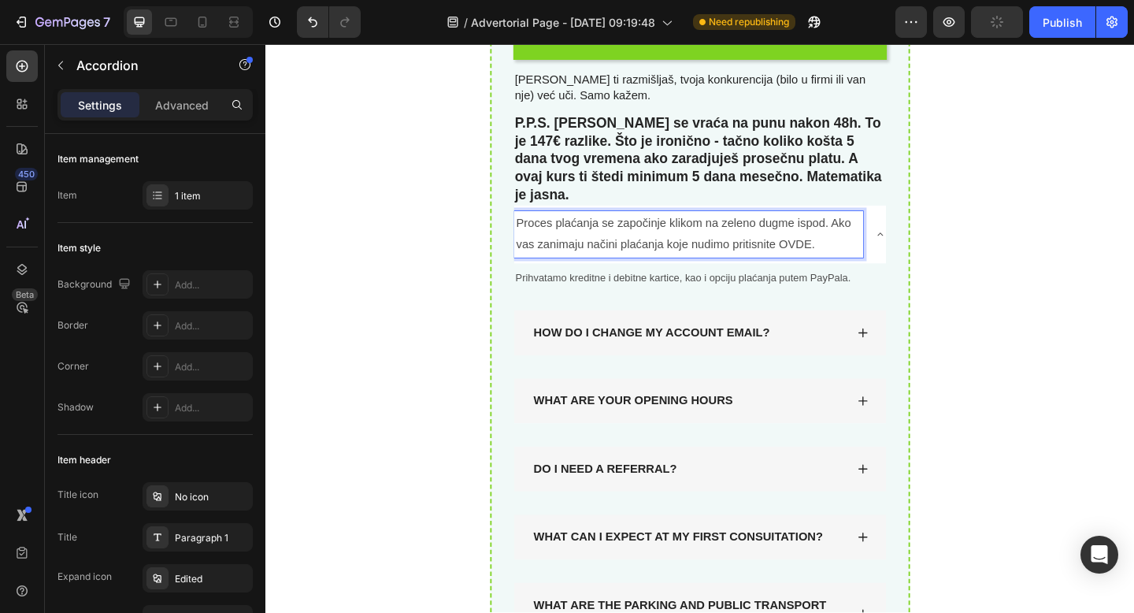
click at [781, 228] on p "Proces plaćanja se započinje klikom na zeleno dugme ispod. Ako vas zanimaju nač…" at bounding box center [725, 251] width 375 height 46
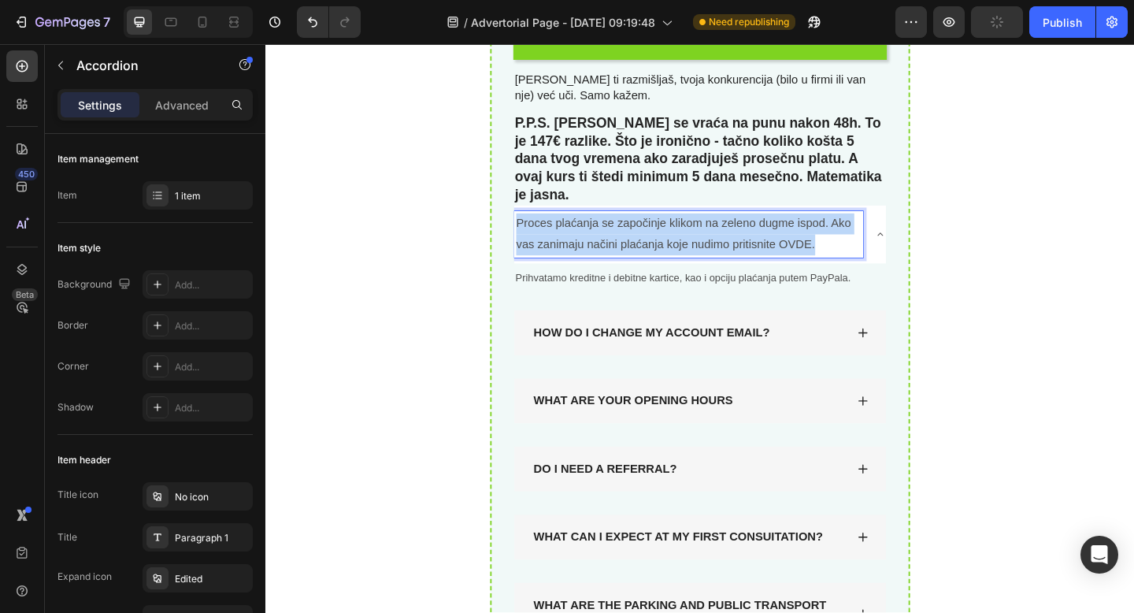
click at [781, 228] on p "Proces plaćanja se započinje klikom na zeleno dugme ispod. Ako vas zanimaju nač…" at bounding box center [725, 251] width 375 height 46
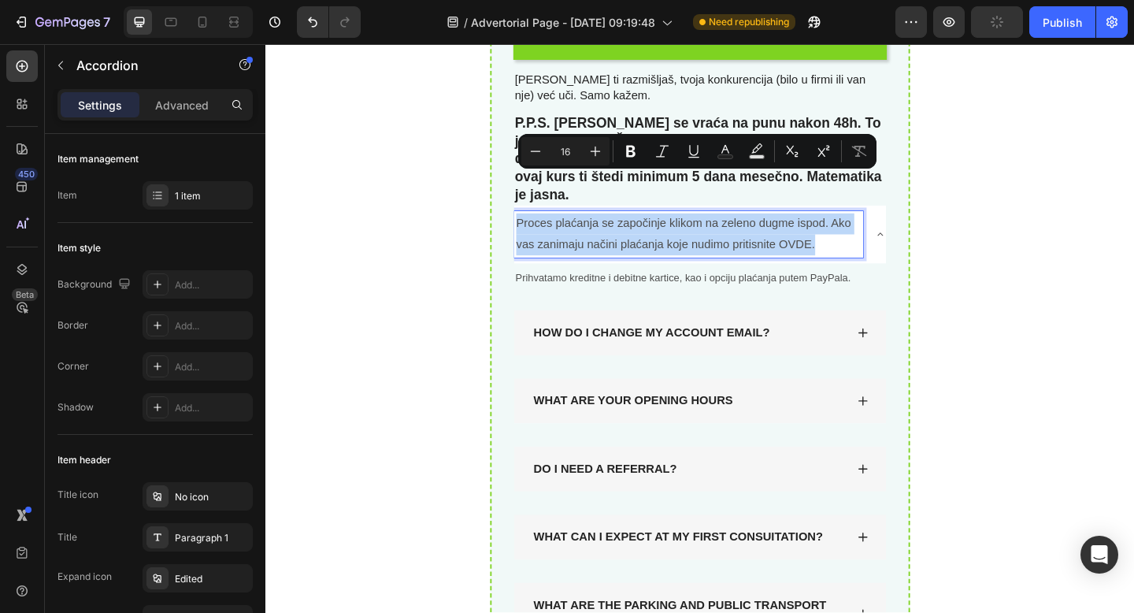
copy p "Proces plaćanja se započinje klikom na zeleno dugme ispod. Ako vas zanimaju nač…"
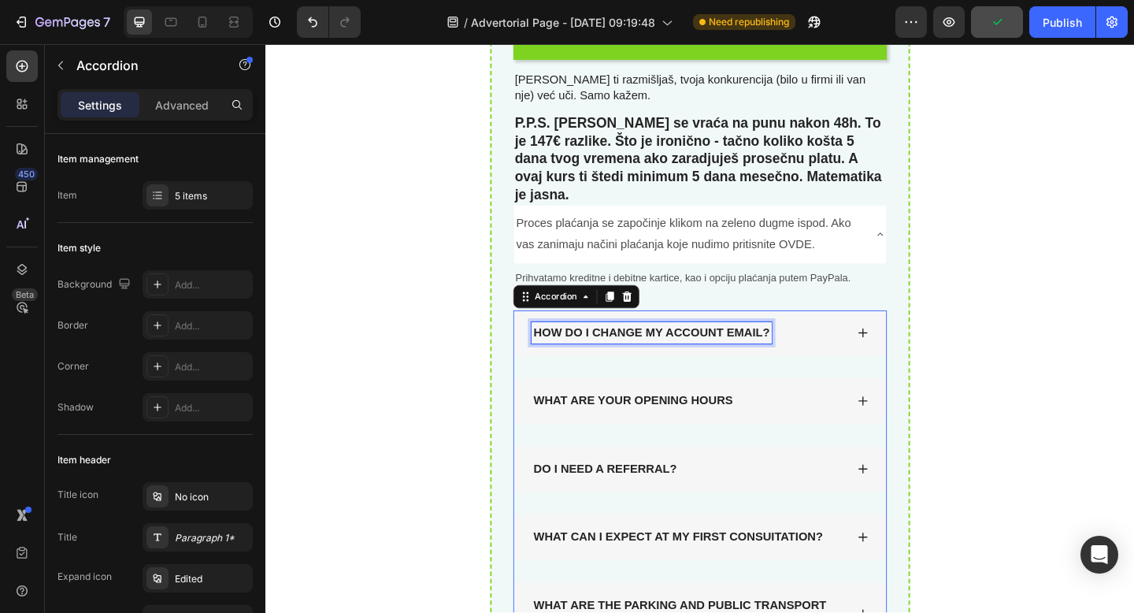
click at [724, 346] on div "HOW DO I CHANGE MY ACCOUNT EMAIL?" at bounding box center [684, 358] width 261 height 24
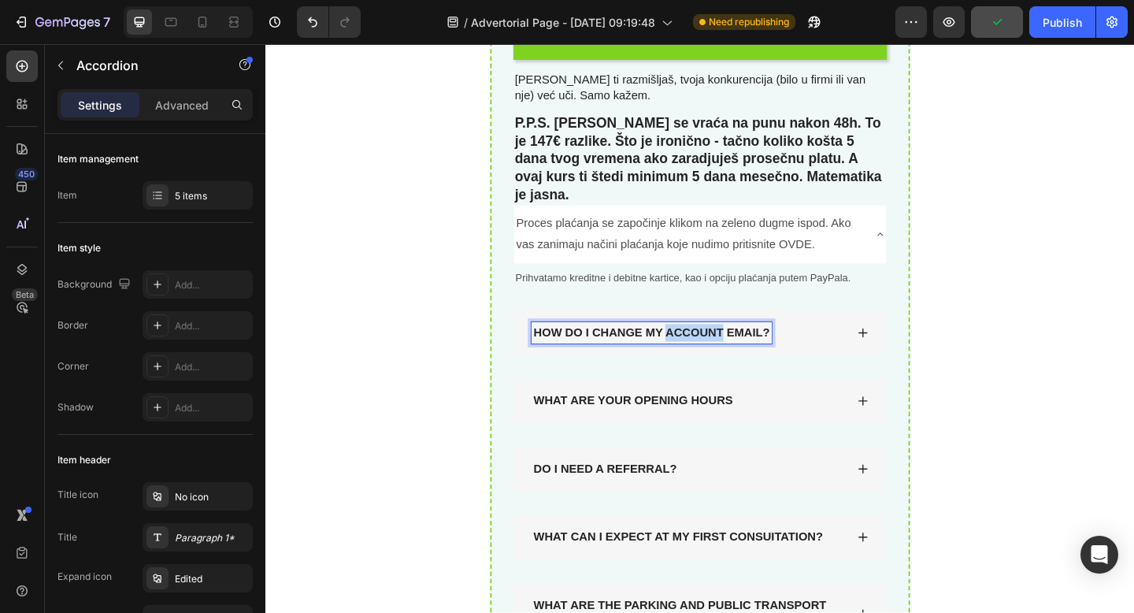
click at [724, 349] on p "HOW DO I CHANGE MY ACCOUNT EMAIL?" at bounding box center [685, 358] width 257 height 19
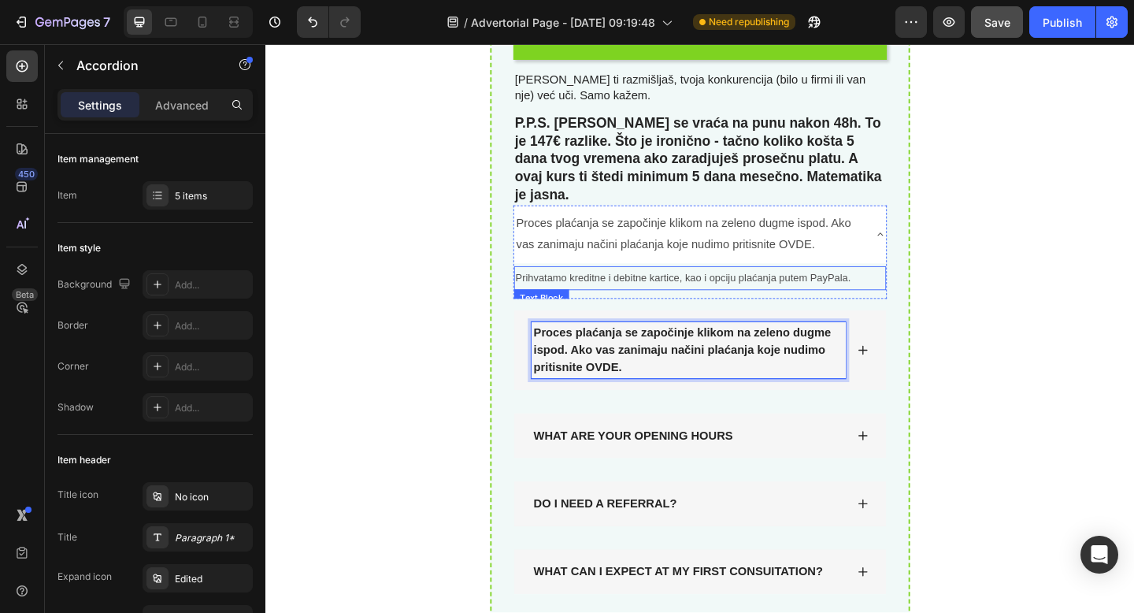
click at [799, 292] on span "Prihvatamo kreditne i debitne kartice, kao i opciju plaćanja putem PayPala." at bounding box center [719, 298] width 365 height 13
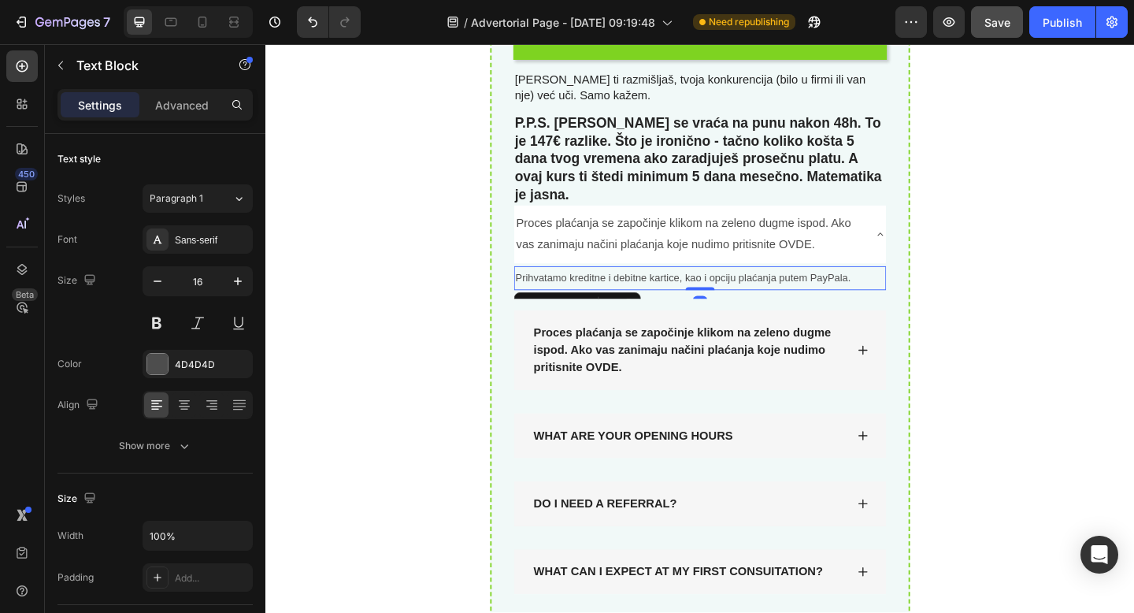
click at [799, 292] on span "Prihvatamo kreditne i debitne kartice, kao i opciju plaćanja putem PayPala." at bounding box center [719, 298] width 365 height 13
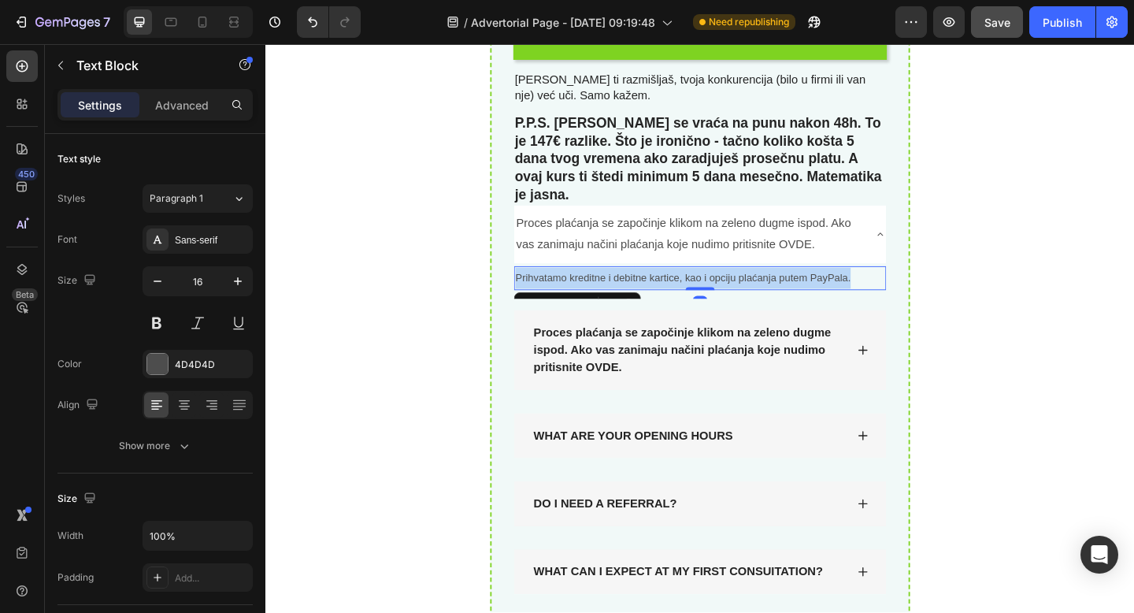
click at [799, 292] on span "Prihvatamo kreditne i debitne kartice, kao i opciju plaćanja putem PayPala." at bounding box center [719, 298] width 365 height 13
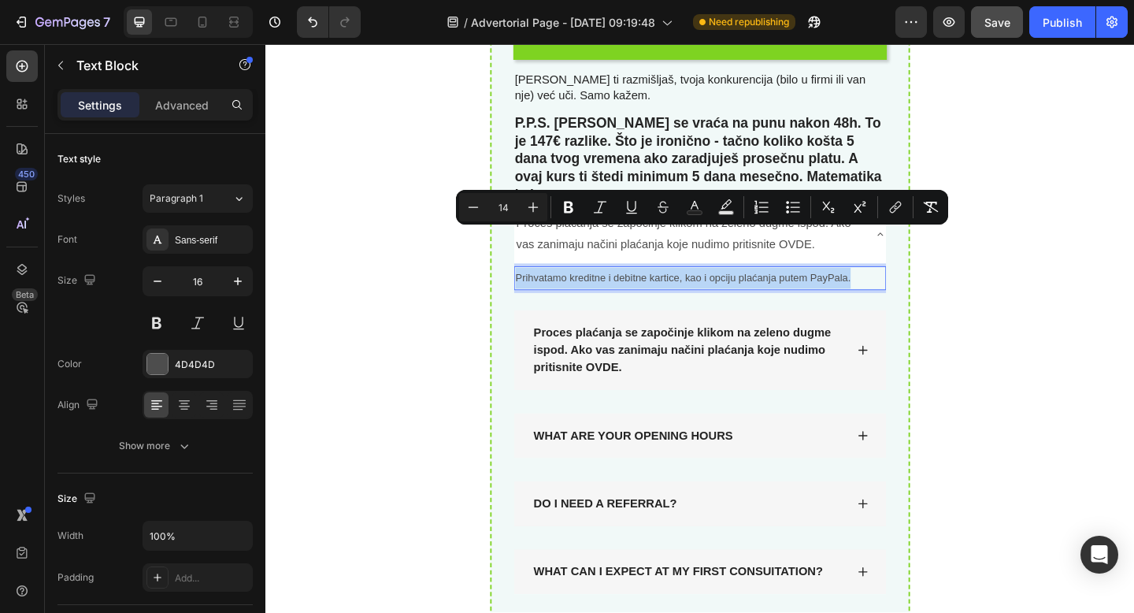
copy span "Prihvatamo kreditne i debitne kartice, kao i opciju plaćanja putem PayPala."
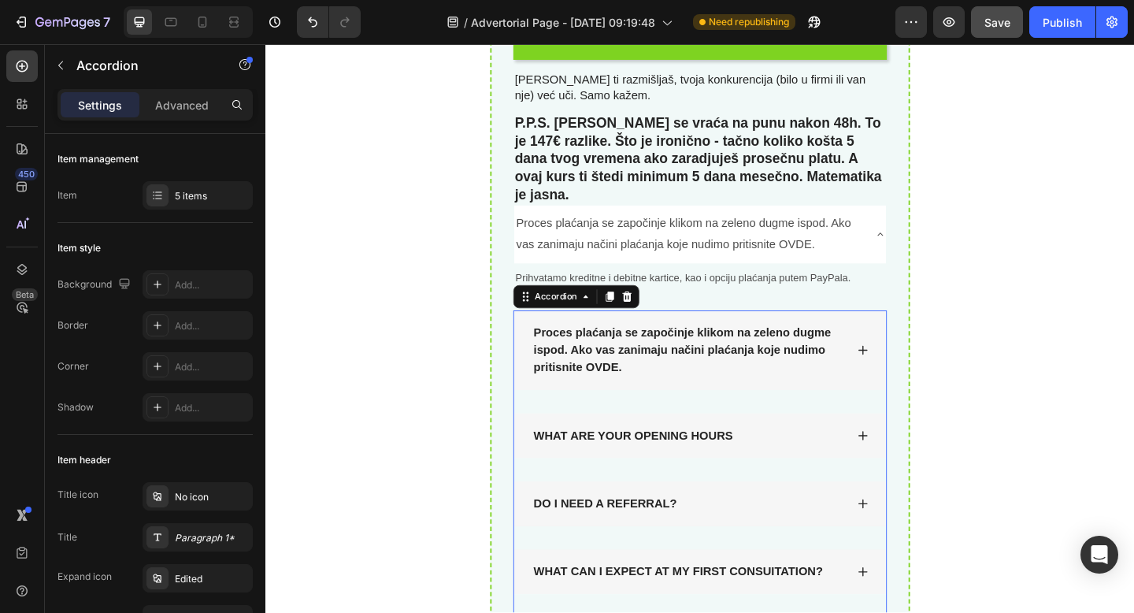
click at [902, 355] on div "Proces plaćanja se započinje klikom na zeleno dugme ispod. Ako vas zanimaju nač…" at bounding box center [737, 377] width 405 height 87
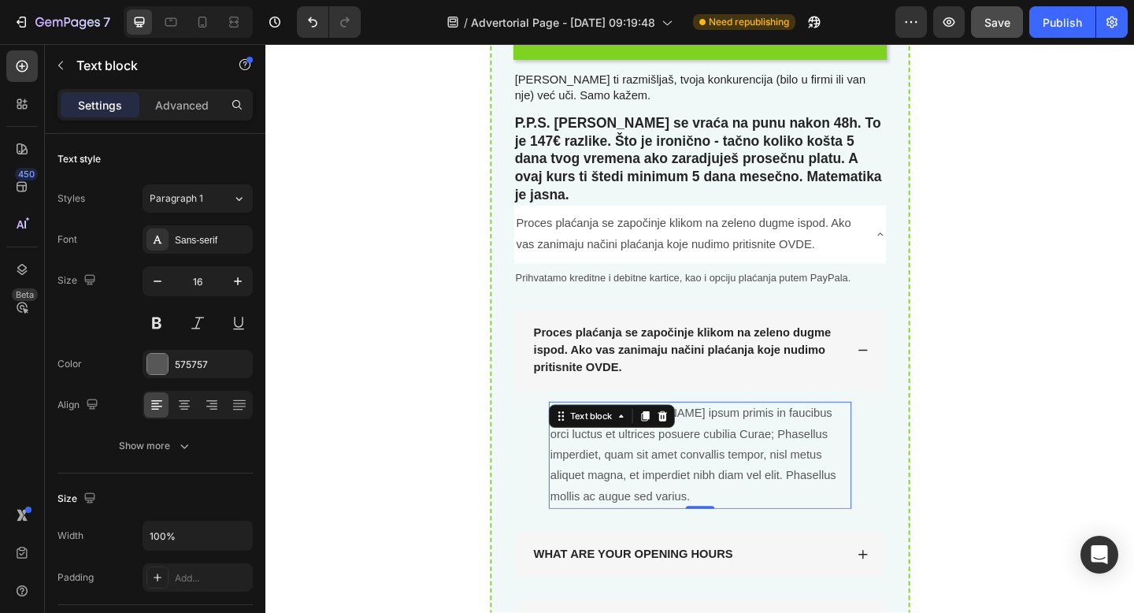
click at [706, 435] on p "Vestibulum ante ipsum primis in faucibus orci luctus et ultrices posuere cubili…" at bounding box center [738, 491] width 326 height 113
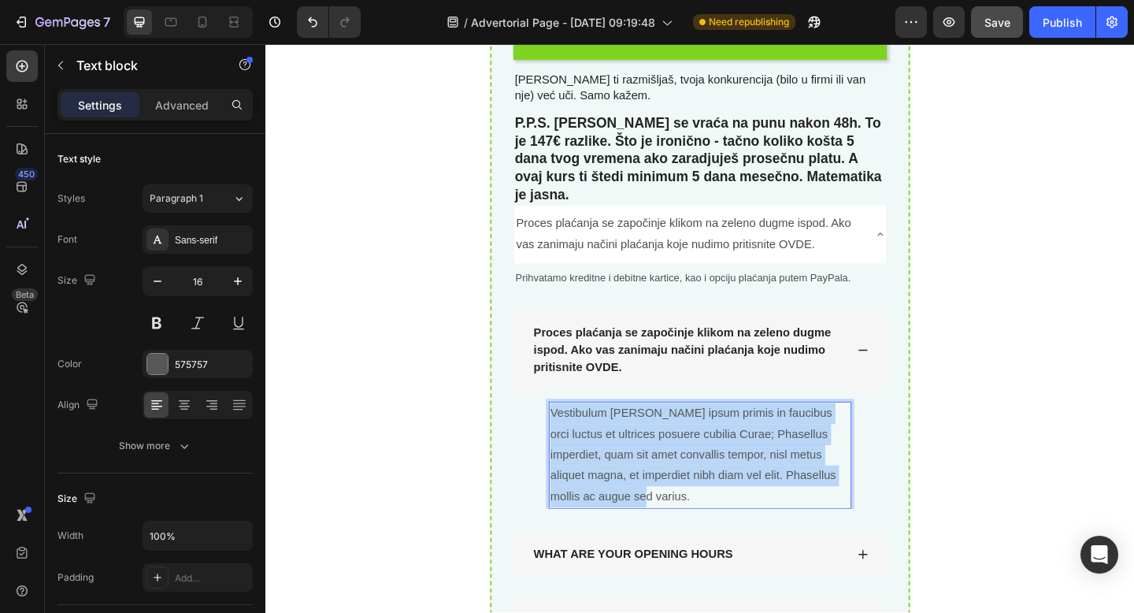
click at [706, 435] on p "Vestibulum ante ipsum primis in faucibus orci luctus et ultrices posuere cubili…" at bounding box center [738, 491] width 326 height 113
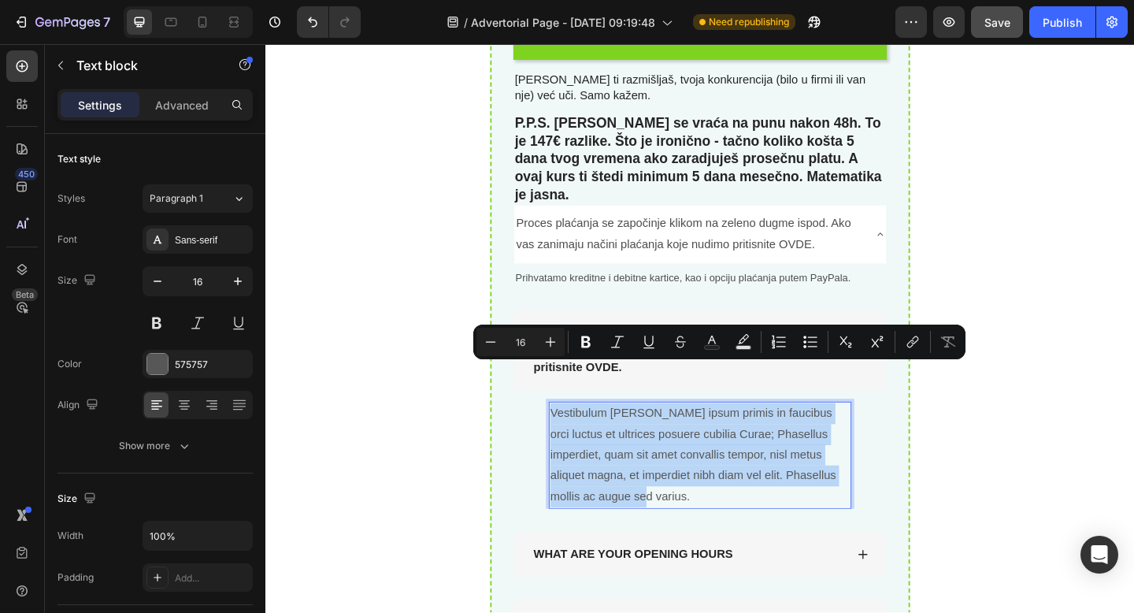
click at [706, 435] on p "Vestibulum ante ipsum primis in faucibus orci luctus et ultrices posuere cubili…" at bounding box center [738, 491] width 326 height 113
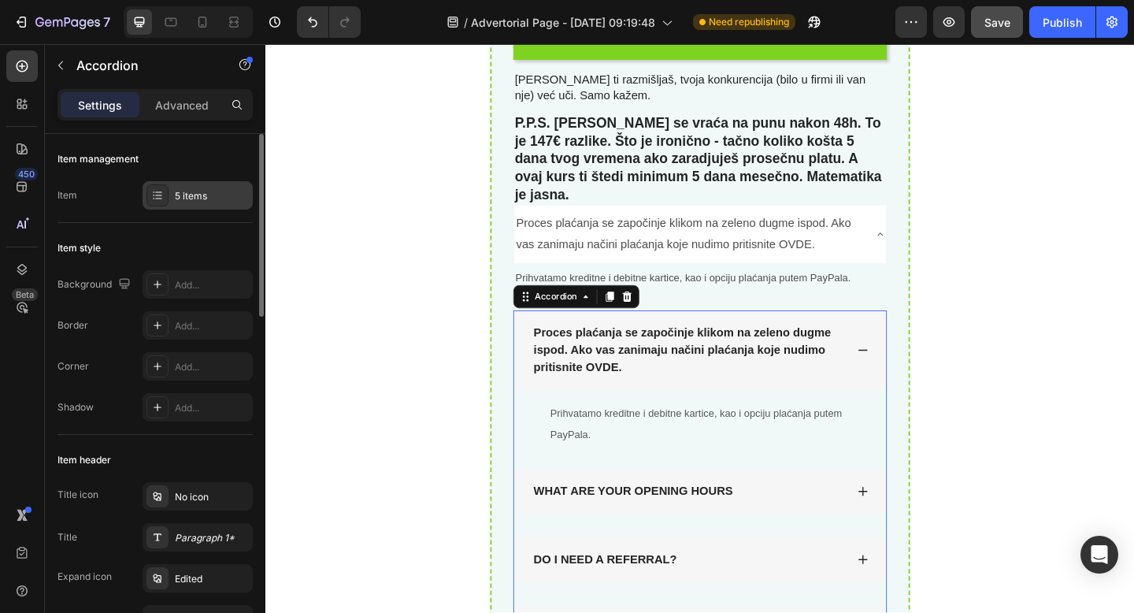
click at [204, 201] on div "5 items" at bounding box center [212, 196] width 74 height 14
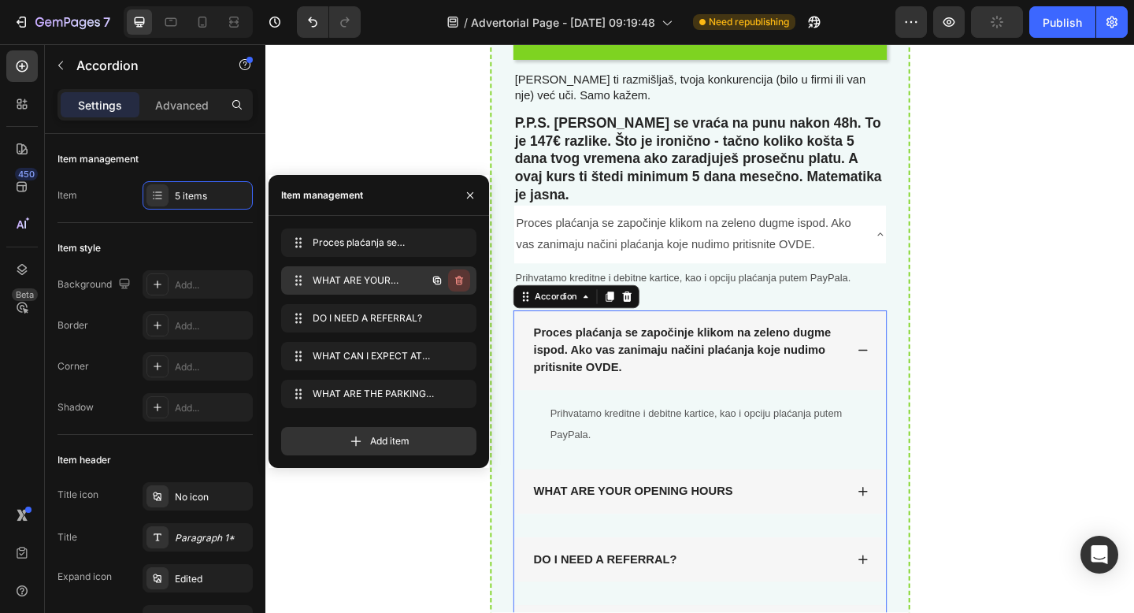
click at [461, 280] on icon "button" at bounding box center [459, 280] width 8 height 9
click at [461, 280] on div "Delete" at bounding box center [448, 280] width 29 height 14
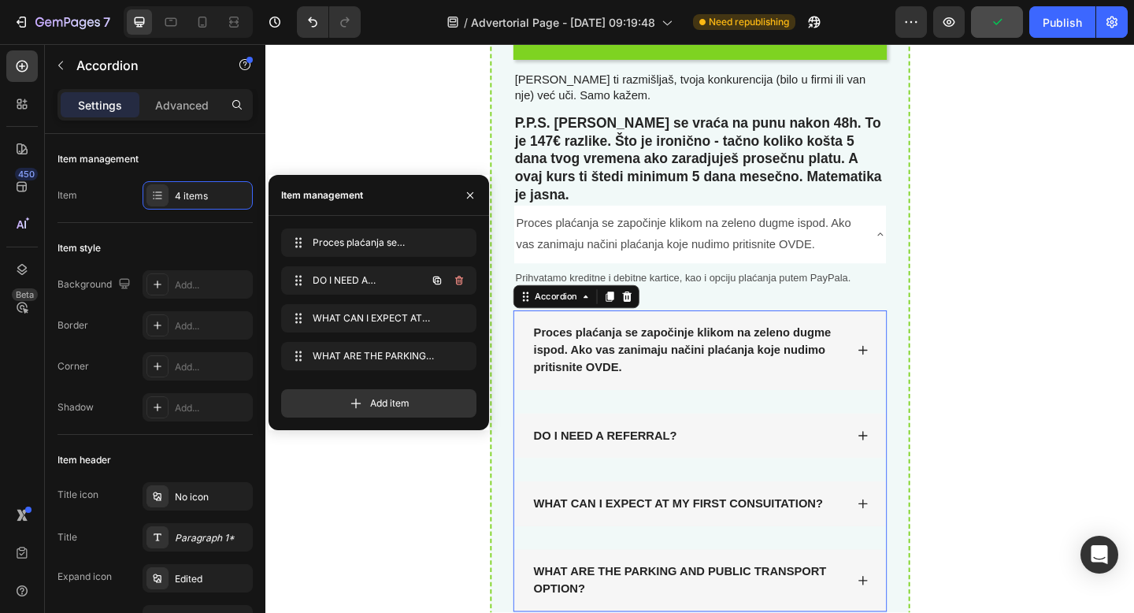
click at [461, 280] on icon "button" at bounding box center [459, 280] width 8 height 9
click at [461, 280] on div "Delete" at bounding box center [448, 280] width 29 height 14
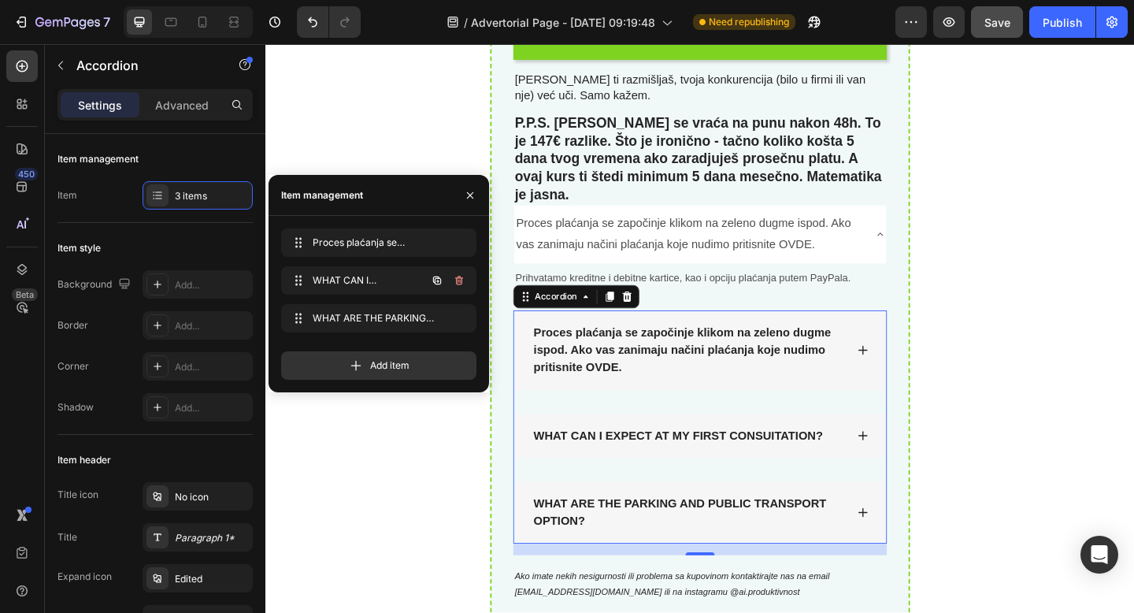
click at [461, 280] on icon "button" at bounding box center [459, 280] width 8 height 9
click at [461, 280] on div "Delete" at bounding box center [448, 280] width 29 height 14
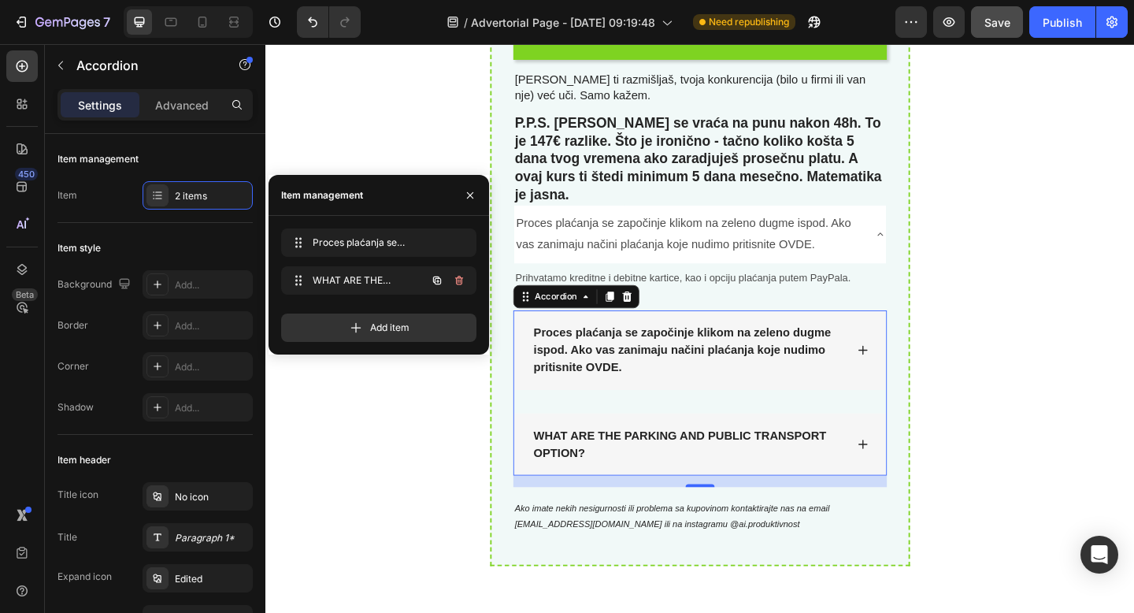
click at [461, 280] on icon "button" at bounding box center [459, 280] width 8 height 9
click at [461, 280] on div "Delete" at bounding box center [448, 280] width 29 height 14
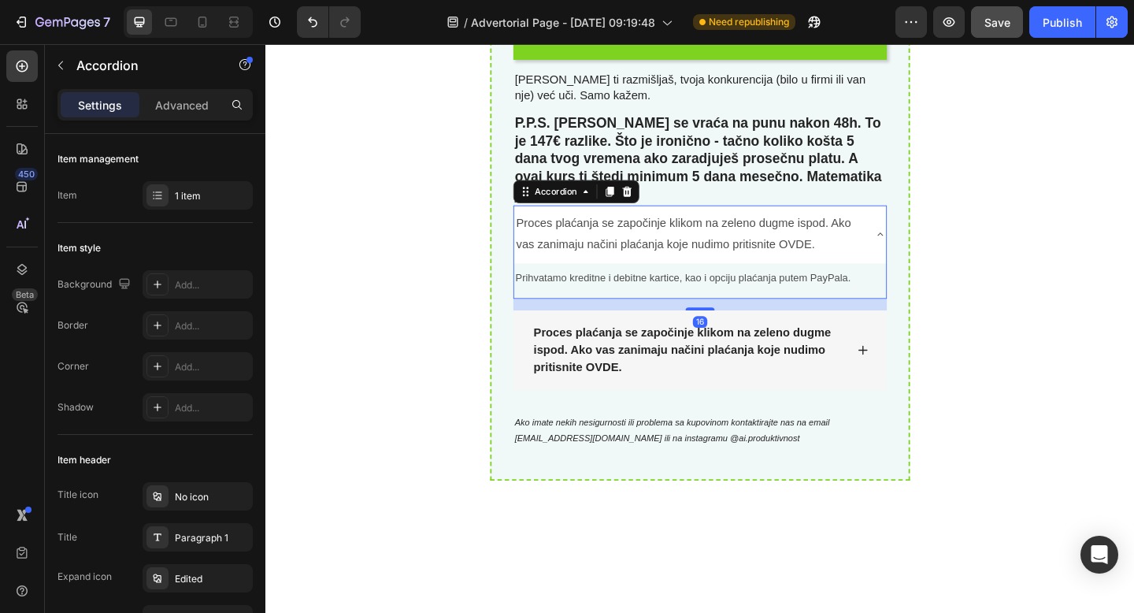
click at [924, 283] on div "Prihvatamo kreditne i debitne kartice, kao i opciju plaćanja putem PayPala. Tex…" at bounding box center [737, 302] width 405 height 39
click at [656, 198] on icon at bounding box center [658, 204] width 13 height 13
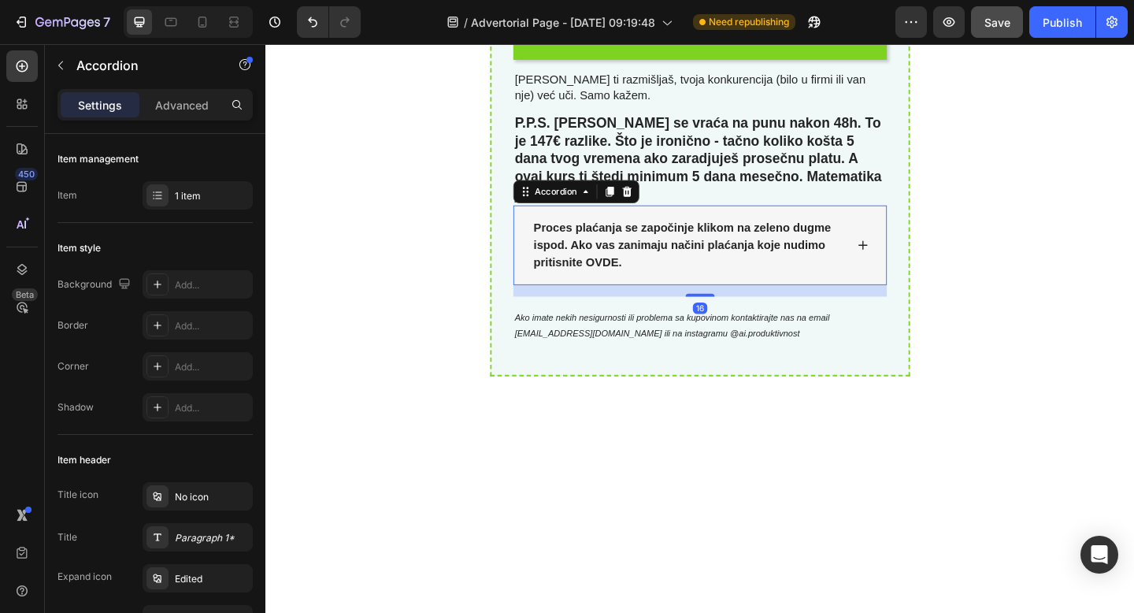
click at [880, 253] on div "Proces plaćanja se započinje klikom na zeleno dugme ispod. Ako vas zanimaju nač…" at bounding box center [737, 263] width 405 height 87
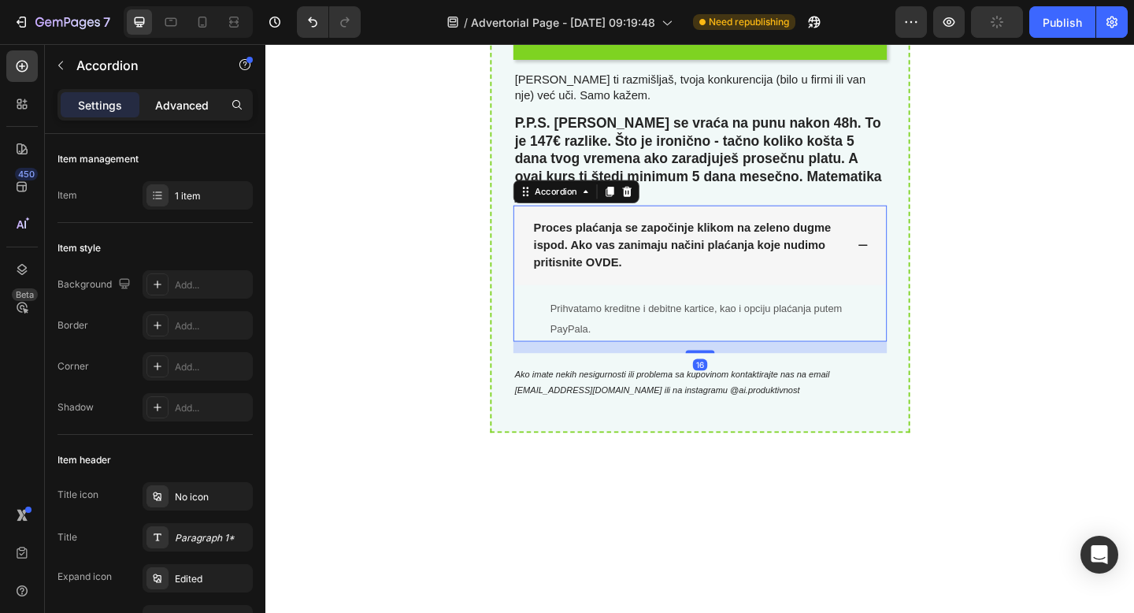
click at [190, 113] on div "Advanced" at bounding box center [182, 104] width 79 height 25
type input "100%"
type input "100"
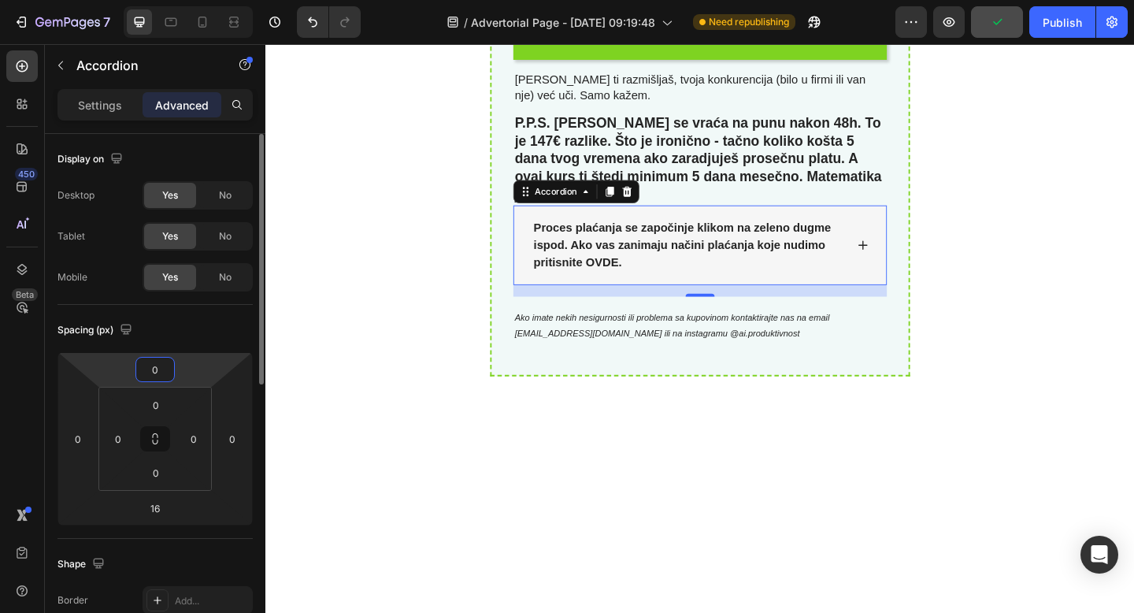
click at [155, 376] on input "0" at bounding box center [154, 369] width 31 height 24
type input "20"
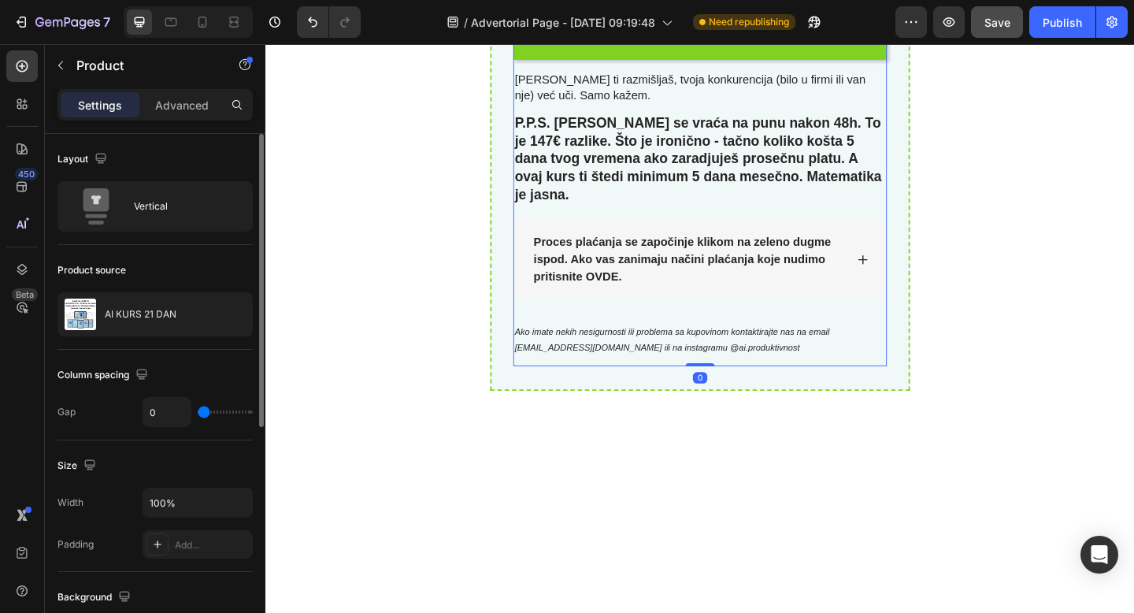
click at [620, 343] on div "Proces plaćanja se započinje klikom na zeleno dugme ispod. Ako vas zanimaju nač…" at bounding box center [738, 307] width 406 height 175
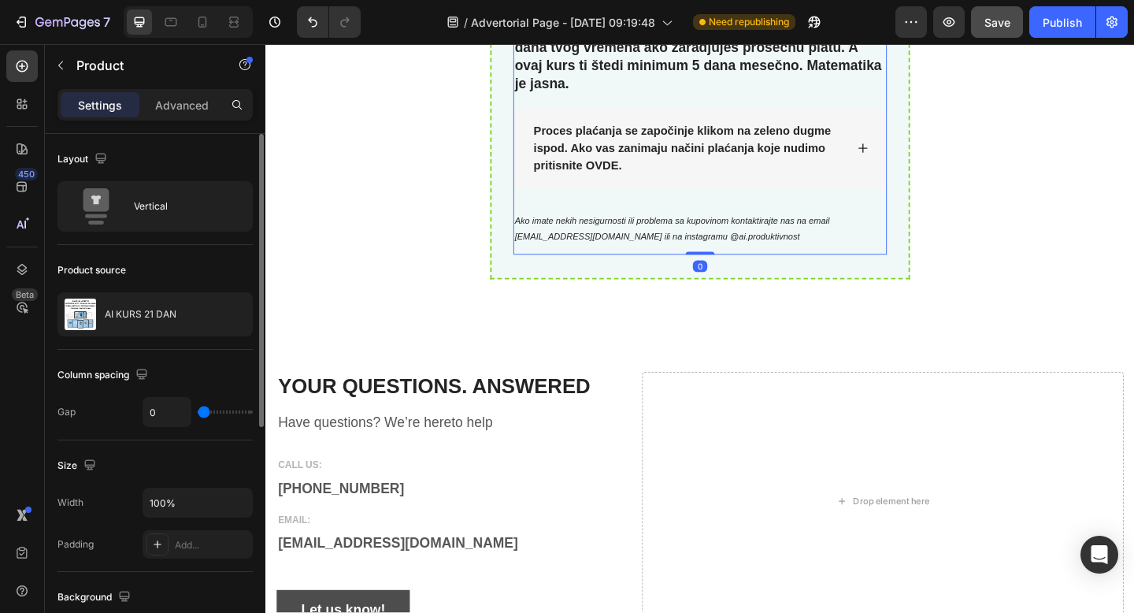
scroll to position [7423, 0]
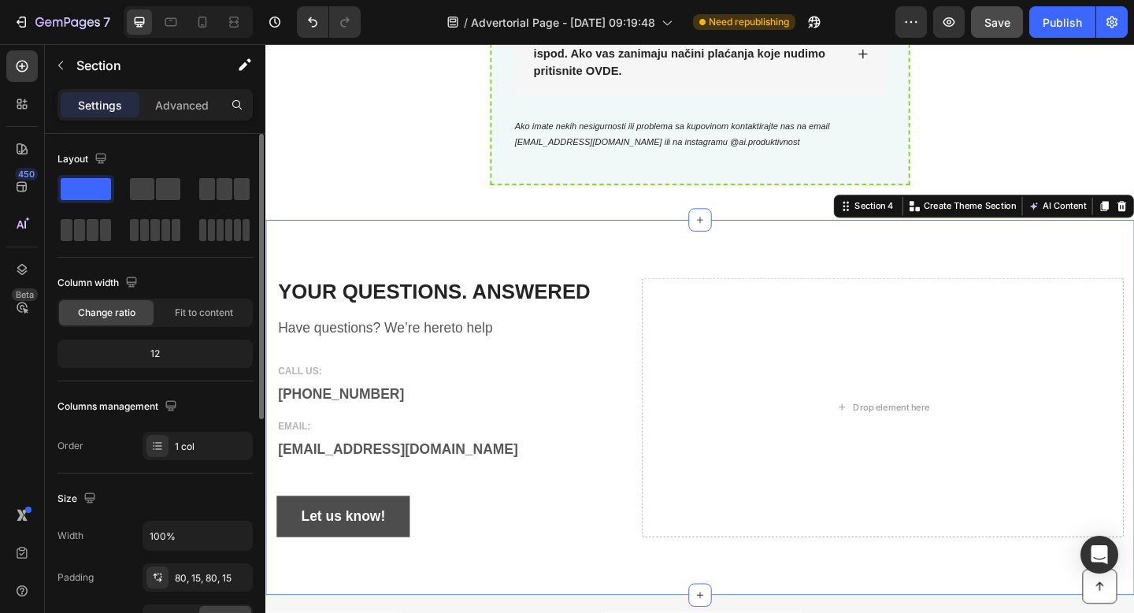
click at [670, 235] on div "YOUR QUESTIONS. ANSWERED Heading Have questions? We’re hereto help Text block C…" at bounding box center [737, 439] width 945 height 408
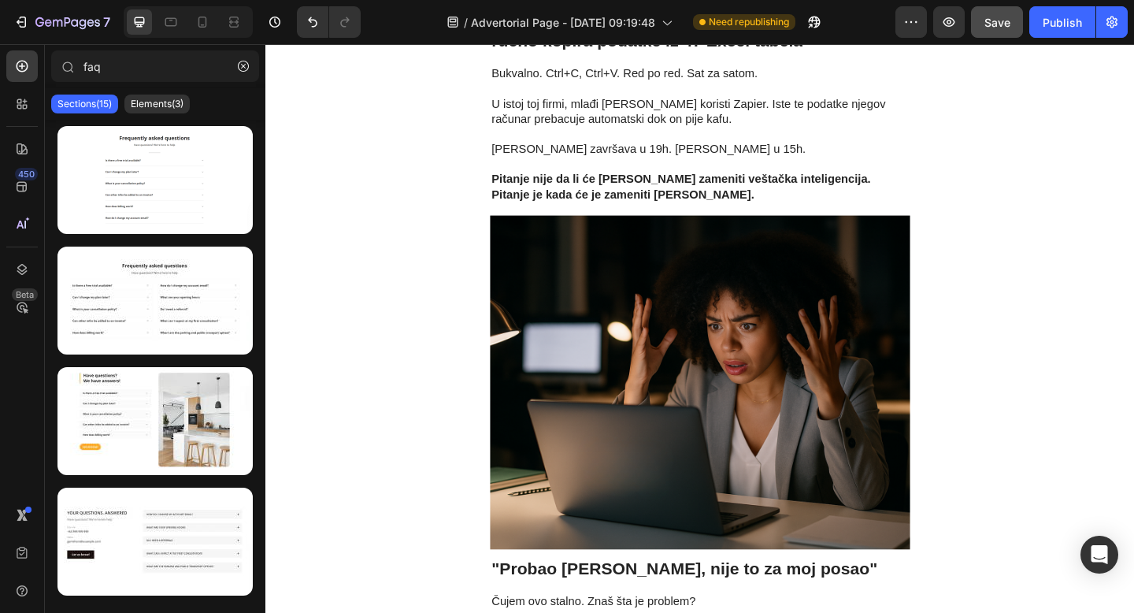
scroll to position [0, 0]
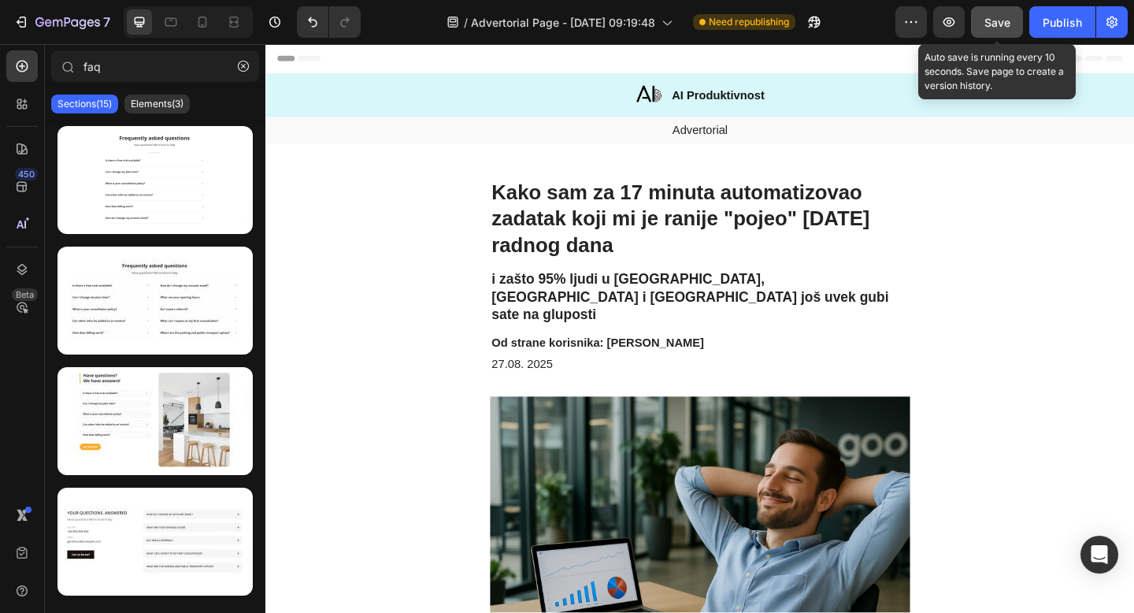
click at [1005, 23] on span "Save" at bounding box center [997, 22] width 26 height 13
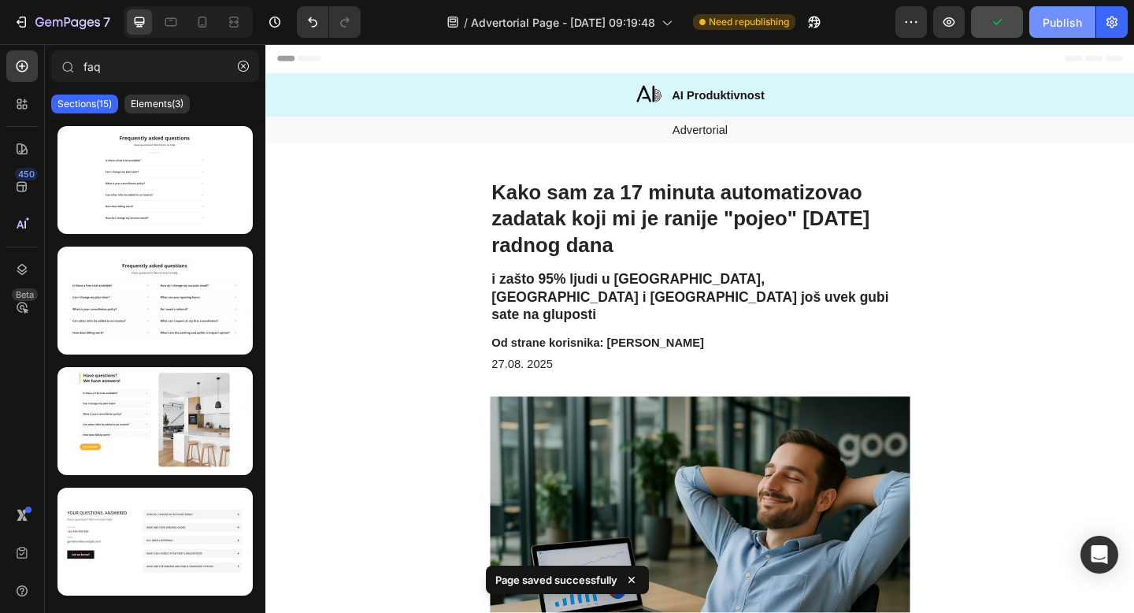
click at [1054, 27] on div "Publish" at bounding box center [1062, 22] width 39 height 17
click at [916, 26] on icon "button" at bounding box center [911, 22] width 16 height 16
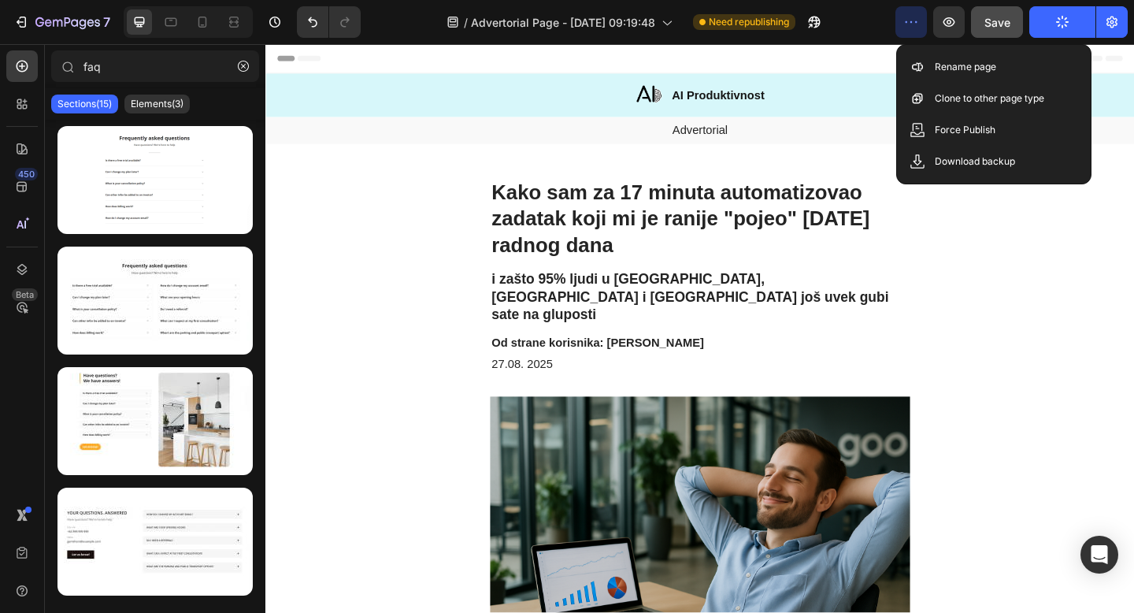
click at [916, 26] on icon "button" at bounding box center [911, 22] width 16 height 16
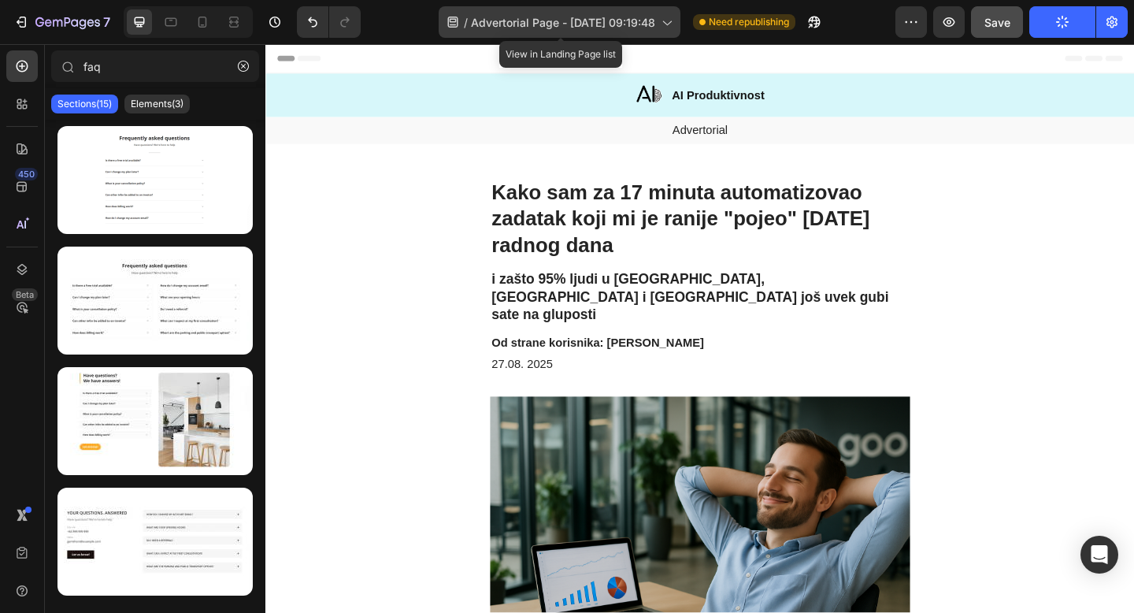
click at [514, 17] on span "Advertorial Page - [DATE] 09:19:48" at bounding box center [563, 22] width 184 height 17
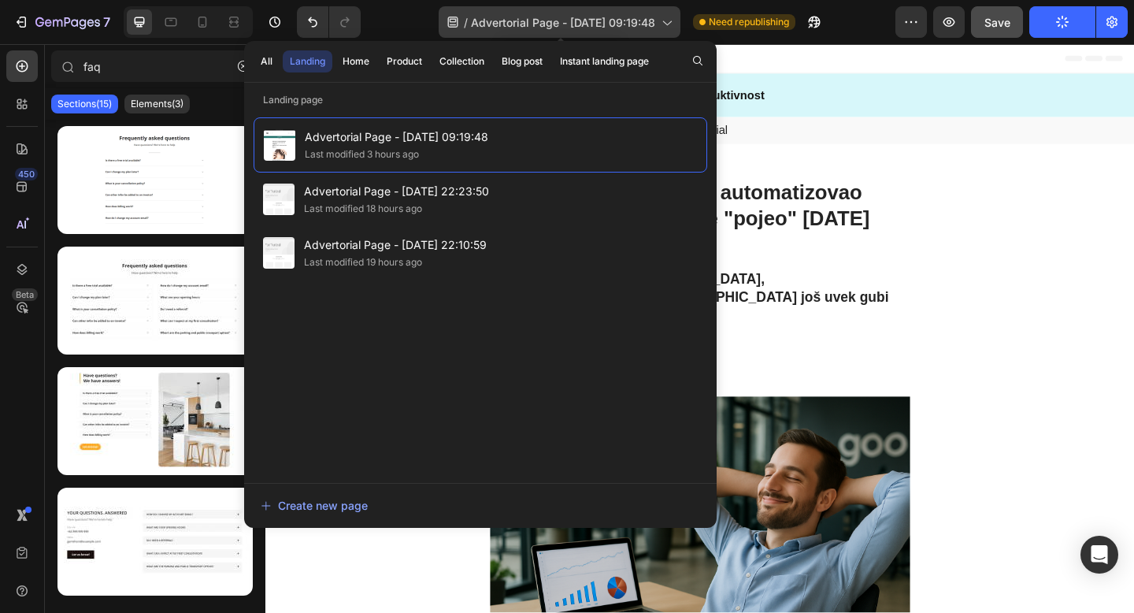
click at [514, 17] on span "Advertorial Page - [DATE] 09:19:48" at bounding box center [563, 22] width 184 height 17
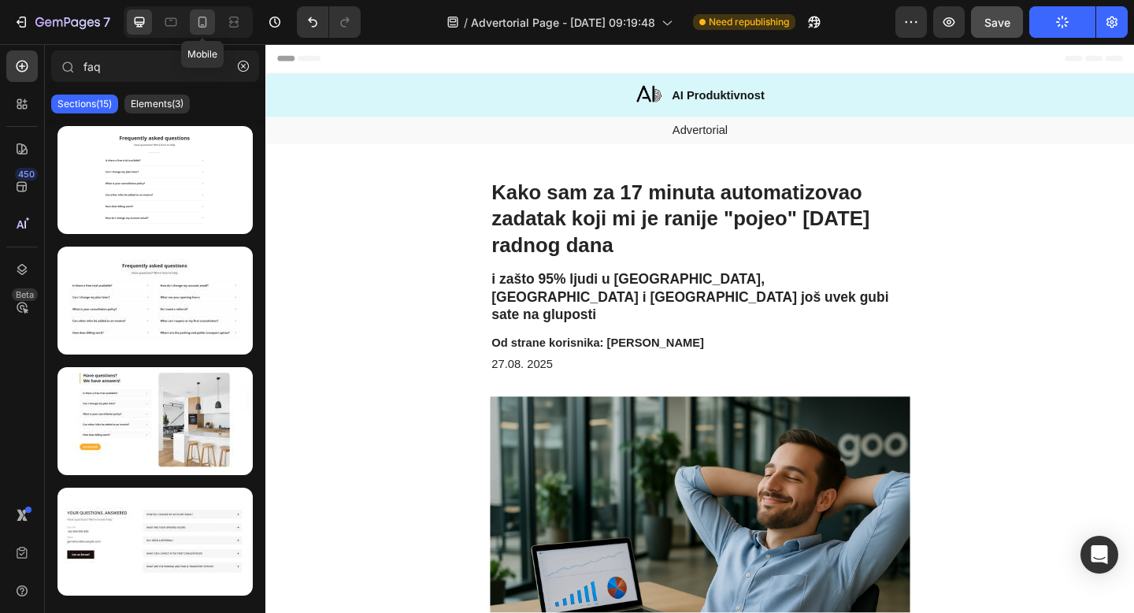
click at [209, 19] on icon at bounding box center [202, 22] width 16 height 16
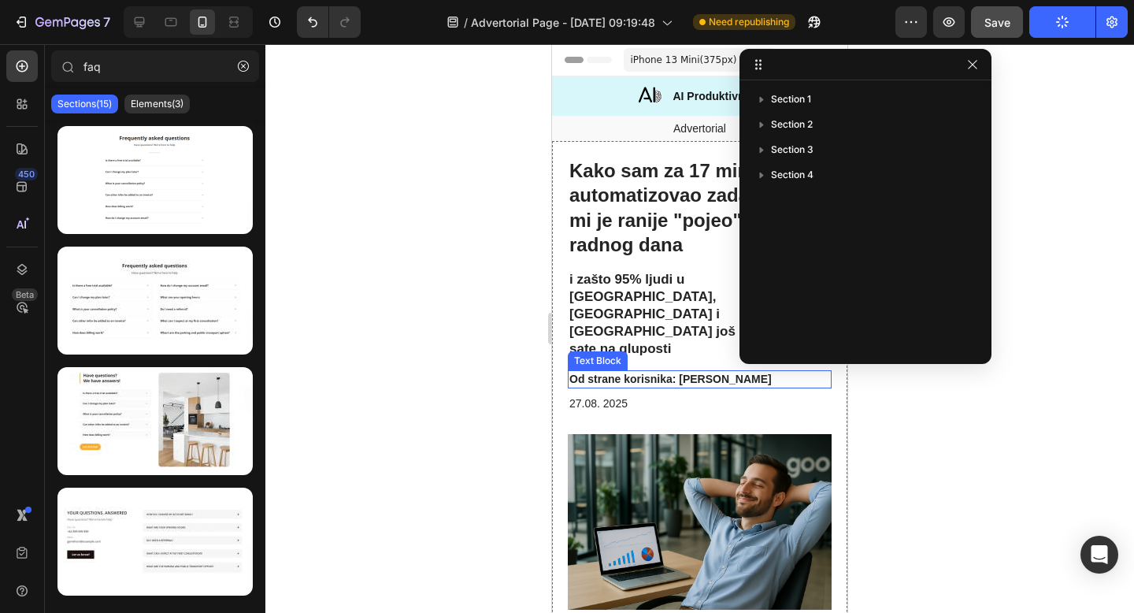
click at [643, 372] on p "Od strane korisnika: [PERSON_NAME]" at bounding box center [699, 379] width 261 height 14
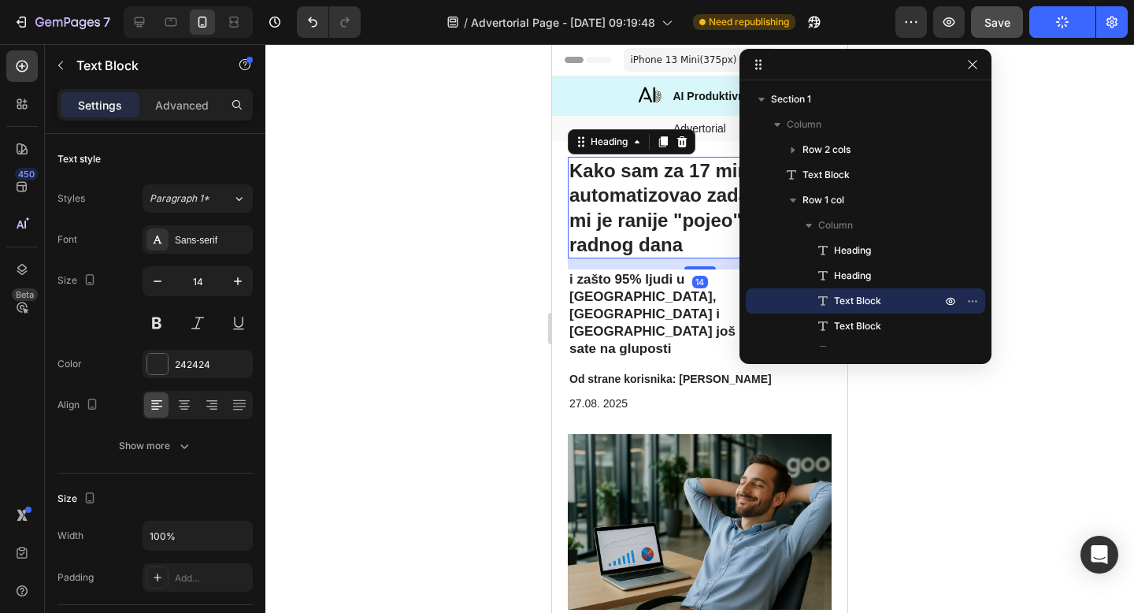
drag, startPoint x: 659, startPoint y: 257, endPoint x: 1537, endPoint y: 137, distance: 886.2
click at [659, 257] on div "Kako sam za 17 minuta automatizovao zadatak koji mi je ranije "pojeo" pola radn…" at bounding box center [700, 208] width 264 height 102
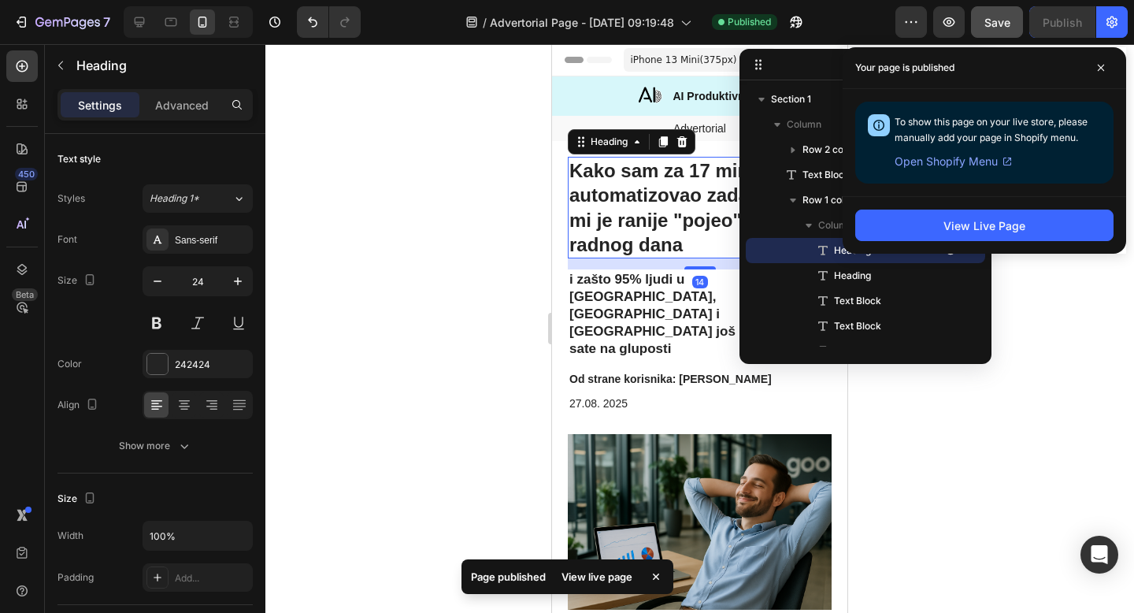
click at [972, 61] on div "Your page is published" at bounding box center [984, 68] width 283 height 42
click at [1101, 66] on icon at bounding box center [1101, 68] width 8 height 8
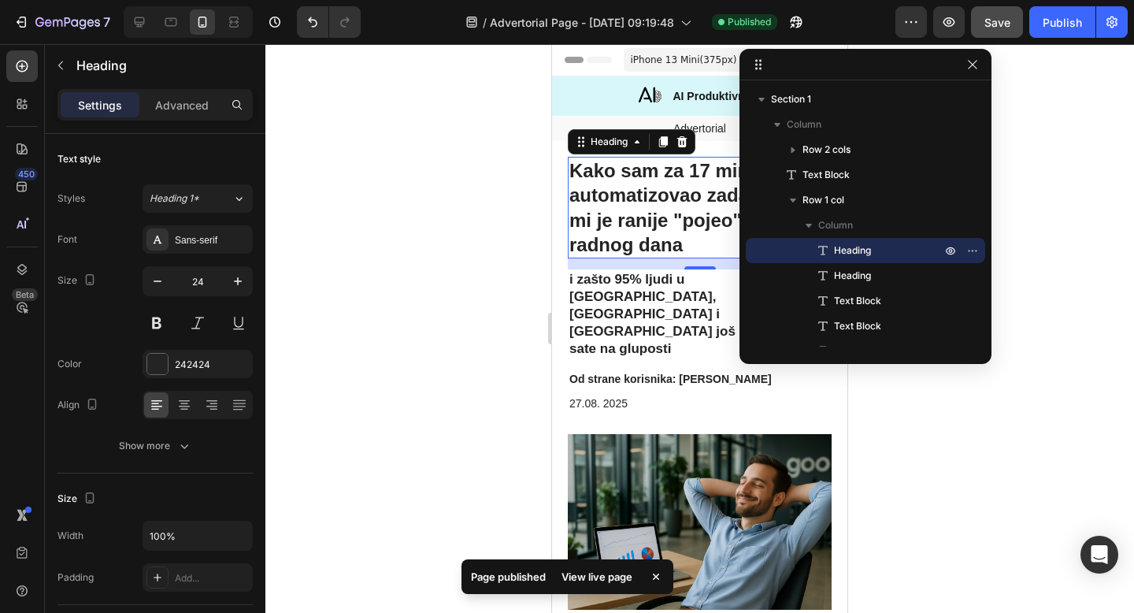
click at [1051, 315] on div at bounding box center [699, 328] width 868 height 568
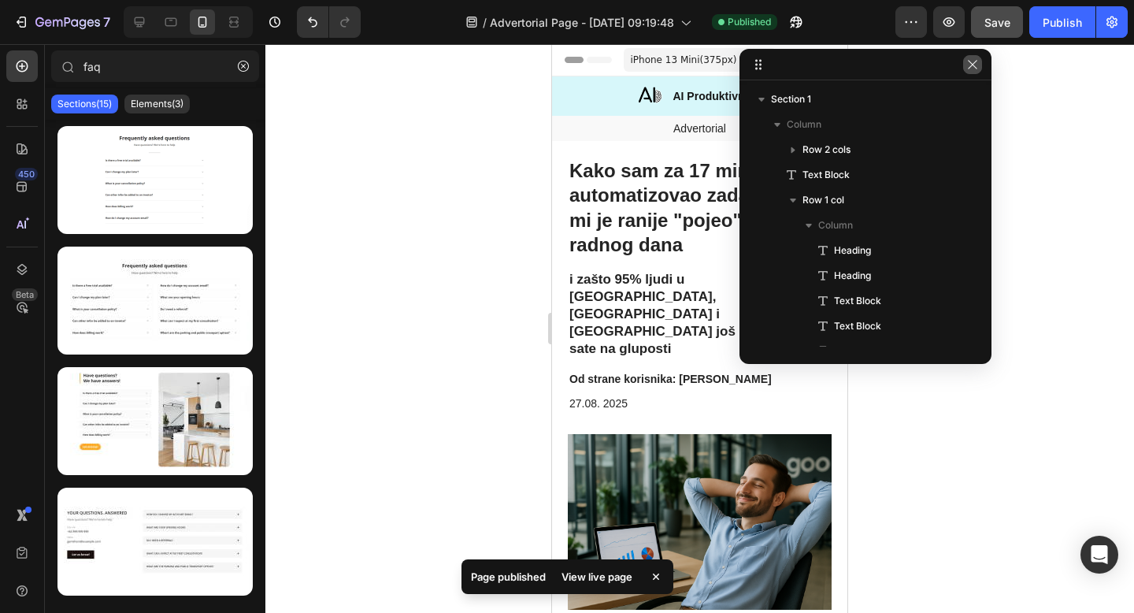
click at [969, 61] on icon "button" at bounding box center [972, 64] width 9 height 9
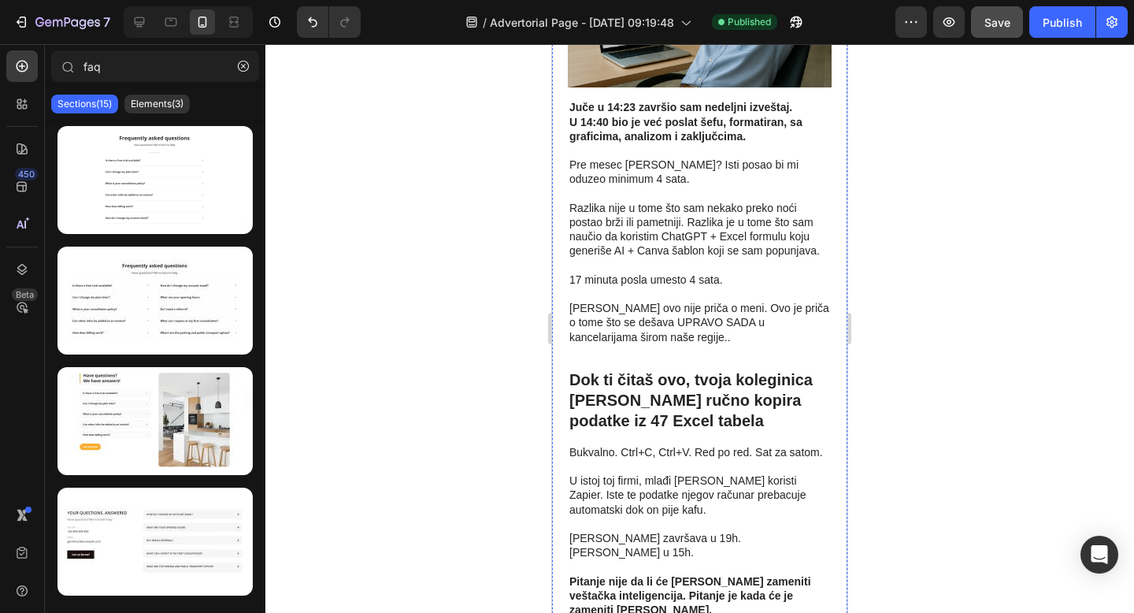
scroll to position [525, 0]
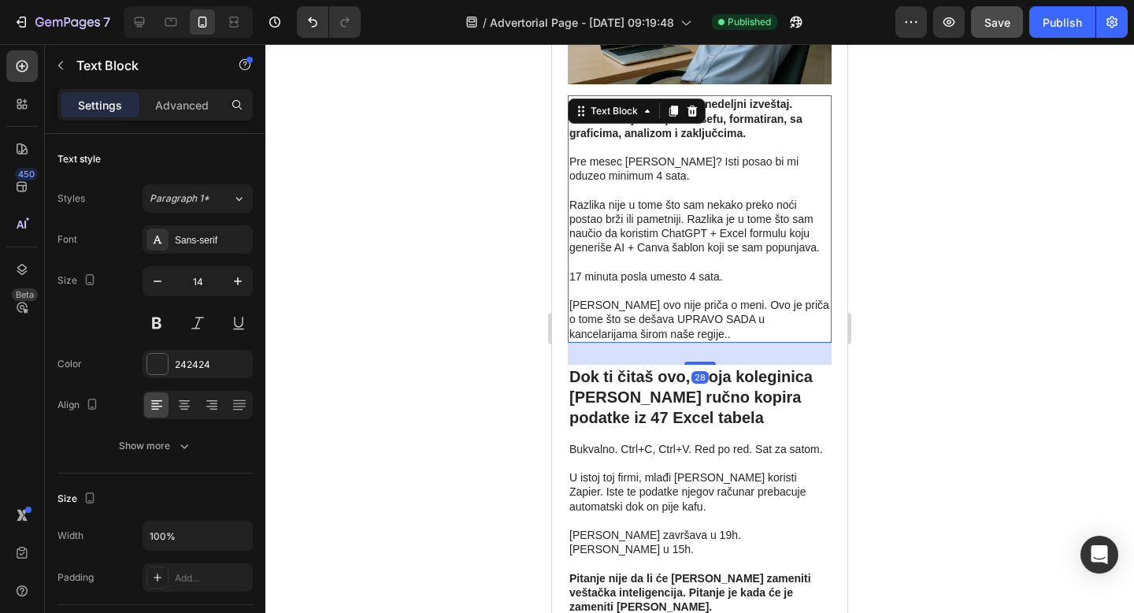
click at [595, 286] on p "[PERSON_NAME] ovo nije priča o meni. Ovo je priča o tome što se dešava UPRAVO S…" at bounding box center [699, 311] width 261 height 57
drag, startPoint x: 696, startPoint y: 305, endPoint x: 698, endPoint y: 292, distance: 12.8
click at [698, 343] on div "28" at bounding box center [700, 354] width 264 height 22
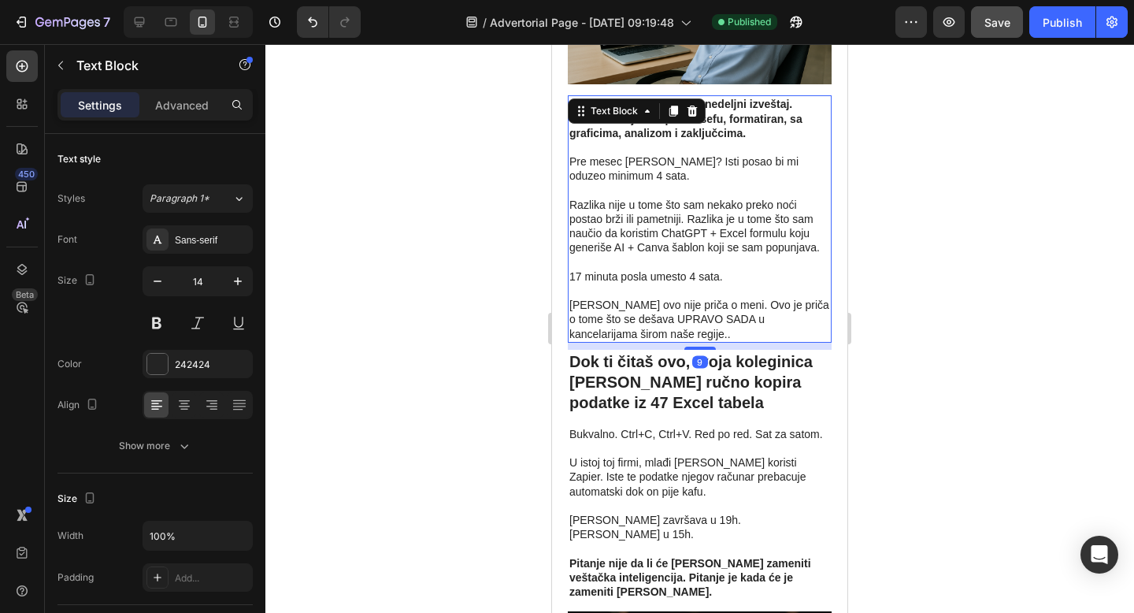
drag, startPoint x: 698, startPoint y: 309, endPoint x: 698, endPoint y: 294, distance: 15.0
click at [698, 346] on div at bounding box center [699, 347] width 31 height 3
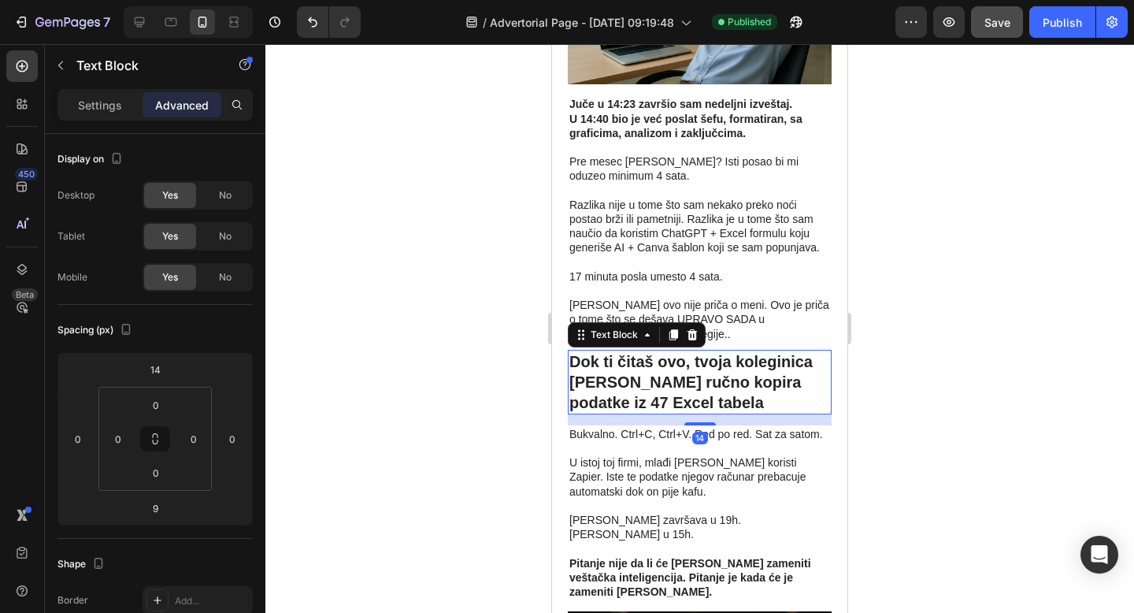
click at [646, 353] on strong "Dok ti čitaš ovo, tvoja koleginica [PERSON_NAME] ručno kopira podatke iz 47 Exc…" at bounding box center [690, 382] width 243 height 58
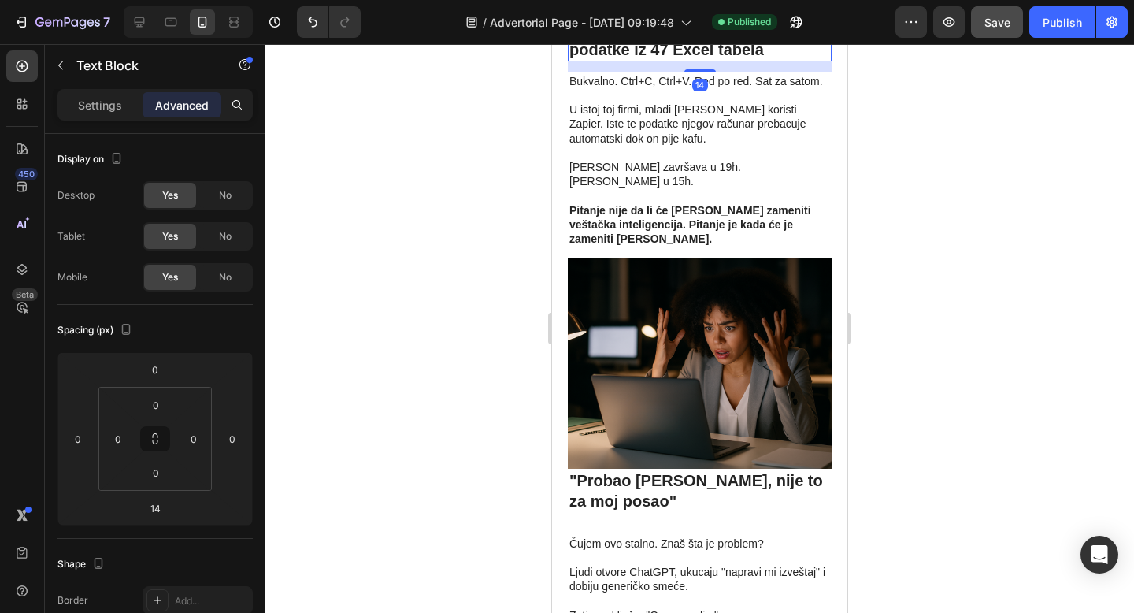
scroll to position [891, 0]
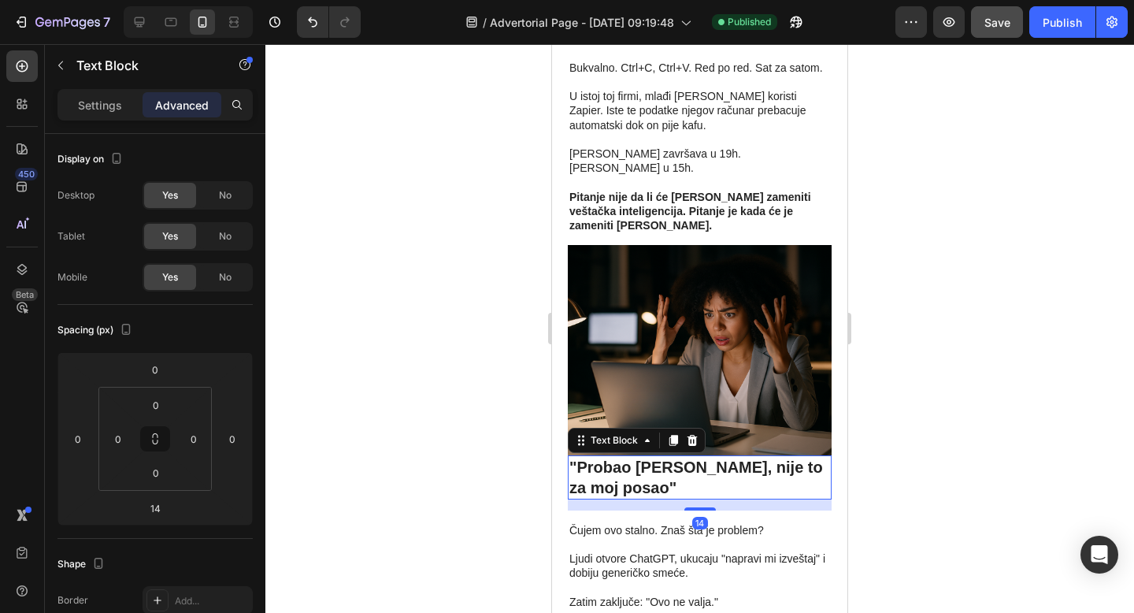
click at [635, 458] on strong ""Probao [PERSON_NAME], nije to za moj posao"" at bounding box center [696, 477] width 254 height 38
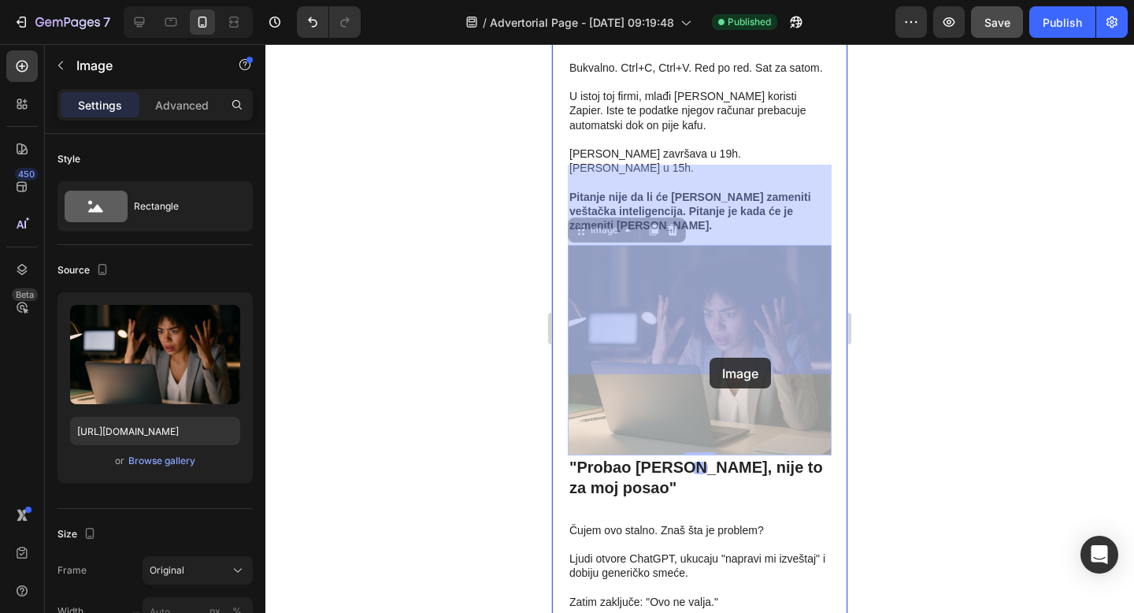
drag, startPoint x: 719, startPoint y: 372, endPoint x: 709, endPoint y: 357, distance: 17.0
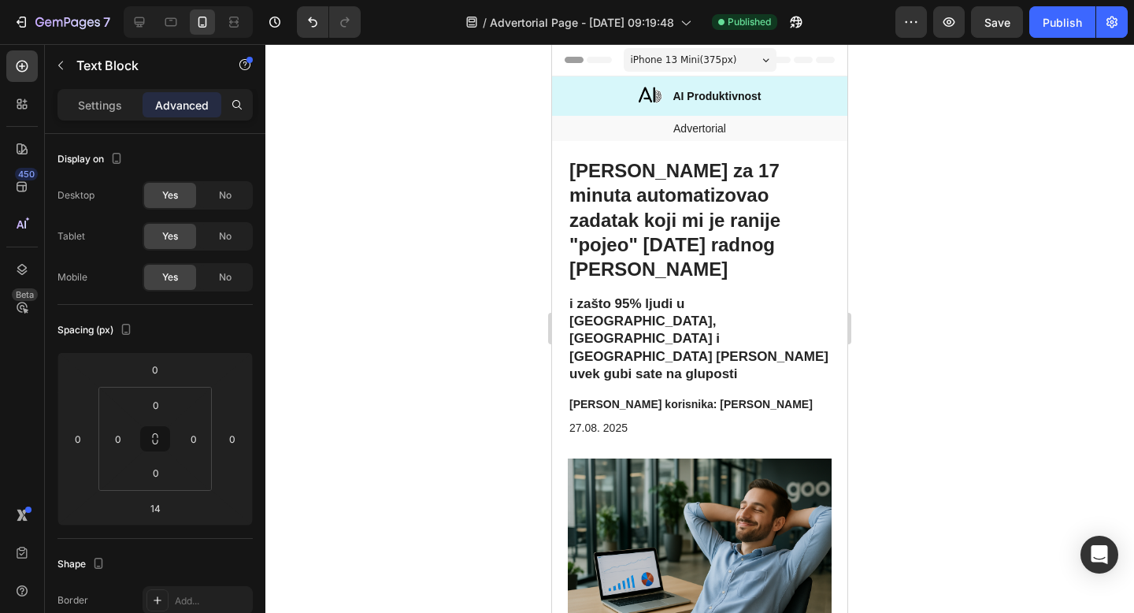
scroll to position [891, 0]
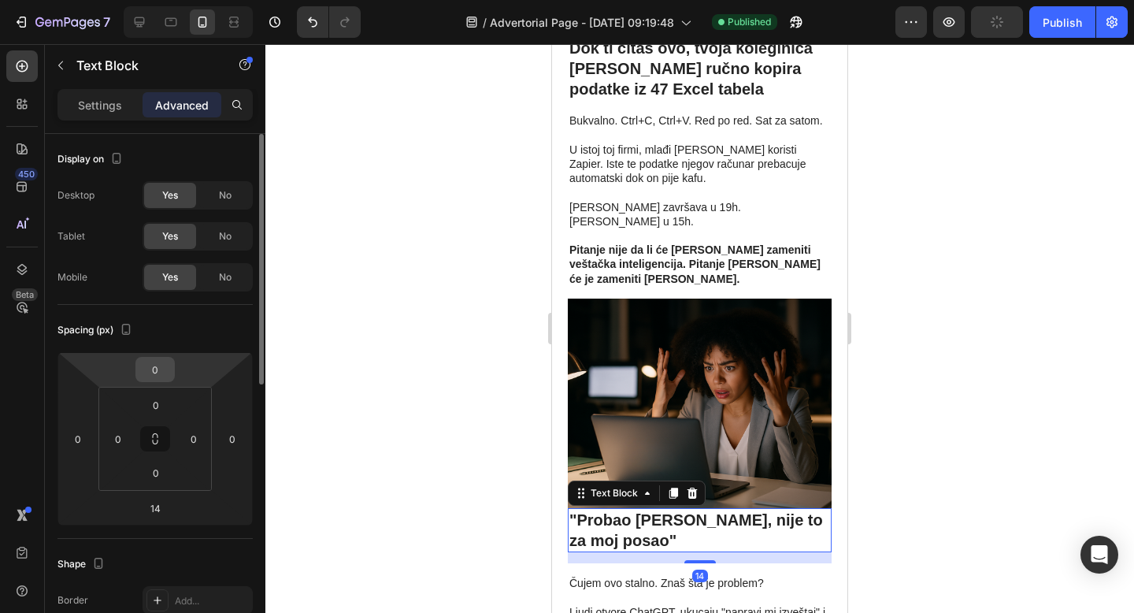
click at [163, 367] on input "0" at bounding box center [154, 369] width 31 height 24
type input "15"
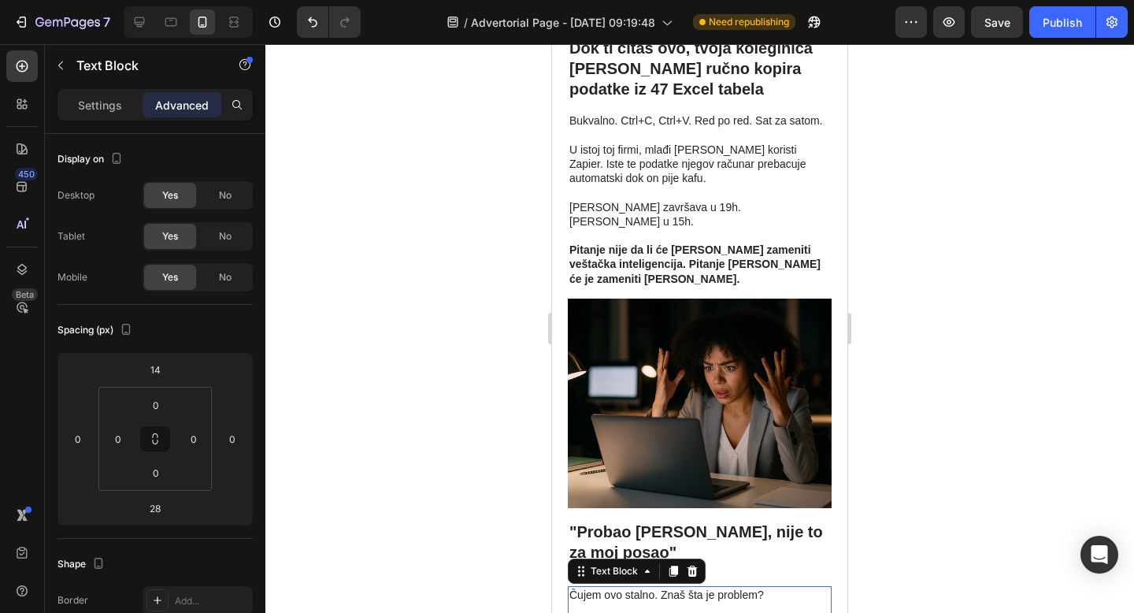
click at [700, 602] on p "Ljudi otvore ChatGPT, ukucaju "napravi mi izveštaj" i dobiju generičko smeće." at bounding box center [699, 623] width 261 height 43
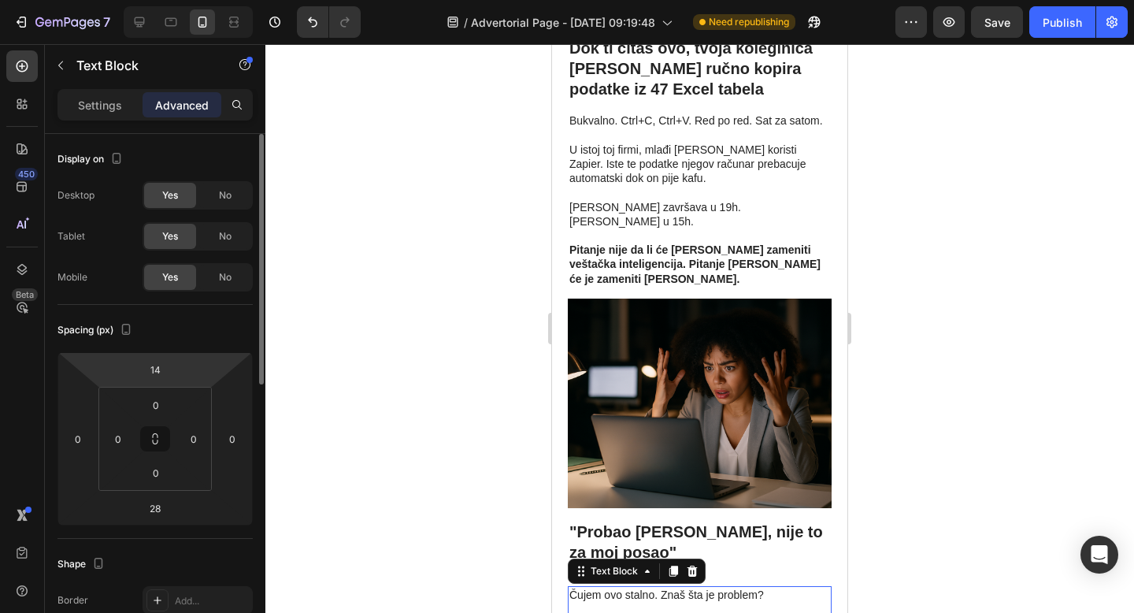
click at [176, 0] on html "7 / Advertorial Page - Aug 27, 09:19:48 Need republishing Preview Save Publish …" at bounding box center [567, 0] width 1134 height 0
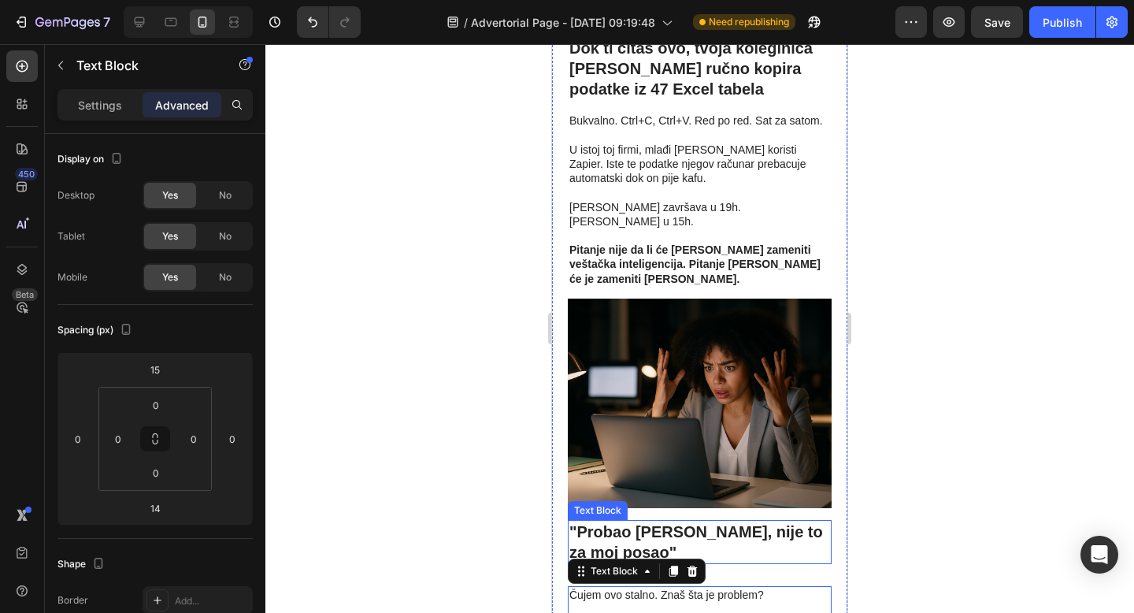
click at [759, 523] on strong ""Probao [PERSON_NAME], nije to za moj posao"" at bounding box center [696, 542] width 254 height 38
click at [761, 587] on p "Čujem ovo stalno. Znaš šta je problem?" at bounding box center [699, 594] width 261 height 14
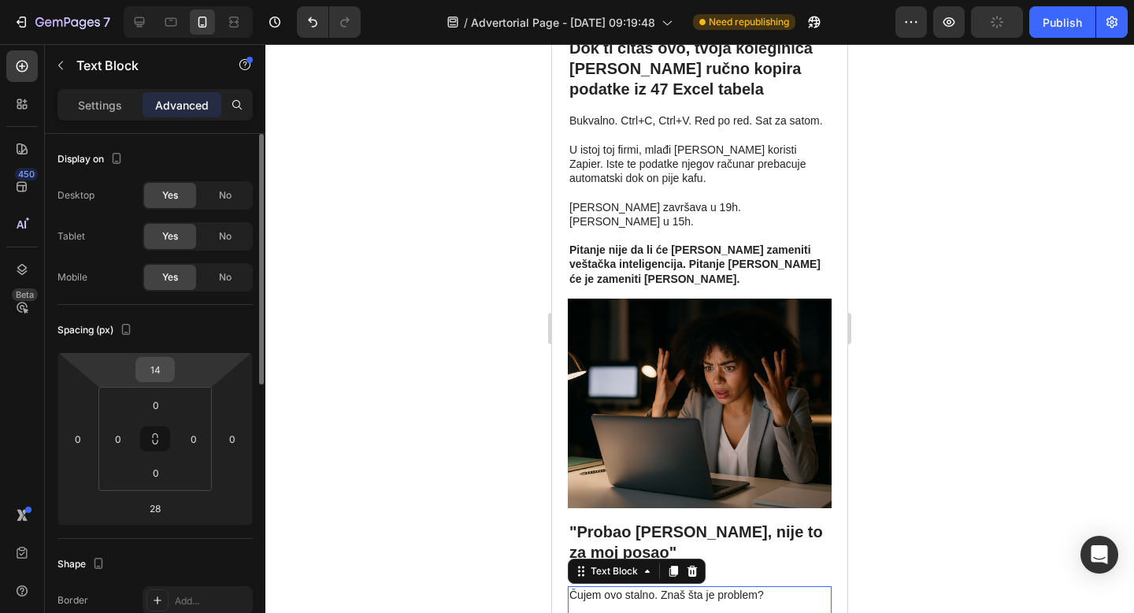
click at [162, 370] on input "14" at bounding box center [154, 369] width 31 height 24
type input "5"
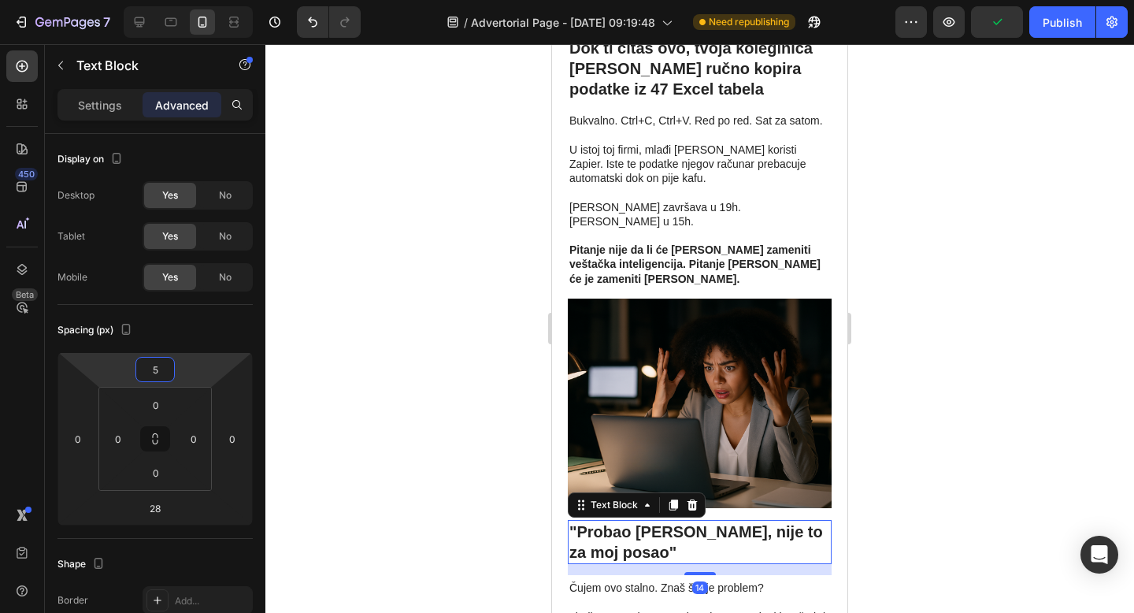
click at [644, 521] on p ""Probao [PERSON_NAME], nije to za moj posao"" at bounding box center [699, 541] width 261 height 41
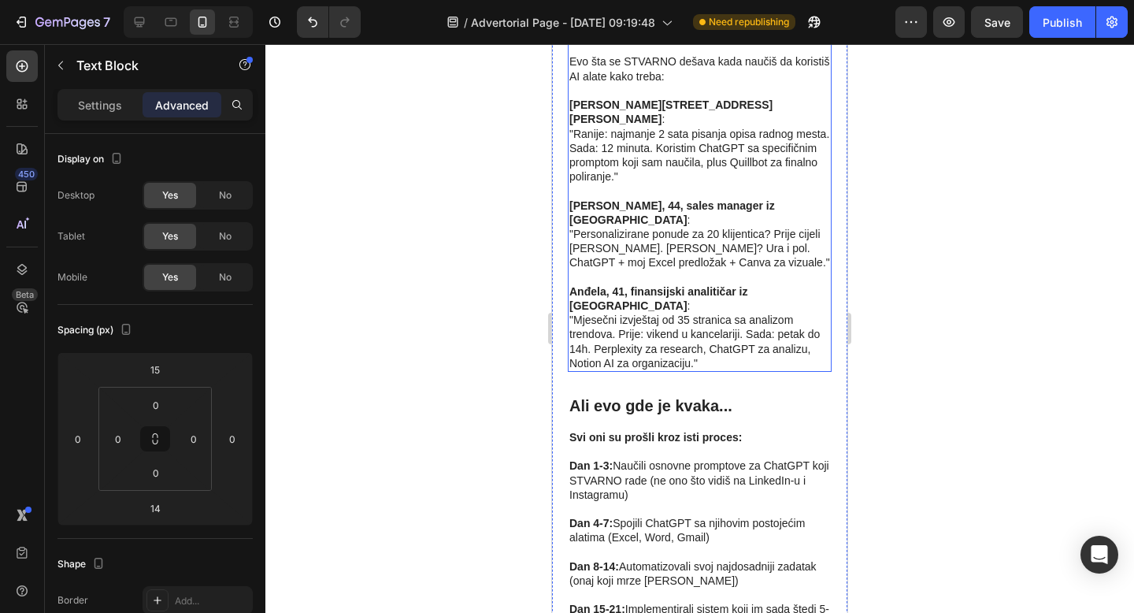
scroll to position [1561, 0]
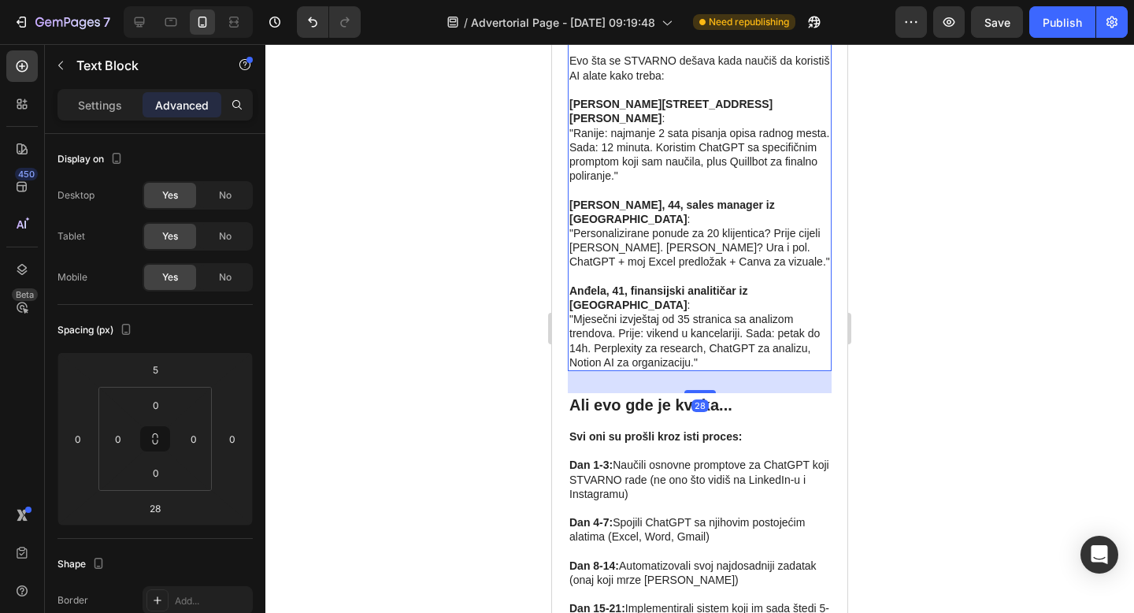
click at [694, 312] on p ""Mjesečni izvještaj od 35 stranica sa analizom trendova. Prije: vikend u kancel…" at bounding box center [699, 340] width 261 height 57
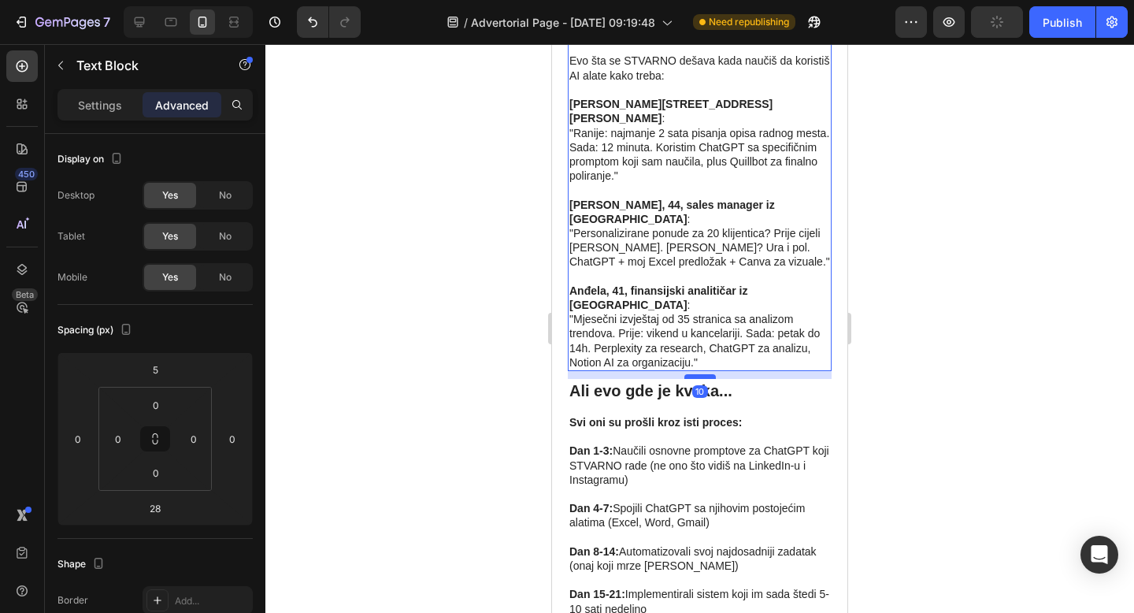
drag, startPoint x: 699, startPoint y: 212, endPoint x: 700, endPoint y: 198, distance: 14.2
click at [700, 374] on div at bounding box center [699, 376] width 31 height 5
type input "10"
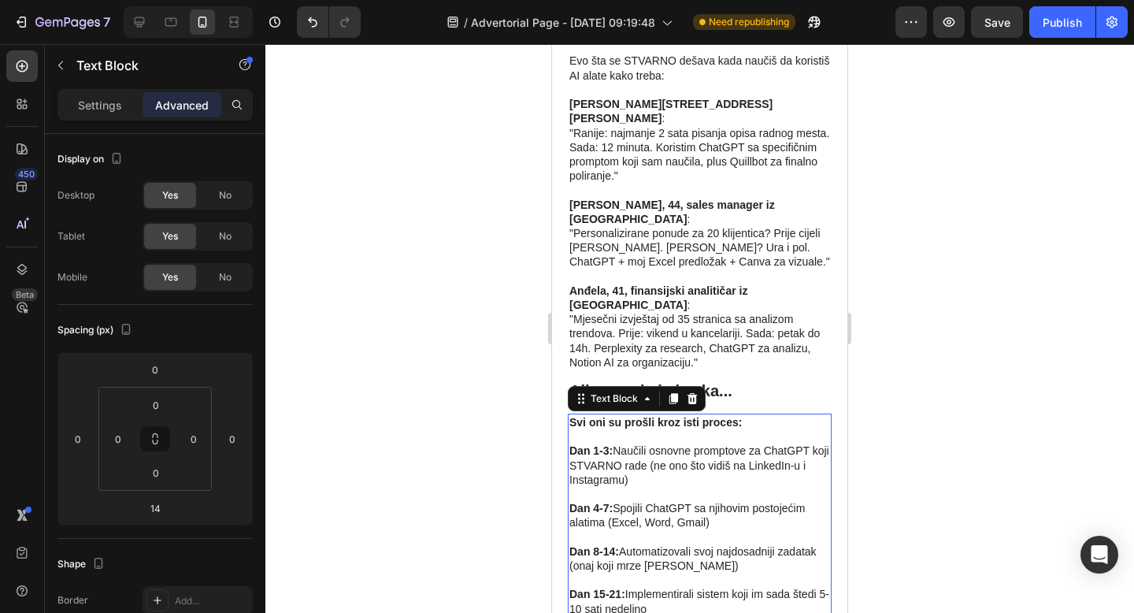
click at [783, 487] on p "Dan 4-7: Spojili ChatGPT sa njihovim postojećim alatima (Excel, Word, Gmail)" at bounding box center [699, 508] width 261 height 43
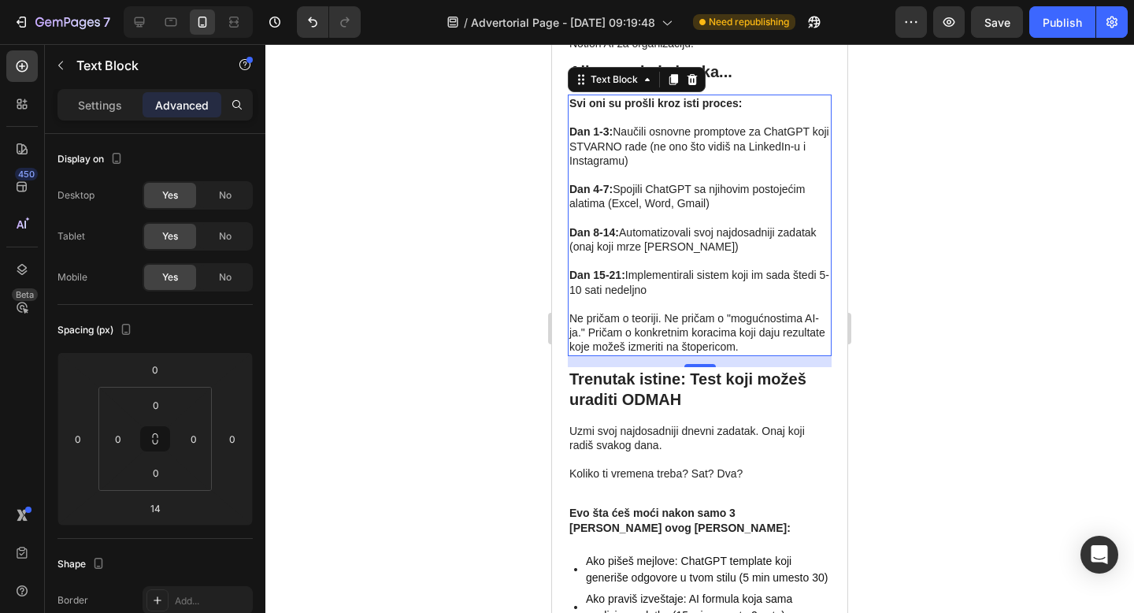
scroll to position [1882, 0]
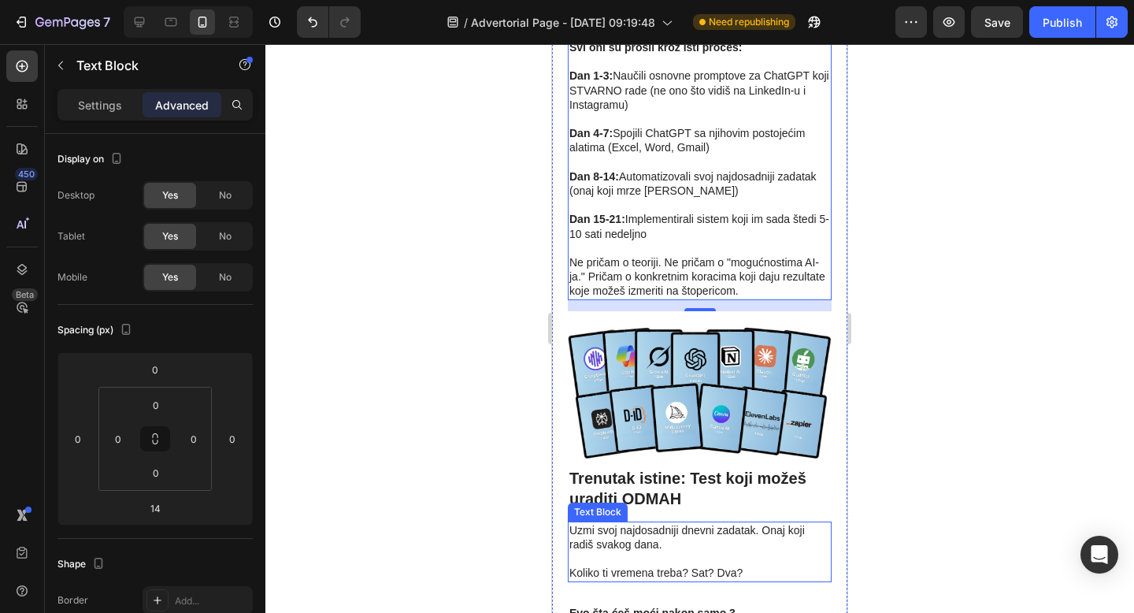
click at [769, 521] on div "Uzmi svoj najdosadniji dnevni zadatak. Onaj koji radiš svakog dana. Koliko ti v…" at bounding box center [700, 551] width 264 height 61
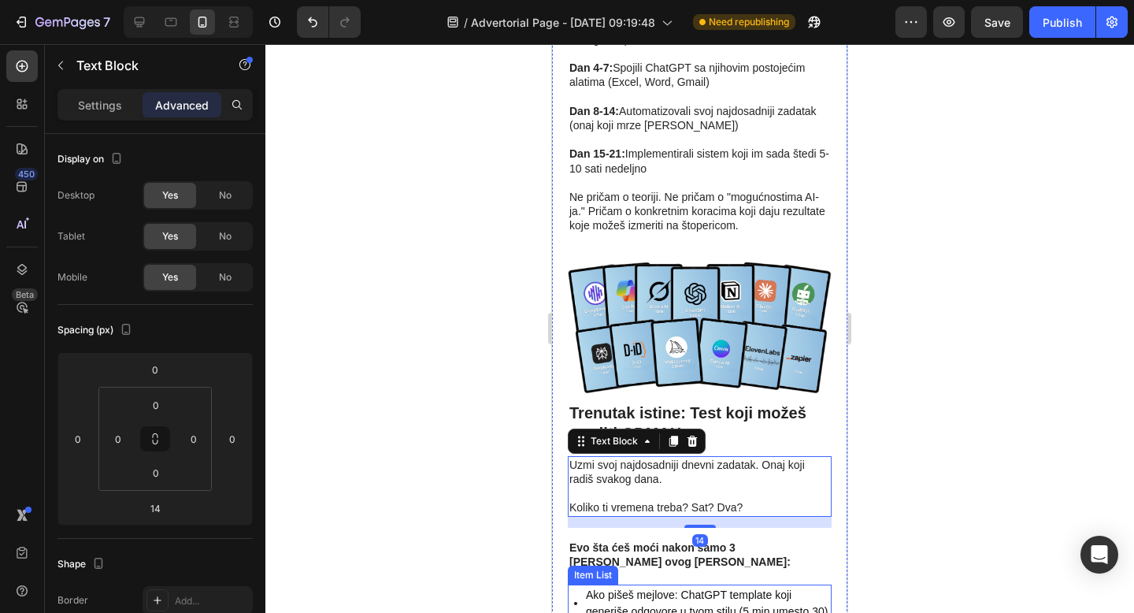
scroll to position [2003, 0]
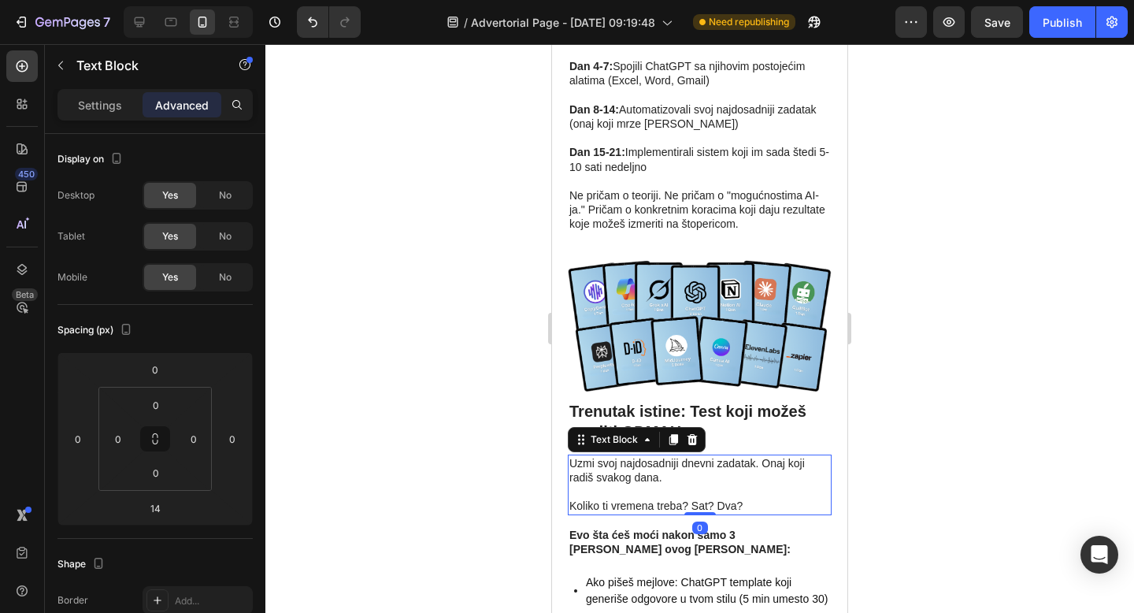
drag, startPoint x: 698, startPoint y: 346, endPoint x: 705, endPoint y: 325, distance: 22.2
click at [705, 454] on div "Uzmi svoj najdosadniji dnevni zadatak. Onaj koji radiš svakog dana. Koliko ti v…" at bounding box center [700, 484] width 264 height 61
type input "0"
click at [765, 528] on strong "Evo šta ćeš moći nakon samo 3 dana ovog AI Kursa:" at bounding box center [679, 541] width 221 height 27
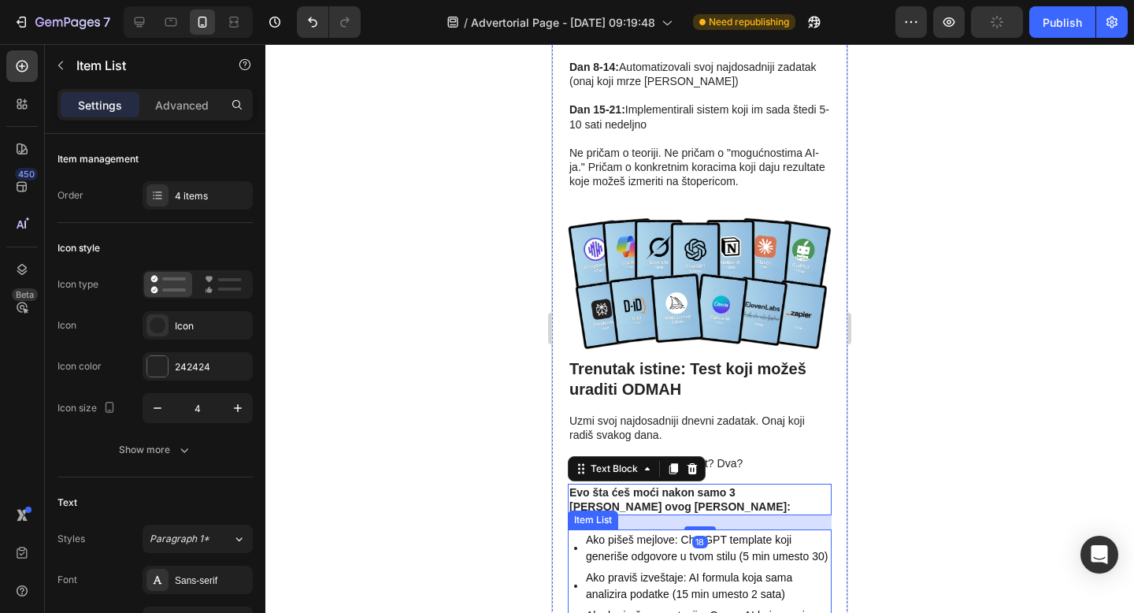
click at [778, 607] on p "Ako kreiraš prezentacije: Canva AI koja pravi slajdove dok ti kucaš tekst (20 m…" at bounding box center [707, 623] width 243 height 33
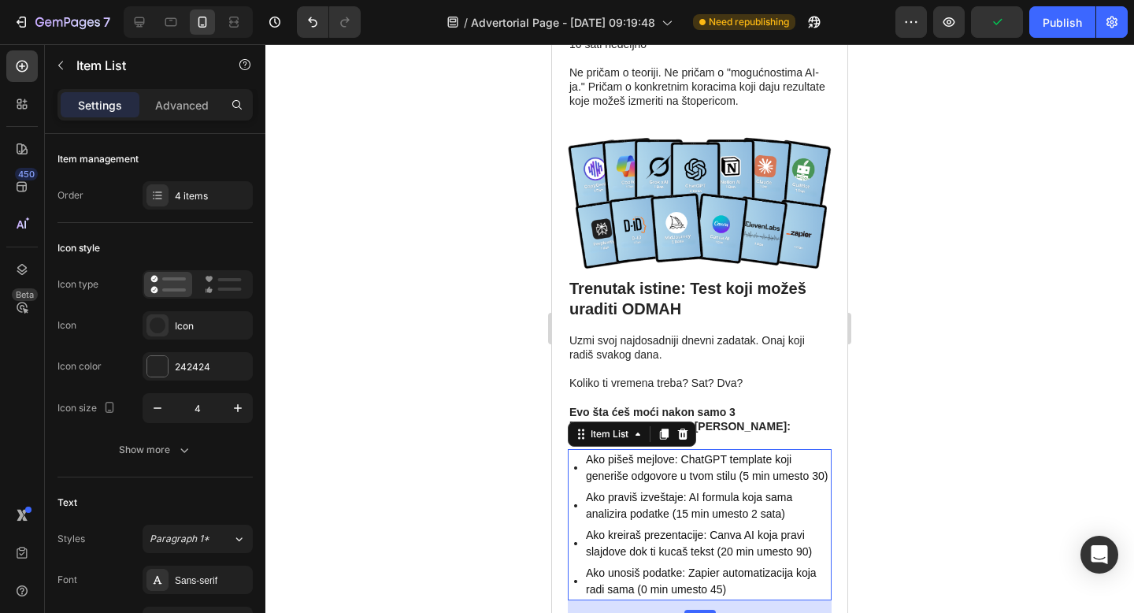
scroll to position [2127, 0]
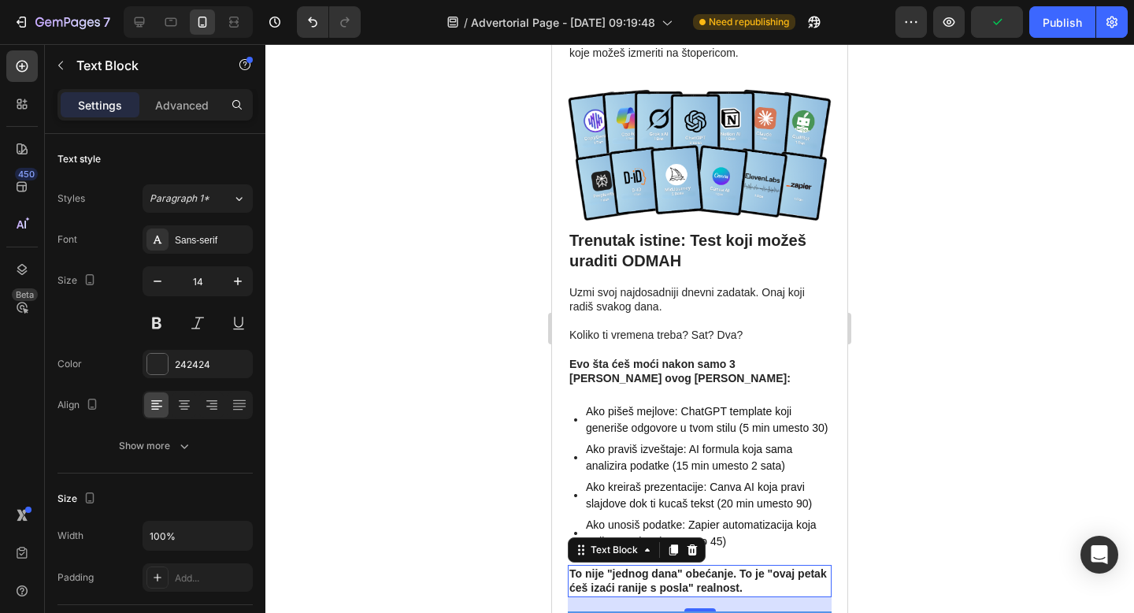
scroll to position [2182, 0]
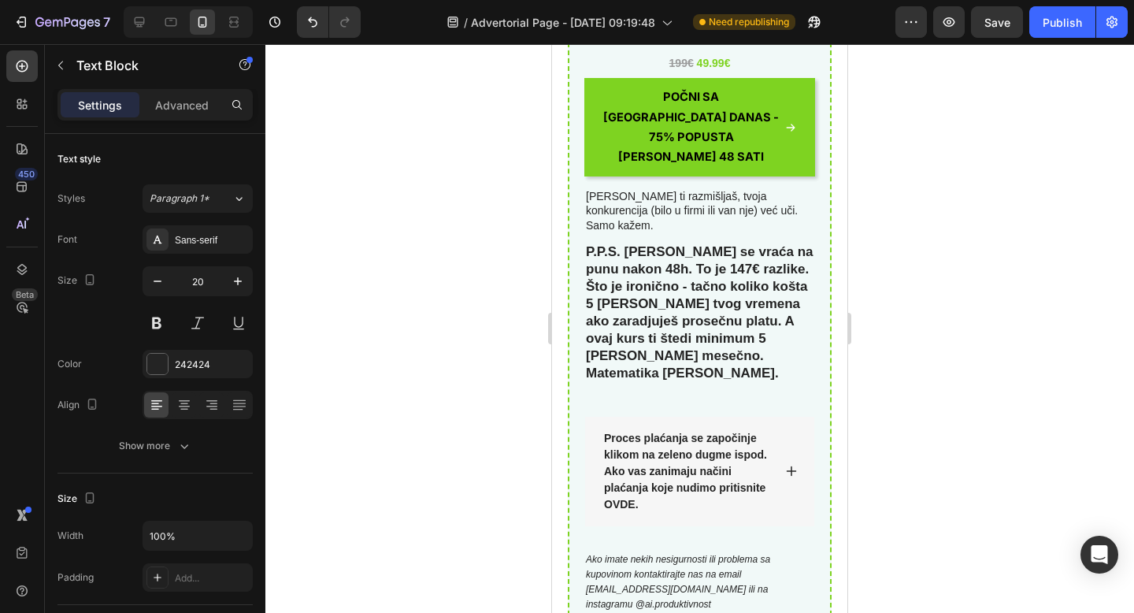
scroll to position [7065, 0]
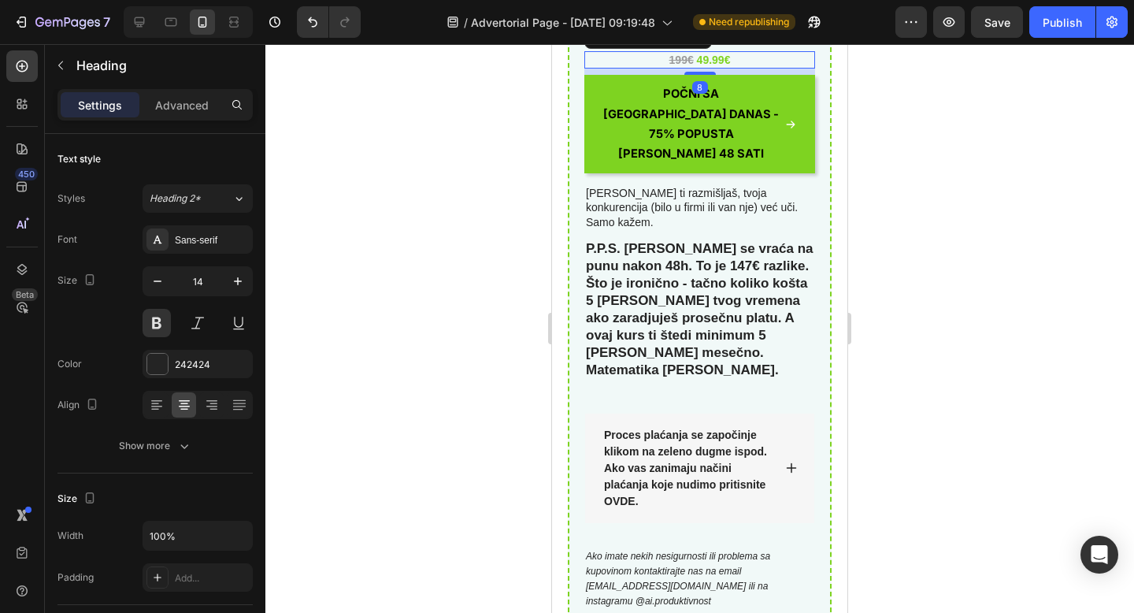
click at [716, 66] on strong "49.99€" at bounding box center [714, 60] width 34 height 13
click at [239, 284] on icon "button" at bounding box center [238, 281] width 16 height 16
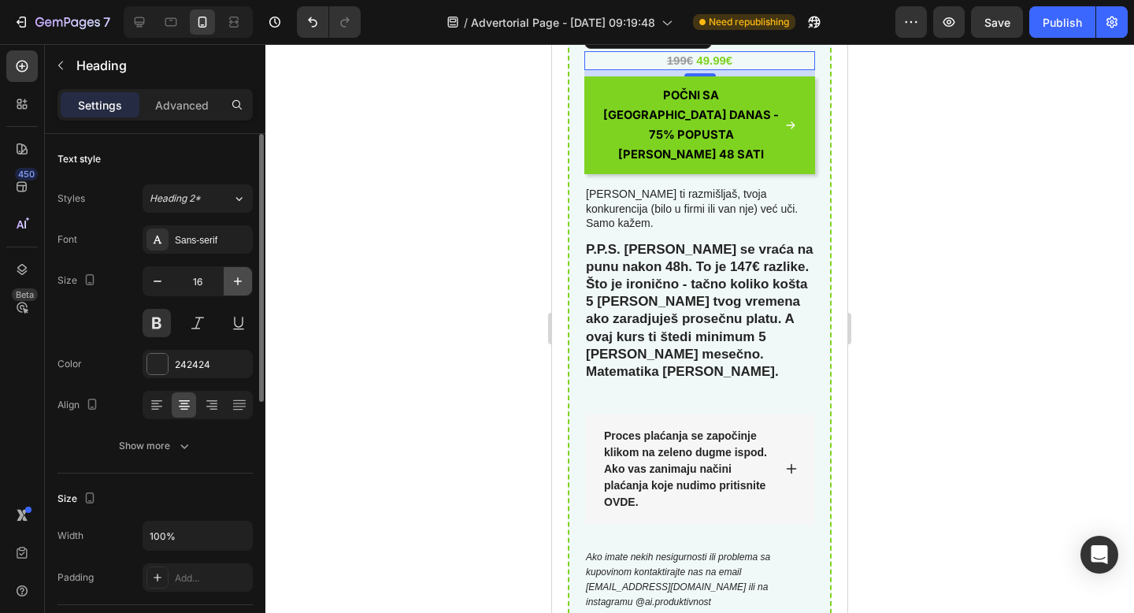
click at [239, 284] on icon "button" at bounding box center [238, 281] width 16 height 16
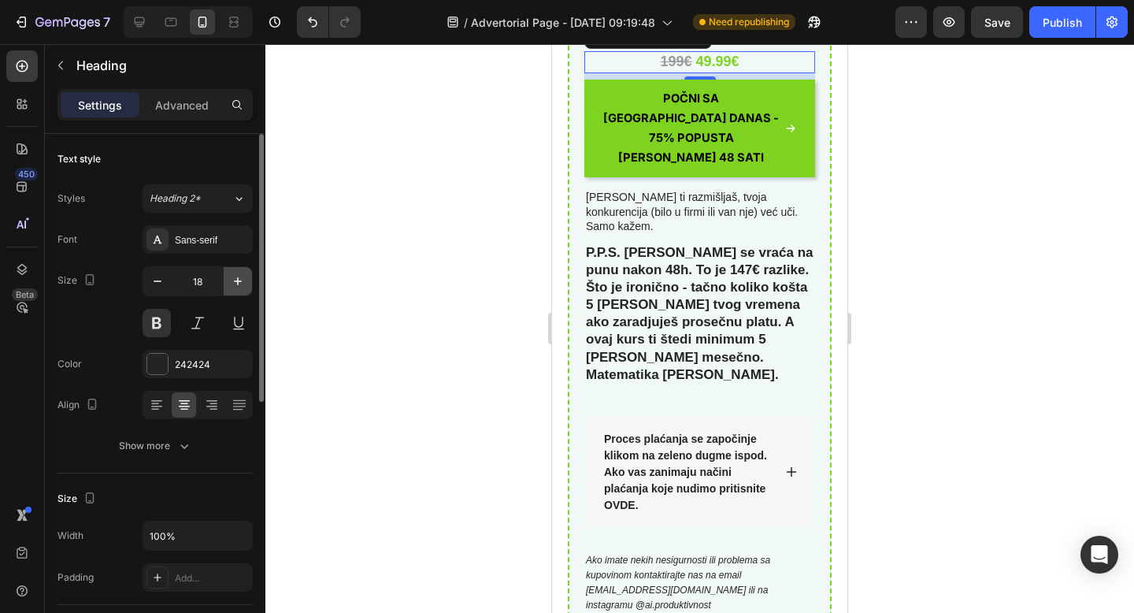
click at [239, 284] on icon "button" at bounding box center [238, 281] width 16 height 16
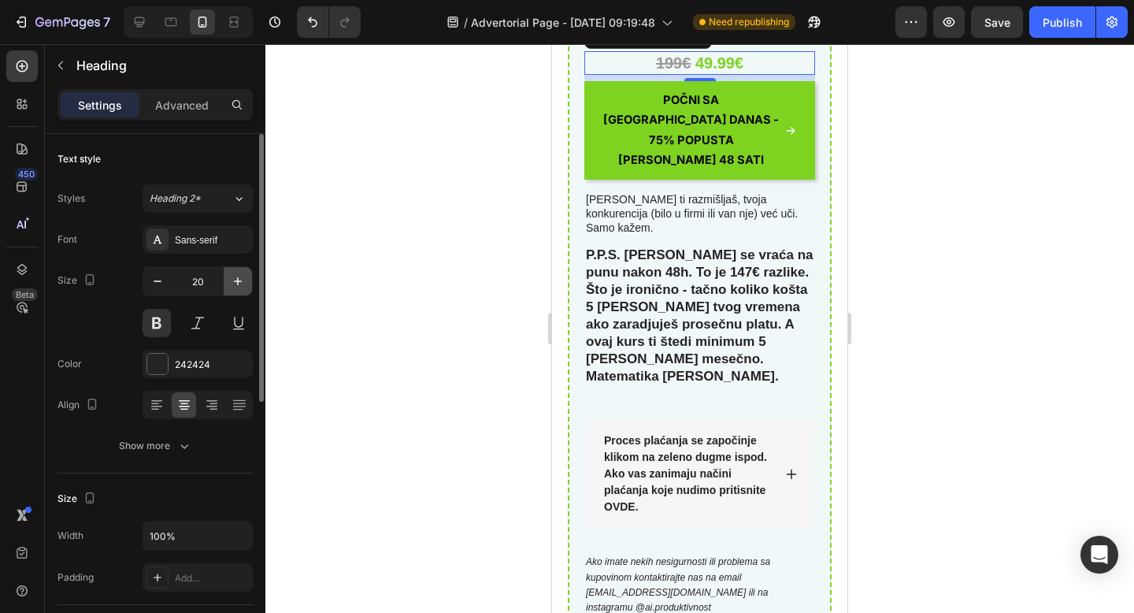
click at [239, 284] on icon "button" at bounding box center [238, 281] width 16 height 16
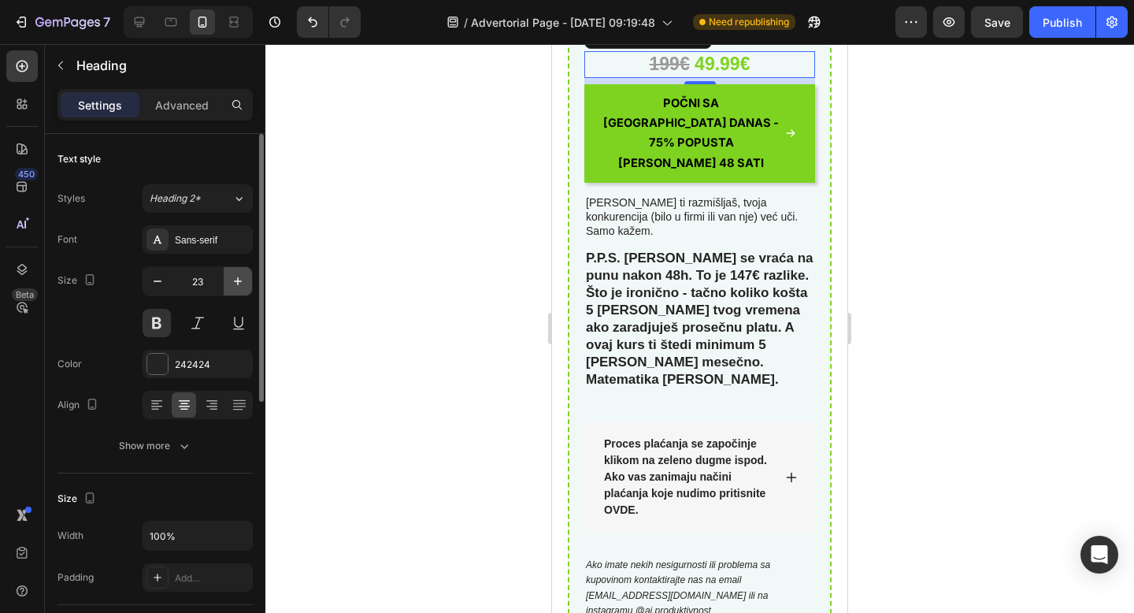
click at [239, 284] on icon "button" at bounding box center [238, 281] width 16 height 16
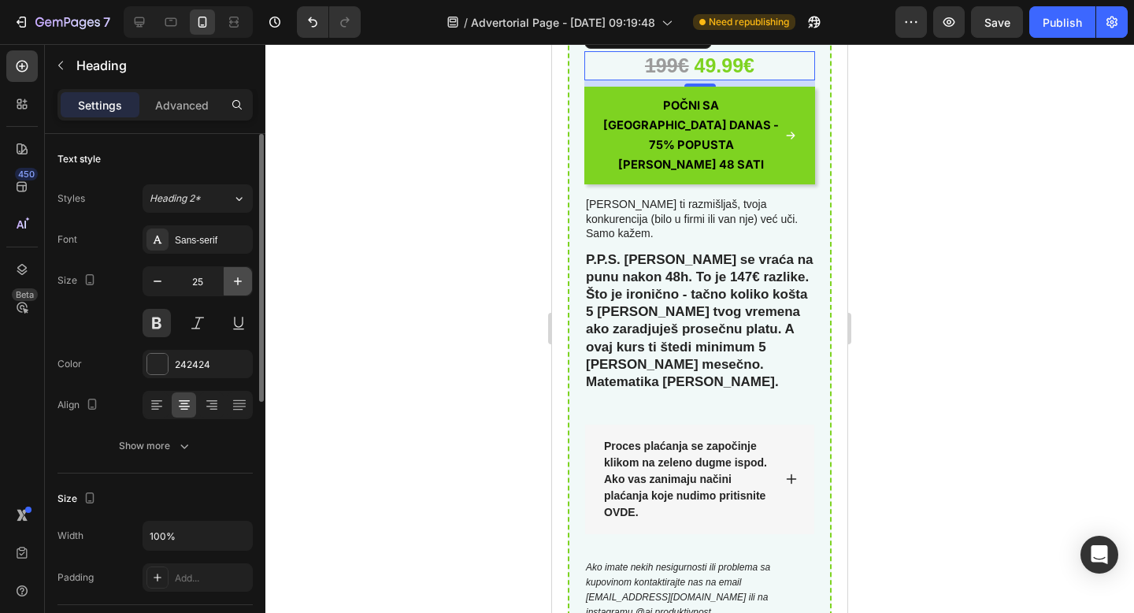
click at [239, 284] on icon "button" at bounding box center [238, 281] width 16 height 16
type input "26"
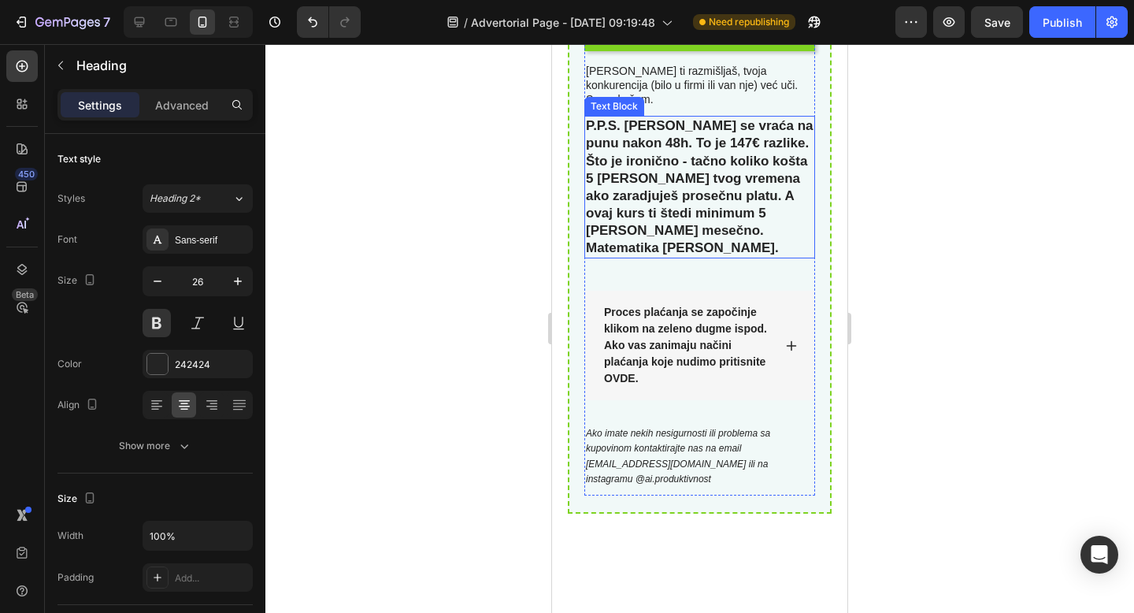
scroll to position [7203, 0]
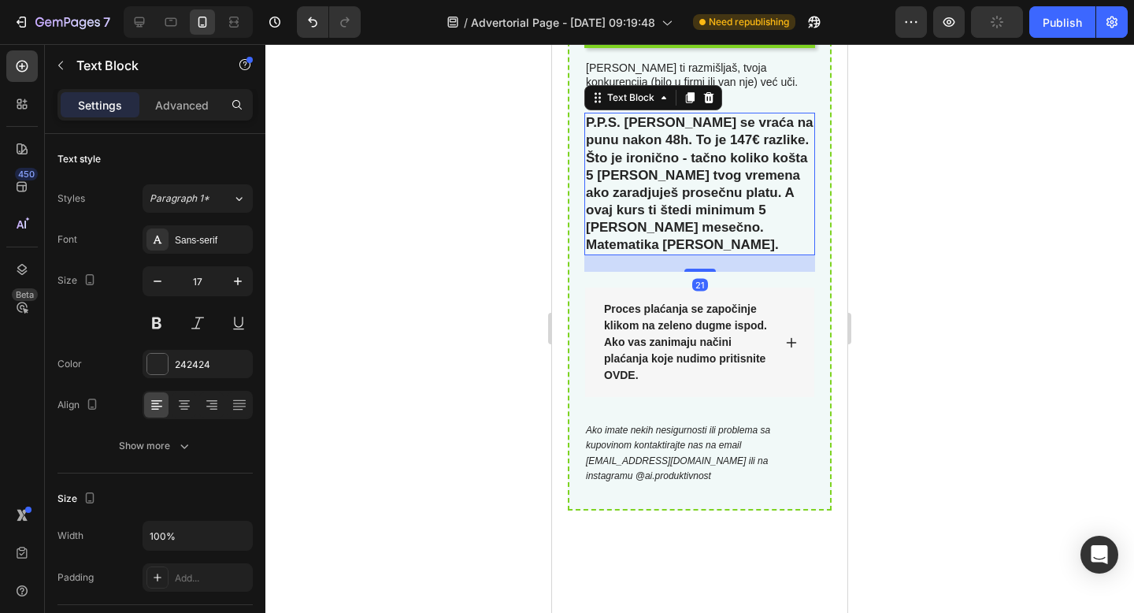
click at [694, 254] on p "P.P.S. [PERSON_NAME] se vraća na punu nakon 48h. To je 147€ razlike. Što je iro…" at bounding box center [700, 183] width 228 height 139
click at [168, 283] on button "button" at bounding box center [157, 281] width 28 height 28
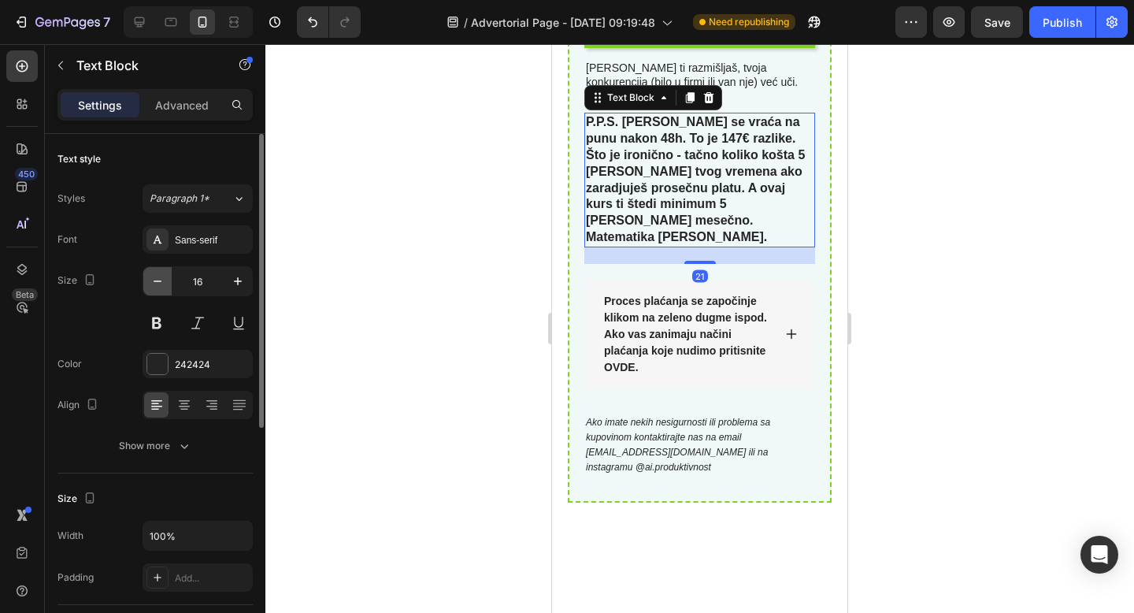
click at [168, 283] on button "button" at bounding box center [157, 281] width 28 height 28
type input "15"
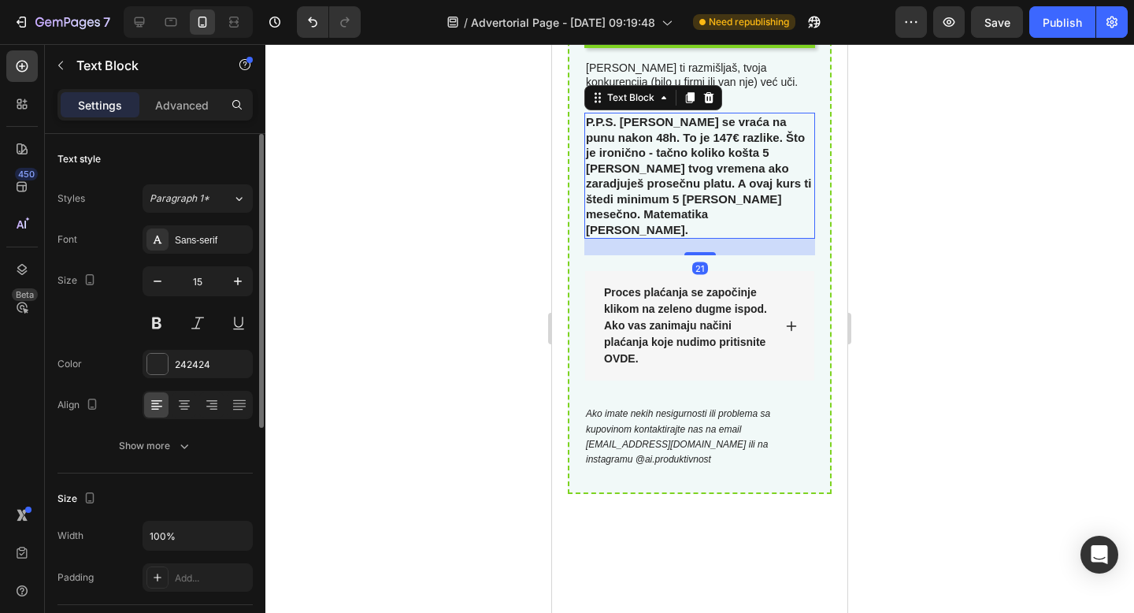
click at [747, 239] on div "P.P.S. [PERSON_NAME] se vraća na punu nakon 48h. To je 147€ razlike. Što je iro…" at bounding box center [699, 176] width 231 height 126
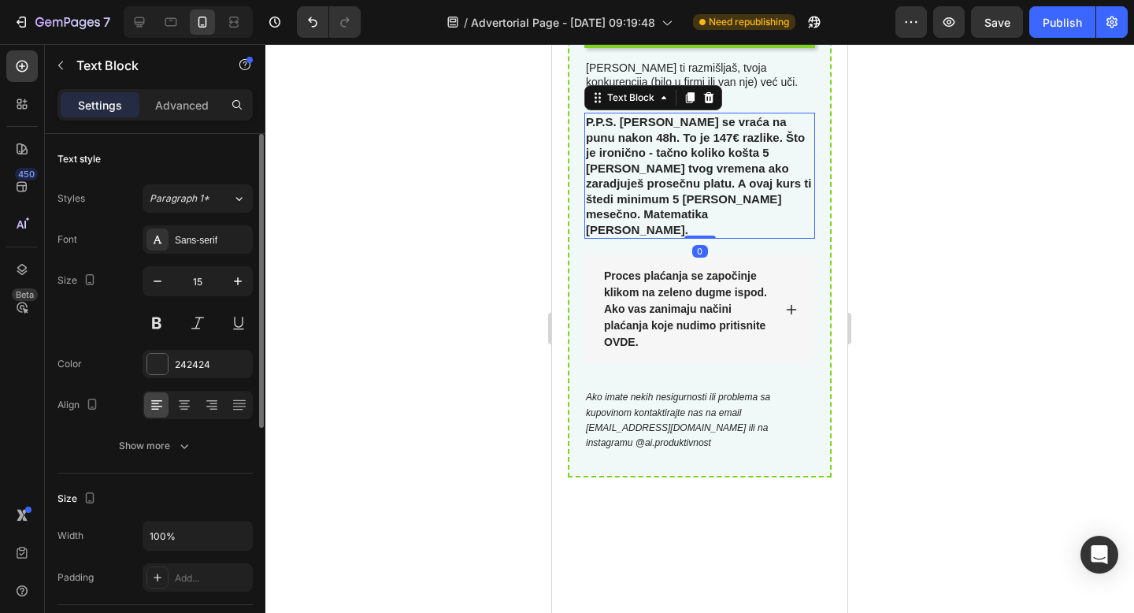
drag, startPoint x: 702, startPoint y: 367, endPoint x: 705, endPoint y: 339, distance: 27.7
click at [705, 239] on div "P.P.S. Cena se vraća na punu nakon 48h. To je 147€ razlike. Što je ironično - t…" at bounding box center [699, 176] width 231 height 126
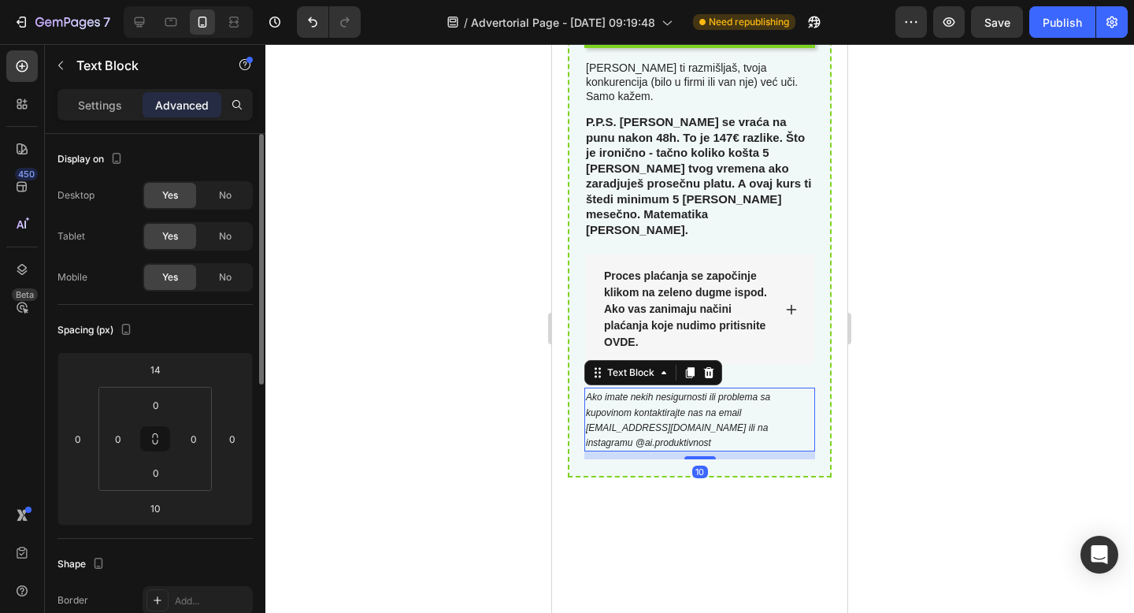
click at [726, 448] on icon "Ako imate nekih nesigurnosti ili problema sa kupovinom kontaktirajte nas na ema…" at bounding box center [678, 419] width 184 height 57
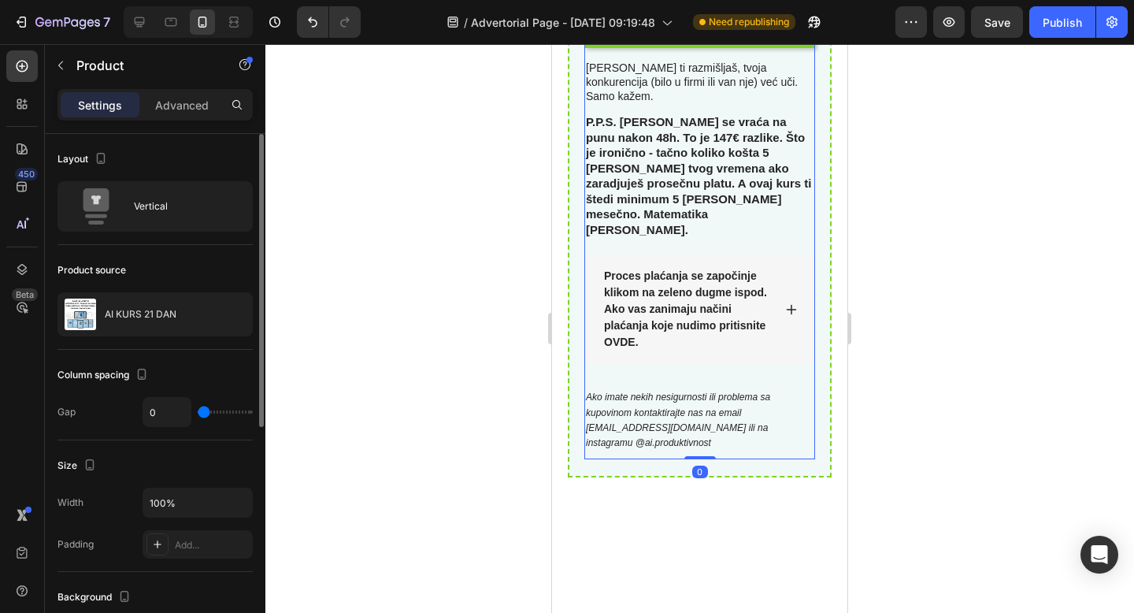
click at [724, 459] on div "Proces plaćanja se započinje klikom na zeleno dugme ispod. Ako vas zanimaju nač…" at bounding box center [699, 349] width 231 height 220
click at [755, 459] on div "Proces plaćanja se započinje klikom na zeleno dugme ispod. Ako vas zanimaju nač…" at bounding box center [699, 349] width 231 height 220
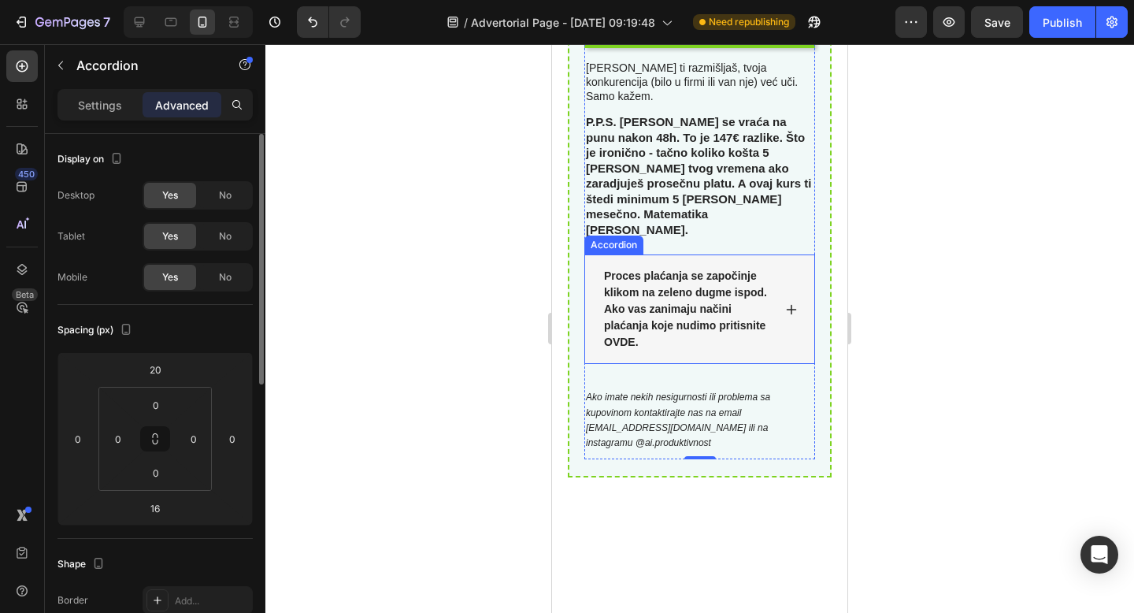
click at [759, 350] on p "Proces plaćanja se započinje klikom na zeleno dugme ispod. Ako vas zanimaju nač…" at bounding box center [687, 309] width 166 height 83
click at [806, 364] on div "Proces plaćanja se započinje klikom na zeleno dugme ispod. Ako vas zanimaju nač…" at bounding box center [699, 308] width 229 height 109
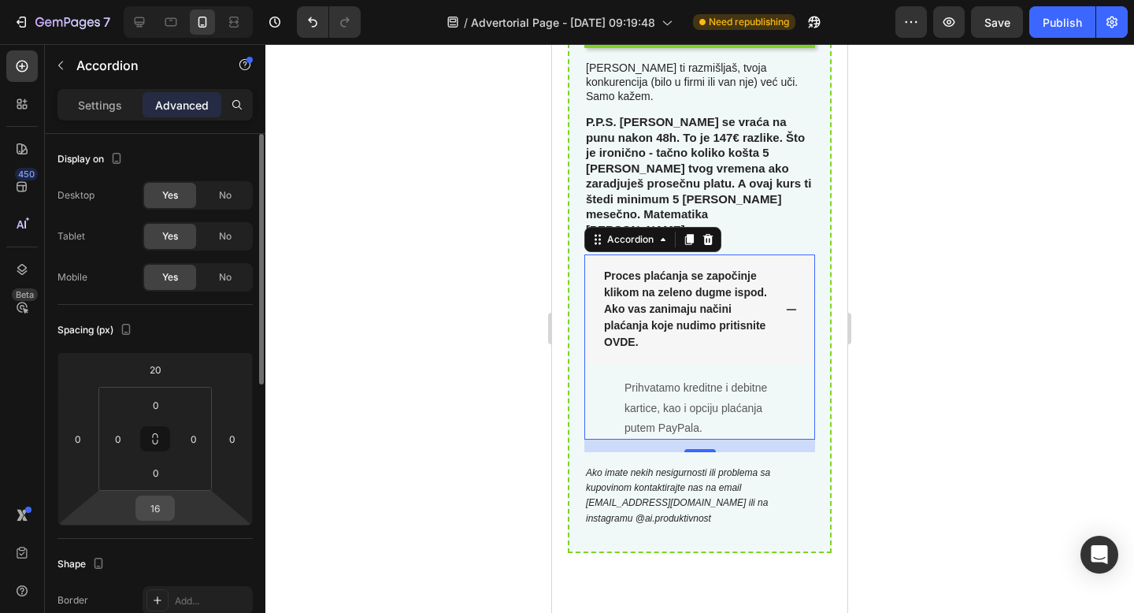
click at [167, 513] on input "16" at bounding box center [154, 508] width 31 height 24
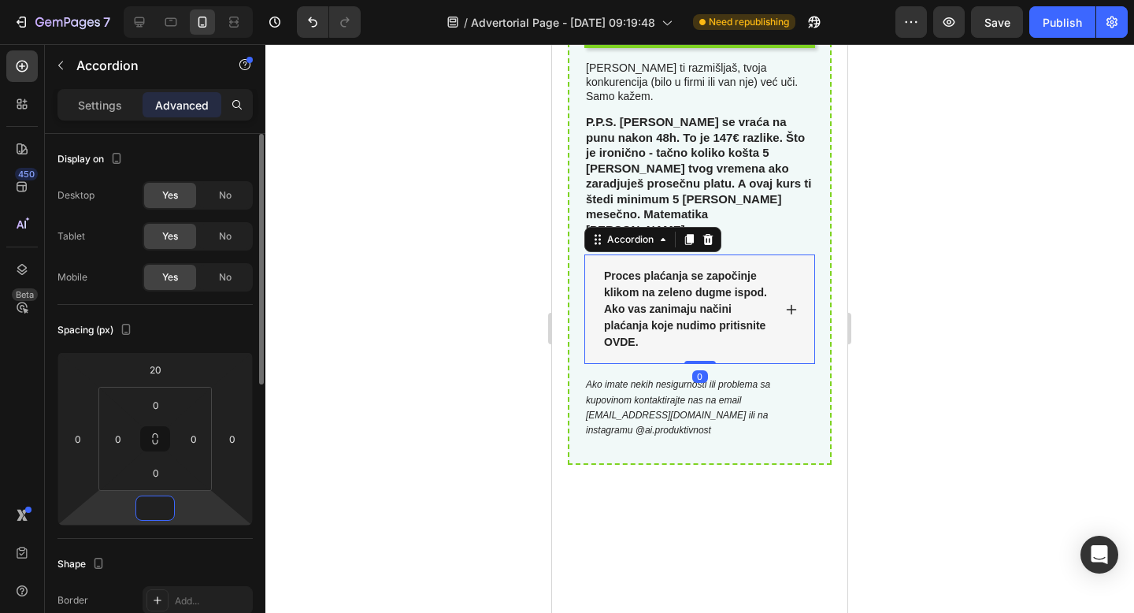
type input "0"
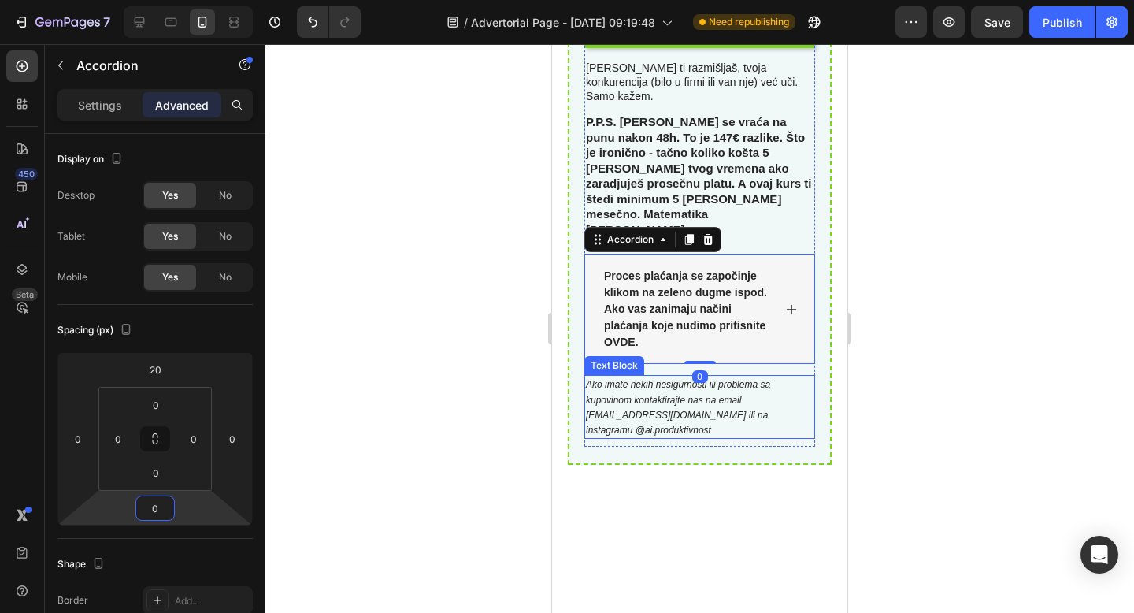
click at [739, 435] on icon "Ako imate nekih nesigurnosti ili problema sa kupovinom kontaktirajte nas na ema…" at bounding box center [678, 407] width 184 height 57
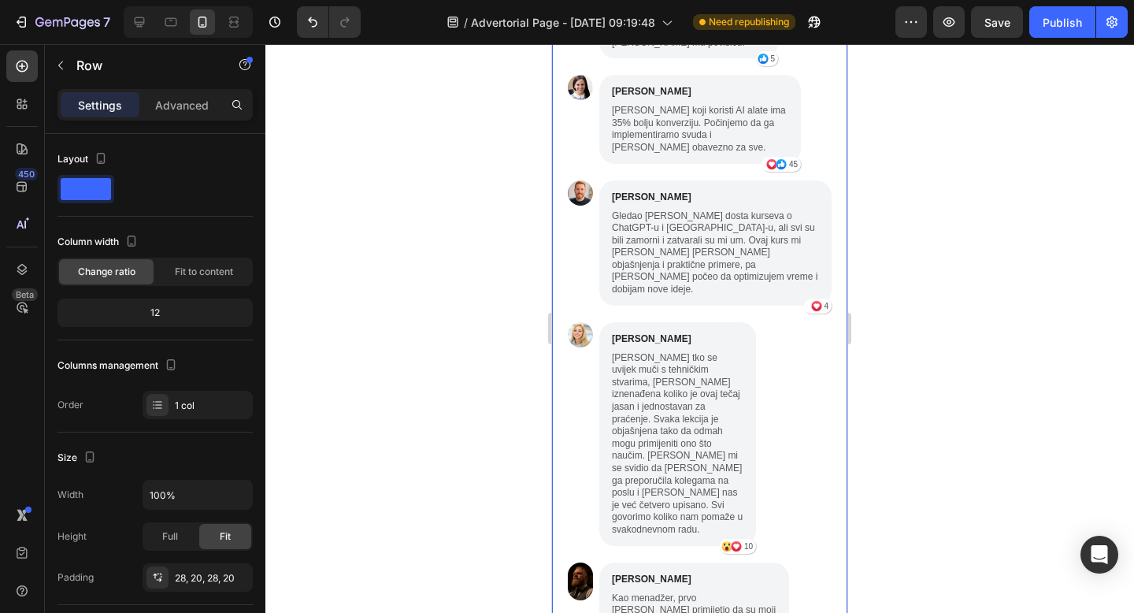
scroll to position [4650, 0]
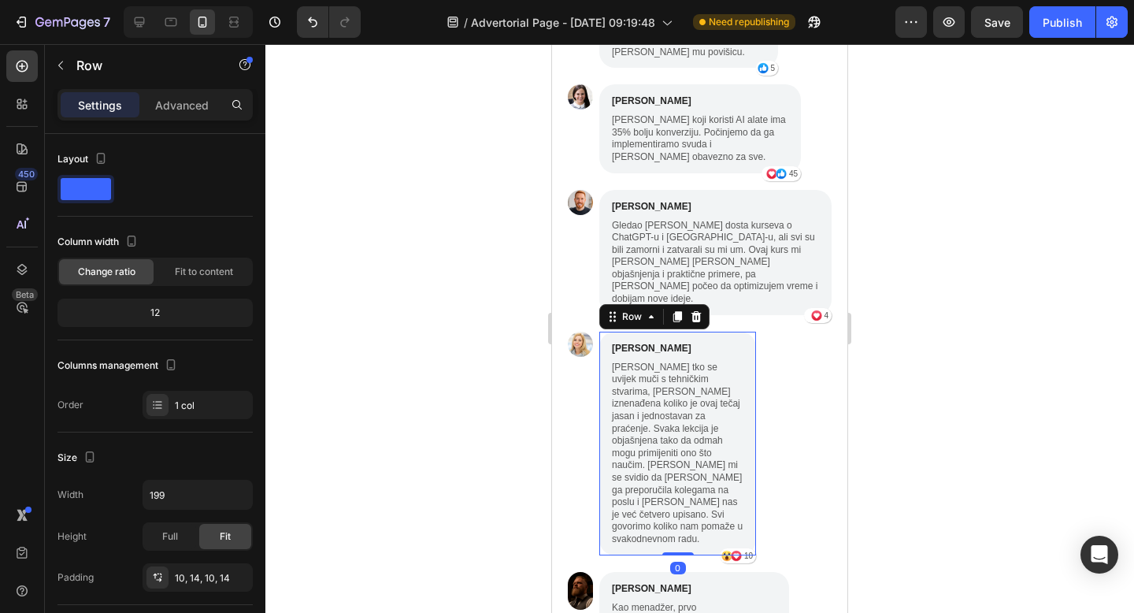
click at [749, 331] on div "Lucija Grdić Text Block Kao netko tko se uvijek muči s tehničkim stvarima, bila…" at bounding box center [677, 443] width 157 height 224
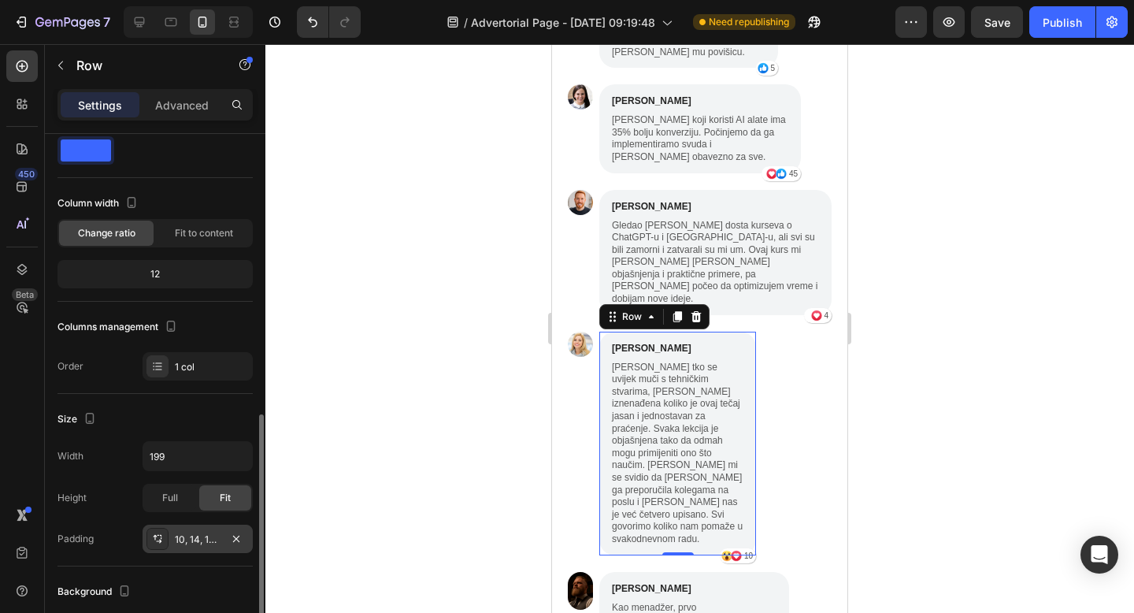
scroll to position [0, 0]
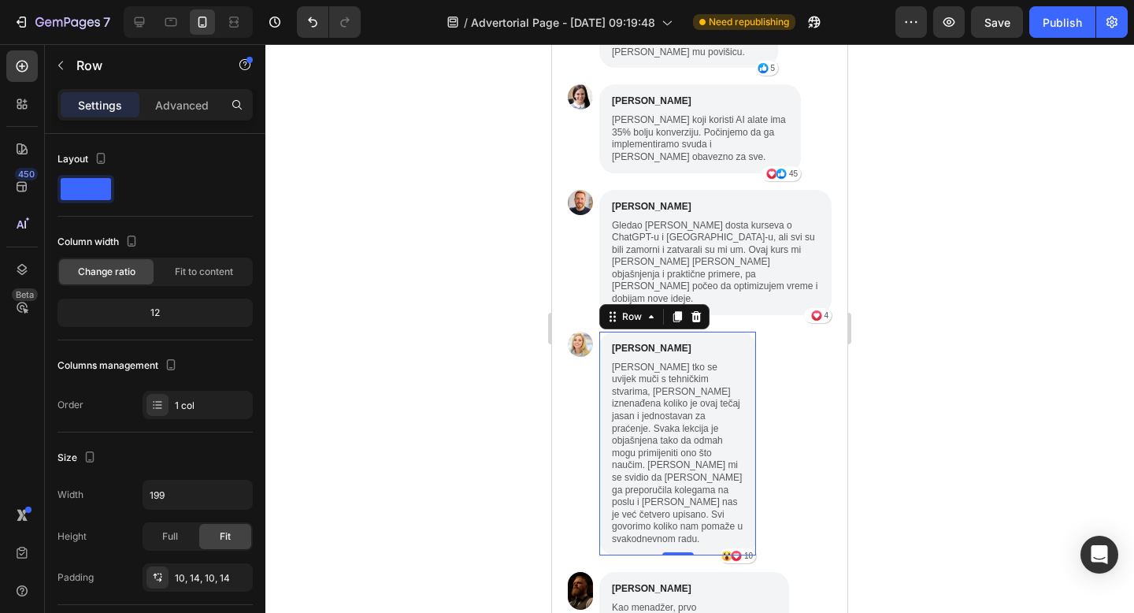
click at [161, 313] on div "12" at bounding box center [155, 313] width 189 height 22
click at [188, 276] on span "Fit to content" at bounding box center [204, 272] width 58 height 14
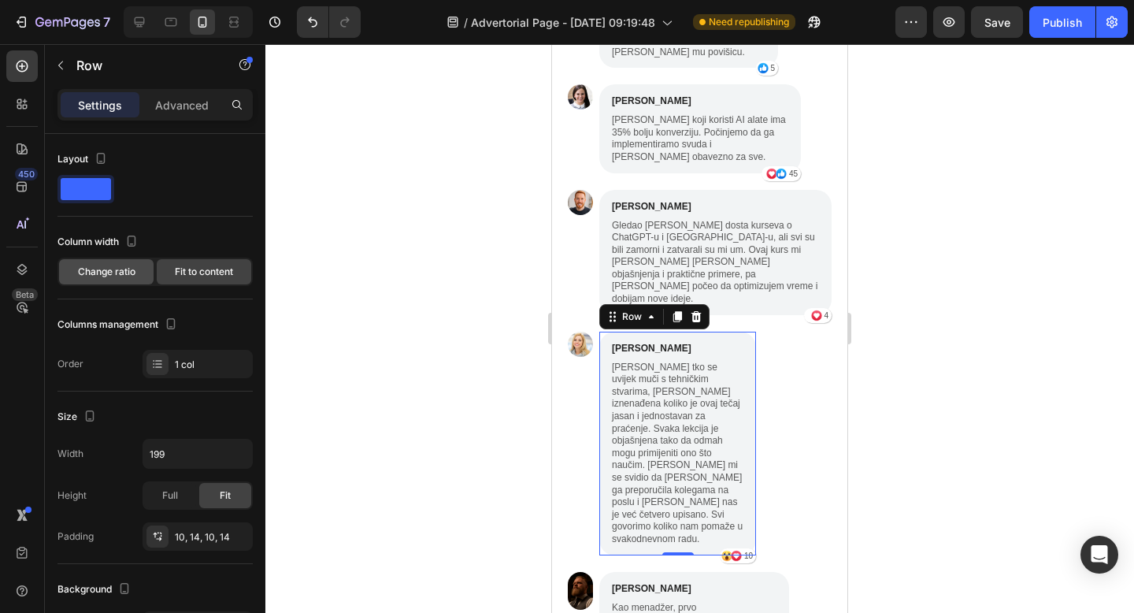
click at [115, 268] on span "Change ratio" at bounding box center [106, 272] width 57 height 14
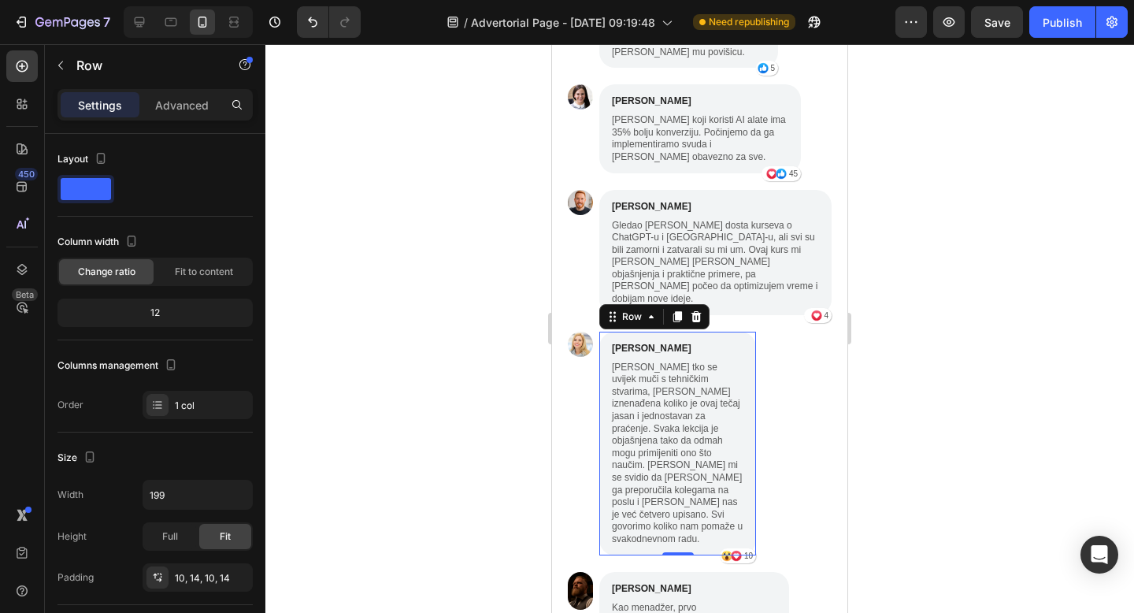
click at [162, 313] on div "12" at bounding box center [155, 313] width 189 height 22
click at [190, 276] on span "Fit to content" at bounding box center [204, 272] width 58 height 14
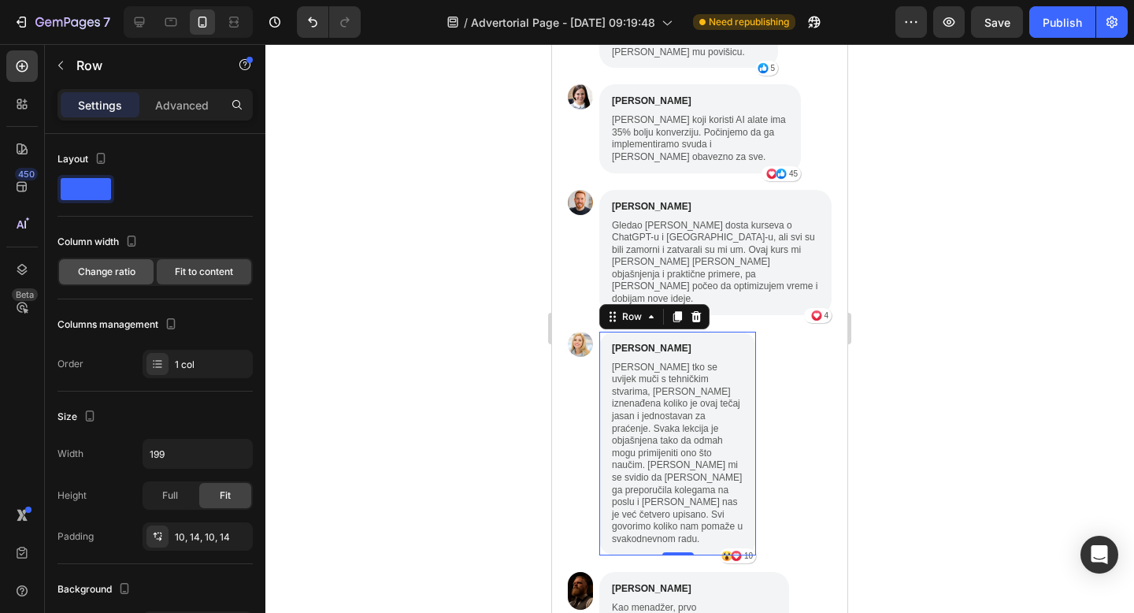
click at [111, 263] on div "Change ratio" at bounding box center [106, 271] width 94 height 25
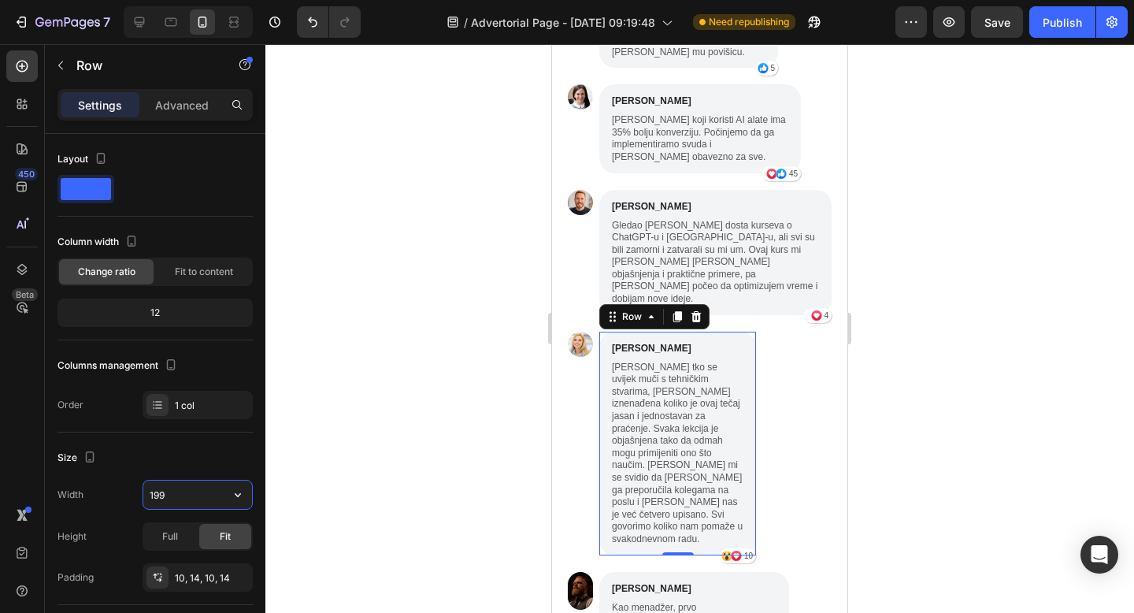
click at [169, 492] on input "199" at bounding box center [197, 494] width 109 height 28
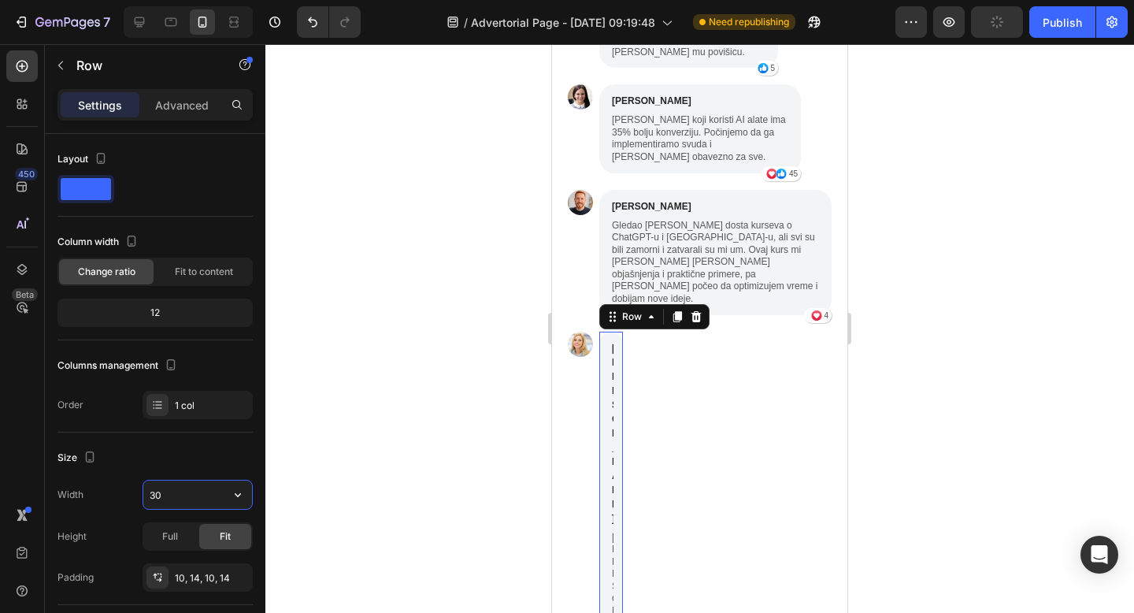
type input "3"
type input "280"
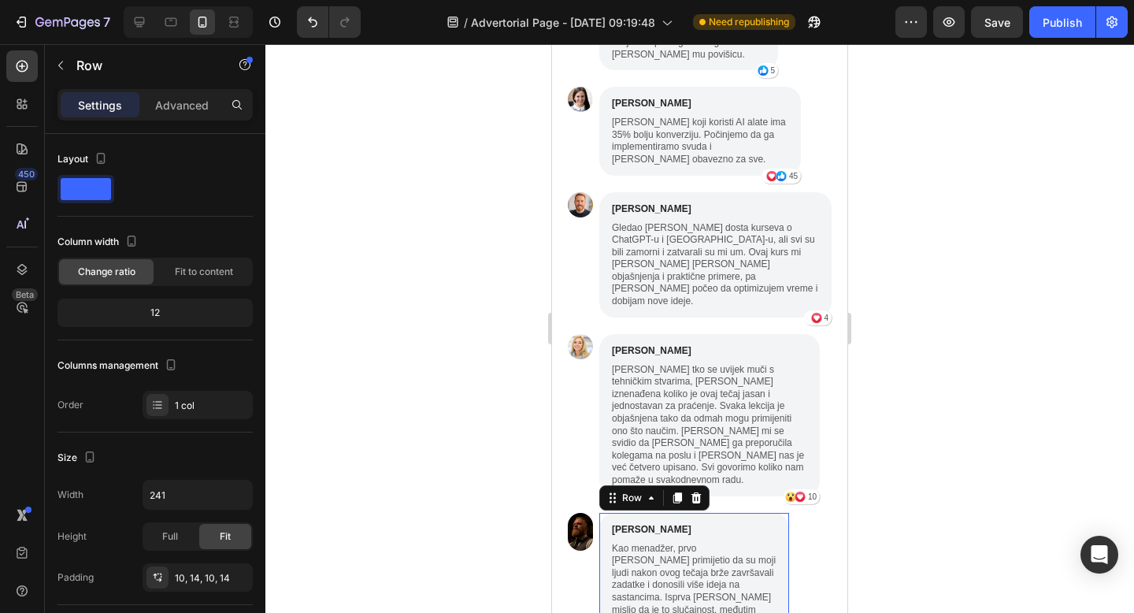
click at [783, 513] on div "Mislav Tomić Text Block Kao menadžer, prvo sam primijetio da su moji ljudi nako…" at bounding box center [694, 600] width 190 height 175
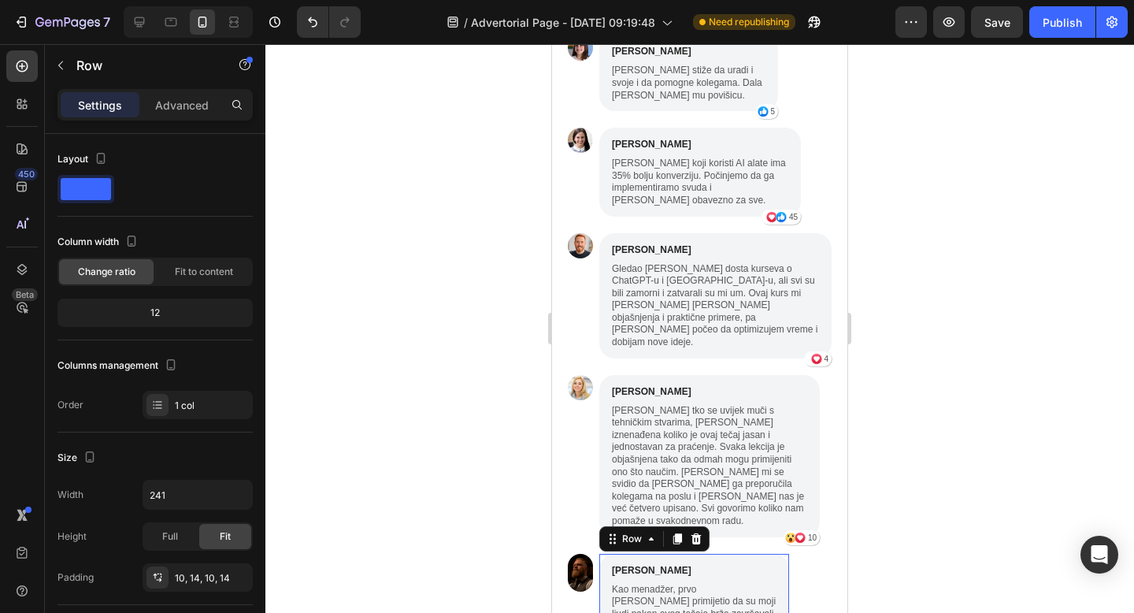
scroll to position [4605, 0]
click at [162, 495] on input "241" at bounding box center [197, 494] width 109 height 28
type input "261"
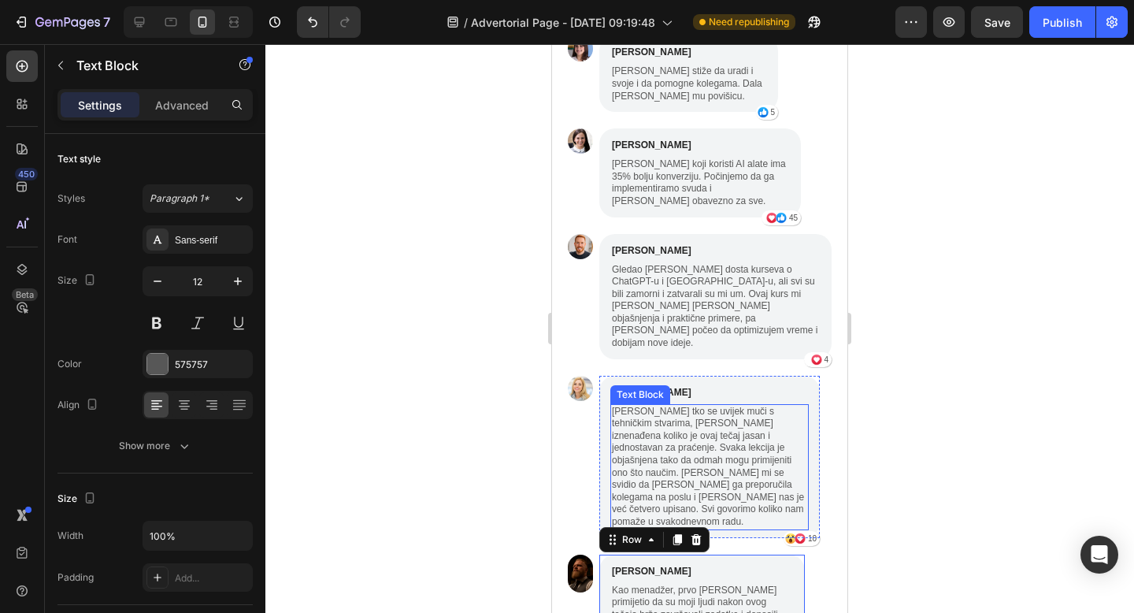
click at [660, 406] on p "Kao netko tko se uvijek muči s tehničkim stvarima, bila sam iznenađena koliko j…" at bounding box center [709, 467] width 195 height 123
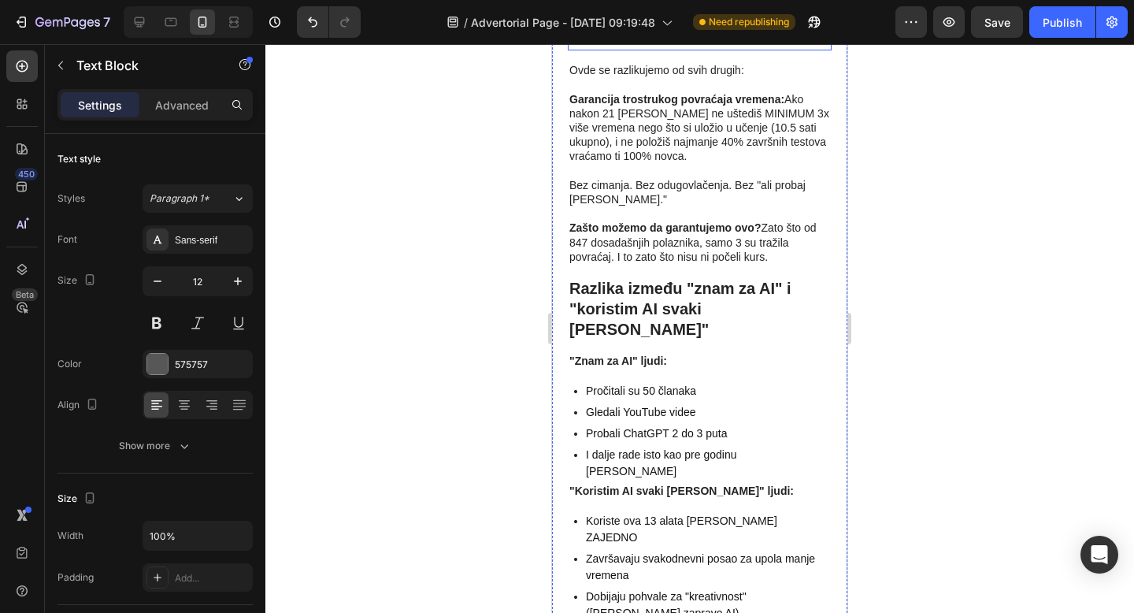
scroll to position [5403, 0]
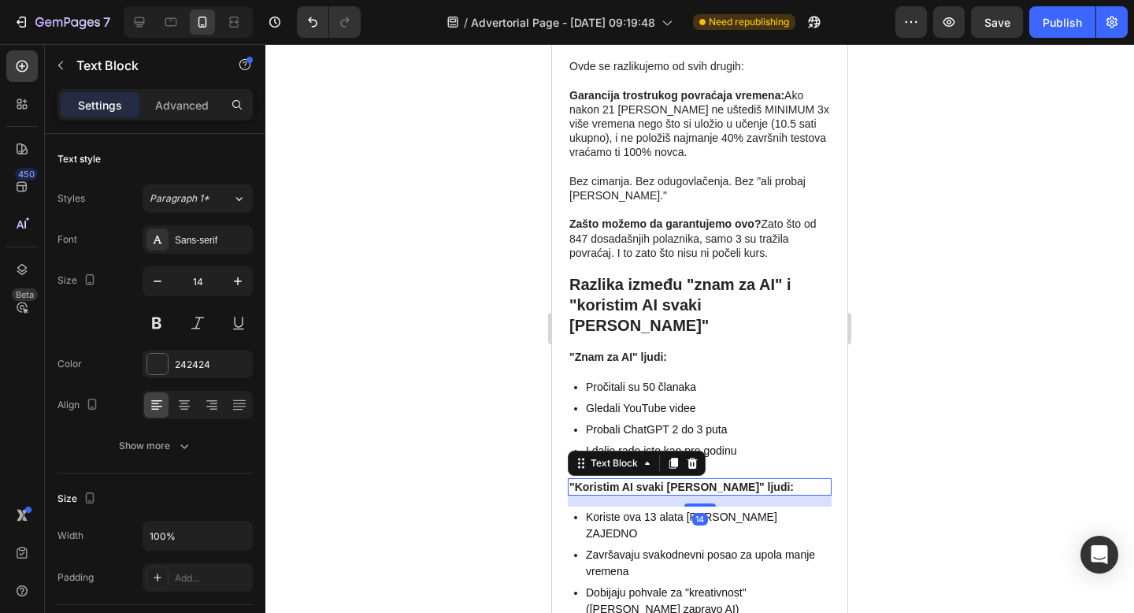
click at [688, 480] on strong ""Koristim AI svaki dan" ljudi:" at bounding box center [681, 486] width 224 height 13
click at [189, 106] on p "Advanced" at bounding box center [182, 105] width 54 height 17
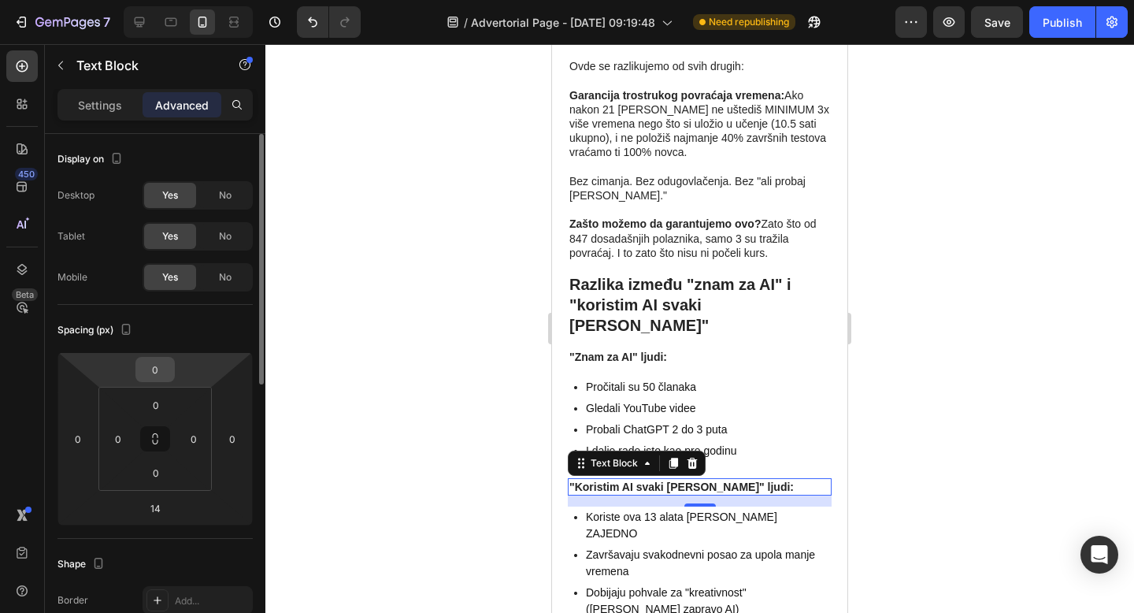
click at [156, 369] on input "0" at bounding box center [154, 369] width 31 height 24
type input "14"
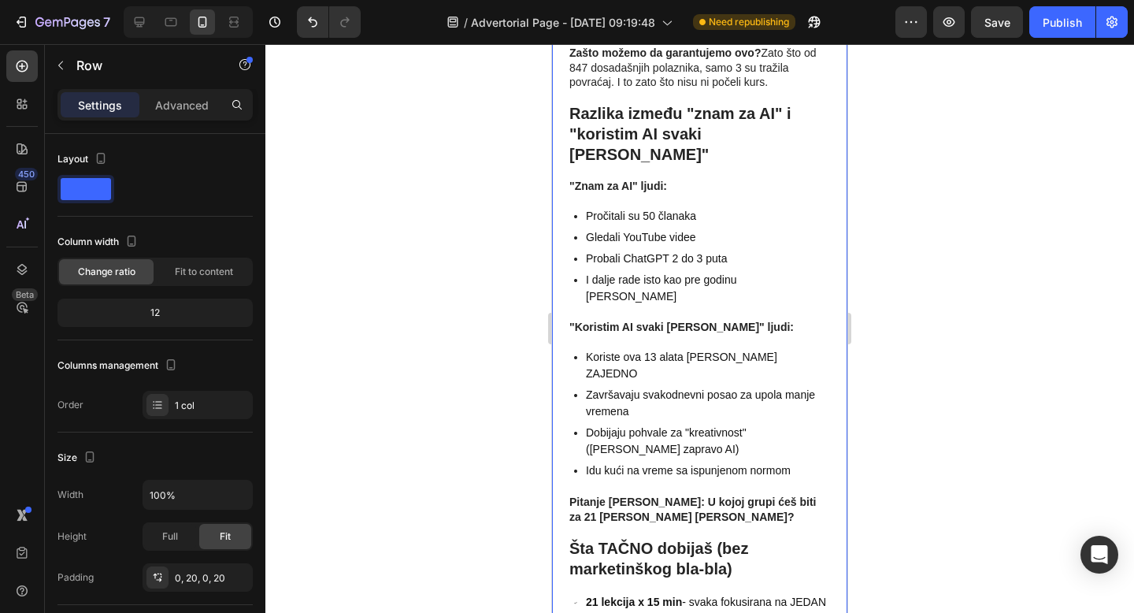
scroll to position [5621, 0]
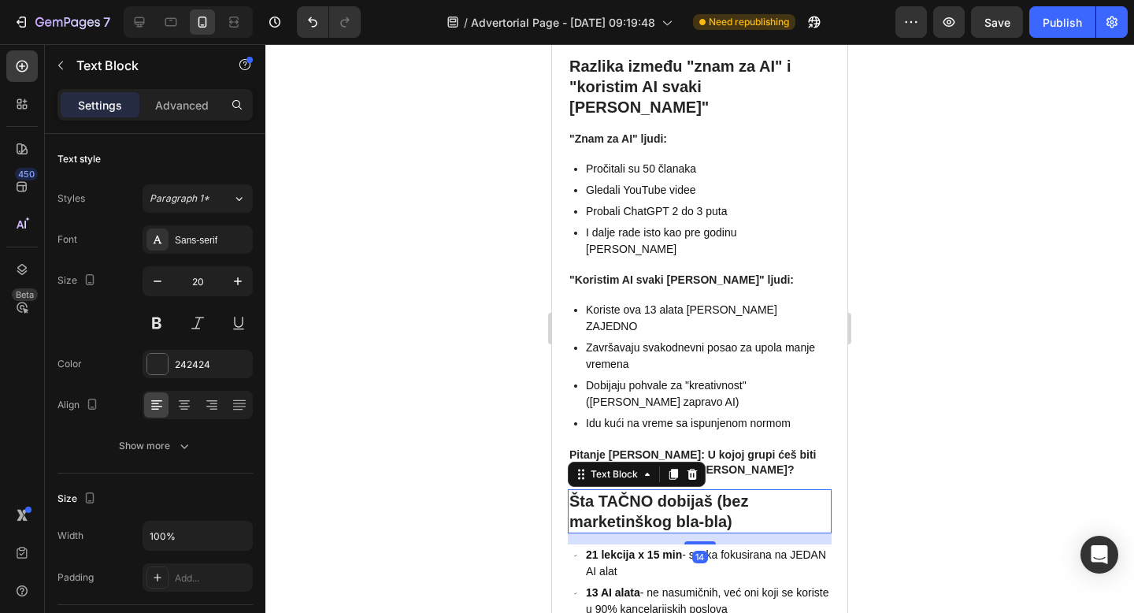
click at [732, 491] on p "Šta TAČNO dobijaš (bez marketinškog bla-bla)" at bounding box center [699, 511] width 261 height 41
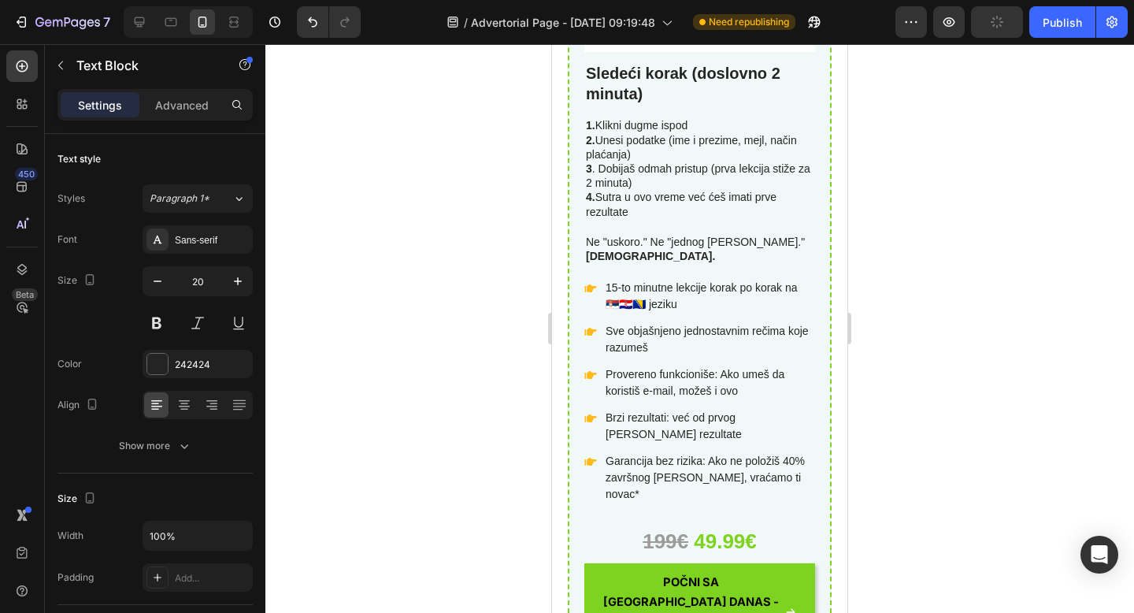
scroll to position [6773, 0]
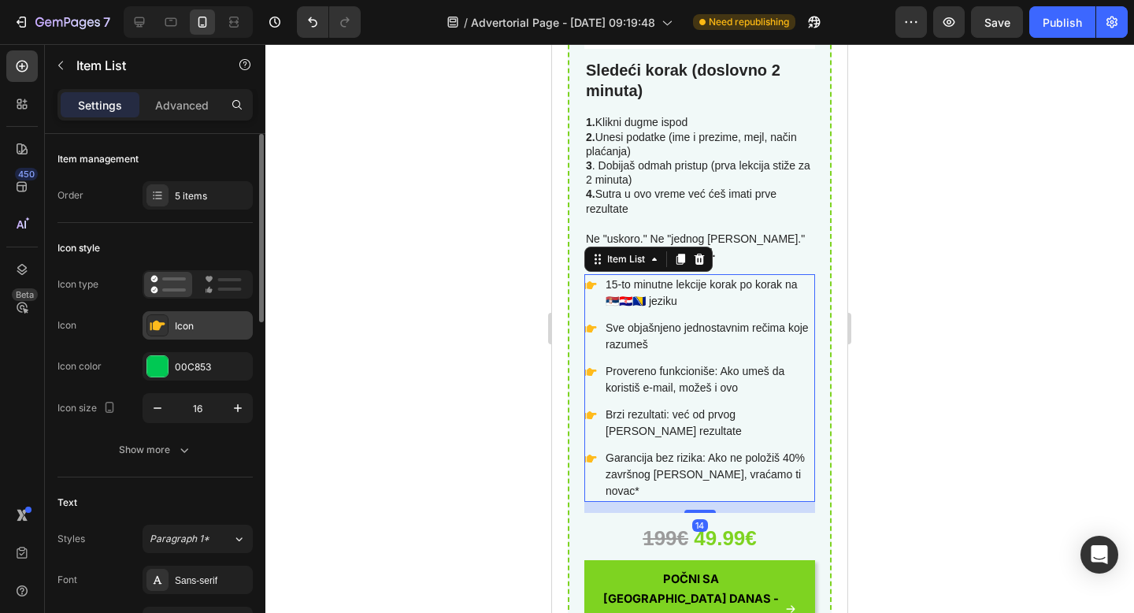
click at [171, 323] on div "Icon" at bounding box center [198, 325] width 110 height 28
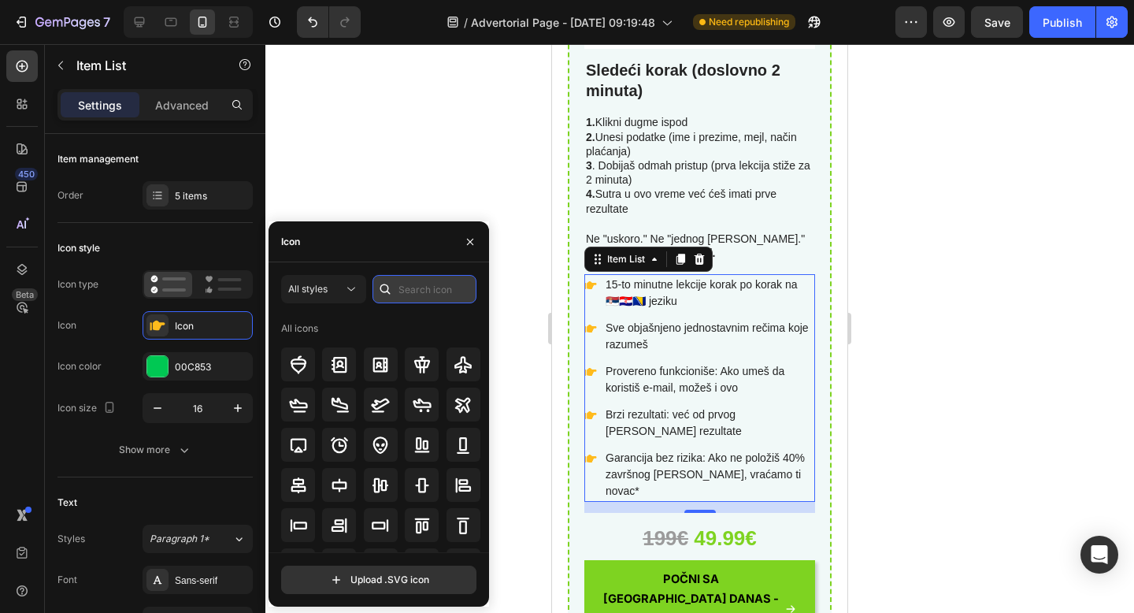
click at [414, 283] on input "text" at bounding box center [424, 289] width 104 height 28
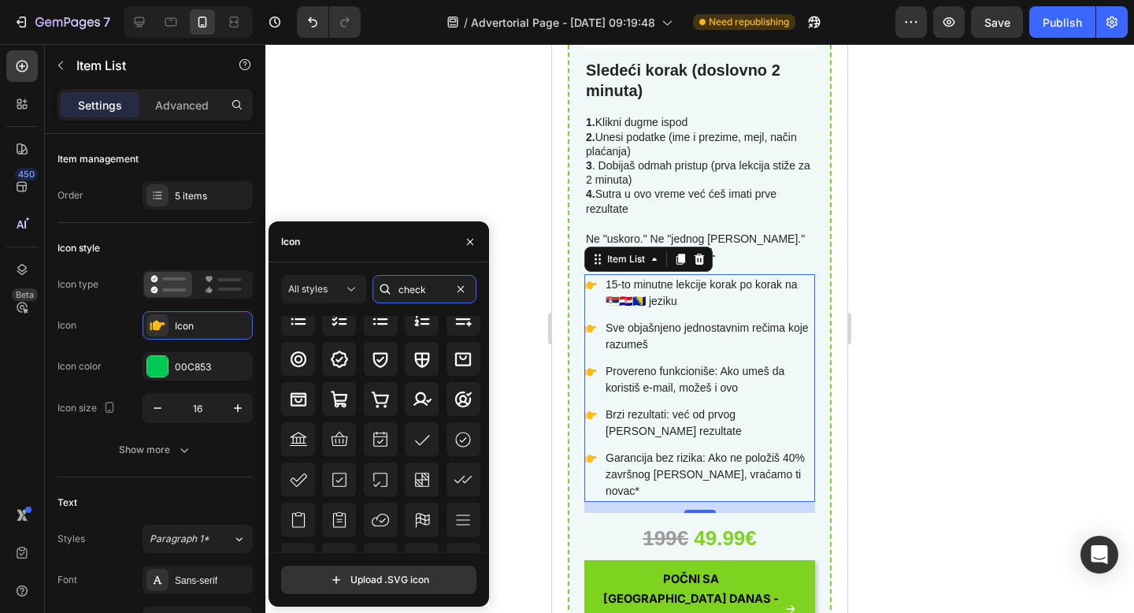
scroll to position [173, 0]
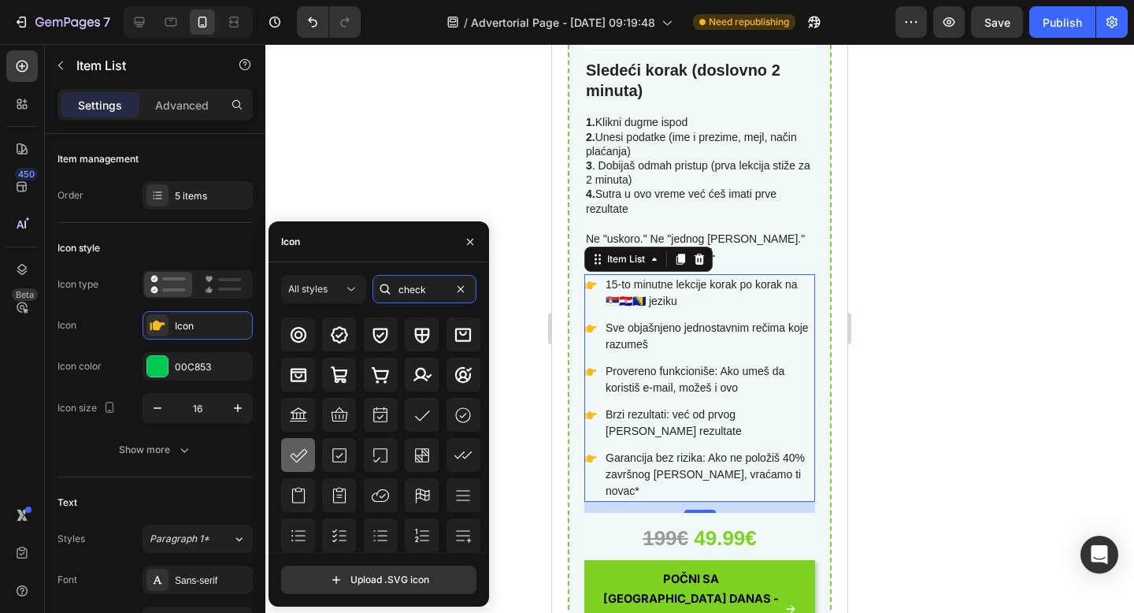
type input "check"
click at [294, 458] on icon at bounding box center [298, 455] width 19 height 19
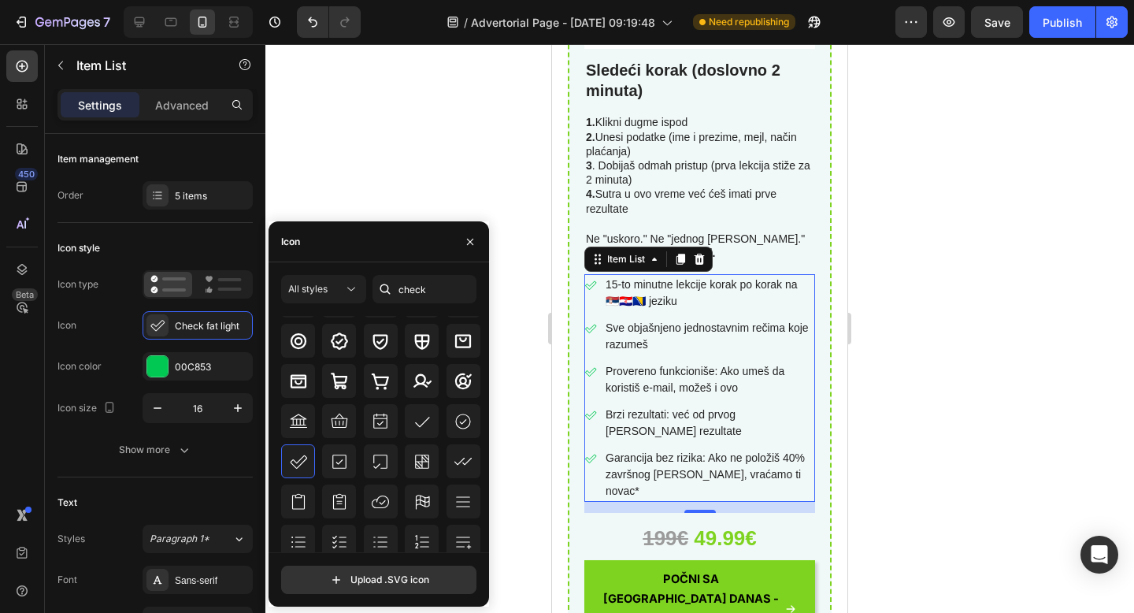
scroll to position [139, 0]
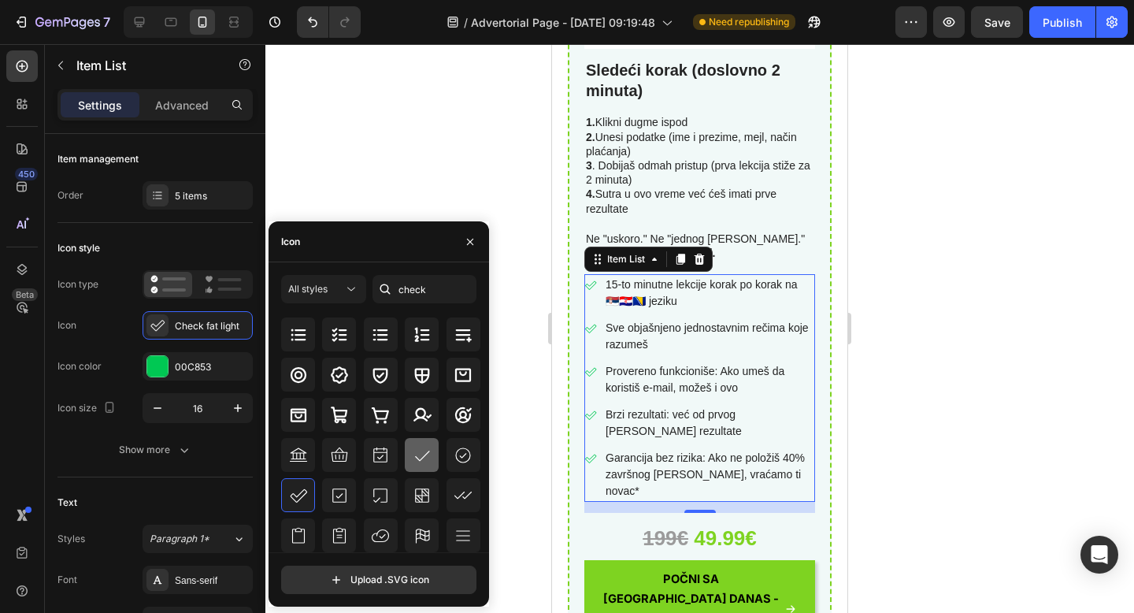
click at [426, 461] on icon at bounding box center [422, 455] width 19 height 19
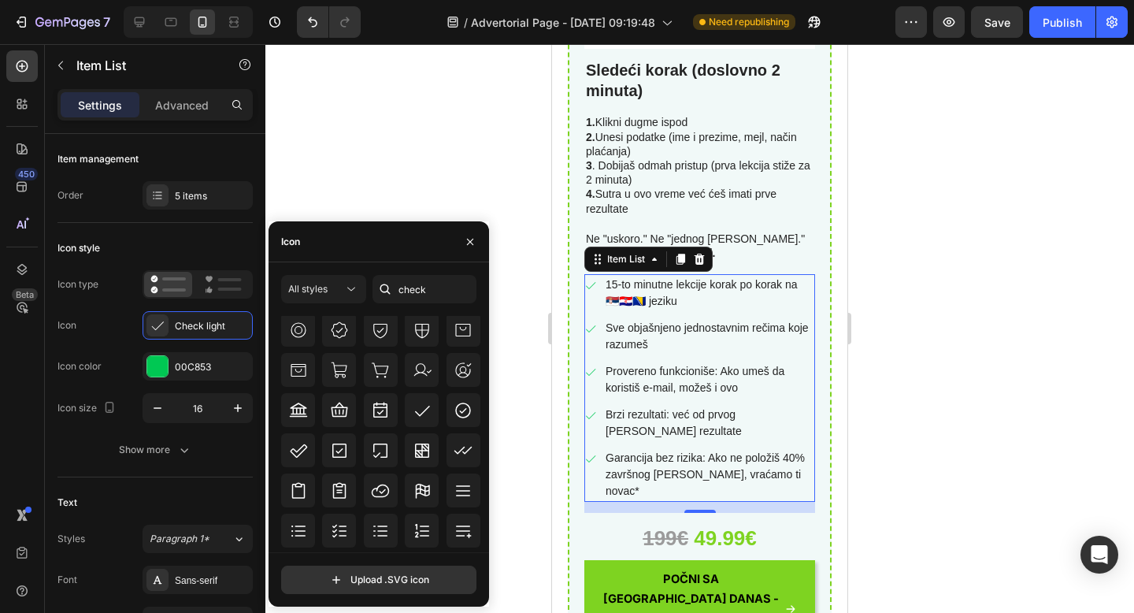
scroll to position [382, 0]
click at [405, 408] on div at bounding box center [422, 409] width 34 height 34
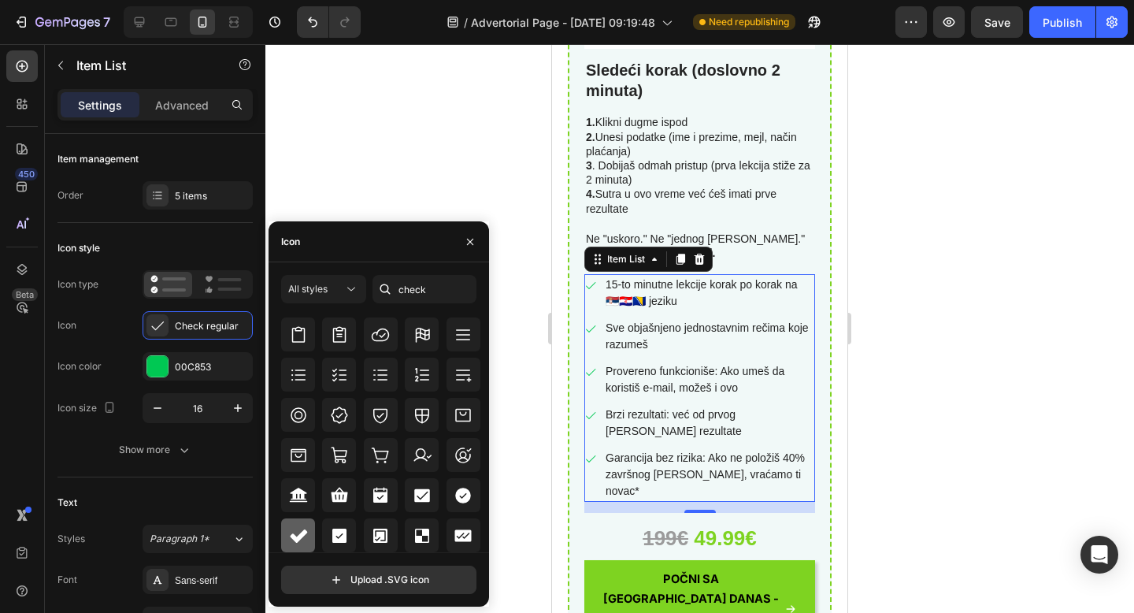
click at [298, 531] on icon at bounding box center [298, 535] width 19 height 19
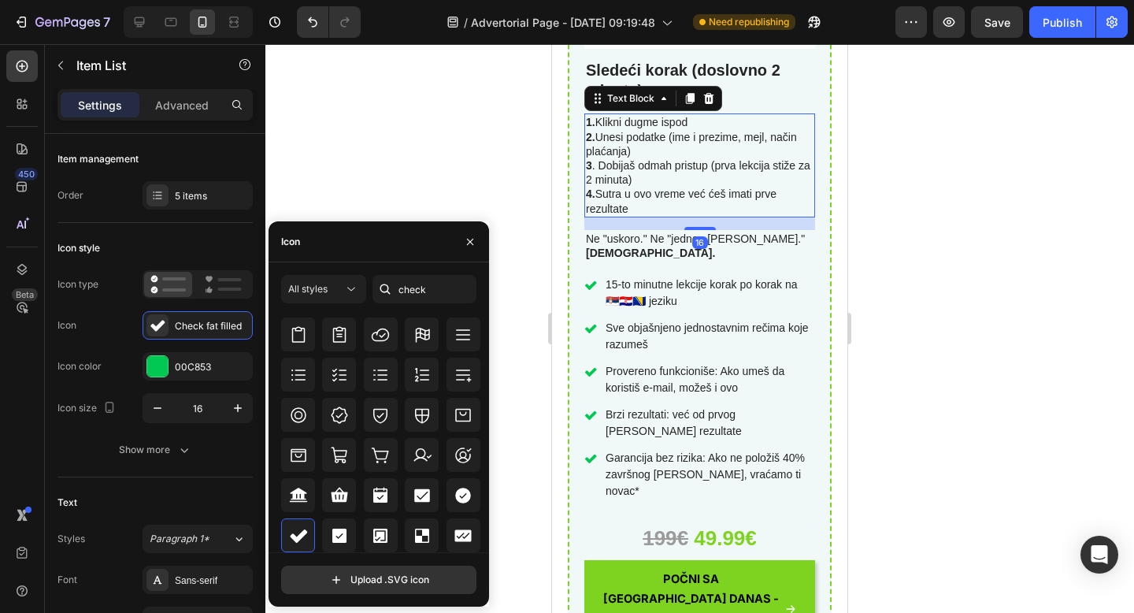
click at [769, 181] on p "1. Klikni dugme ispod 2. Unesi podatke (ime i prezime, mejl, način plaćanja) 3 …" at bounding box center [700, 165] width 228 height 100
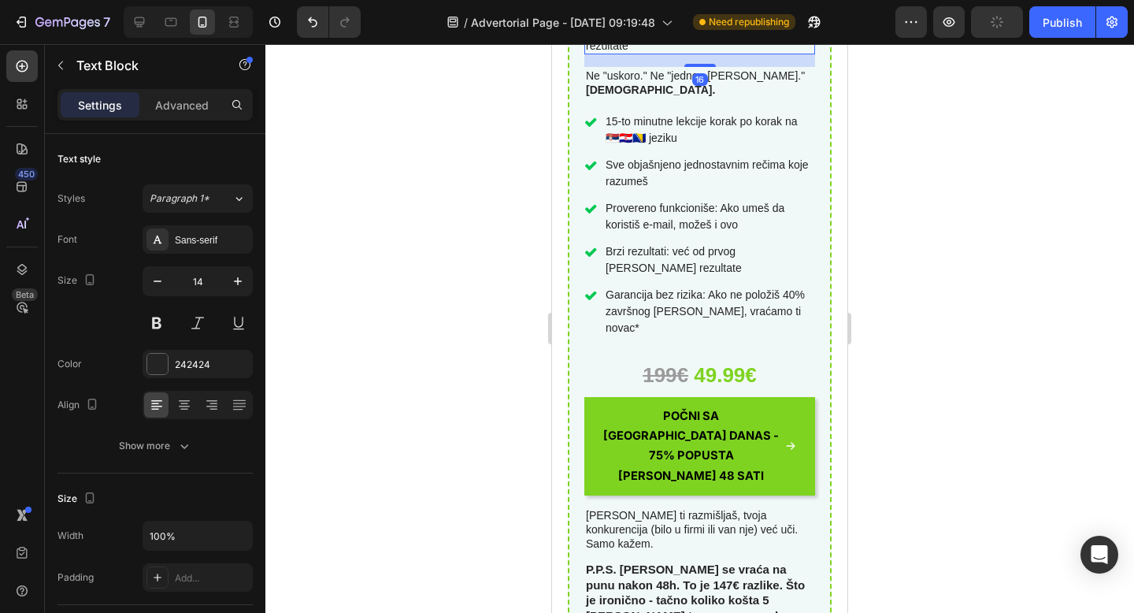
scroll to position [6942, 0]
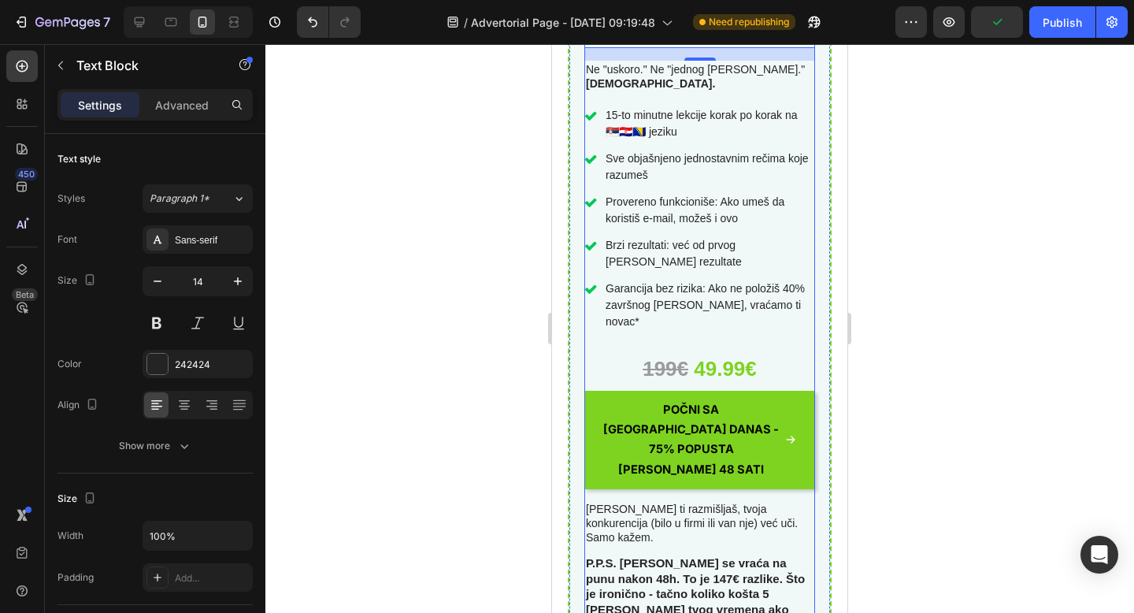
click at [756, 320] on div "Image Sledeći korak (doslovno 2 minuta) Text Block 1. Klikni dugme ispod 2. Une…" at bounding box center [699, 164] width 231 height 1031
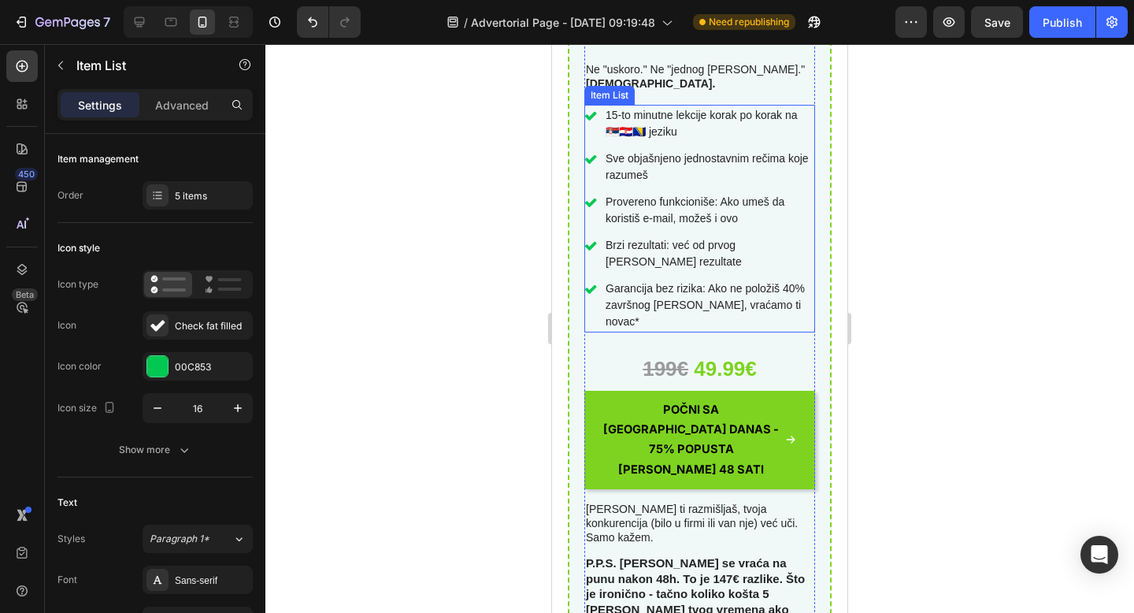
click at [765, 294] on p "Garancija bez rizika: Ako ne položiš 40% završnog testa, vraćamo ti novac*" at bounding box center [709, 305] width 207 height 50
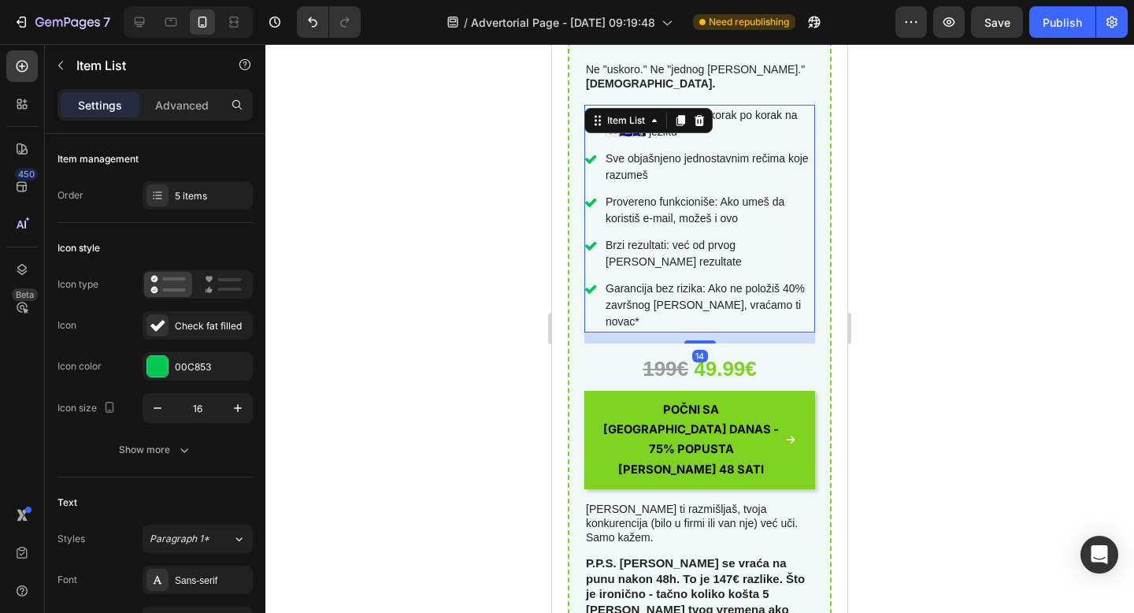
click at [614, 332] on div "14" at bounding box center [699, 337] width 231 height 11
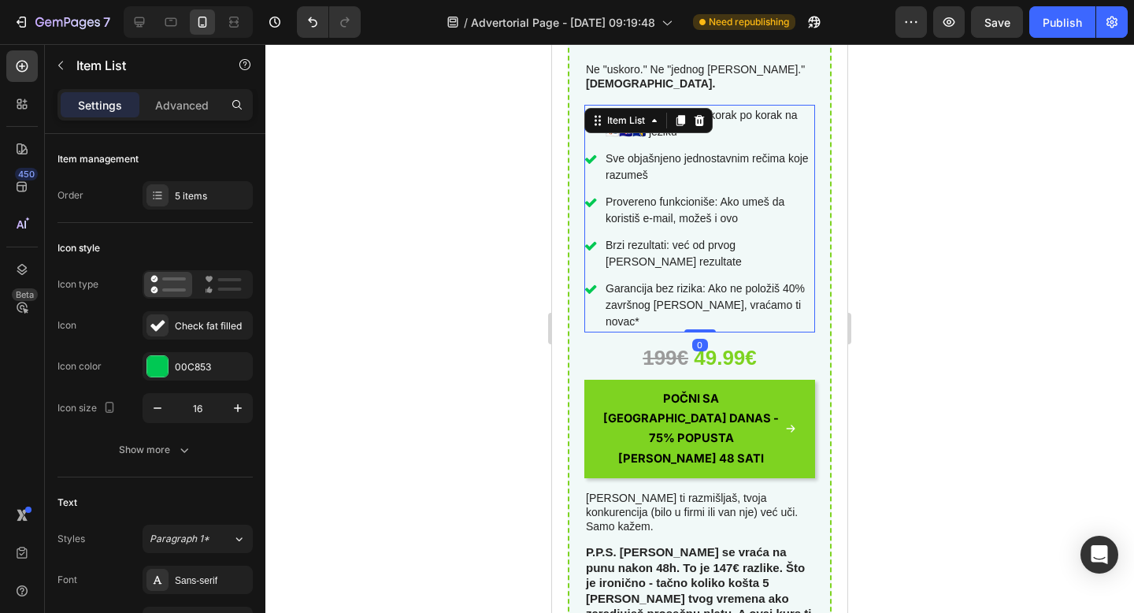
drag, startPoint x: 702, startPoint y: 310, endPoint x: 703, endPoint y: 294, distance: 16.6
click at [703, 294] on div "15-to minutne lekcije korak po korak na 🇷🇸🇭🇷🇧🇦 jeziku Sve objašnjeno jednostavn…" at bounding box center [699, 219] width 231 height 228
type input "100%"
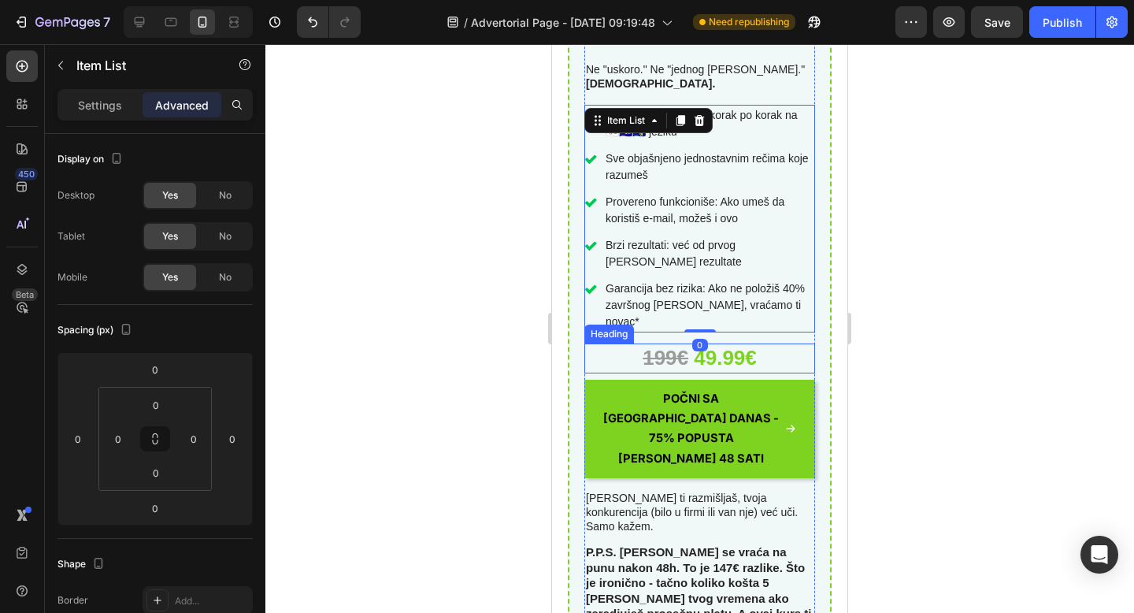
click at [774, 343] on h3 "199€ 49.99€" at bounding box center [699, 358] width 231 height 30
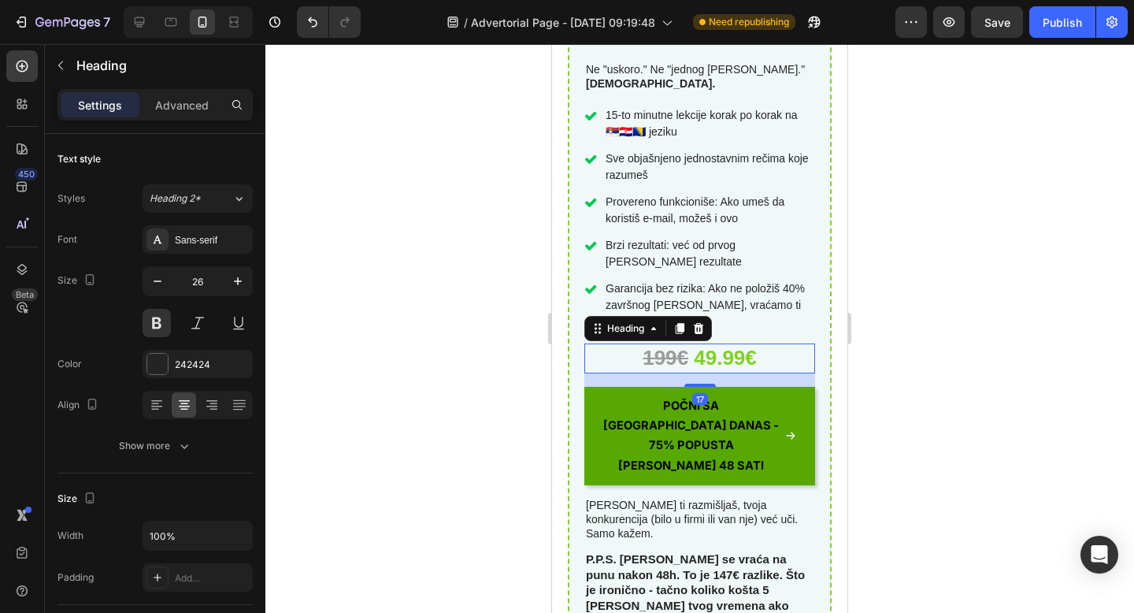
click at [711, 383] on div at bounding box center [699, 384] width 31 height 3
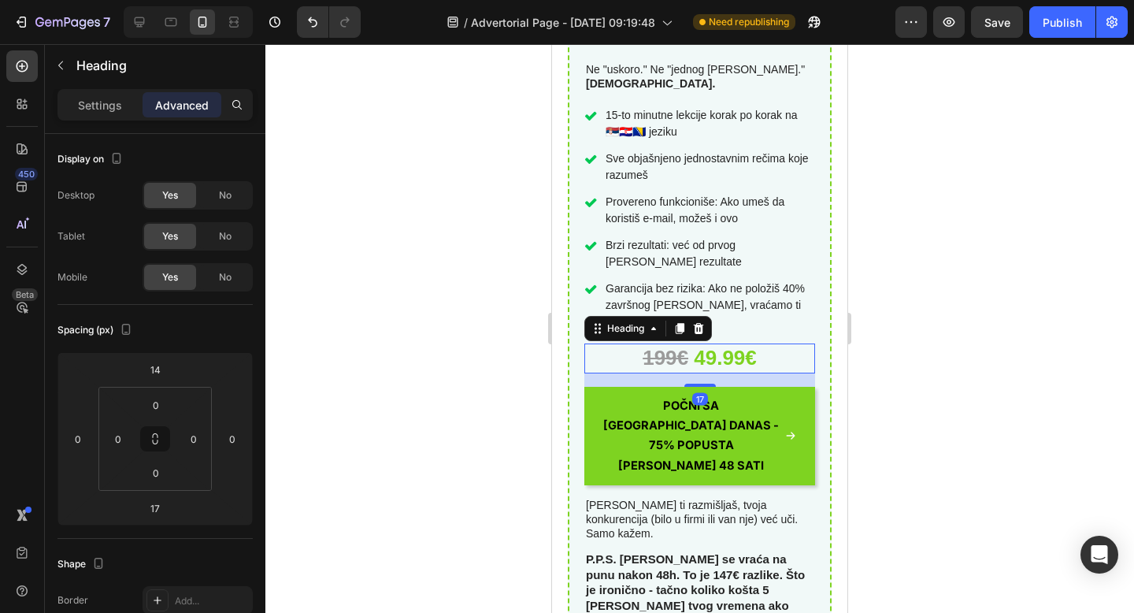
click at [777, 343] on h3 "199€ 49.99€" at bounding box center [699, 358] width 231 height 30
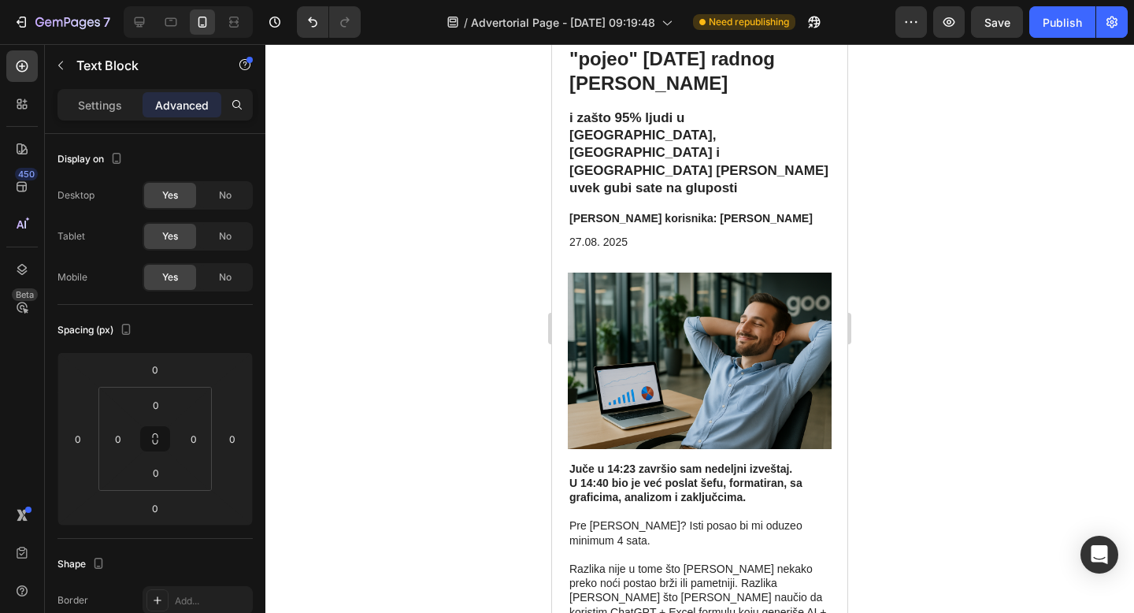
scroll to position [0, 0]
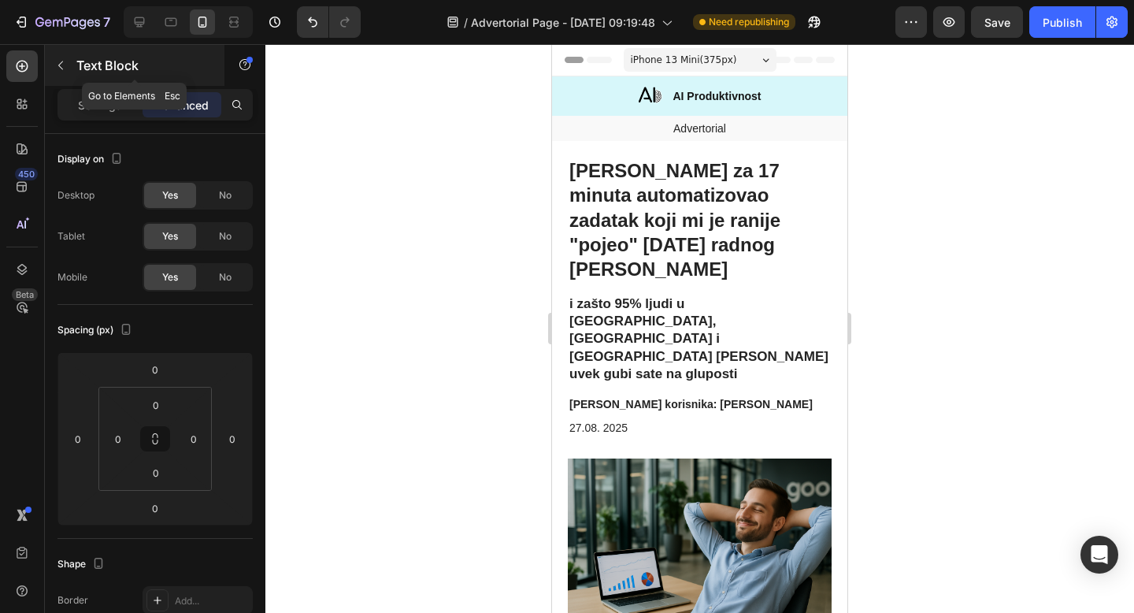
click at [64, 60] on icon "button" at bounding box center [60, 65] width 13 height 13
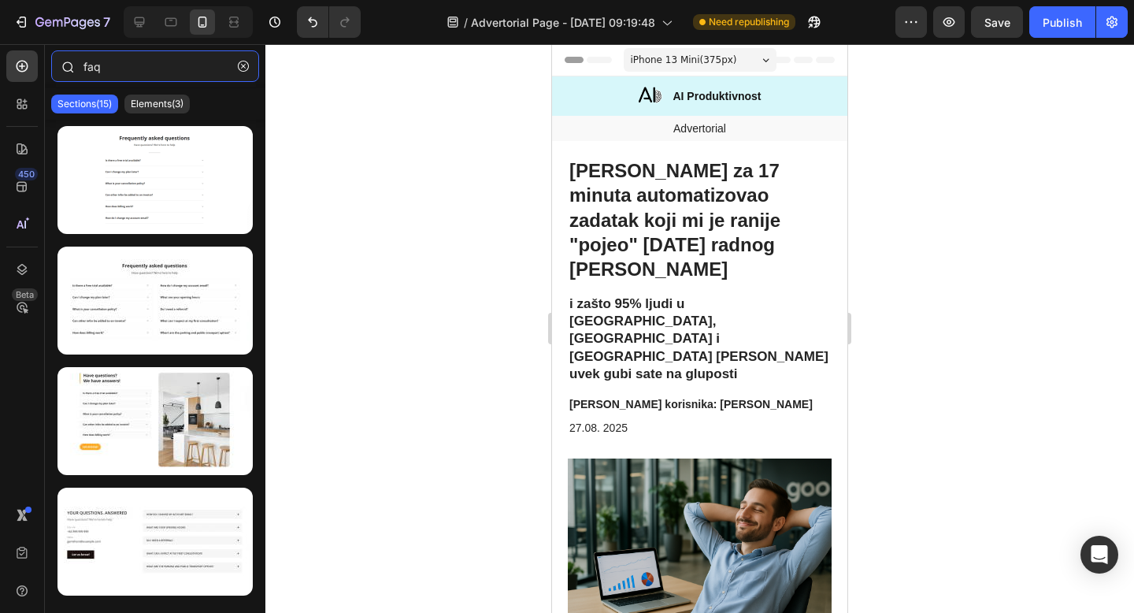
click at [100, 62] on input "faq" at bounding box center [155, 65] width 208 height 31
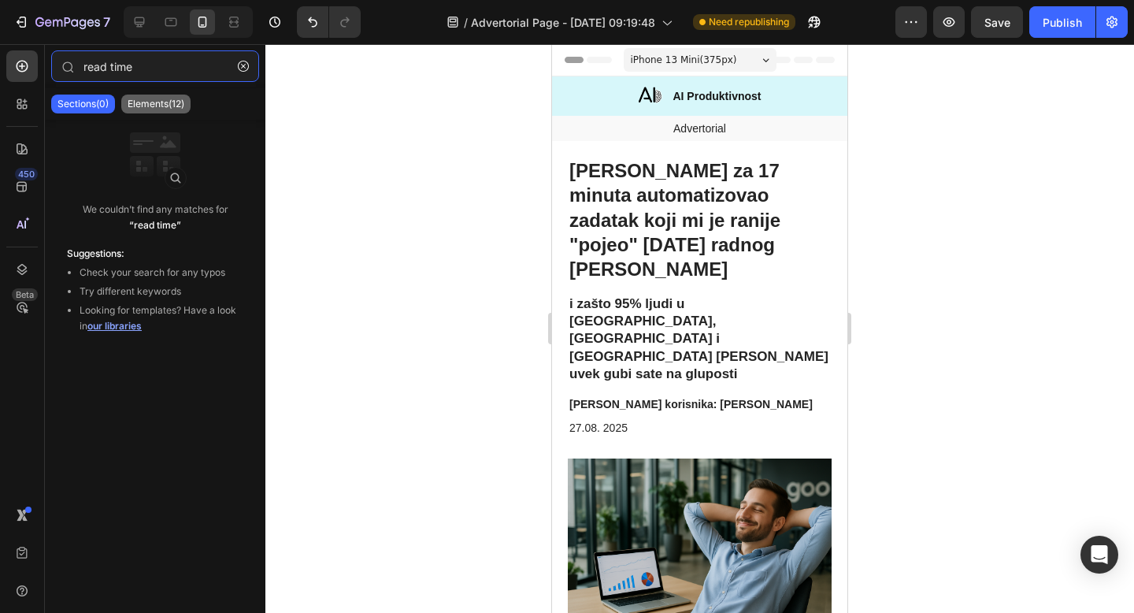
type input "read time"
click at [146, 102] on p "Elements(12)" at bounding box center [156, 104] width 57 height 13
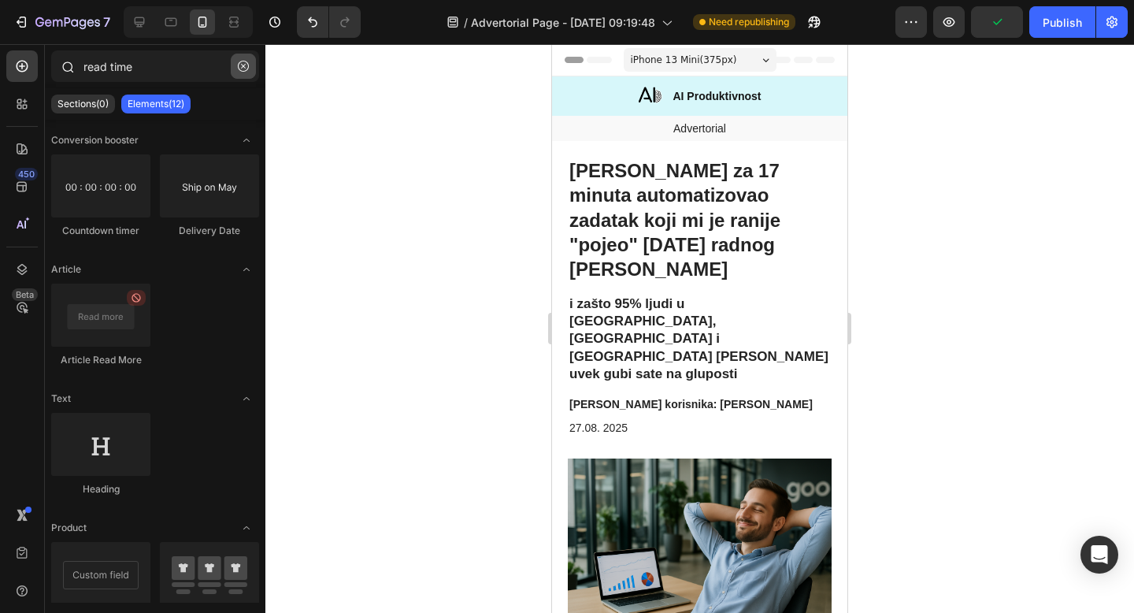
click at [241, 65] on icon "button" at bounding box center [243, 66] width 11 height 11
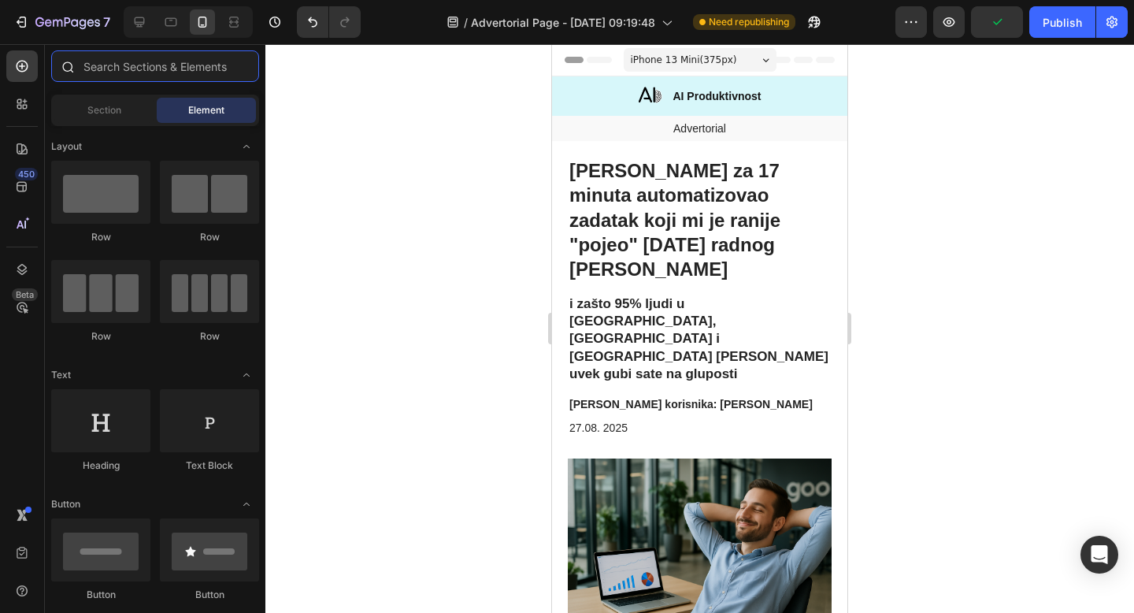
click at [160, 69] on input "text" at bounding box center [155, 65] width 208 height 31
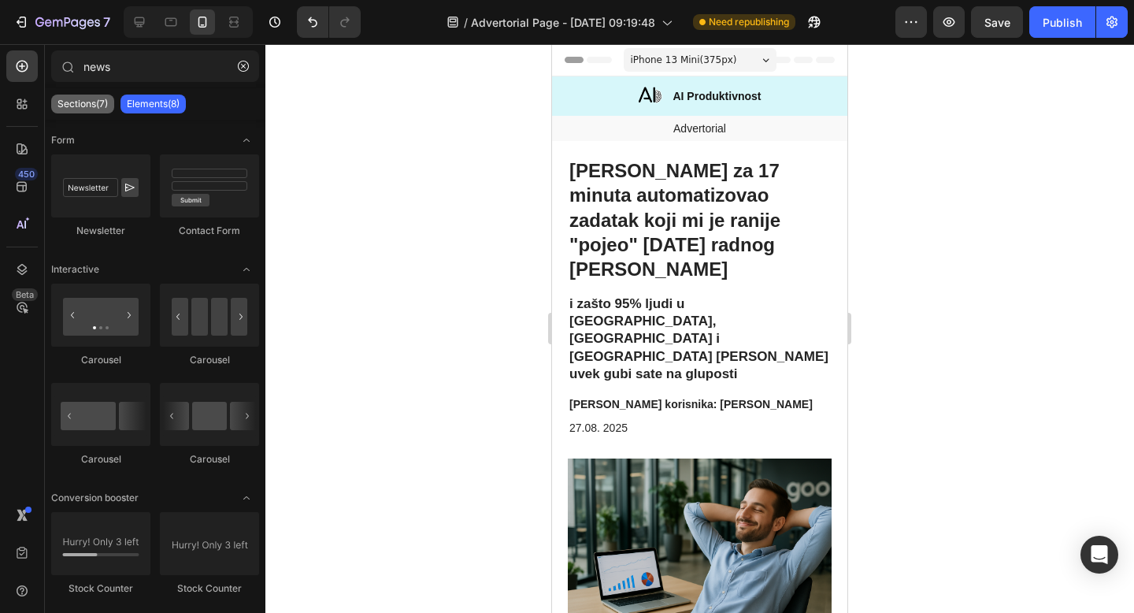
click at [97, 99] on p "Sections(7)" at bounding box center [82, 104] width 50 height 13
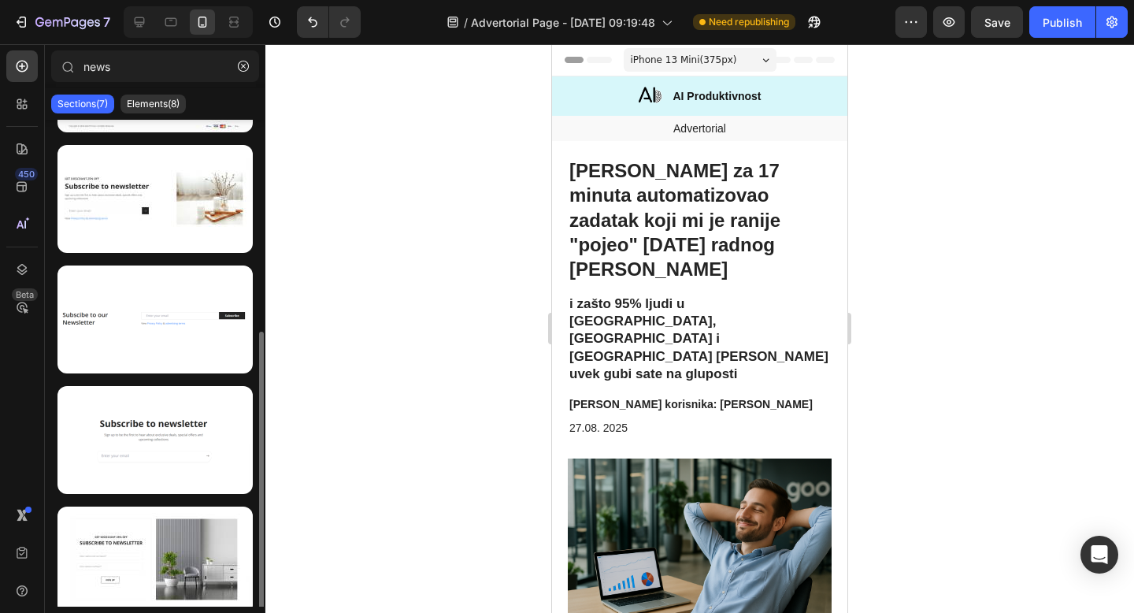
scroll to position [350, 0]
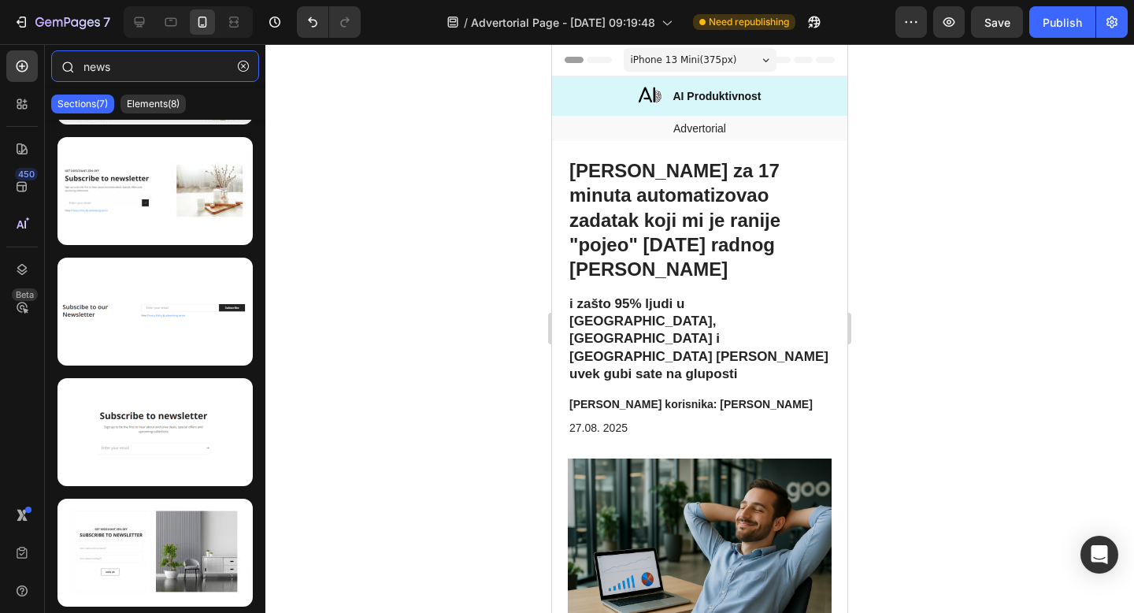
click at [130, 68] on input "news" at bounding box center [155, 65] width 208 height 31
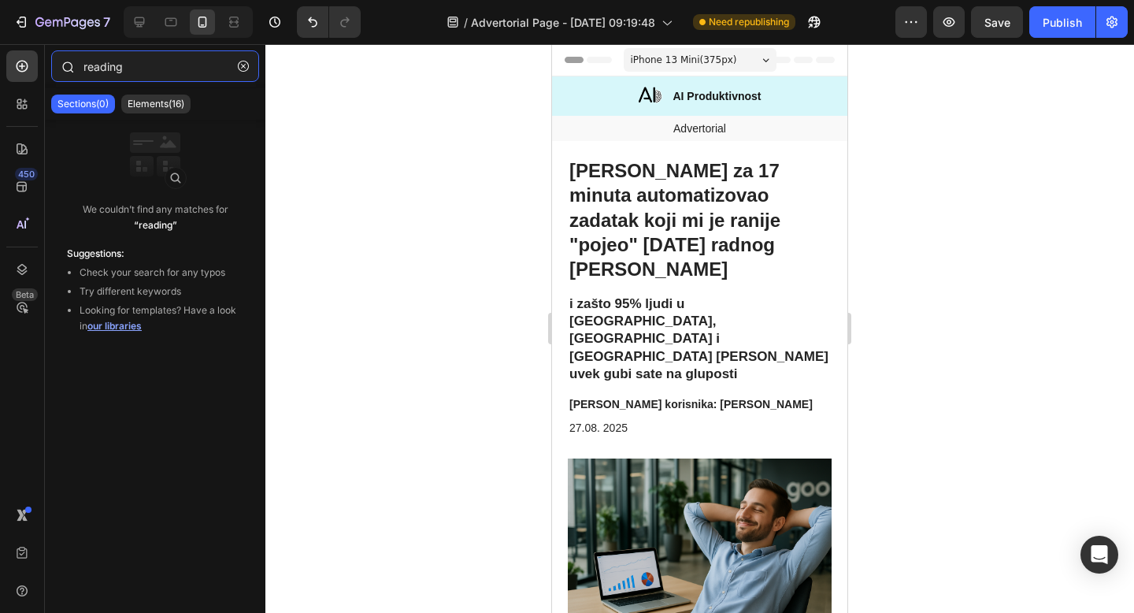
click at [130, 68] on input "reading" at bounding box center [155, 65] width 208 height 31
click at [130, 68] on input "estimated" at bounding box center [155, 65] width 208 height 31
type input "estimated"
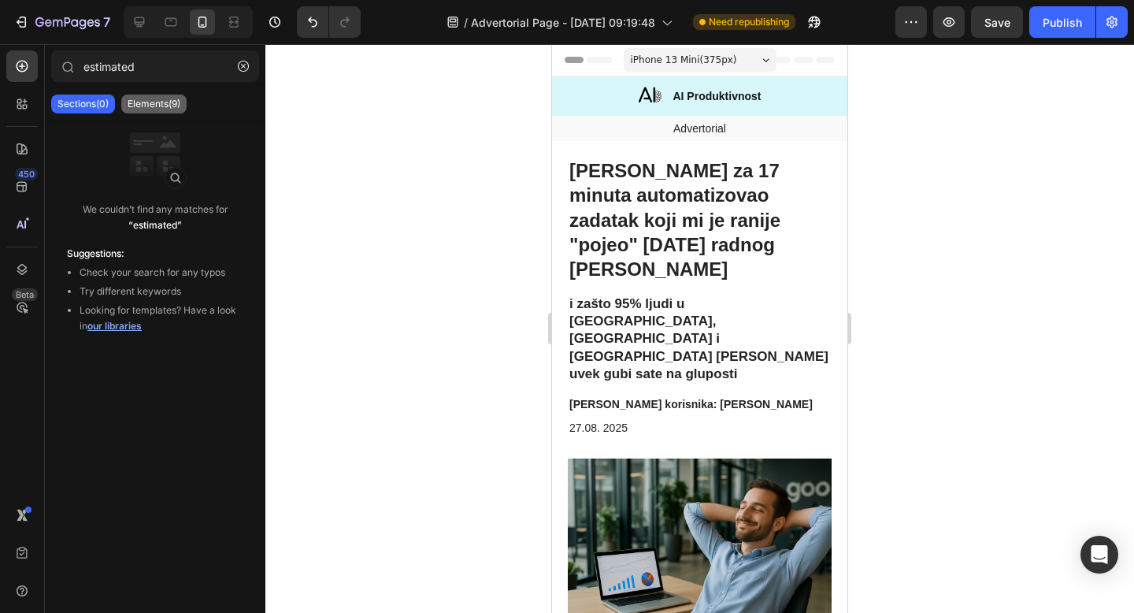
click at [143, 101] on p "Elements(9)" at bounding box center [154, 104] width 53 height 13
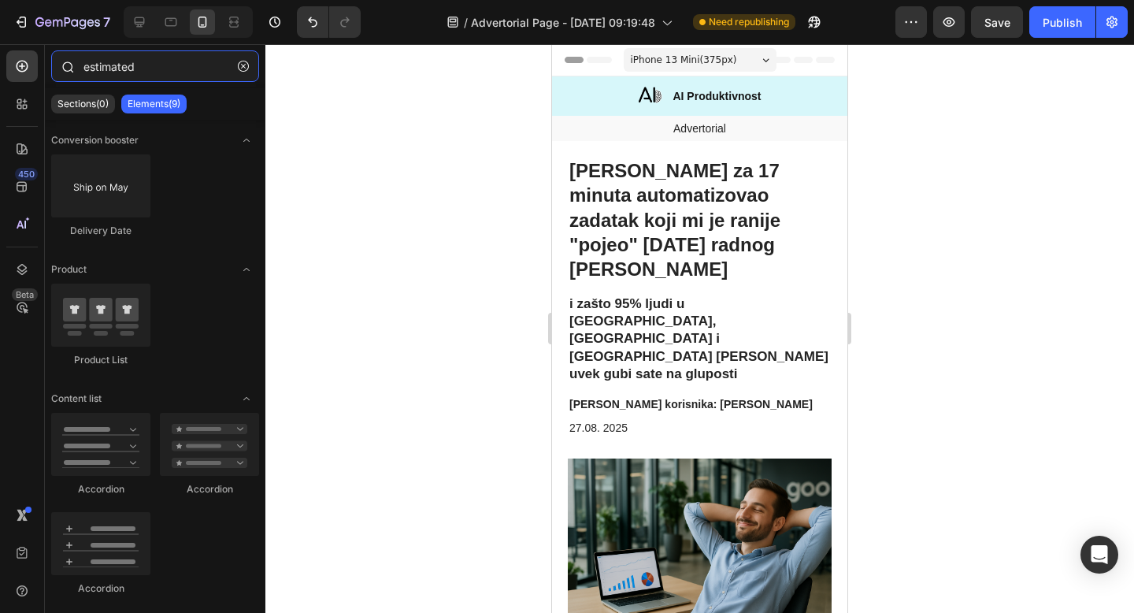
click at [146, 71] on input "estimated" at bounding box center [155, 65] width 208 height 31
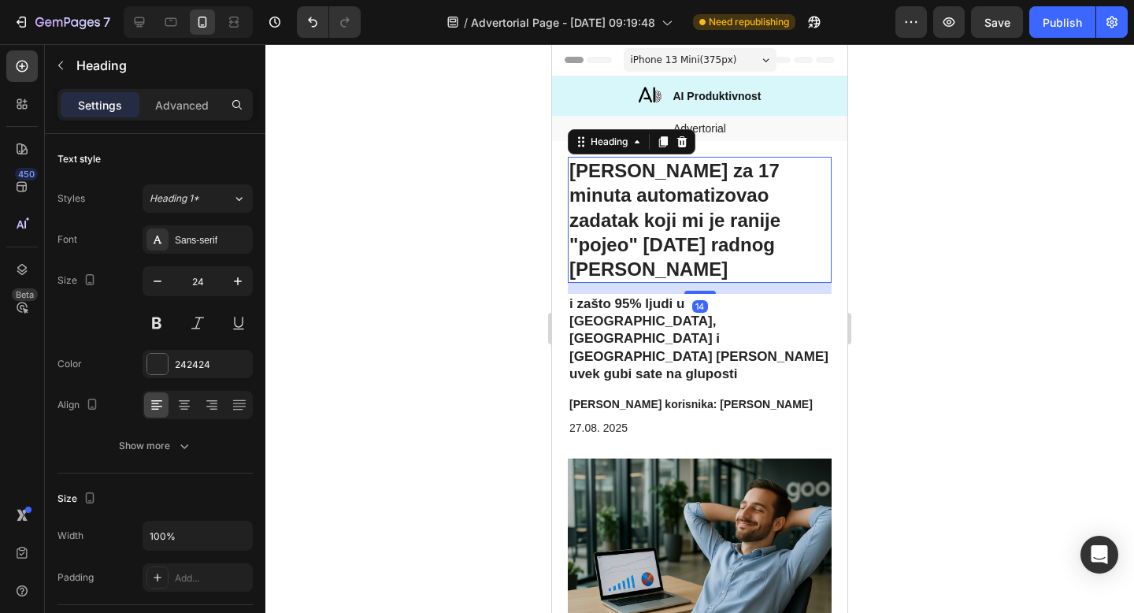
click at [624, 191] on h1 "Kako sam za 17 minuta automatizovao zadatak koji mi je ranije "pojeo" [DATE] ra…" at bounding box center [700, 220] width 264 height 126
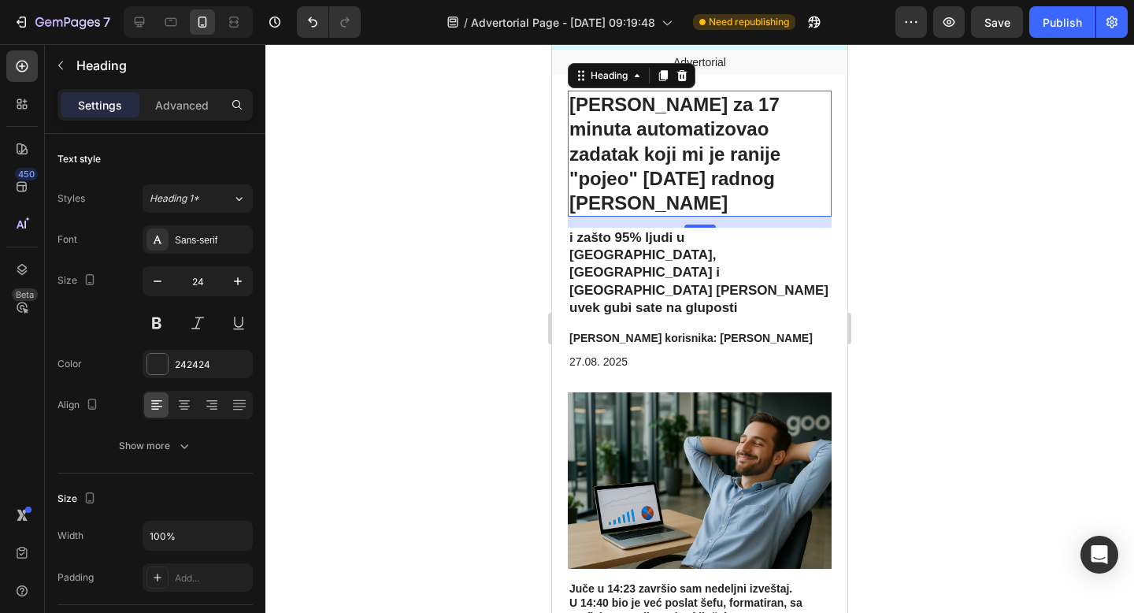
scroll to position [68, 0]
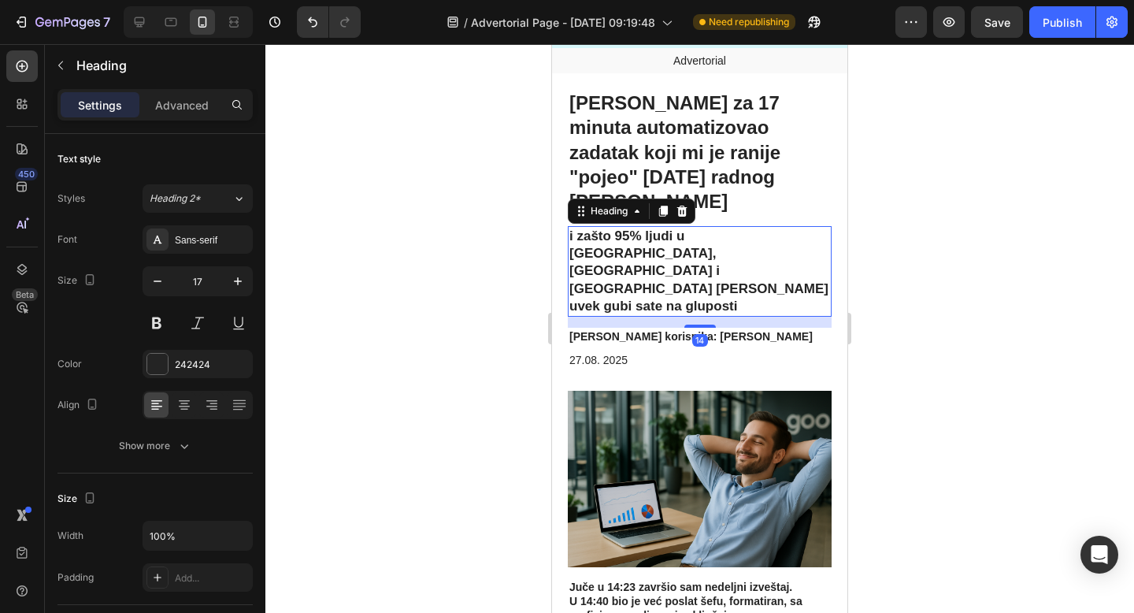
click at [712, 226] on h2 "i zašto 95% ljudi u [GEOGRAPHIC_DATA], [GEOGRAPHIC_DATA] i [GEOGRAPHIC_DATA] jo…" at bounding box center [700, 271] width 264 height 90
click at [762, 353] on p "27.08. 2025" at bounding box center [699, 360] width 261 height 14
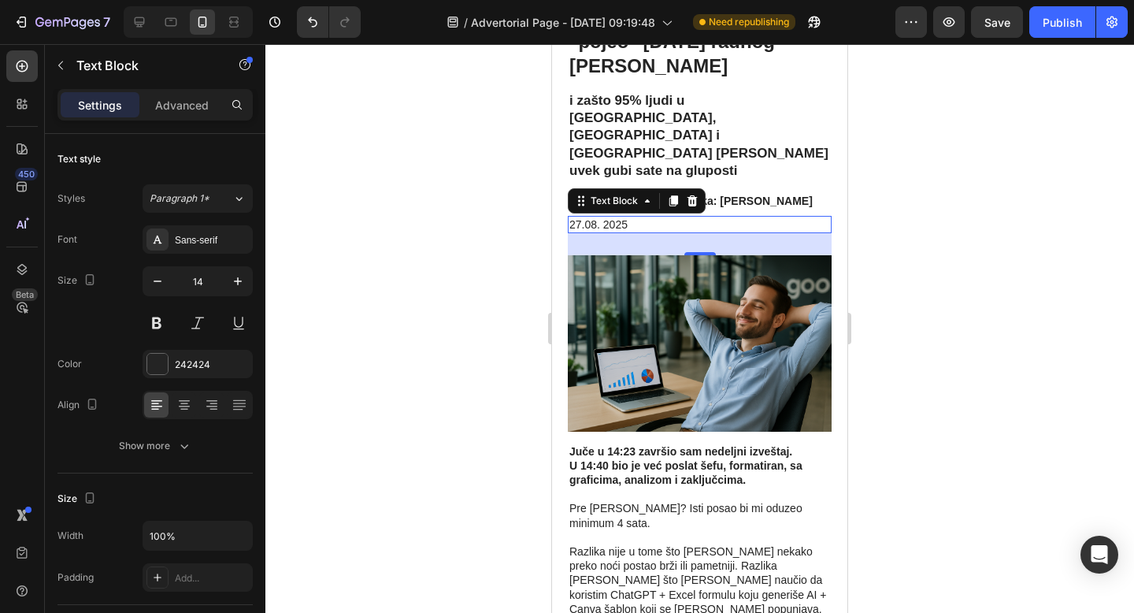
scroll to position [204, 0]
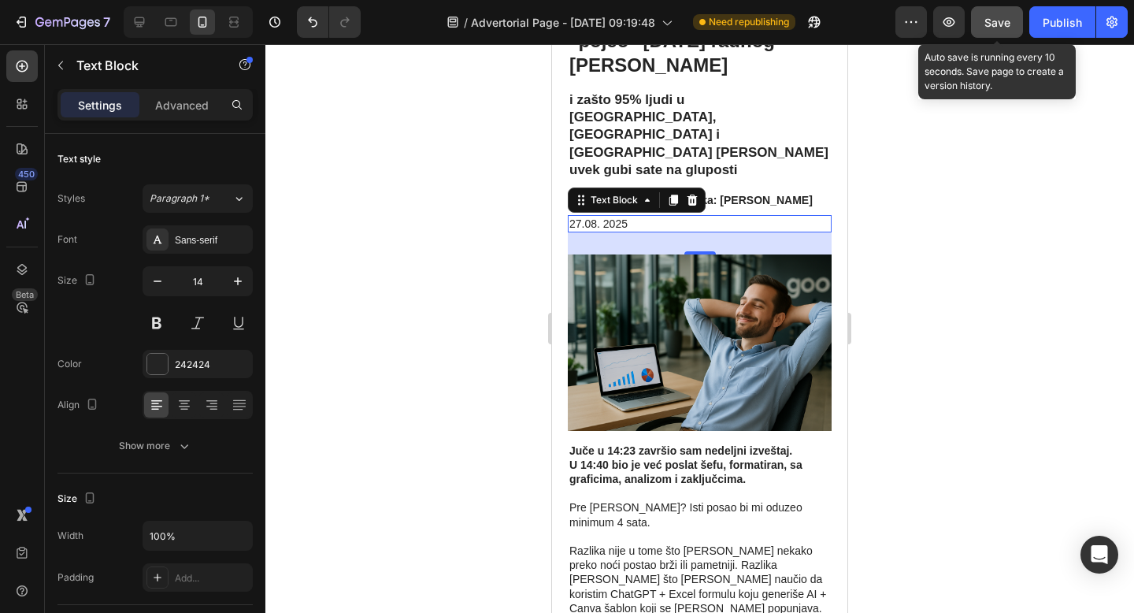
click at [993, 35] on button "Save" at bounding box center [997, 21] width 52 height 31
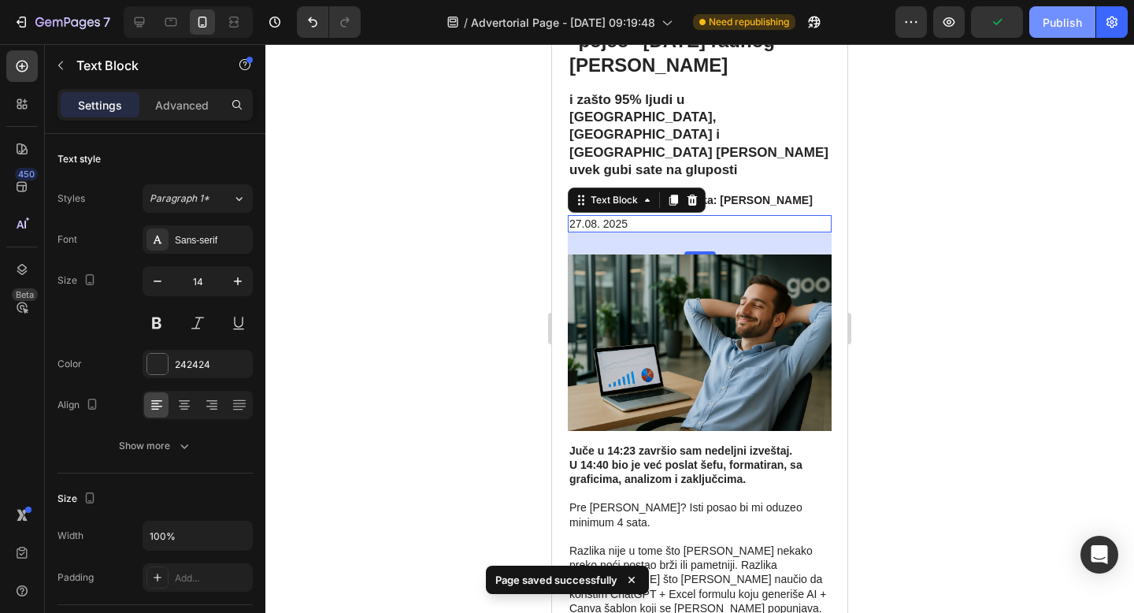
click at [1041, 33] on button "Publish" at bounding box center [1062, 21] width 66 height 31
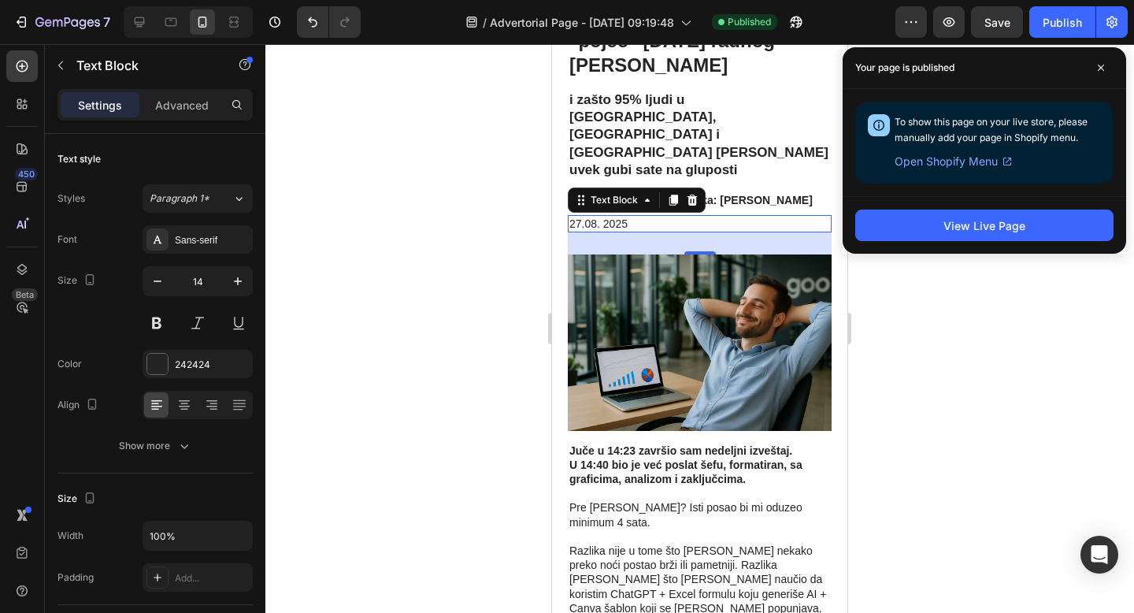
click at [431, 358] on div at bounding box center [699, 328] width 868 height 568
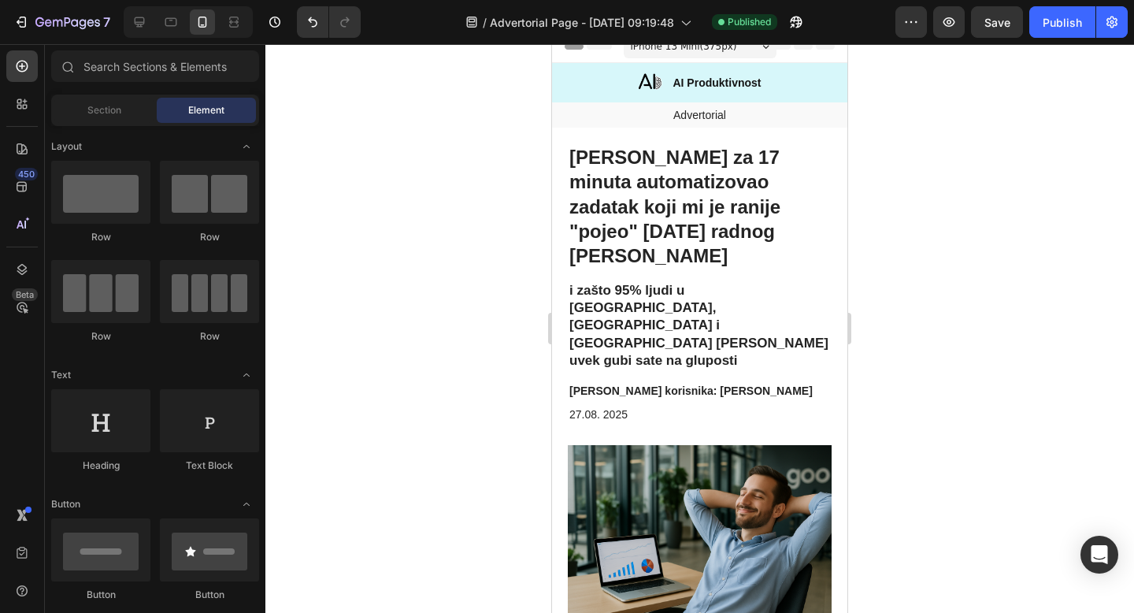
scroll to position [0, 0]
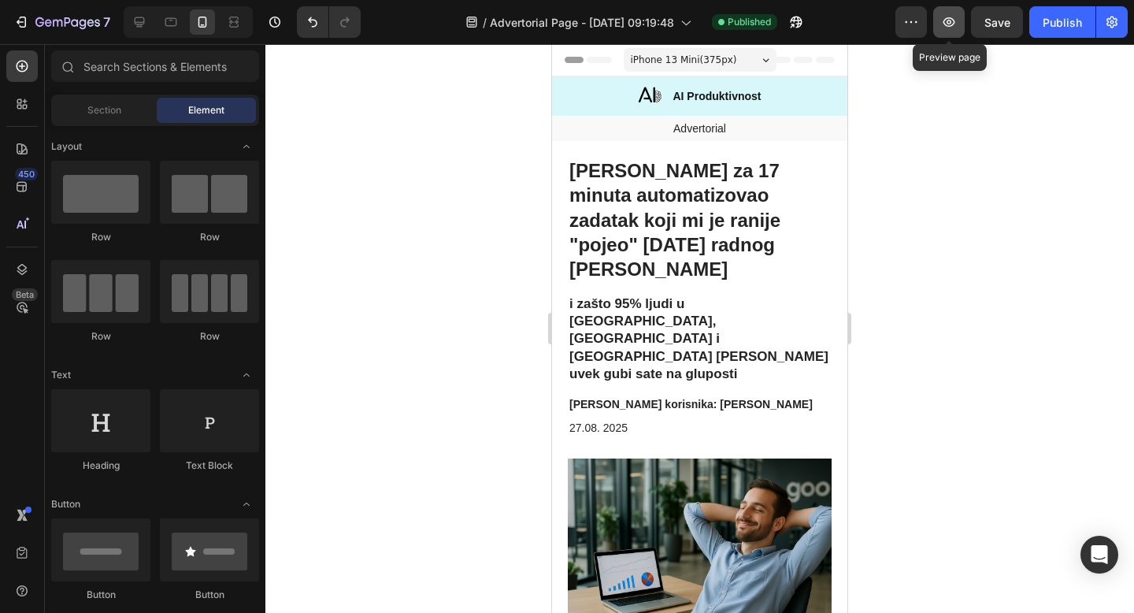
click at [952, 29] on icon "button" at bounding box center [949, 22] width 16 height 16
click at [931, 145] on div at bounding box center [699, 328] width 868 height 568
click at [913, 32] on button "button" at bounding box center [910, 21] width 31 height 31
click at [1002, 299] on div at bounding box center [699, 328] width 868 height 568
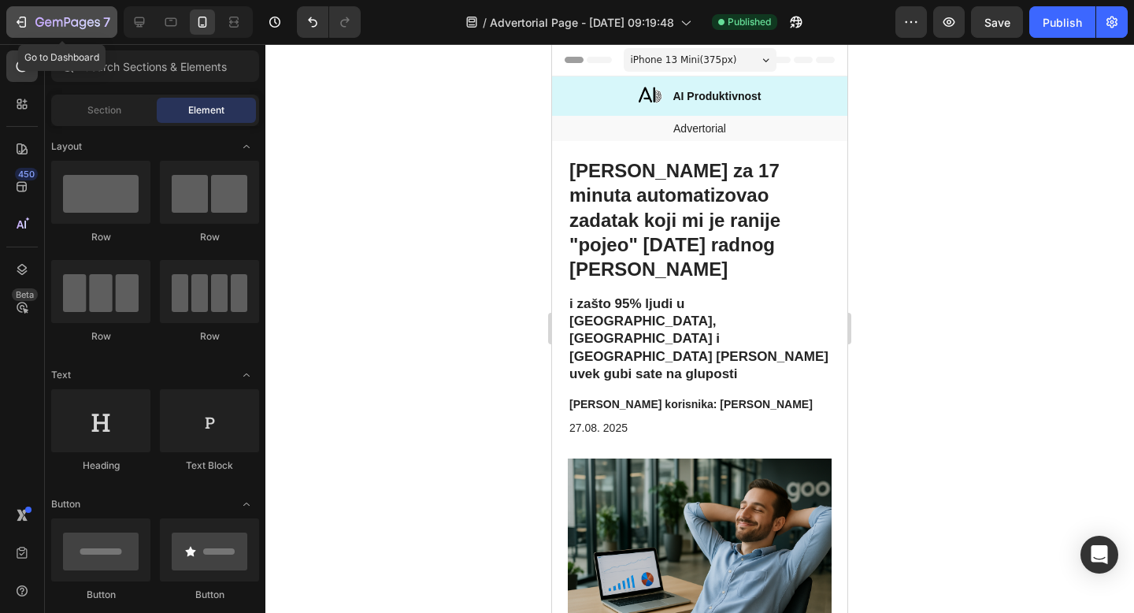
click at [24, 20] on icon "button" at bounding box center [21, 22] width 16 height 16
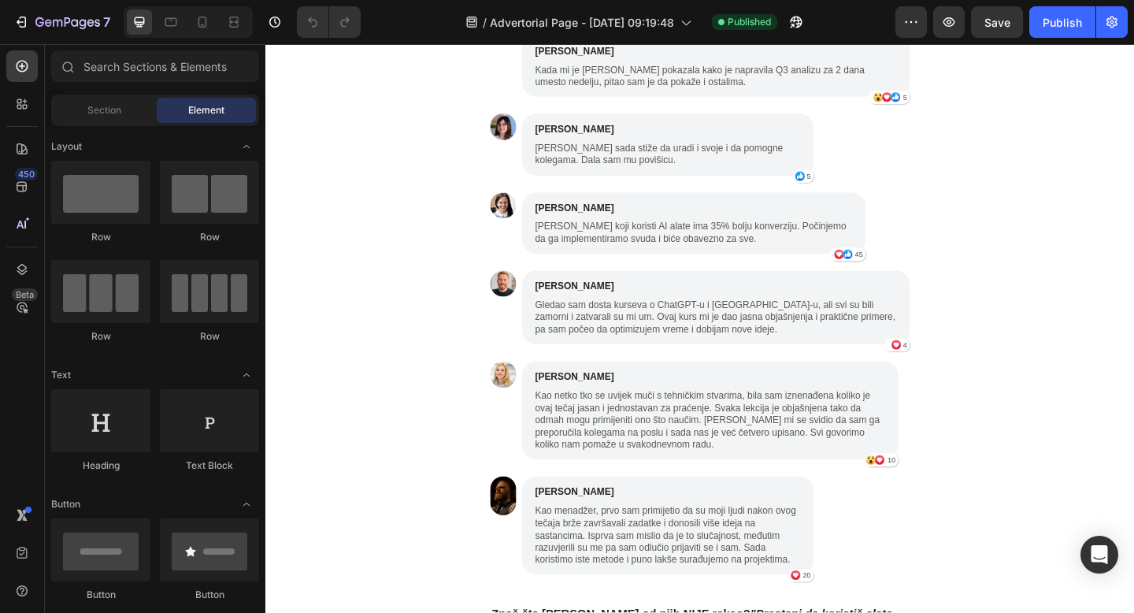
scroll to position [4533, 0]
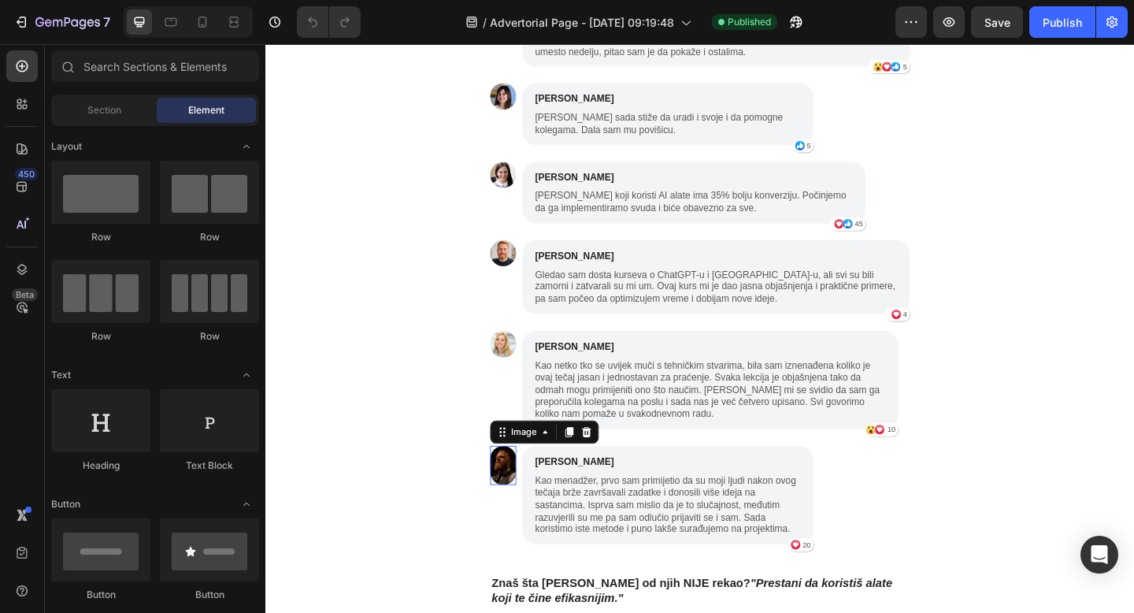
click at [520, 481] on img at bounding box center [523, 502] width 28 height 43
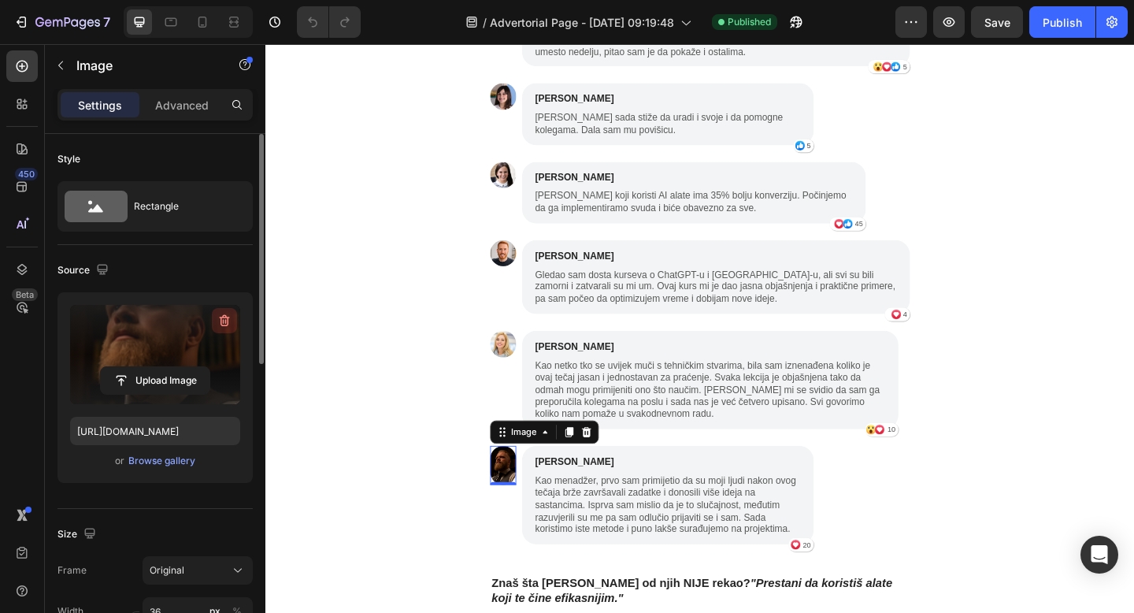
click at [220, 320] on icon "button" at bounding box center [225, 321] width 10 height 12
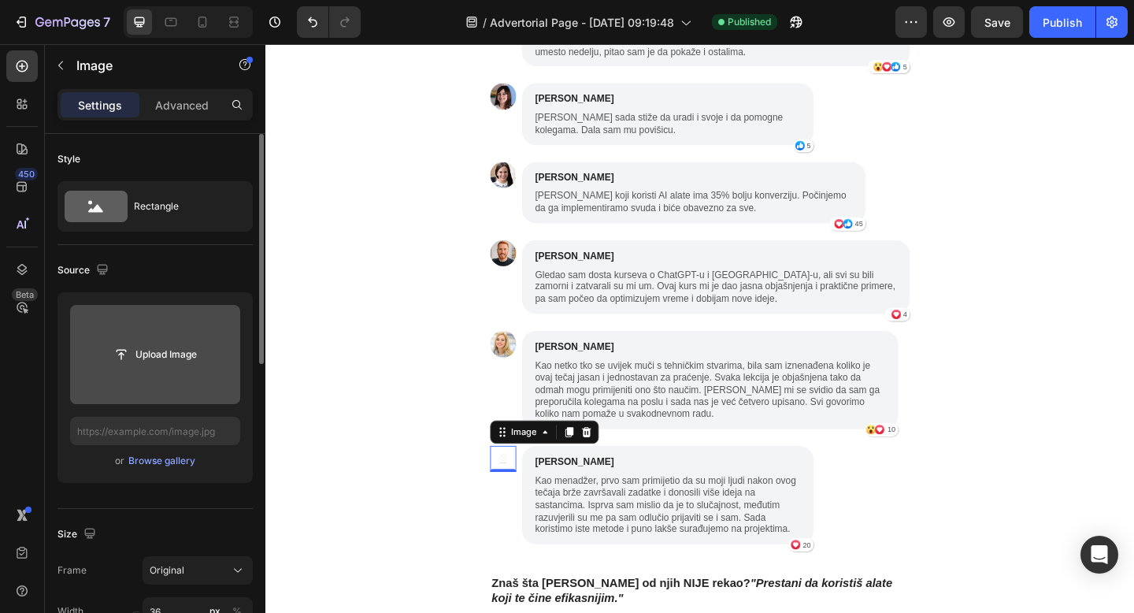
click at [146, 353] on input "file" at bounding box center [155, 354] width 109 height 27
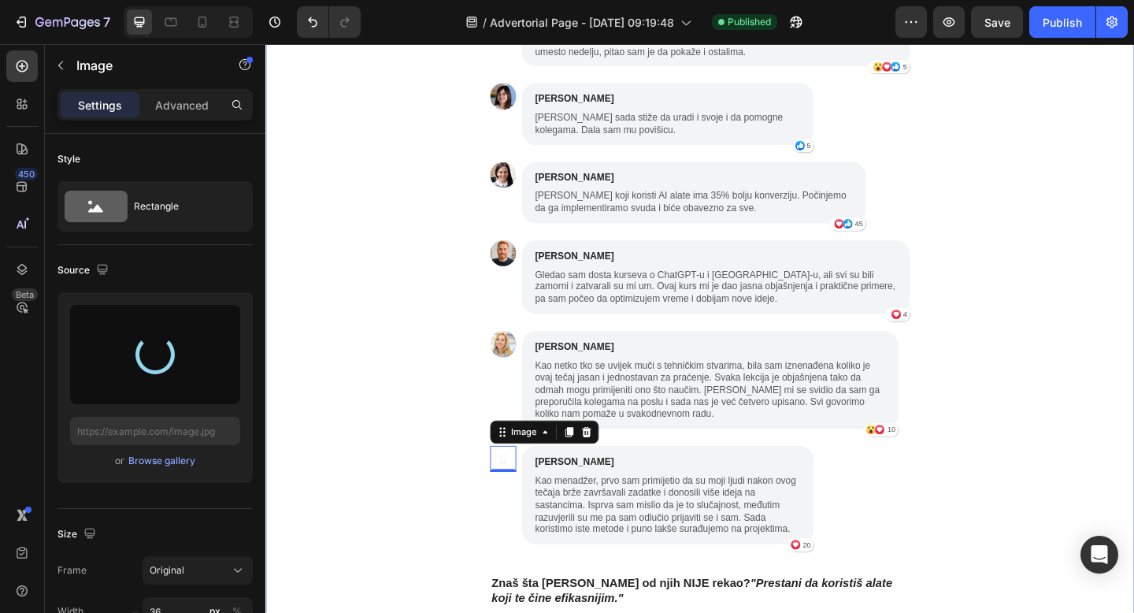
type input "[URL][DOMAIN_NAME]"
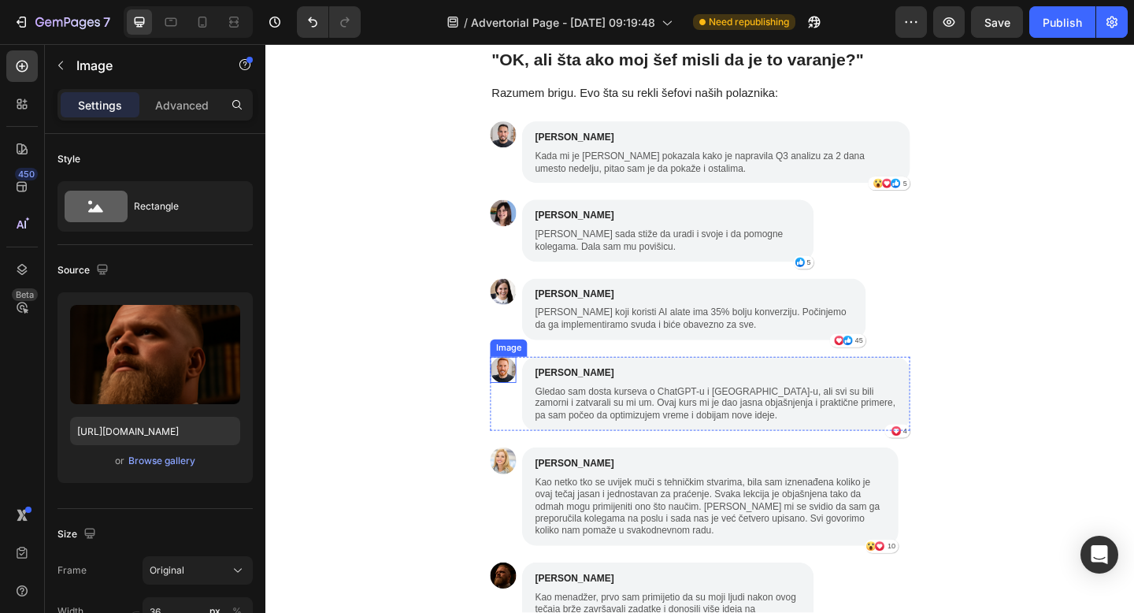
scroll to position [4432, 0]
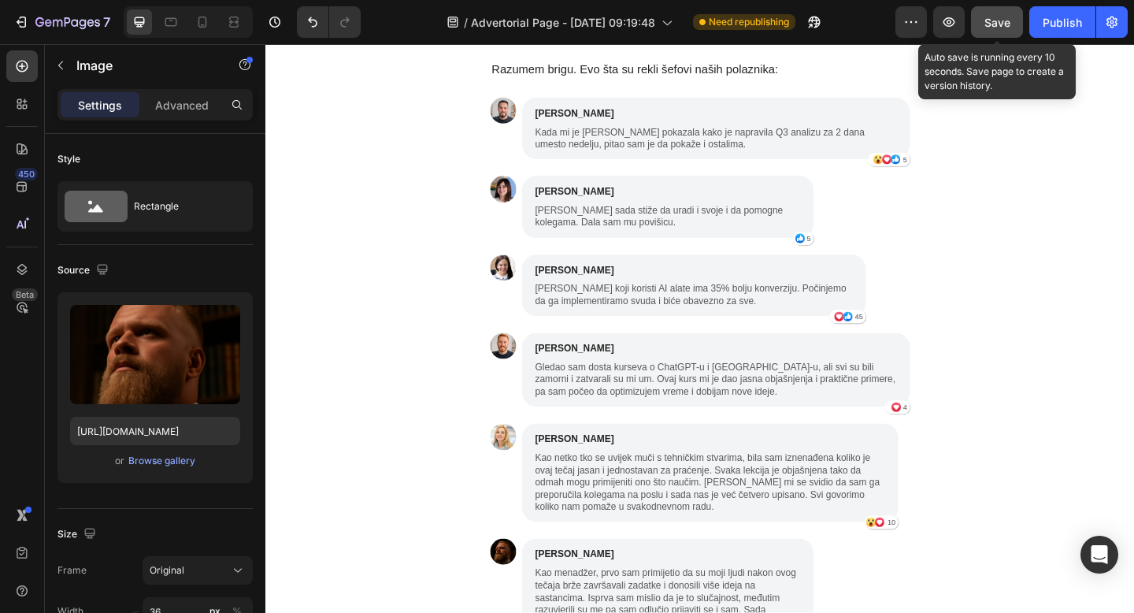
click at [1005, 30] on div "Save" at bounding box center [997, 22] width 26 height 17
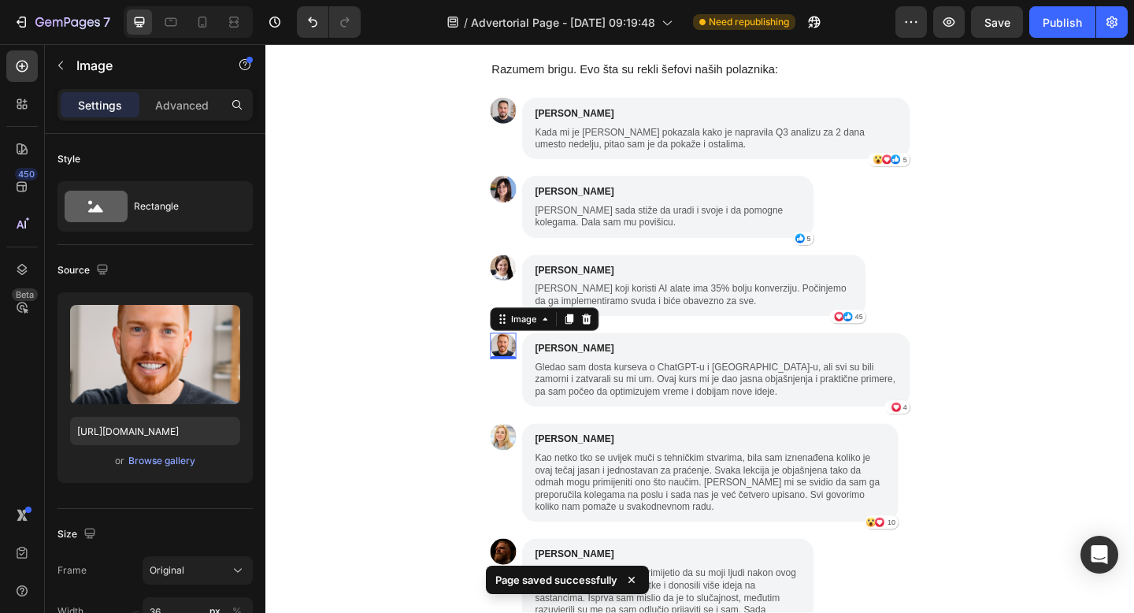
drag, startPoint x: 527, startPoint y: 324, endPoint x: 844, endPoint y: 62, distance: 411.1
click at [527, 358] on img at bounding box center [523, 372] width 28 height 28
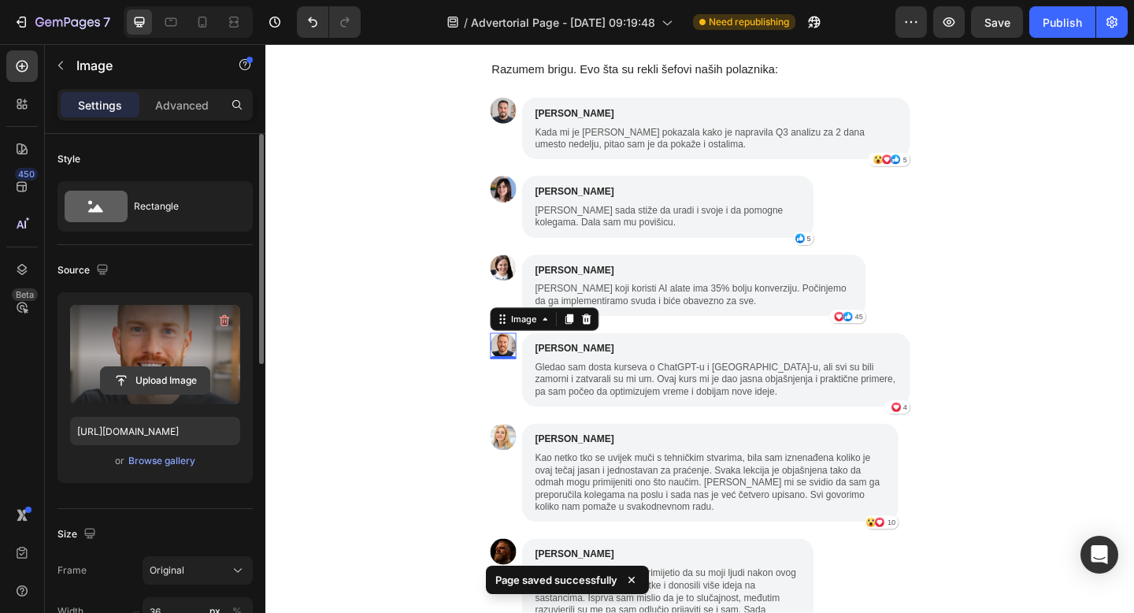
click at [172, 371] on input "file" at bounding box center [155, 380] width 109 height 27
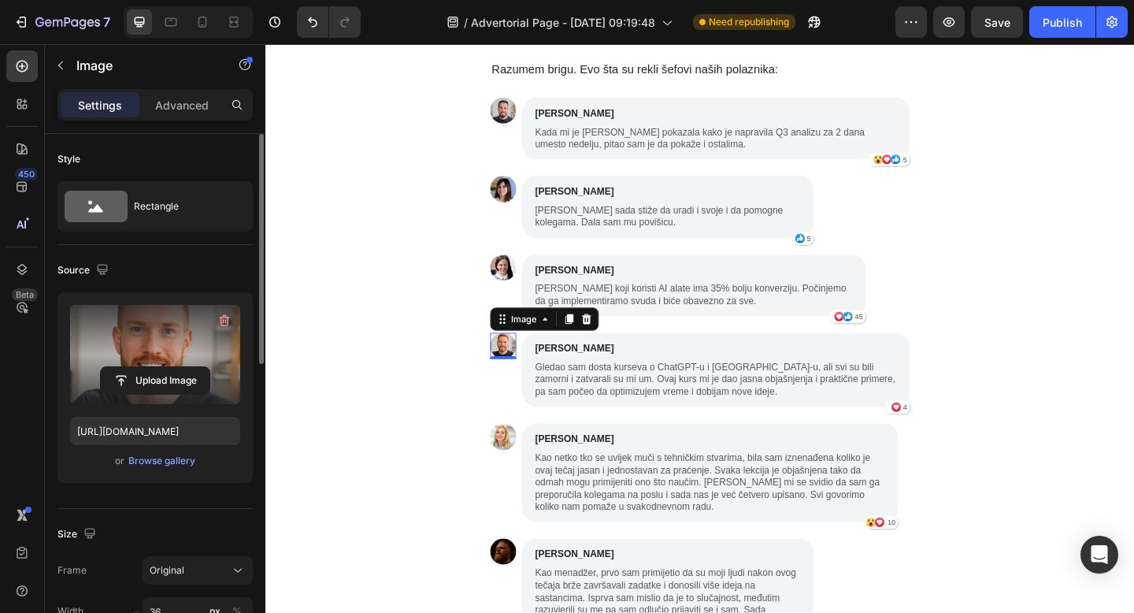
click at [224, 317] on icon "button" at bounding box center [225, 321] width 10 height 12
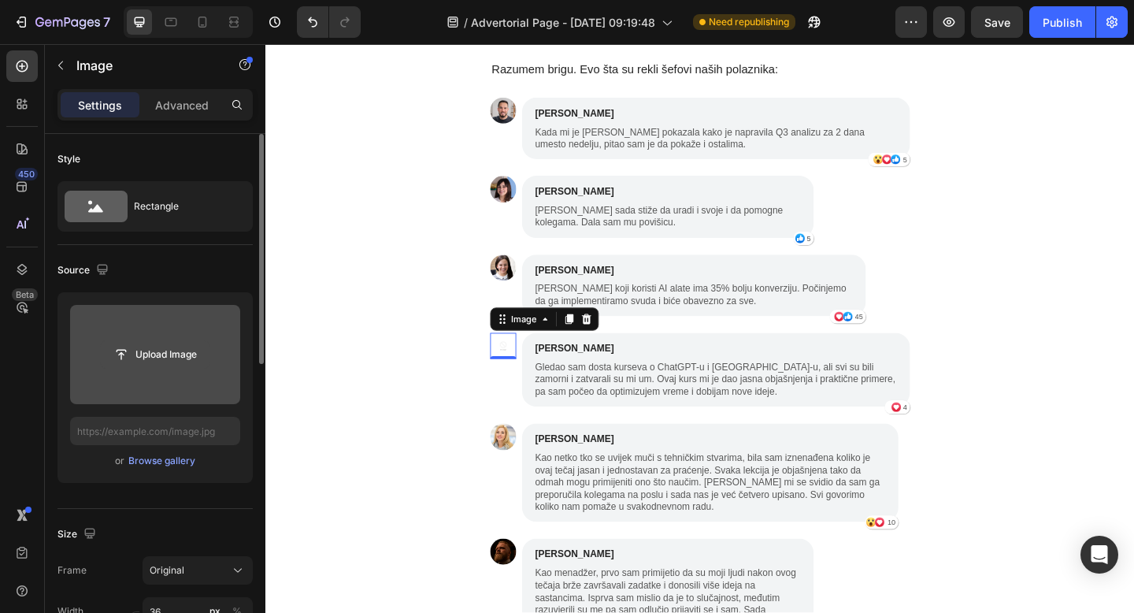
click at [154, 348] on input "file" at bounding box center [155, 354] width 109 height 27
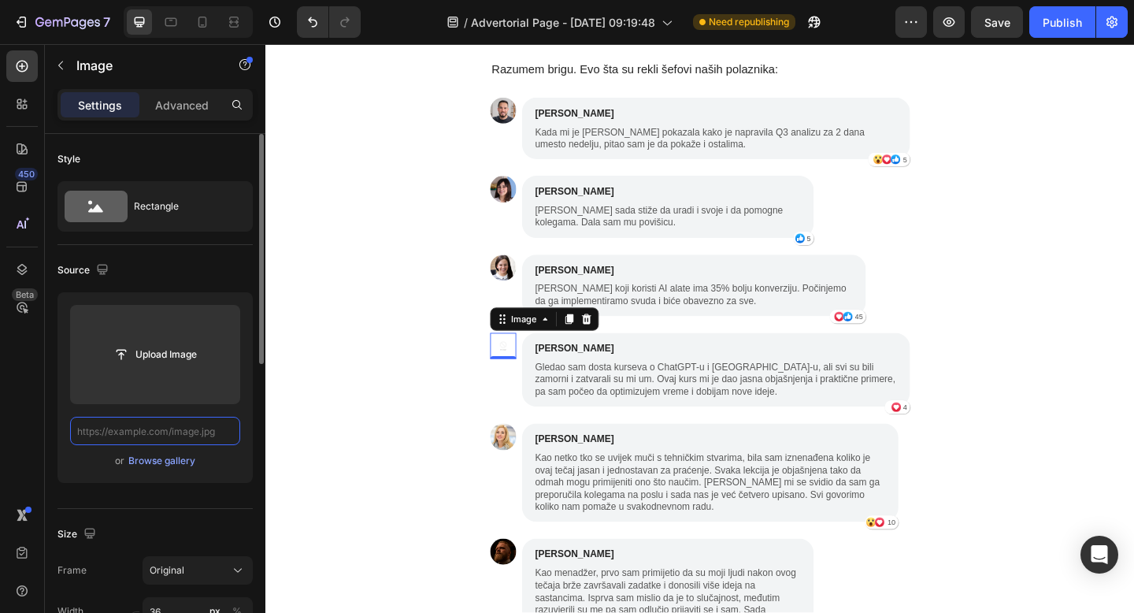
click at [138, 426] on input "text" at bounding box center [155, 431] width 170 height 28
paste input "[URL][DOMAIN_NAME]"
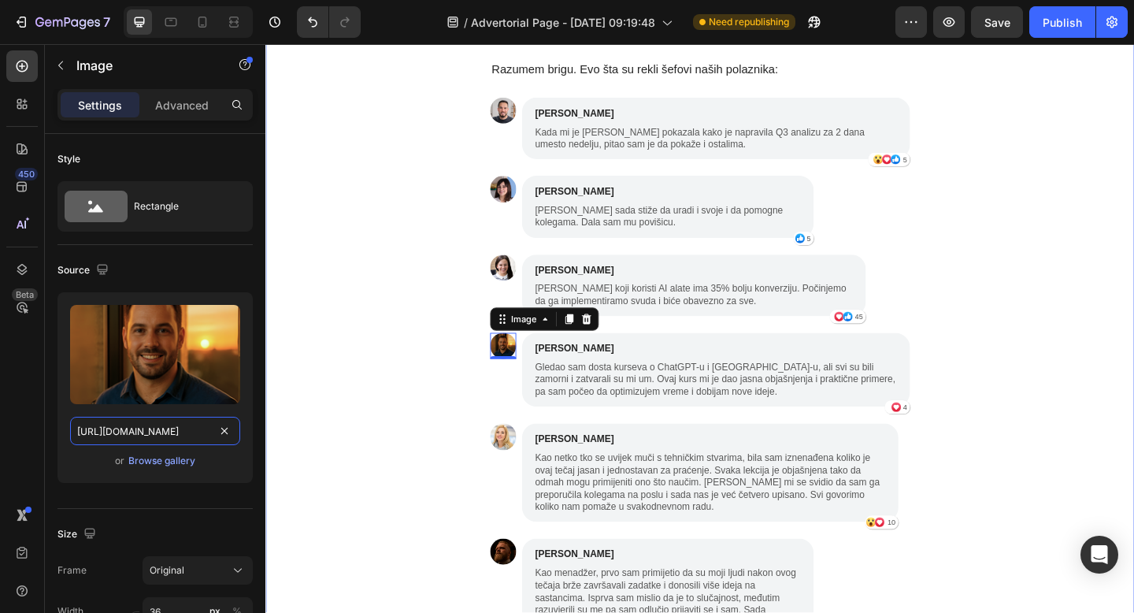
type input "[URL][DOMAIN_NAME]"
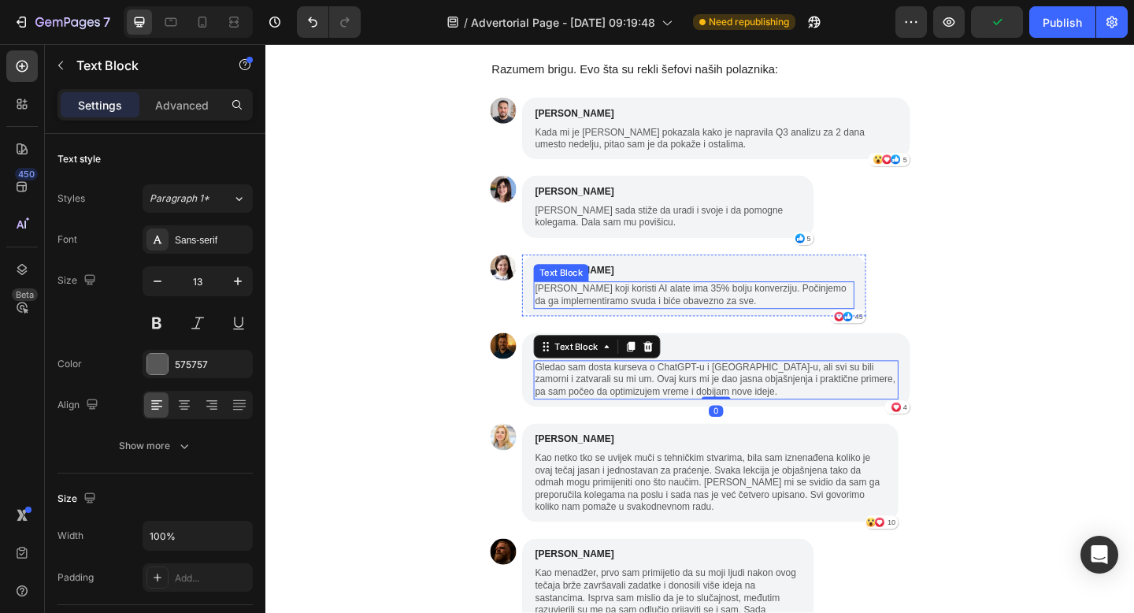
click at [735, 304] on p "[PERSON_NAME] koji koristi AI alate ima 35% bolju konverziju. Počinjemo da ga i…" at bounding box center [731, 317] width 346 height 27
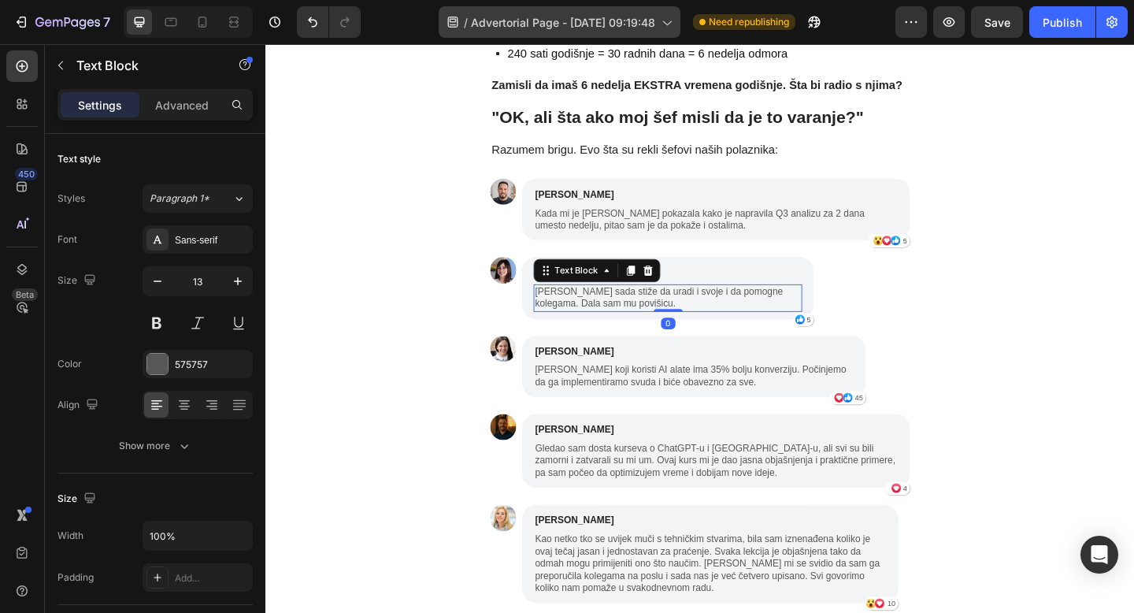
scroll to position [4418, 0]
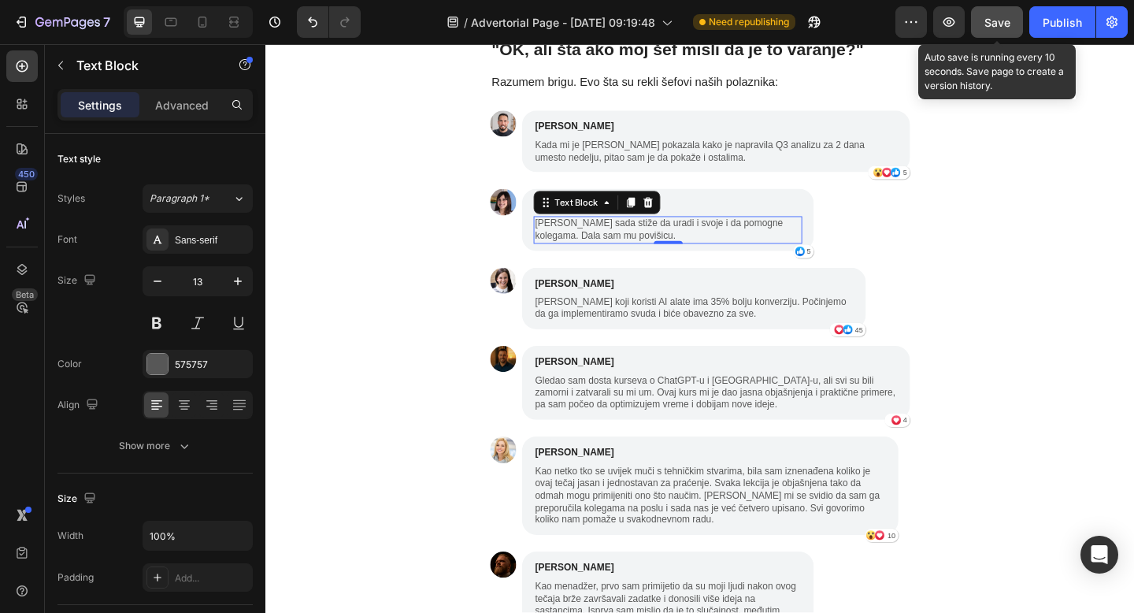
click at [1009, 25] on span "Save" at bounding box center [997, 22] width 26 height 13
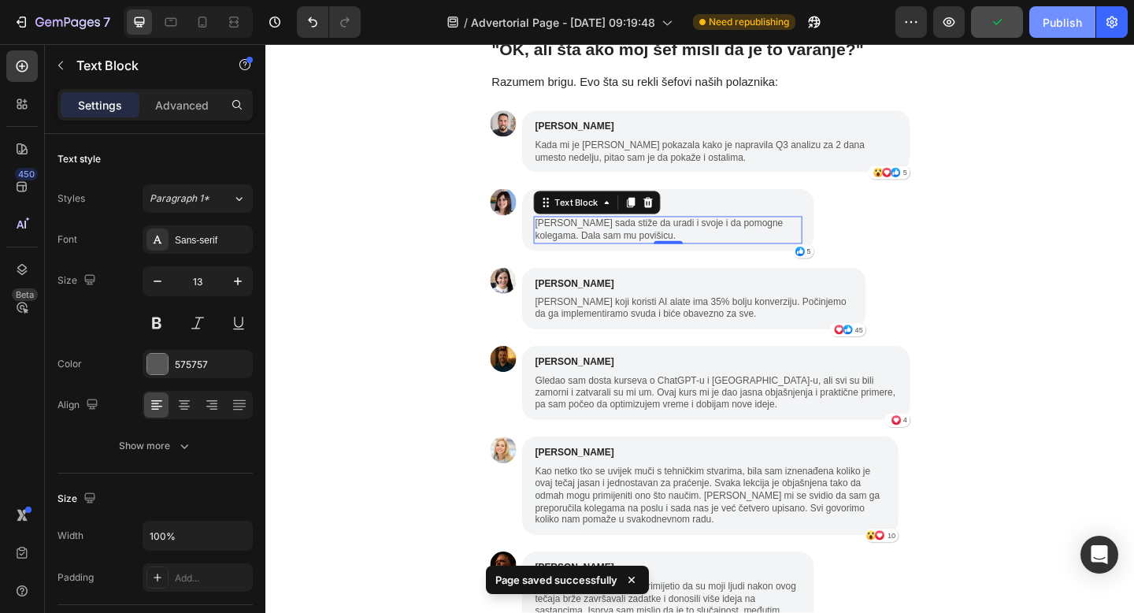
click at [1061, 25] on div "Publish" at bounding box center [1062, 22] width 39 height 17
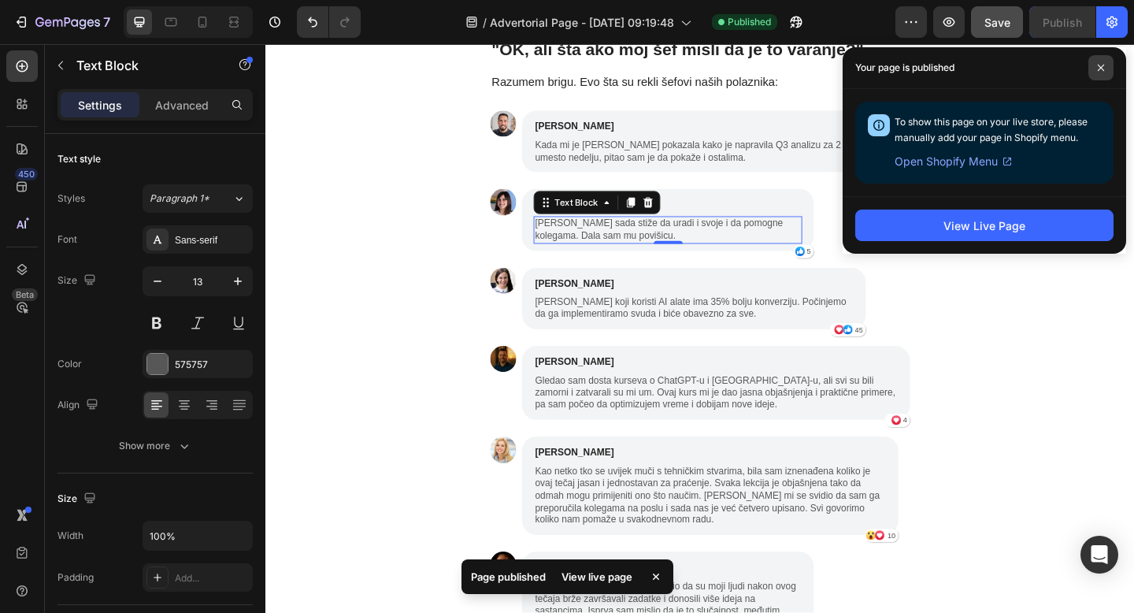
click at [1102, 60] on span at bounding box center [1100, 67] width 25 height 25
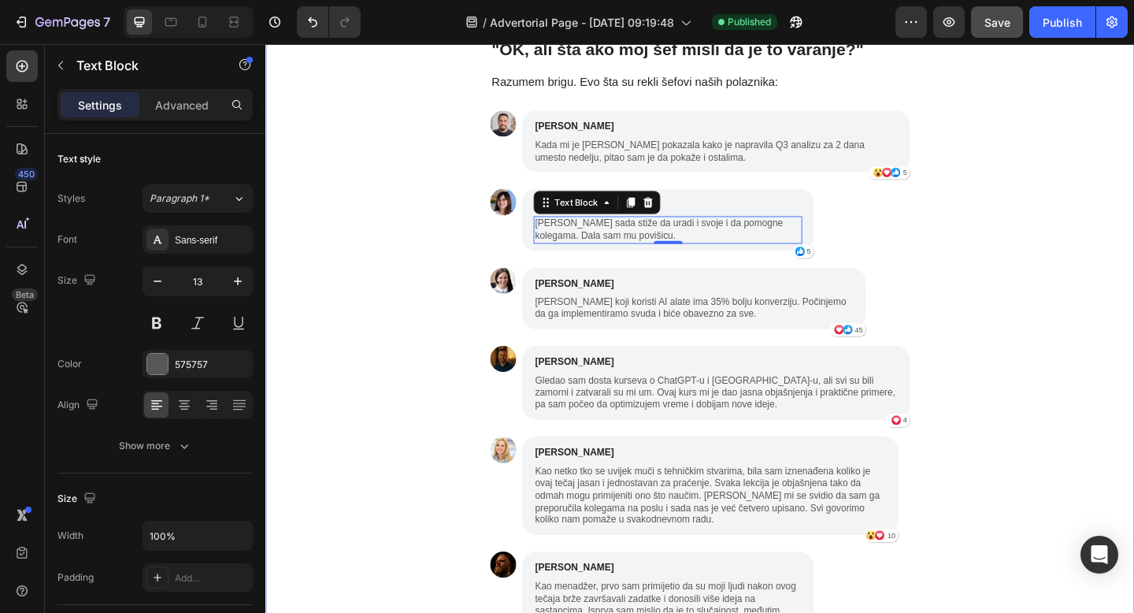
click at [1101, 465] on div "Zašto baš 21 dan? (I zašto 95% ljudi odustaje od drugih kurseva) Text Block Ist…" at bounding box center [737, 259] width 945 height 3403
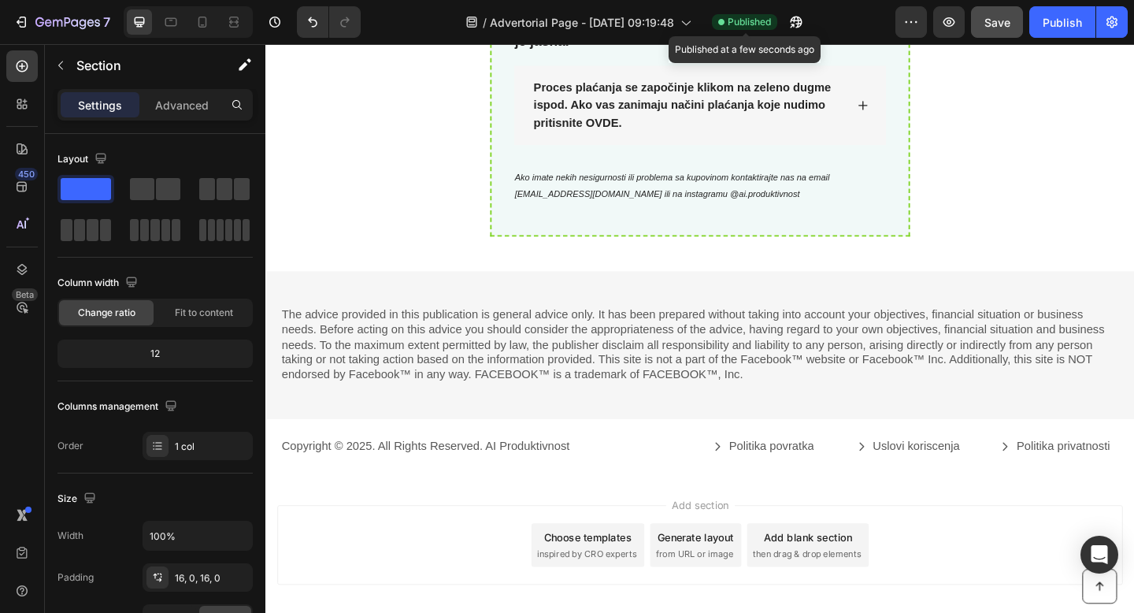
scroll to position [6957, 0]
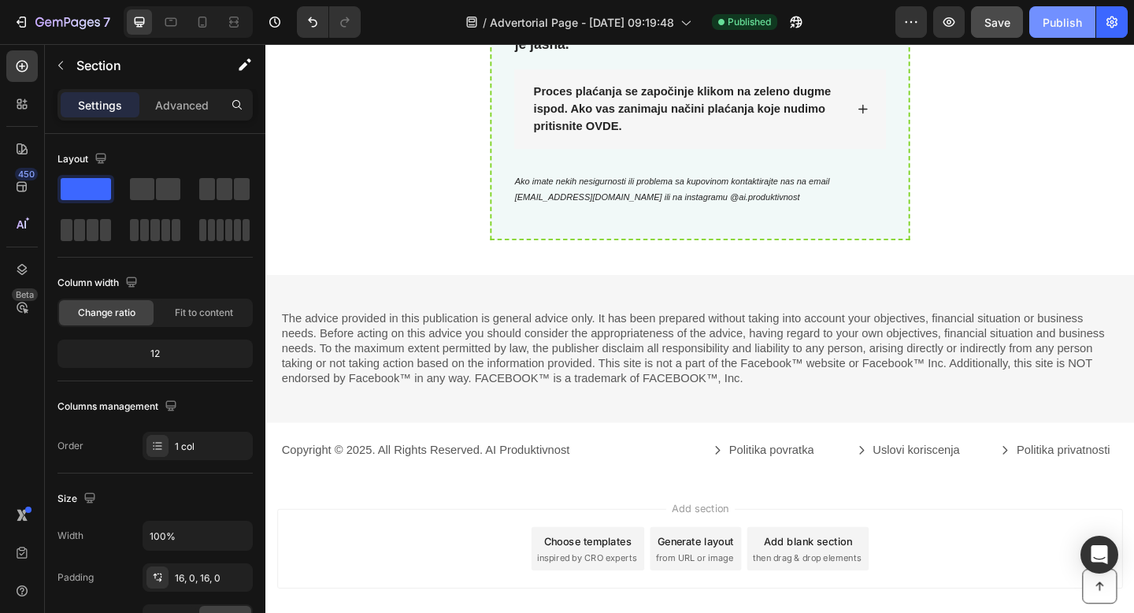
click at [1070, 31] on button "Publish" at bounding box center [1062, 21] width 66 height 31
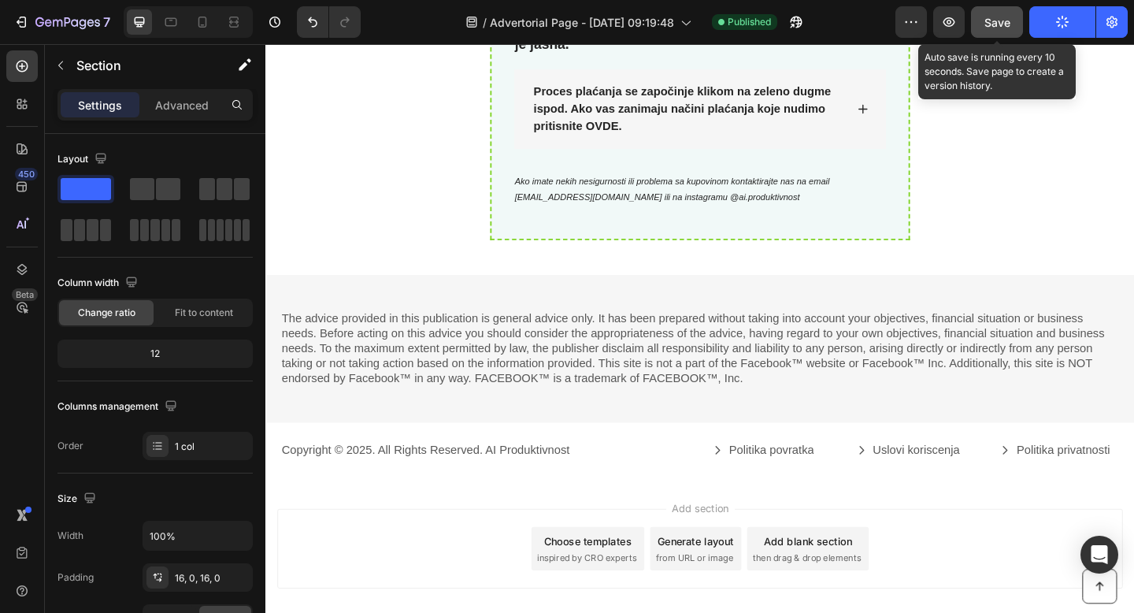
click at [1004, 28] on span "Save" at bounding box center [997, 22] width 26 height 13
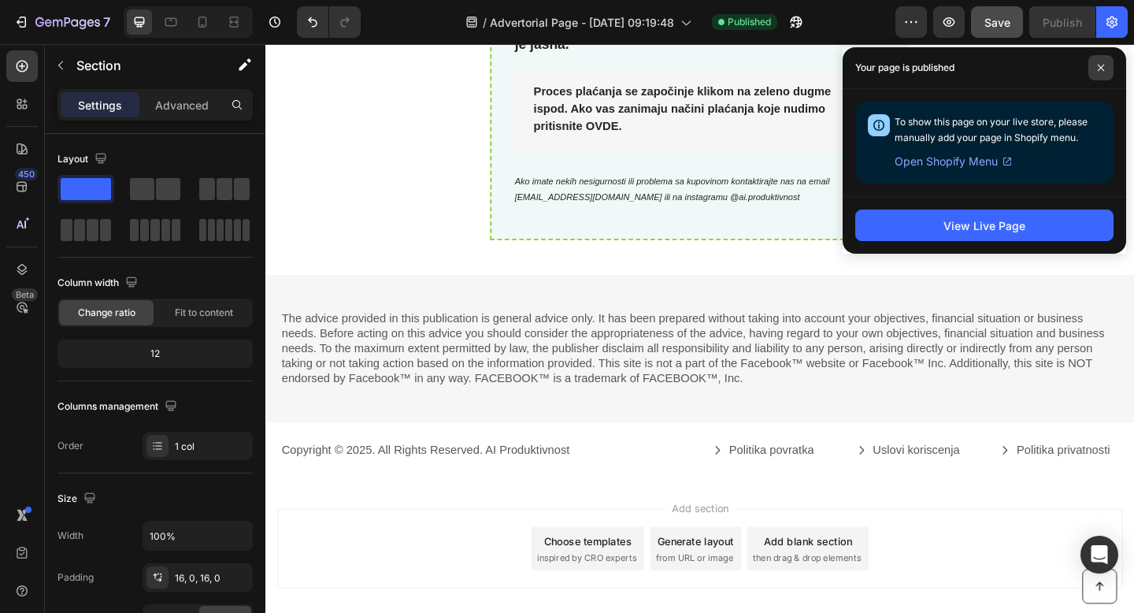
click at [1105, 72] on span at bounding box center [1100, 67] width 25 height 25
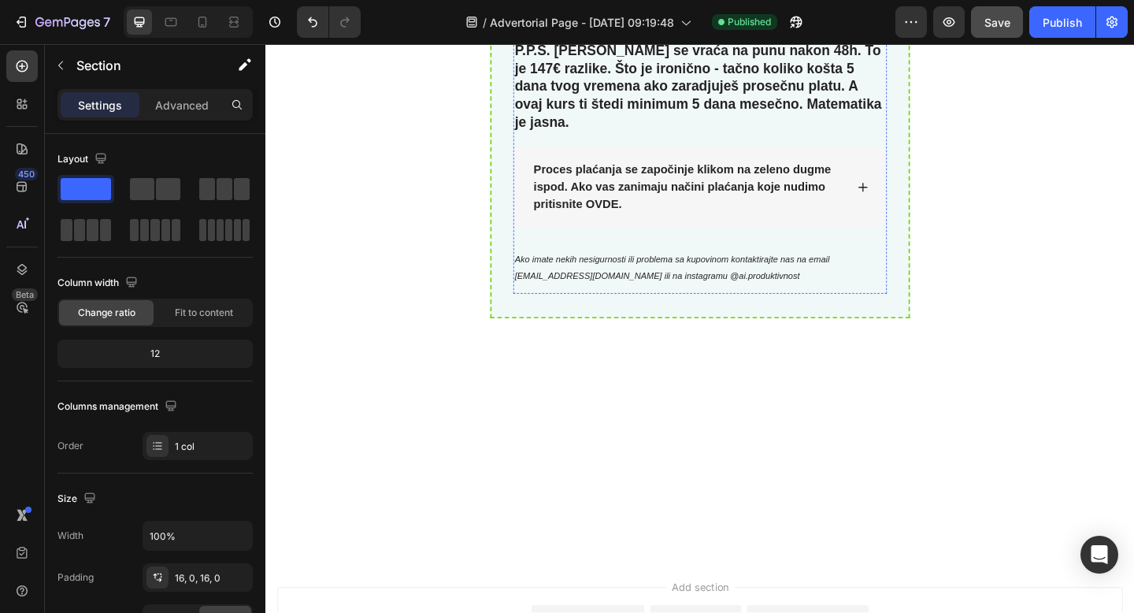
scroll to position [6866, 0]
